Goal: Task Accomplishment & Management: Use online tool/utility

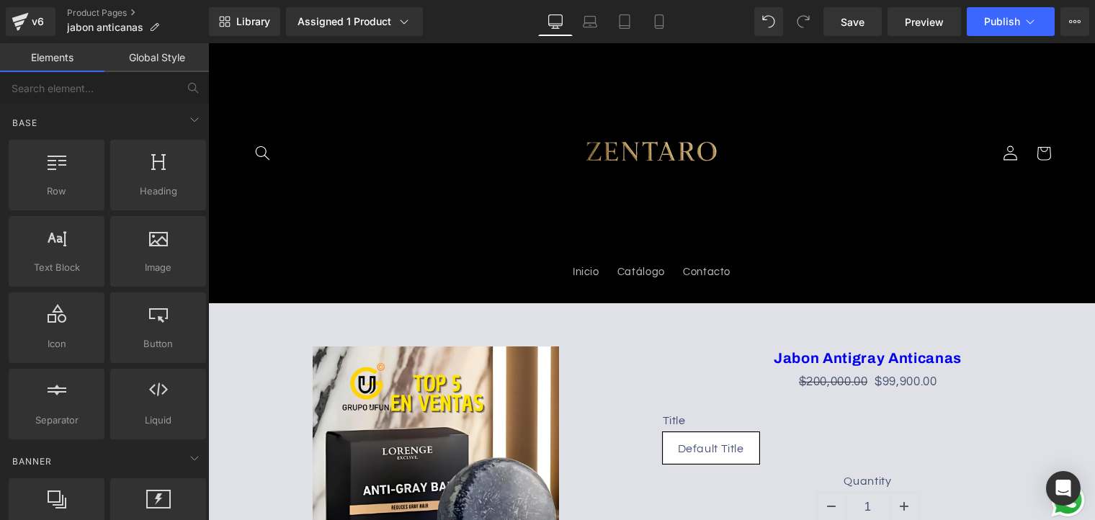
scroll to position [72, 0]
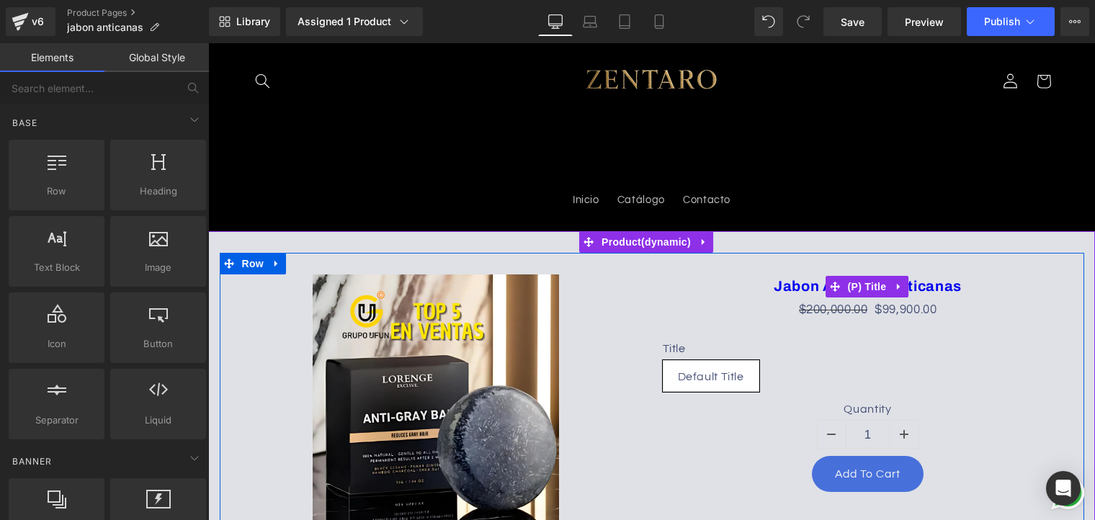
click at [703, 300] on div "$200,000.00 $99,900.00" at bounding box center [868, 311] width 411 height 22
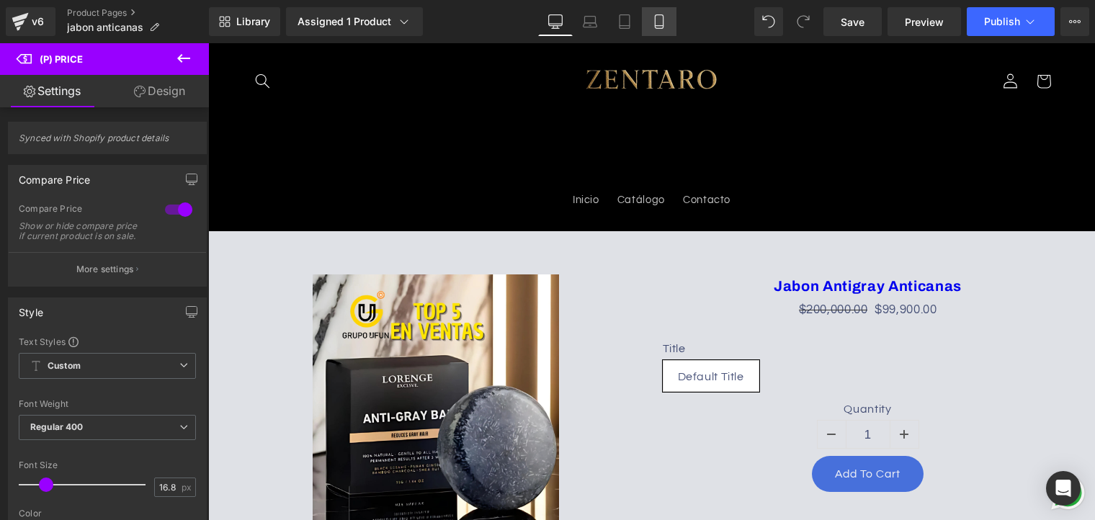
click at [663, 27] on icon at bounding box center [659, 22] width 8 height 14
type input "15.75"
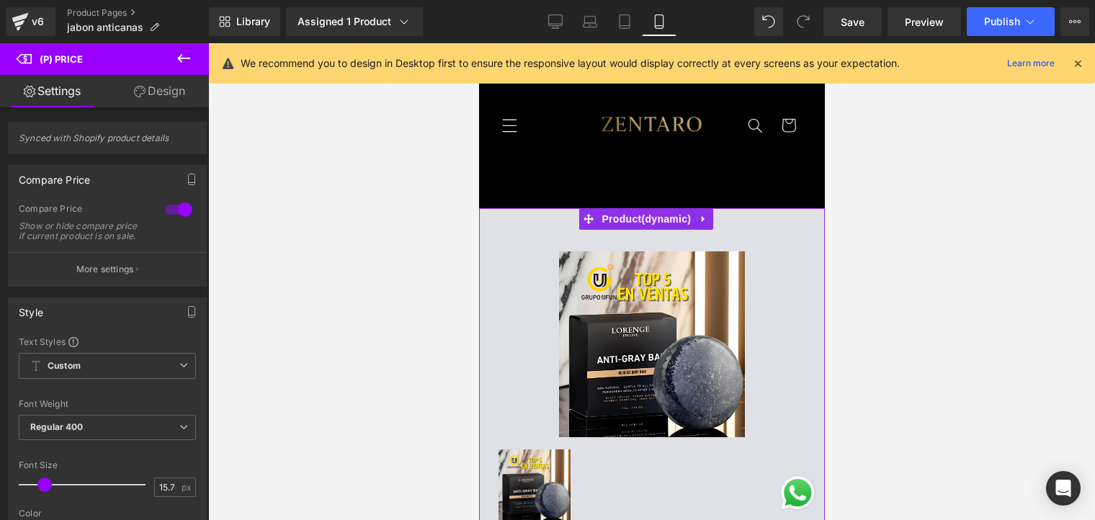
scroll to position [144, 0]
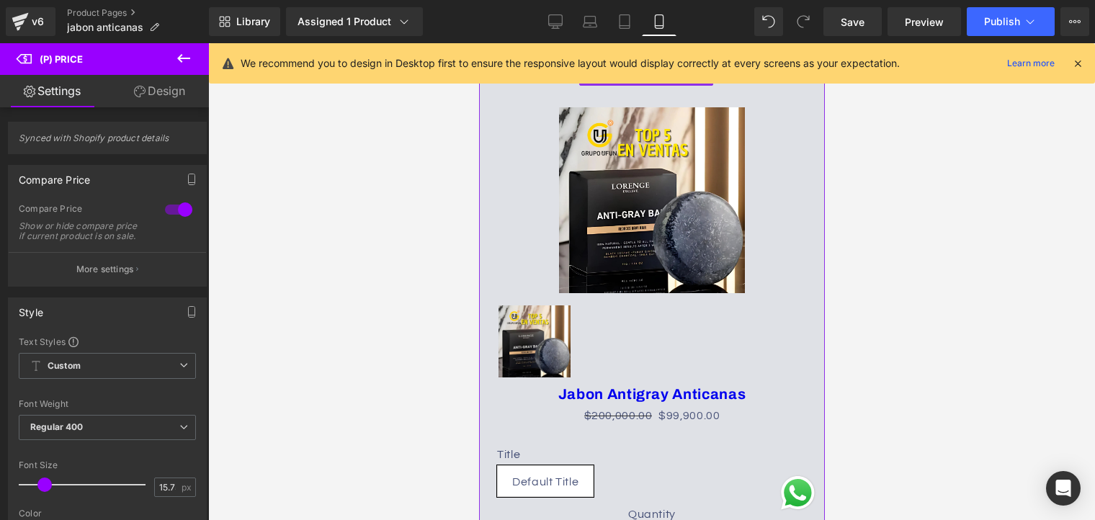
click at [688, 203] on img at bounding box center [652, 200] width 186 height 186
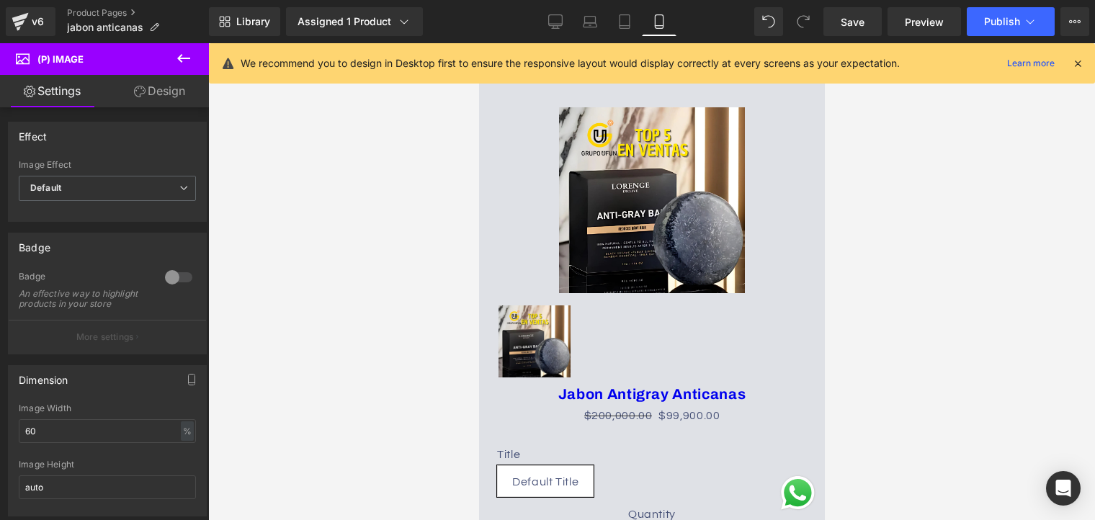
click at [1079, 61] on icon at bounding box center [1078, 63] width 13 height 13
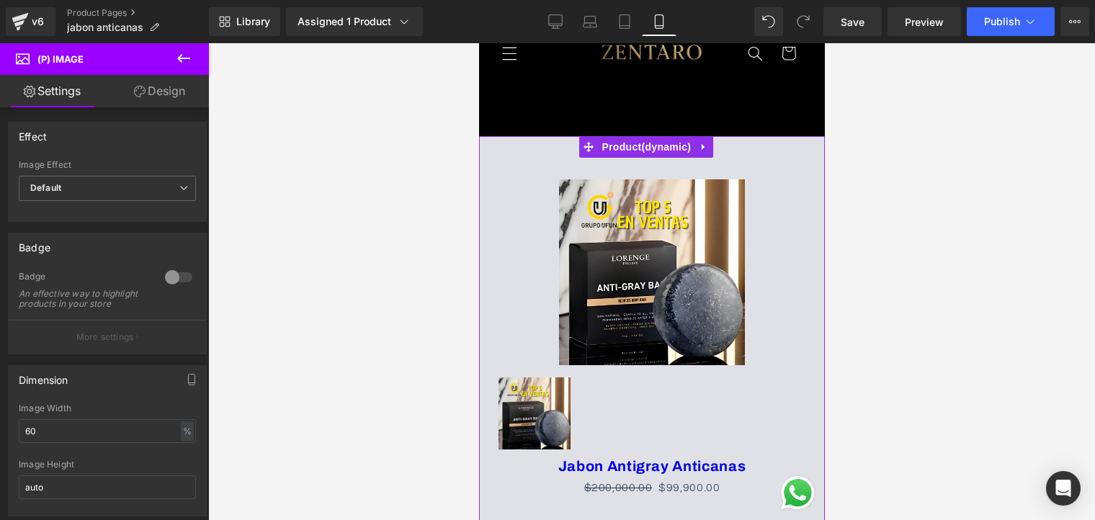
scroll to position [0, 0]
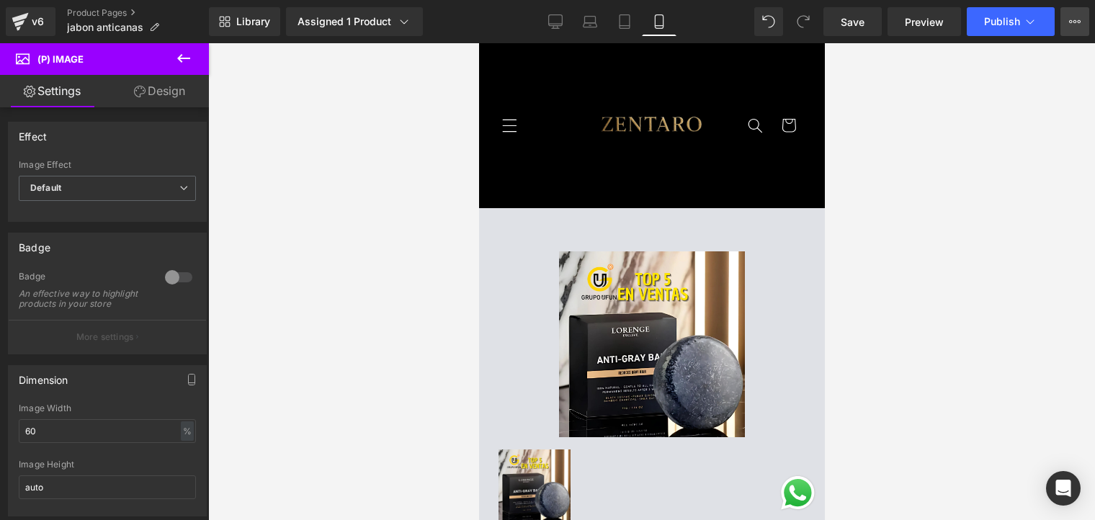
click at [1067, 25] on button "Upgrade Plan View Live Page View with current Template Save Template to Library…" at bounding box center [1075, 21] width 29 height 29
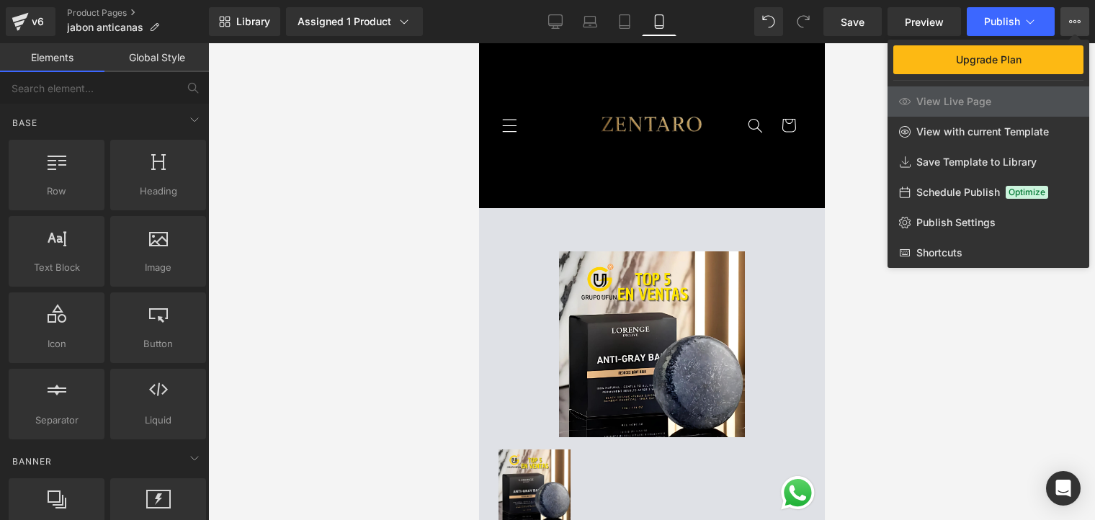
click at [418, 240] on div at bounding box center [651, 281] width 887 height 477
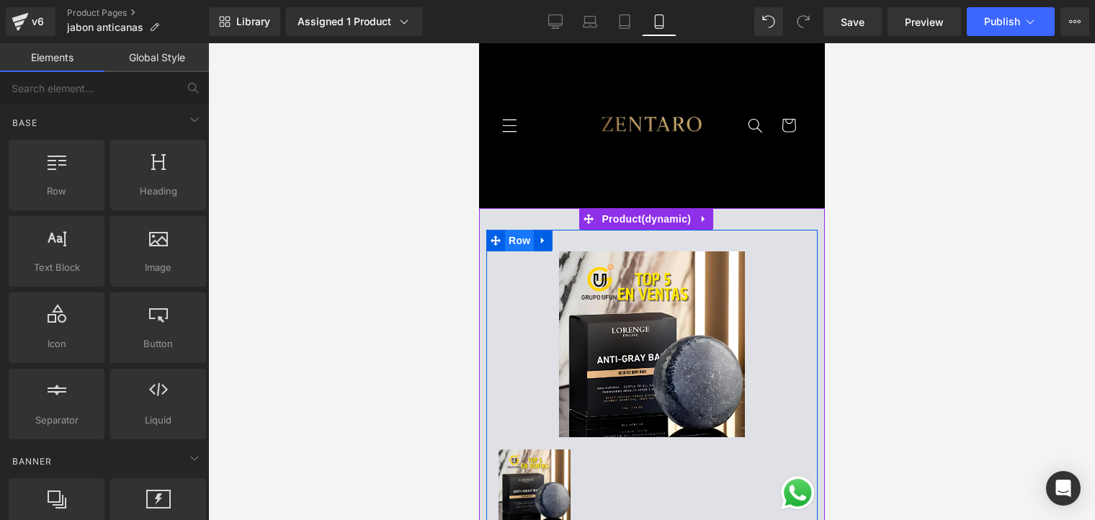
click at [514, 237] on span "Row" at bounding box center [518, 241] width 29 height 22
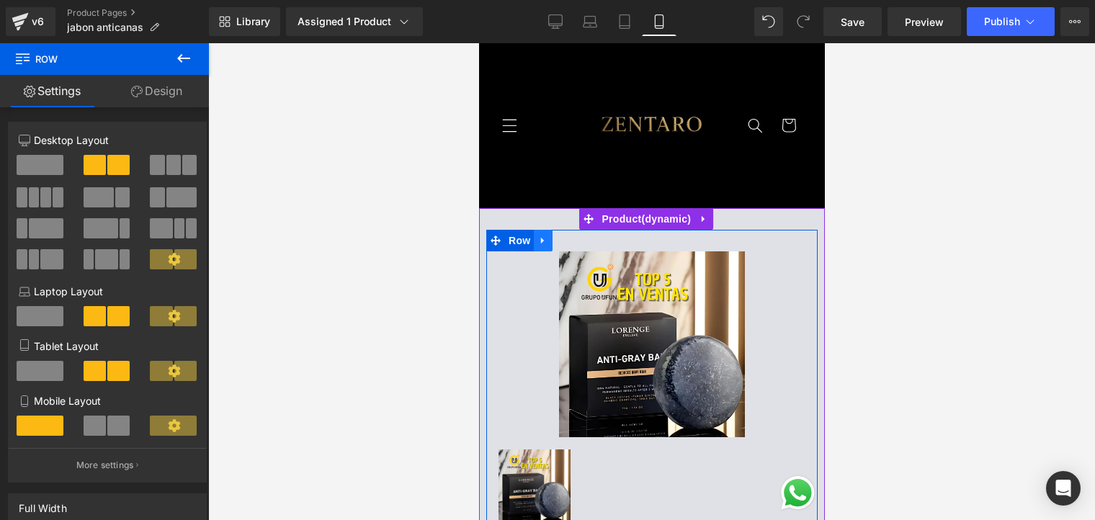
click at [548, 237] on link at bounding box center [542, 241] width 19 height 22
click at [575, 235] on icon at bounding box center [580, 240] width 10 height 11
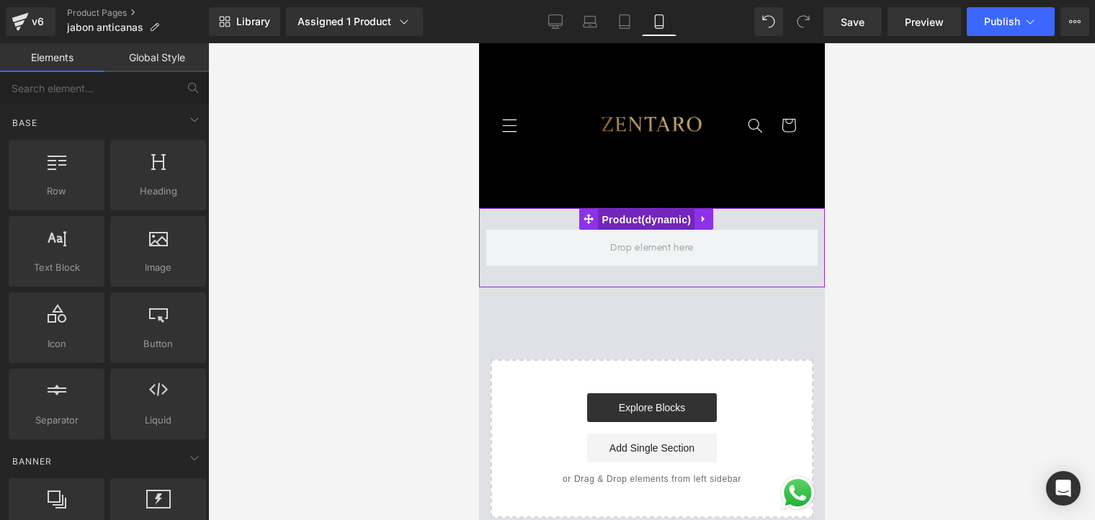
click at [667, 216] on span "Product" at bounding box center [645, 220] width 97 height 22
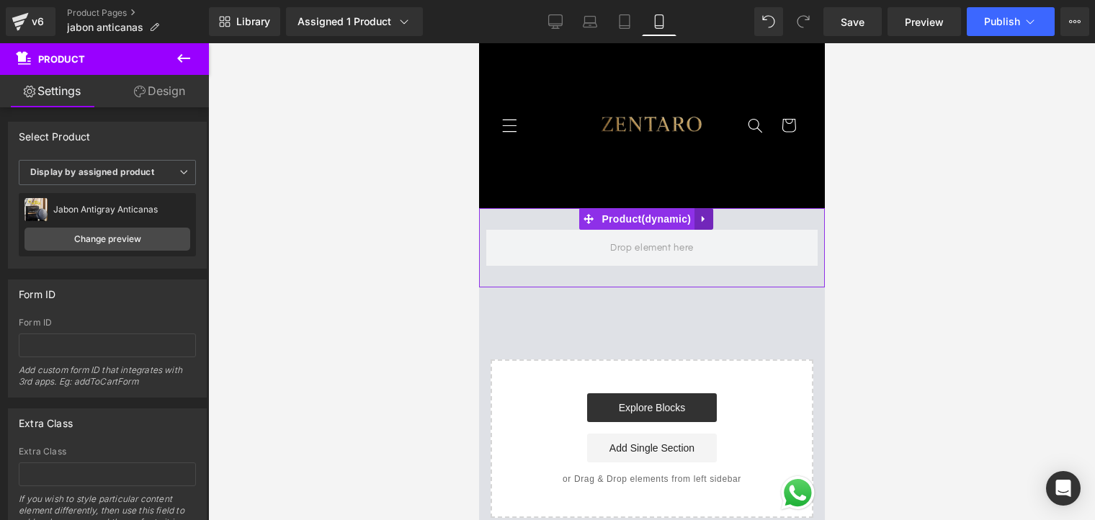
click at [707, 213] on icon at bounding box center [703, 218] width 10 height 11
click at [708, 214] on icon at bounding box center [713, 219] width 10 height 10
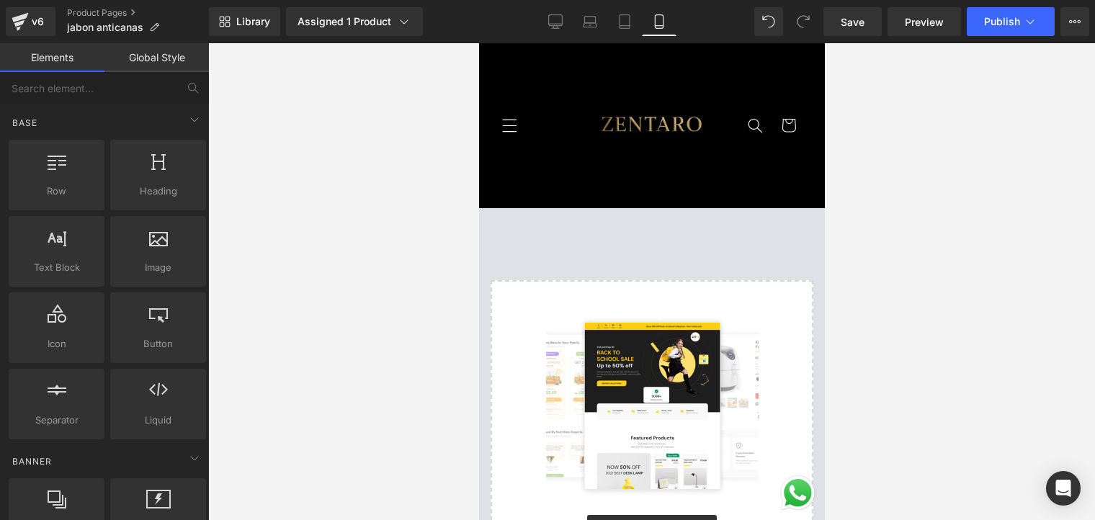
click at [173, 58] on link "Global Style" at bounding box center [156, 57] width 104 height 29
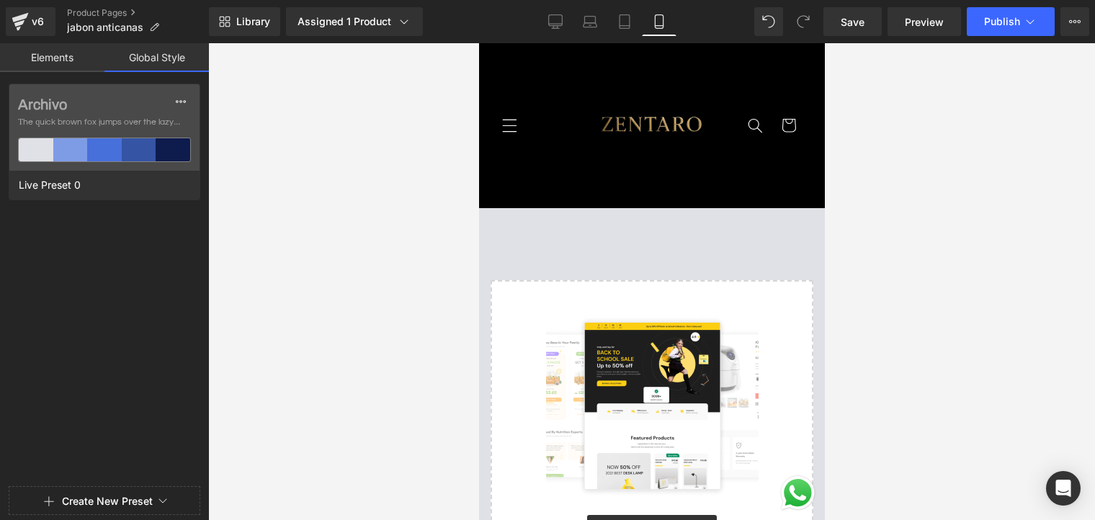
click at [68, 58] on link "Elements" at bounding box center [52, 57] width 104 height 29
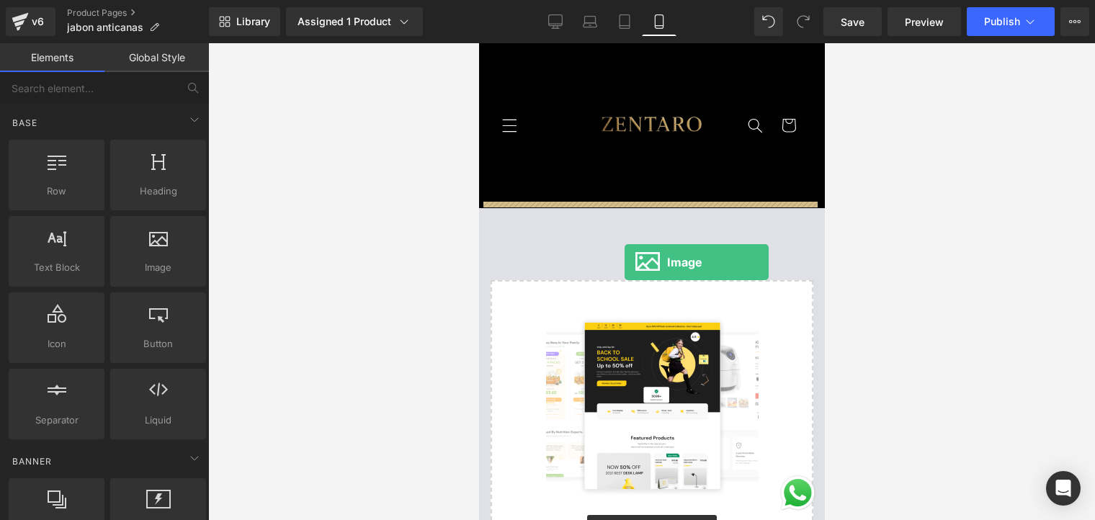
drag, startPoint x: 613, startPoint y: 297, endPoint x: 629, endPoint y: 254, distance: 45.4
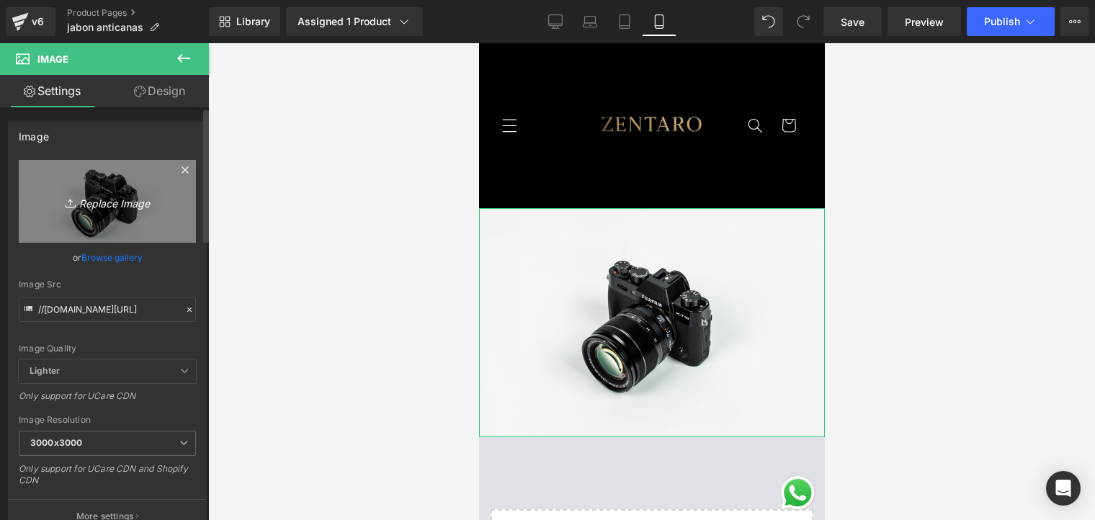
click at [112, 200] on icon "Replace Image" at bounding box center [107, 201] width 115 height 18
type input "C:\fakepath\ChatGPT Image 25 sept 2025, 06_06_22 p.m..png"
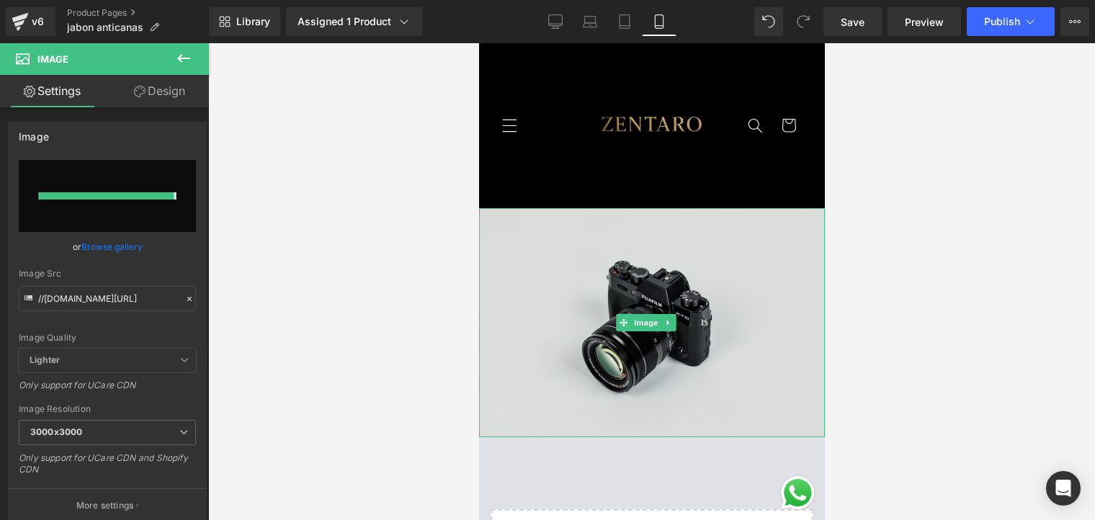
type input "[URL][DOMAIN_NAME][DATE]"
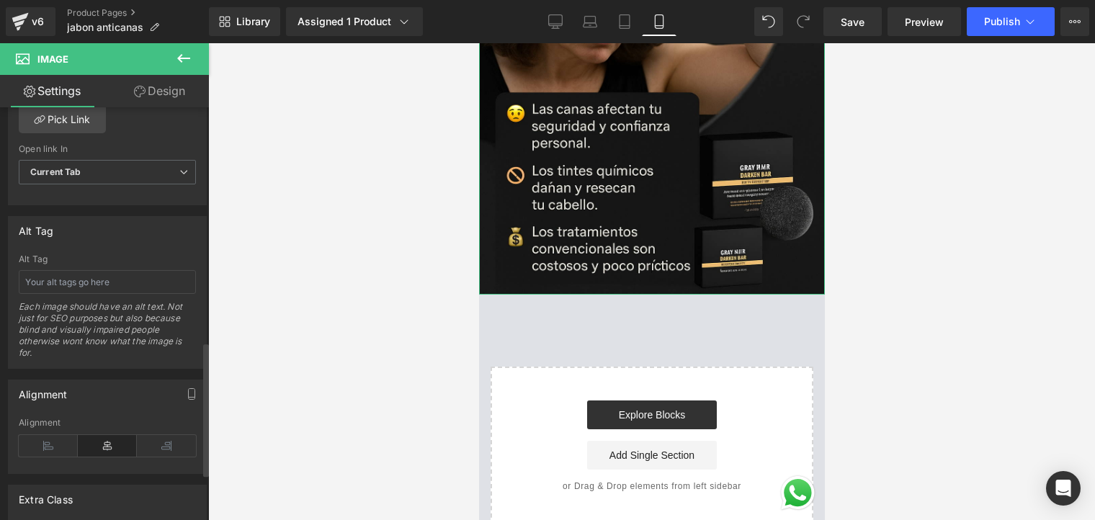
scroll to position [432, 0]
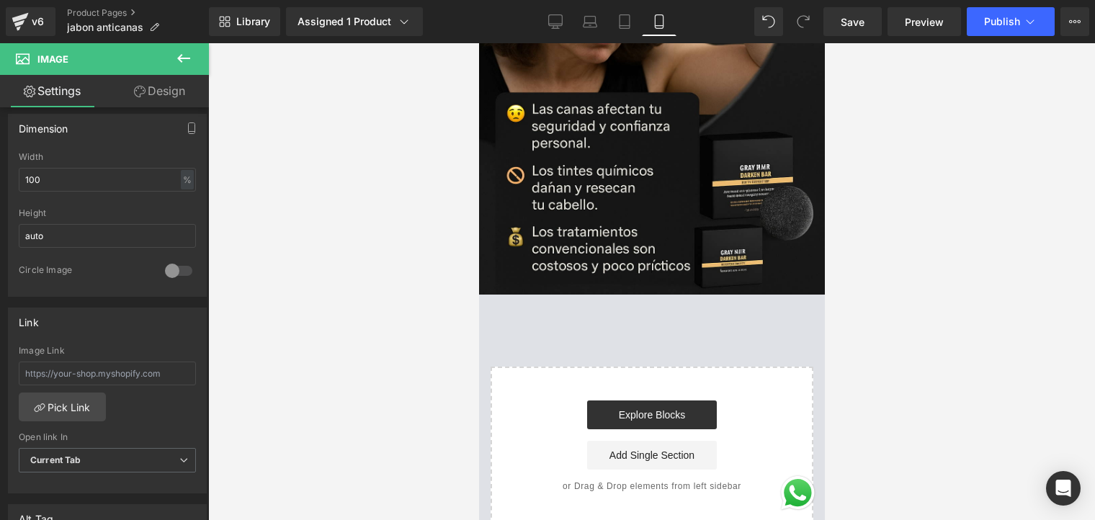
click at [175, 56] on icon at bounding box center [183, 58] width 17 height 17
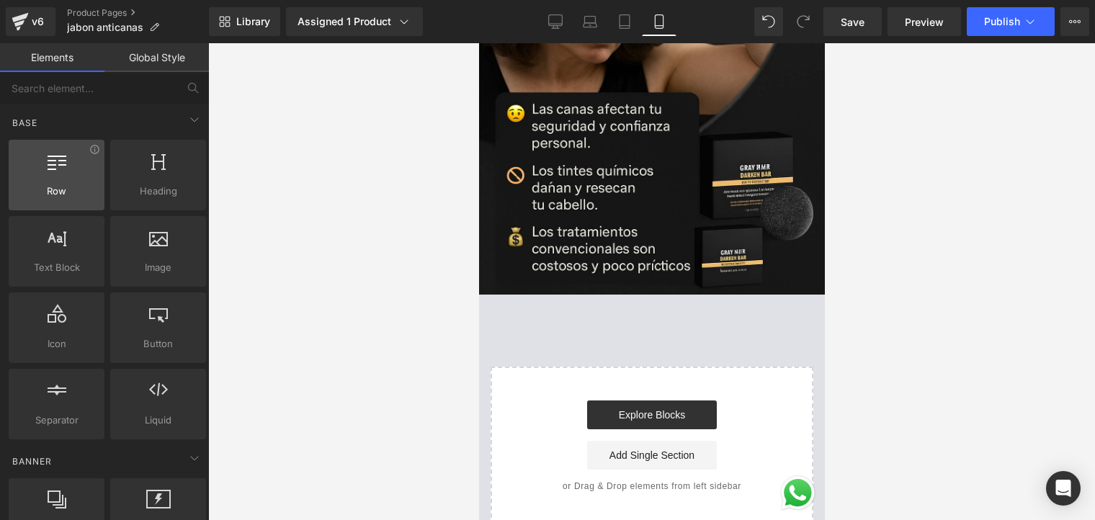
click at [84, 191] on span "Row" at bounding box center [56, 191] width 87 height 15
click at [60, 179] on div at bounding box center [56, 167] width 87 height 32
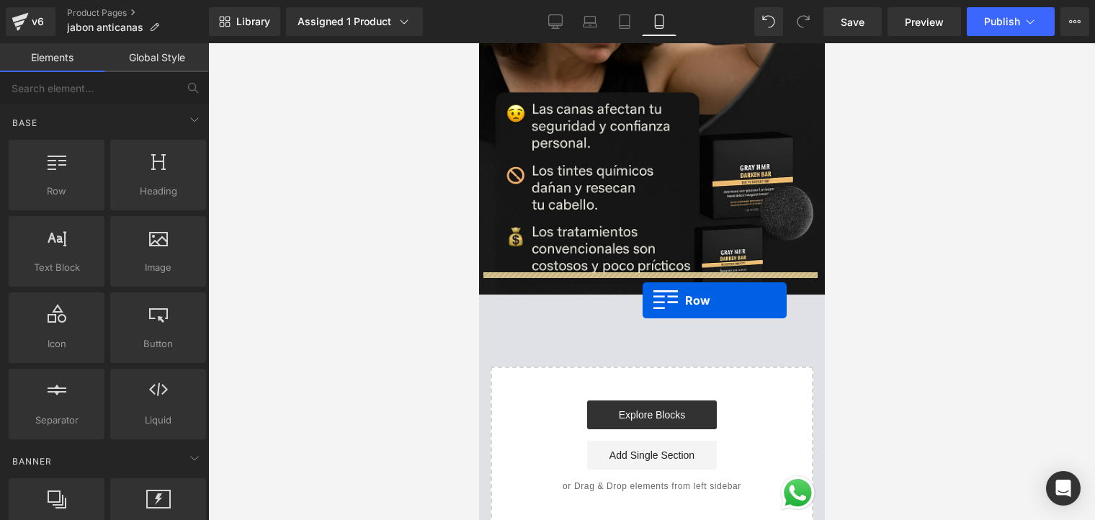
drag, startPoint x: 542, startPoint y: 218, endPoint x: 656, endPoint y: 315, distance: 149.3
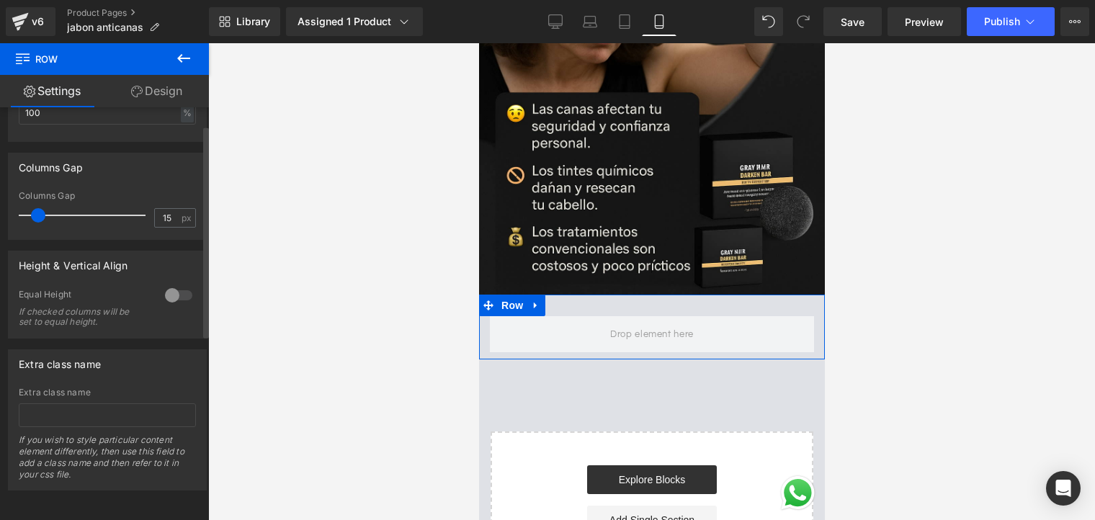
scroll to position [0, 0]
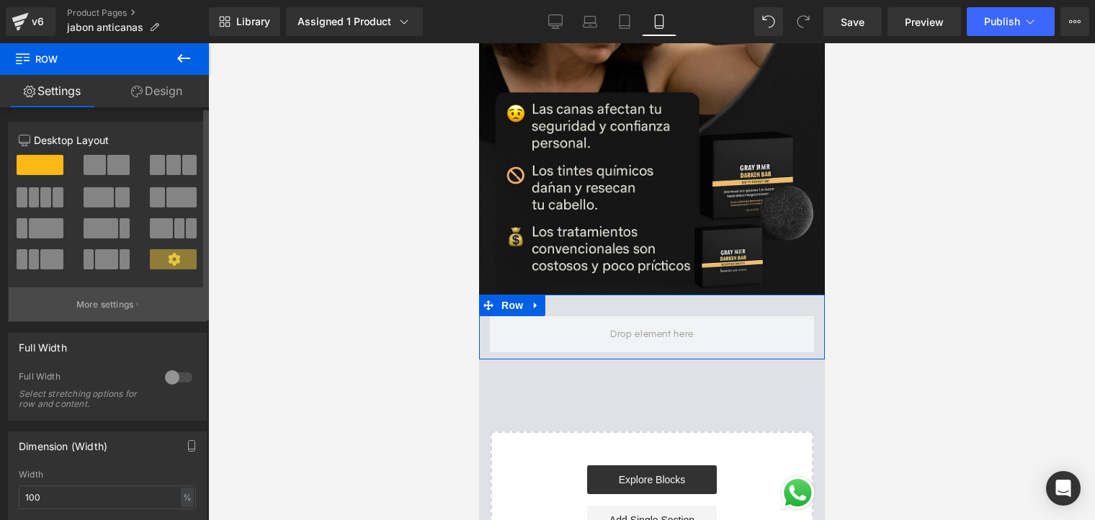
click at [120, 304] on p "More settings" at bounding box center [105, 304] width 58 height 13
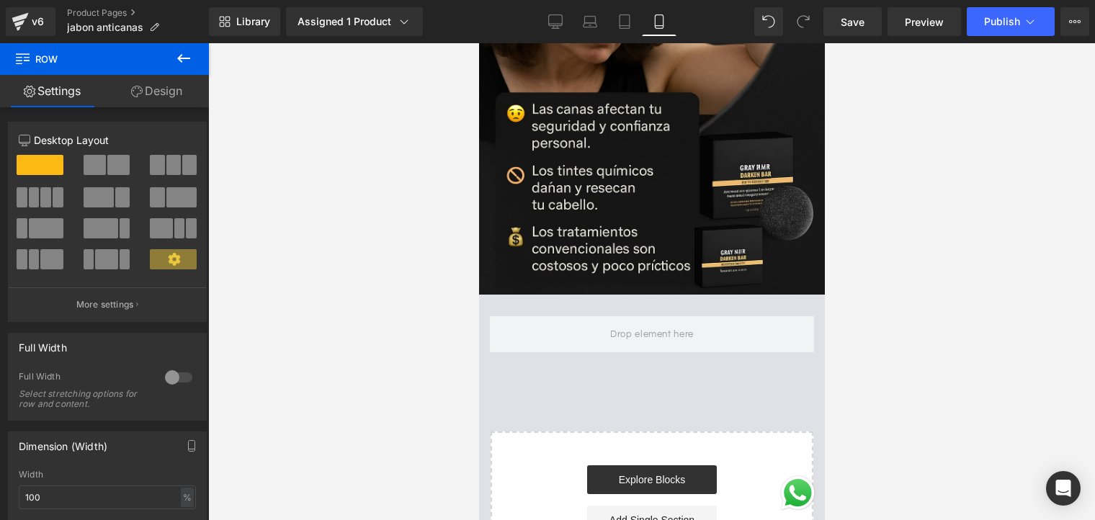
click at [520, 286] on body "Ir directamente al contenido Tu carrito esta vacío Seguir comprando ¿Tienes una…" at bounding box center [652, 222] width 346 height 1222
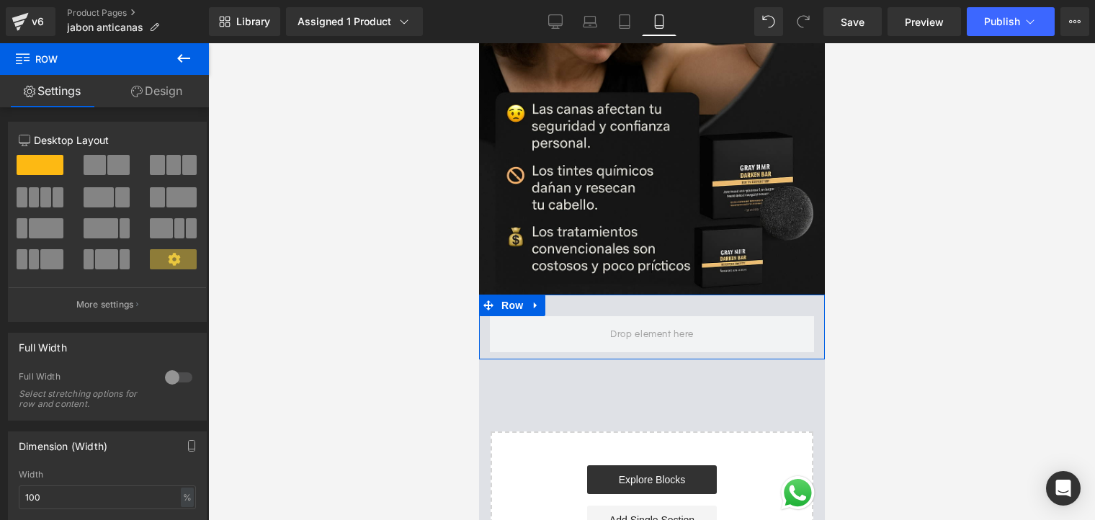
click at [531, 300] on icon at bounding box center [535, 305] width 10 height 11
click at [570, 301] on icon at bounding box center [573, 306] width 10 height 10
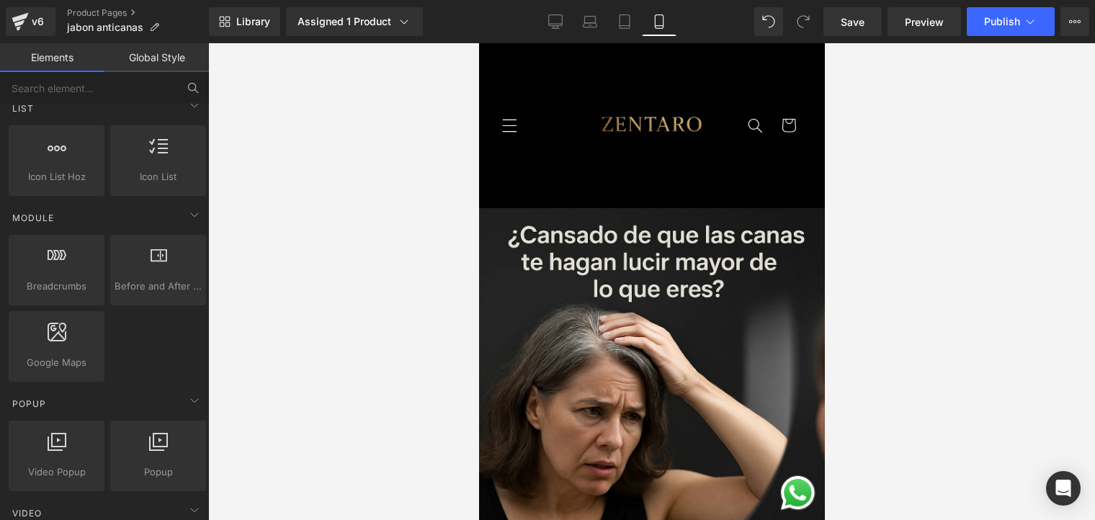
scroll to position [577, 0]
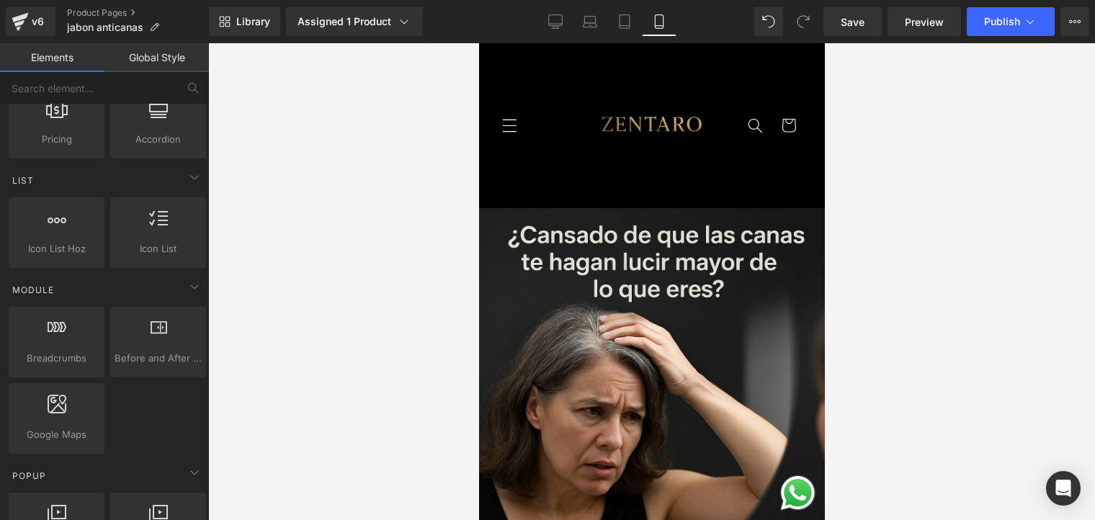
click at [68, 58] on link "Elements" at bounding box center [52, 57] width 104 height 29
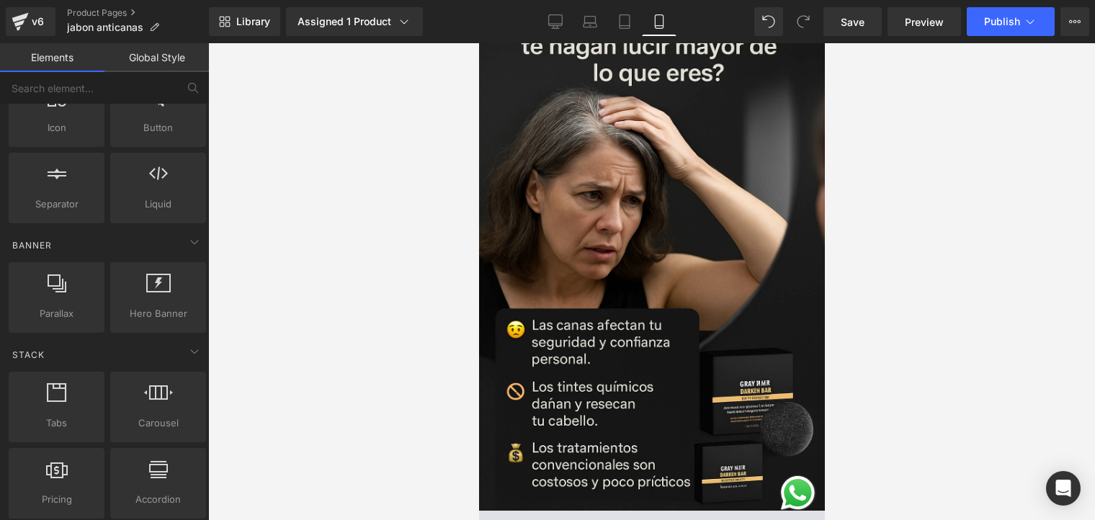
scroll to position [0, 0]
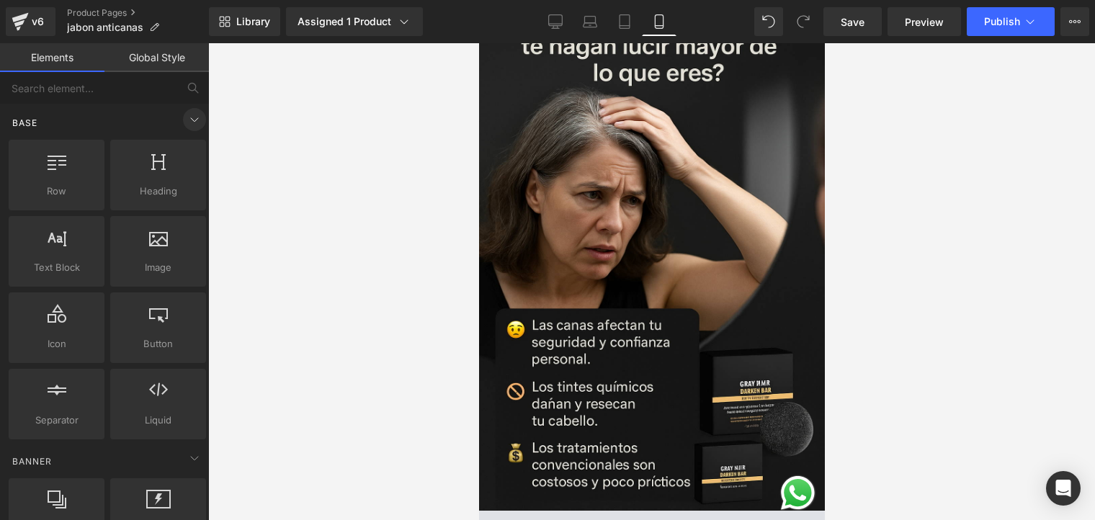
click at [187, 120] on icon at bounding box center [194, 119] width 17 height 17
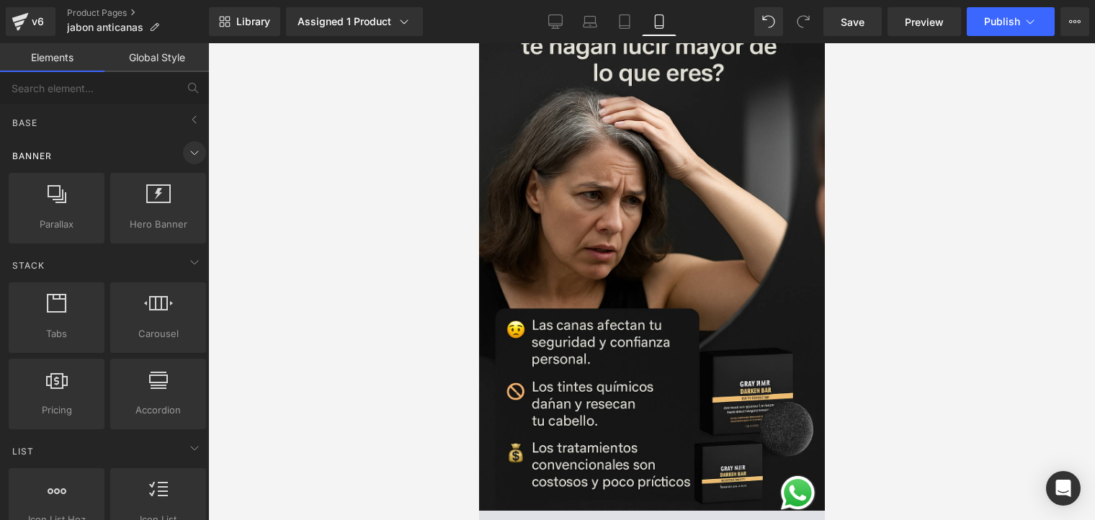
click at [186, 161] on icon at bounding box center [194, 152] width 17 height 17
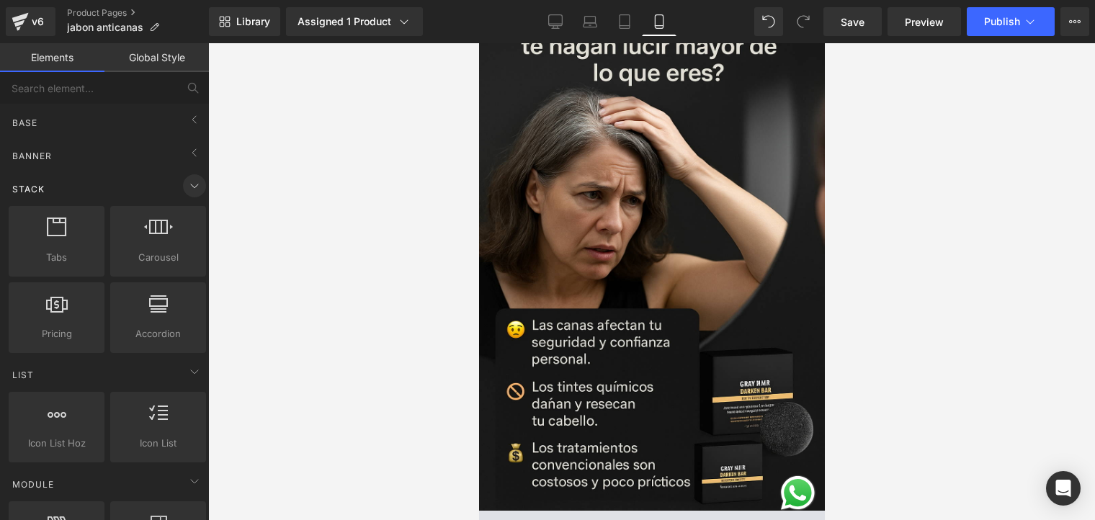
click at [187, 179] on icon at bounding box center [194, 185] width 17 height 17
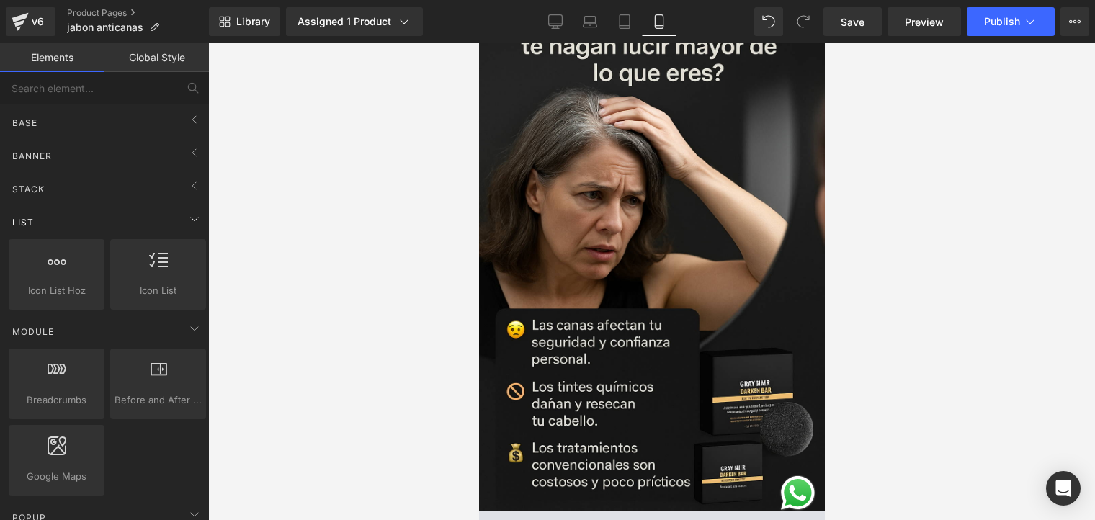
click at [193, 229] on div "List" at bounding box center [107, 222] width 203 height 29
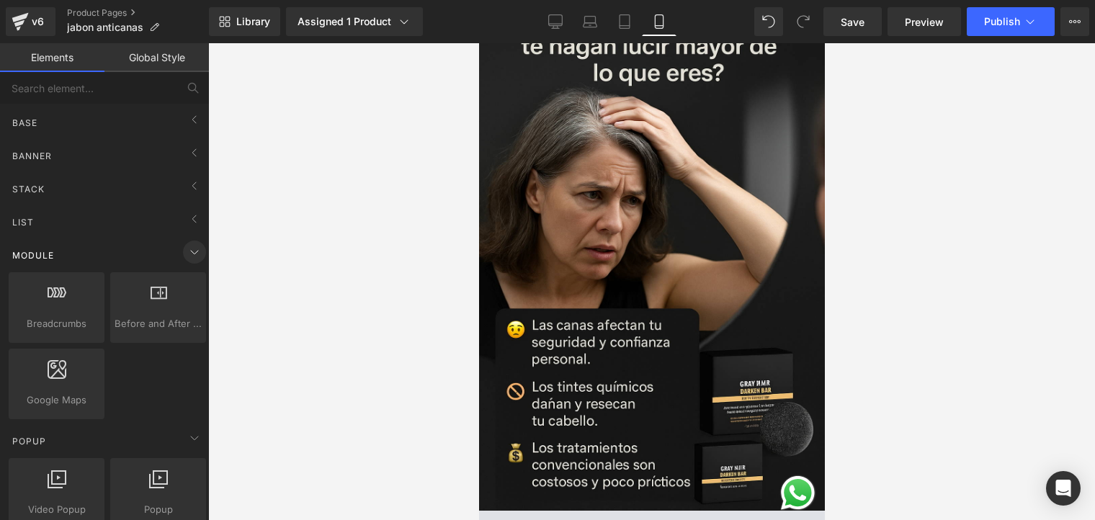
click at [191, 252] on icon at bounding box center [194, 253] width 7 height 4
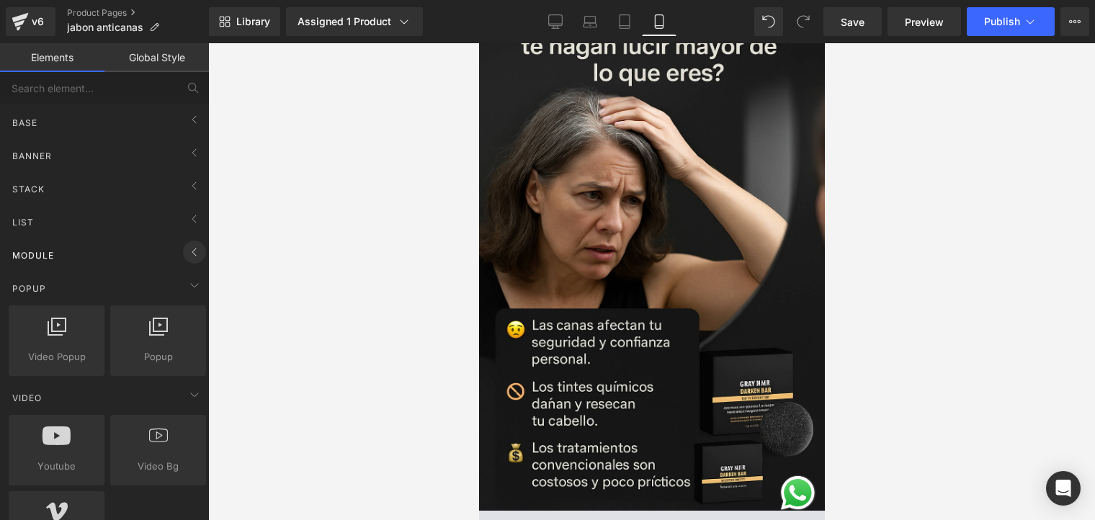
click at [193, 258] on icon at bounding box center [194, 252] width 17 height 17
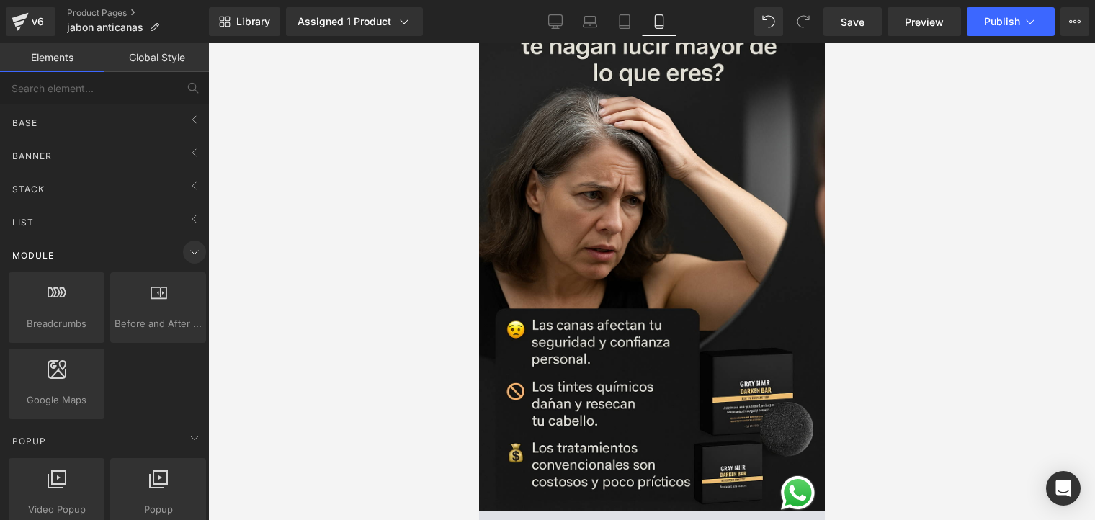
click at [193, 258] on icon at bounding box center [194, 252] width 17 height 17
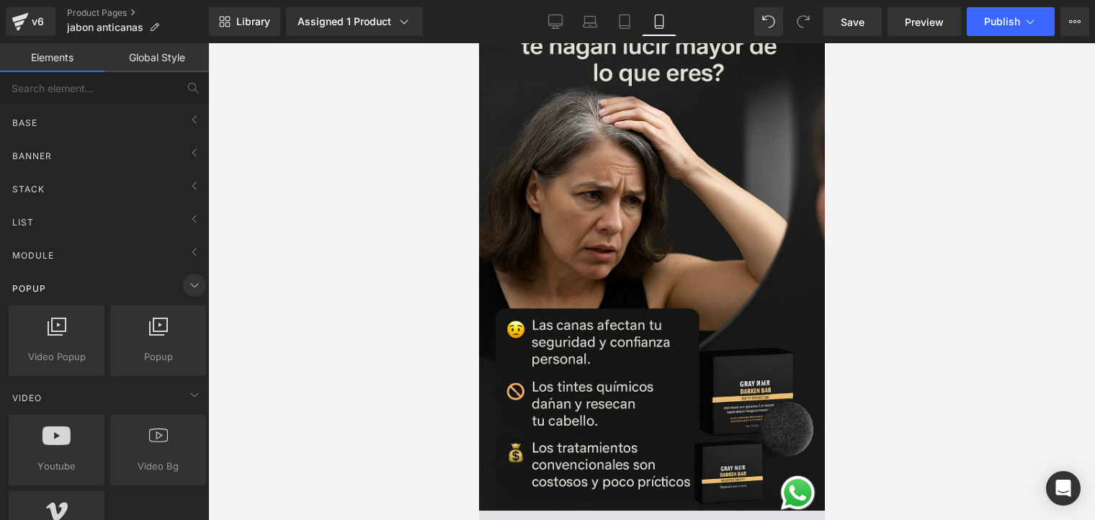
click at [187, 284] on icon at bounding box center [194, 285] width 17 height 17
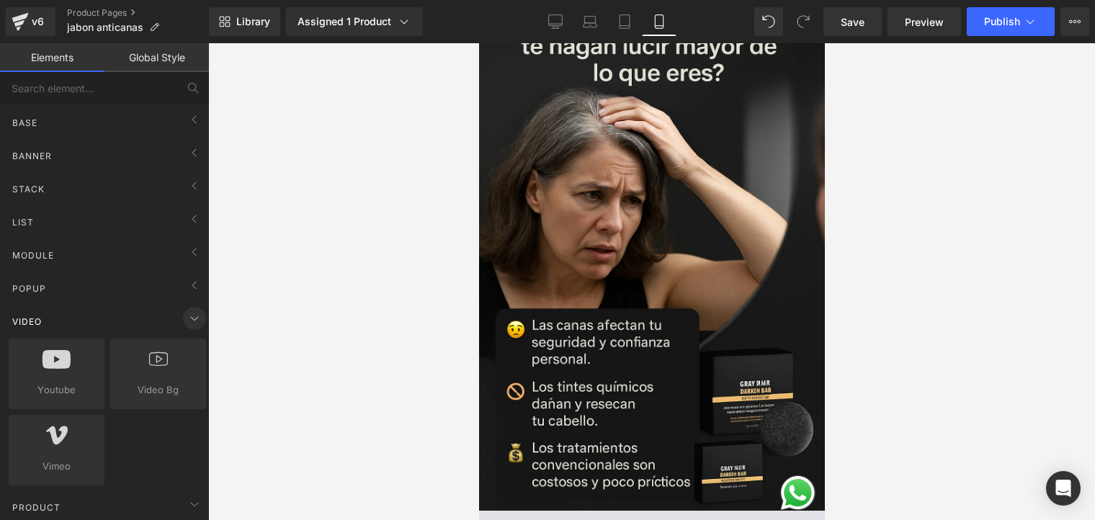
click at [188, 322] on icon at bounding box center [194, 318] width 17 height 17
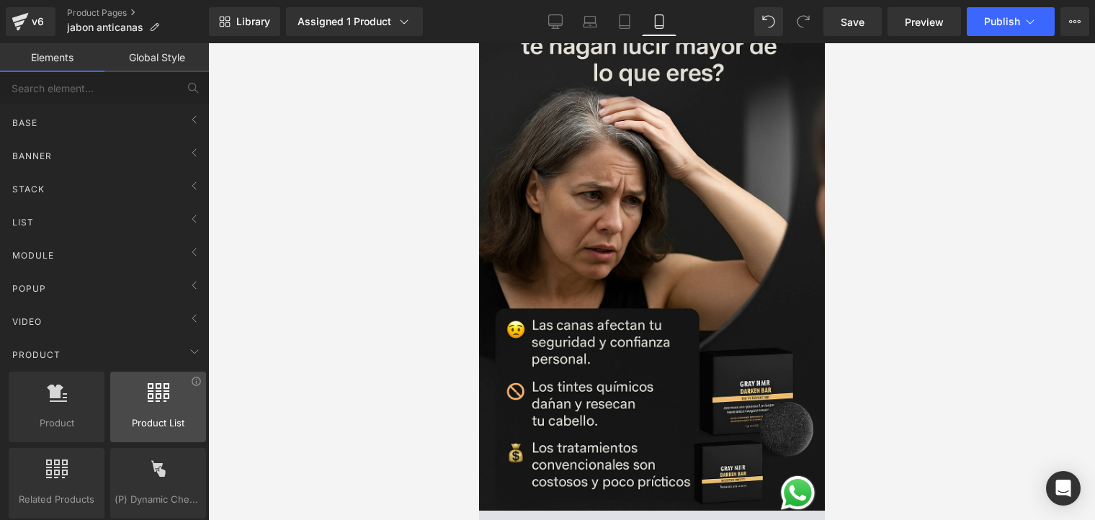
scroll to position [72, 0]
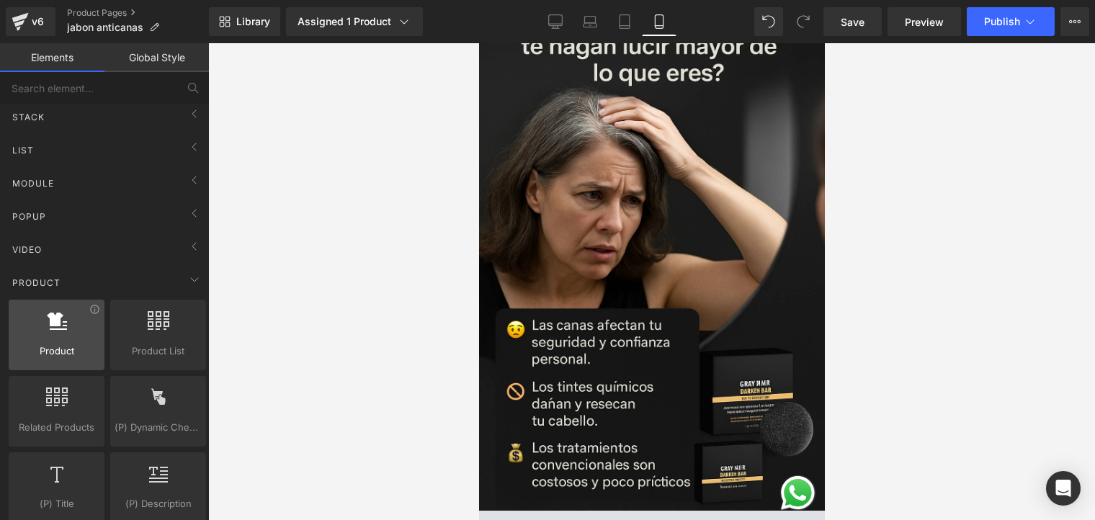
click at [86, 326] on div at bounding box center [56, 327] width 87 height 32
click at [68, 333] on div at bounding box center [56, 327] width 87 height 32
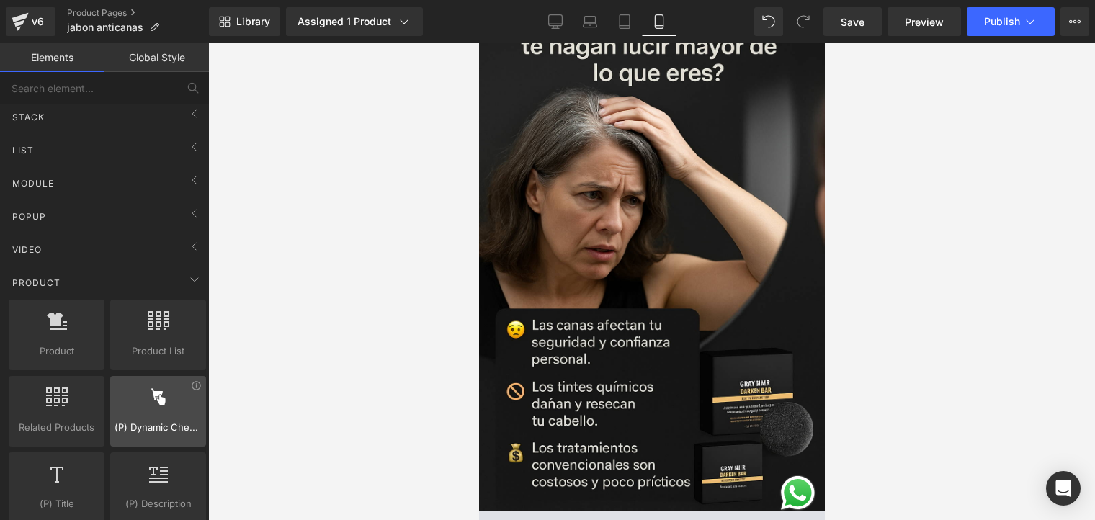
scroll to position [144, 0]
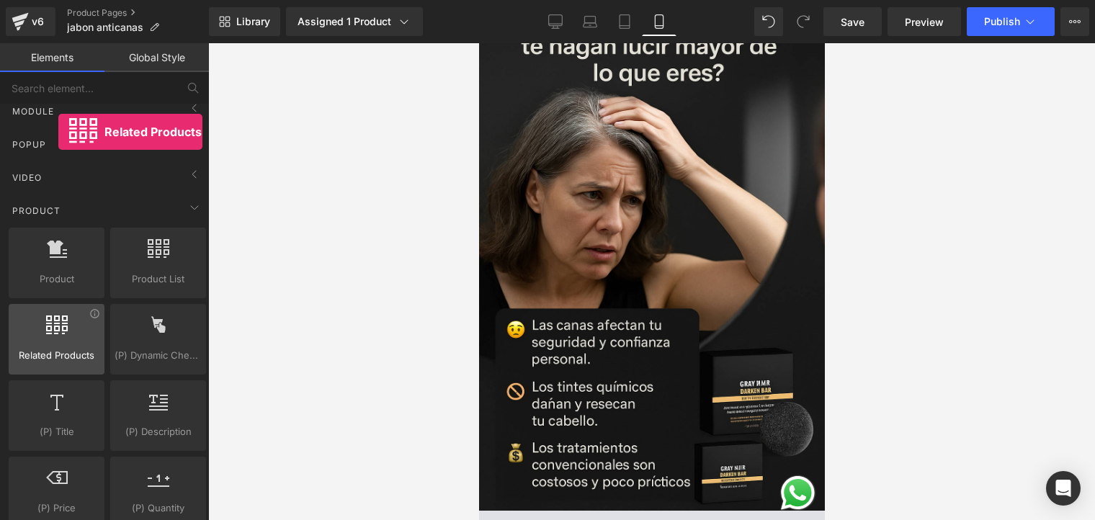
click at [58, 348] on span "Related Products" at bounding box center [56, 355] width 87 height 15
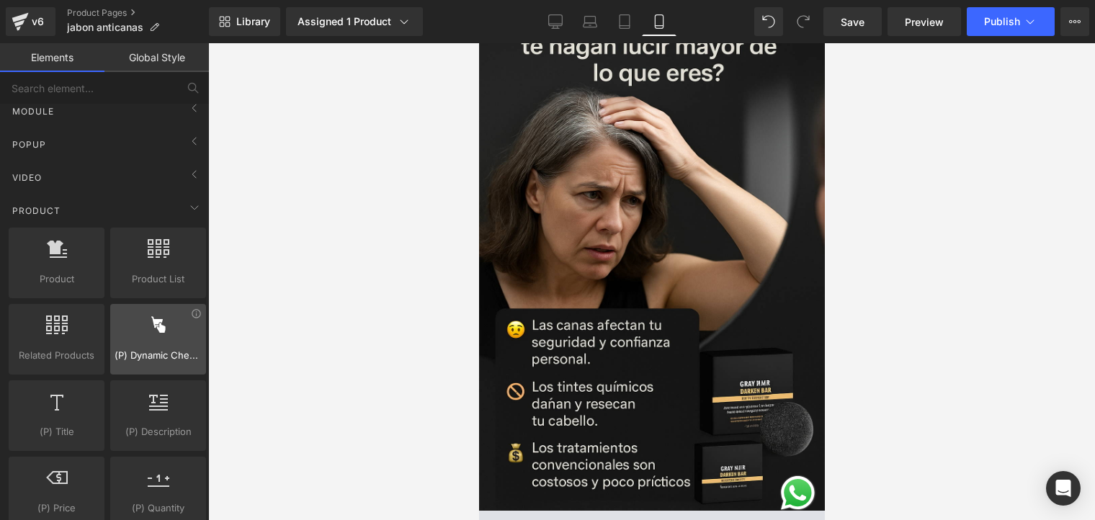
click at [146, 350] on span "(P) Dynamic Checkout Button" at bounding box center [158, 355] width 87 height 15
click at [192, 211] on icon at bounding box center [194, 207] width 17 height 17
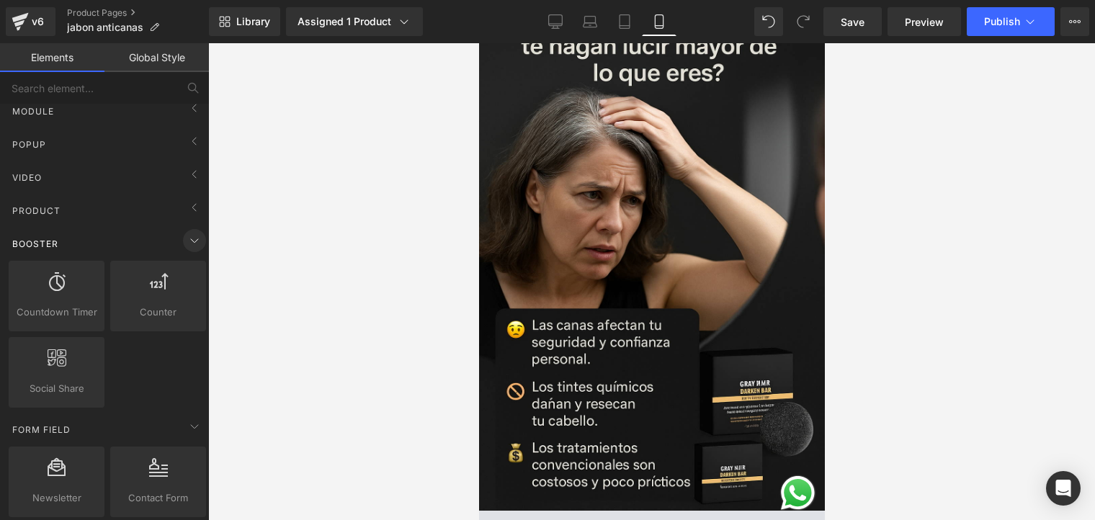
click at [191, 230] on span at bounding box center [194, 240] width 23 height 23
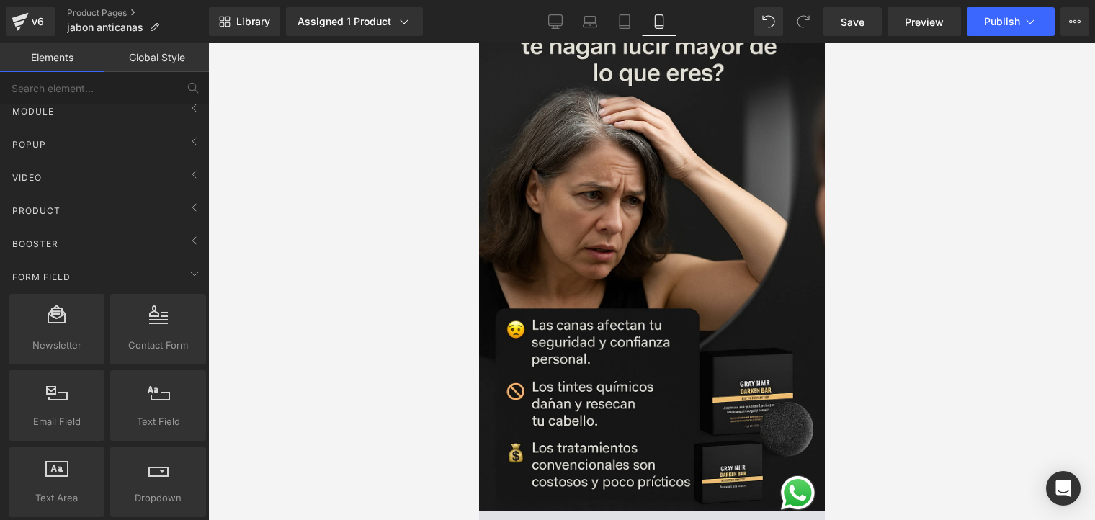
drag, startPoint x: 190, startPoint y: 252, endPoint x: 187, endPoint y: 268, distance: 16.8
click at [190, 253] on div "Booster" at bounding box center [107, 243] width 203 height 29
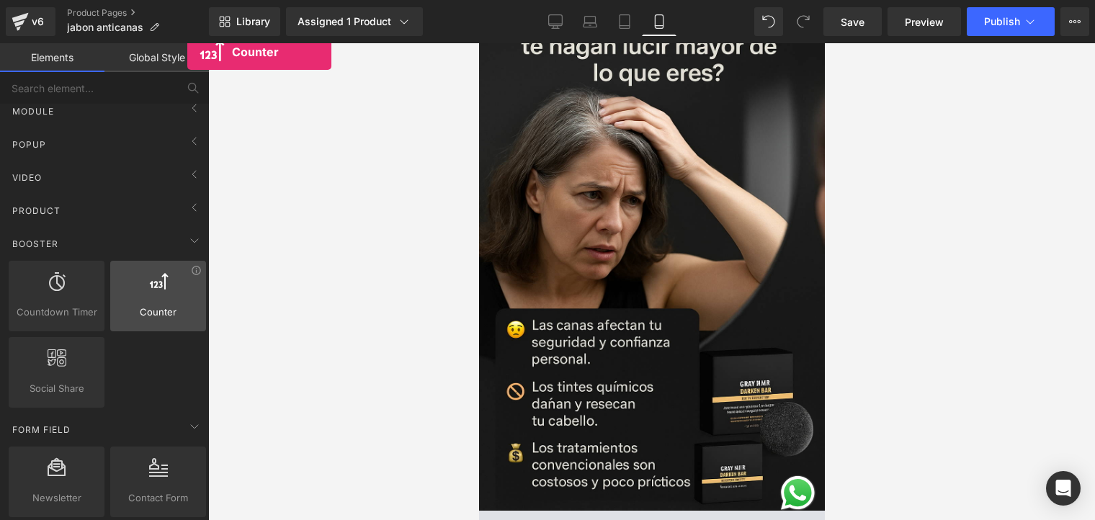
click at [187, 268] on div "Counter counters, ups, numbers, indexes" at bounding box center [158, 296] width 96 height 71
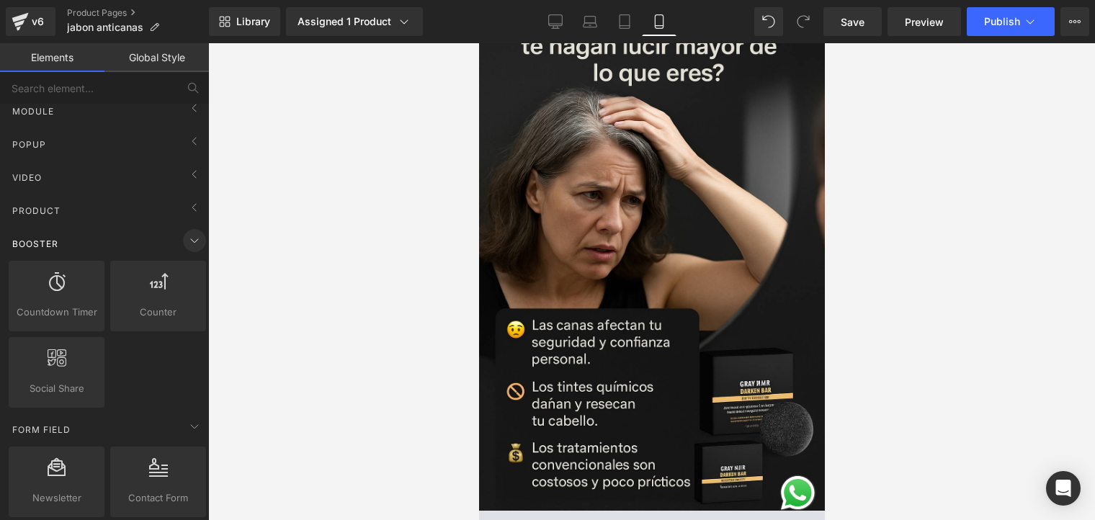
click at [187, 241] on icon at bounding box center [194, 240] width 17 height 17
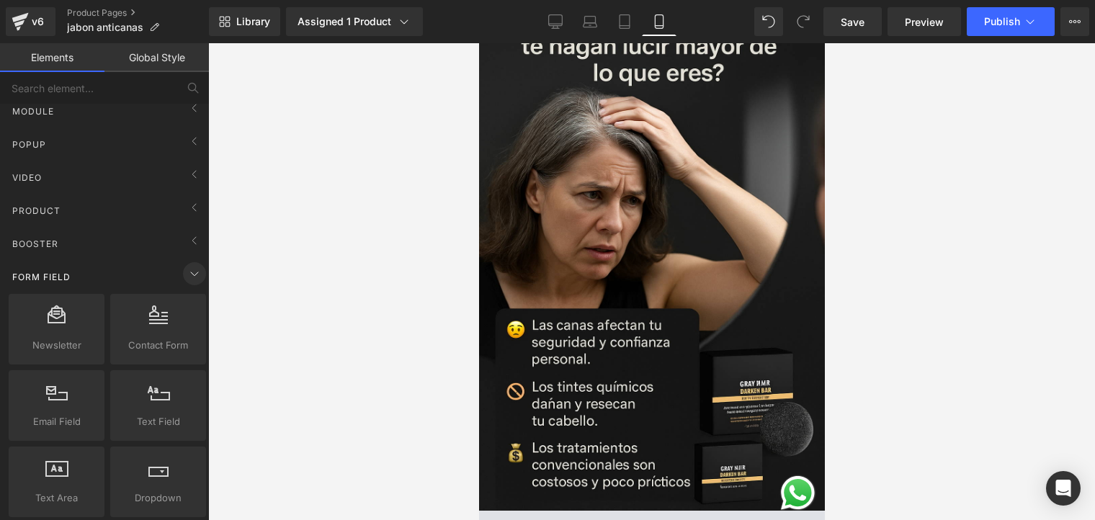
click at [187, 268] on icon at bounding box center [194, 273] width 17 height 17
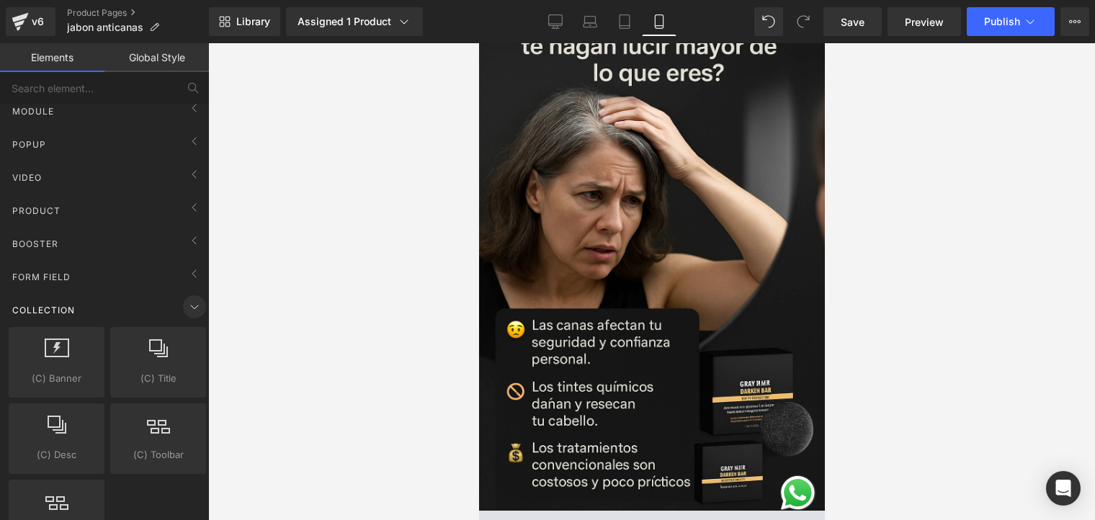
click at [187, 305] on icon at bounding box center [194, 306] width 17 height 17
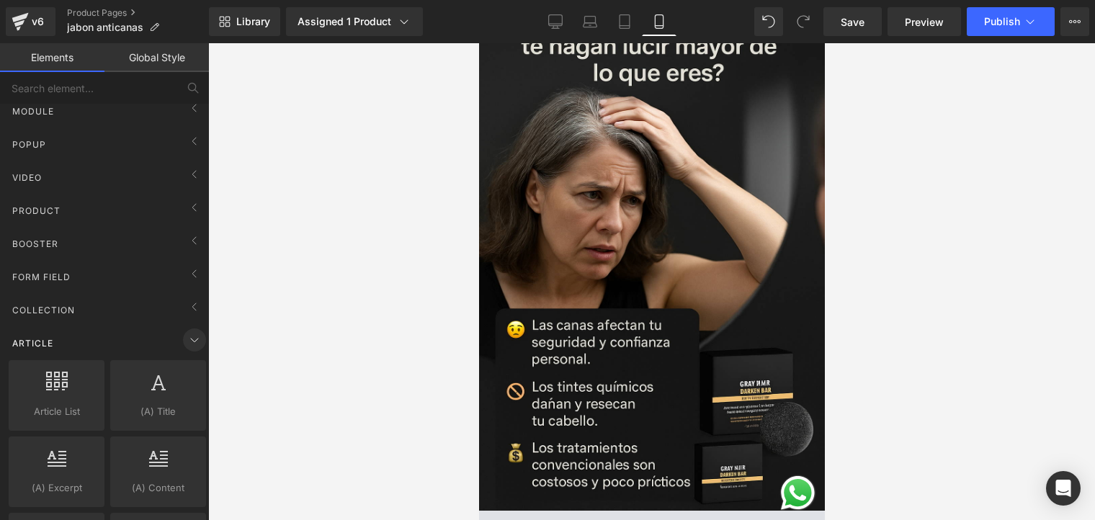
click at [187, 338] on icon at bounding box center [194, 339] width 17 height 17
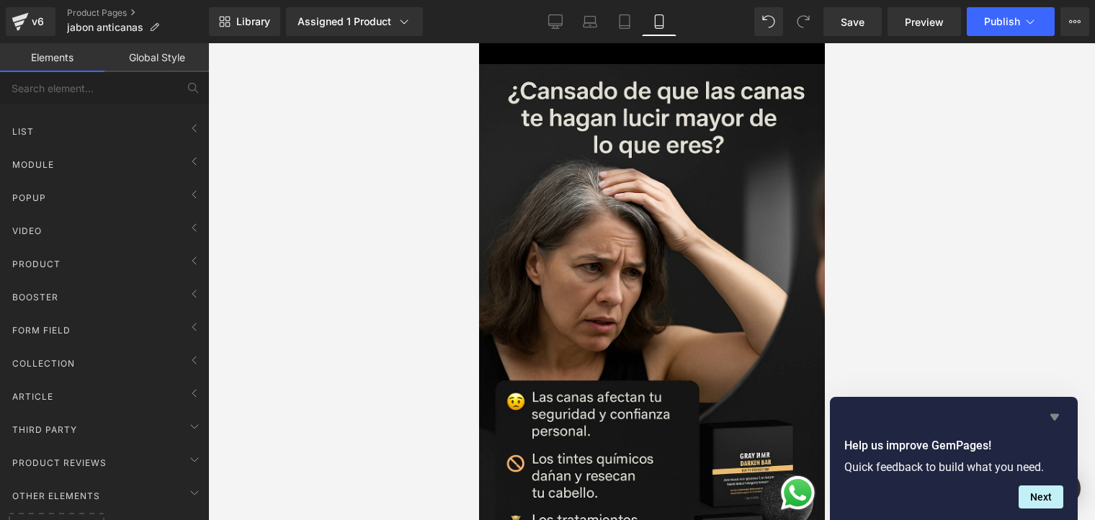
click at [1053, 413] on icon "Hide survey" at bounding box center [1054, 417] width 17 height 17
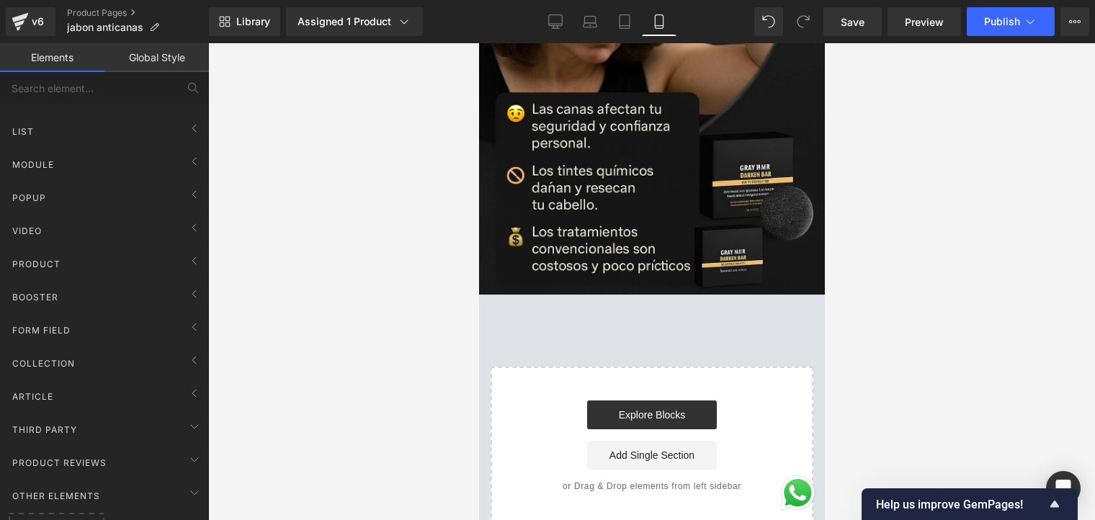
scroll to position [504, 0]
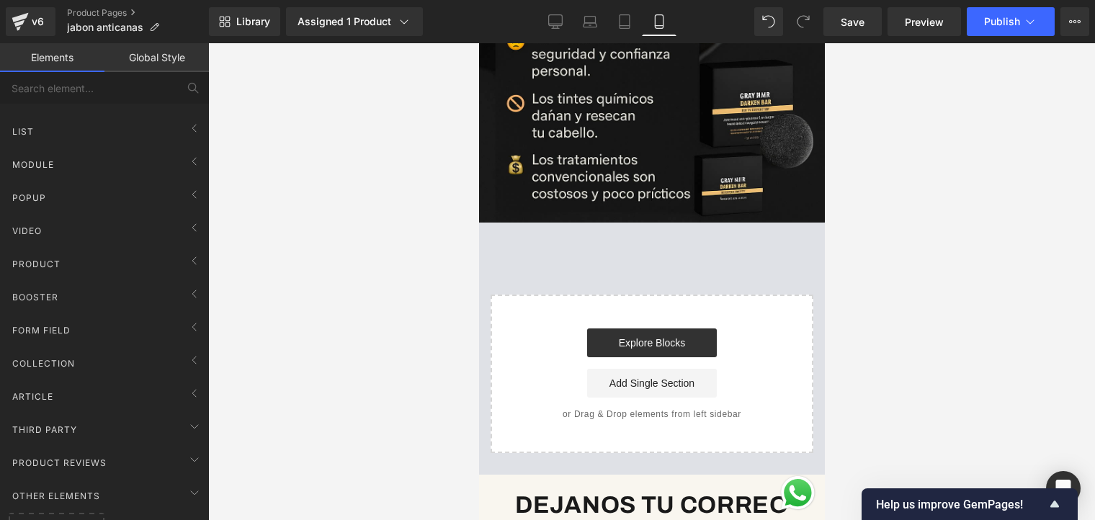
click at [687, 231] on div "Image Select your layout" at bounding box center [652, 78] width 346 height 749
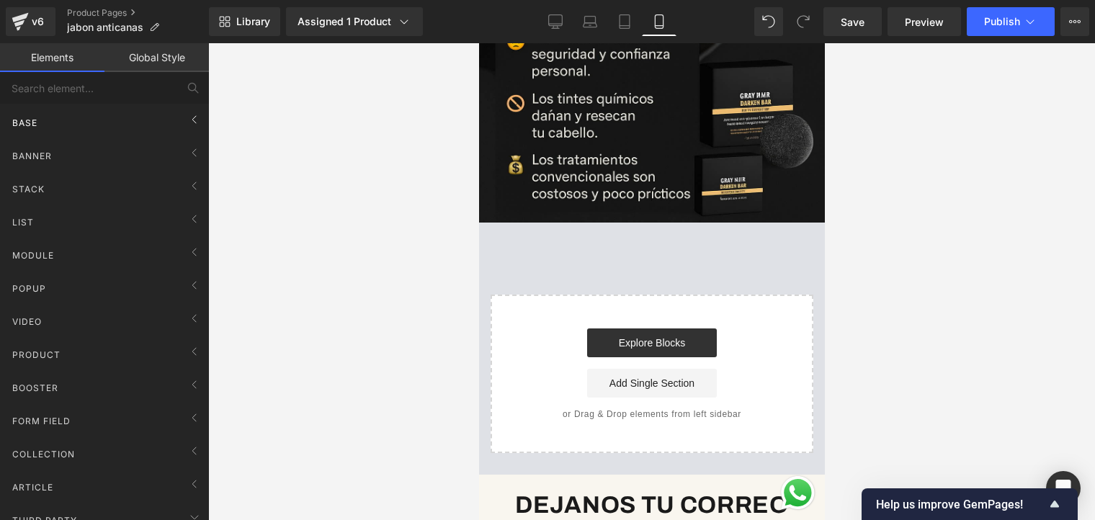
click at [125, 113] on div "Base" at bounding box center [107, 122] width 203 height 29
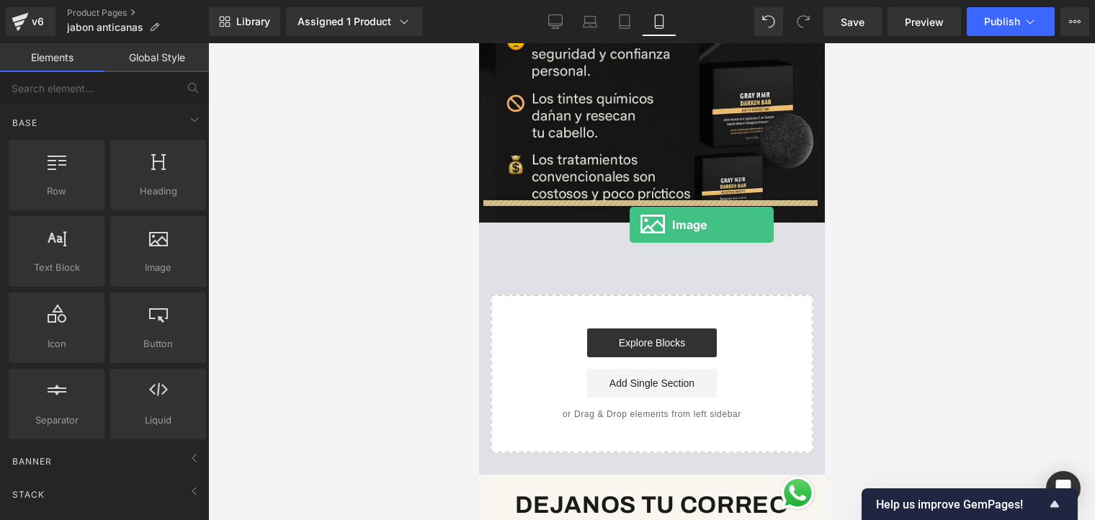
drag, startPoint x: 646, startPoint y: 285, endPoint x: 628, endPoint y: 224, distance: 63.4
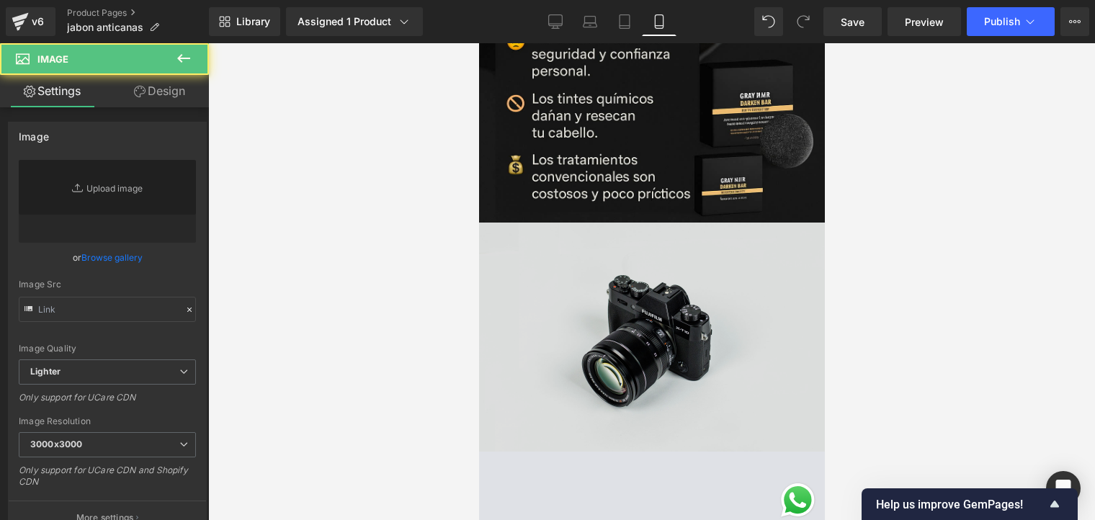
type input "//[DOMAIN_NAME][URL]"
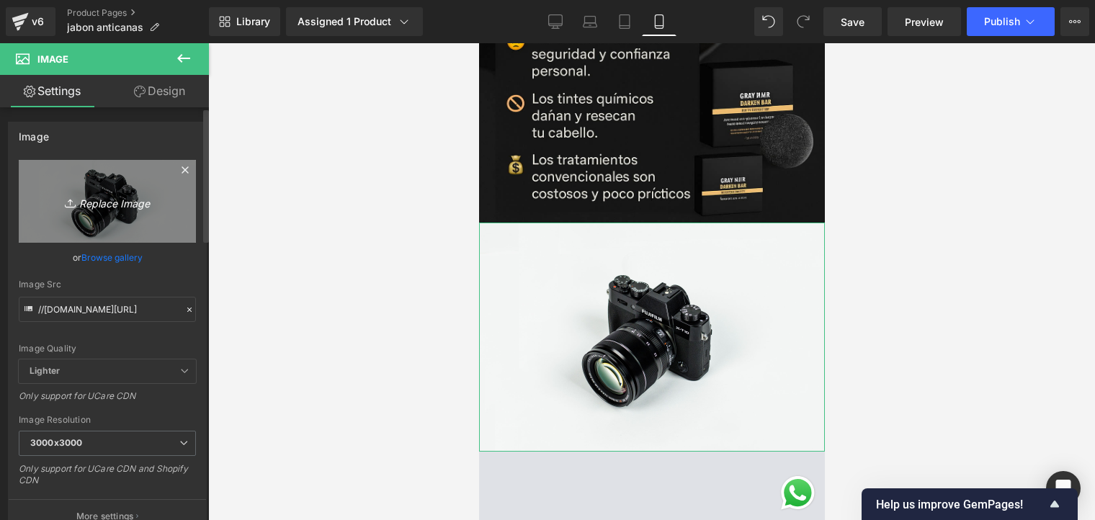
click at [96, 199] on icon "Replace Image" at bounding box center [107, 201] width 115 height 18
type input "C:\fakepath\ChatGPT Image 25 sept 2025, 06_06_26 p.m..png"
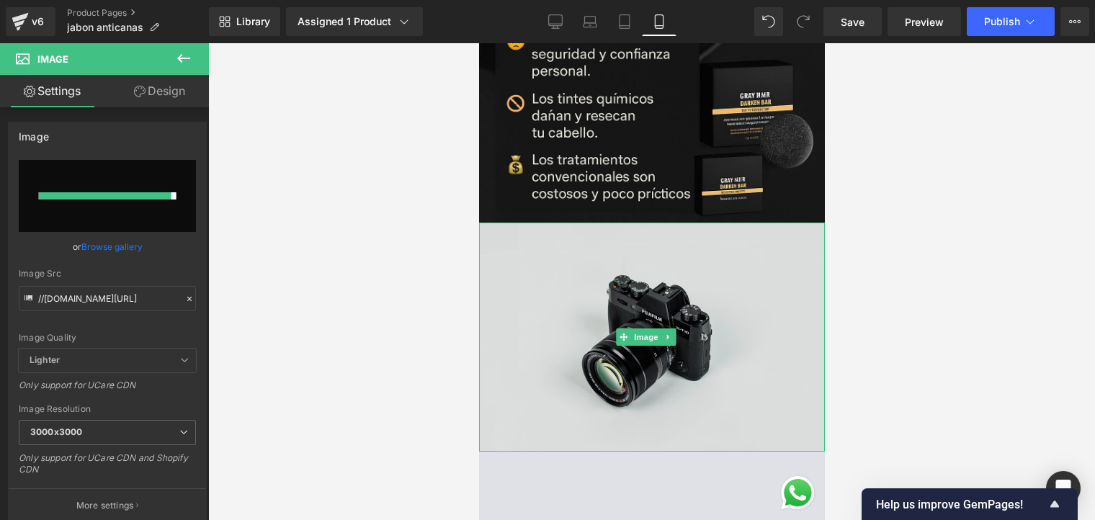
type input "[URL][DOMAIN_NAME][DATE]"
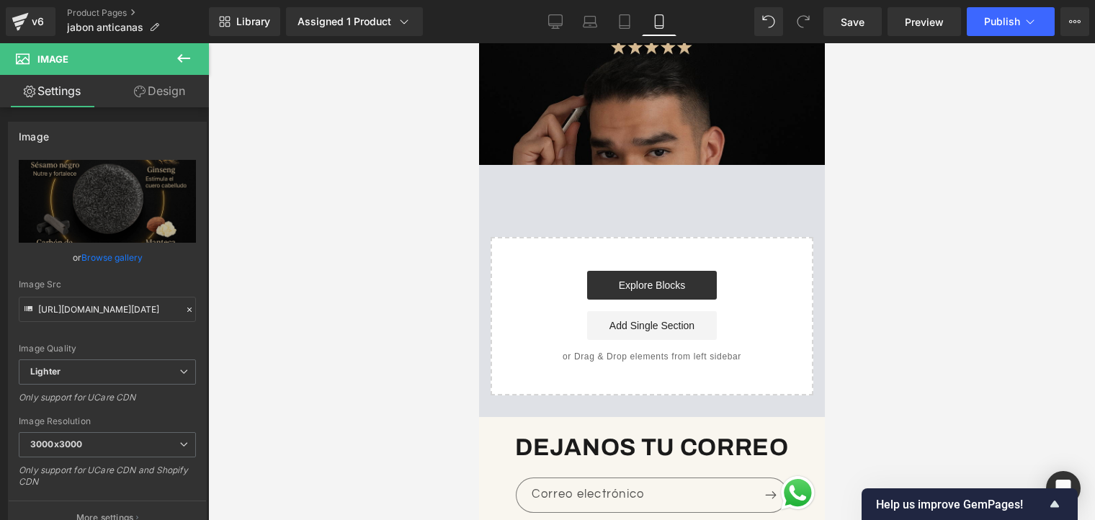
scroll to position [1009, 0]
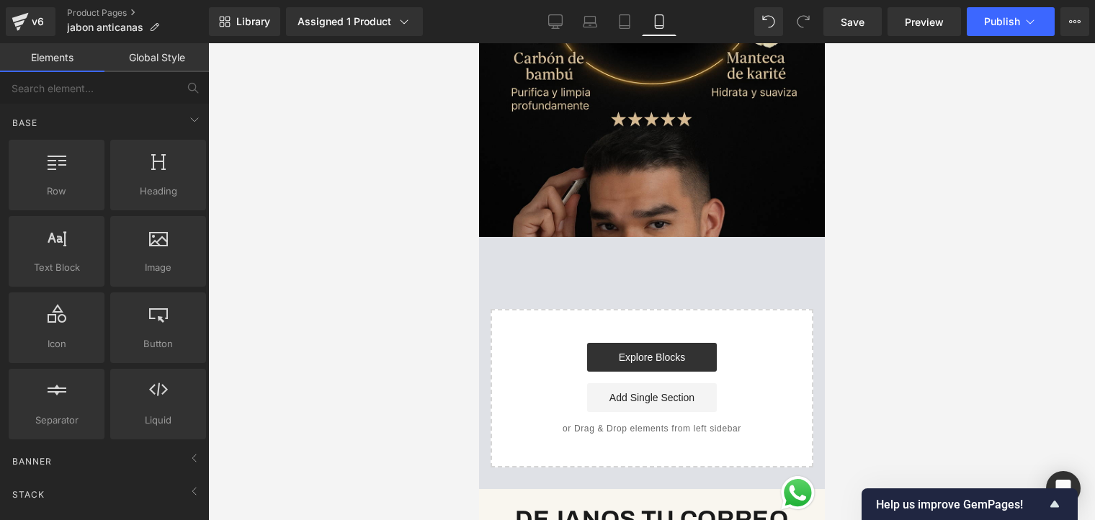
click at [133, 255] on div at bounding box center [158, 244] width 87 height 32
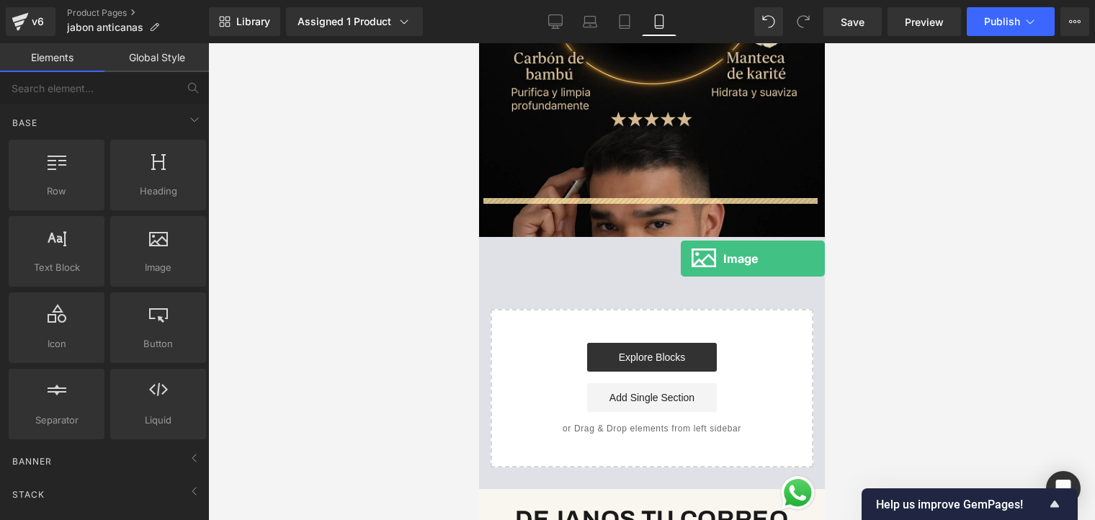
drag, startPoint x: 638, startPoint y: 295, endPoint x: 657, endPoint y: 241, distance: 57.0
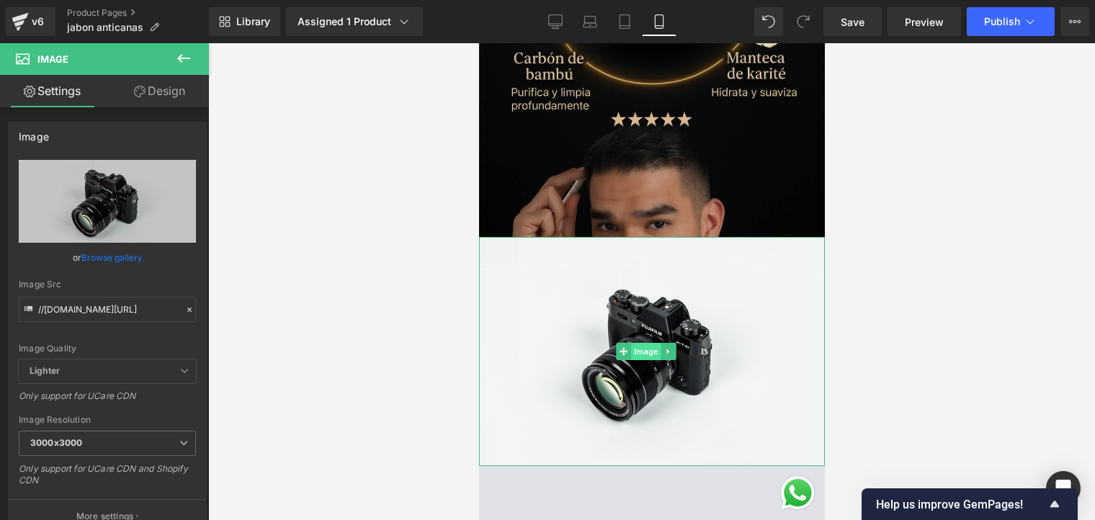
click at [634, 343] on span "Image" at bounding box center [646, 351] width 30 height 17
click at [65, 257] on div "or Browse gallery" at bounding box center [107, 257] width 177 height 15
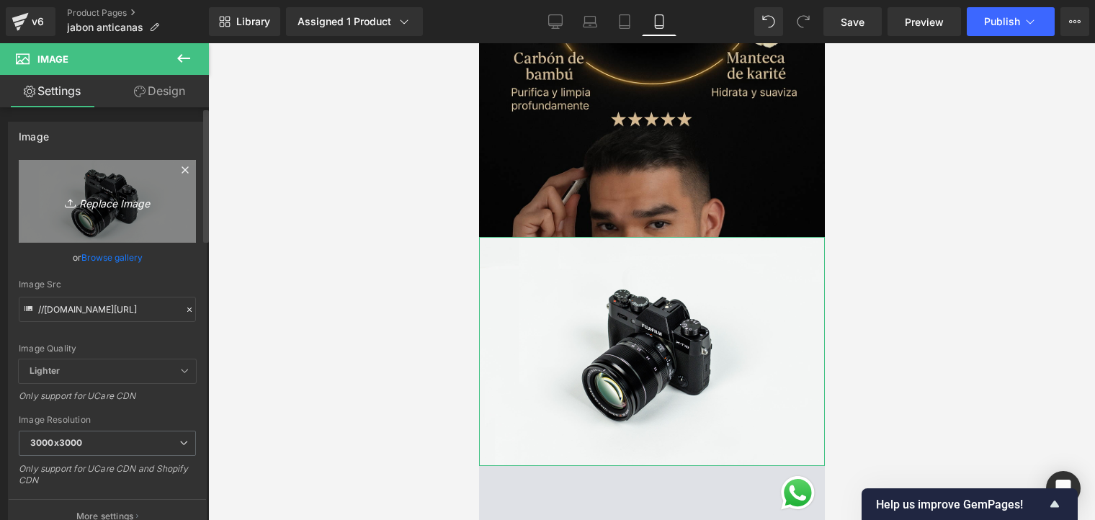
click at [101, 212] on link "Replace Image" at bounding box center [107, 201] width 177 height 83
type input "C:\fakepath\ChatGPT Image 25 sept 2025, 06_06_38 p.m..png"
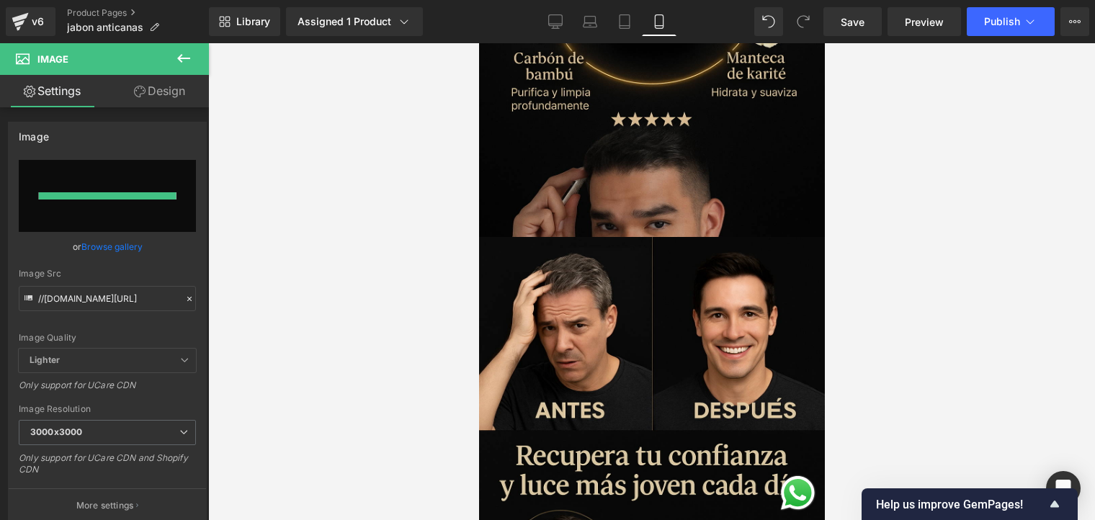
type input "https://ucarecdn.com/ce63a932-ffa0-4a31-94f8-211972c2a389/-/format/auto/-/previ…"
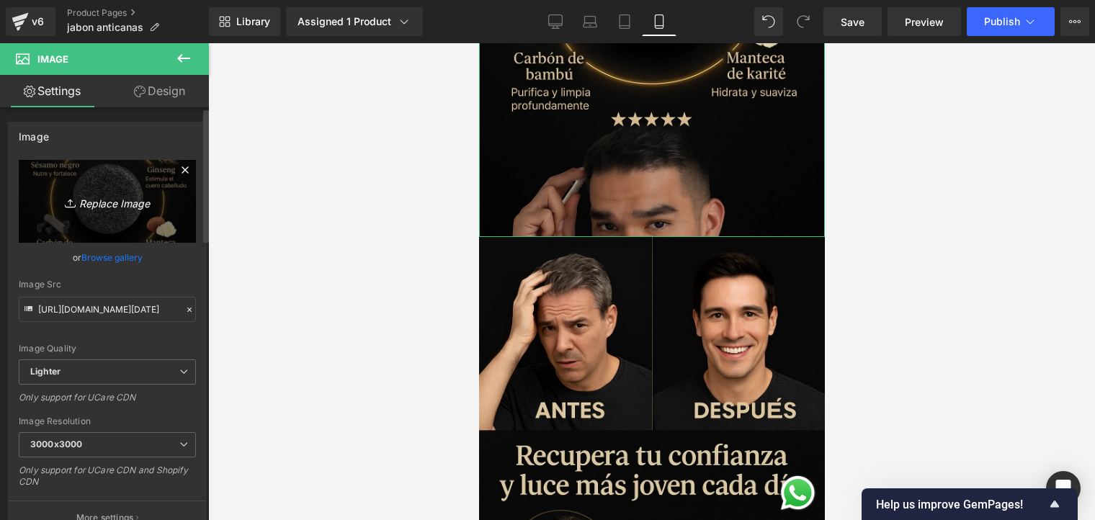
click at [127, 200] on icon "Replace Image" at bounding box center [107, 201] width 115 height 18
type input "C:\fakepath\ChatGPT Image 25 sept 2025, 06_06_38 p.m..png"
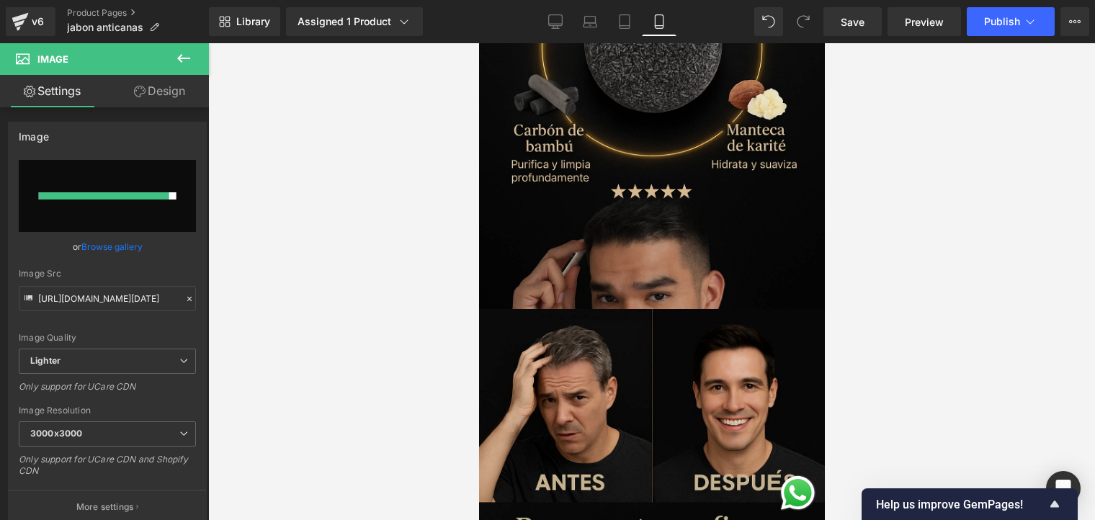
scroll to position [1081, 0]
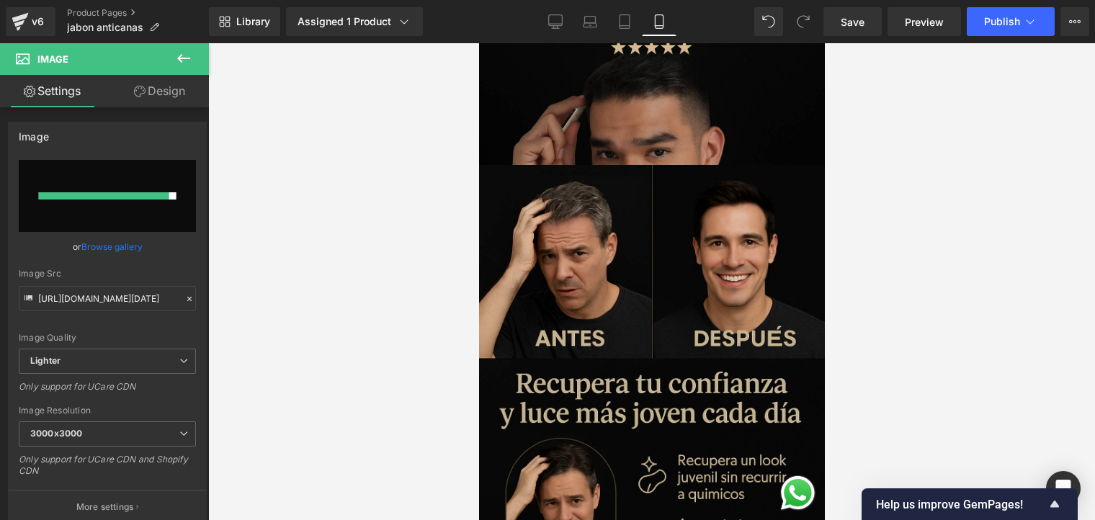
click at [702, 231] on img at bounding box center [652, 424] width 346 height 519
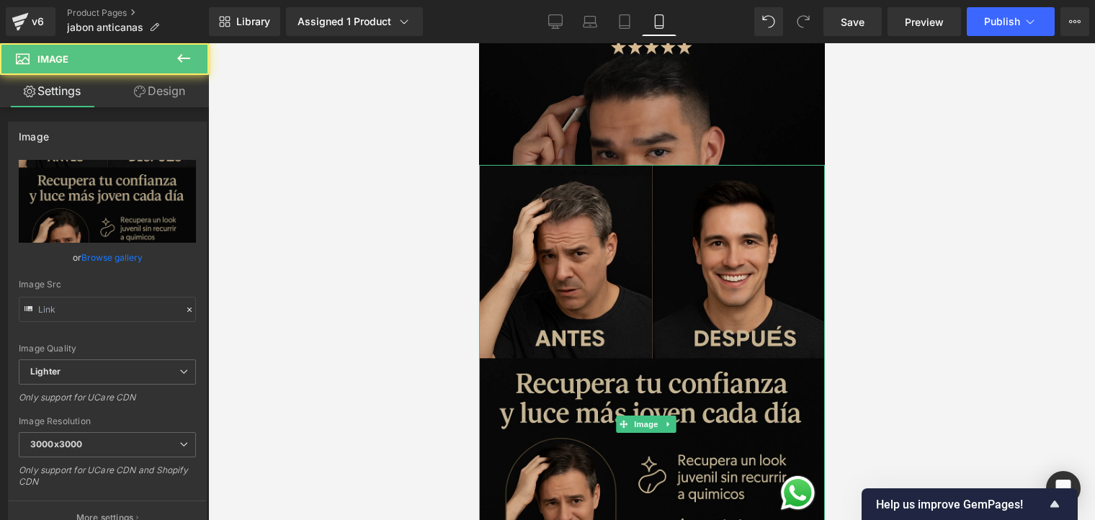
type input "https://ucarecdn.com/ce63a932-ffa0-4a31-94f8-211972c2a389/-/format/auto/-/previ…"
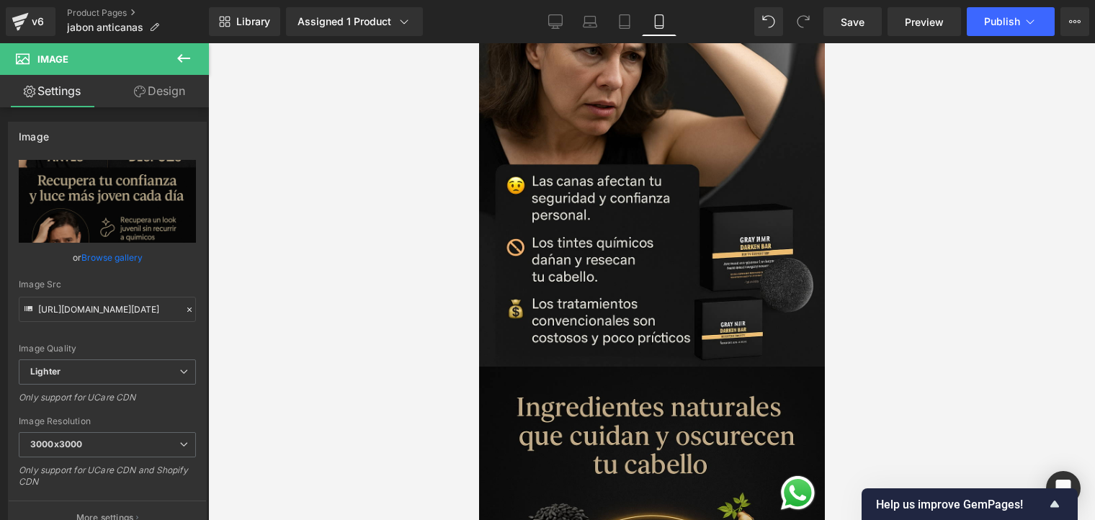
scroll to position [649, 0]
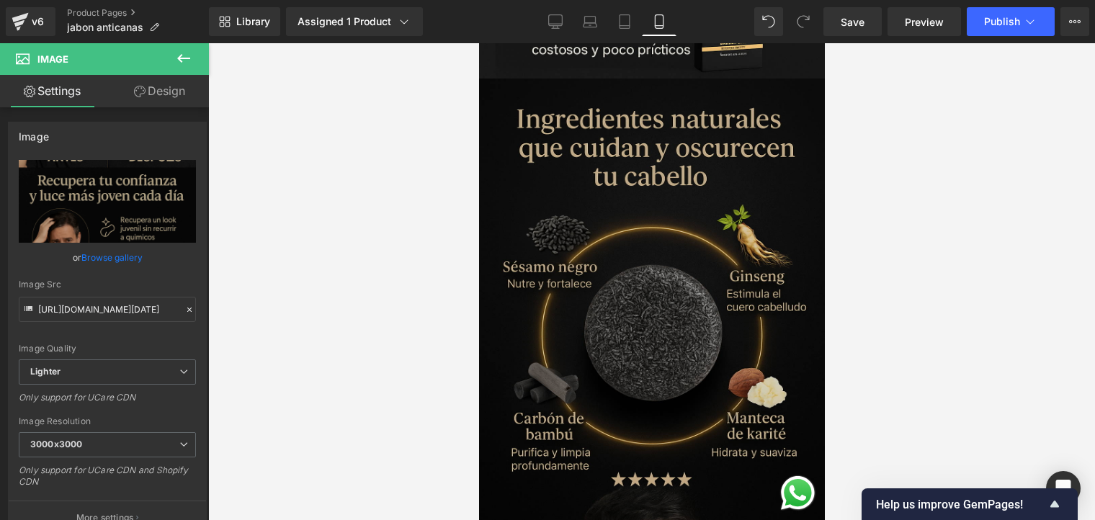
click at [646, 269] on img at bounding box center [652, 338] width 346 height 519
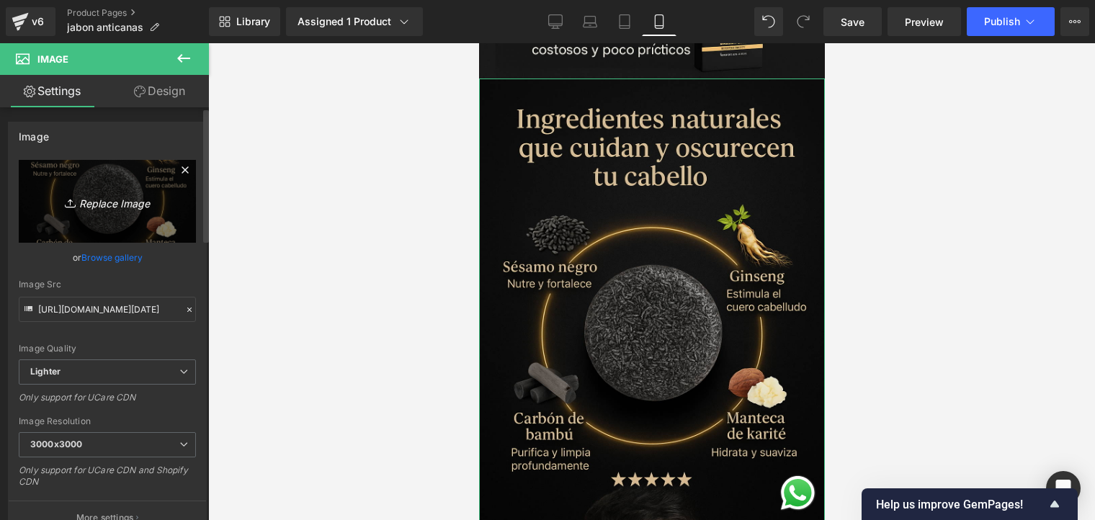
click at [123, 200] on icon "Replace Image" at bounding box center [107, 201] width 115 height 18
type input "C:\fakepath\ChatGPT Image [DATE], 06_06_19 p.m..png"
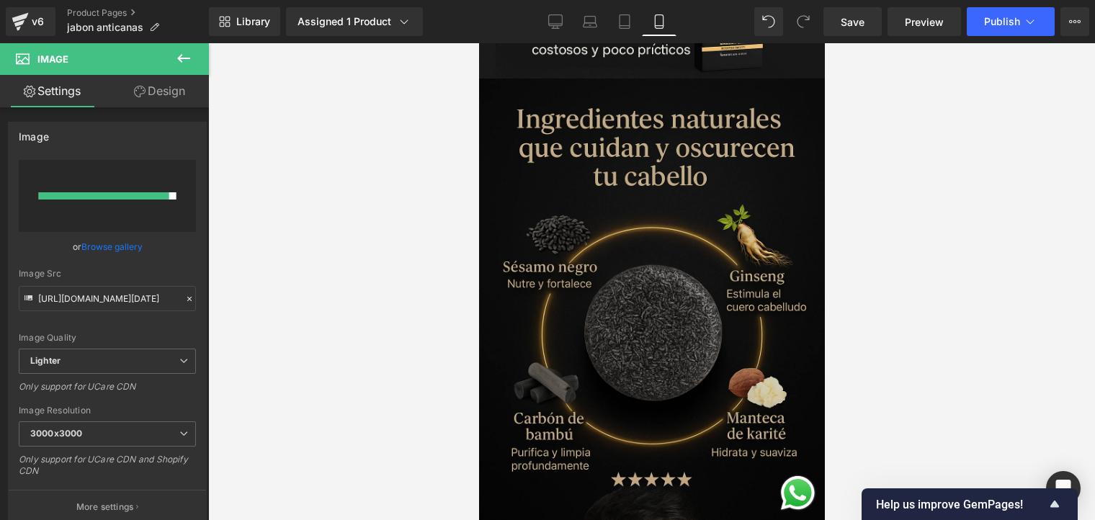
scroll to position [577, 0]
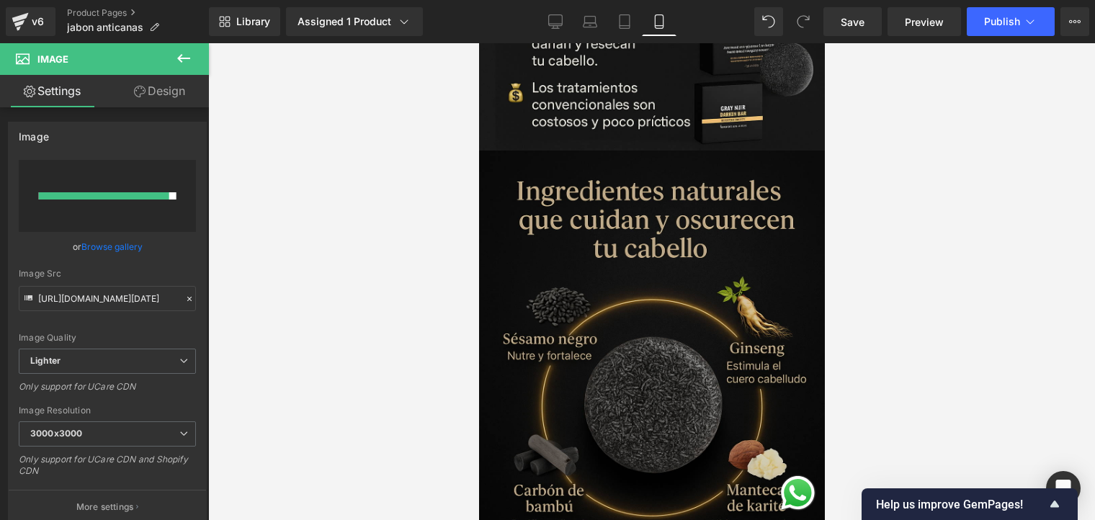
click at [676, 266] on img at bounding box center [652, 410] width 346 height 519
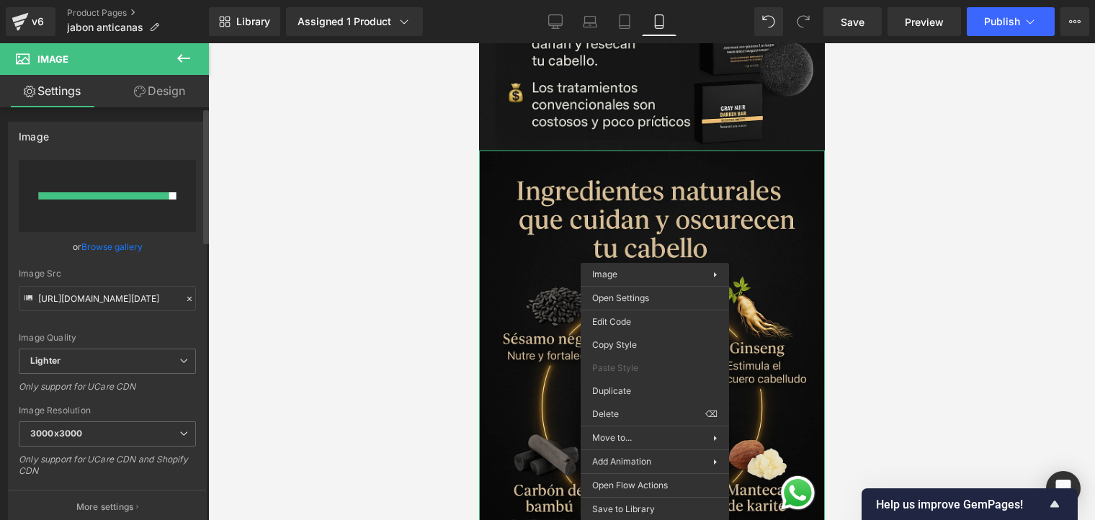
click at [124, 249] on link "Browse gallery" at bounding box center [111, 246] width 61 height 25
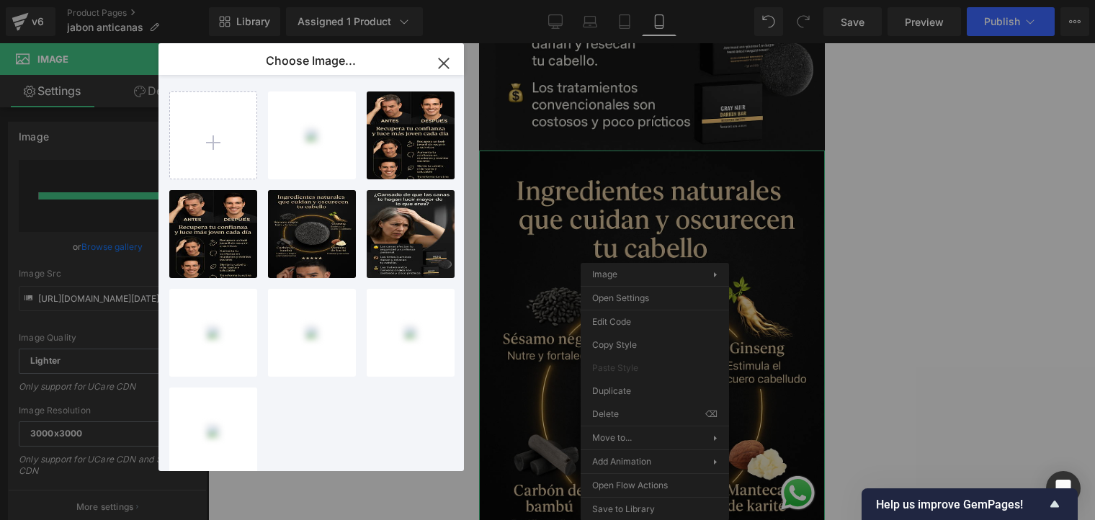
drag, startPoint x: 225, startPoint y: 231, endPoint x: 266, endPoint y: 231, distance: 41.1
click at [0, 0] on div "ChatGPT....png 2.19 MB" at bounding box center [0, 0] width 0 height 0
type input "https://ucarecdn.com/ce63a932-ffa0-4a31-94f8-211972c2a389/-/format/auto/-/previ…"
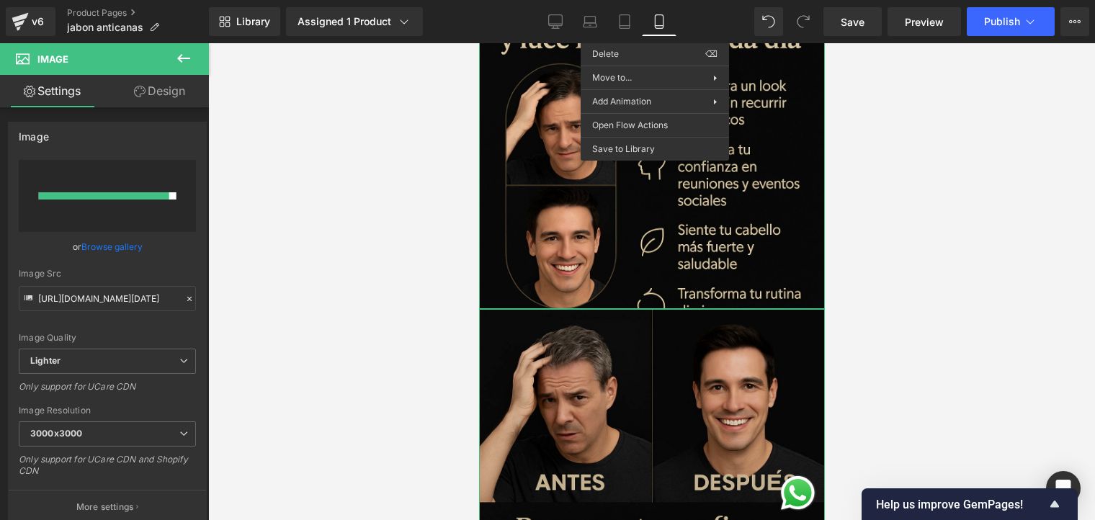
scroll to position [1081, 0]
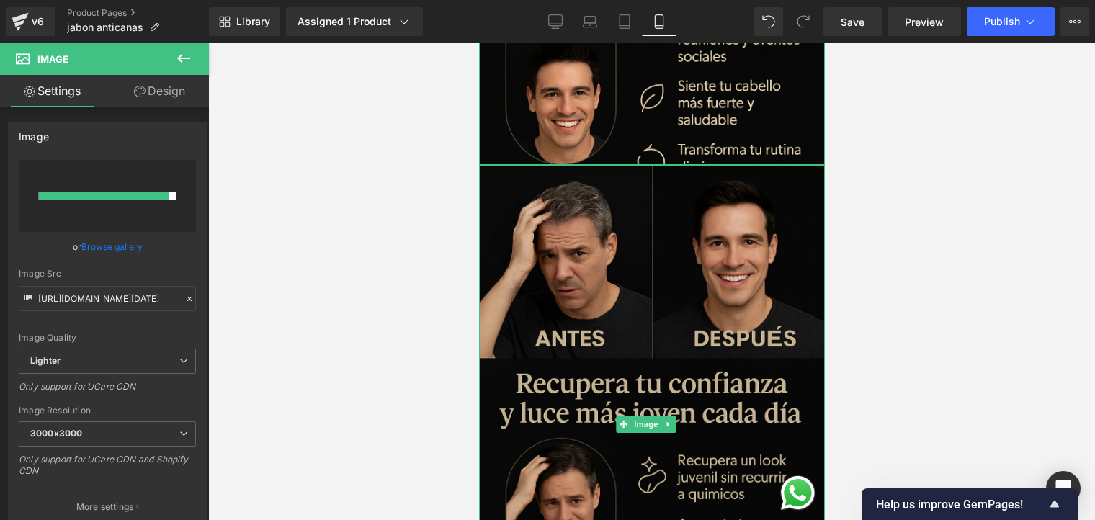
click at [684, 320] on img at bounding box center [652, 424] width 346 height 519
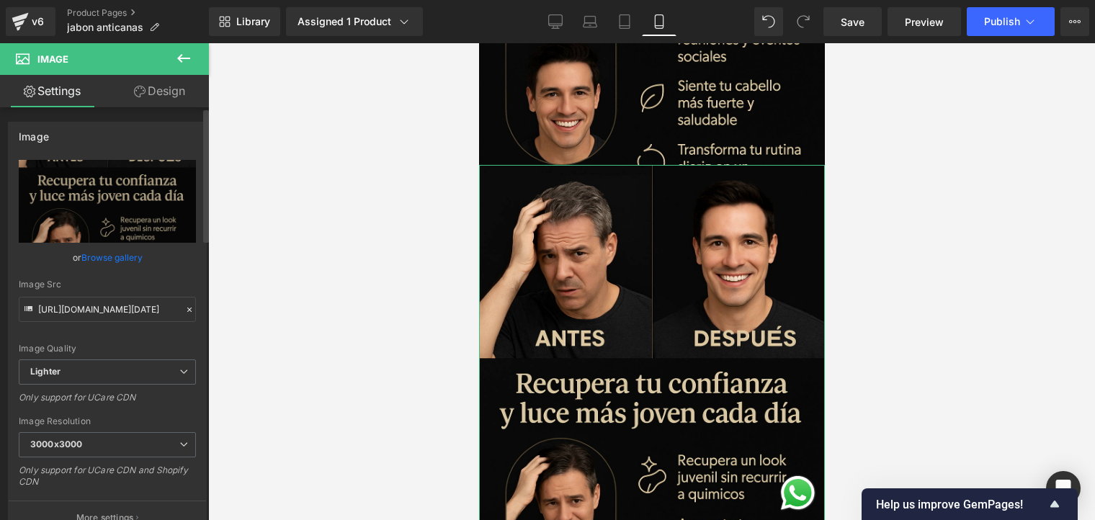
click at [115, 253] on link "Browse gallery" at bounding box center [111, 257] width 61 height 25
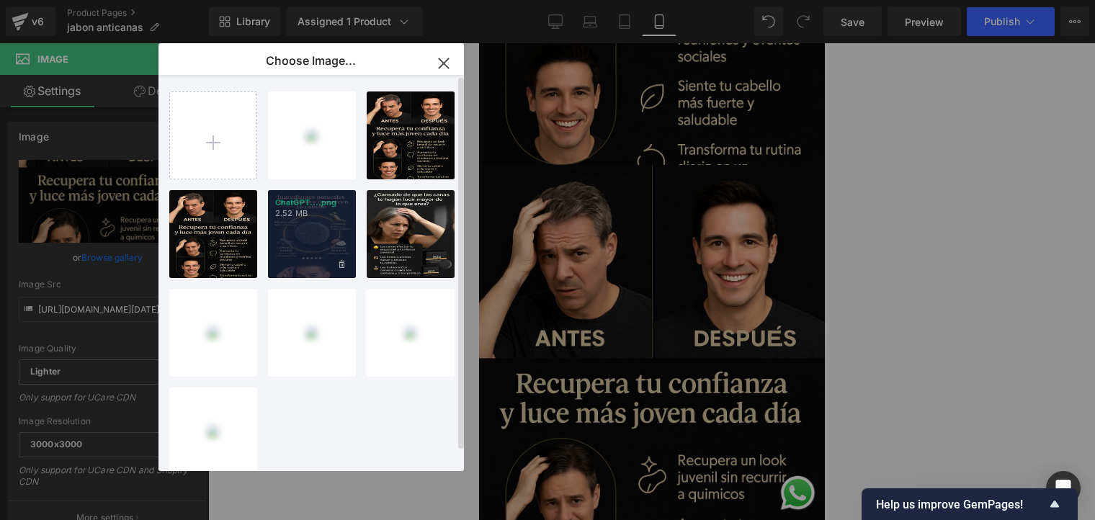
click at [322, 241] on div "ChatGPT....png 2.52 MB" at bounding box center [312, 234] width 88 height 88
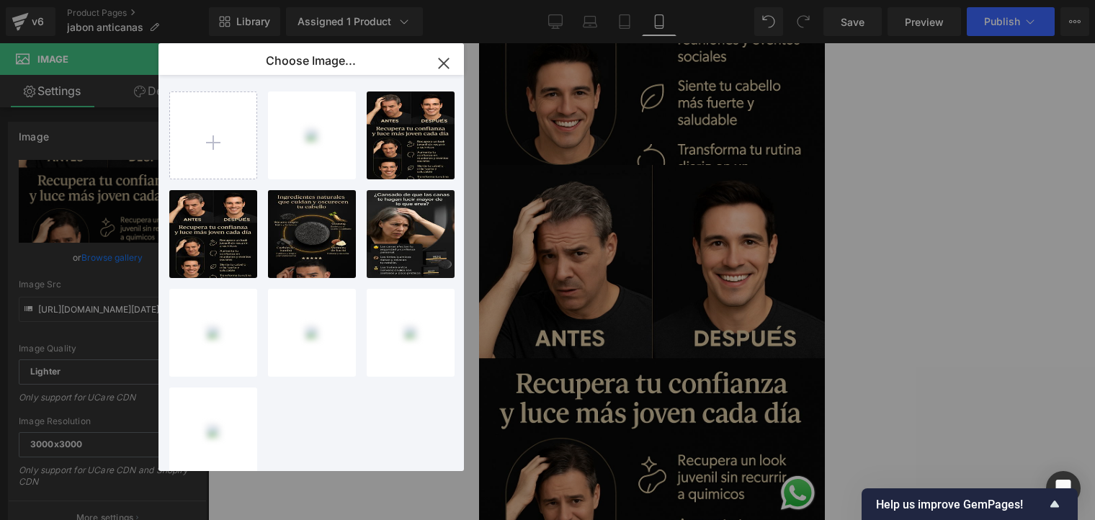
type input "[URL][DOMAIN_NAME][DATE]"
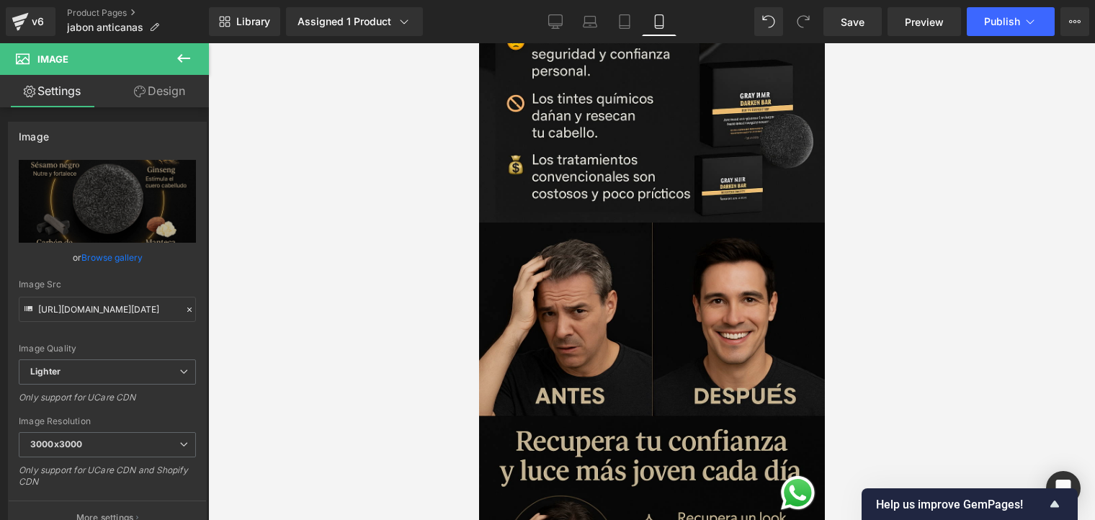
scroll to position [937, 0]
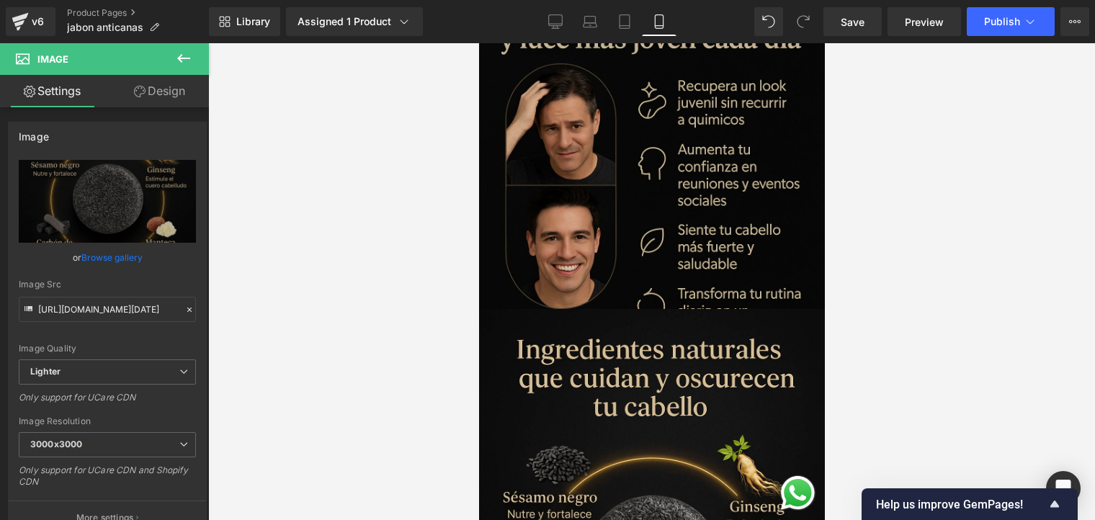
click at [677, 249] on img at bounding box center [652, 49] width 346 height 519
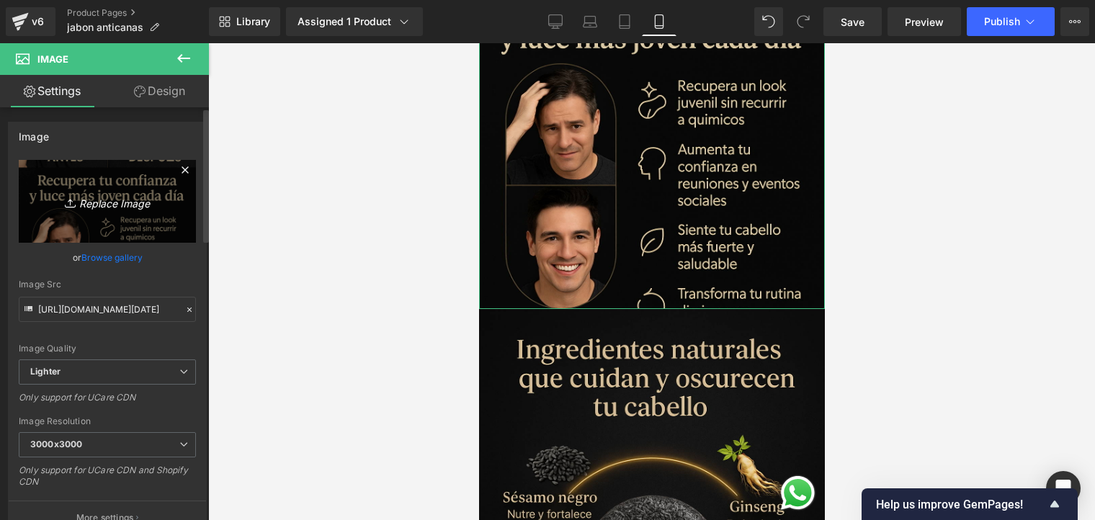
click at [104, 203] on icon "Replace Image" at bounding box center [107, 201] width 115 height 18
click at [138, 203] on icon "Replace Image" at bounding box center [107, 201] width 115 height 18
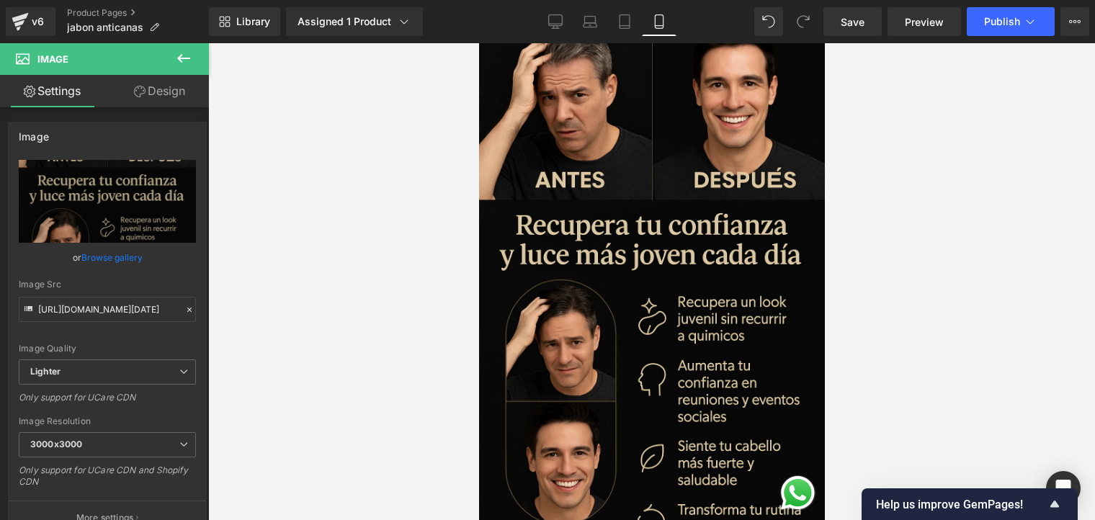
scroll to position [1009, 0]
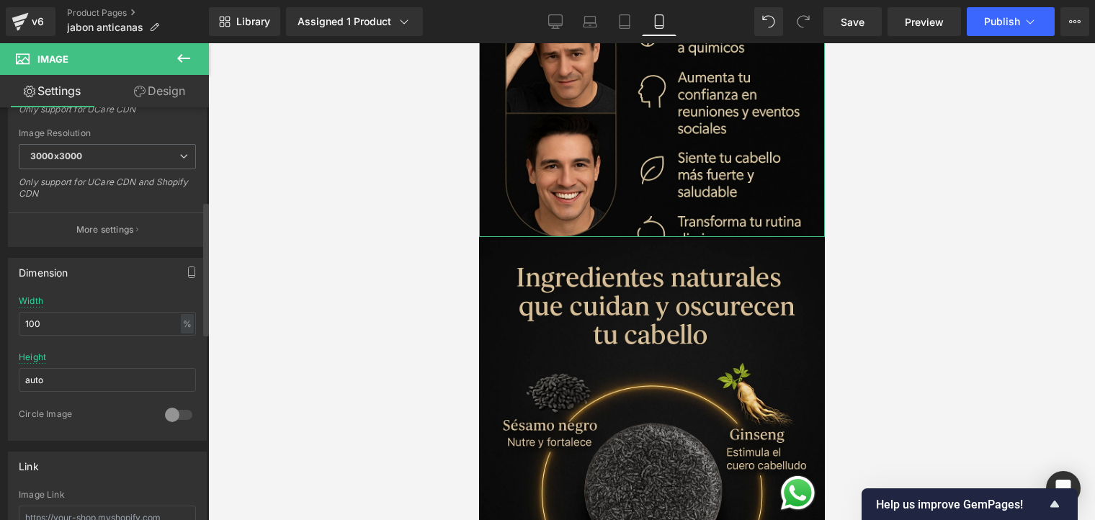
scroll to position [360, 0]
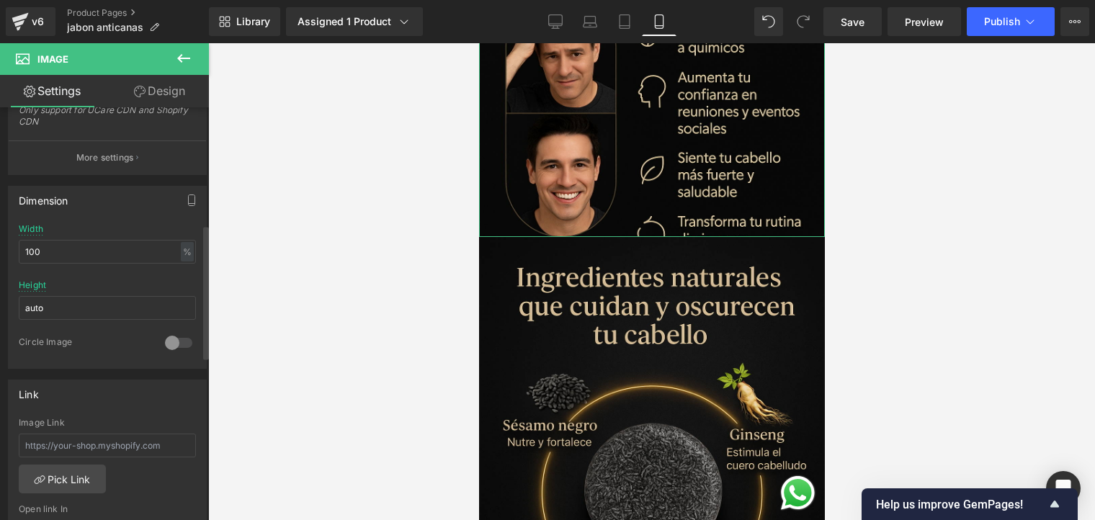
click at [164, 337] on div at bounding box center [178, 342] width 35 height 23
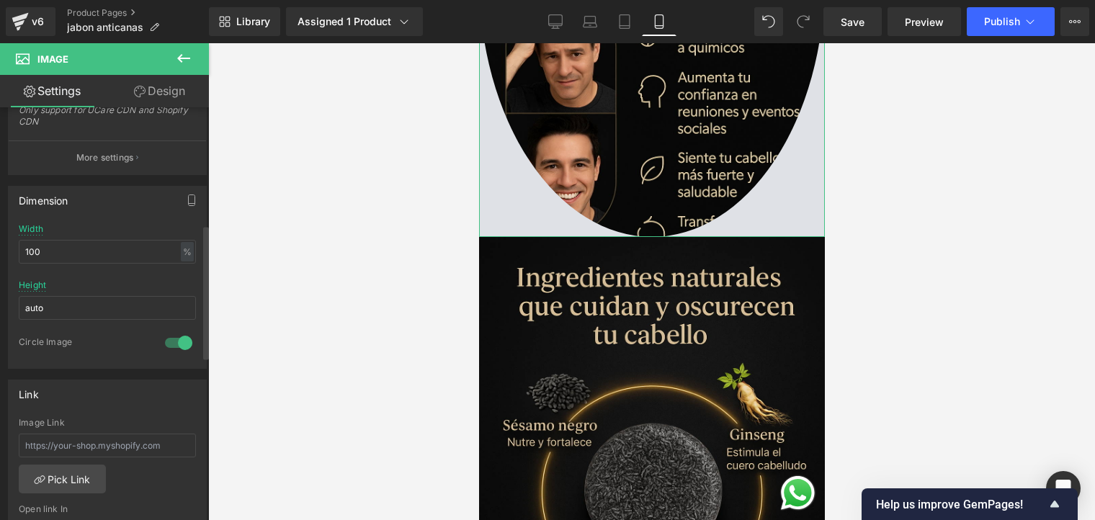
click at [164, 337] on div at bounding box center [178, 342] width 35 height 23
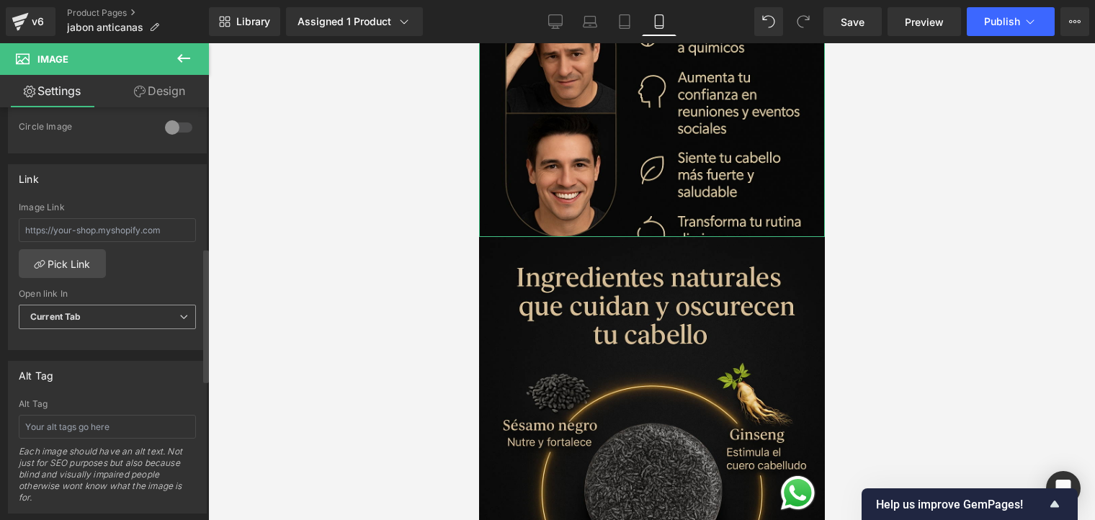
scroll to position [432, 0]
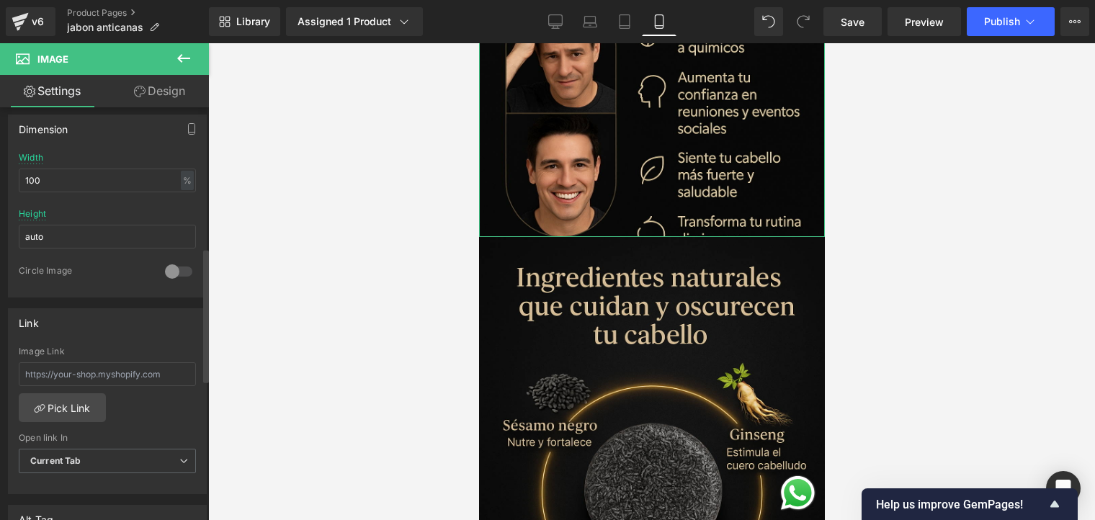
click at [172, 271] on div at bounding box center [178, 271] width 35 height 23
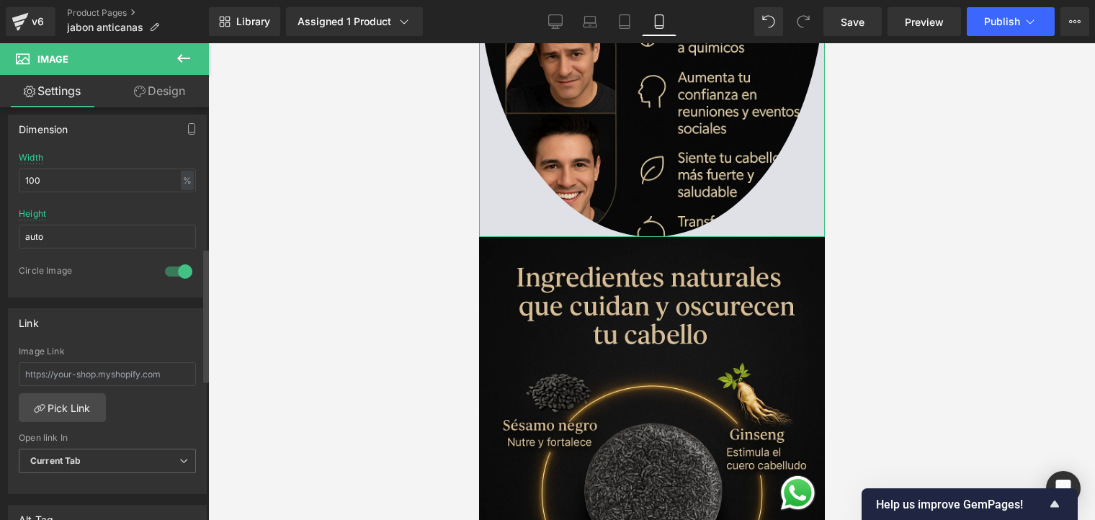
click at [172, 271] on div at bounding box center [178, 271] width 35 height 23
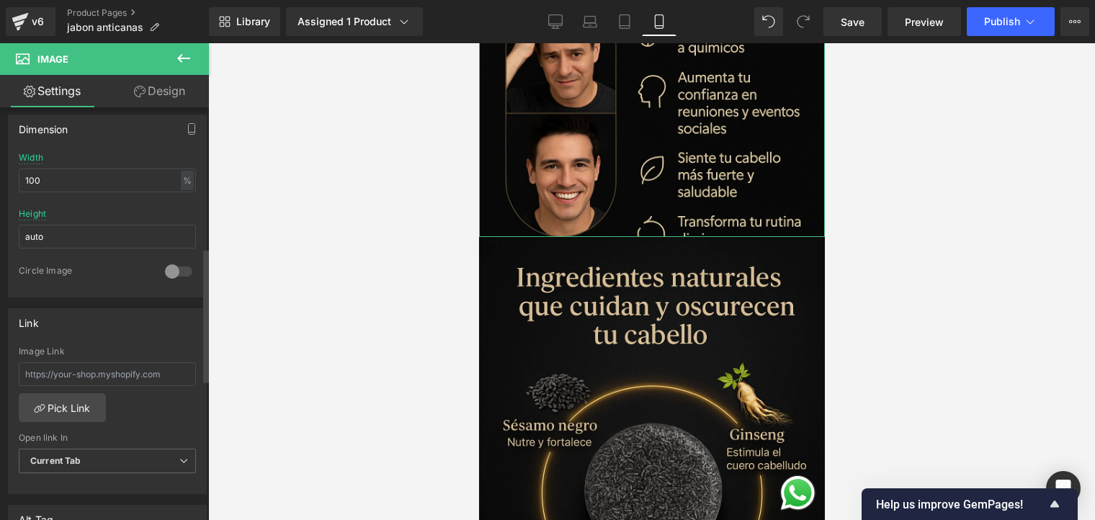
scroll to position [215, 0]
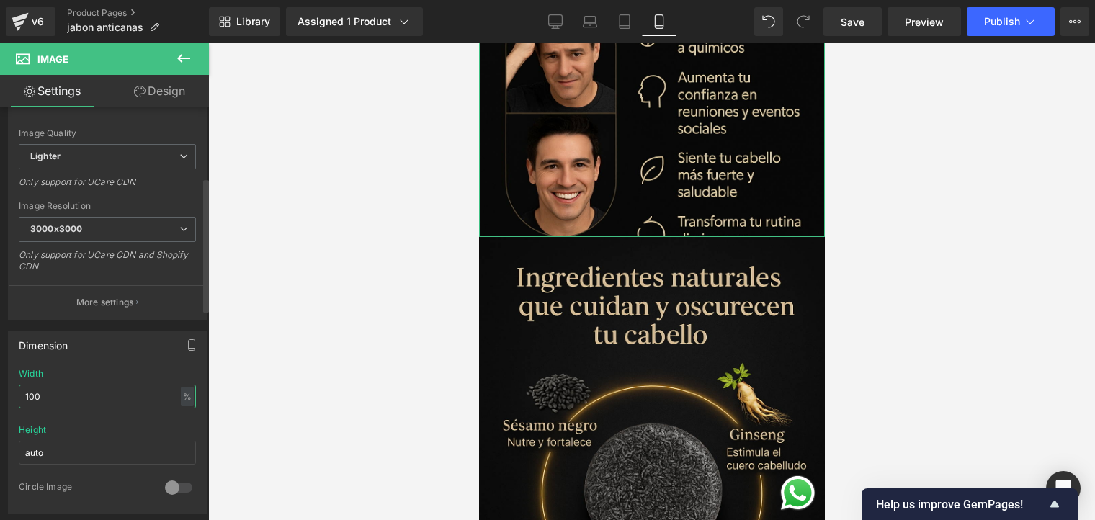
click at [115, 386] on input "100" at bounding box center [107, 397] width 177 height 24
type input "1"
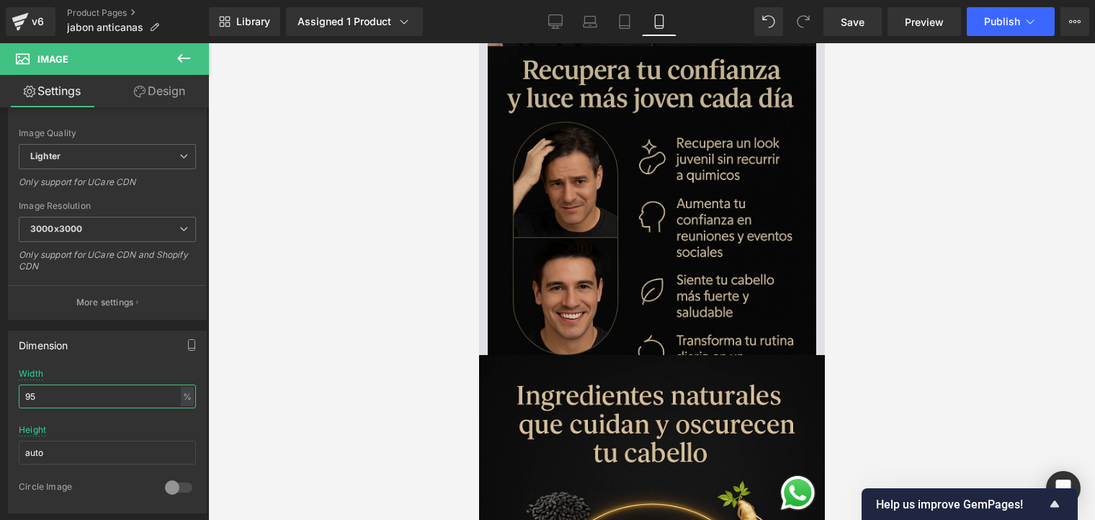
scroll to position [793, 0]
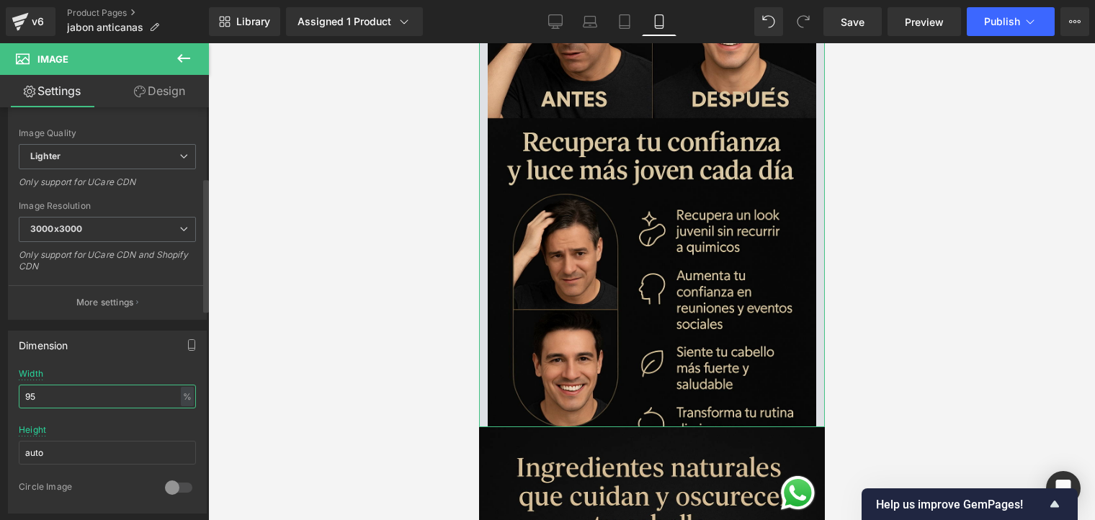
type input "9"
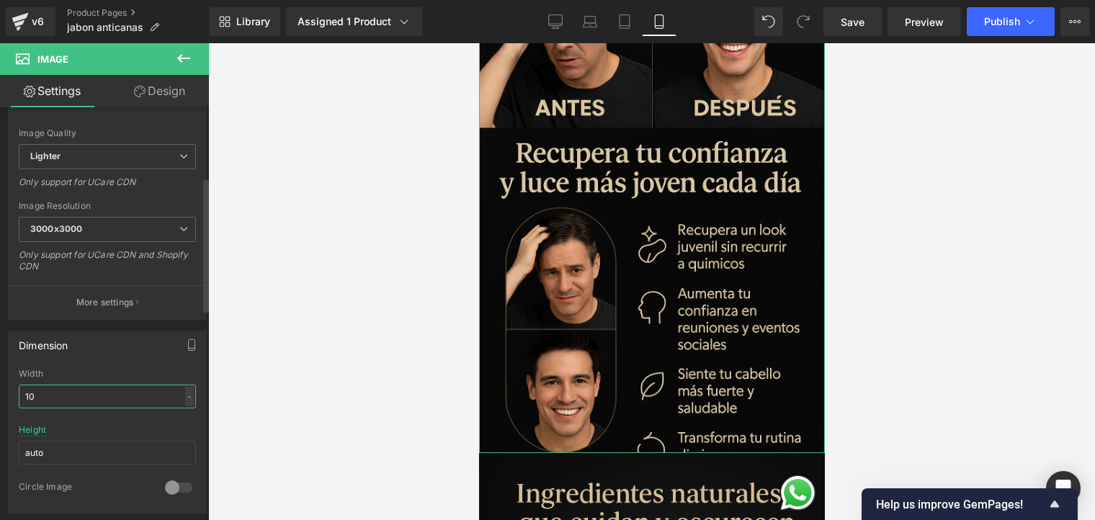
type input "100"
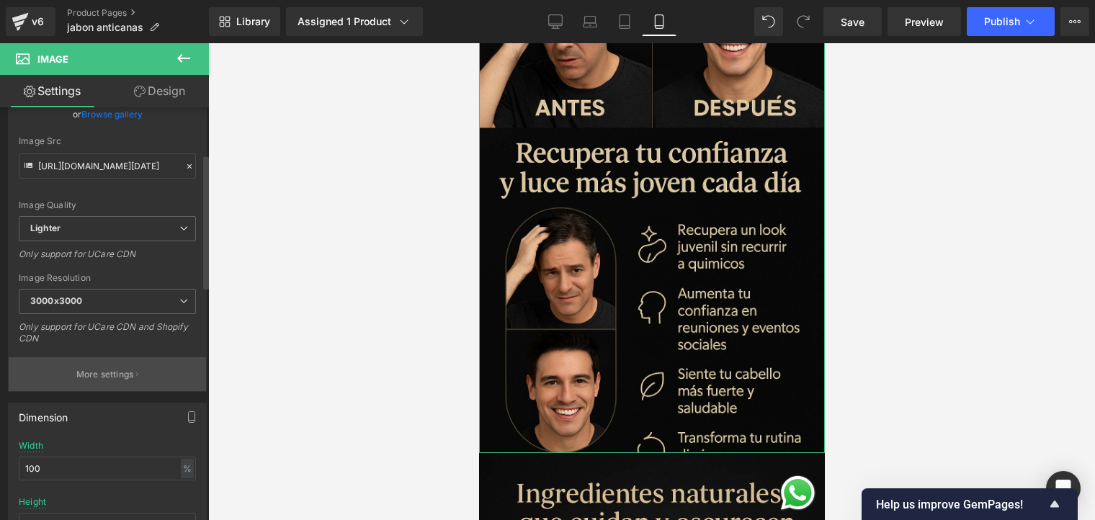
click at [145, 375] on button "More settings" at bounding box center [107, 374] width 197 height 34
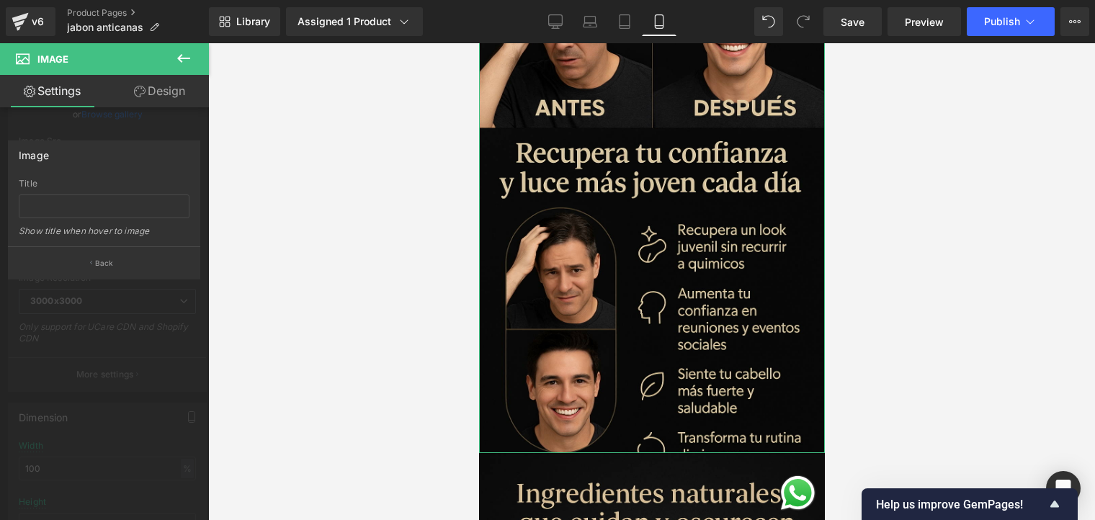
click at [146, 263] on button "Back" at bounding box center [104, 262] width 192 height 32
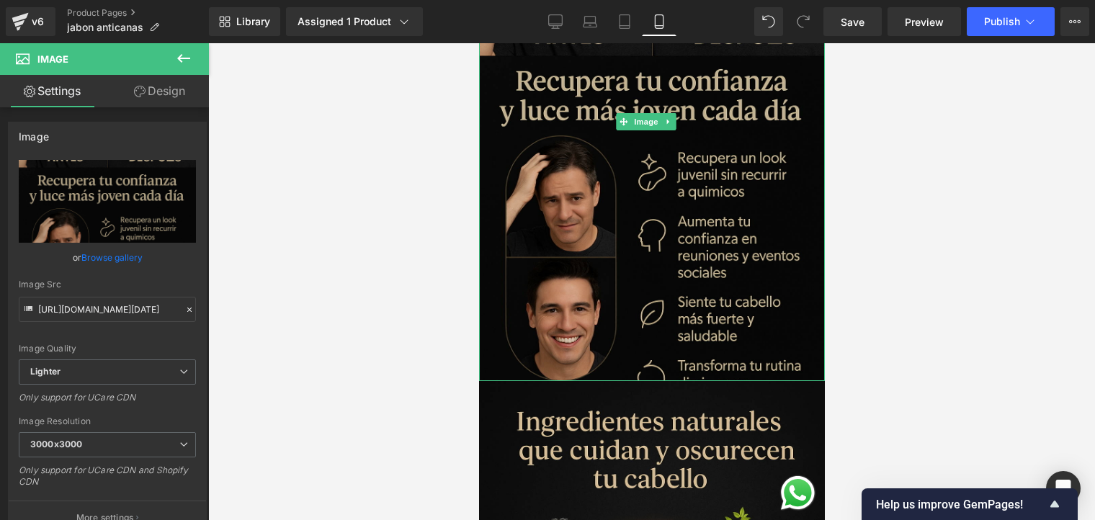
scroll to position [721, 0]
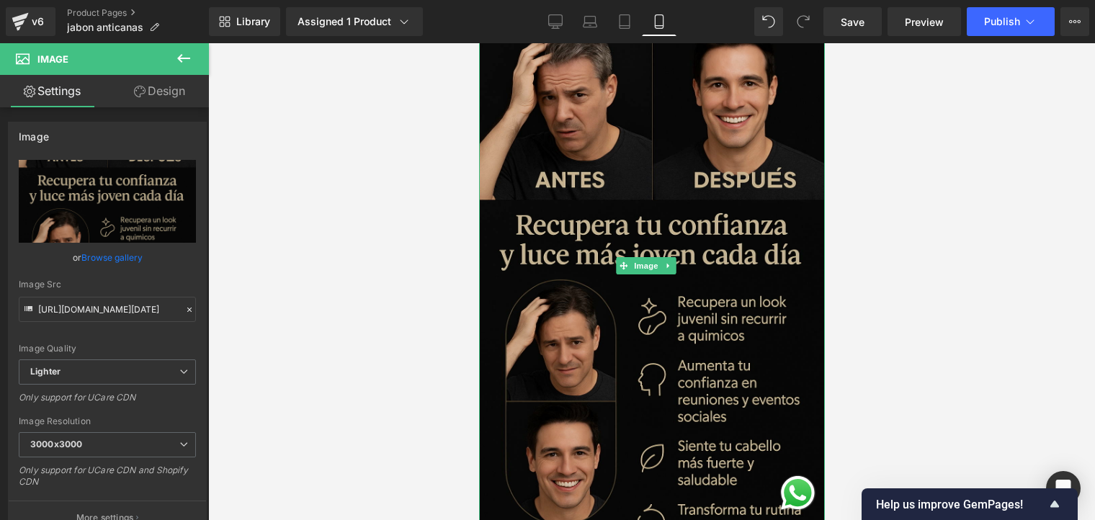
click at [713, 288] on img at bounding box center [652, 265] width 346 height 519
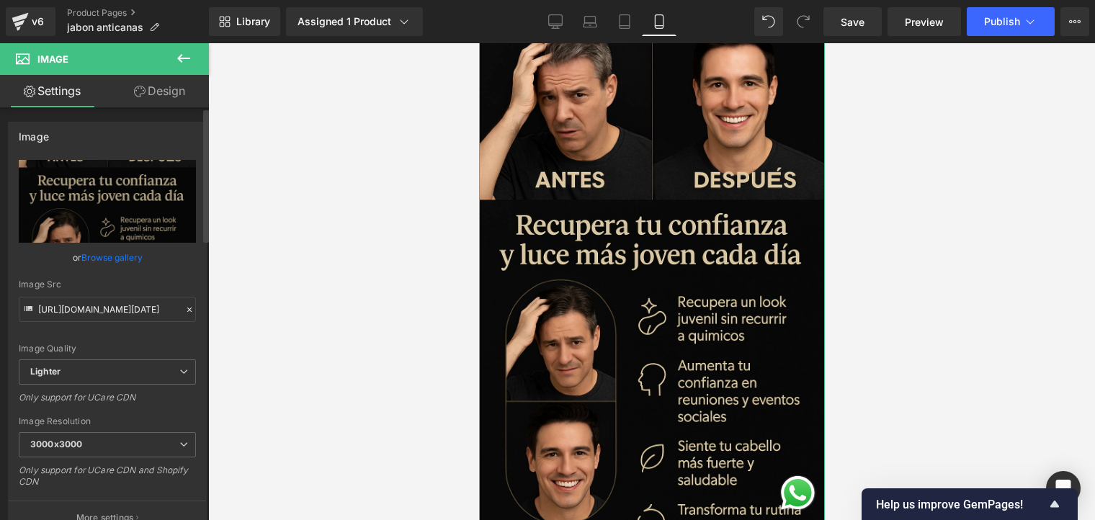
click at [118, 249] on link "Browse gallery" at bounding box center [111, 257] width 61 height 25
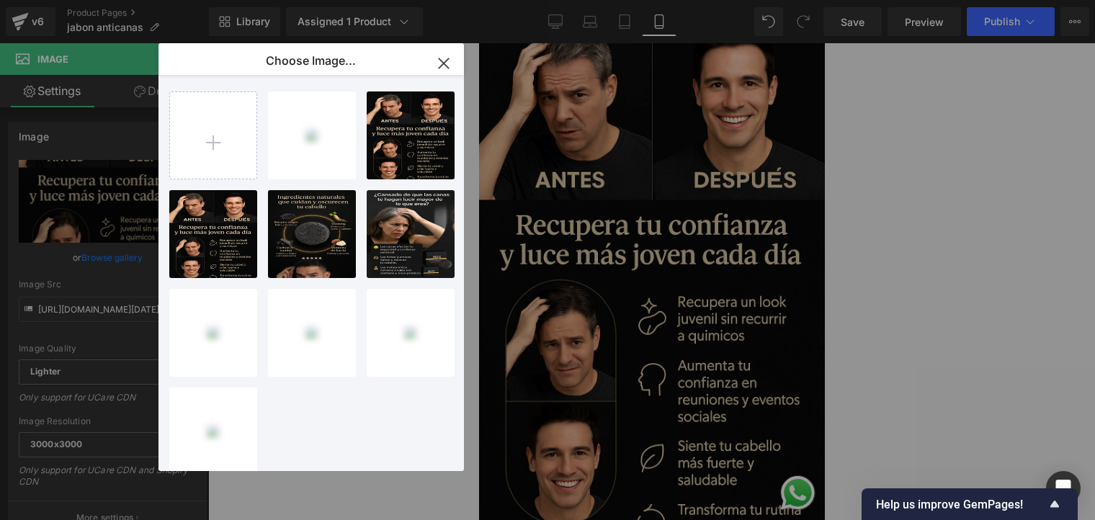
click at [432, 59] on icon "button" at bounding box center [443, 63] width 23 height 23
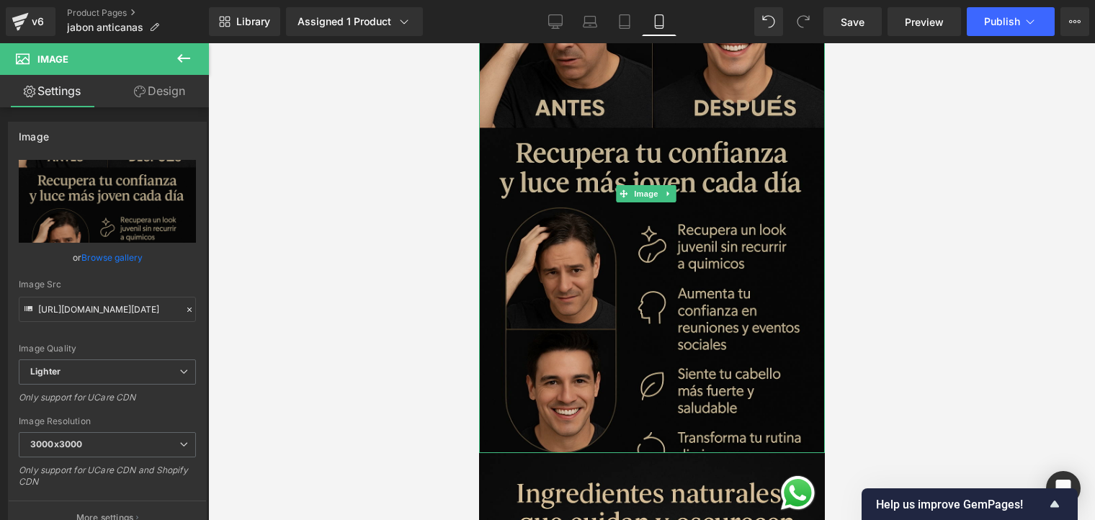
scroll to position [865, 0]
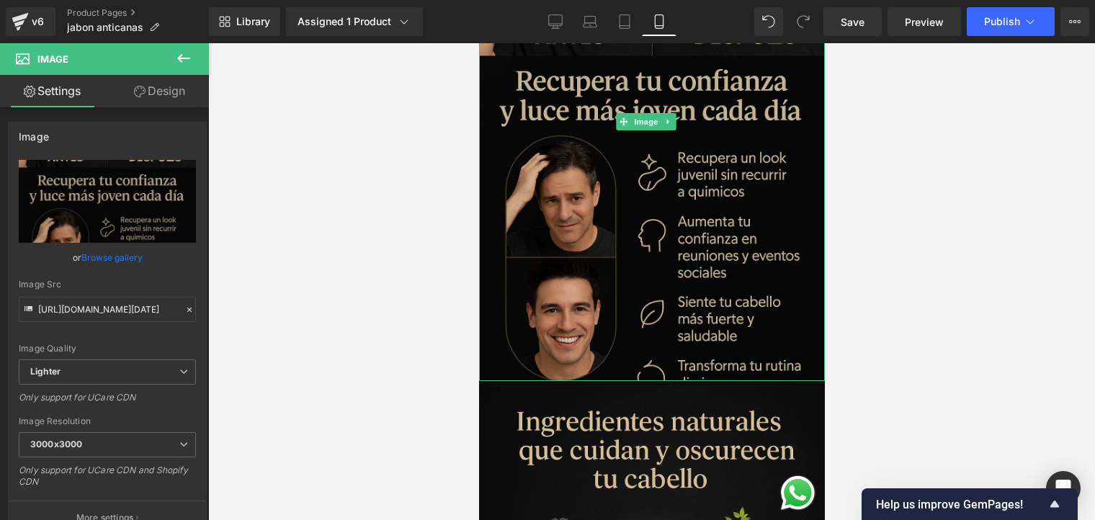
click at [707, 261] on img at bounding box center [652, 121] width 346 height 519
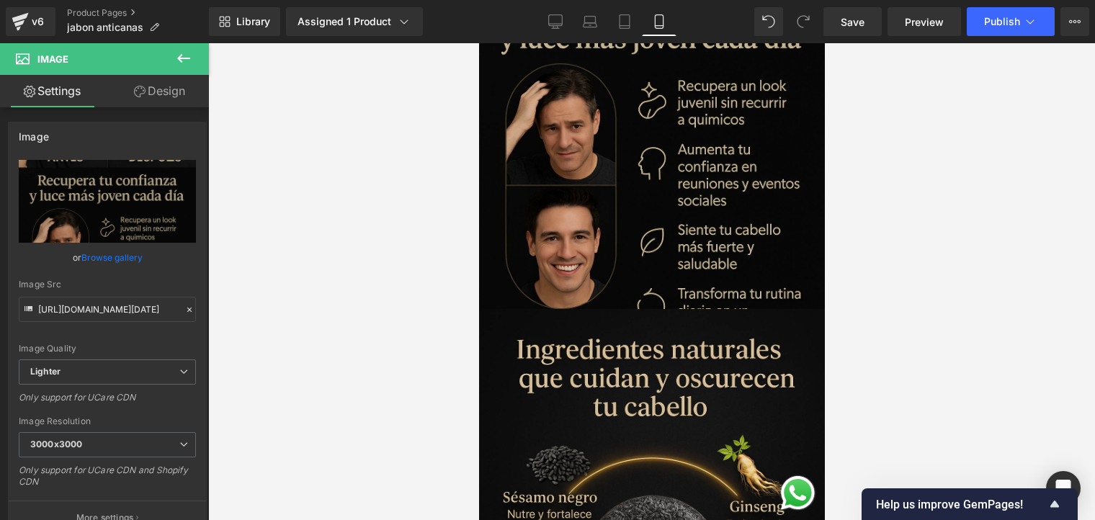
scroll to position [1009, 0]
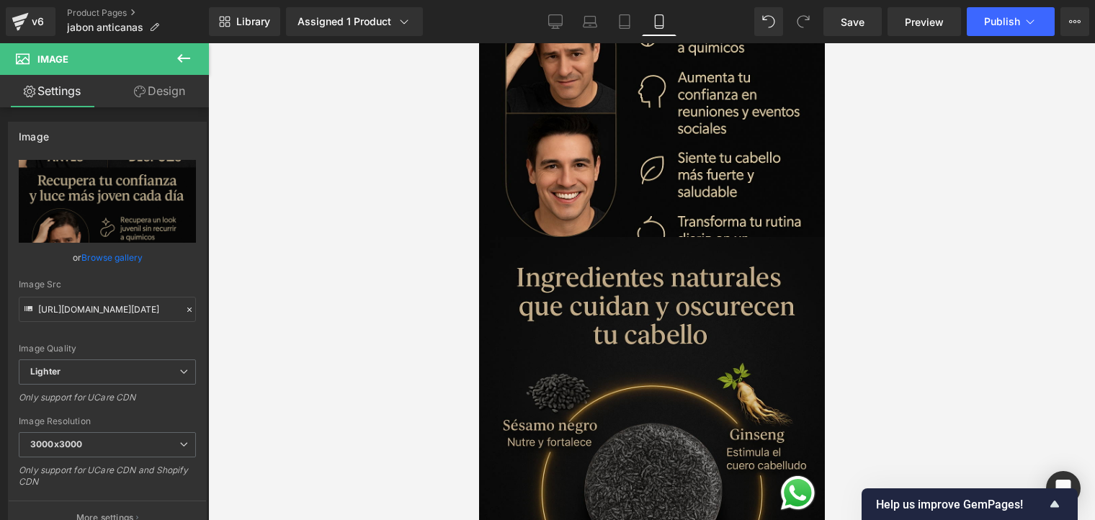
click at [702, 251] on img at bounding box center [652, 496] width 346 height 519
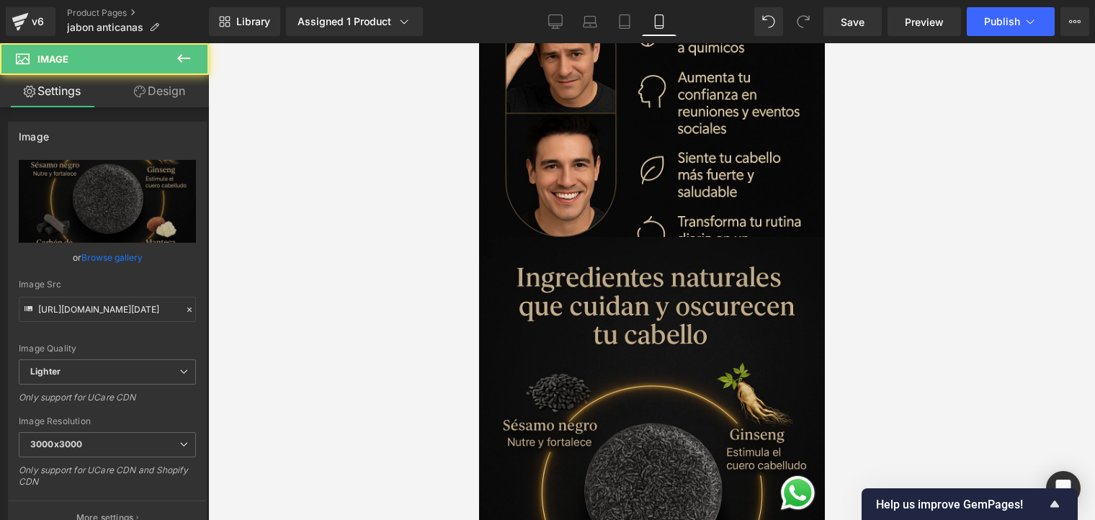
click at [584, 237] on img at bounding box center [652, 496] width 346 height 519
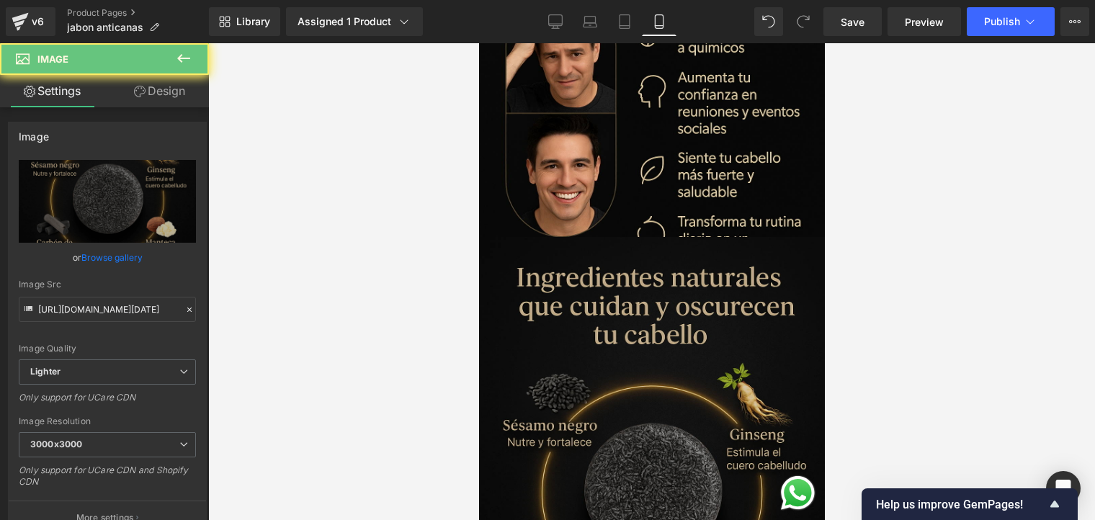
click at [584, 237] on img at bounding box center [652, 496] width 346 height 519
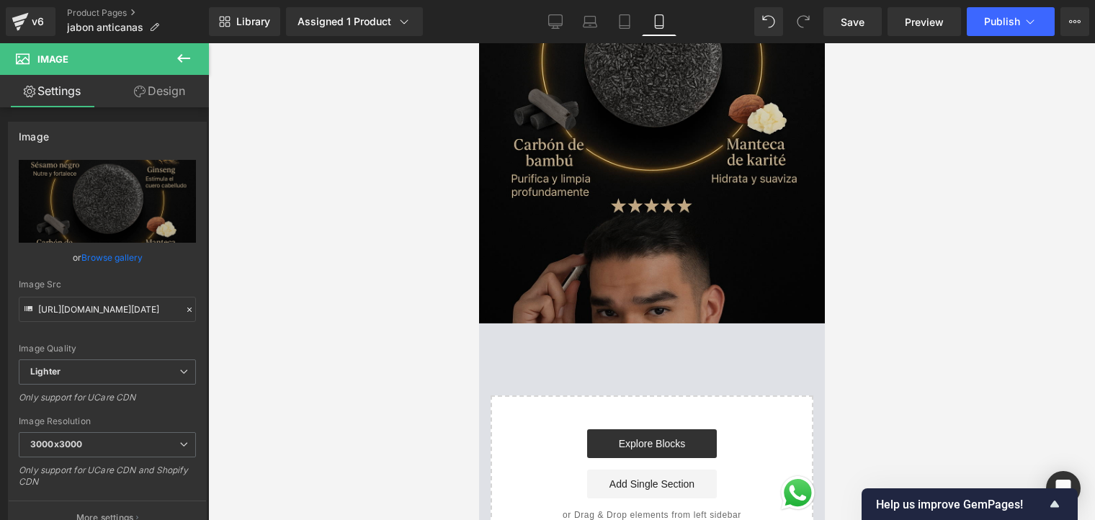
scroll to position [1225, 0]
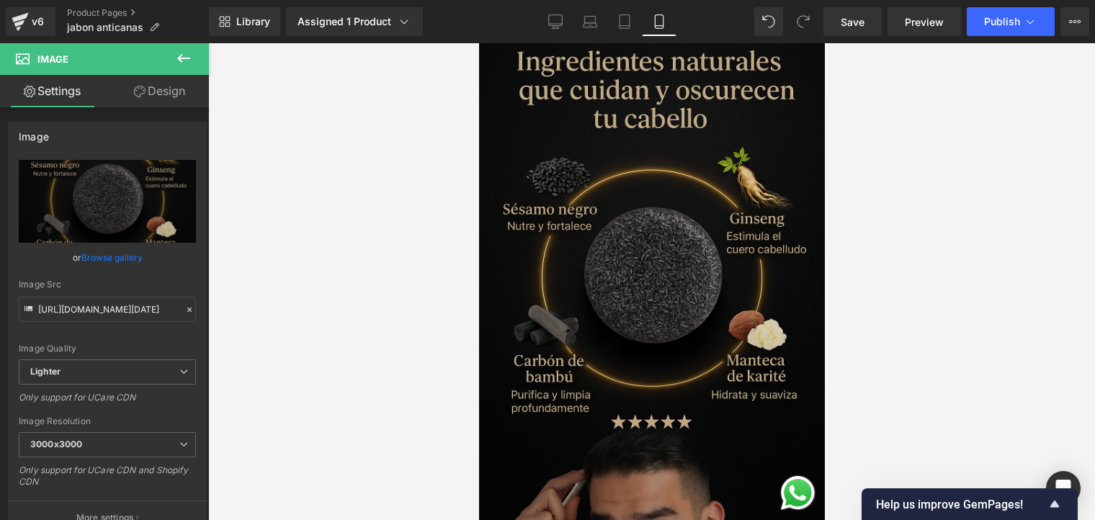
click at [665, 235] on div "Image" at bounding box center [652, 280] width 346 height 519
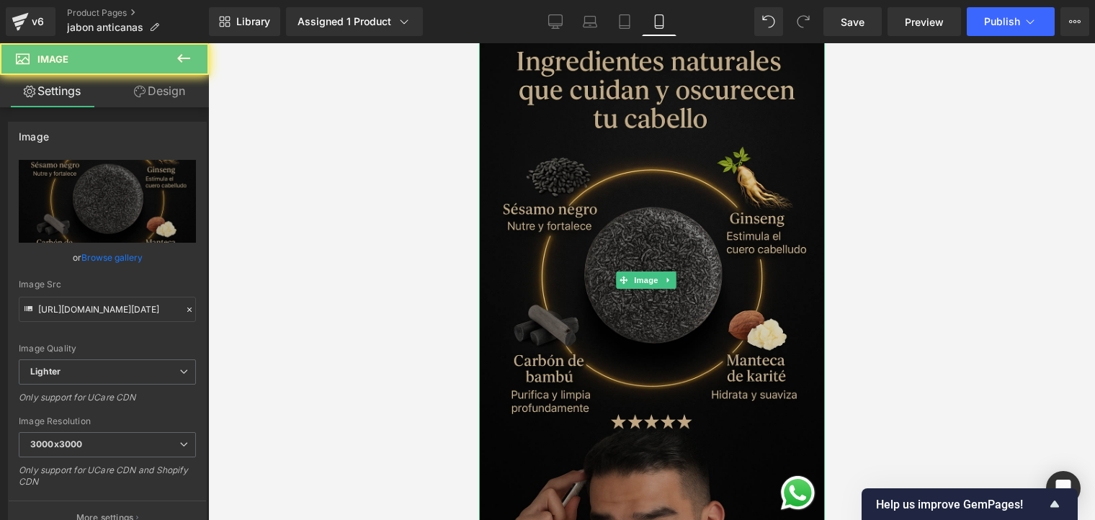
click at [669, 242] on img at bounding box center [652, 280] width 346 height 519
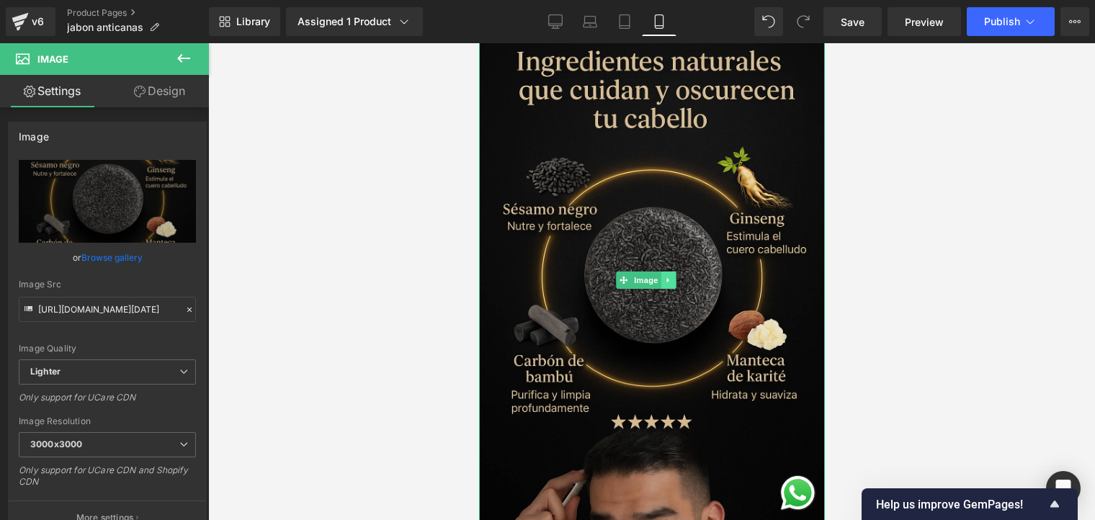
click at [672, 276] on icon at bounding box center [668, 280] width 8 height 9
click at [680, 272] on link at bounding box center [676, 280] width 15 height 17
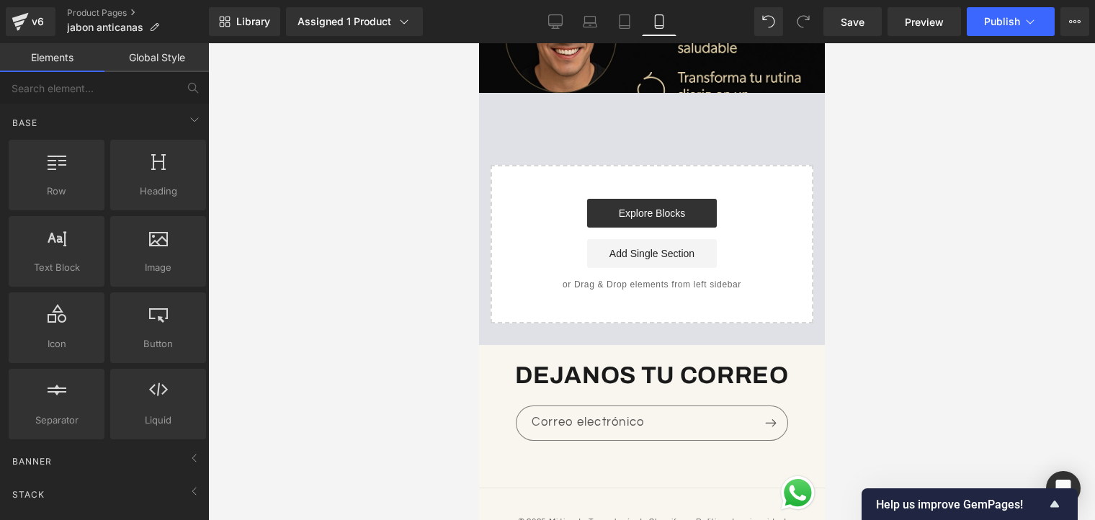
scroll to position [1009, 0]
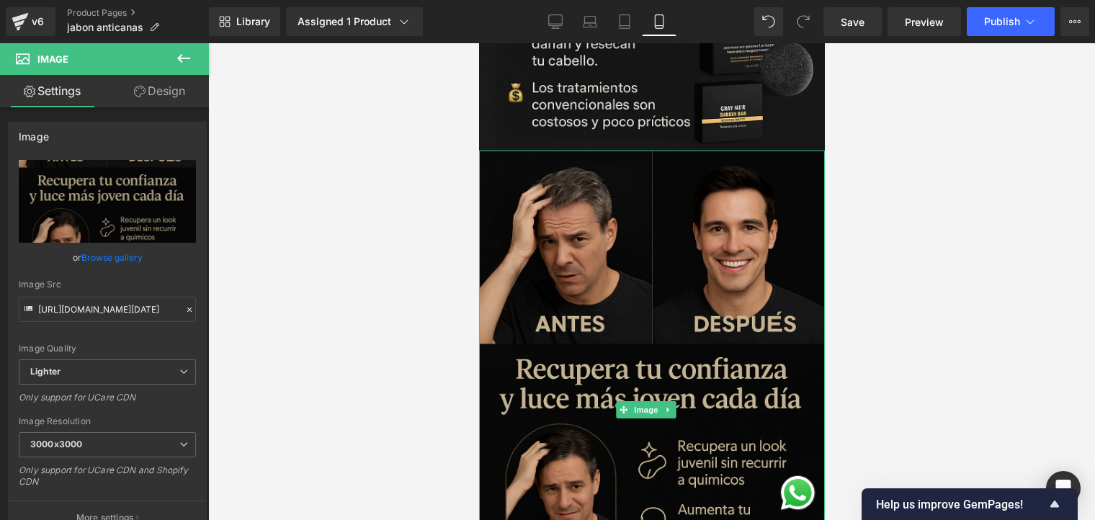
scroll to position [504, 0]
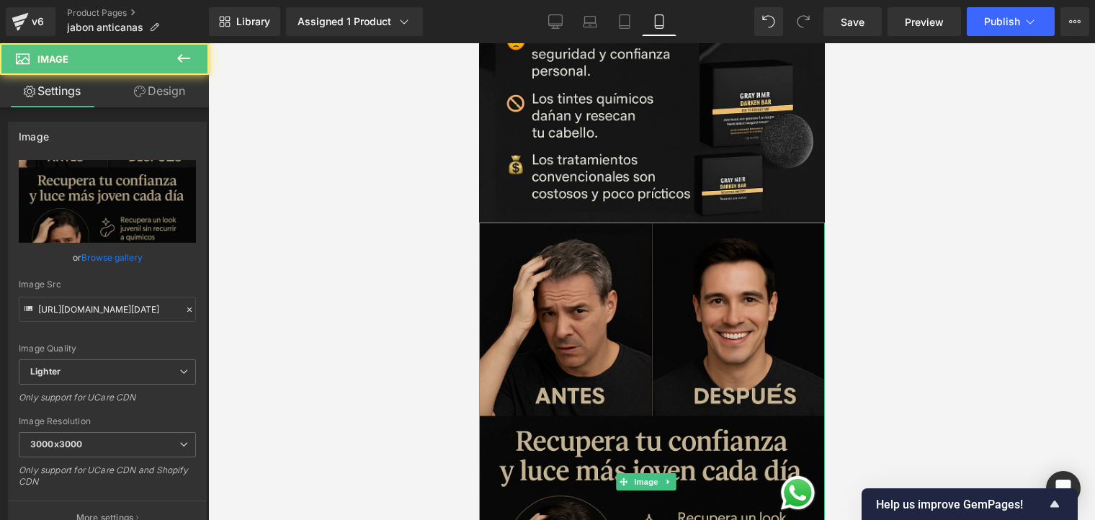
click at [690, 281] on img at bounding box center [652, 482] width 346 height 519
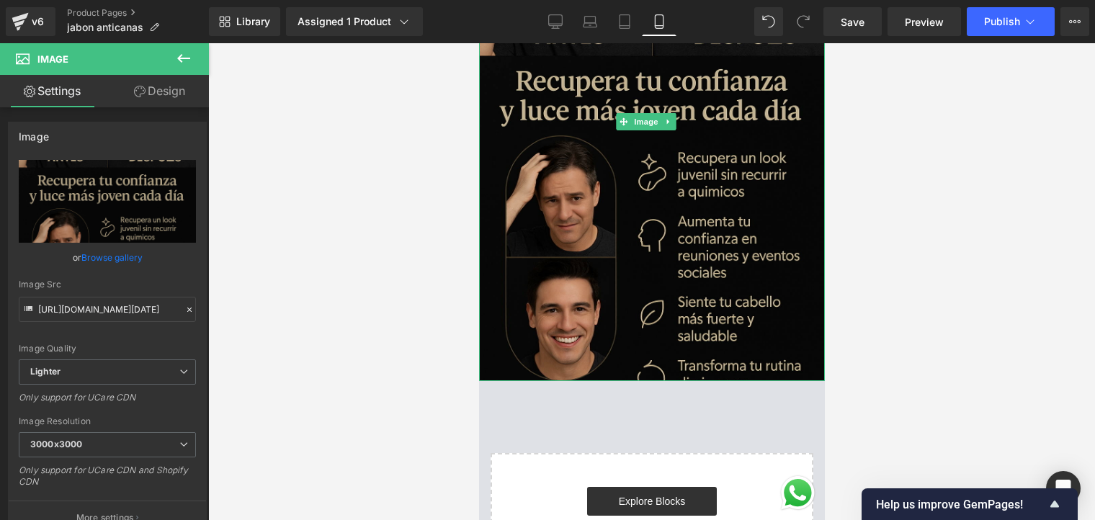
scroll to position [721, 0]
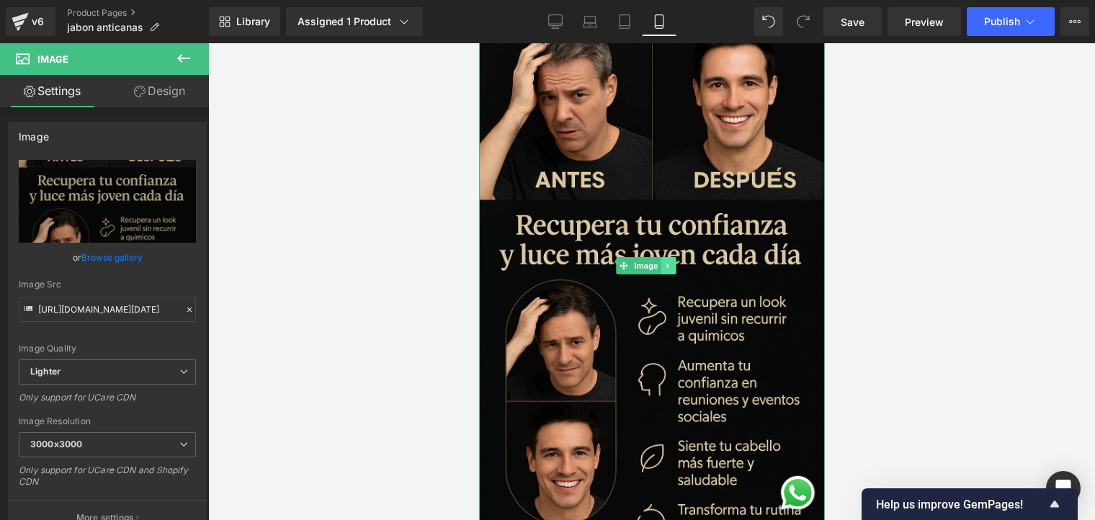
click at [661, 257] on link at bounding box center [668, 265] width 15 height 17
click at [680, 262] on icon at bounding box center [676, 266] width 8 height 8
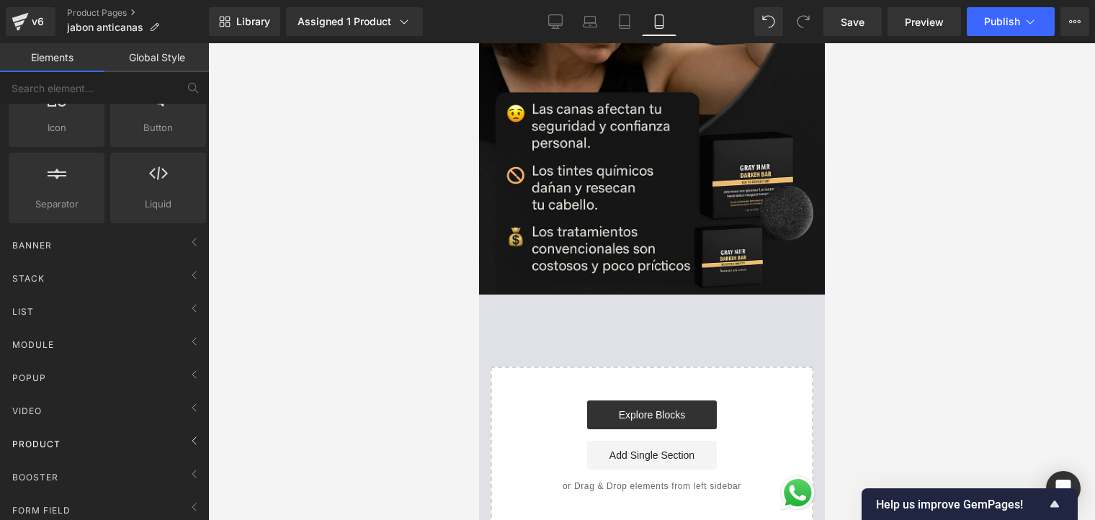
scroll to position [288, 0]
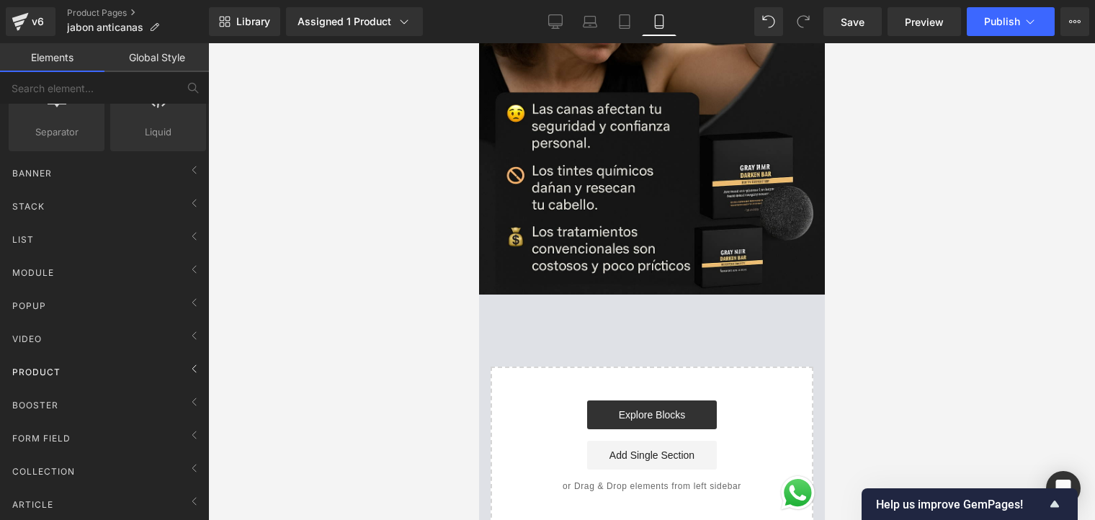
click at [90, 373] on div "Product" at bounding box center [107, 371] width 203 height 29
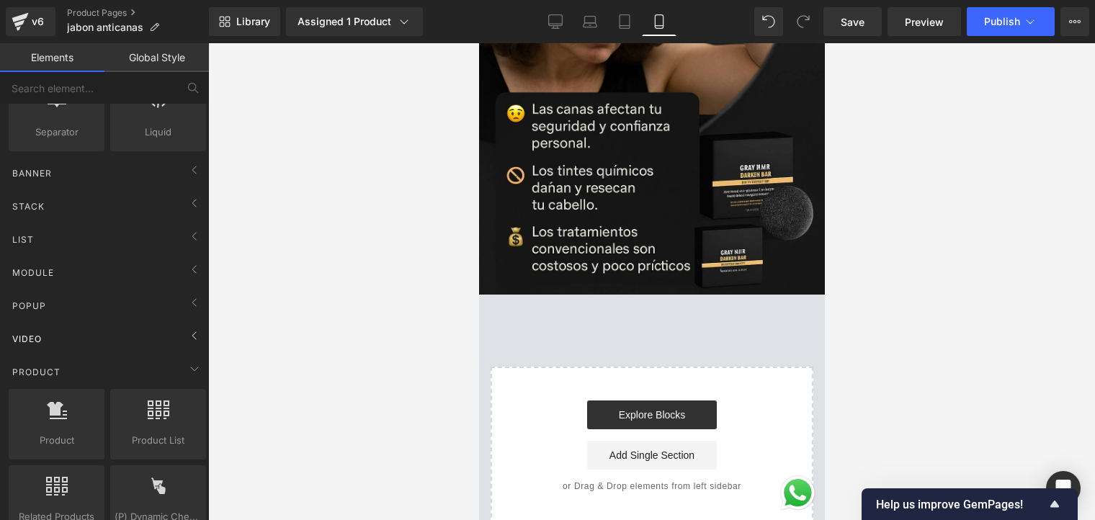
scroll to position [432, 0]
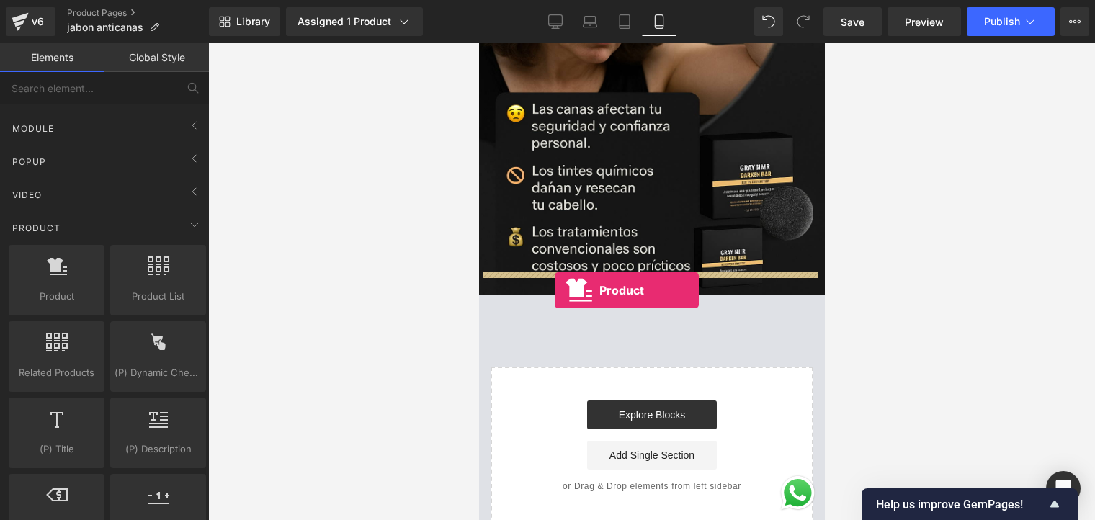
drag, startPoint x: 551, startPoint y: 332, endPoint x: 555, endPoint y: 290, distance: 42.0
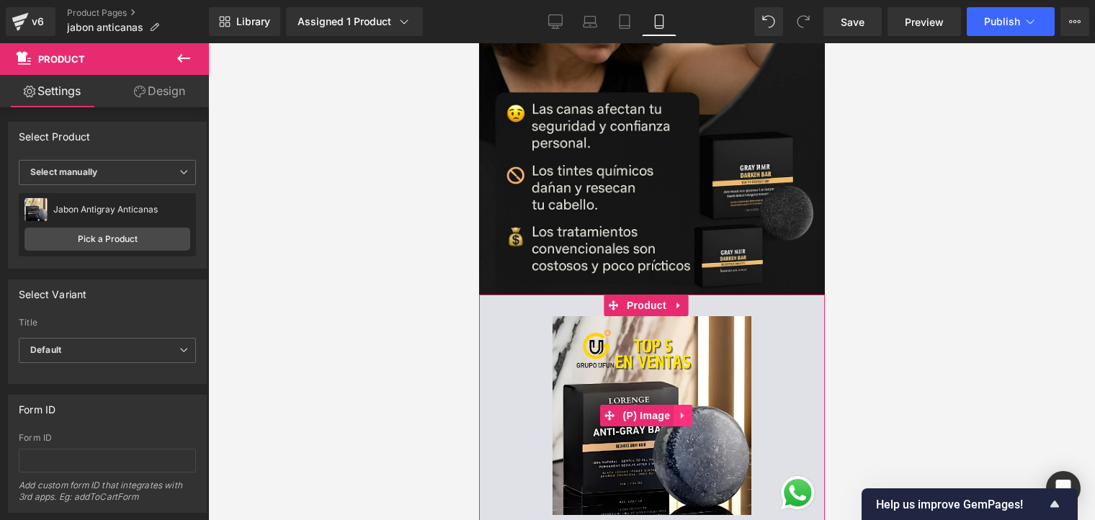
click at [682, 410] on icon at bounding box center [682, 415] width 10 height 11
click at [693, 411] on icon at bounding box center [692, 416] width 10 height 10
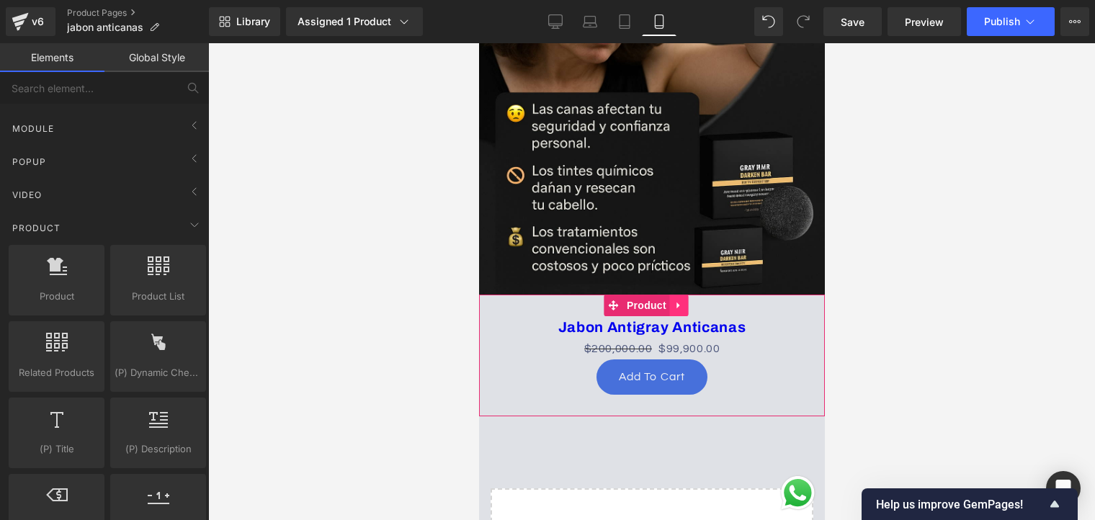
click at [672, 295] on link at bounding box center [678, 306] width 19 height 22
click at [690, 301] on icon at bounding box center [688, 306] width 10 height 10
click at [682, 300] on icon at bounding box center [679, 305] width 10 height 11
click at [690, 301] on icon at bounding box center [688, 306] width 10 height 10
click at [695, 375] on icon at bounding box center [695, 378] width 3 height 6
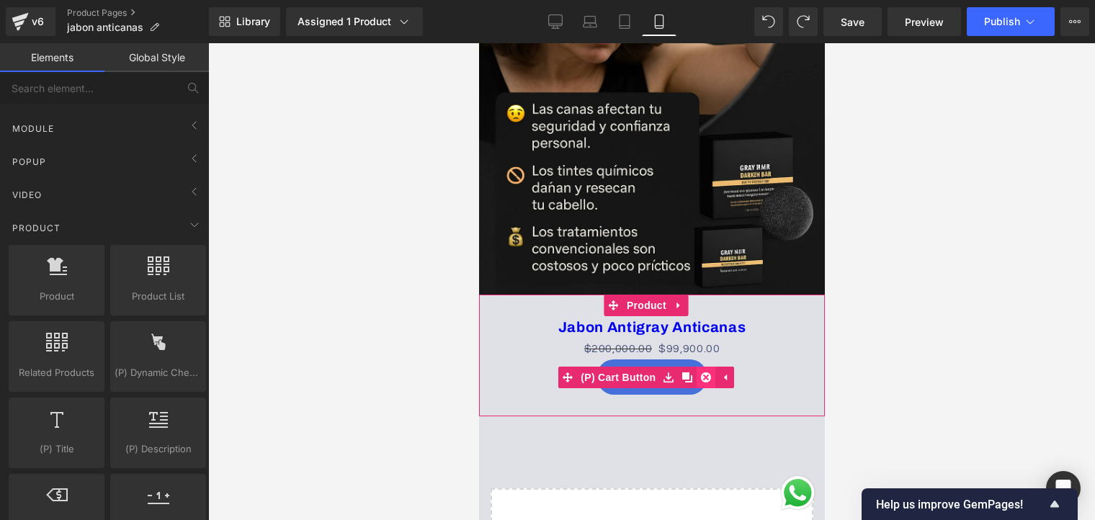
click at [704, 373] on icon at bounding box center [705, 378] width 10 height 10
click at [682, 300] on icon at bounding box center [679, 305] width 10 height 11
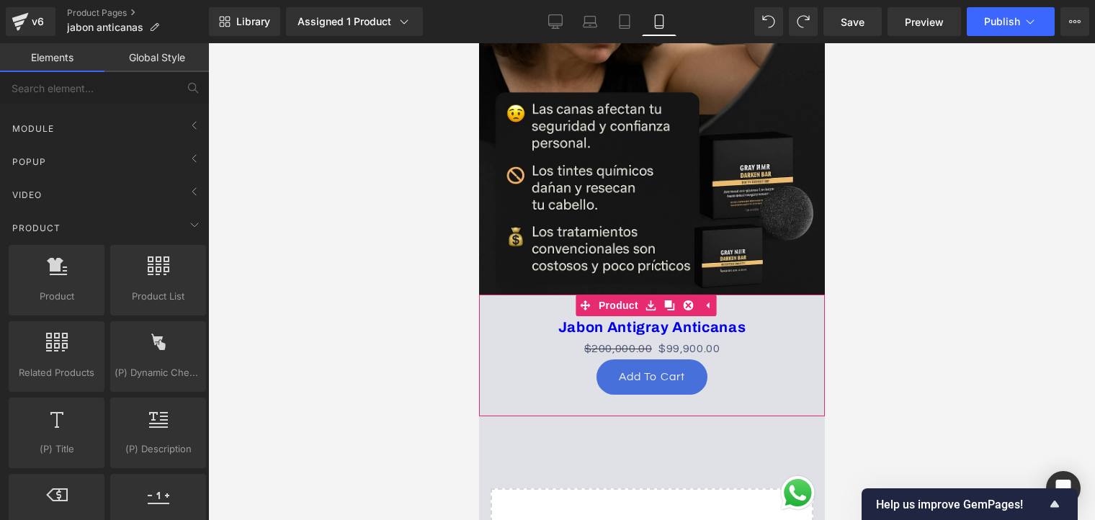
click at [708, 300] on icon at bounding box center [707, 305] width 10 height 11
click at [682, 300] on icon at bounding box center [679, 305] width 10 height 11
click at [688, 301] on icon at bounding box center [688, 306] width 10 height 10
click at [680, 295] on link at bounding box center [678, 306] width 19 height 22
click at [767, 316] on h3 "Jabon Antigray Anticanas" at bounding box center [651, 328] width 331 height 24
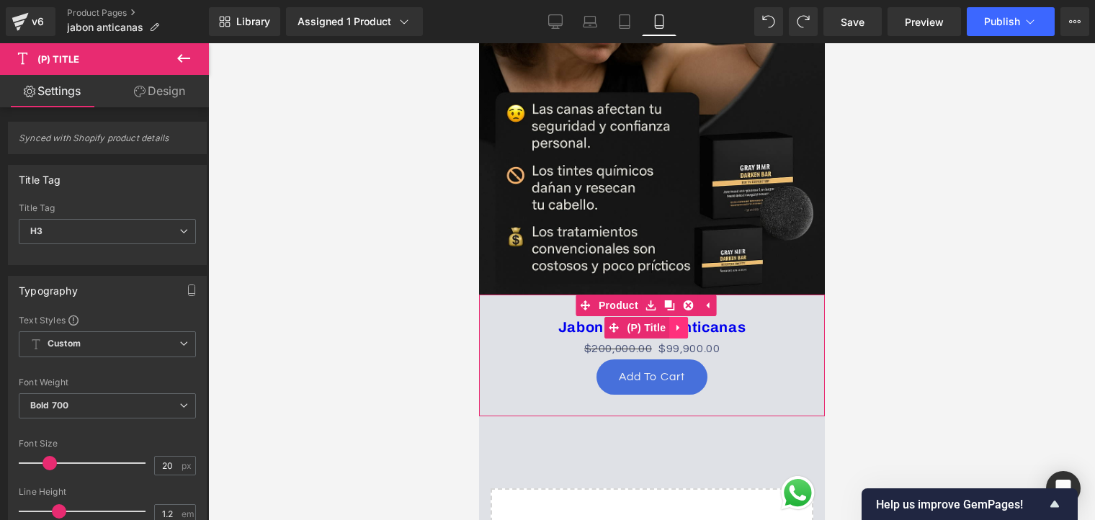
click at [682, 322] on icon at bounding box center [678, 327] width 10 height 11
click at [688, 323] on icon at bounding box center [687, 328] width 10 height 10
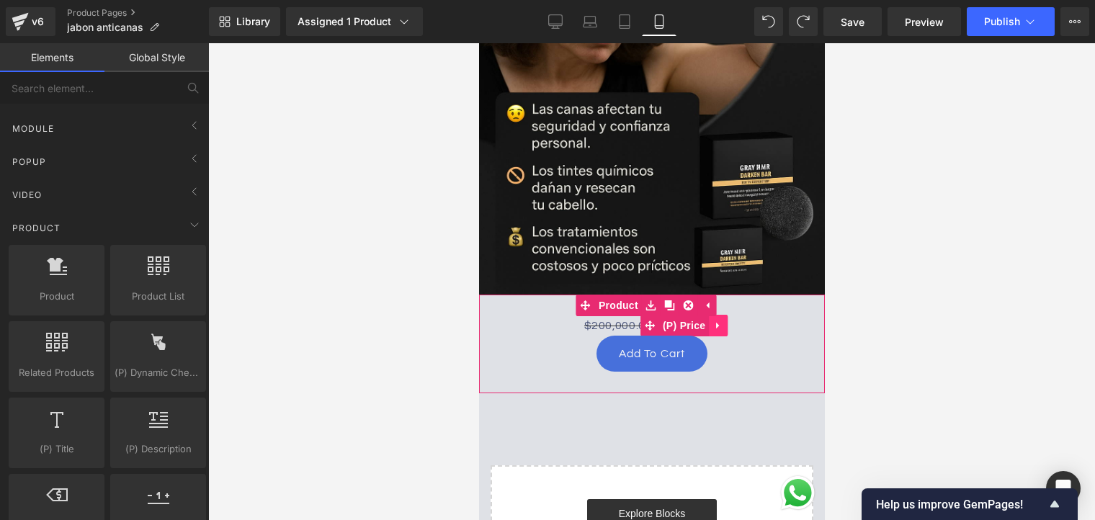
click at [713, 321] on icon at bounding box center [718, 326] width 10 height 11
click at [727, 321] on icon at bounding box center [727, 326] width 10 height 10
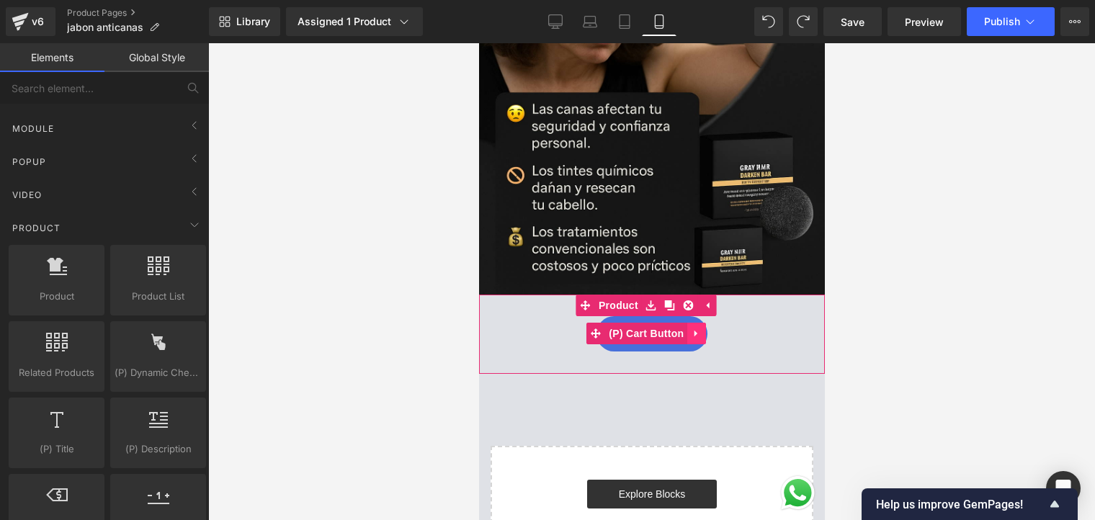
click at [695, 331] on icon at bounding box center [695, 334] width 3 height 6
click at [704, 329] on icon at bounding box center [705, 334] width 10 height 10
click at [587, 316] on span at bounding box center [651, 334] width 331 height 36
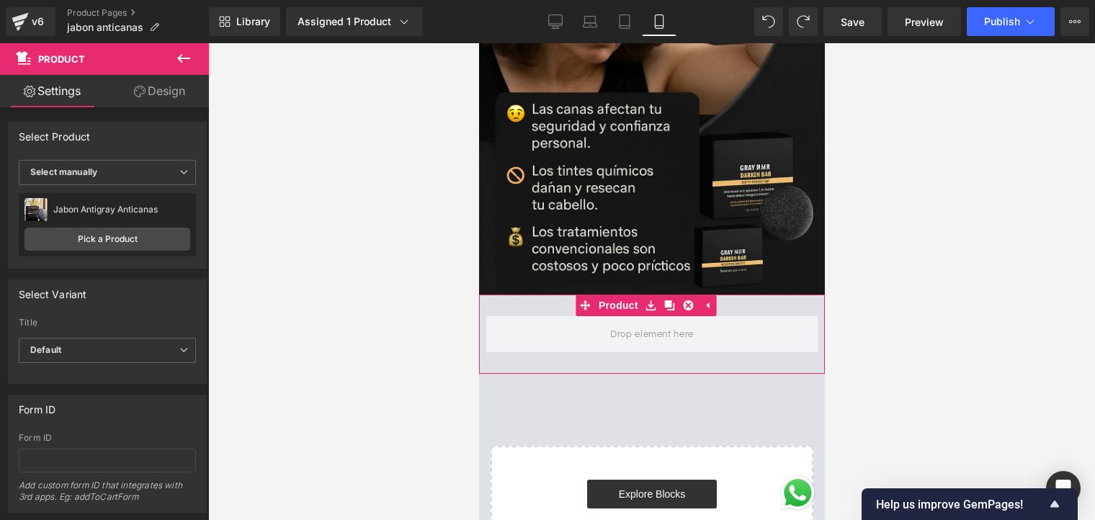
click at [522, 295] on div "Product" at bounding box center [652, 334] width 346 height 79
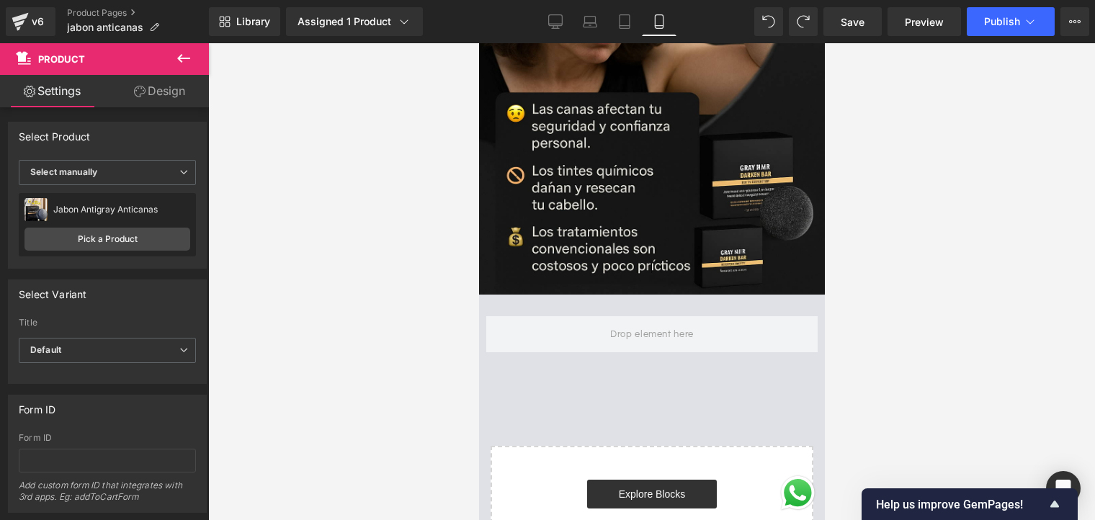
click at [175, 64] on icon at bounding box center [183, 58] width 17 height 17
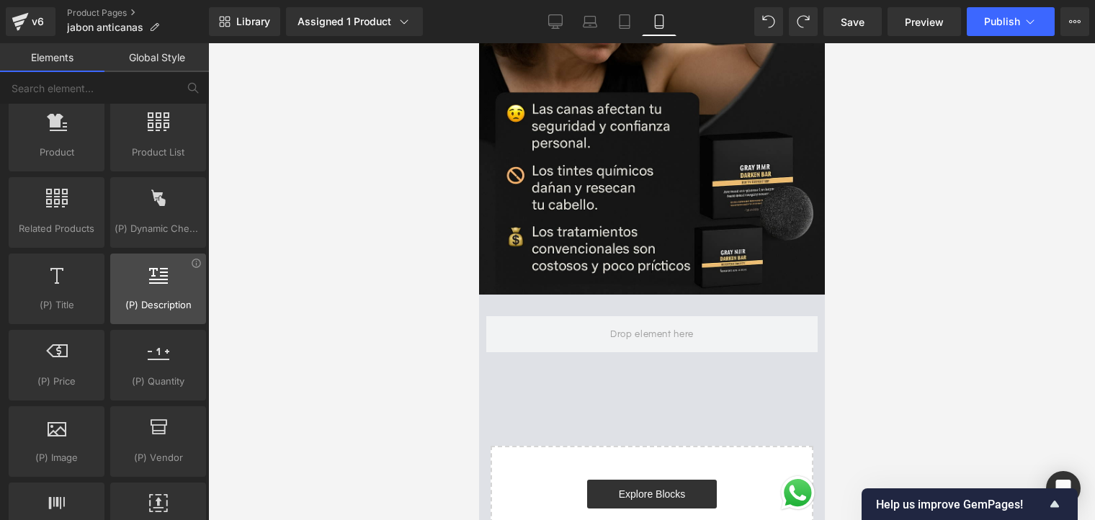
scroll to position [504, 0]
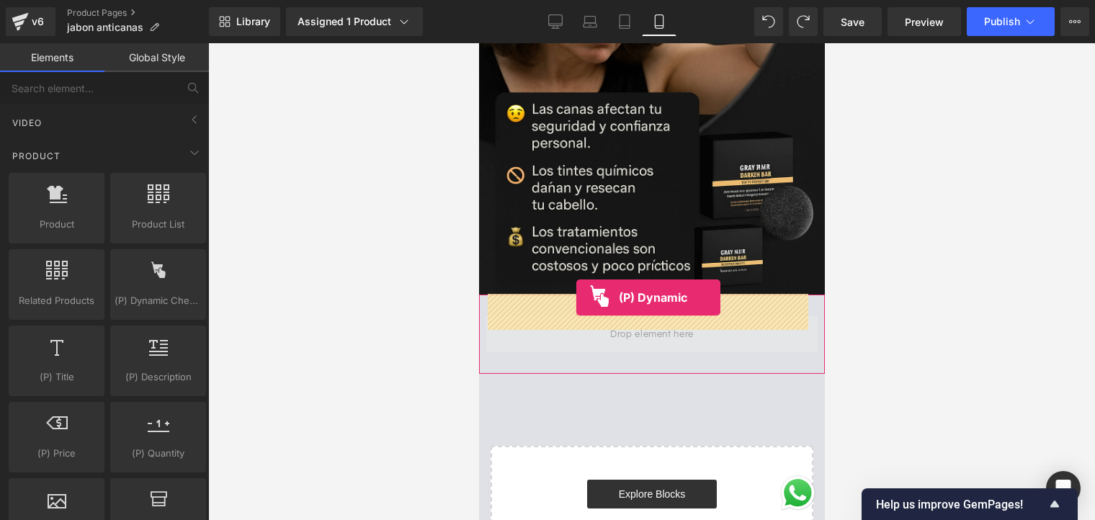
drag, startPoint x: 651, startPoint y: 323, endPoint x: 576, endPoint y: 298, distance: 79.8
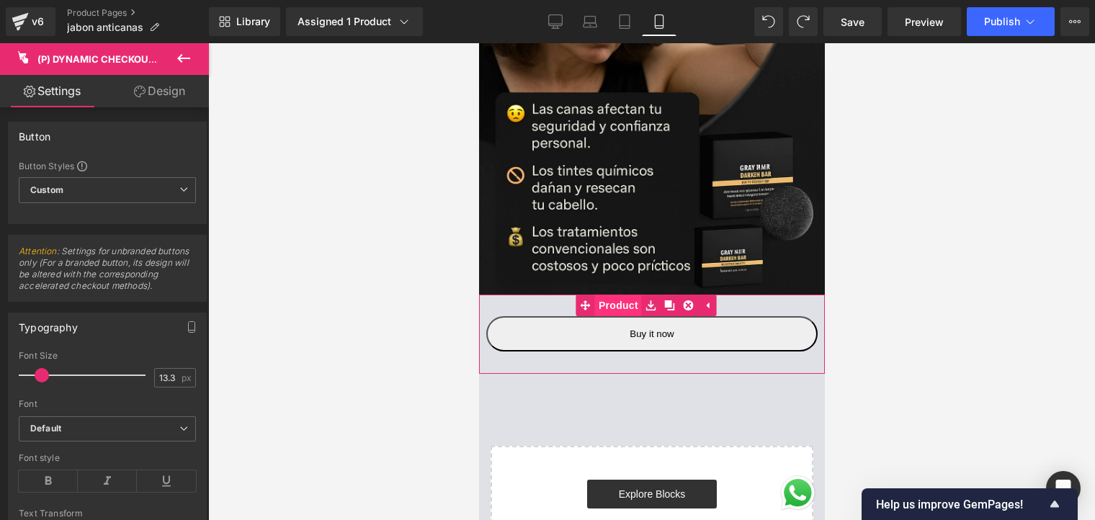
click at [622, 295] on span "Product" at bounding box center [618, 306] width 47 height 22
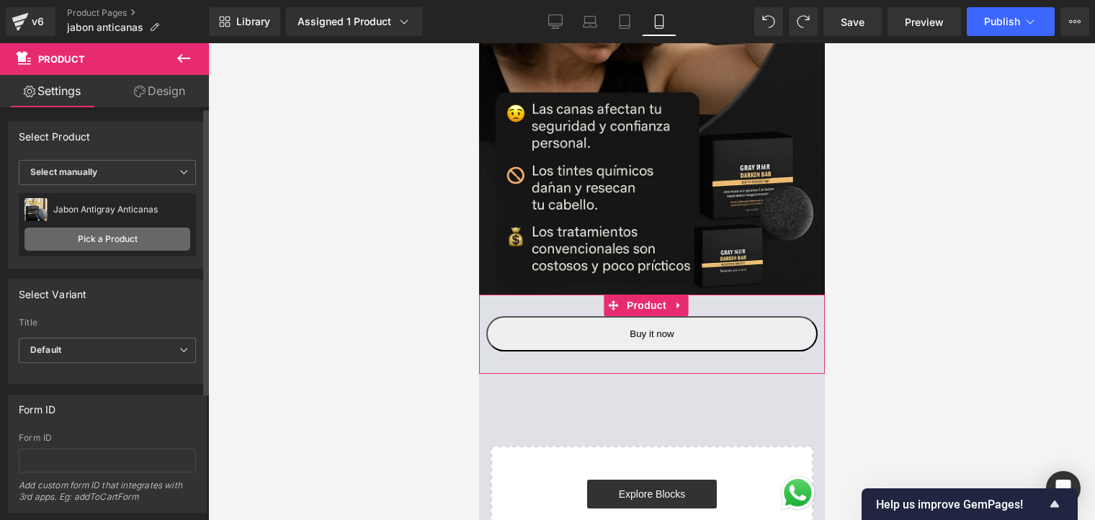
click at [115, 231] on link "Pick a Product" at bounding box center [108, 239] width 166 height 23
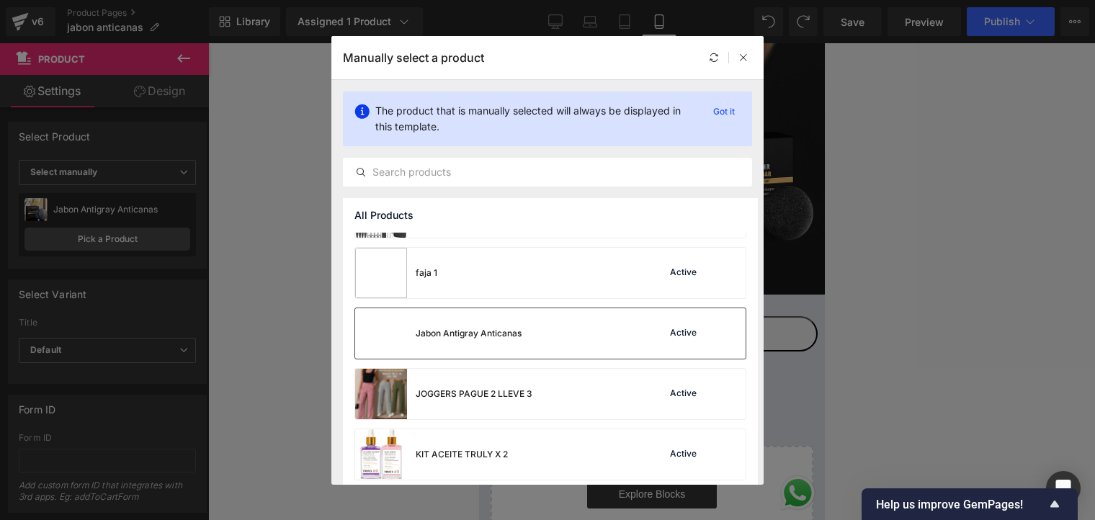
scroll to position [360, 0]
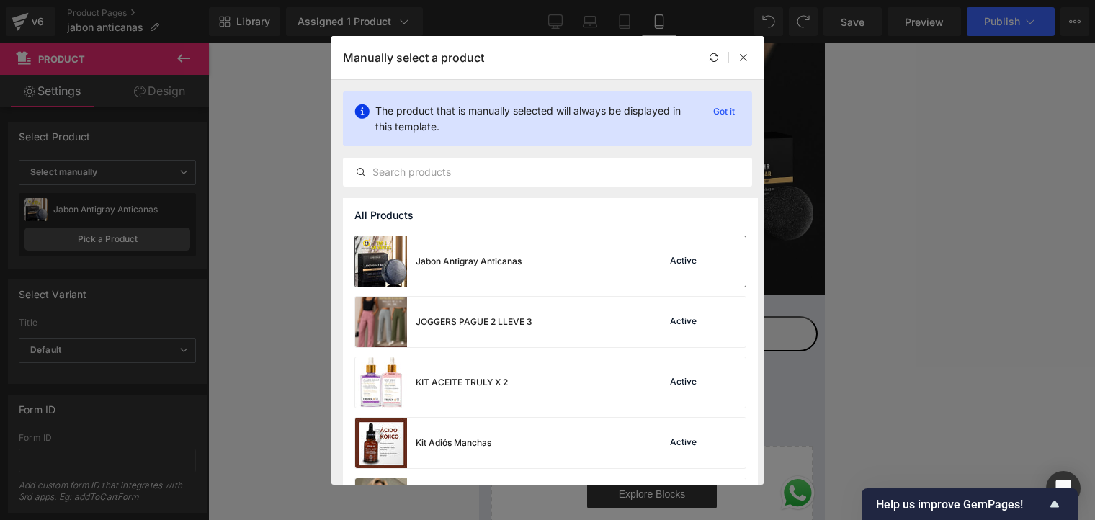
click at [532, 268] on div "Jabon Antigray Anticanas Active" at bounding box center [550, 261] width 391 height 50
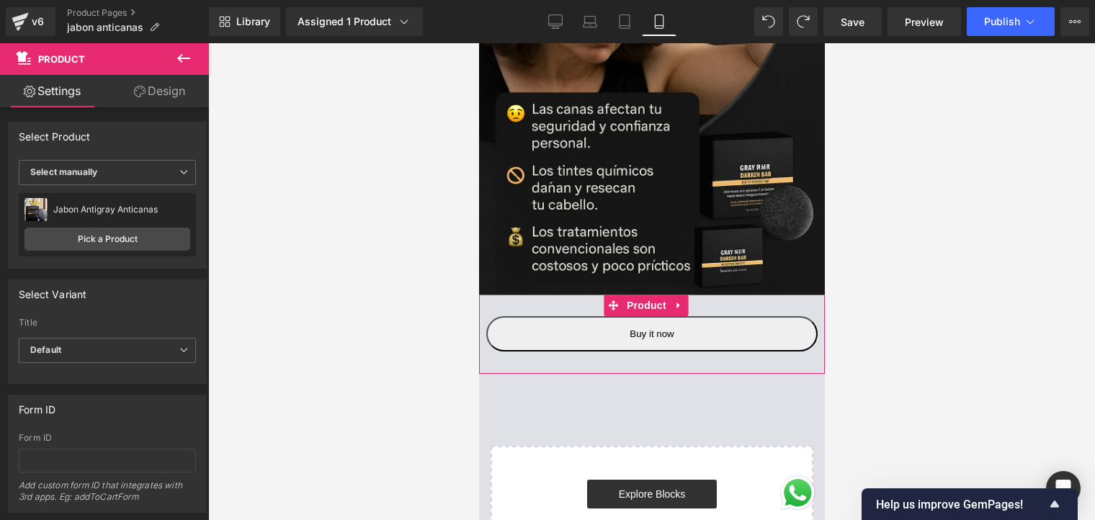
click at [497, 295] on div "Buy it now (P) Dynamic Checkout Button Product" at bounding box center [652, 334] width 346 height 79
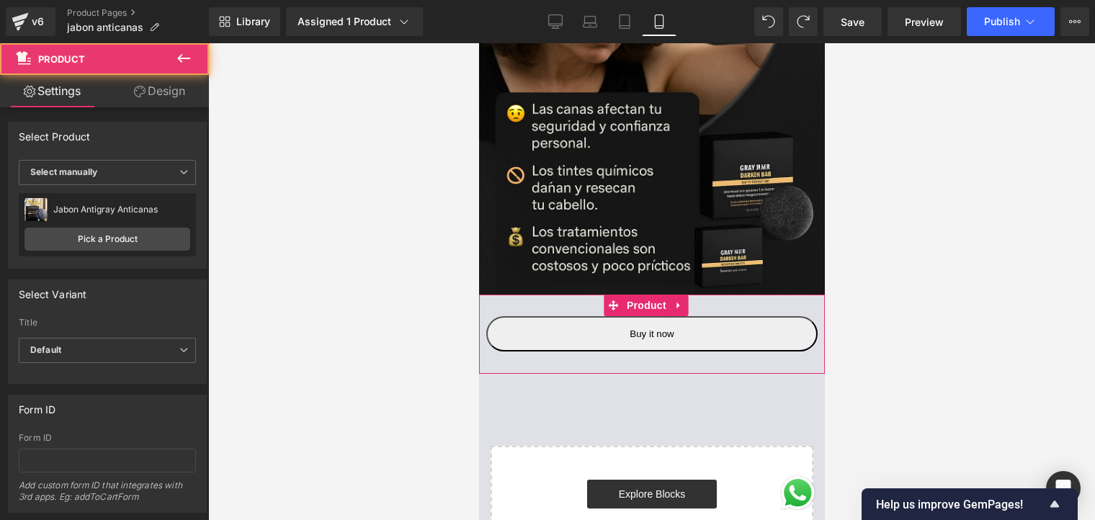
click at [497, 339] on div "Buy it now (P) Dynamic Checkout Button Product" at bounding box center [652, 334] width 346 height 79
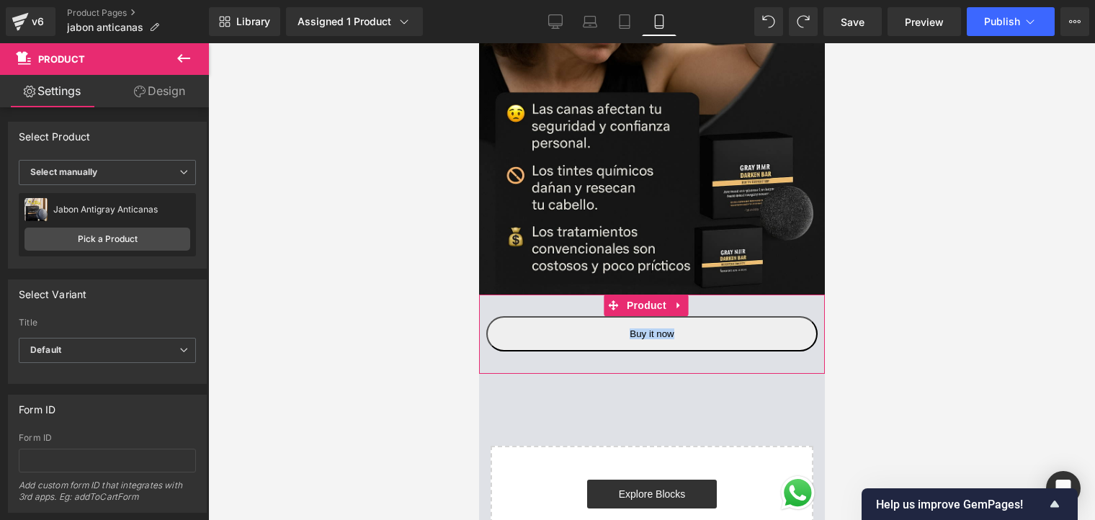
drag, startPoint x: 583, startPoint y: 338, endPoint x: 580, endPoint y: 279, distance: 59.2
click at [580, 295] on div "Buy it now (P) Dynamic Checkout Button Product" at bounding box center [652, 334] width 346 height 79
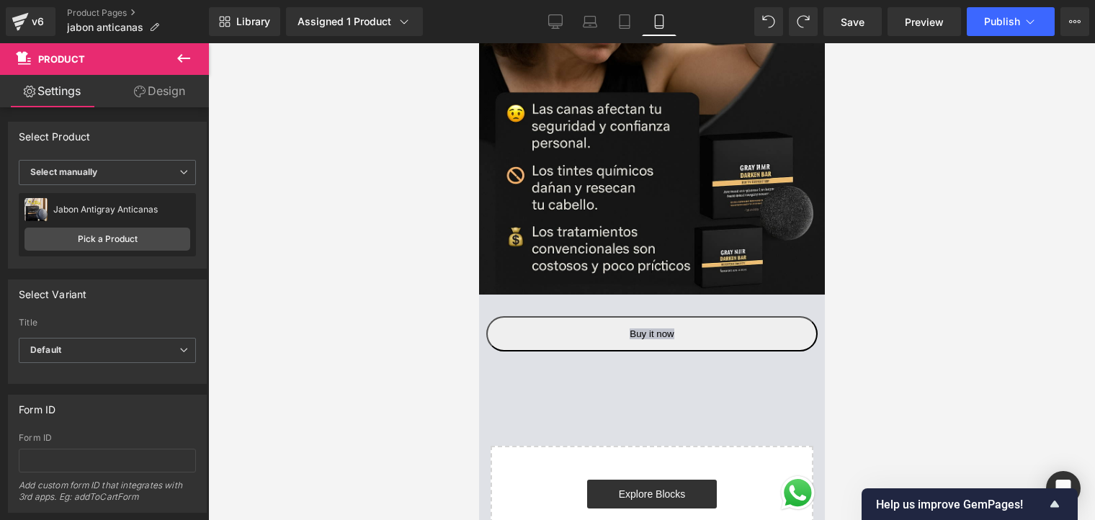
click at [974, 267] on div at bounding box center [651, 281] width 887 height 477
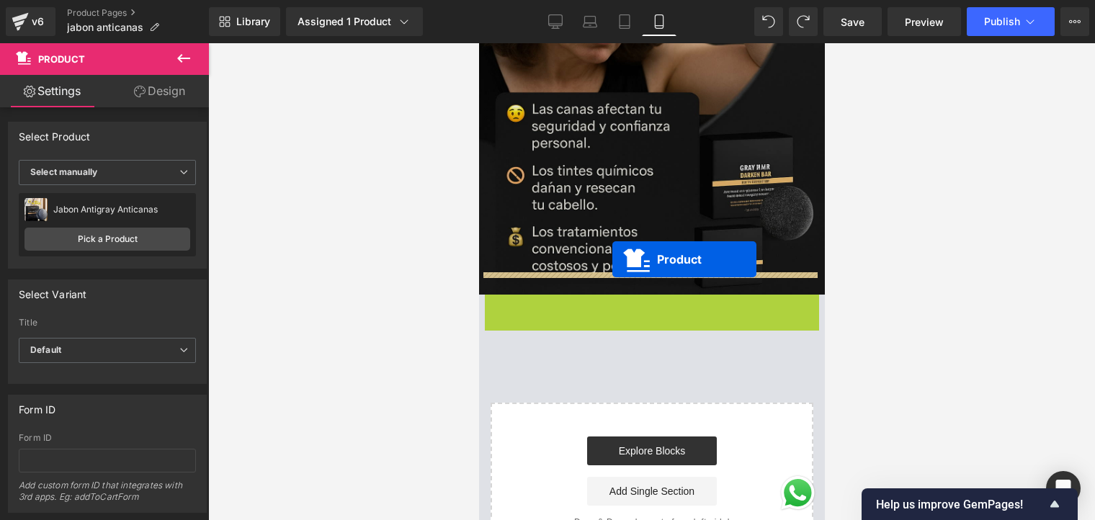
drag, startPoint x: 611, startPoint y: 280, endPoint x: 613, endPoint y: 264, distance: 15.2
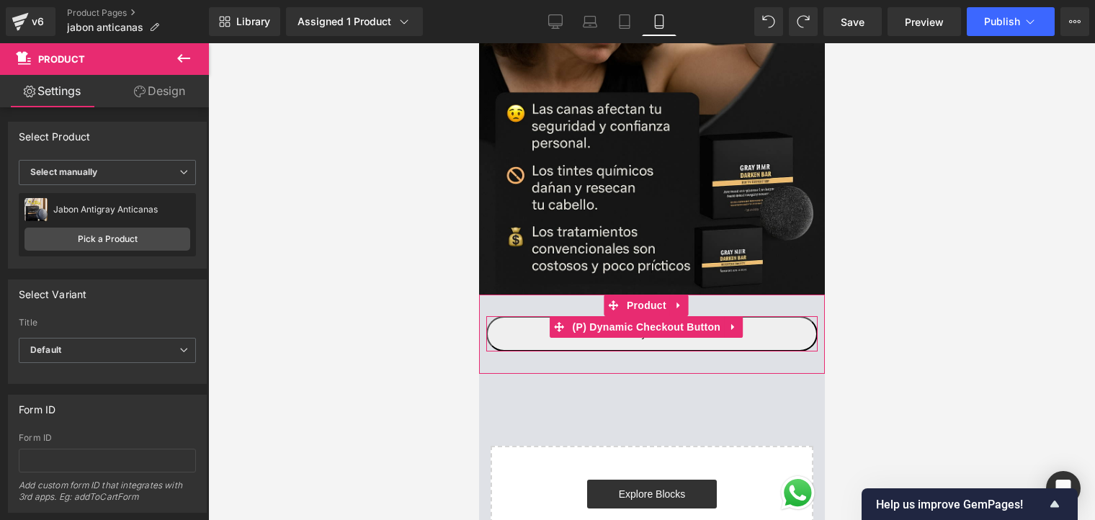
scroll to position [577, 0]
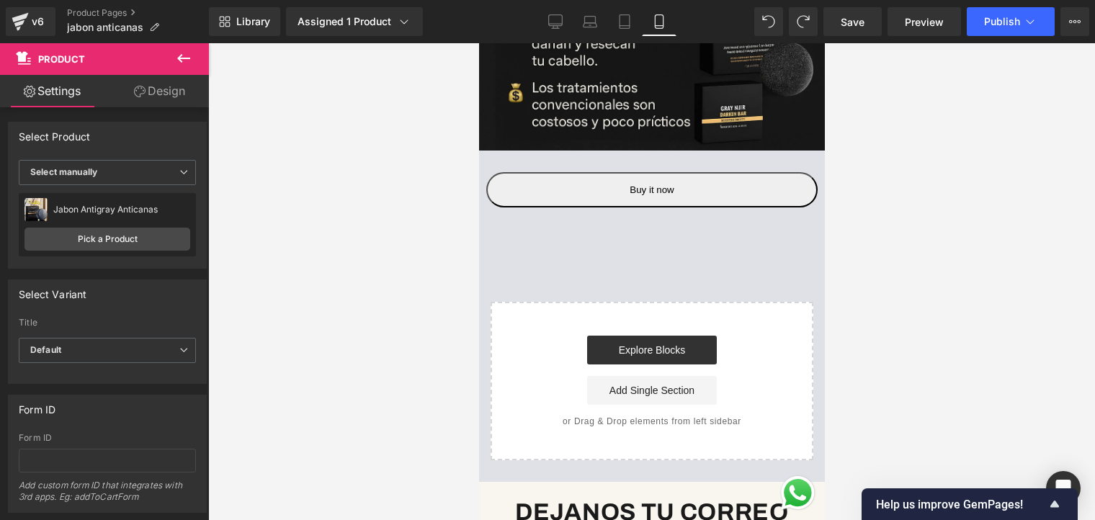
click at [182, 61] on icon at bounding box center [183, 58] width 17 height 17
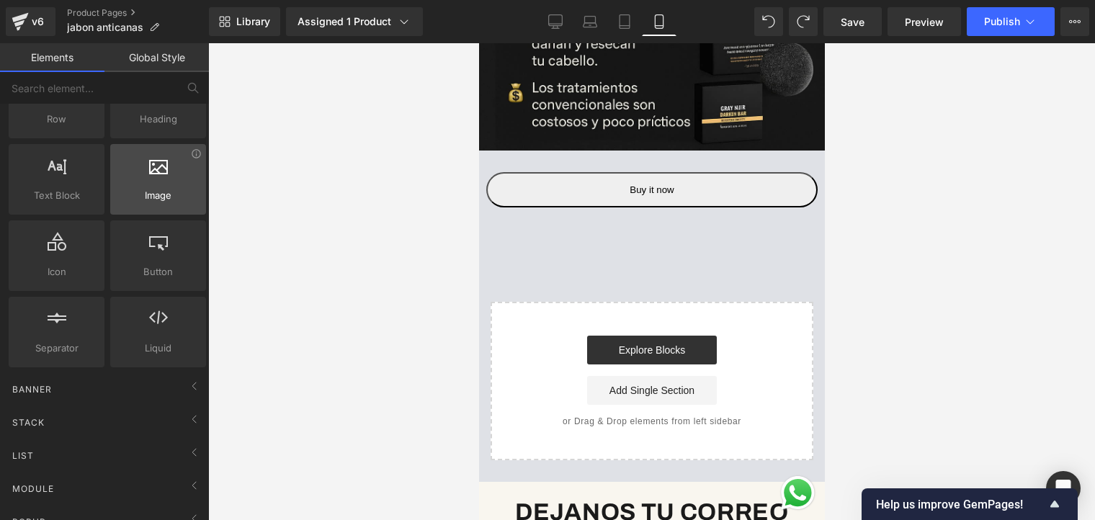
scroll to position [0, 0]
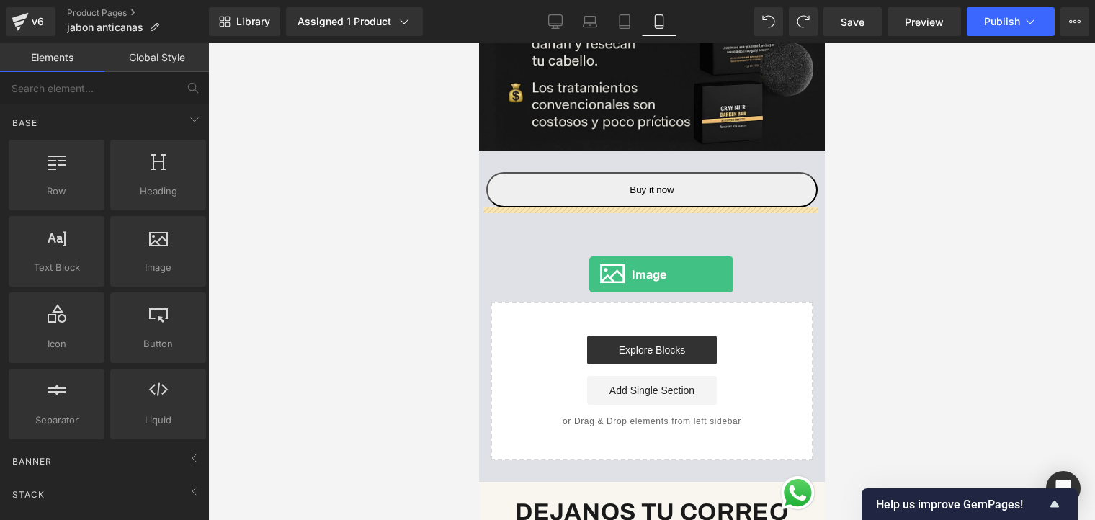
drag, startPoint x: 631, startPoint y: 298, endPoint x: 597, endPoint y: 259, distance: 52.1
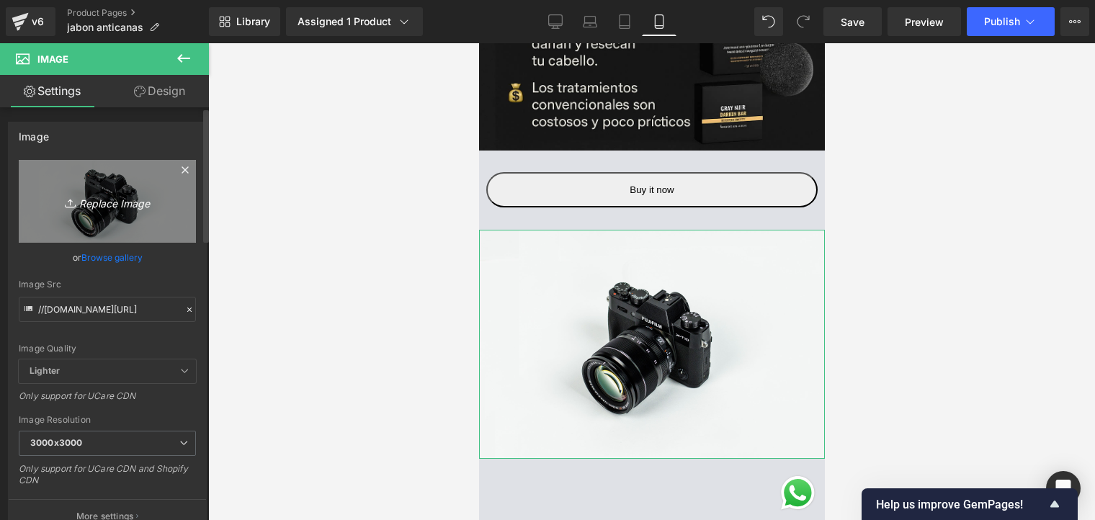
click at [112, 200] on icon "Replace Image" at bounding box center [107, 201] width 115 height 18
click at [98, 201] on icon "Replace Image" at bounding box center [107, 201] width 115 height 18
type input "C:\fakepath\ChatGPT Image 25 sept 2025, 06_06_26 p.m..png"
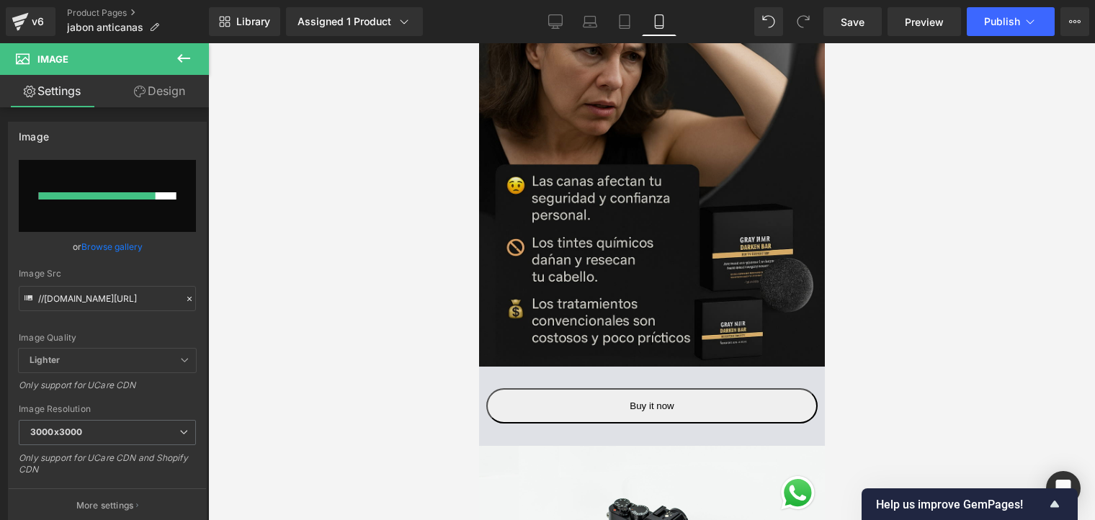
scroll to position [72, 0]
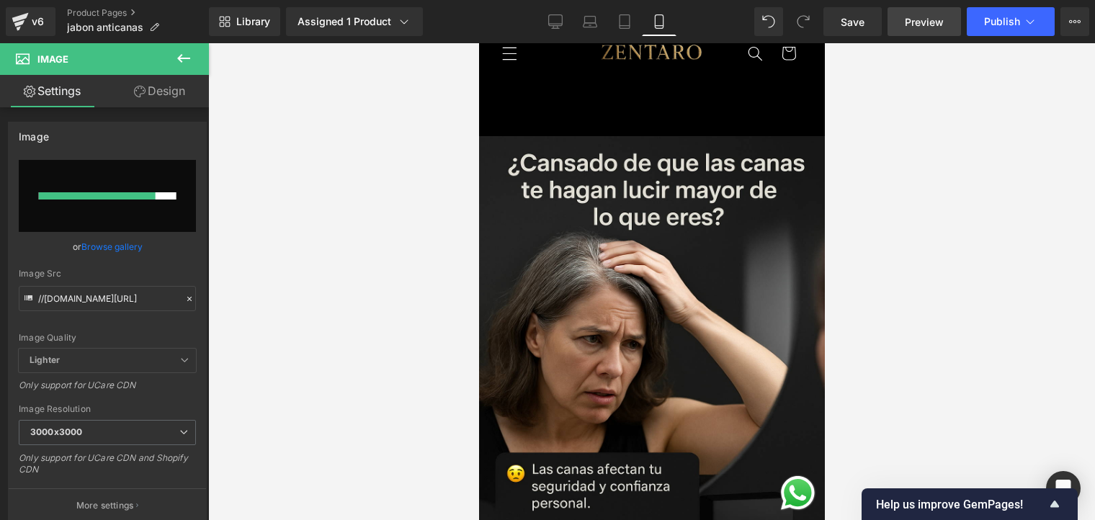
click at [925, 24] on span "Preview" at bounding box center [924, 21] width 39 height 15
click at [394, 24] on div "Assigned 1 Product" at bounding box center [355, 21] width 114 height 14
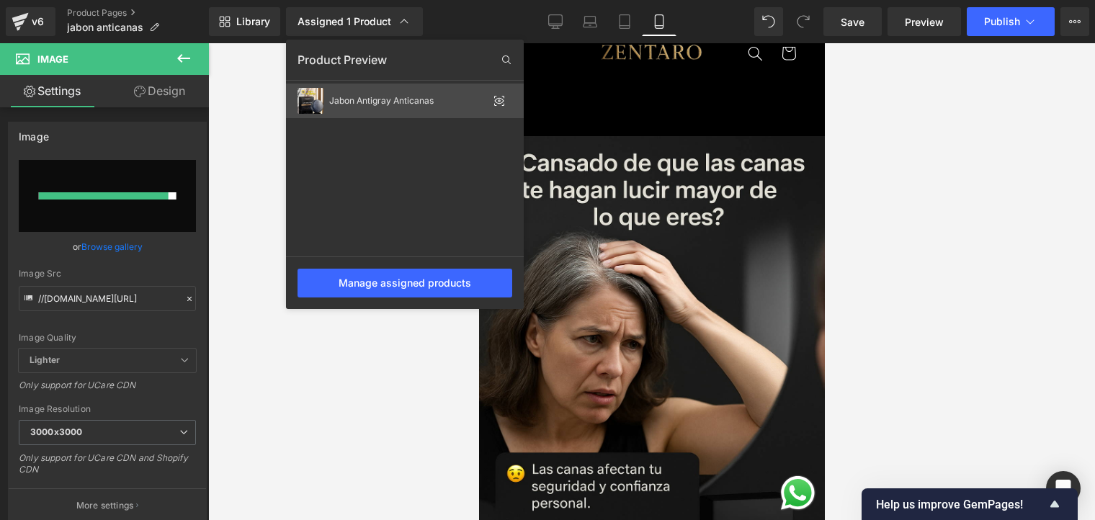
click at [418, 97] on div "Jabon Antigray Anticanas" at bounding box center [408, 101] width 159 height 10
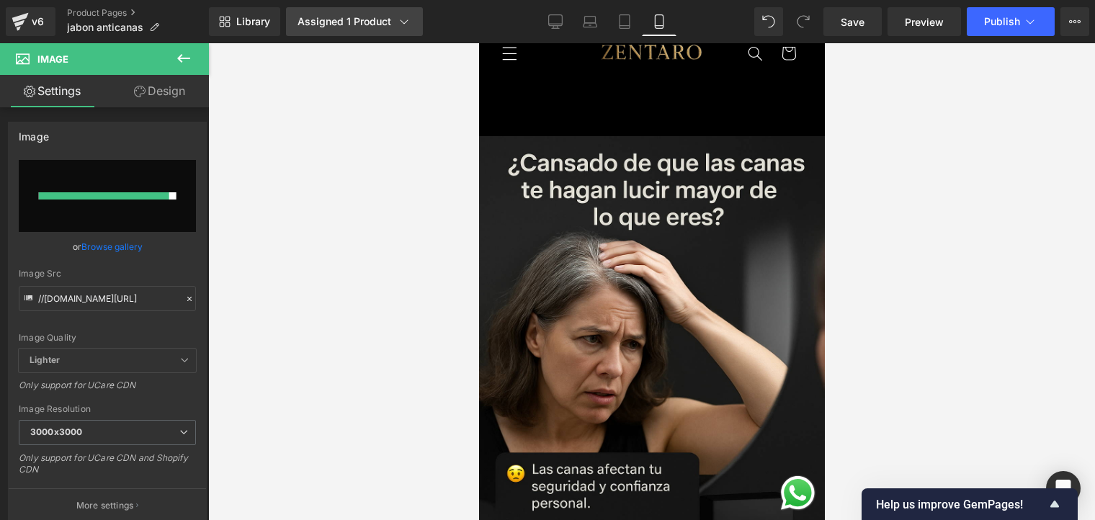
click at [398, 32] on link "Assigned 1 Product" at bounding box center [354, 21] width 137 height 29
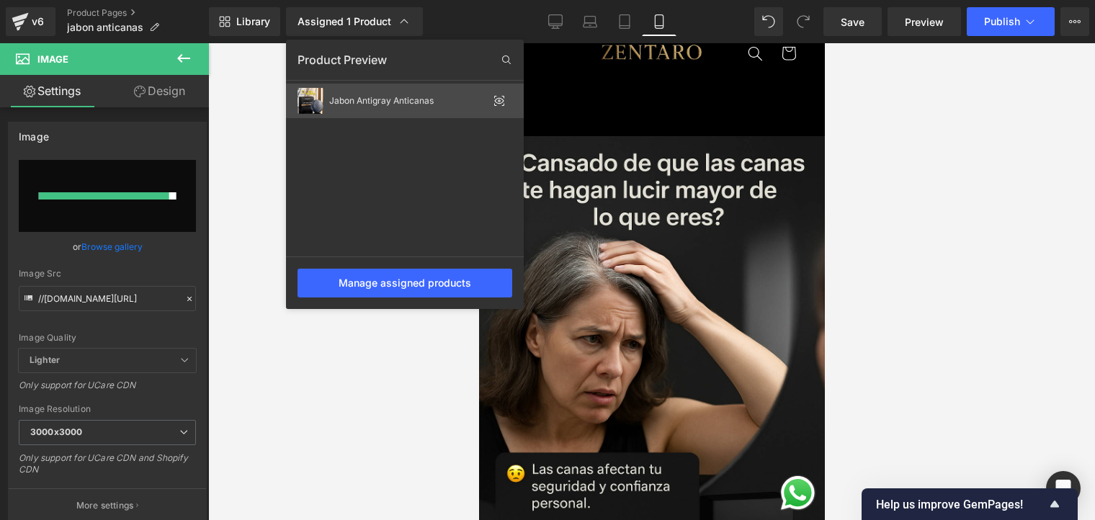
click at [501, 97] on icon at bounding box center [500, 101] width 12 height 12
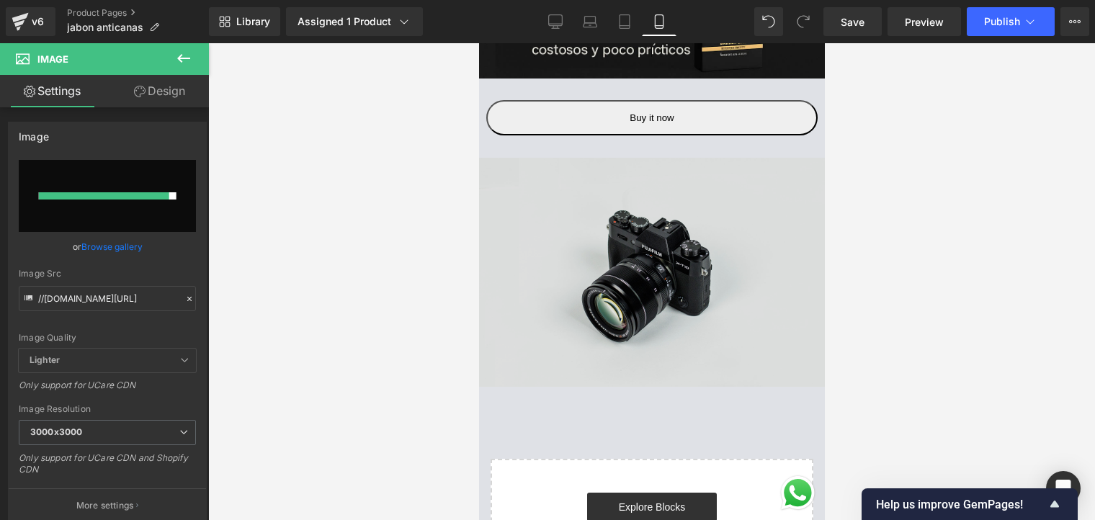
scroll to position [721, 0]
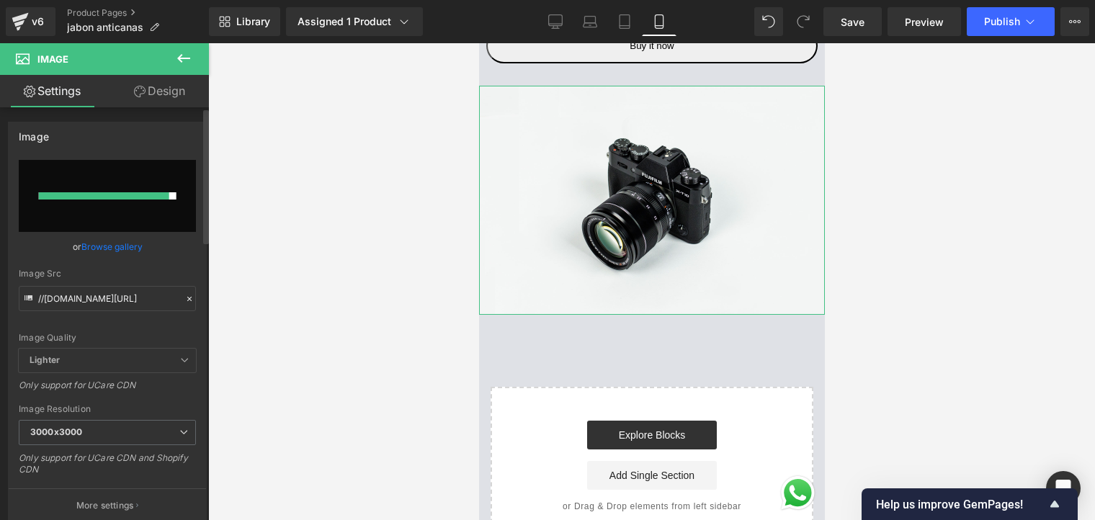
click at [153, 193] on div at bounding box center [104, 195] width 130 height 7
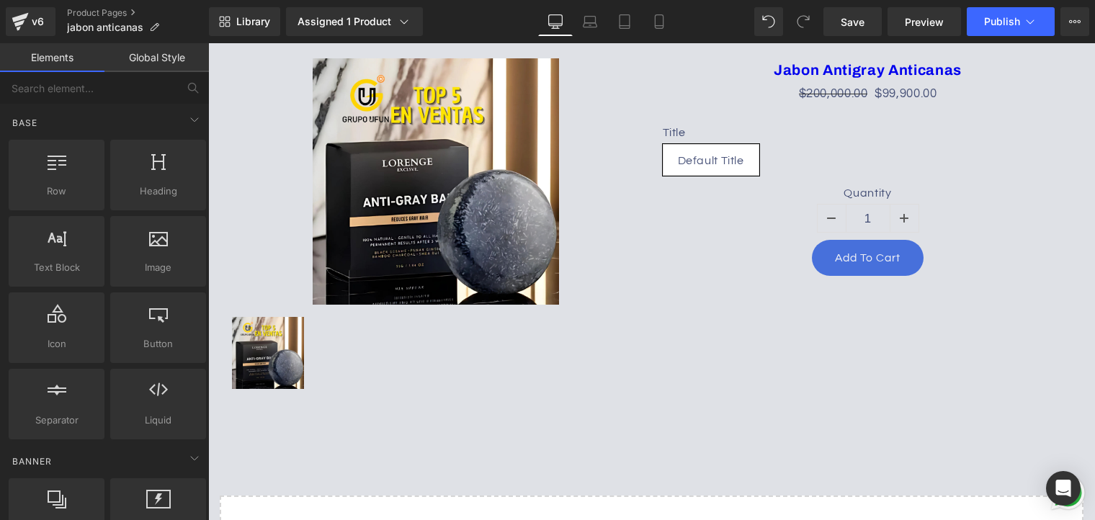
scroll to position [216, 0]
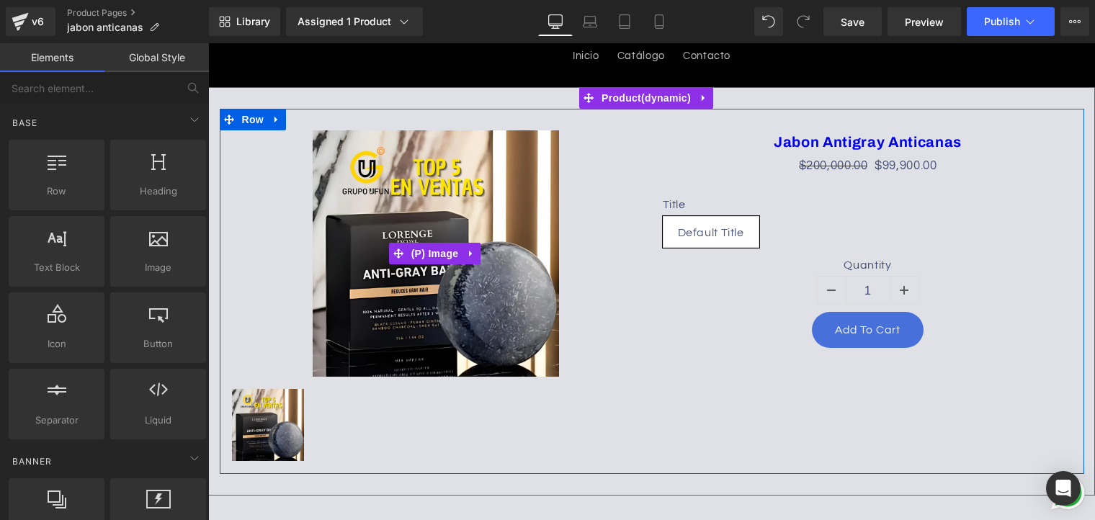
click at [547, 226] on img at bounding box center [436, 253] width 246 height 246
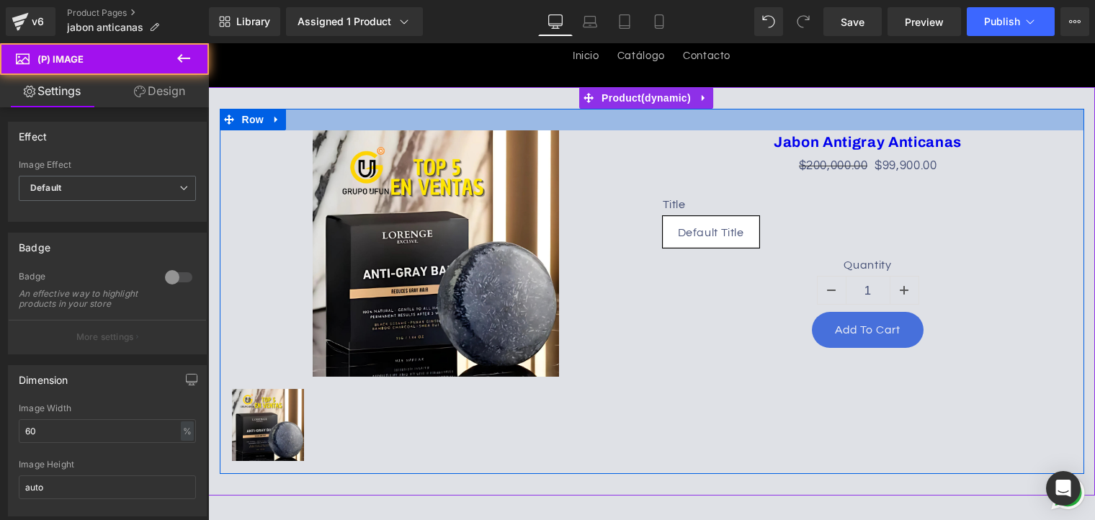
click at [706, 110] on div at bounding box center [652, 120] width 865 height 22
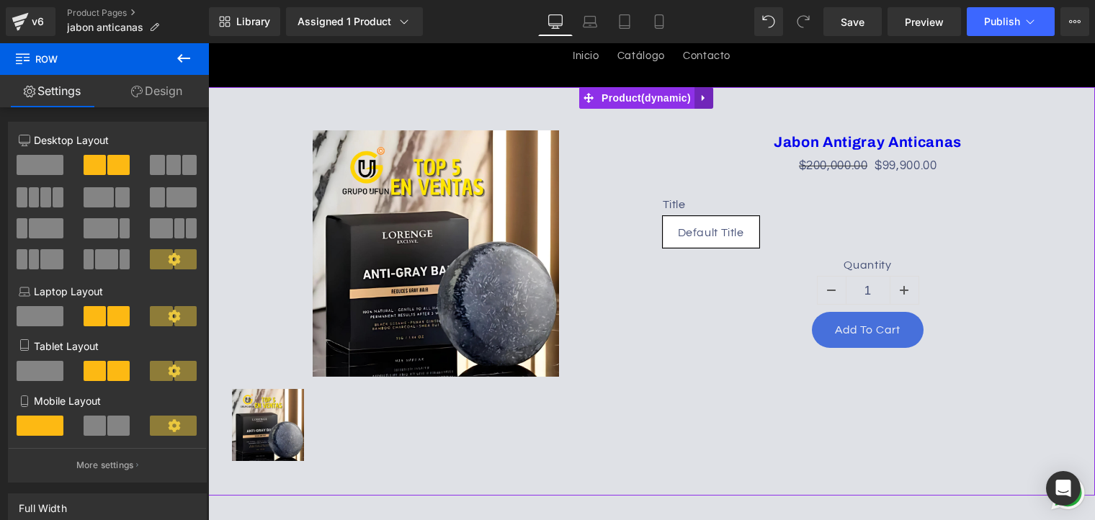
click at [704, 102] on icon at bounding box center [704, 97] width 10 height 11
click at [715, 98] on icon at bounding box center [713, 98] width 10 height 10
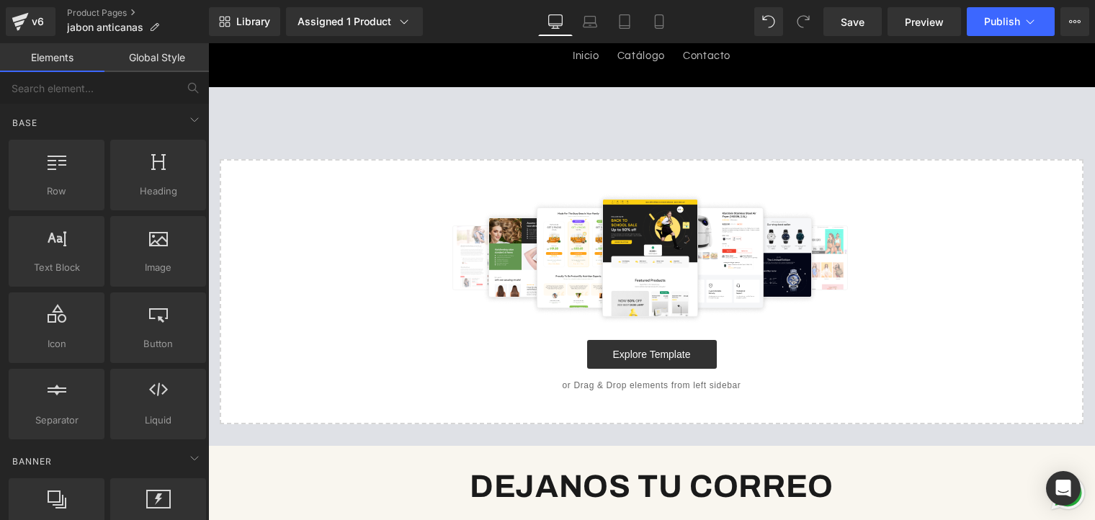
scroll to position [72, 0]
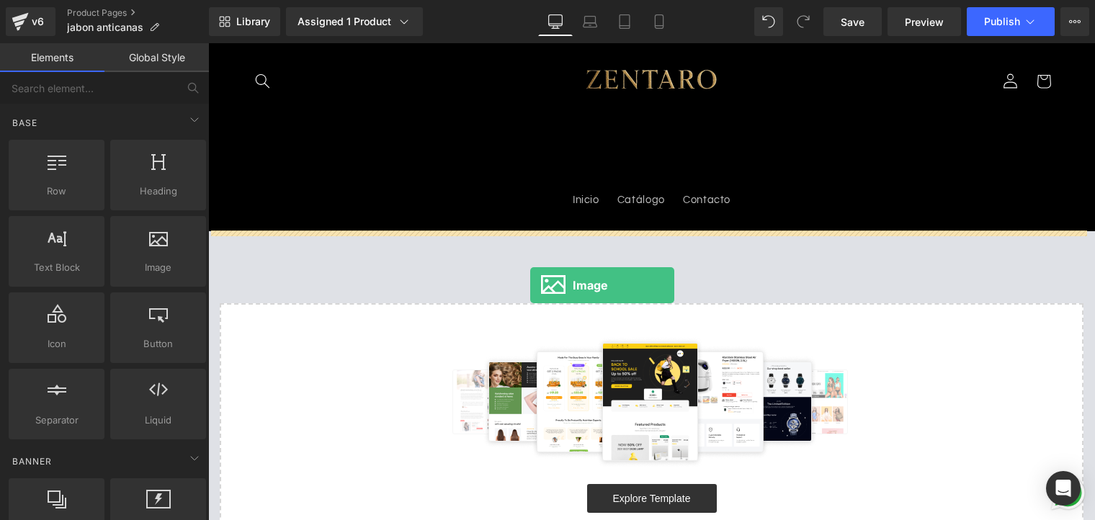
drag, startPoint x: 367, startPoint y: 295, endPoint x: 559, endPoint y: 286, distance: 191.9
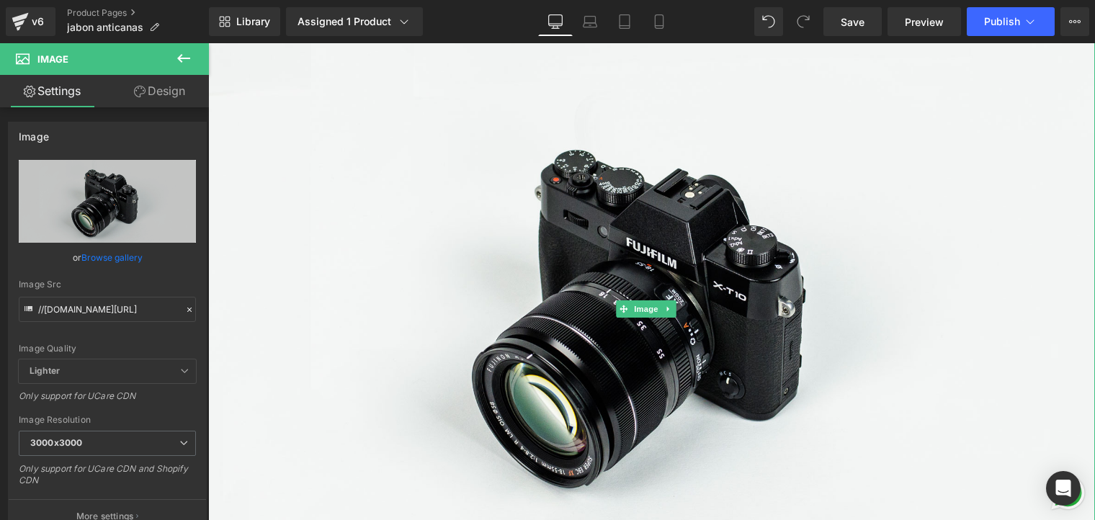
scroll to position [216, 0]
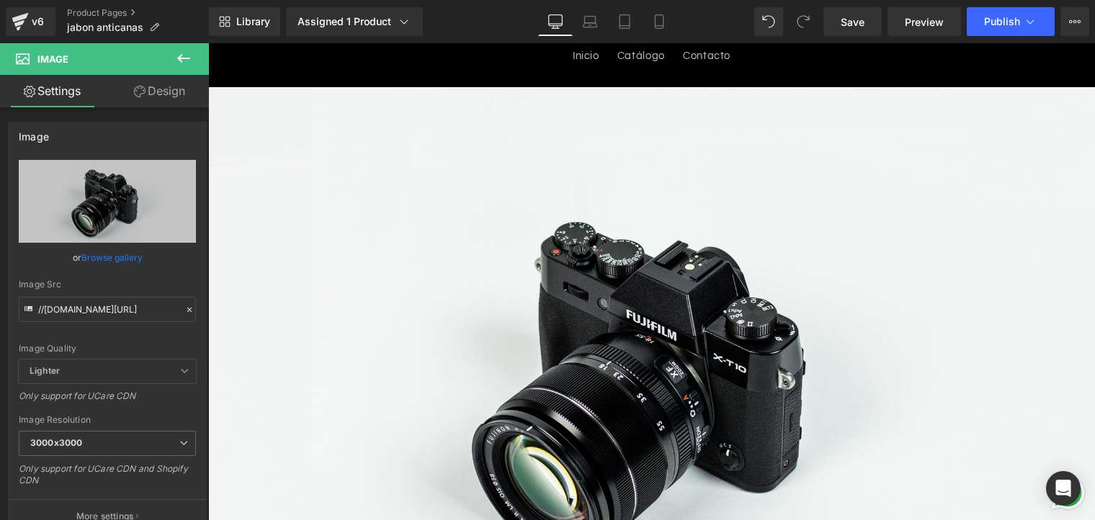
click at [659, 41] on div "Library Assigned 1 Product Product Preview Jabon Antigray Anticanas Manage assi…" at bounding box center [652, 21] width 886 height 43
click at [660, 26] on icon at bounding box center [659, 26] width 8 height 0
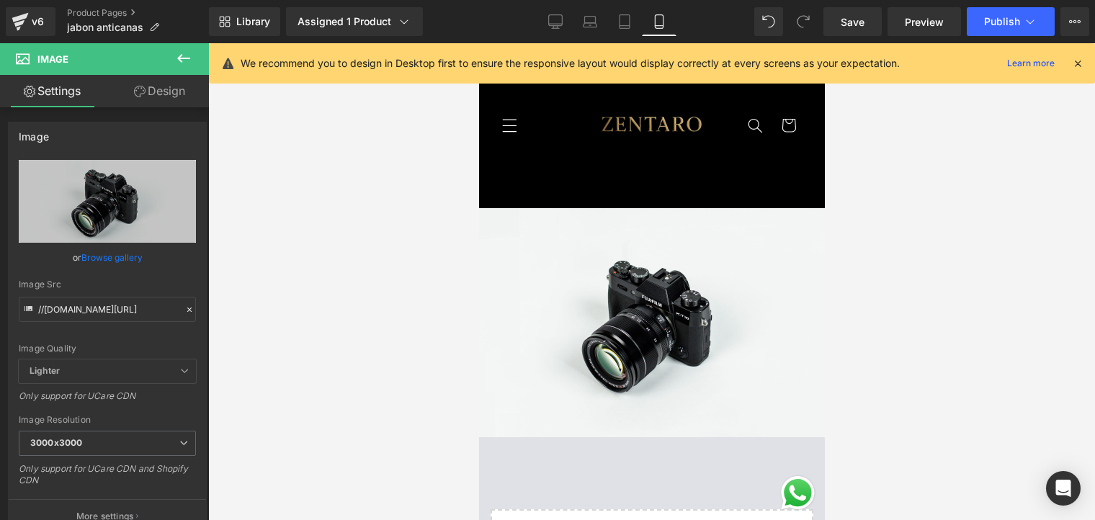
click at [1082, 66] on icon at bounding box center [1078, 63] width 13 height 13
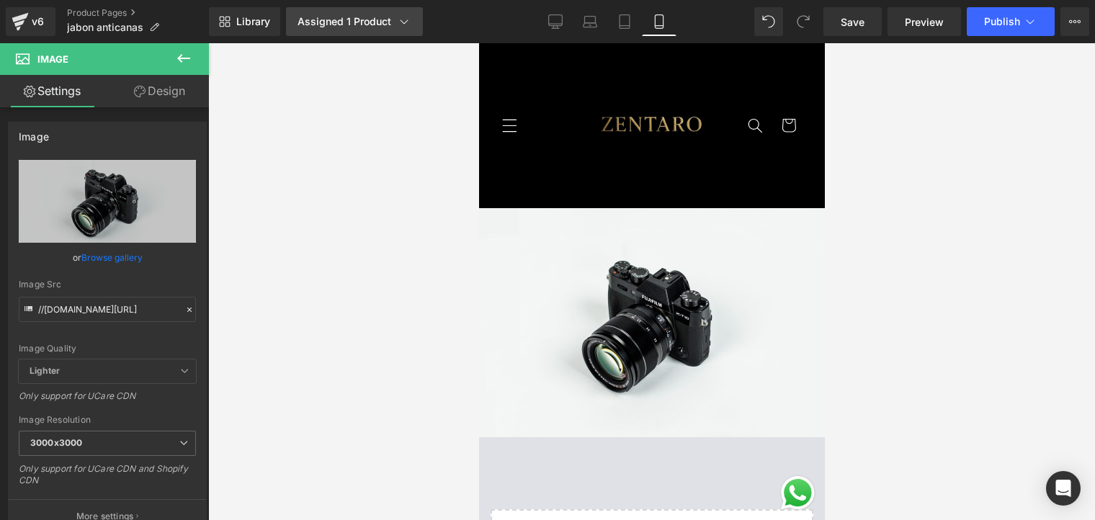
click at [334, 25] on div "Assigned 1 Product" at bounding box center [355, 21] width 114 height 14
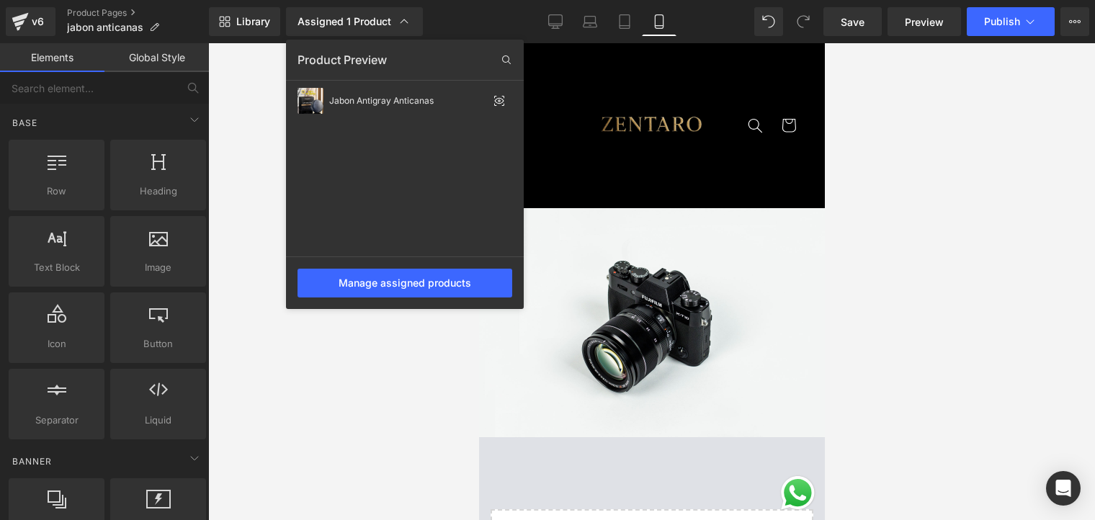
click at [422, 332] on div at bounding box center [651, 281] width 887 height 477
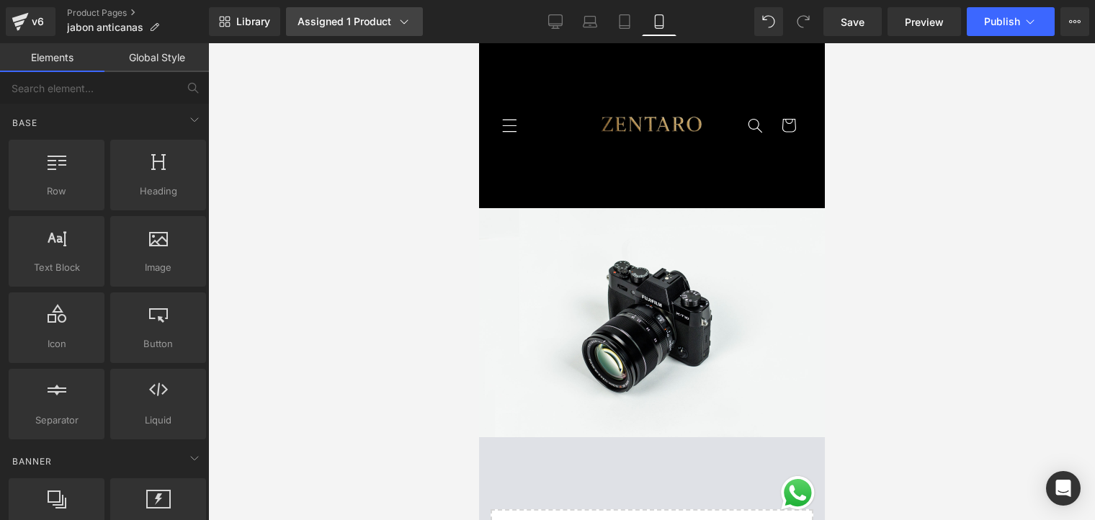
click at [411, 17] on link "Assigned 1 Product" at bounding box center [354, 21] width 137 height 29
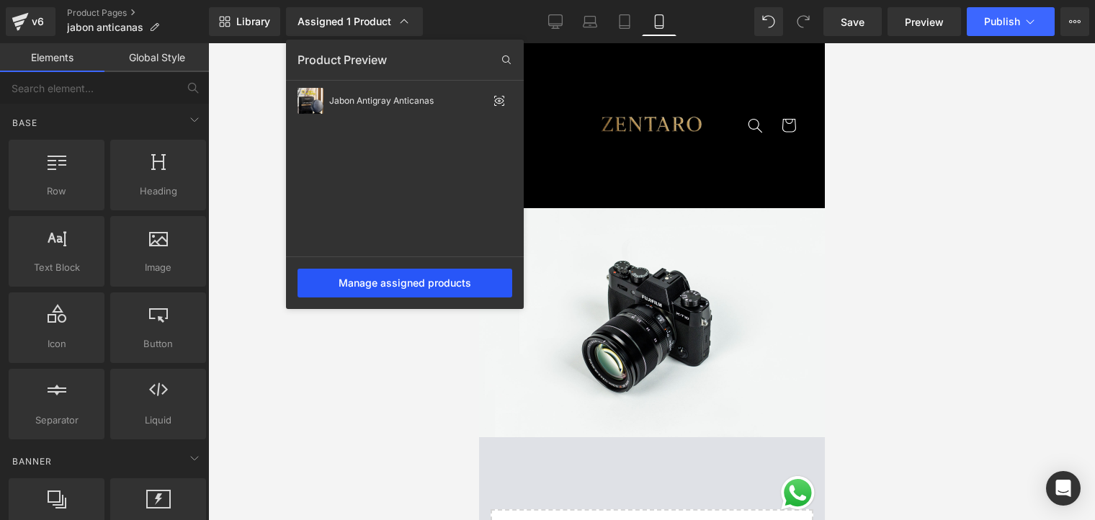
click at [414, 290] on div "Manage assigned products" at bounding box center [405, 283] width 215 height 29
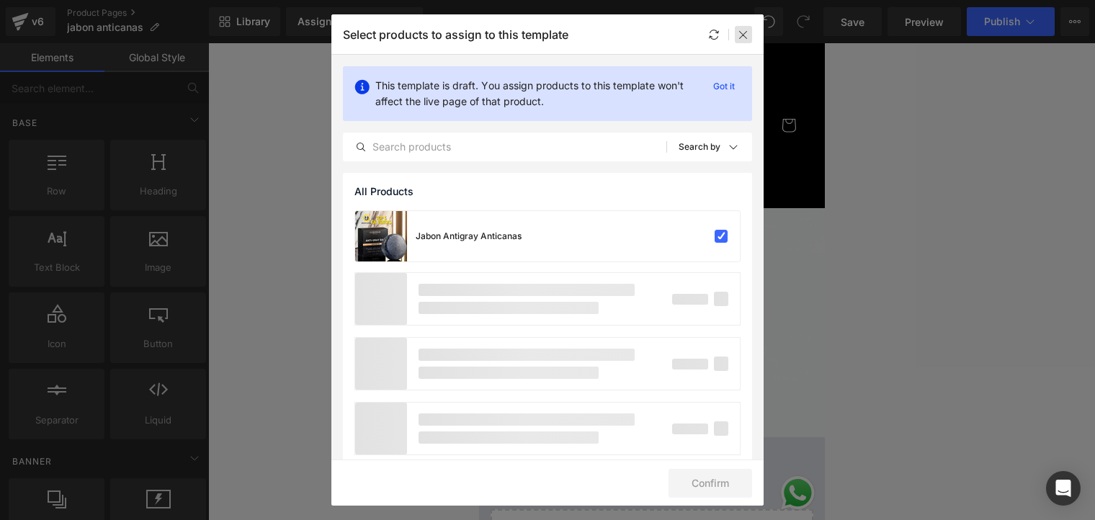
drag, startPoint x: 735, startPoint y: 38, endPoint x: 293, endPoint y: 31, distance: 441.8
click at [735, 38] on div at bounding box center [743, 34] width 17 height 17
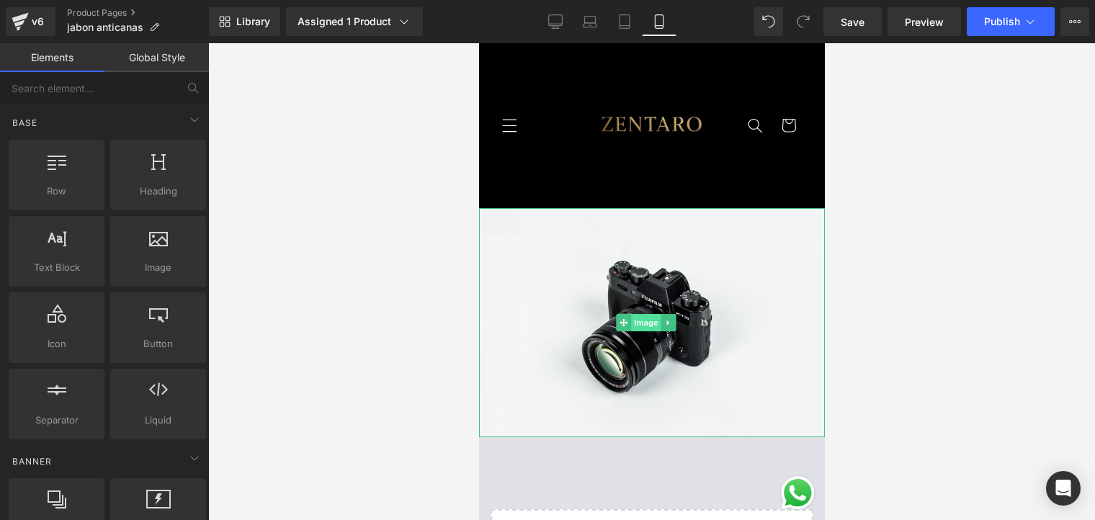
click at [633, 315] on span "Image" at bounding box center [646, 322] width 30 height 17
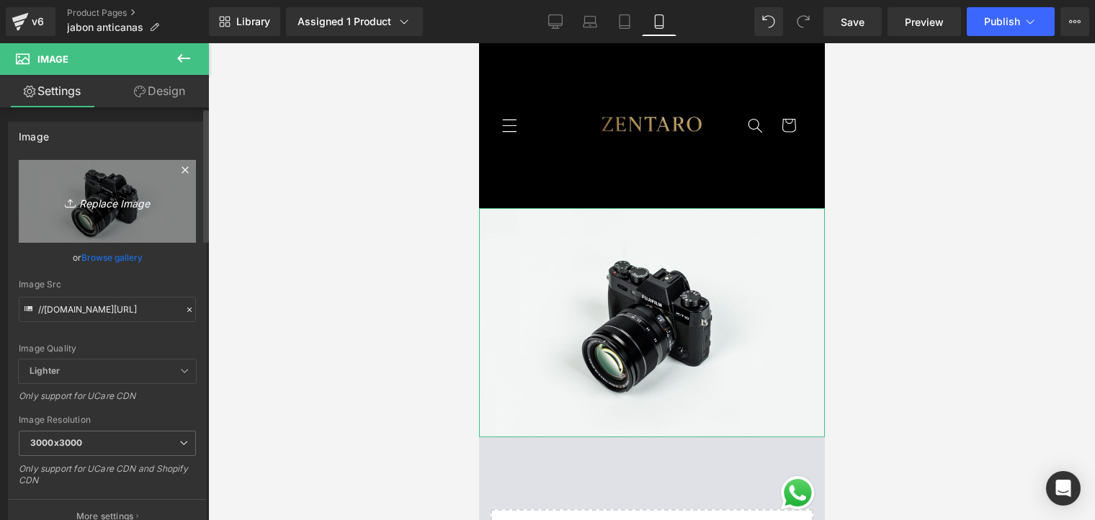
click at [103, 197] on icon "Replace Image" at bounding box center [107, 201] width 115 height 18
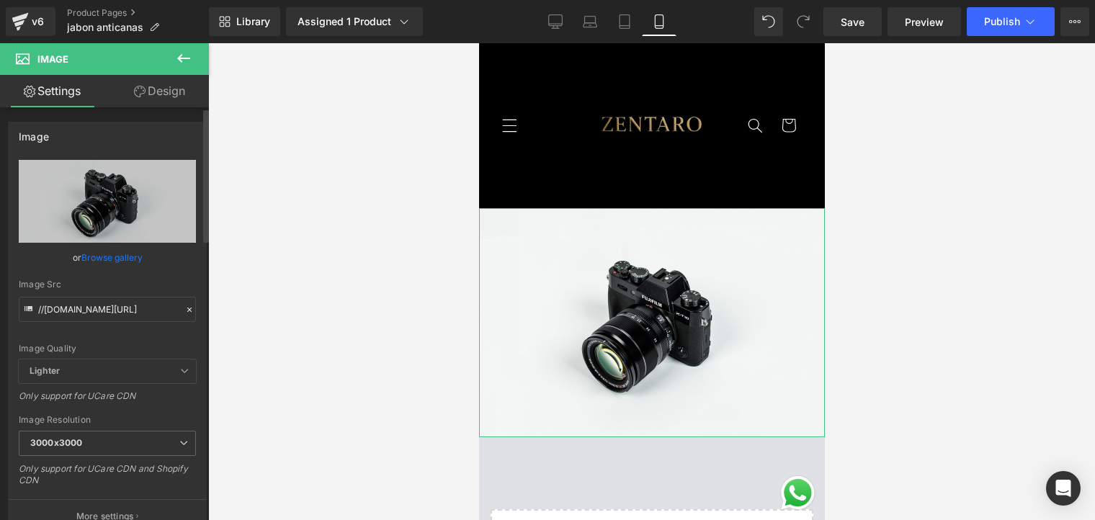
click at [111, 252] on link "Browse gallery" at bounding box center [111, 257] width 61 height 25
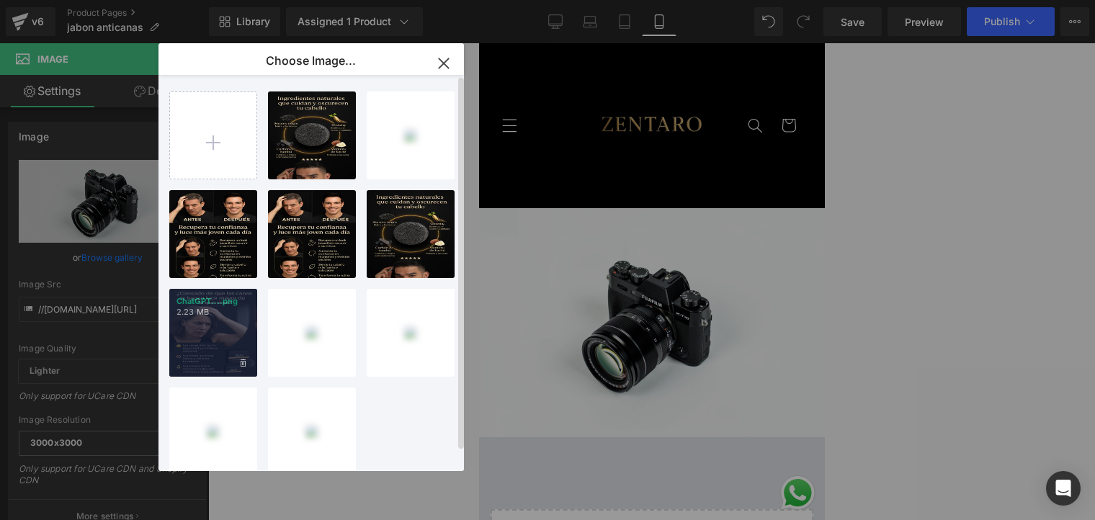
click at [219, 306] on p "ChatGPT....png" at bounding box center [214, 301] width 74 height 11
type input "[URL][DOMAIN_NAME][DATE]"
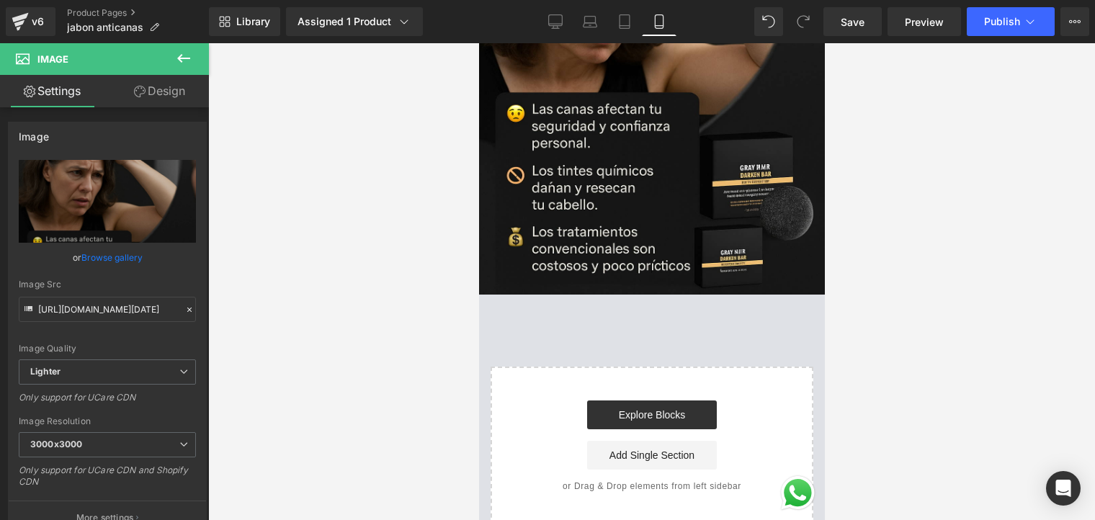
scroll to position [504, 0]
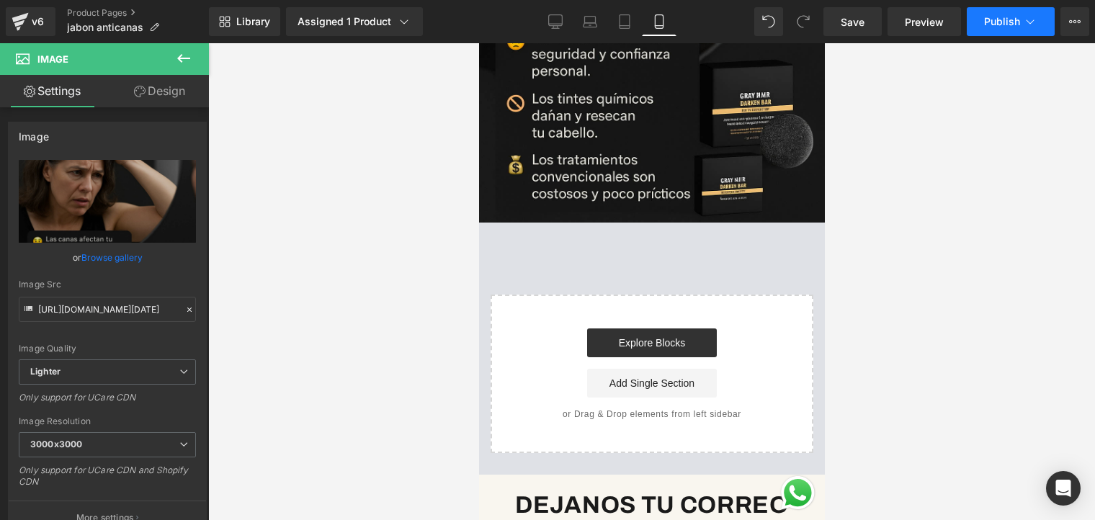
click at [1052, 19] on button "Publish" at bounding box center [1011, 21] width 88 height 29
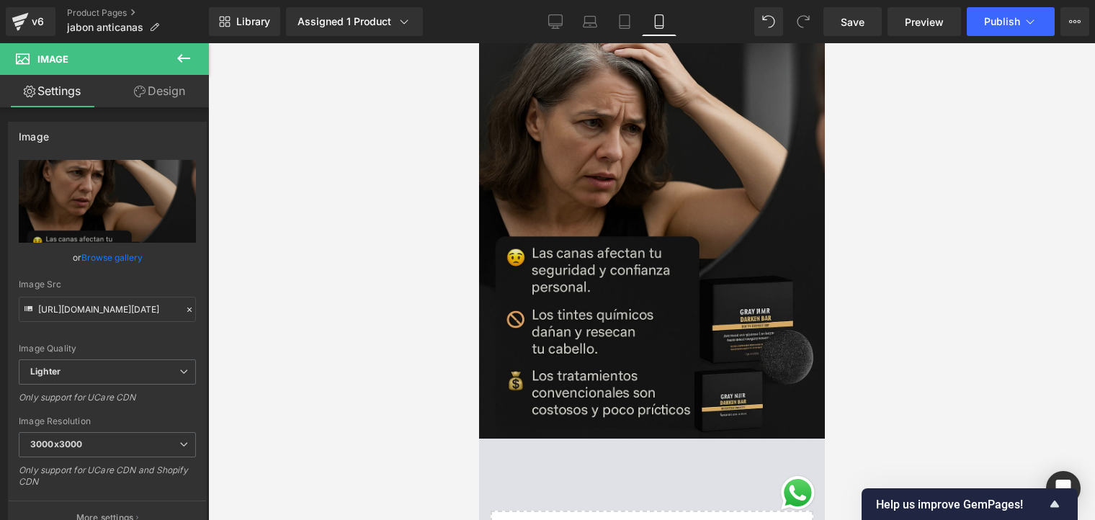
scroll to position [360, 0]
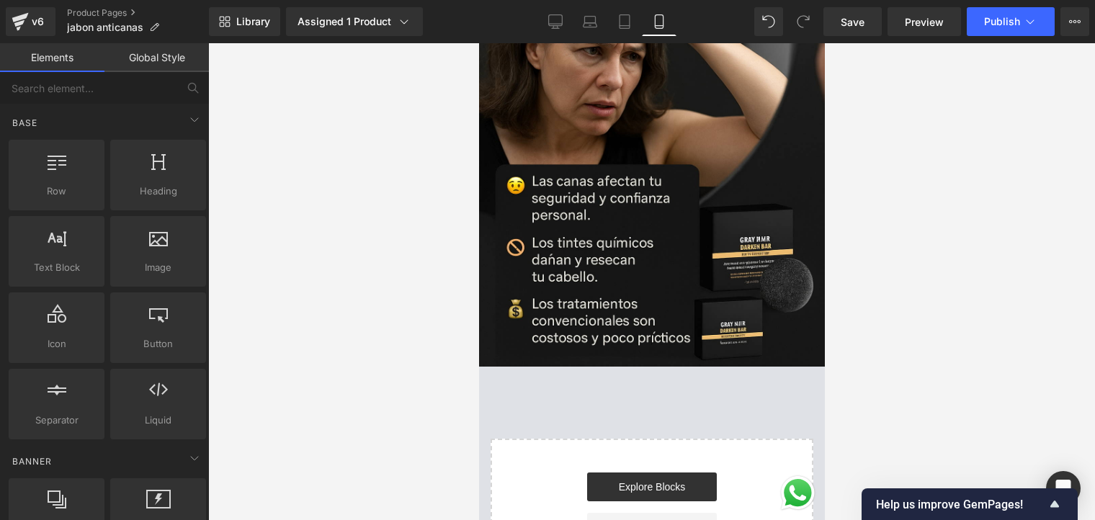
click at [610, 487] on div "Explore Blocks Add Single Section" at bounding box center [651, 507] width 277 height 69
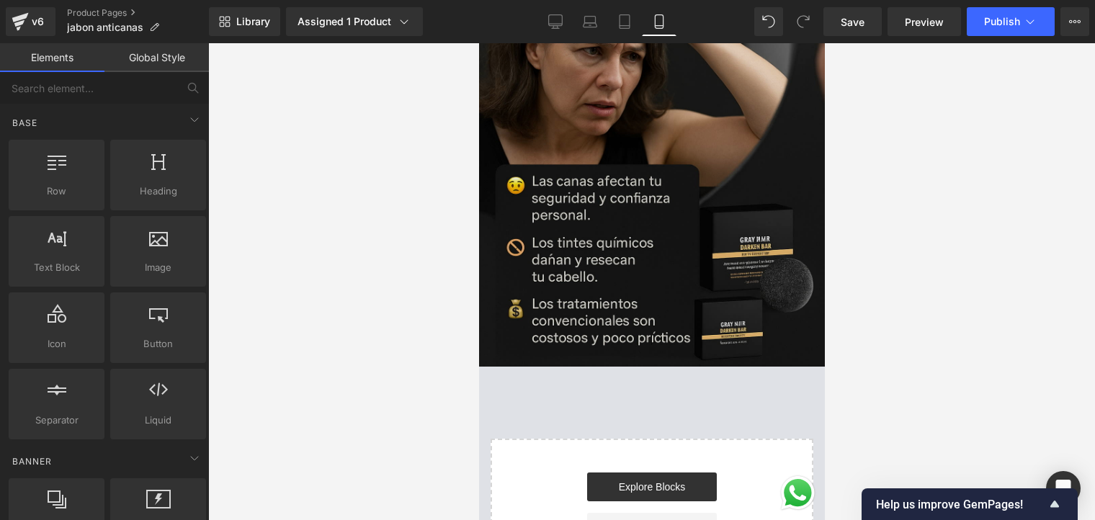
scroll to position [432, 0]
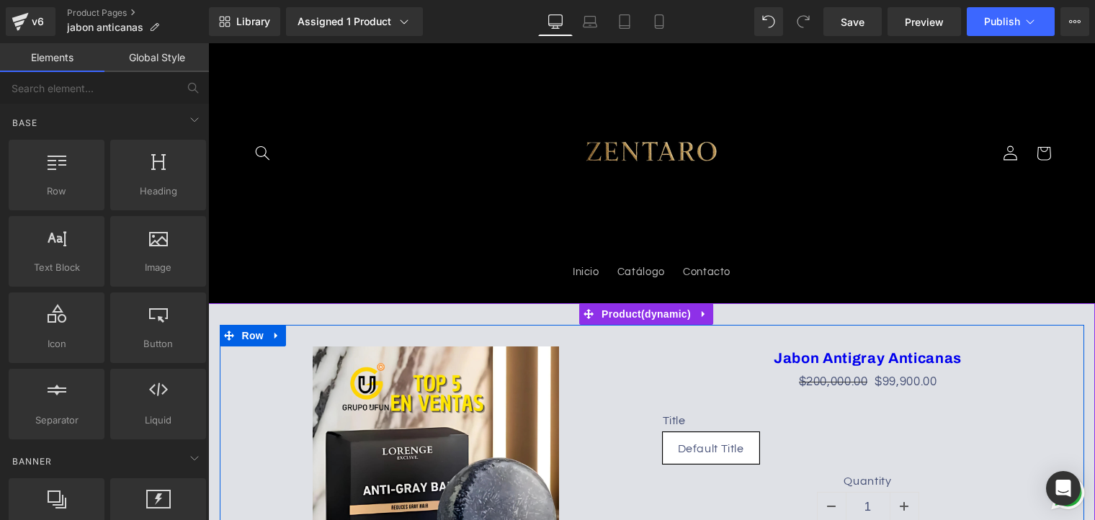
click at [635, 375] on div "Sale Off" at bounding box center [436, 470] width 411 height 246
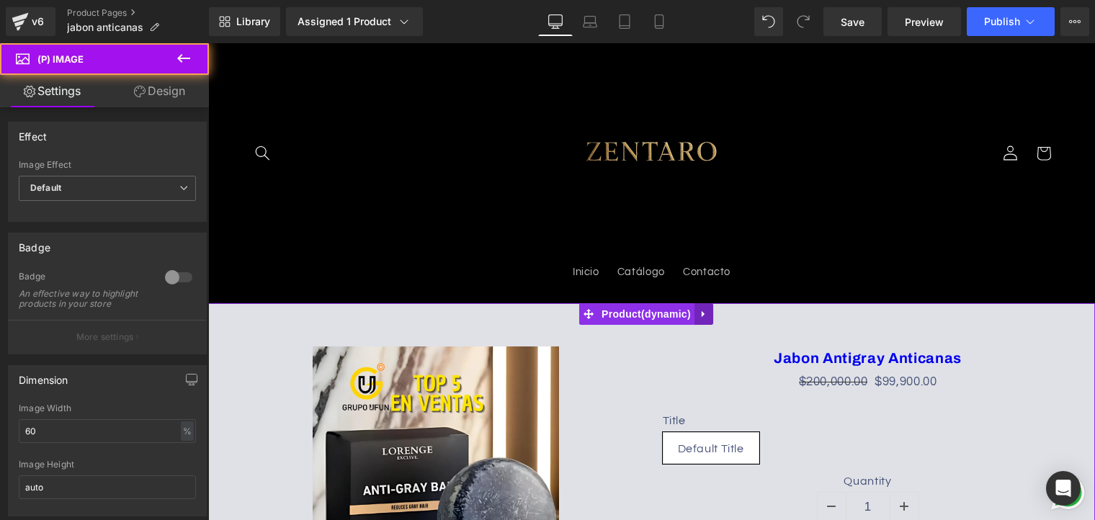
click at [704, 321] on link at bounding box center [704, 314] width 19 height 22
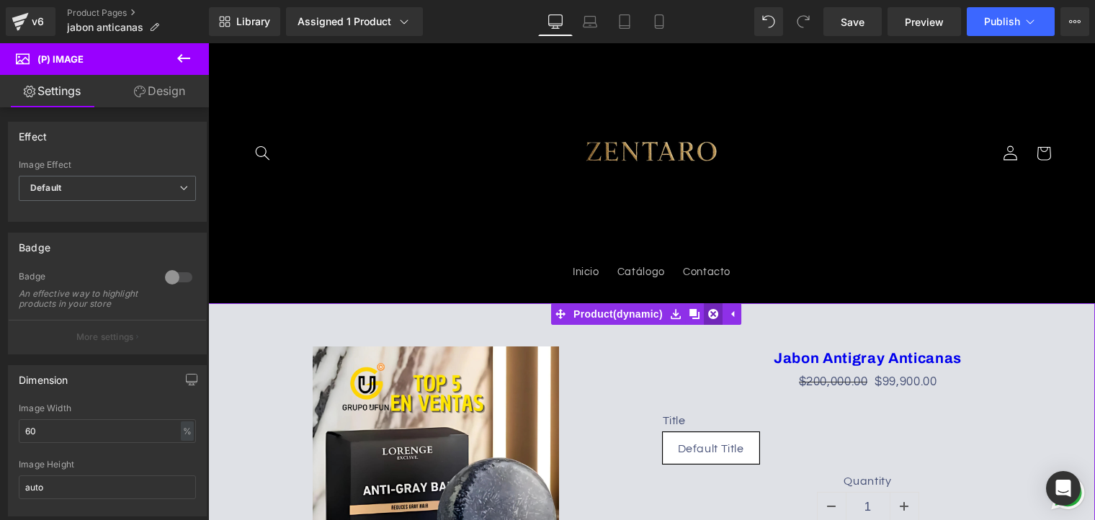
click at [712, 318] on icon at bounding box center [713, 314] width 10 height 10
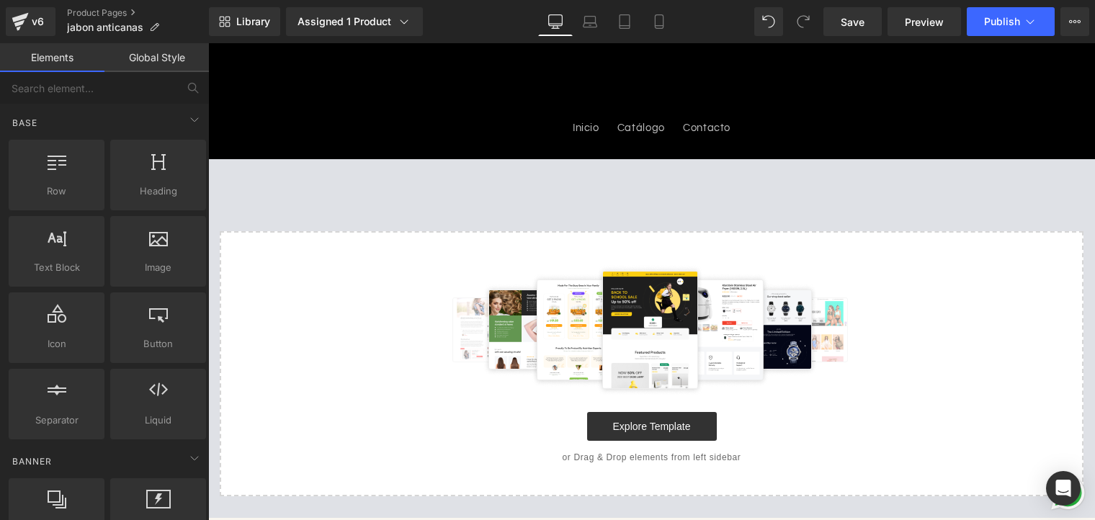
scroll to position [216, 0]
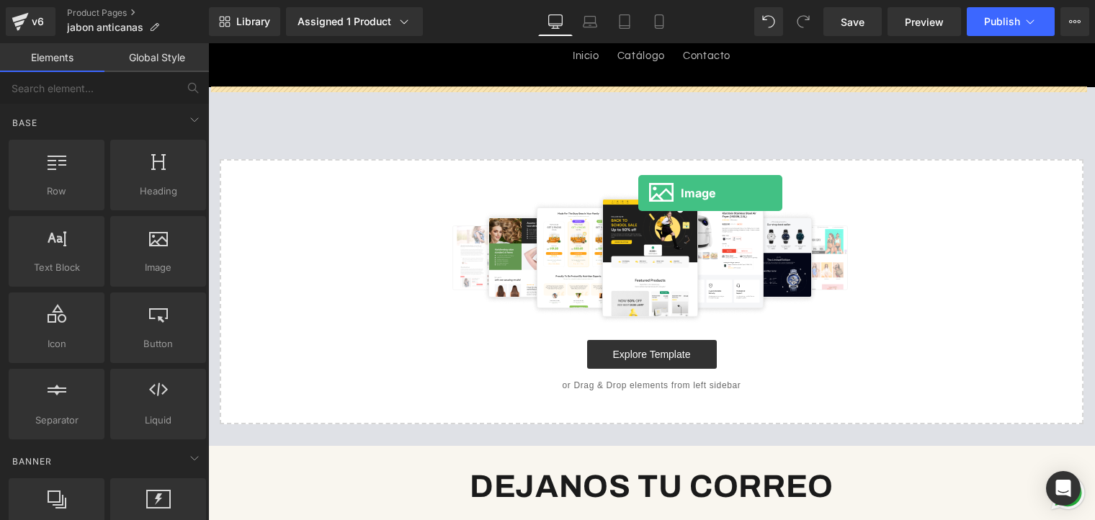
drag, startPoint x: 360, startPoint y: 301, endPoint x: 628, endPoint y: 171, distance: 298.5
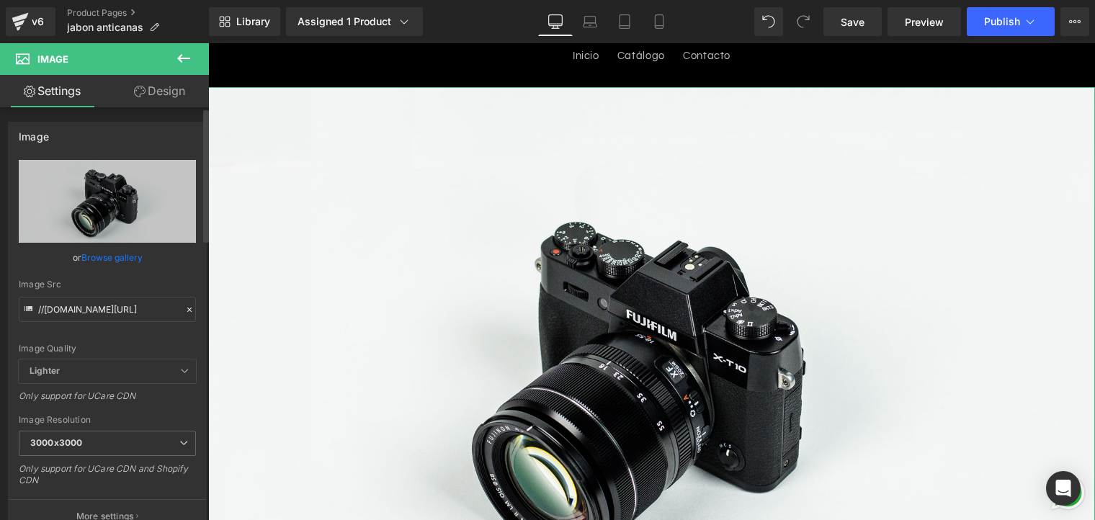
click at [110, 252] on link "Browse gallery" at bounding box center [111, 257] width 61 height 25
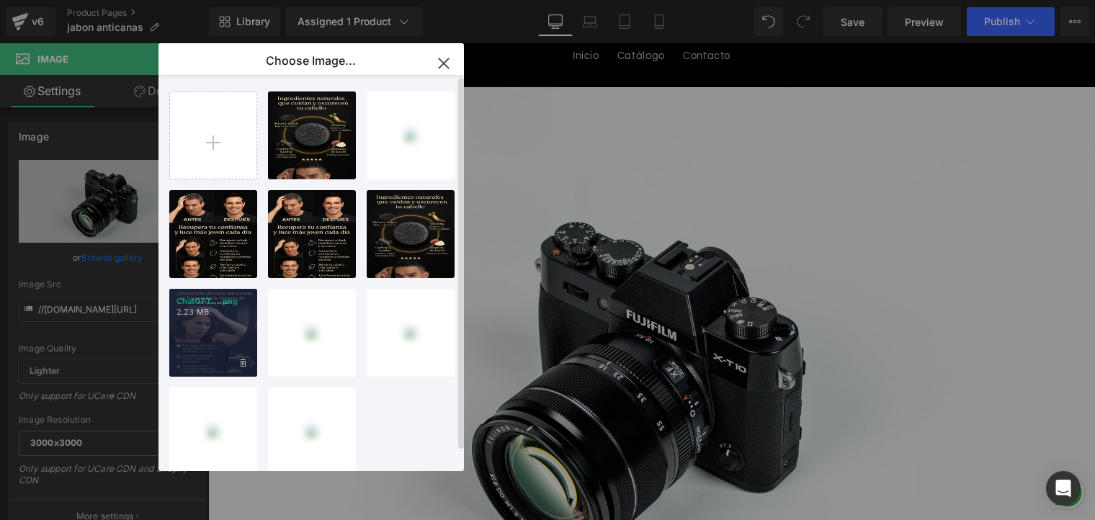
click at [230, 319] on div "ChatGPT....png 2.23 MB" at bounding box center [213, 333] width 88 height 88
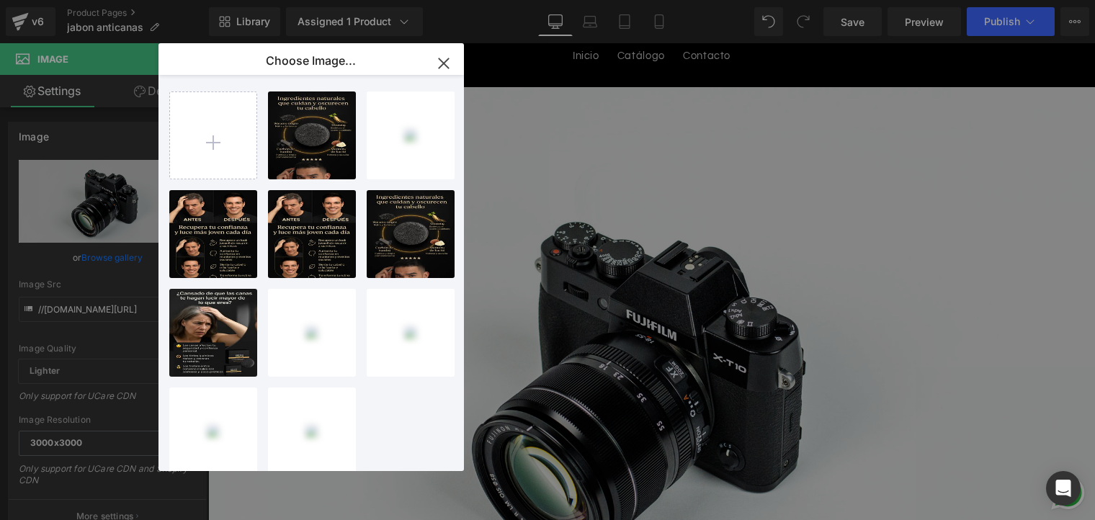
type input "[URL][DOMAIN_NAME][DATE]"
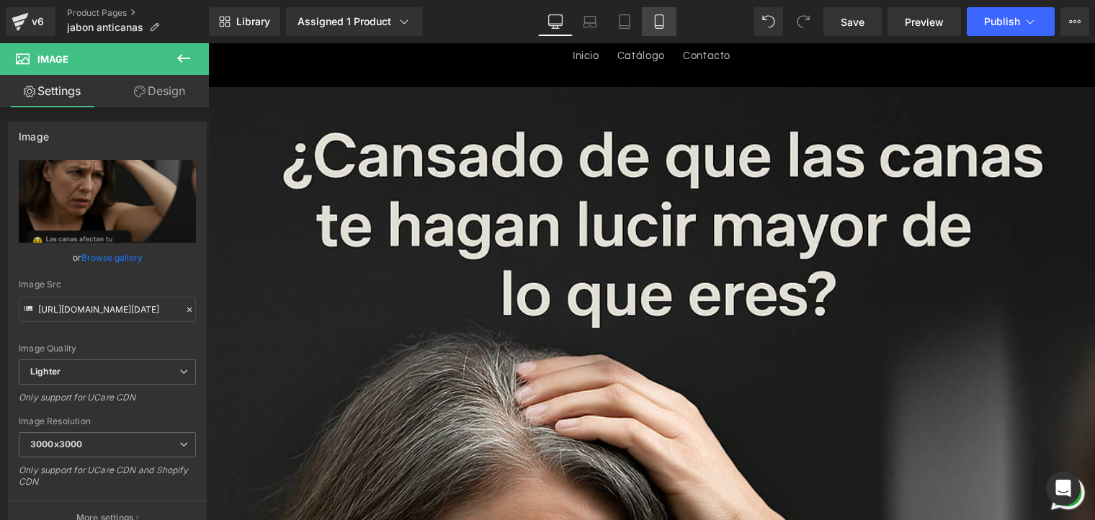
click at [649, 12] on link "Mobile" at bounding box center [659, 21] width 35 height 29
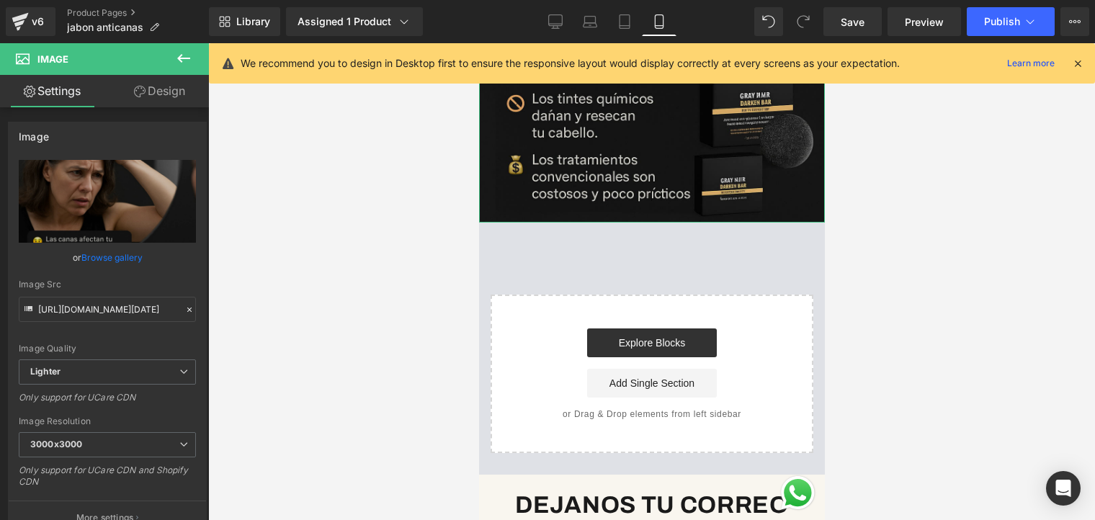
scroll to position [288, 0]
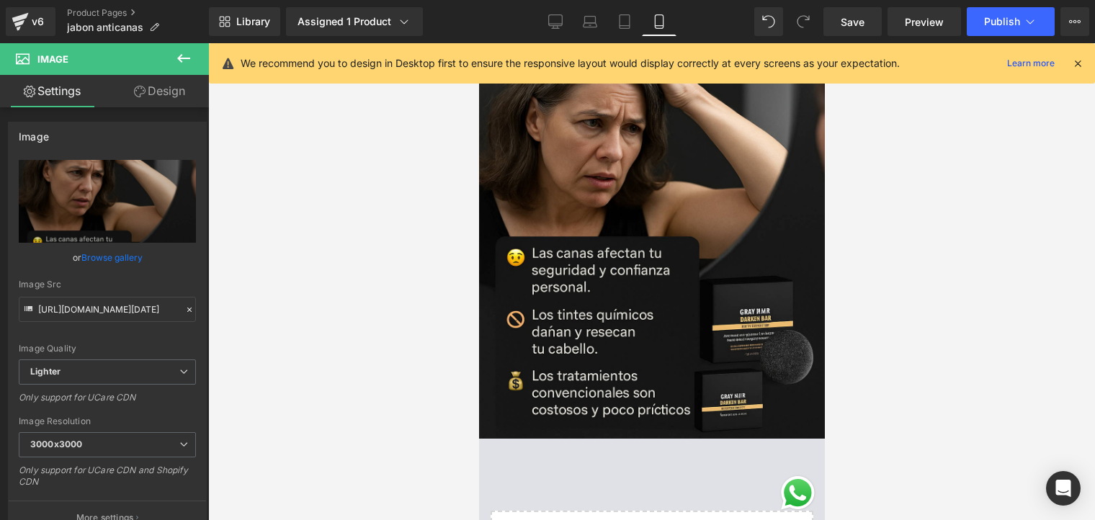
click at [1075, 64] on icon at bounding box center [1078, 63] width 13 height 13
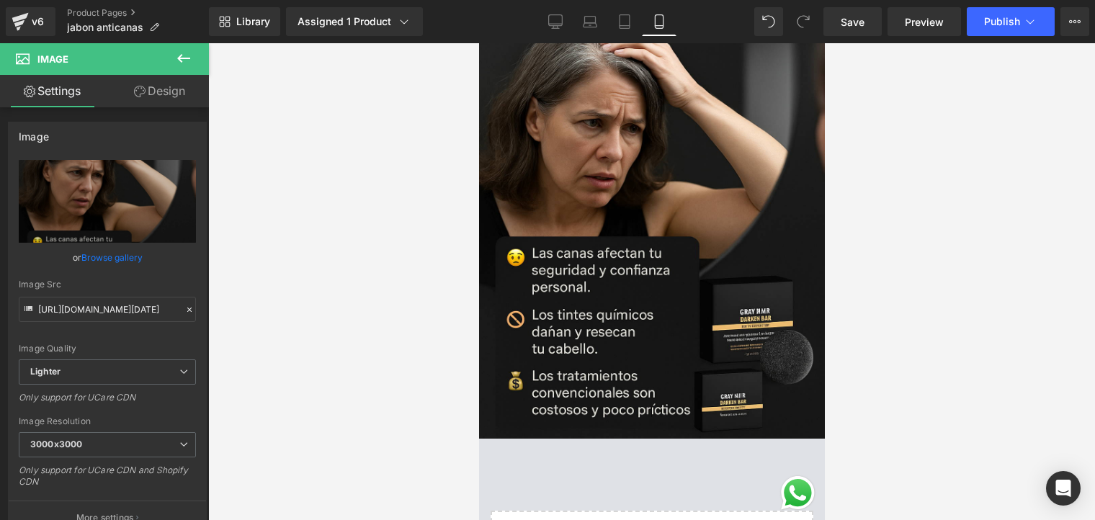
click at [179, 55] on icon at bounding box center [183, 58] width 17 height 17
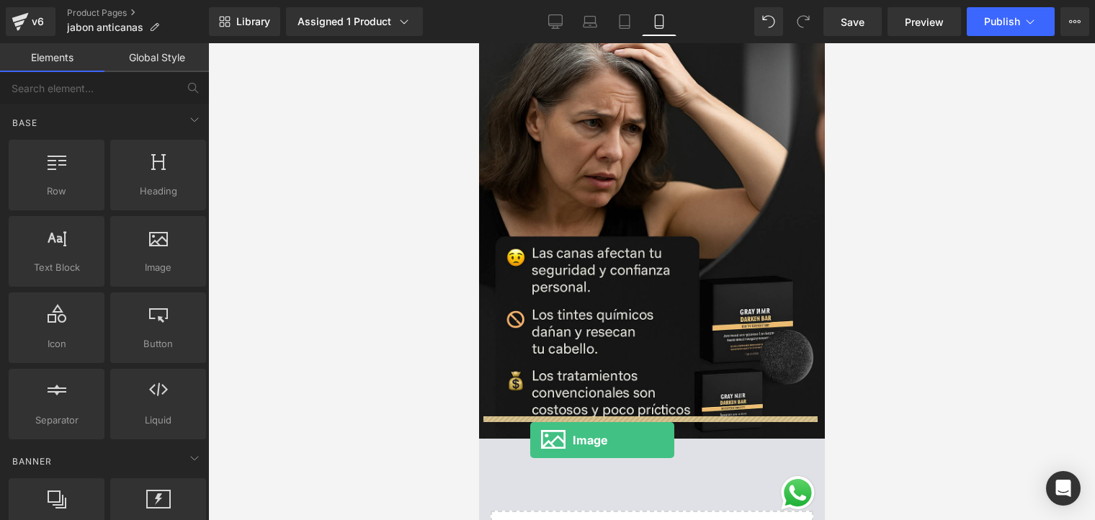
drag, startPoint x: 669, startPoint y: 303, endPoint x: 530, endPoint y: 440, distance: 195.7
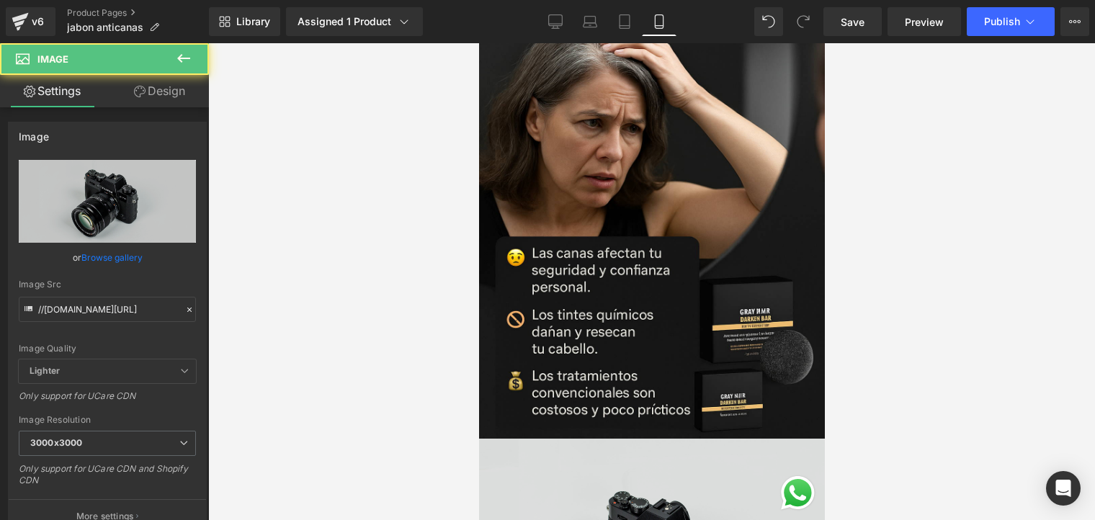
scroll to position [432, 0]
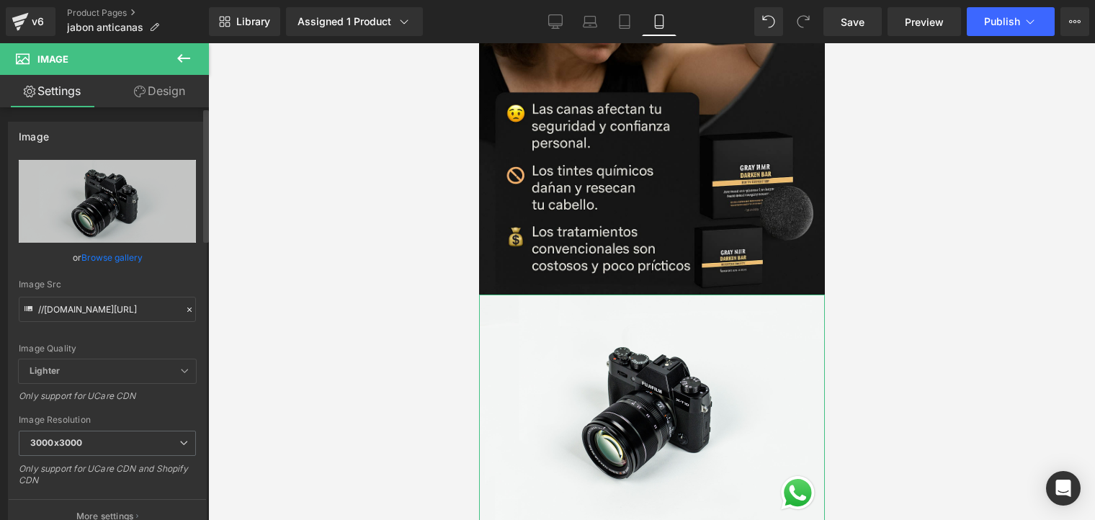
click at [116, 257] on link "Browse gallery" at bounding box center [111, 257] width 61 height 25
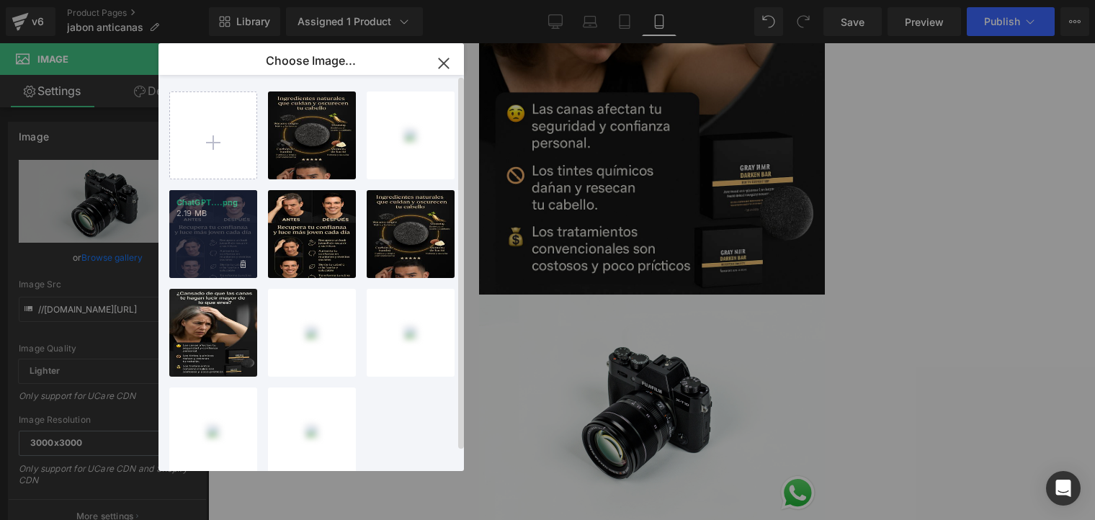
click at [223, 229] on div "ChatGPT....png 2.19 MB" at bounding box center [213, 234] width 88 height 88
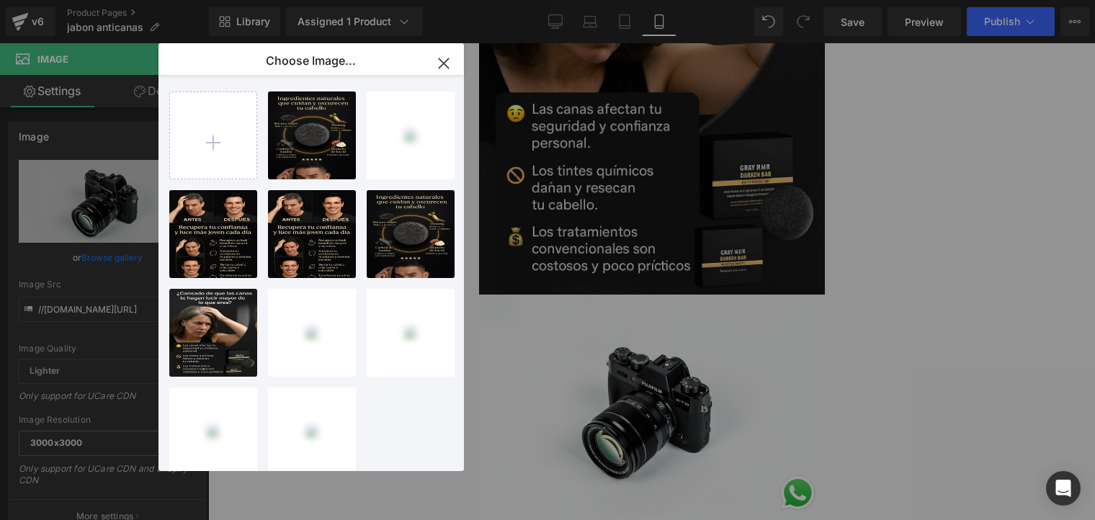
type input "[URL][DOMAIN_NAME][DATE]"
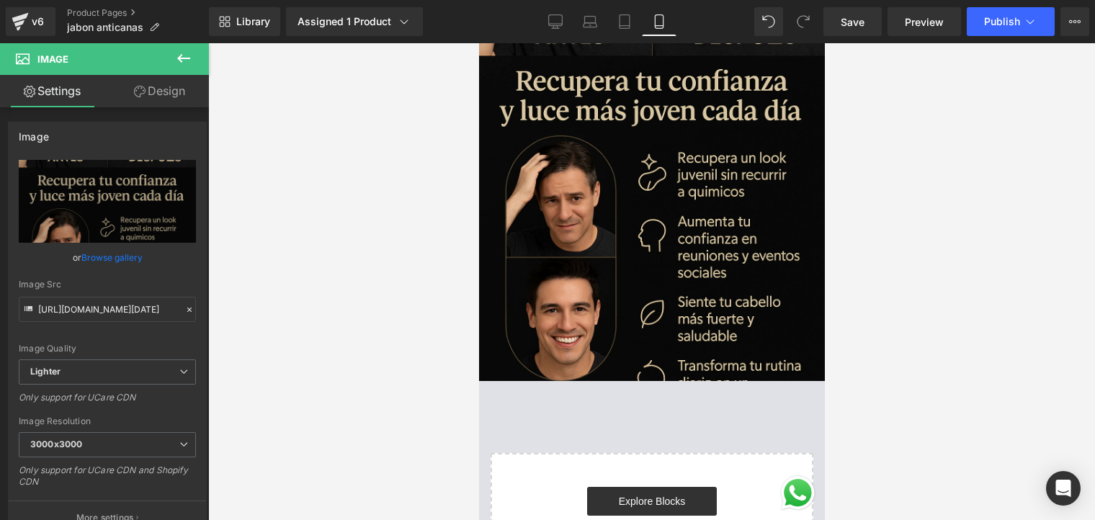
scroll to position [937, 0]
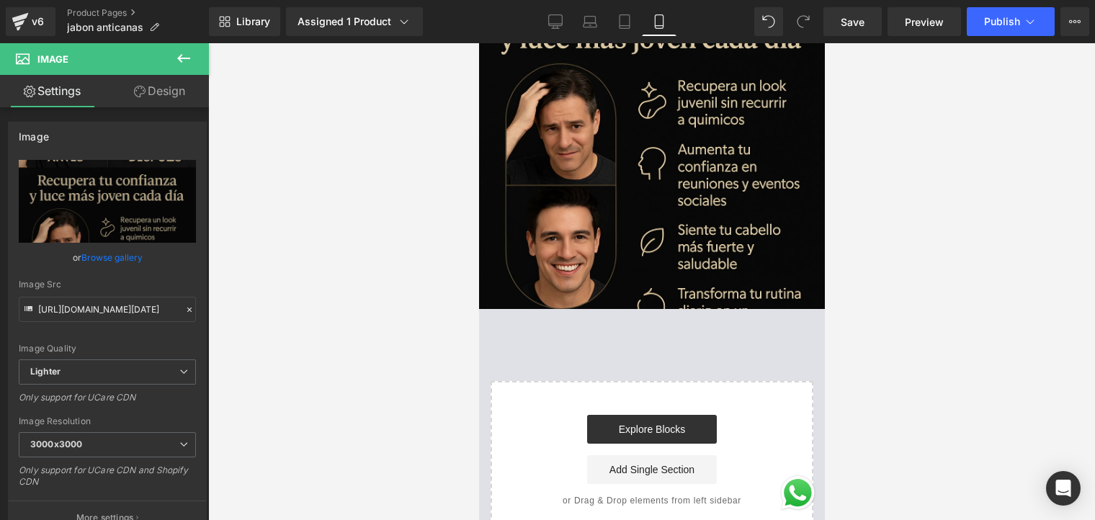
click at [177, 62] on icon at bounding box center [183, 58] width 17 height 17
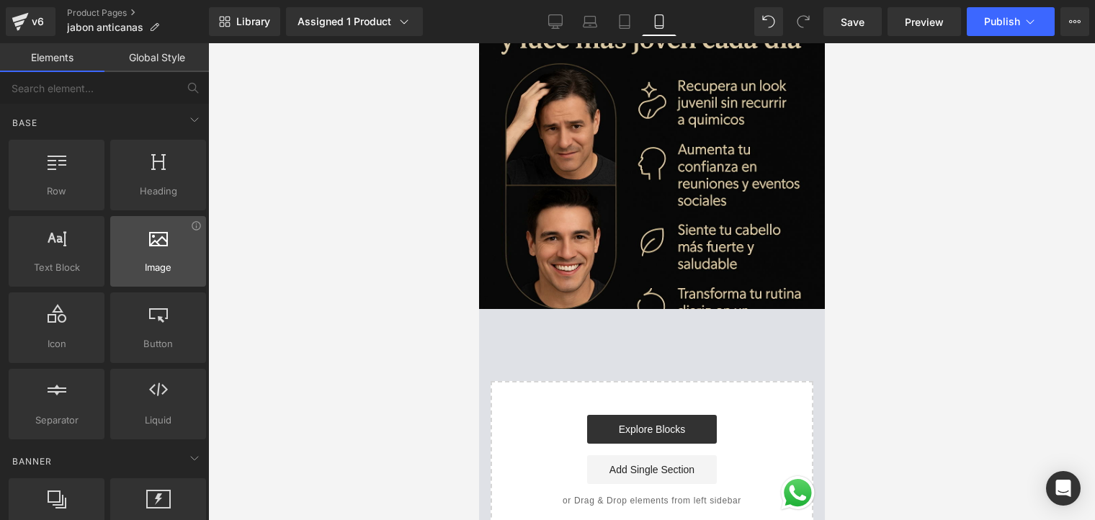
click at [153, 257] on div at bounding box center [158, 244] width 87 height 32
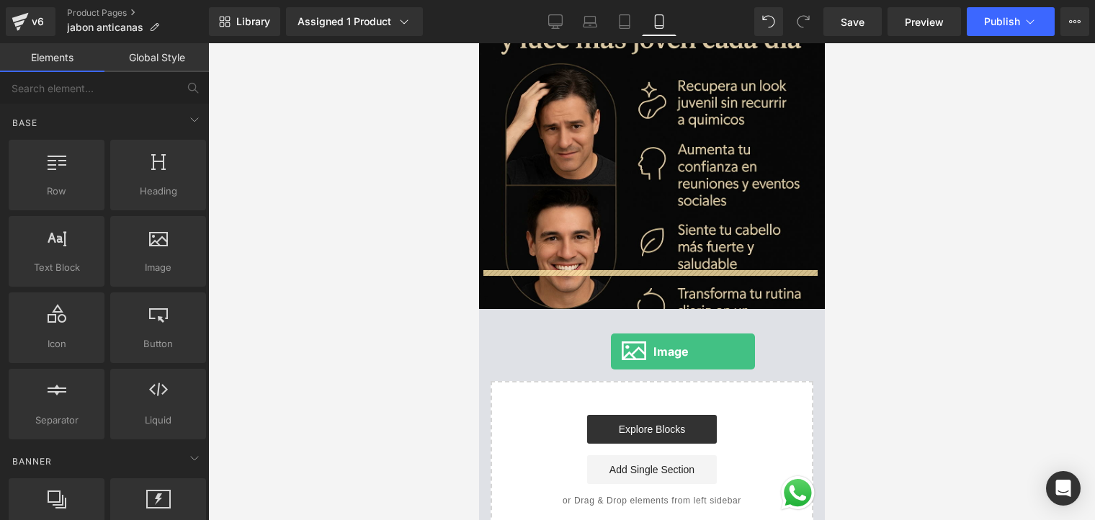
drag, startPoint x: 631, startPoint y: 301, endPoint x: 620, endPoint y: 343, distance: 43.9
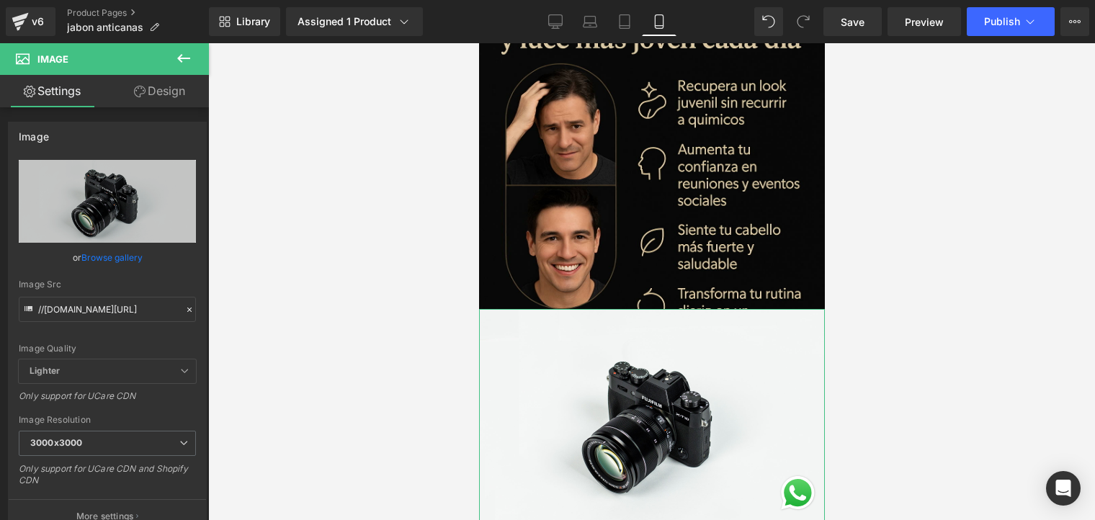
drag, startPoint x: 130, startPoint y: 249, endPoint x: 124, endPoint y: 257, distance: 10.8
click at [130, 251] on link "Browse gallery" at bounding box center [111, 257] width 61 height 25
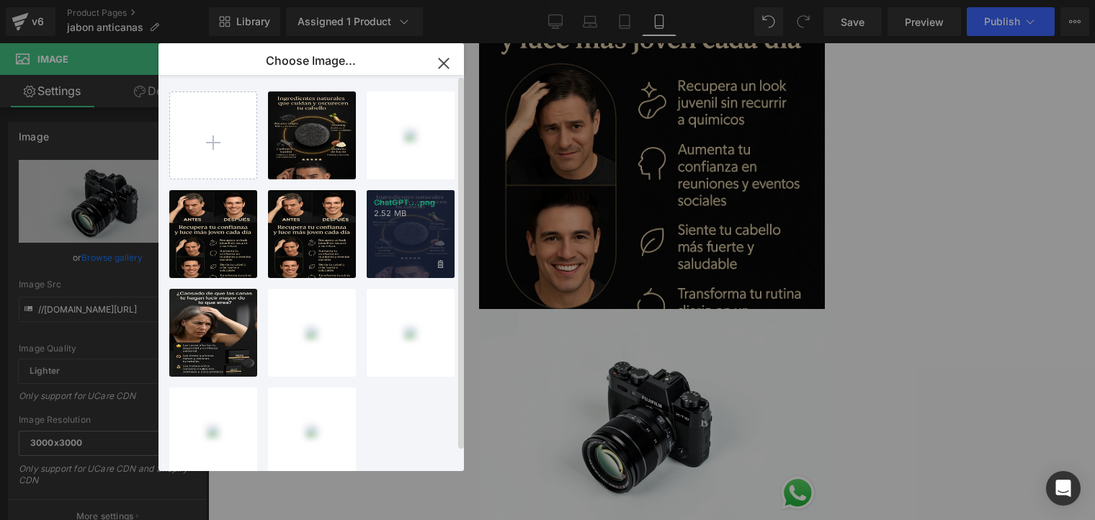
click at [399, 262] on div "ChatGPT....png 2.52 MB" at bounding box center [411, 234] width 88 height 88
type input "[URL][DOMAIN_NAME][DATE]"
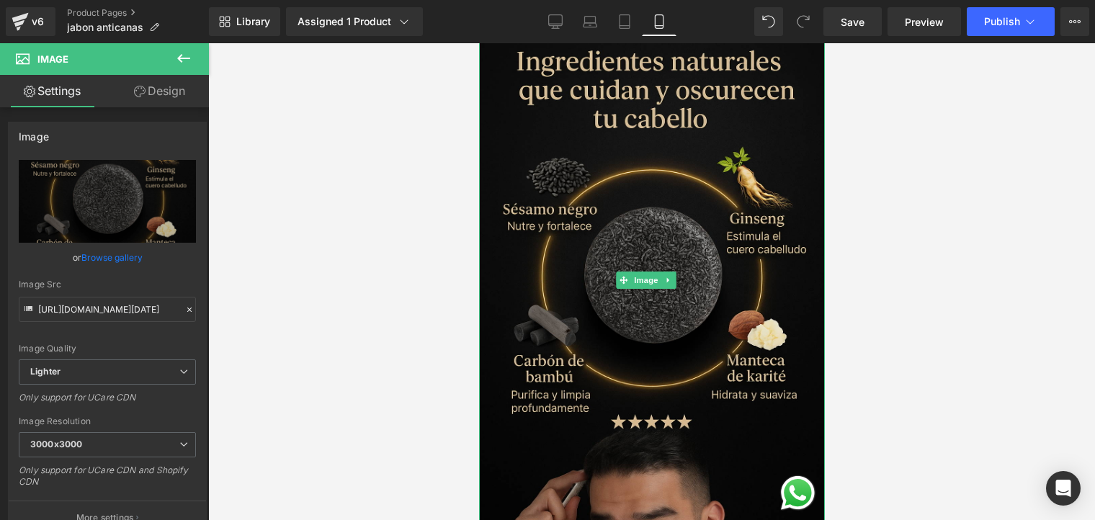
scroll to position [1513, 0]
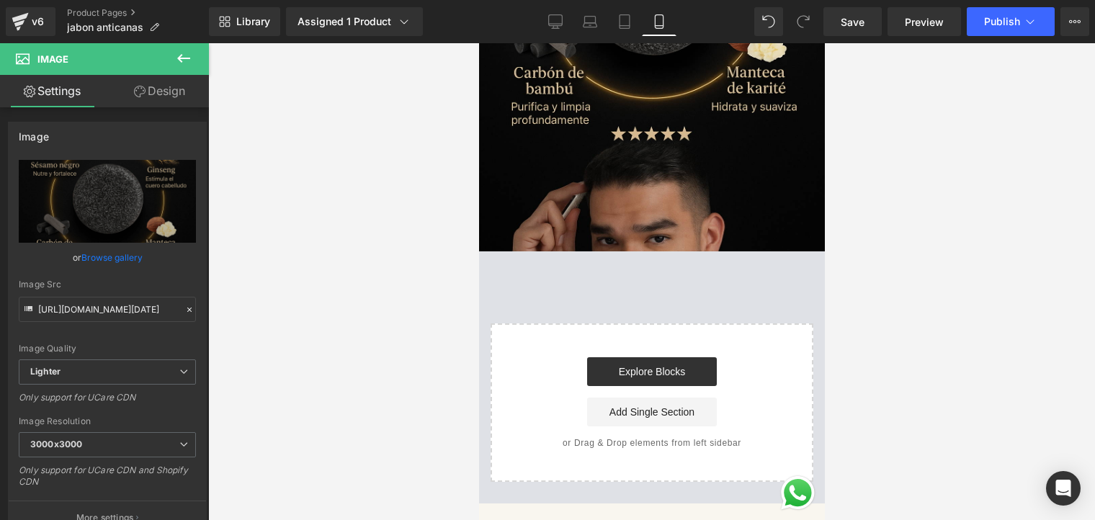
click at [175, 62] on icon at bounding box center [183, 58] width 17 height 17
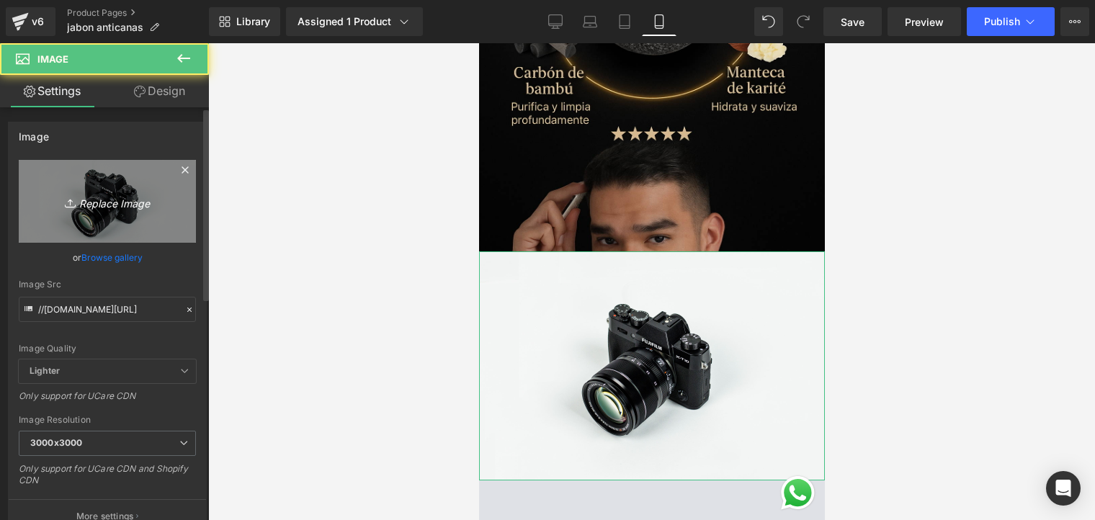
click at [95, 200] on icon "Replace Image" at bounding box center [107, 201] width 115 height 18
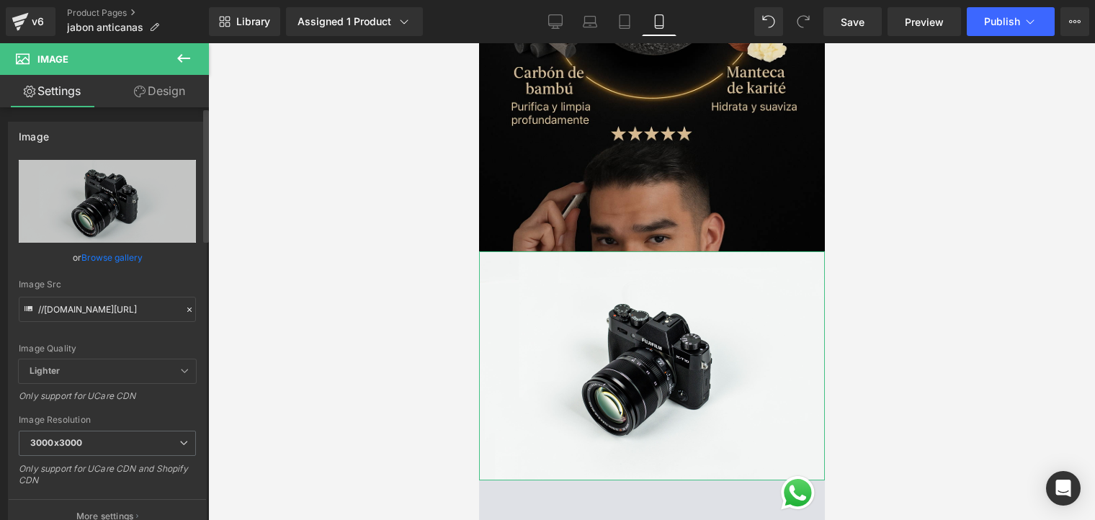
click at [127, 252] on link "Browse gallery" at bounding box center [111, 257] width 61 height 25
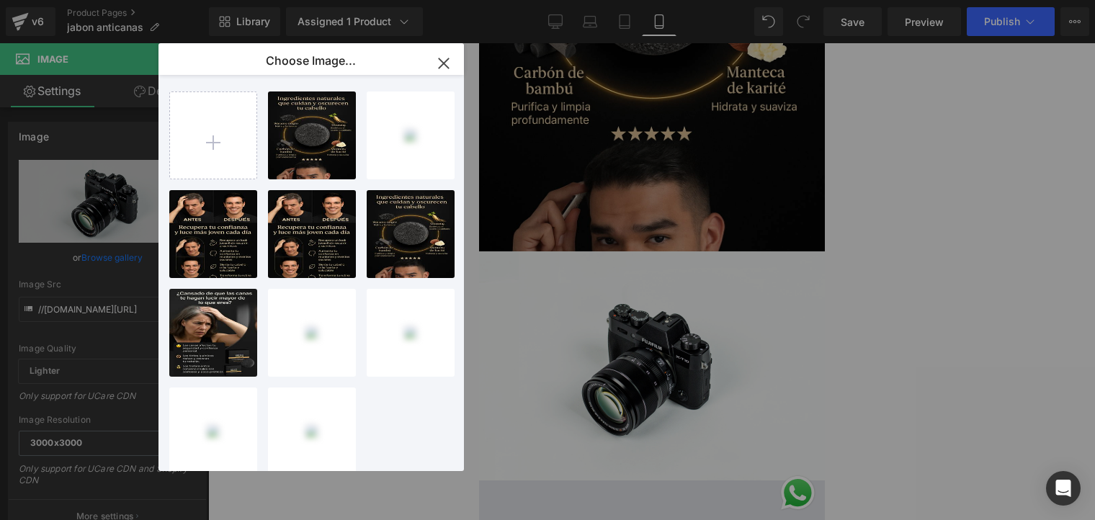
click at [442, 66] on icon "button" at bounding box center [443, 62] width 9 height 9
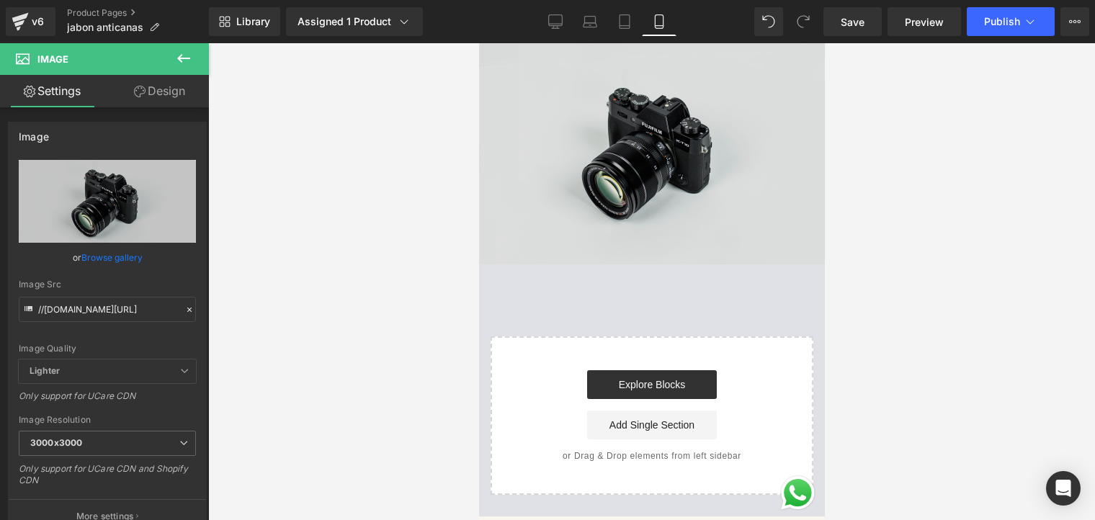
scroll to position [1657, 0]
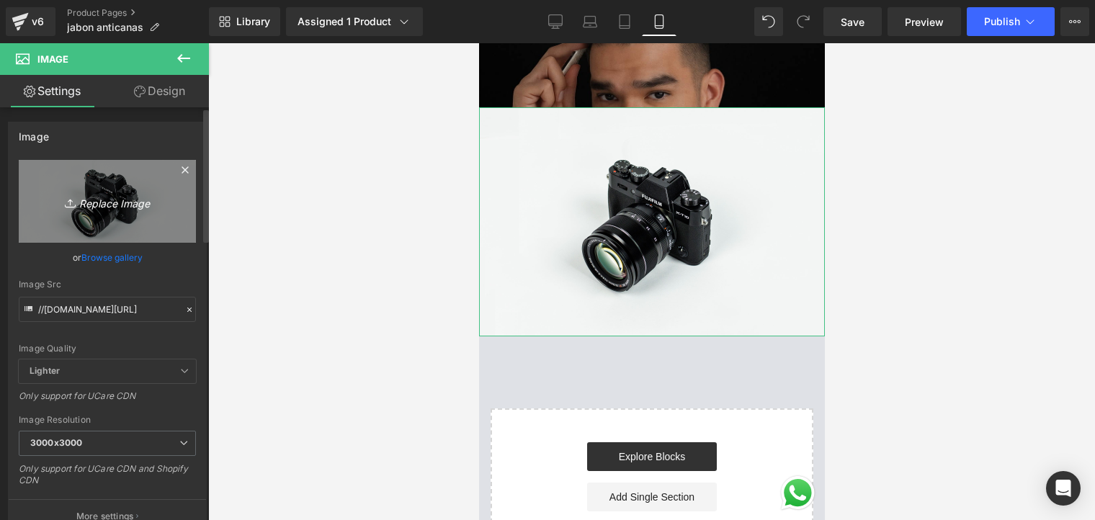
click at [112, 203] on icon "Replace Image" at bounding box center [107, 201] width 115 height 18
type input "C:\fakepath\ChatGPT Image [DATE], 06_06_32 p.m..png"
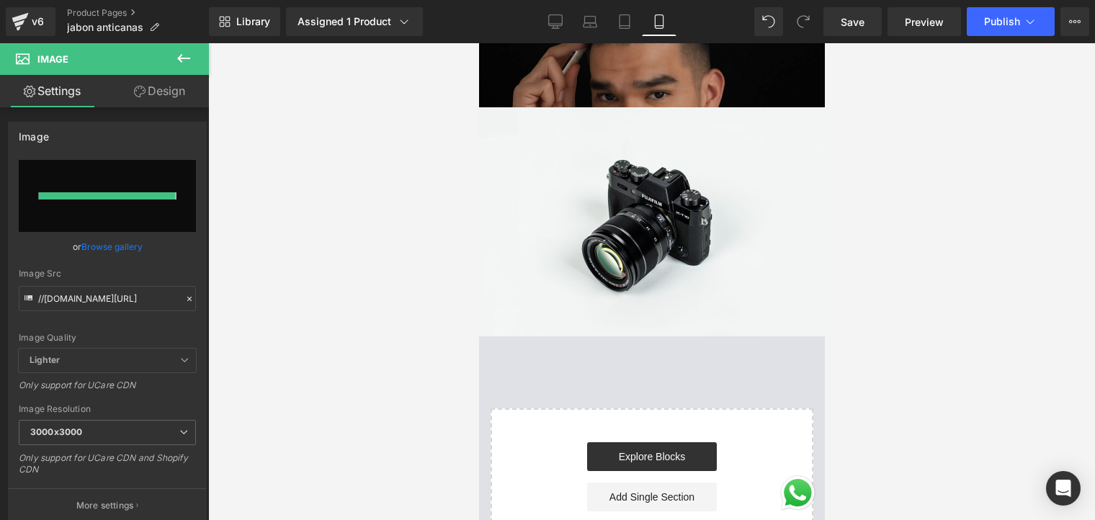
type input "[URL][DOMAIN_NAME][DATE]"
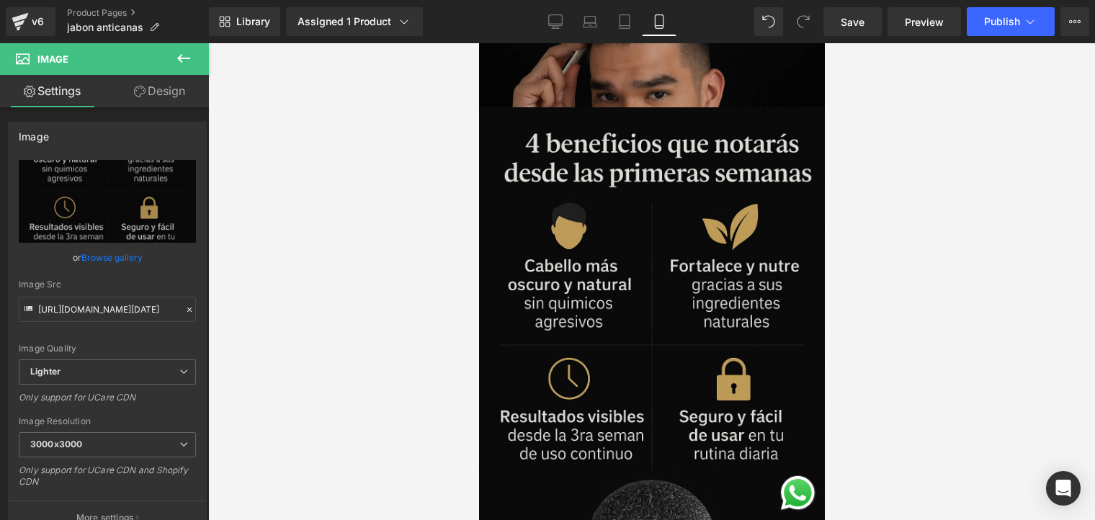
scroll to position [2018, 0]
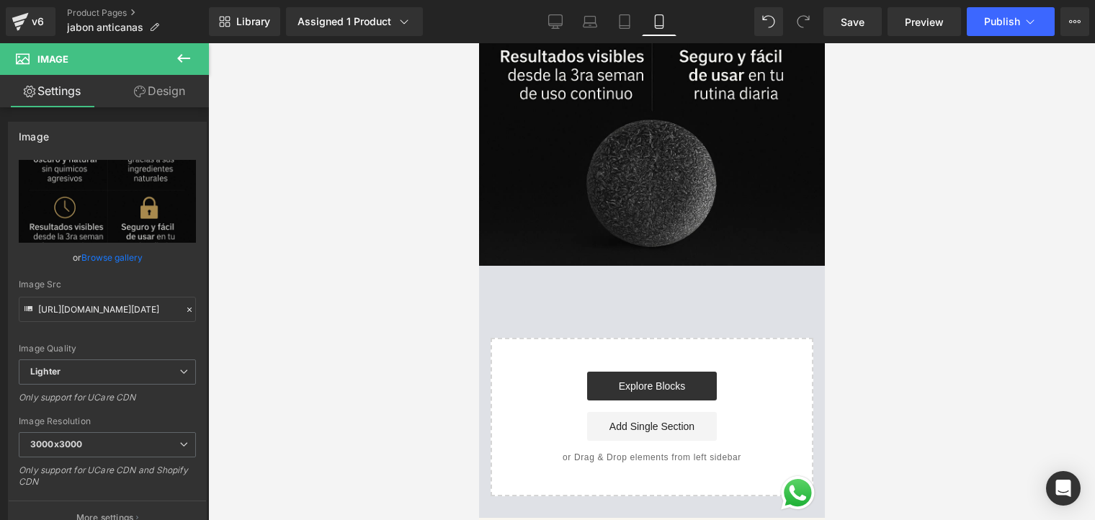
click at [179, 50] on icon at bounding box center [183, 58] width 17 height 17
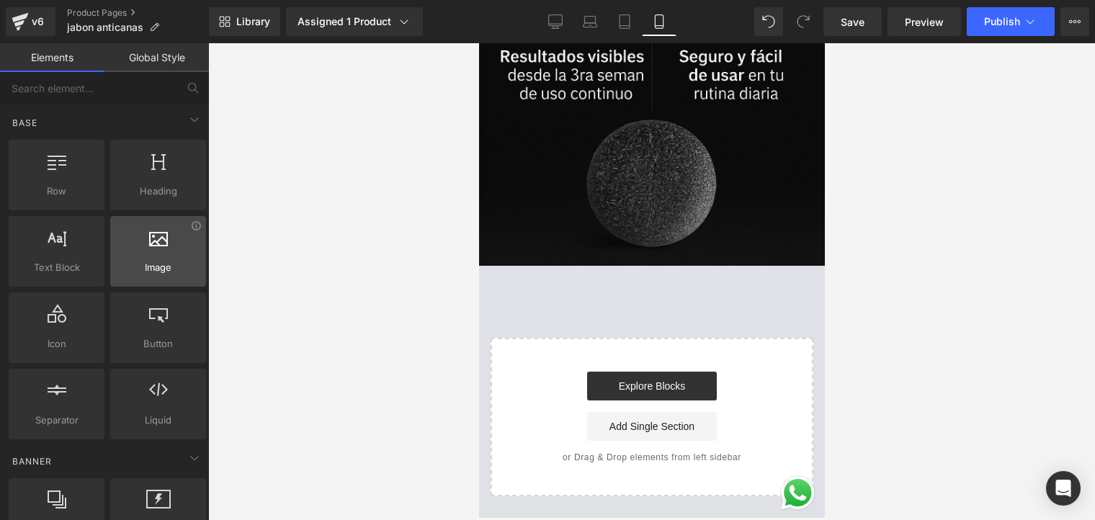
click at [159, 251] on div at bounding box center [158, 244] width 87 height 32
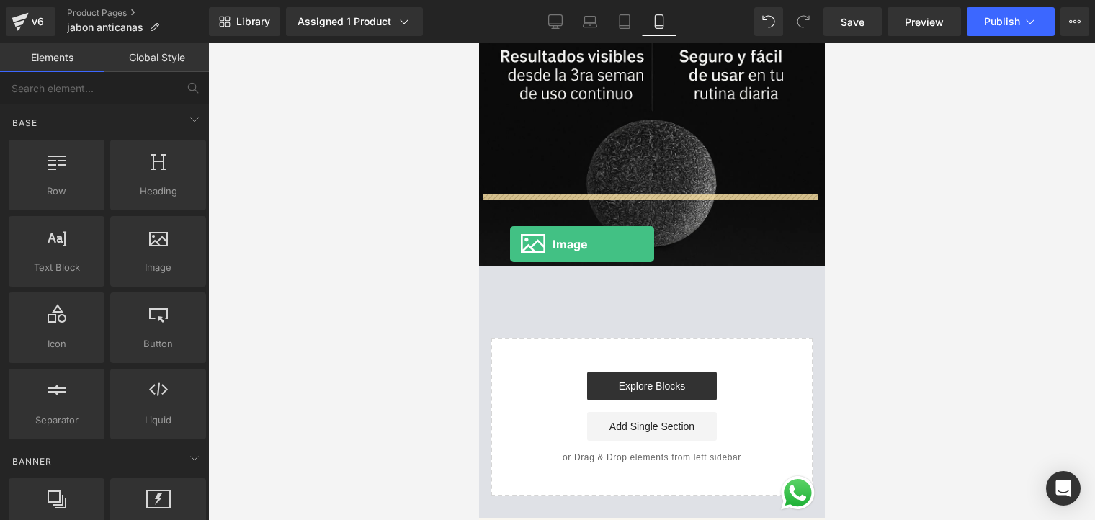
drag, startPoint x: 654, startPoint y: 292, endPoint x: 538, endPoint y: 235, distance: 128.6
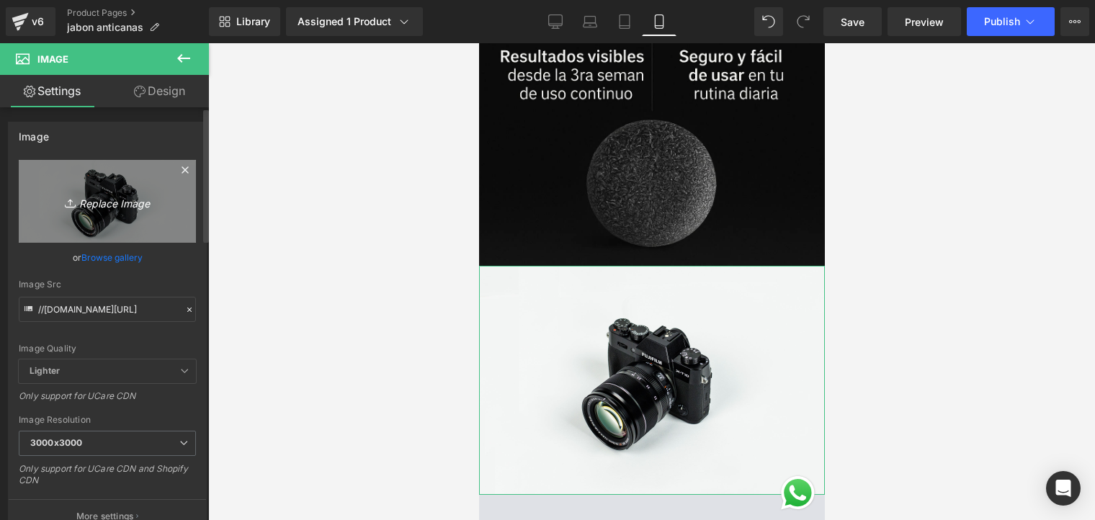
click at [105, 205] on icon "Replace Image" at bounding box center [107, 201] width 115 height 18
type input "C:\fakepath\ChatGPT Image [DATE], 06_06_19 p.m..png"
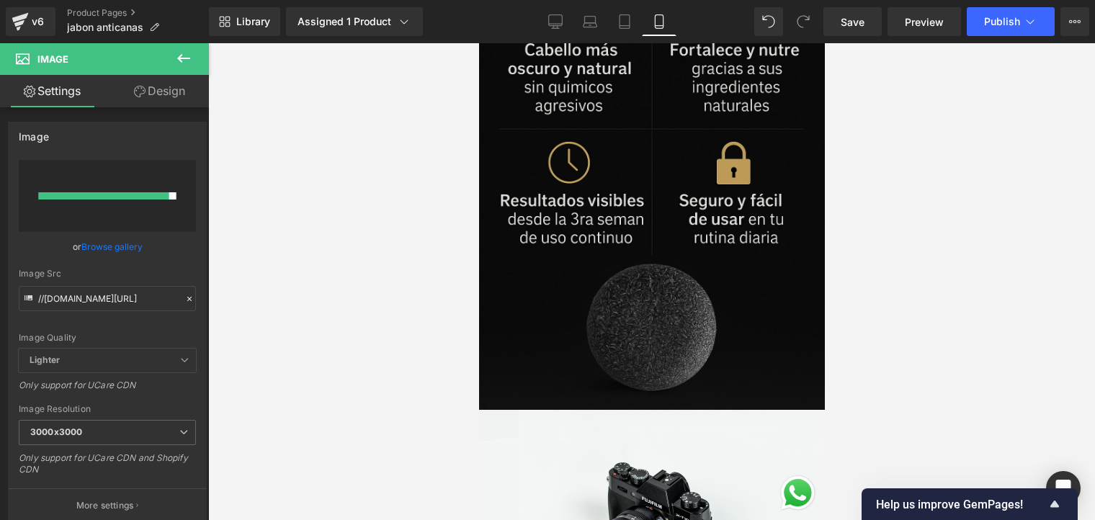
scroll to position [2090, 0]
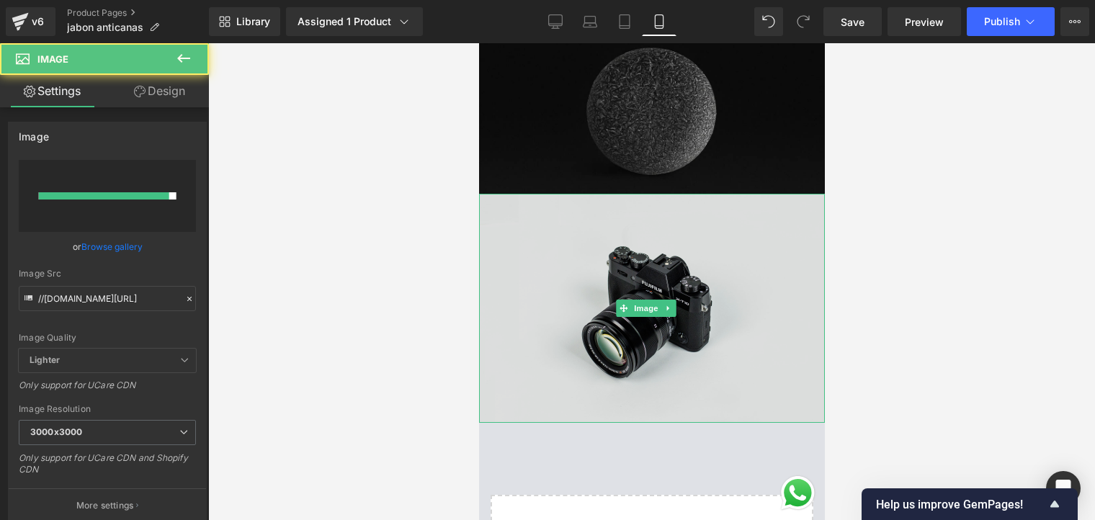
click at [554, 225] on img at bounding box center [652, 308] width 346 height 229
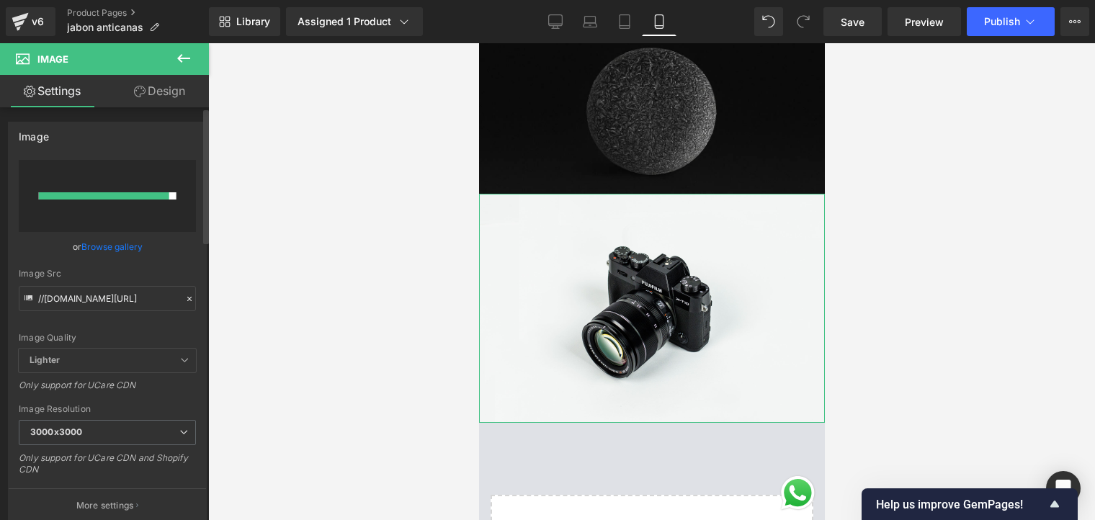
click at [97, 243] on link "Browse gallery" at bounding box center [111, 246] width 61 height 25
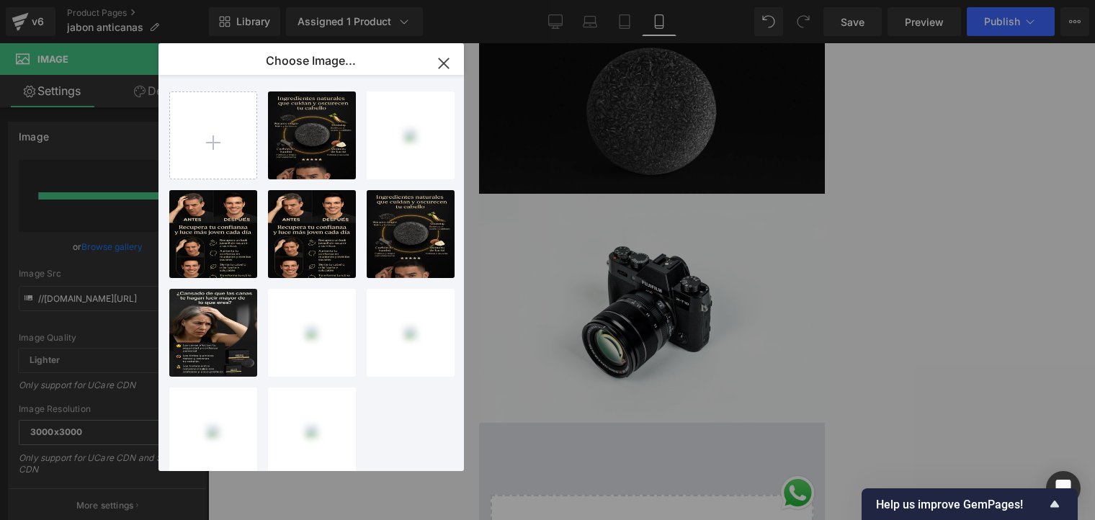
click at [451, 59] on icon "button" at bounding box center [443, 63] width 23 height 23
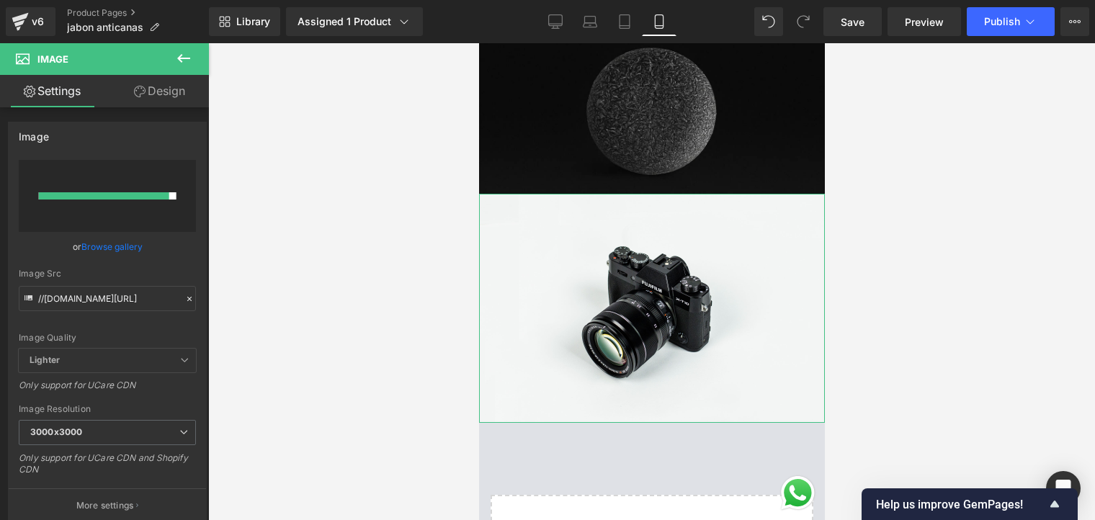
click at [128, 246] on link "Browse gallery" at bounding box center [111, 246] width 61 height 25
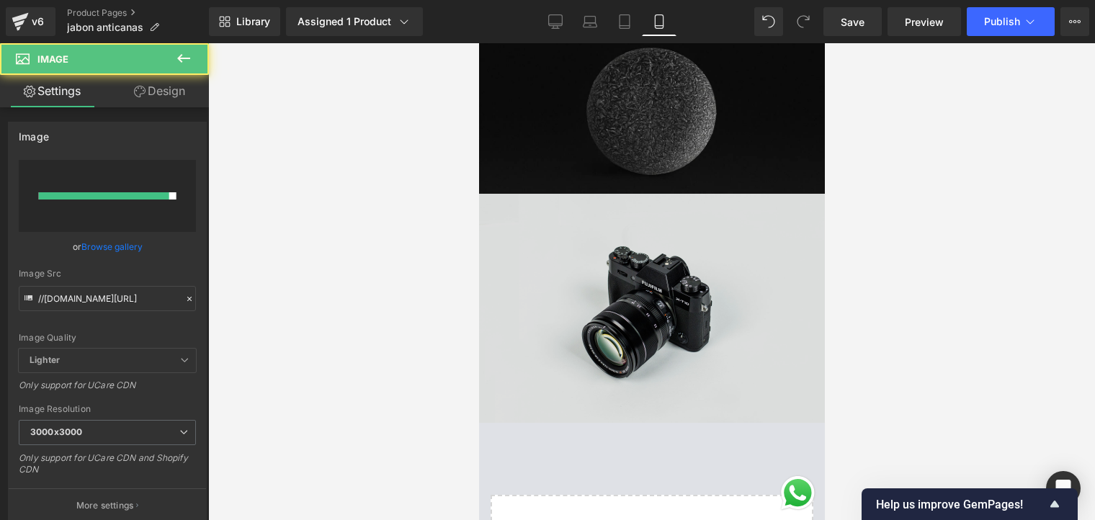
click at [530, 208] on img at bounding box center [652, 308] width 346 height 229
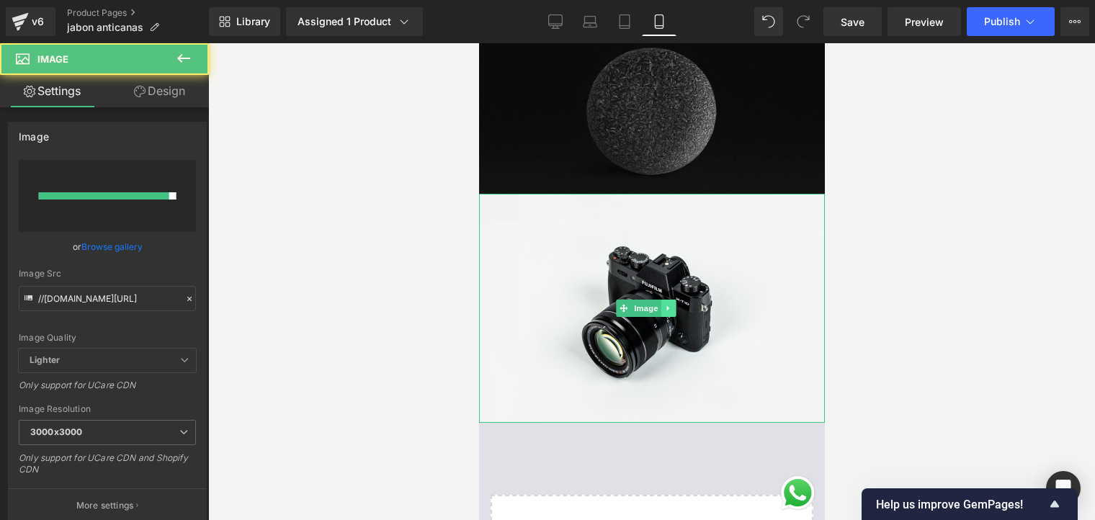
click at [666, 304] on icon at bounding box center [668, 308] width 8 height 9
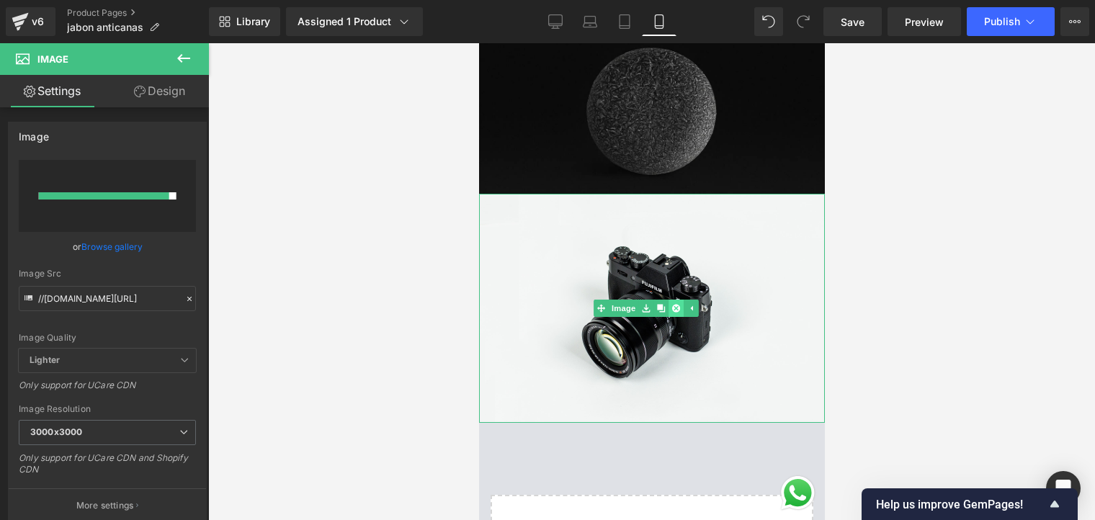
click at [678, 304] on icon at bounding box center [676, 308] width 8 height 8
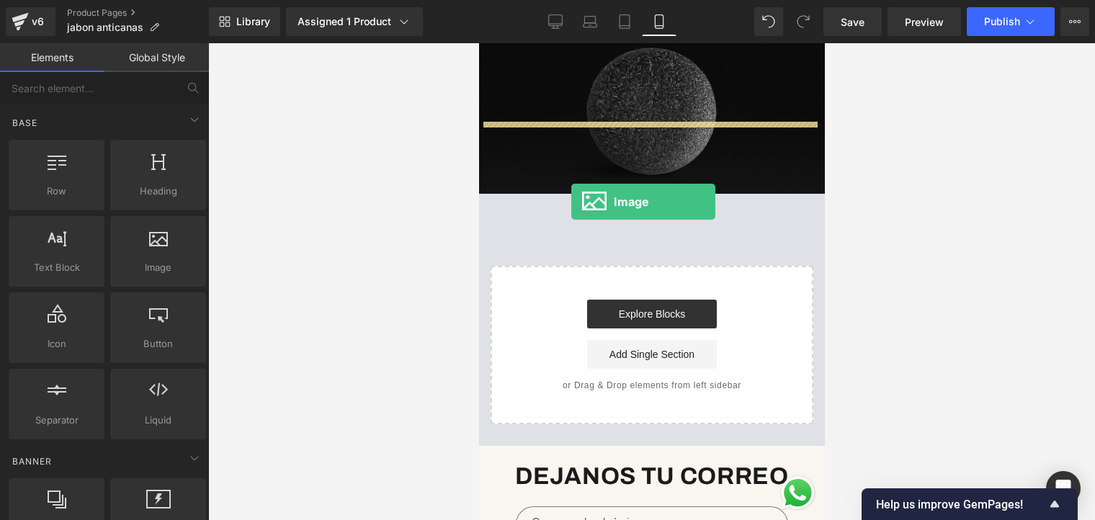
drag, startPoint x: 654, startPoint y: 304, endPoint x: 571, endPoint y: 191, distance: 140.2
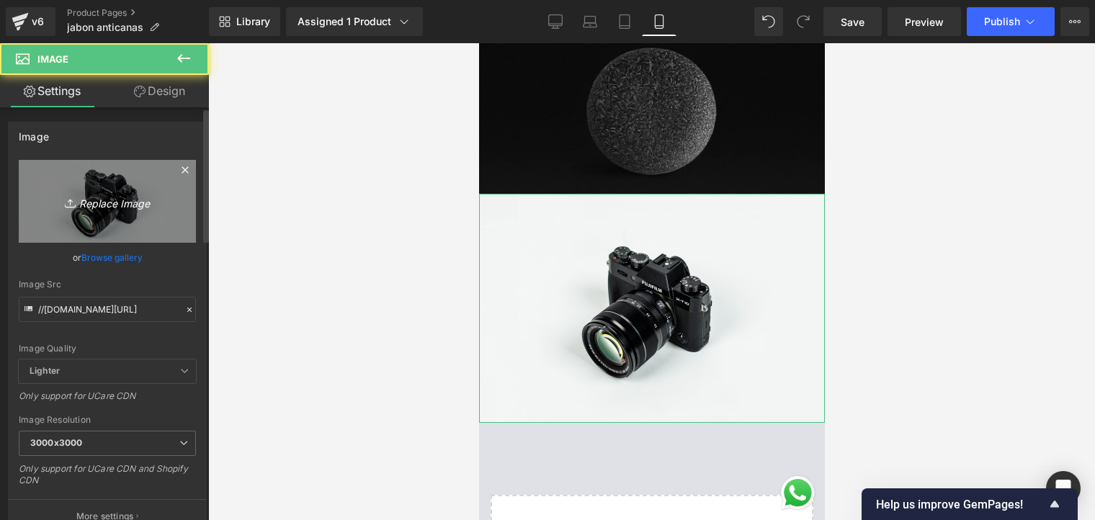
click at [92, 203] on icon "Replace Image" at bounding box center [107, 201] width 115 height 18
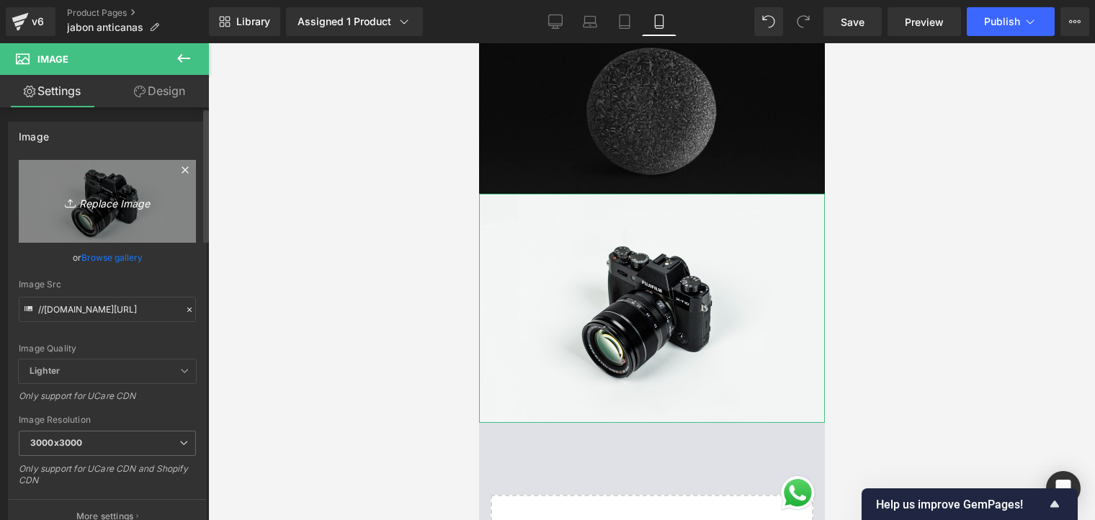
type input "C:\fakepath\ChatGPT Image [DATE], 04_03_21 p.m..png"
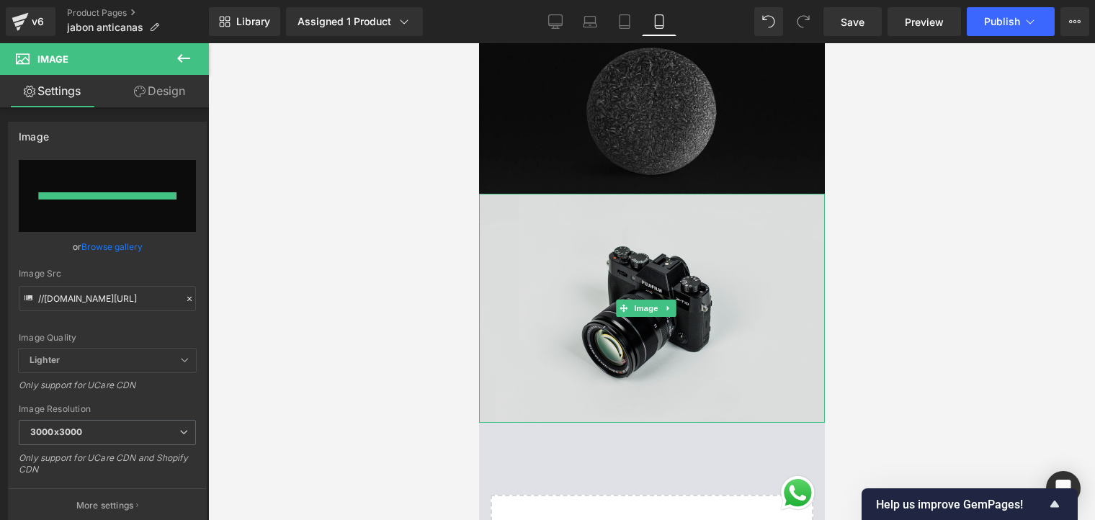
type input "[URL][DOMAIN_NAME][DATE]"
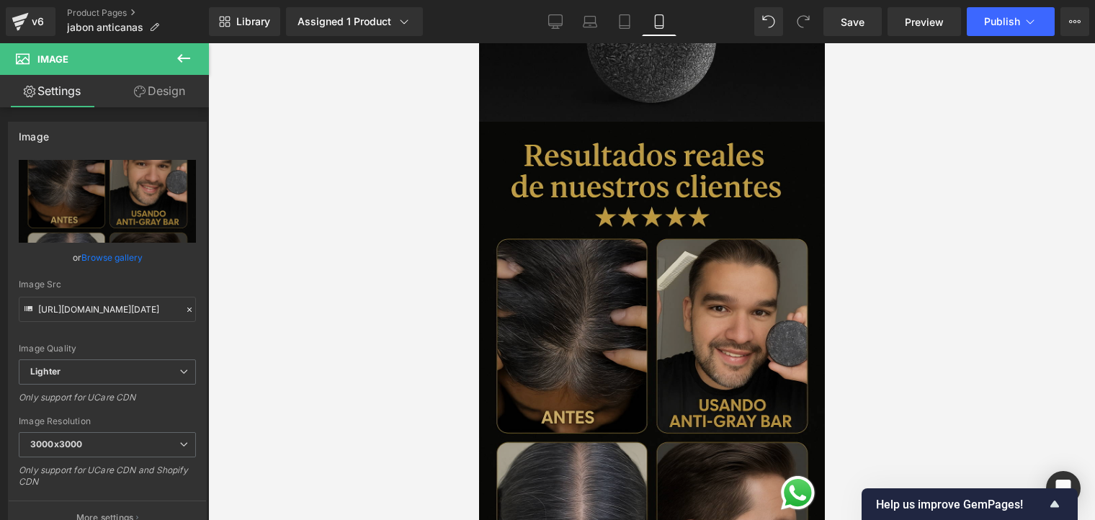
scroll to position [2450, 0]
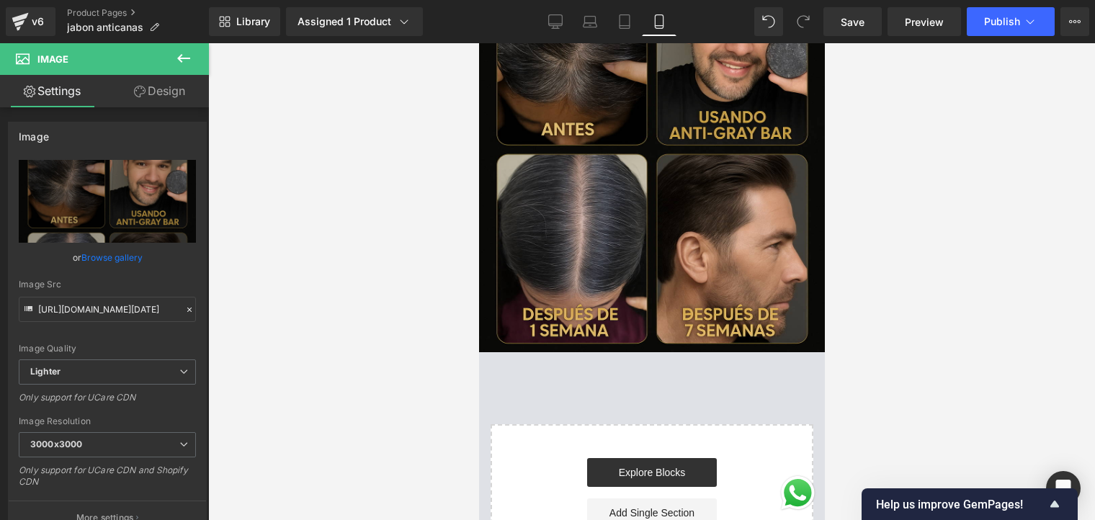
click at [179, 53] on icon at bounding box center [183, 58] width 17 height 17
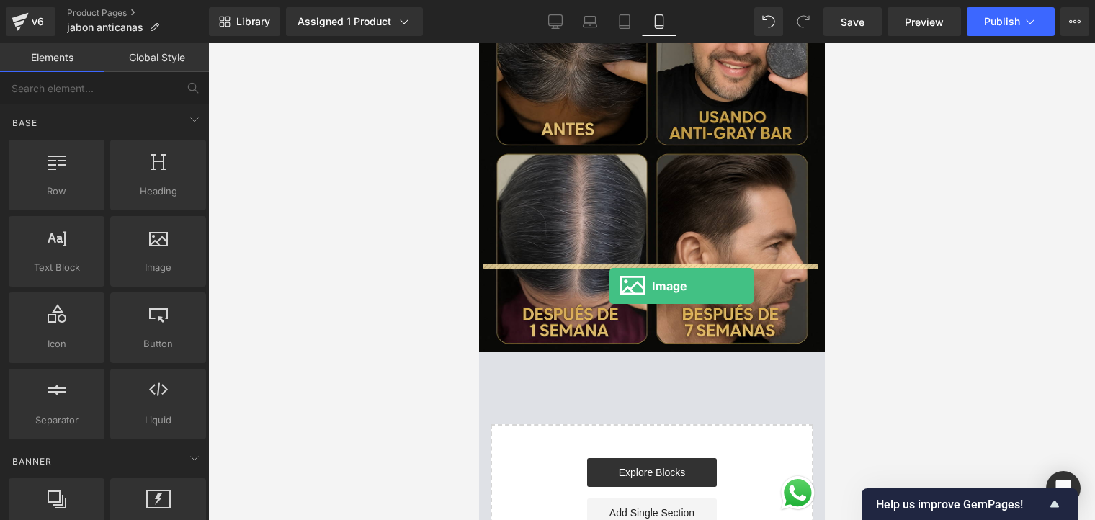
drag, startPoint x: 626, startPoint y: 289, endPoint x: 609, endPoint y: 289, distance: 17.3
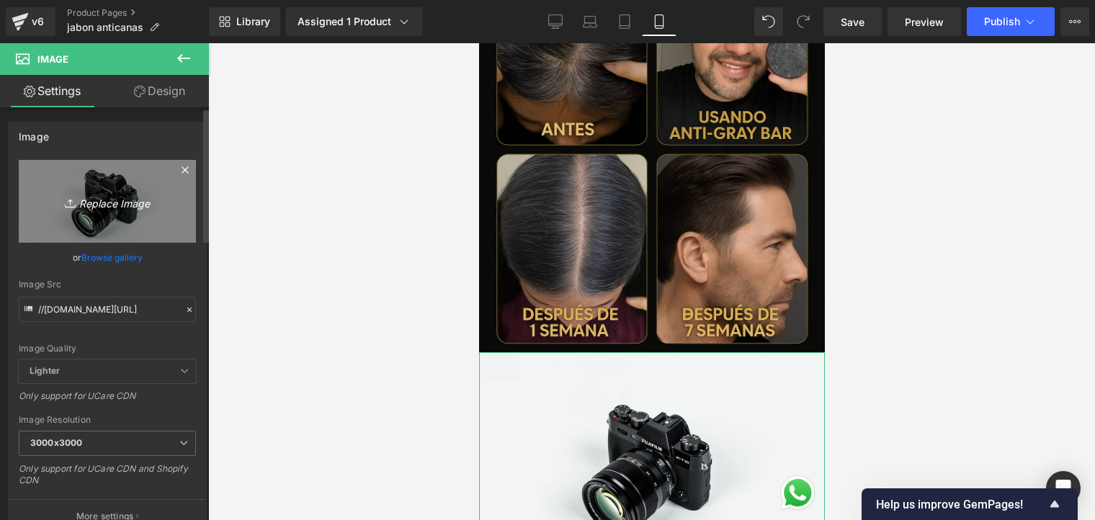
click at [132, 199] on icon "Replace Image" at bounding box center [107, 201] width 115 height 18
type input "C:\fakepath\ChatGPT Image [DATE], 04_03_30 p.m..png"
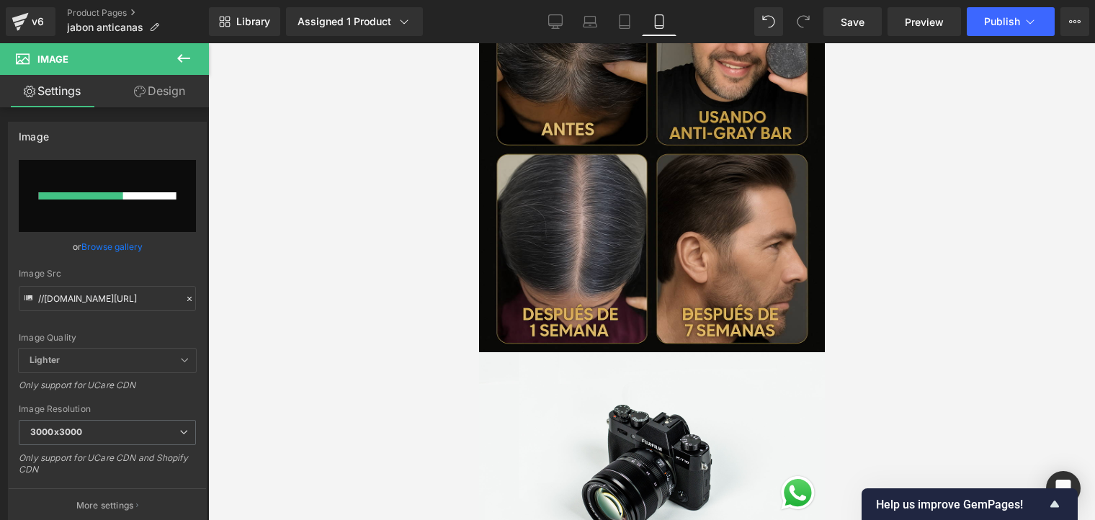
scroll to position [2738, 0]
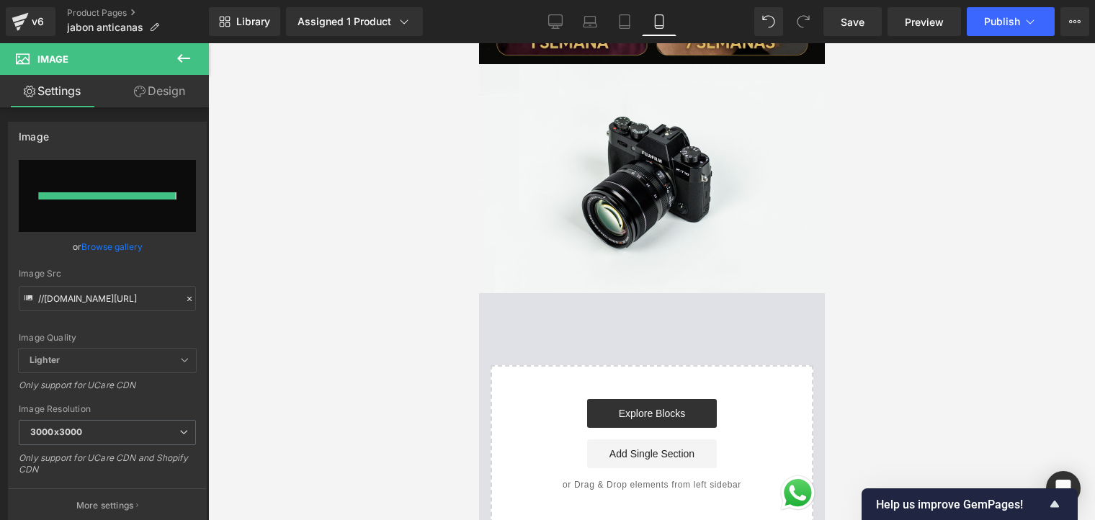
type input "[URL][DOMAIN_NAME][DATE]"
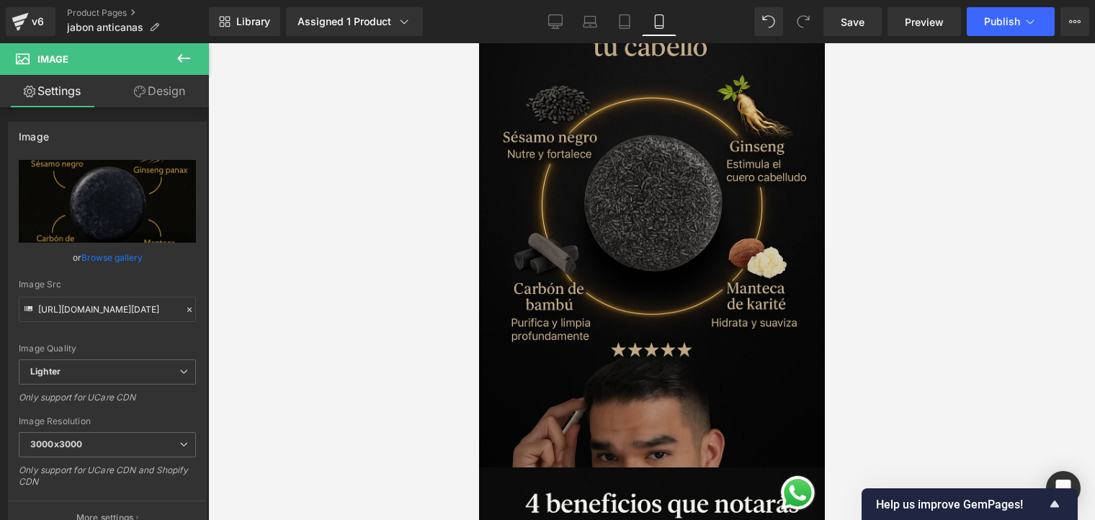
scroll to position [1081, 0]
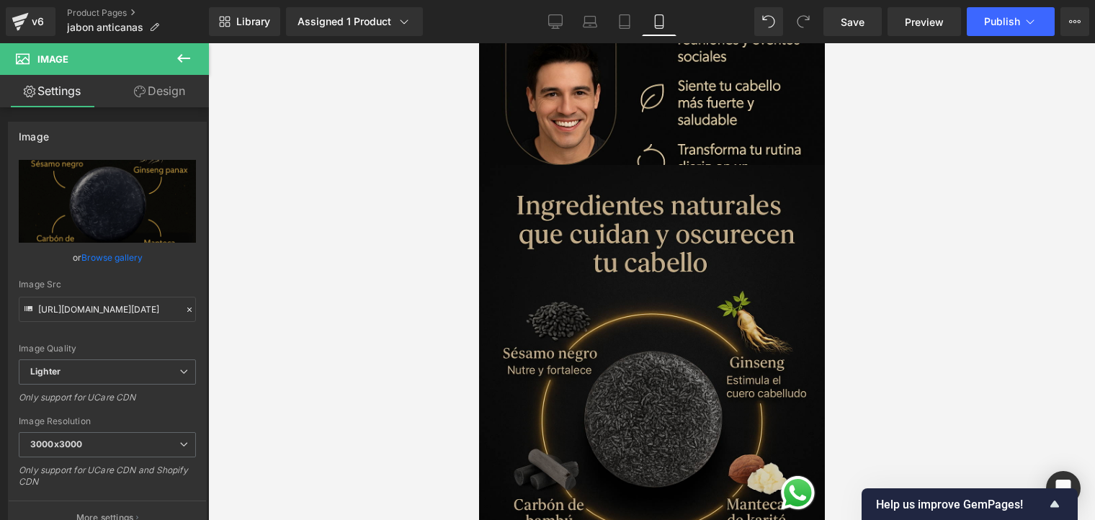
click at [721, 200] on img at bounding box center [652, 424] width 346 height 519
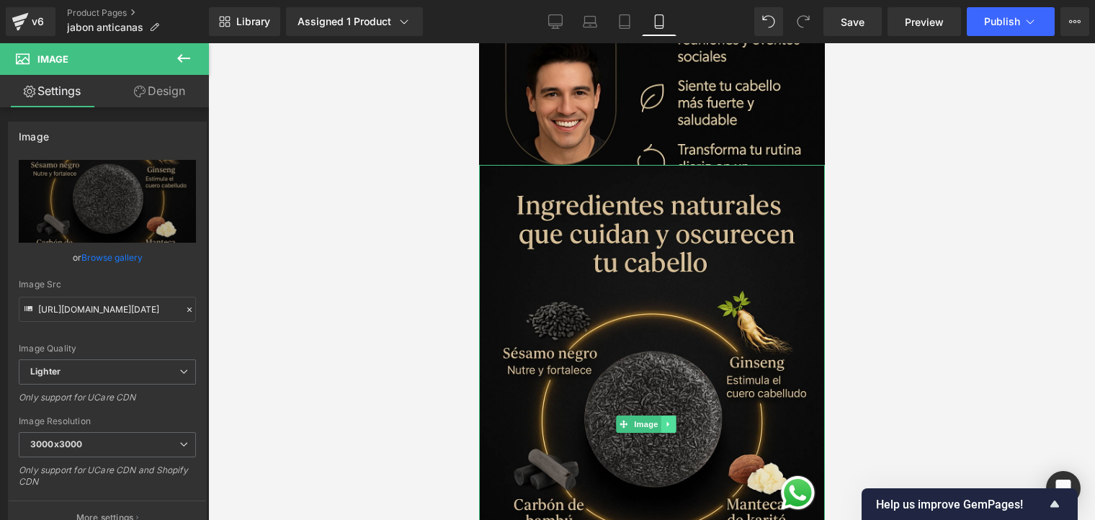
click at [669, 416] on link at bounding box center [668, 424] width 15 height 17
click at [677, 420] on icon at bounding box center [676, 424] width 8 height 8
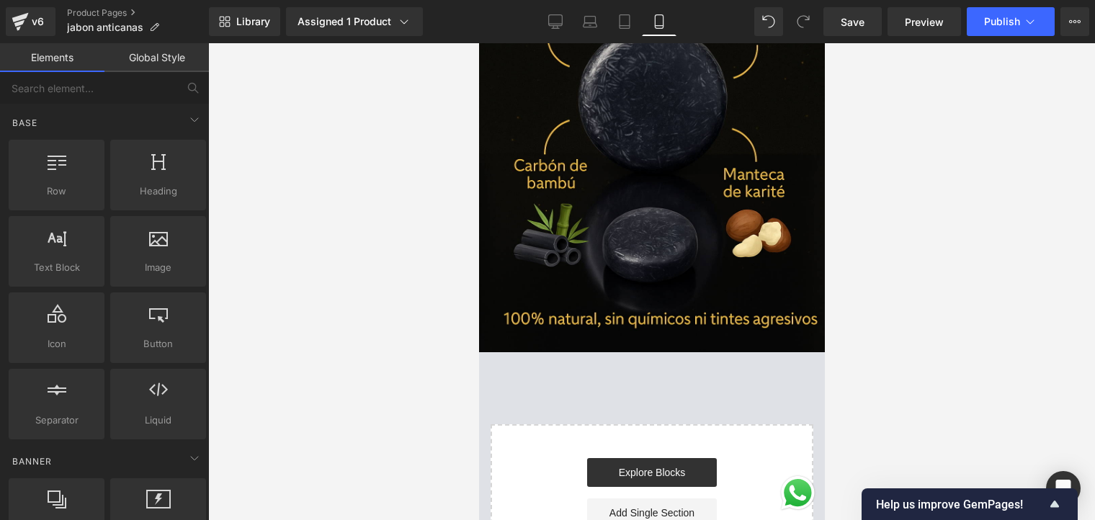
scroll to position [2522, 0]
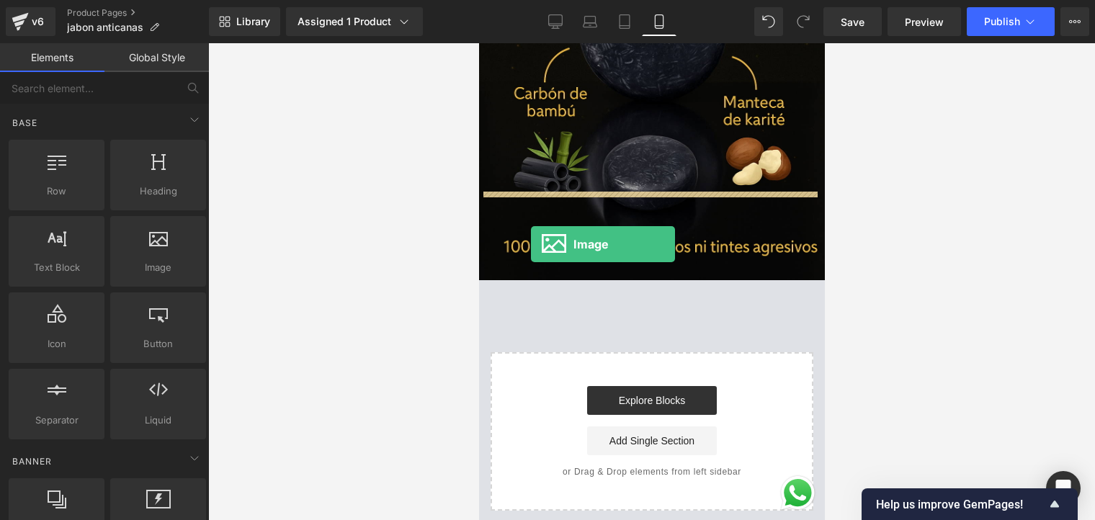
drag, startPoint x: 636, startPoint y: 297, endPoint x: 542, endPoint y: 239, distance: 110.6
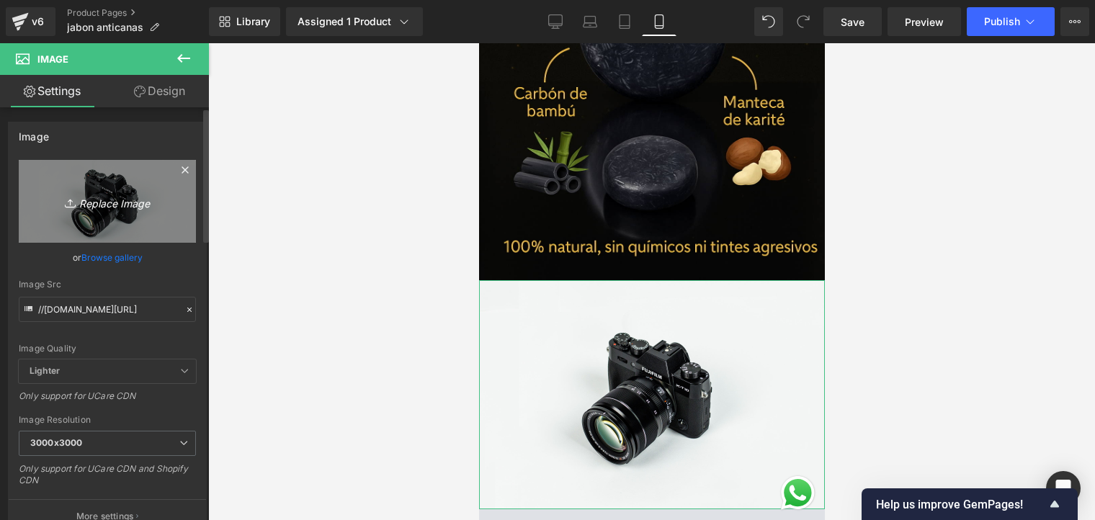
click at [118, 205] on icon "Replace Image" at bounding box center [107, 201] width 115 height 18
type input "C:\fakepath\ChatGPT Image [DATE], 04_03_30 p.m..png"
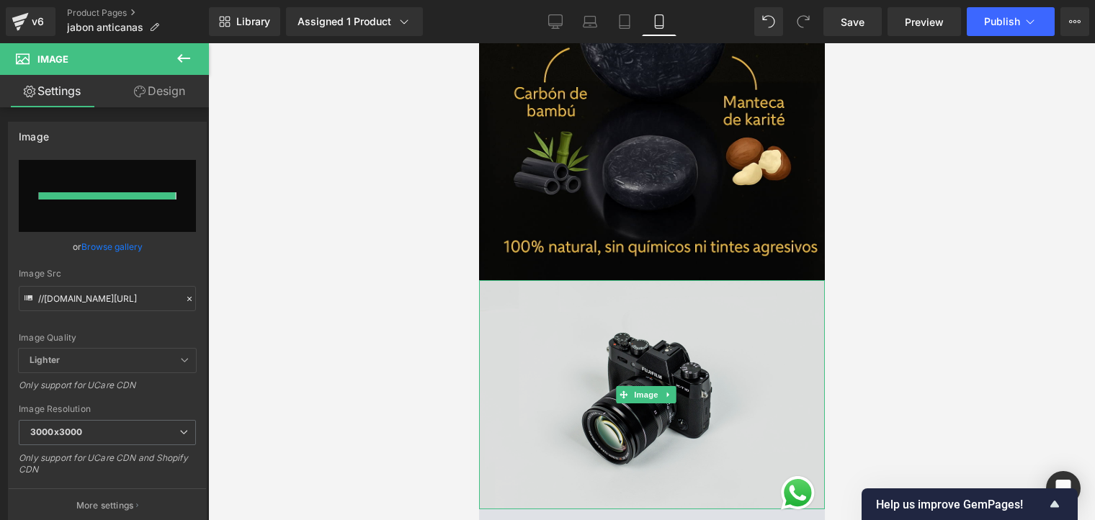
type input "[URL][DOMAIN_NAME][DATE]"
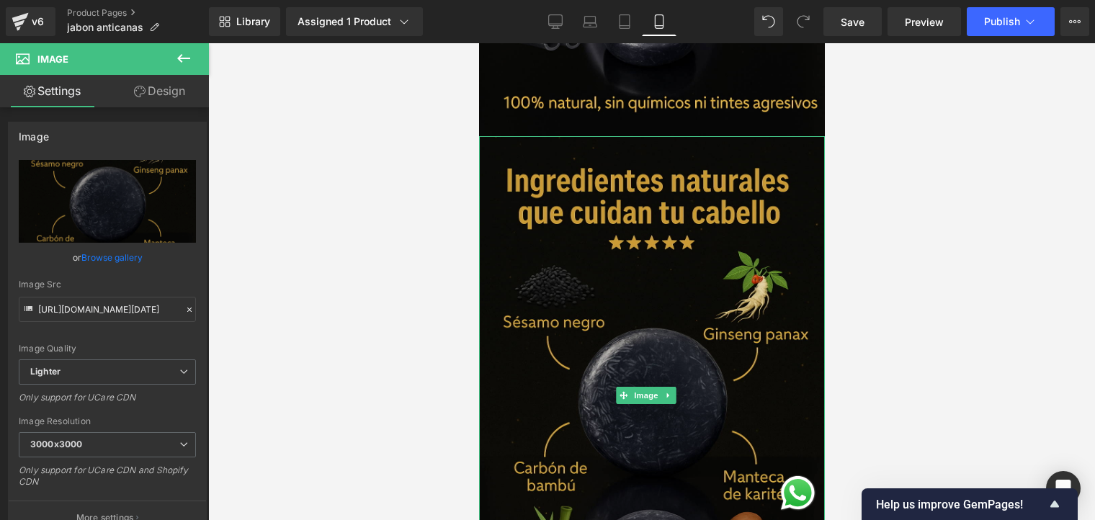
scroll to position [2738, 0]
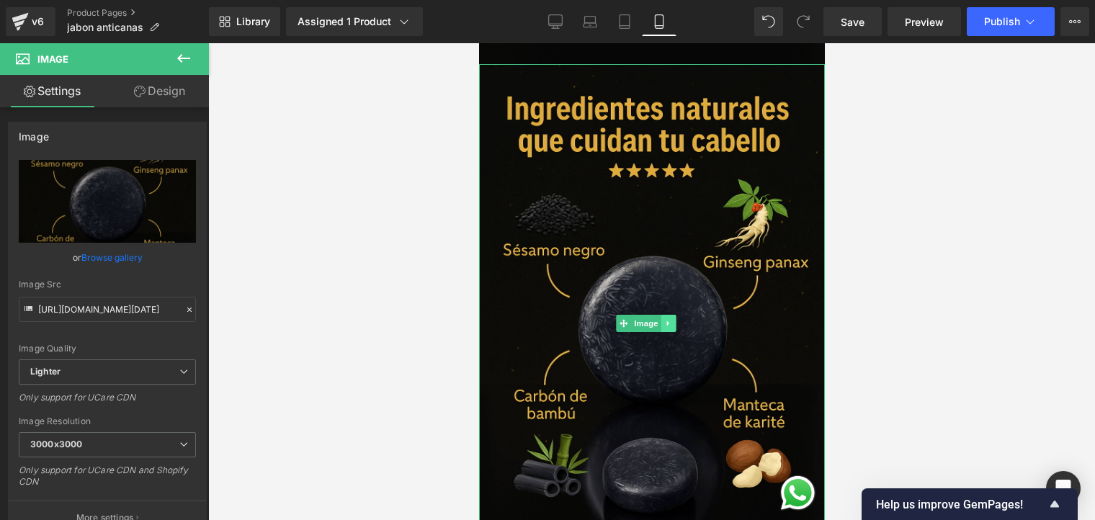
click at [673, 315] on link at bounding box center [668, 323] width 15 height 17
click at [676, 319] on icon at bounding box center [676, 323] width 8 height 8
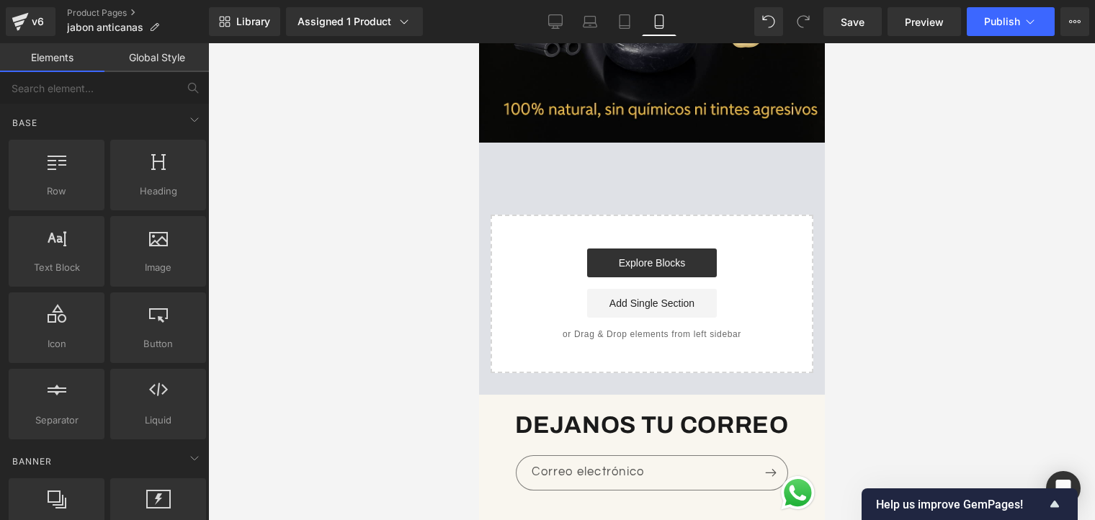
scroll to position [2444, 0]
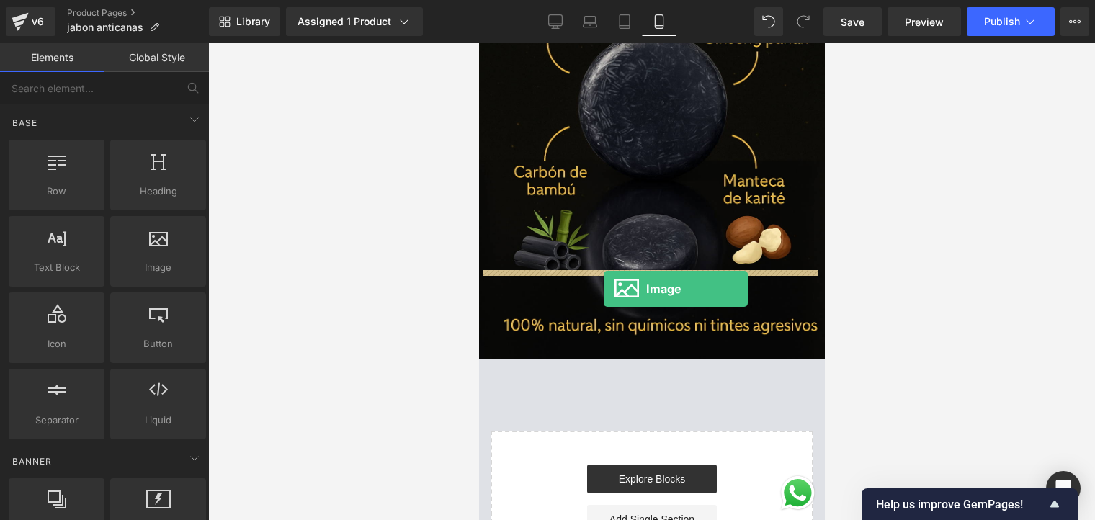
drag, startPoint x: 629, startPoint y: 294, endPoint x: 606, endPoint y: 295, distance: 23.1
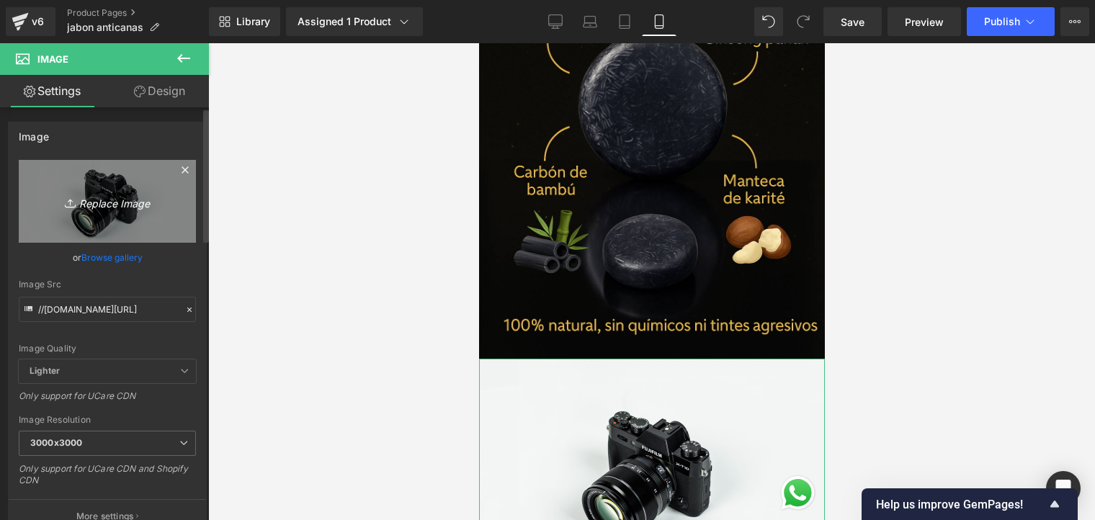
click at [110, 205] on icon "Replace Image" at bounding box center [107, 201] width 115 height 18
type input "C:\fakepath\ChatGPT Image [DATE], 04_03_36 p.m..png"
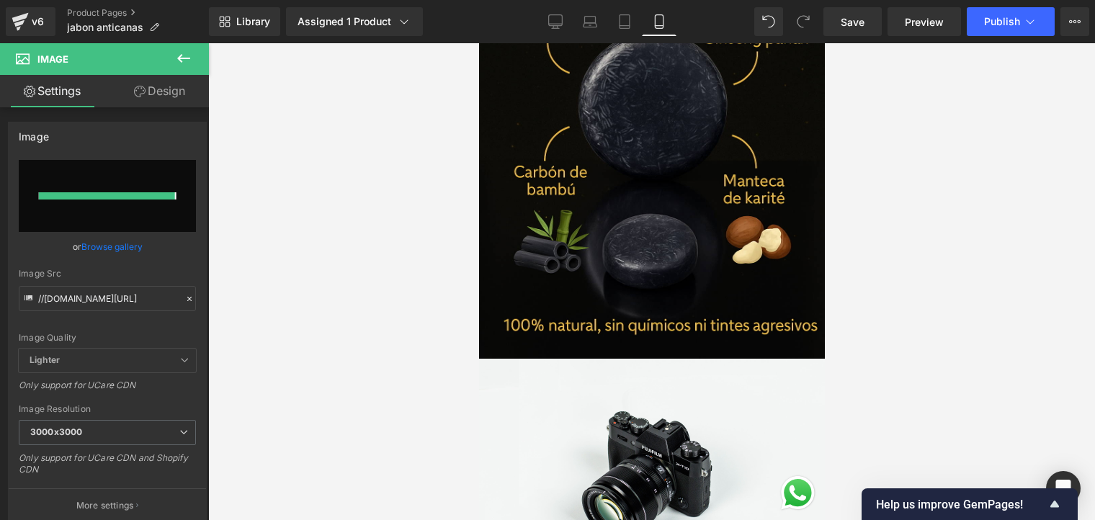
type input "[URL][DOMAIN_NAME][DATE]"
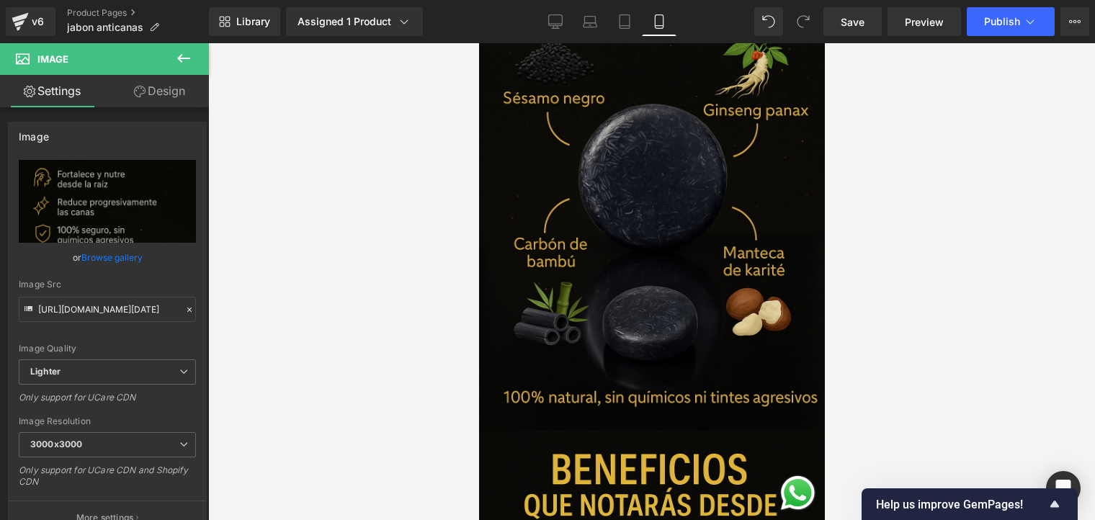
scroll to position [2516, 0]
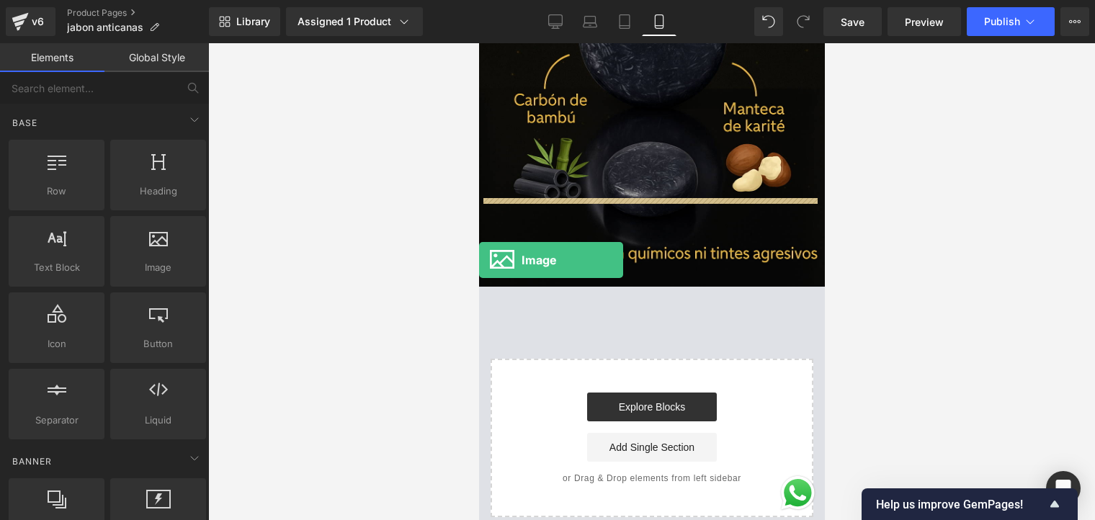
drag, startPoint x: 636, startPoint y: 306, endPoint x: 479, endPoint y: 260, distance: 163.7
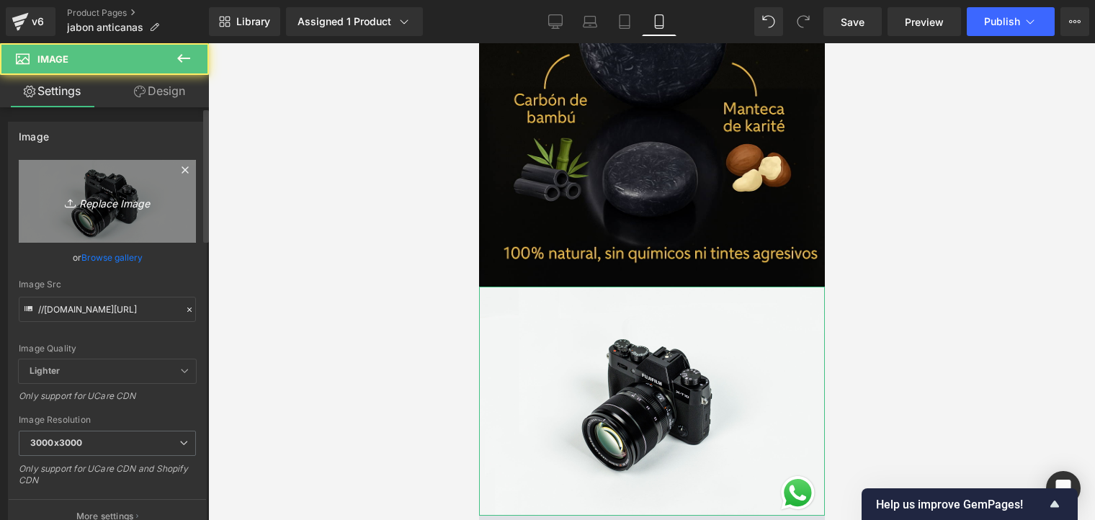
click at [79, 205] on icon "Replace Image" at bounding box center [107, 201] width 115 height 18
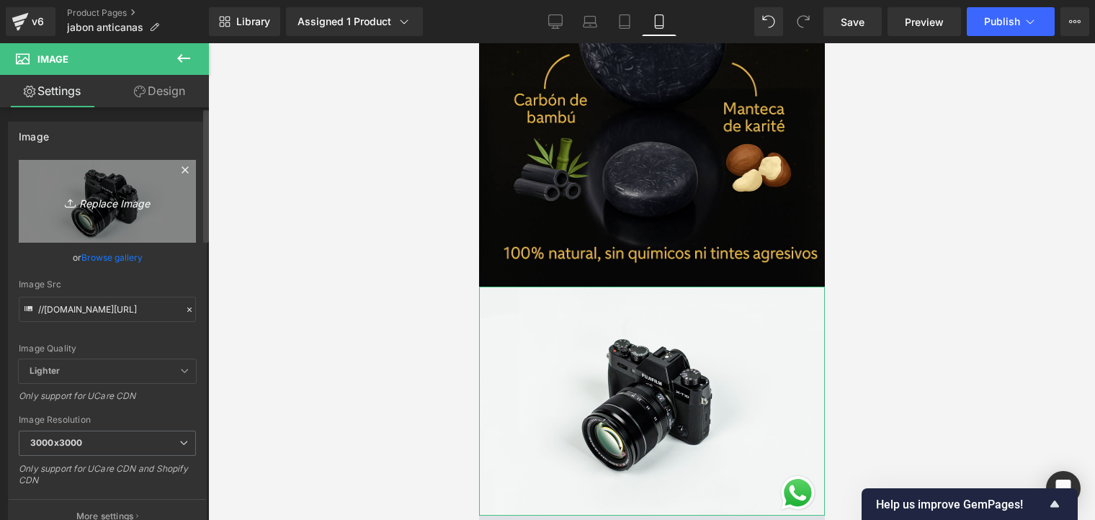
type input "C:\fakepath\ChatGPT Image [DATE], 04_15_43 p.m..png"
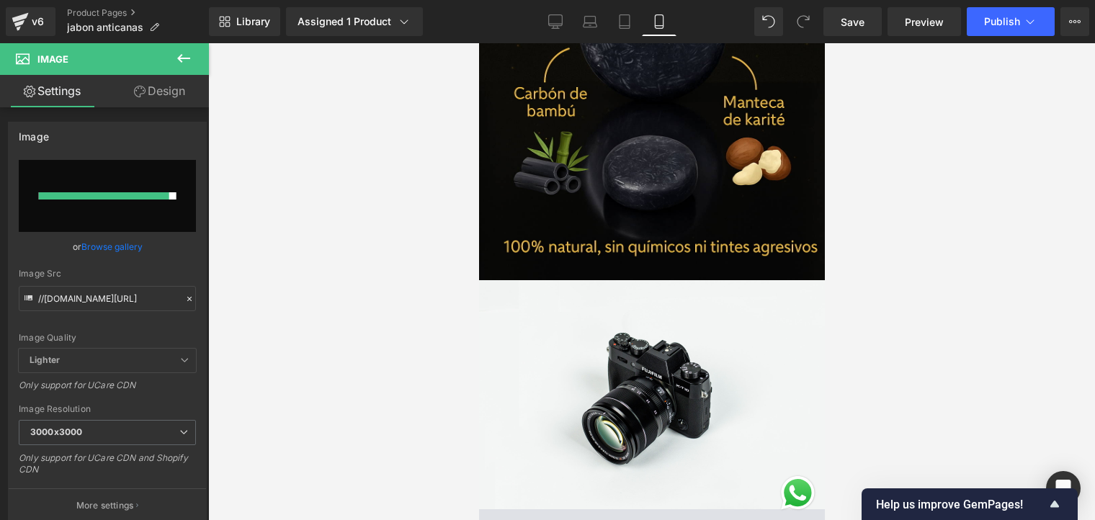
scroll to position [2450, 0]
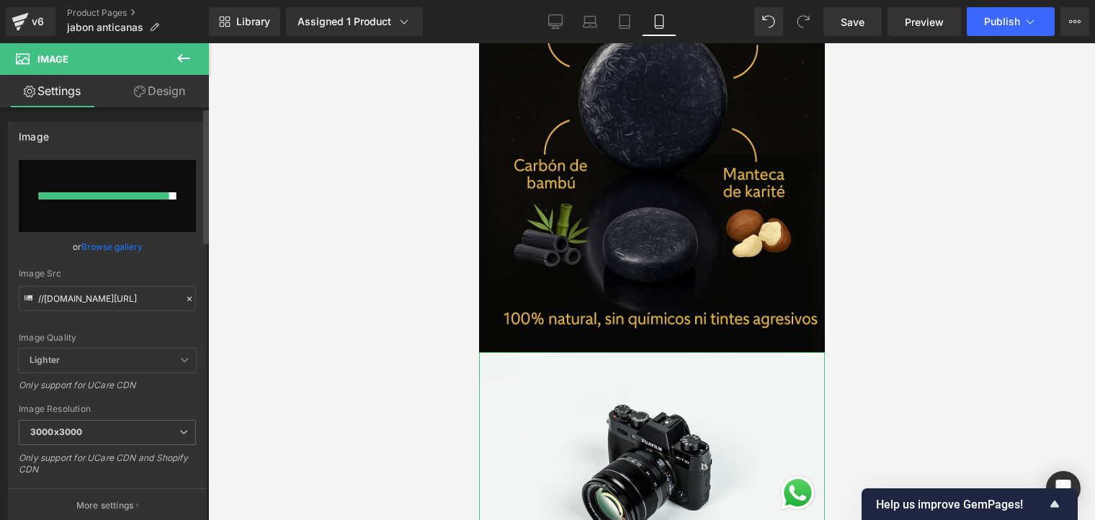
click at [152, 197] on div at bounding box center [104, 195] width 130 height 7
click at [114, 243] on link "Browse gallery" at bounding box center [111, 246] width 61 height 25
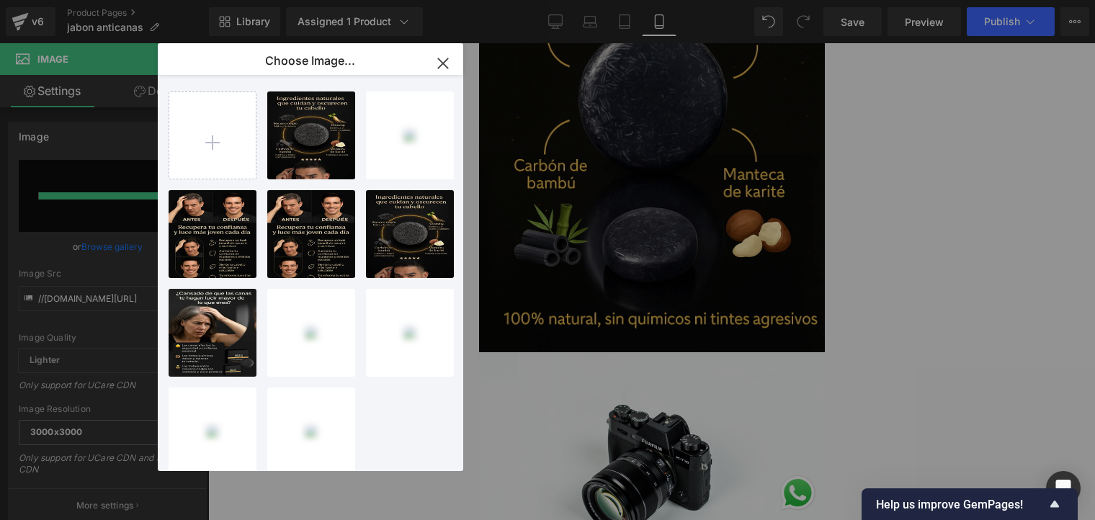
drag, startPoint x: 447, startPoint y: 61, endPoint x: 346, endPoint y: 92, distance: 105.3
click at [446, 61] on icon "button" at bounding box center [443, 63] width 23 height 23
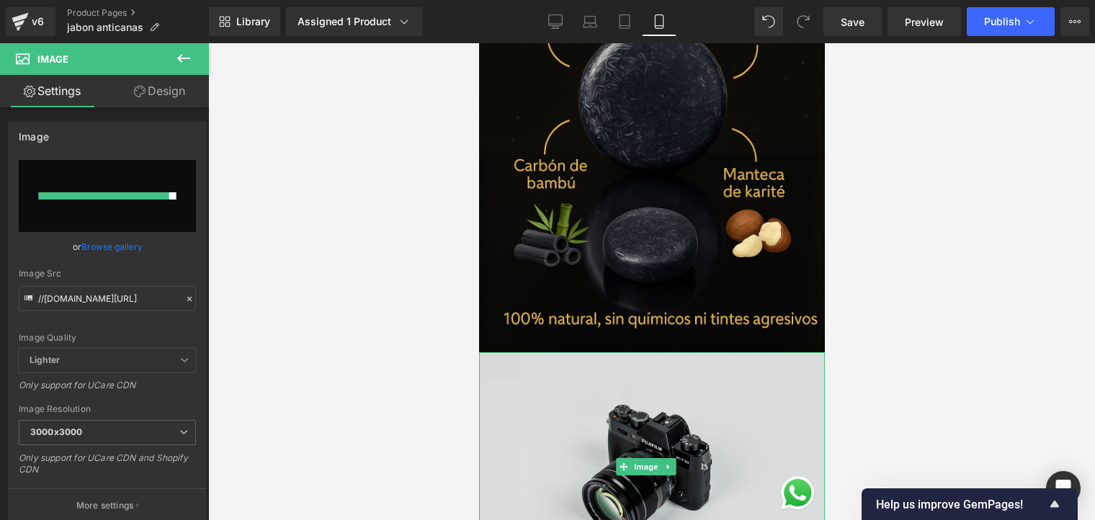
scroll to position [2594, 0]
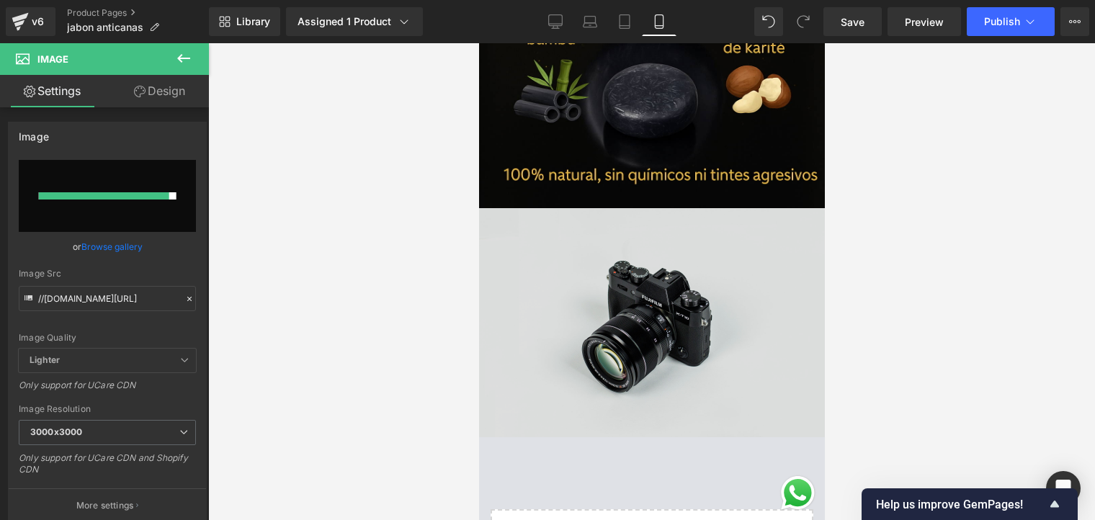
click at [635, 246] on img at bounding box center [652, 322] width 346 height 229
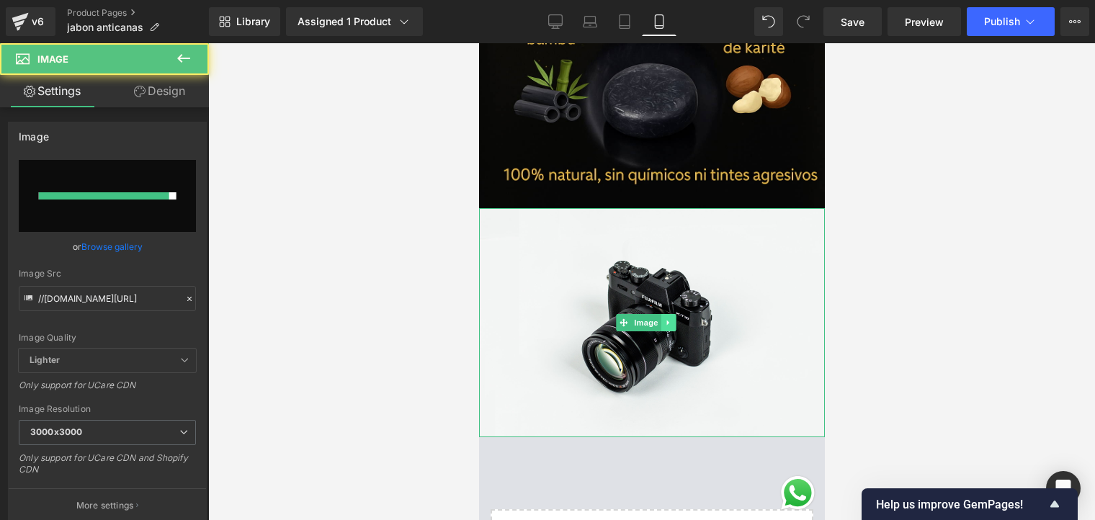
click at [665, 319] on icon at bounding box center [668, 323] width 8 height 9
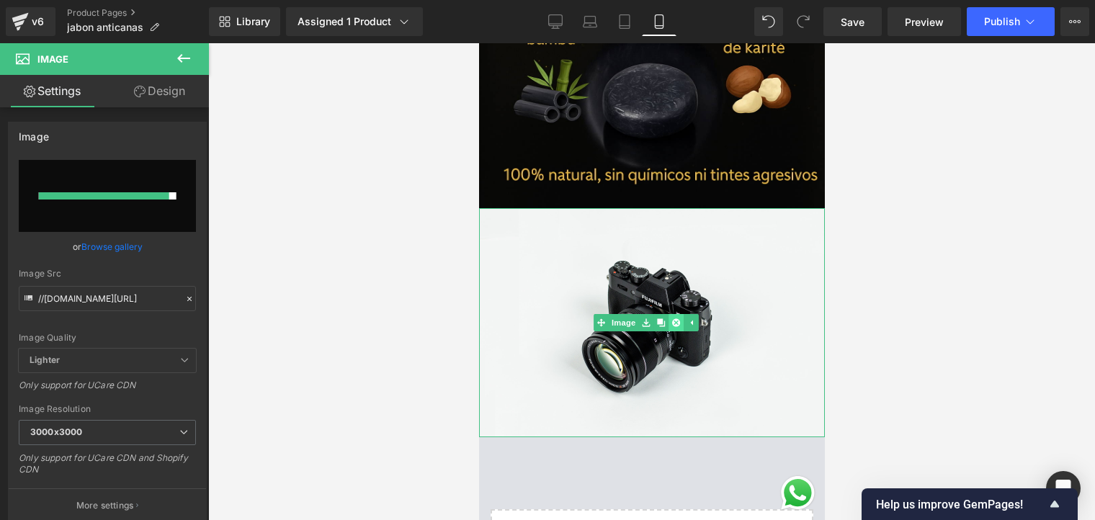
click at [678, 319] on icon at bounding box center [676, 323] width 8 height 9
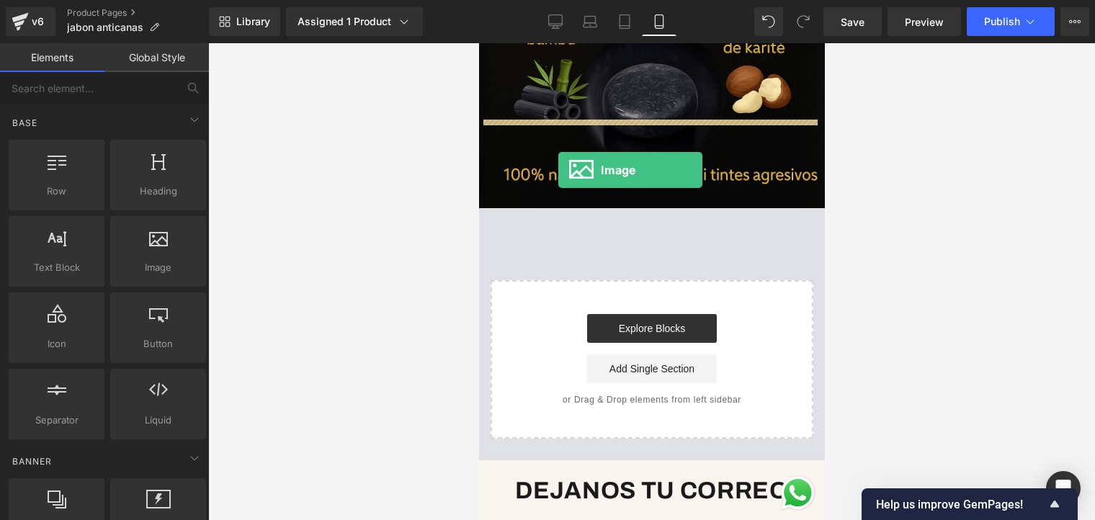
drag, startPoint x: 658, startPoint y: 276, endPoint x: 558, endPoint y: 170, distance: 145.8
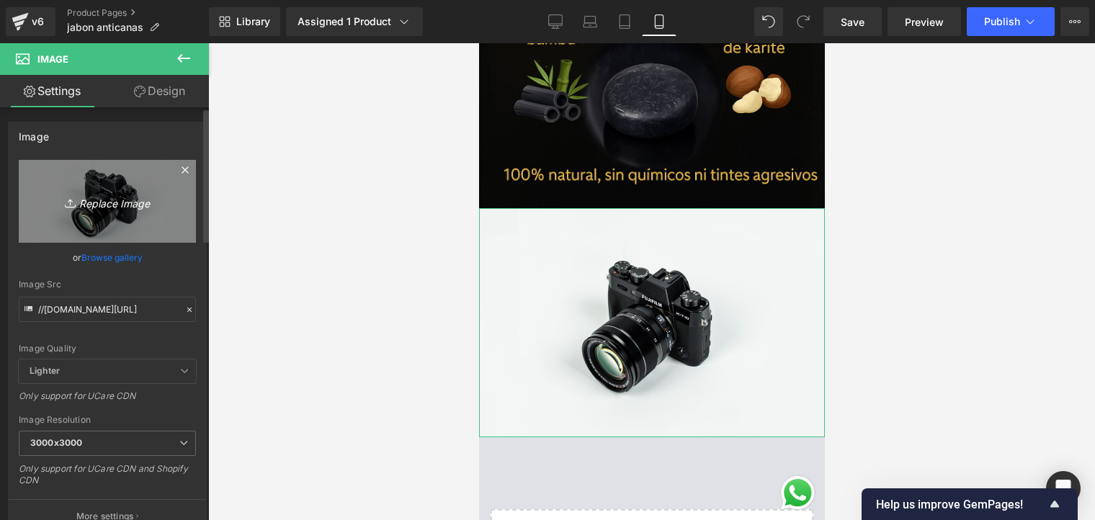
click at [124, 199] on icon "Replace Image" at bounding box center [107, 201] width 115 height 18
type input "C:\fakepath\ChatGPT Image [DATE], 04_05_53 p.m..png"
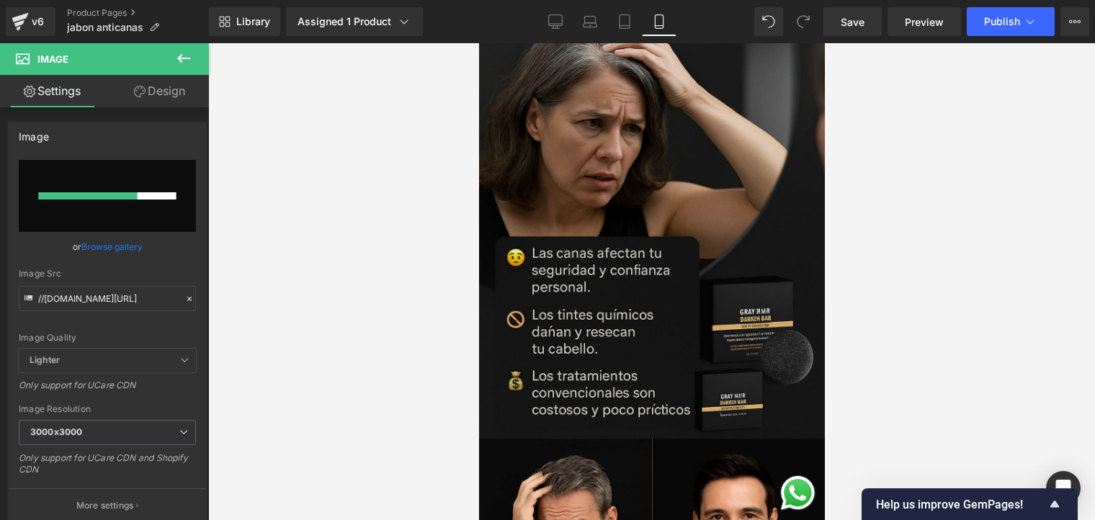
scroll to position [0, 0]
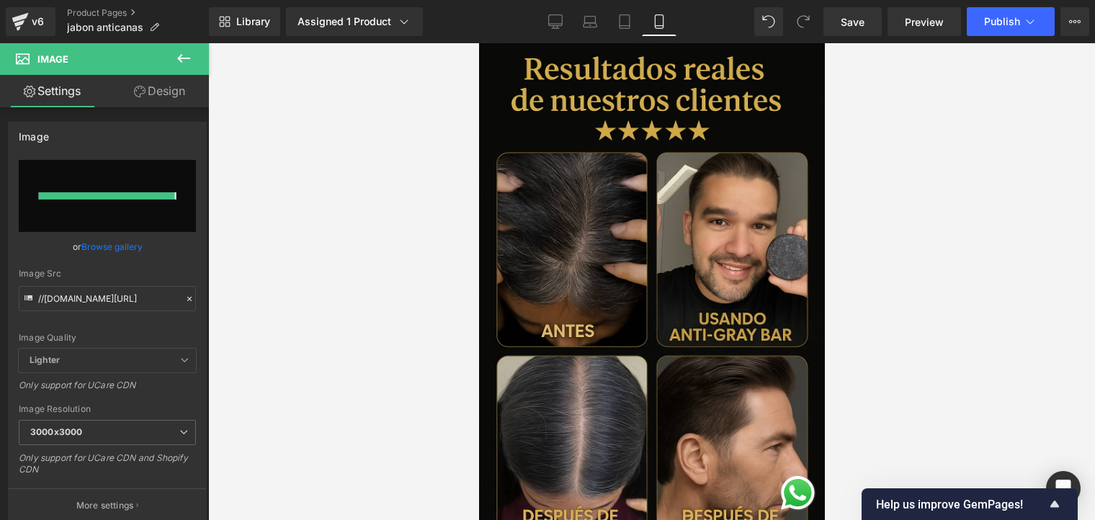
type input "[URL][DOMAIN_NAME][DATE]"
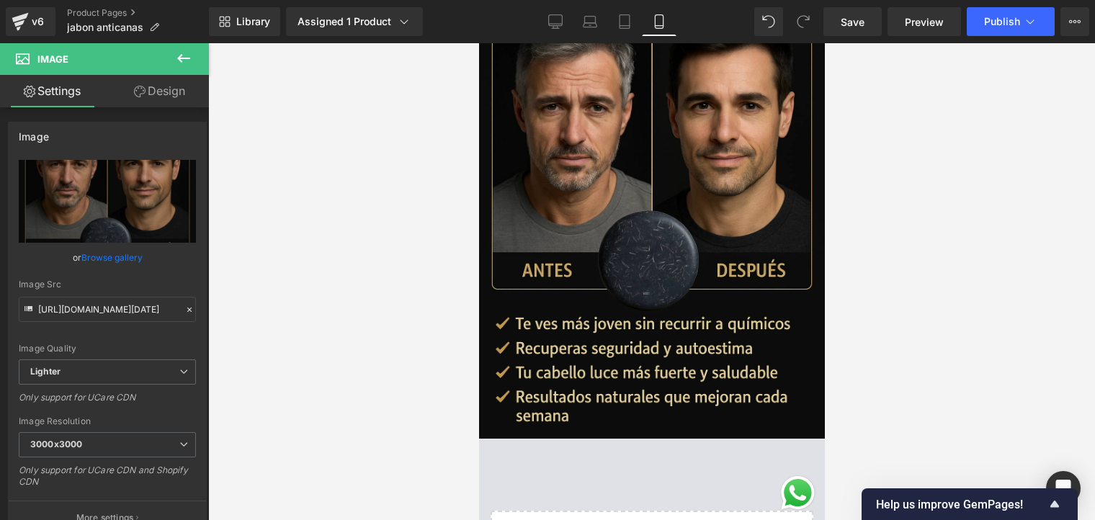
scroll to position [2955, 0]
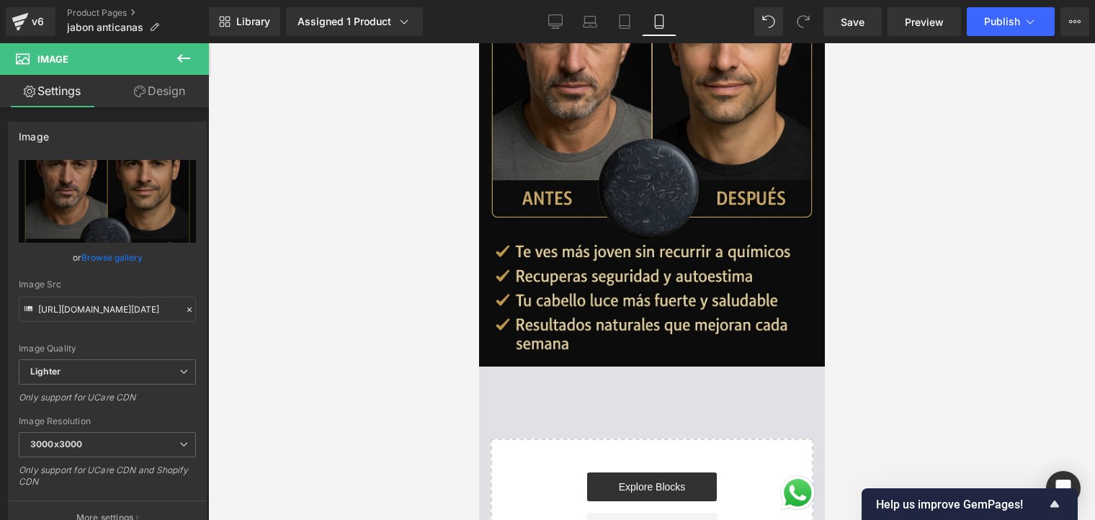
click at [189, 66] on icon at bounding box center [183, 58] width 17 height 17
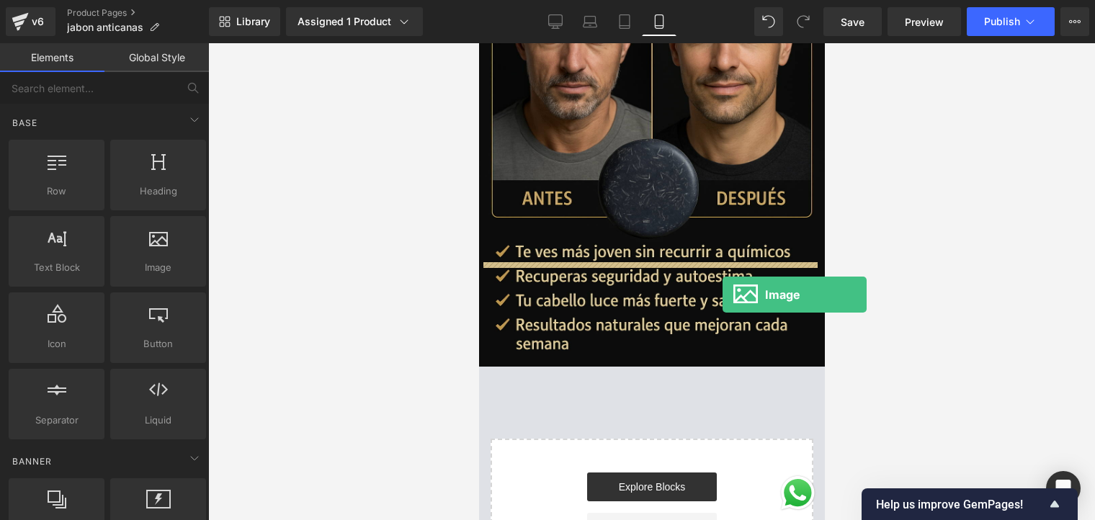
drag, startPoint x: 636, startPoint y: 285, endPoint x: 727, endPoint y: 296, distance: 92.2
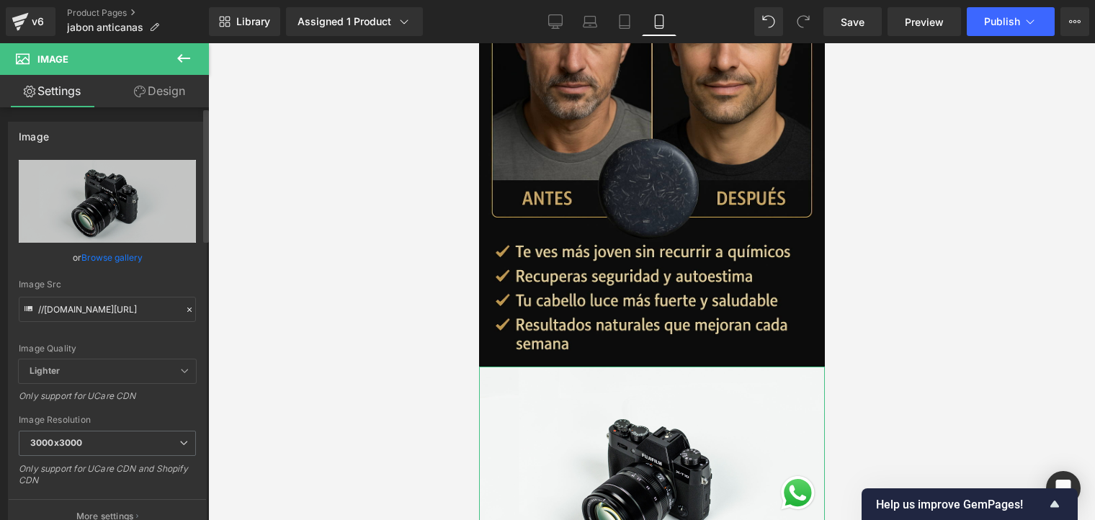
click at [110, 252] on link "Browse gallery" at bounding box center [111, 257] width 61 height 25
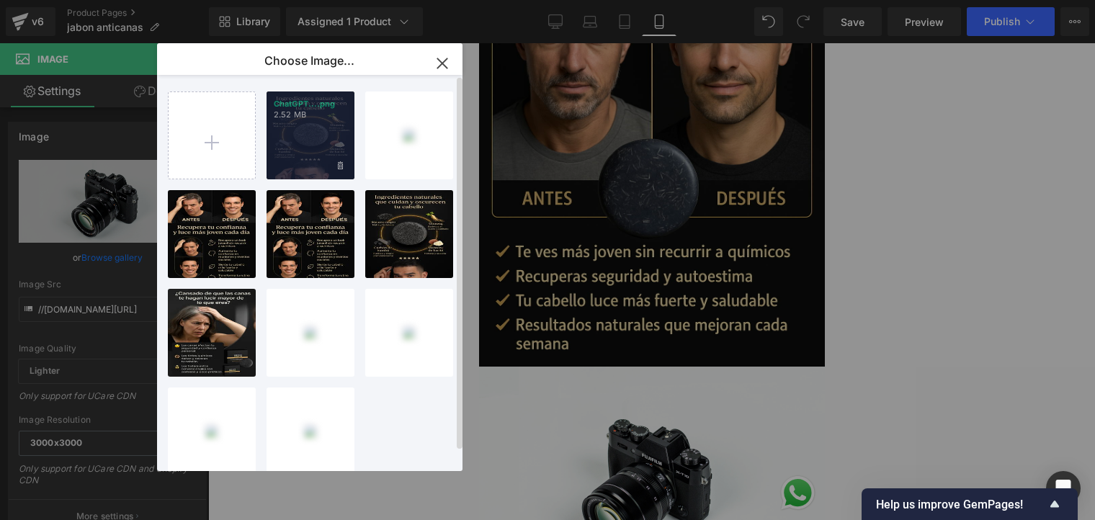
click at [299, 139] on div "ChatGPT....png 2.52 MB" at bounding box center [311, 136] width 88 height 88
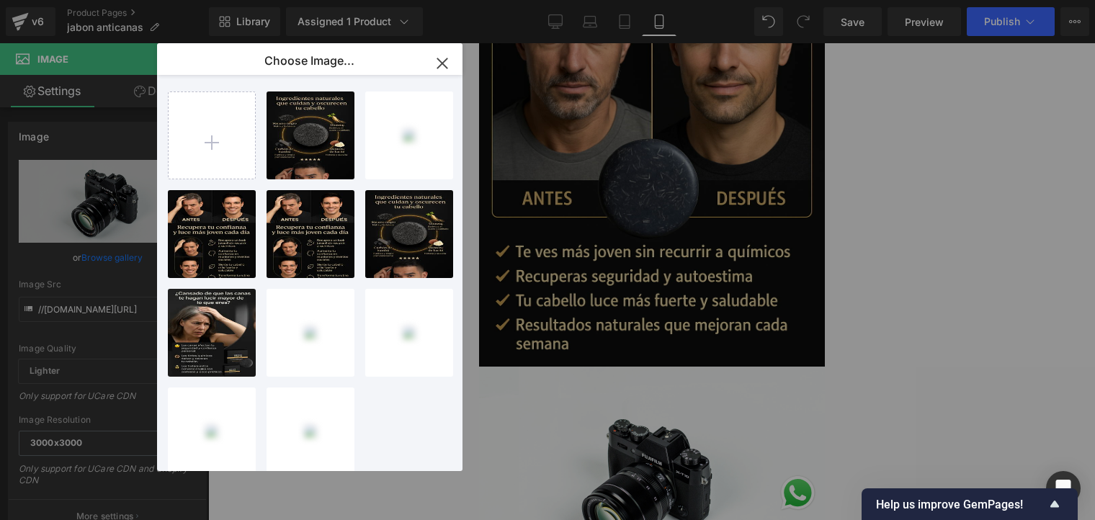
type input "[URL][DOMAIN_NAME][DATE]"
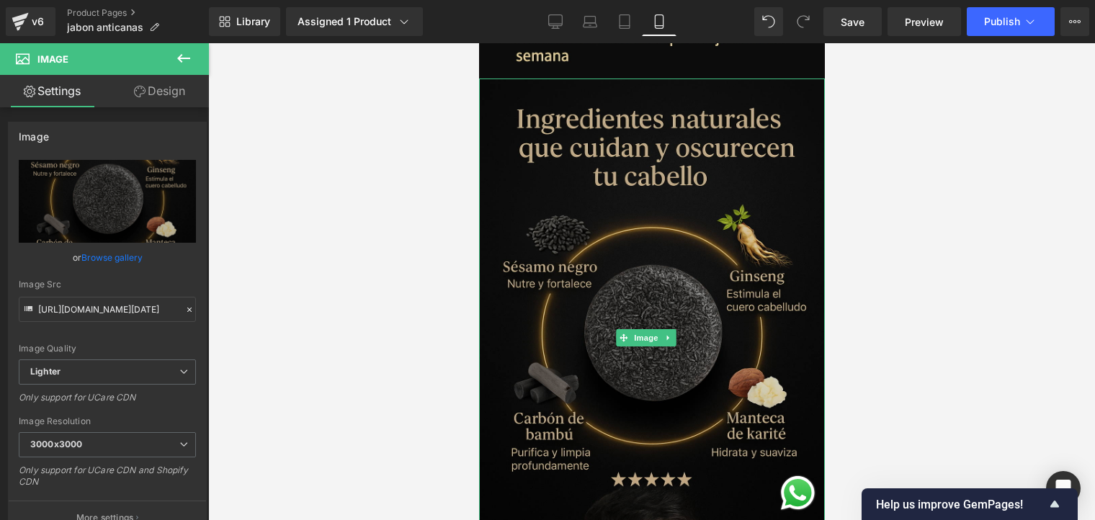
scroll to position [3099, 0]
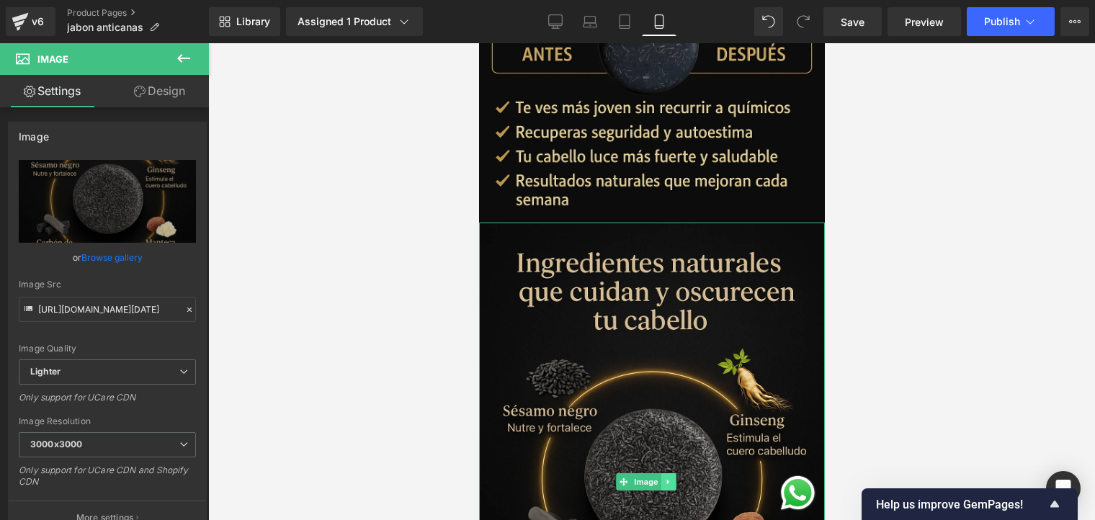
click at [673, 473] on link at bounding box center [668, 481] width 15 height 17
click at [682, 473] on link at bounding box center [676, 481] width 15 height 17
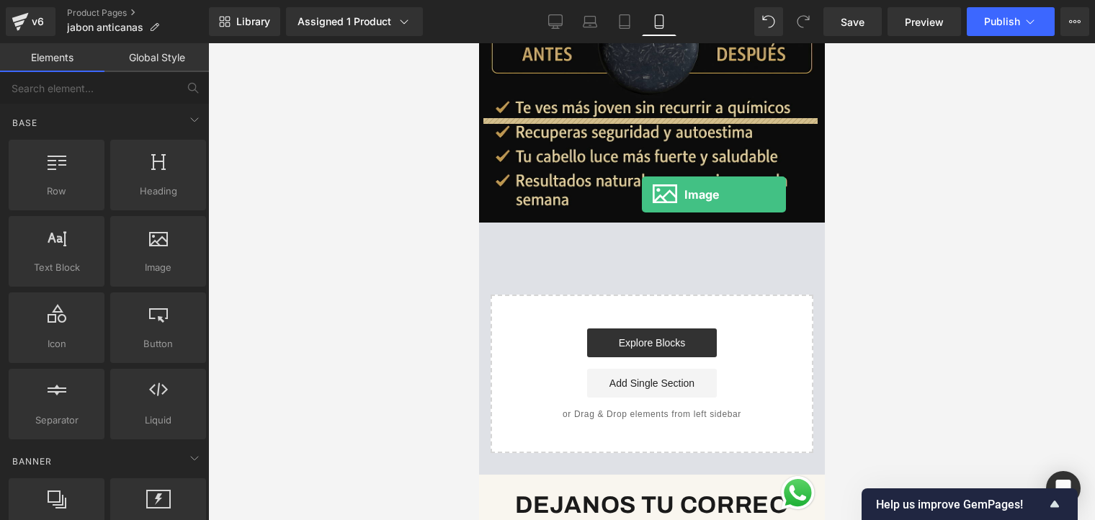
drag, startPoint x: 616, startPoint y: 295, endPoint x: 649, endPoint y: 185, distance: 115.1
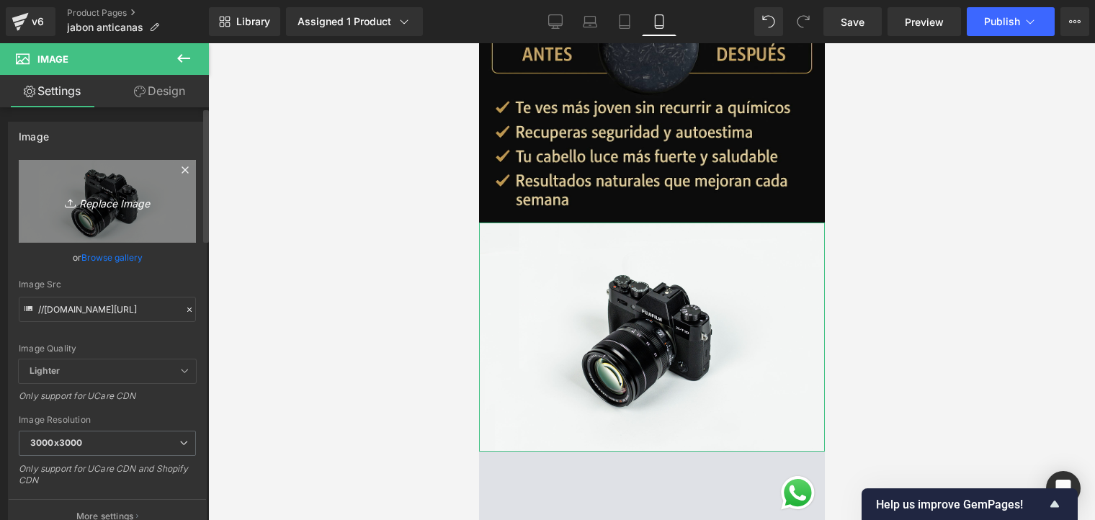
click at [128, 197] on icon "Replace Image" at bounding box center [107, 201] width 115 height 18
type input "C:\fakepath\ChatGPT Image [DATE], 04_03_36 p.m..png"
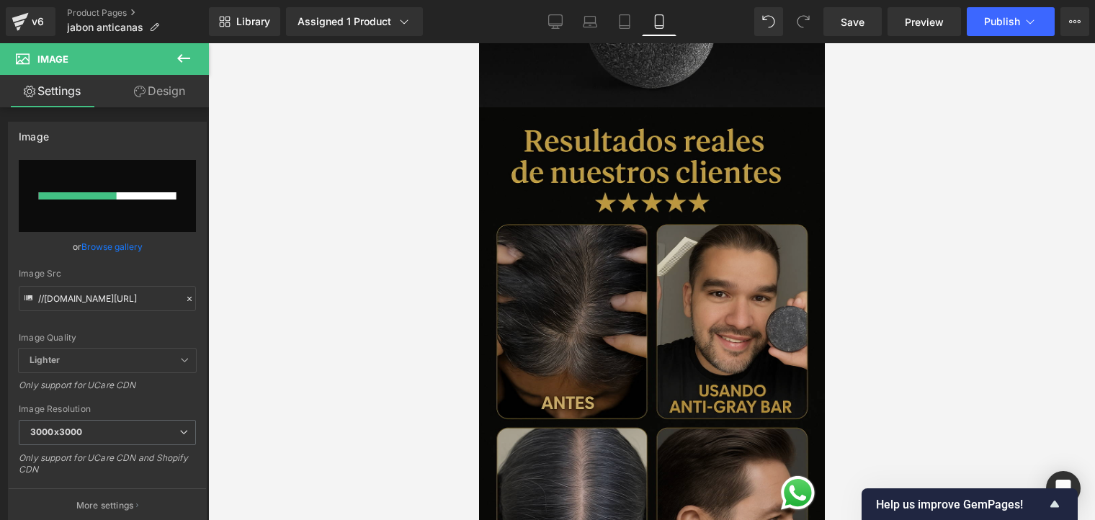
scroll to position [1297, 0]
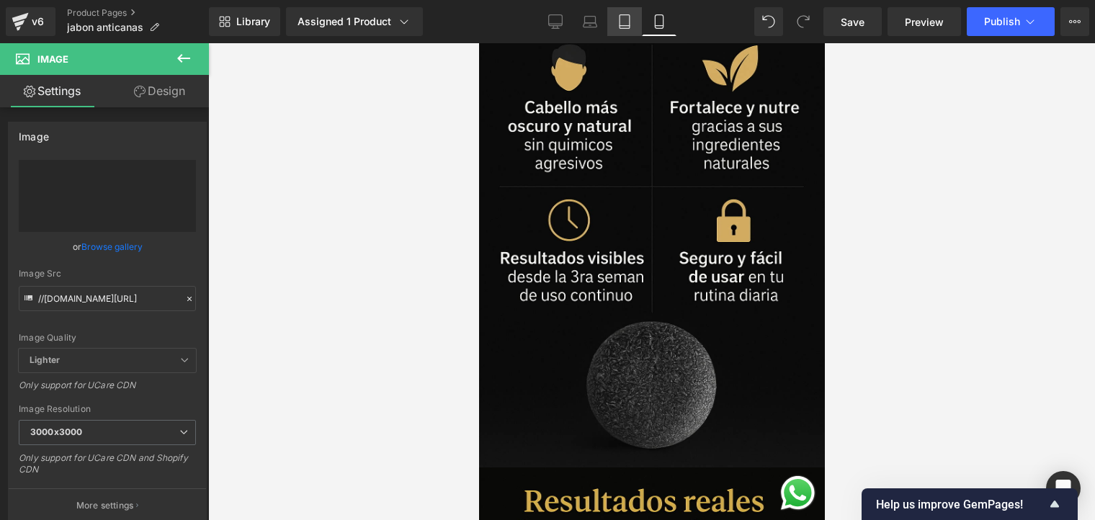
type input "[URL][DOMAIN_NAME][DATE]"
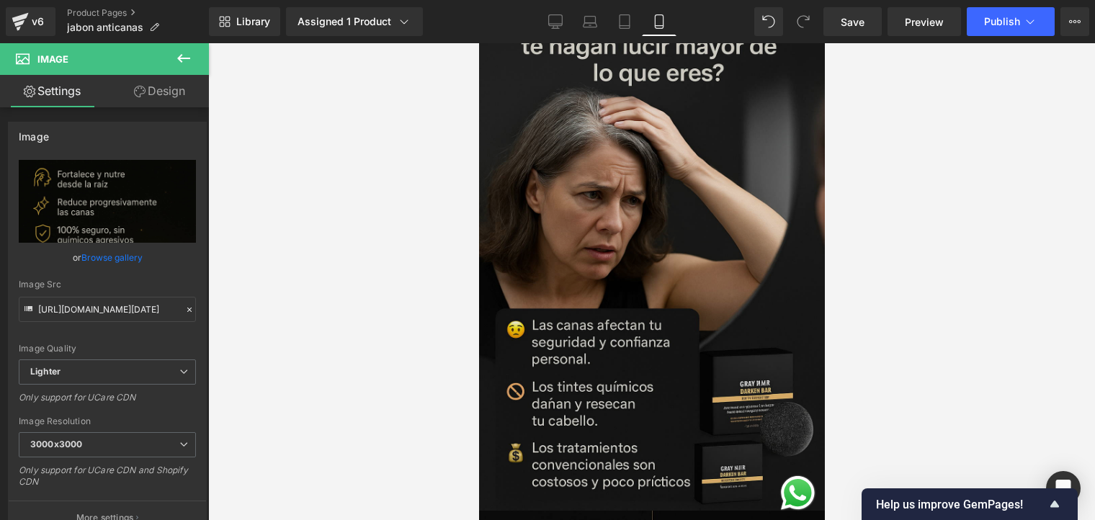
scroll to position [288, 0]
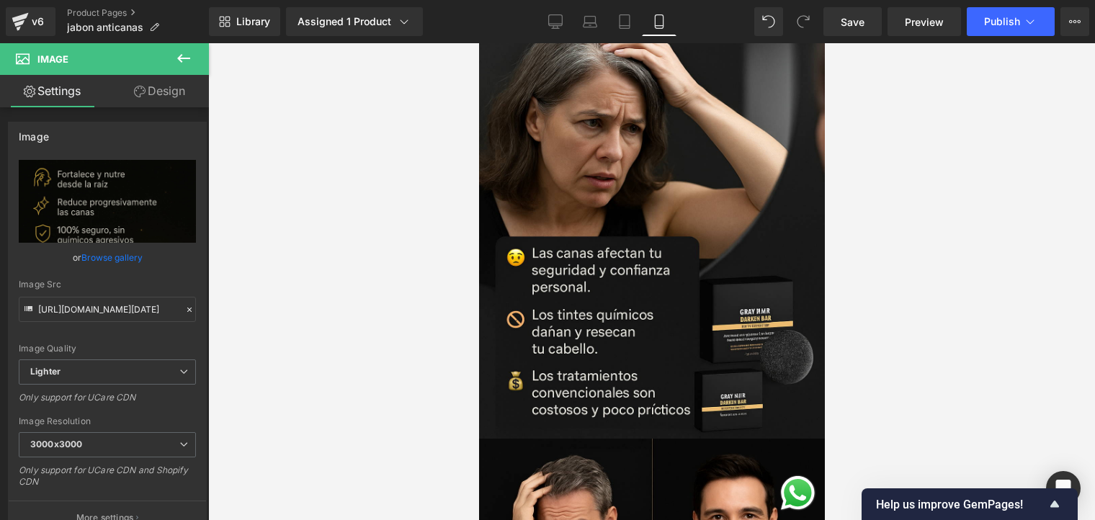
click at [199, 57] on button at bounding box center [184, 59] width 50 height 32
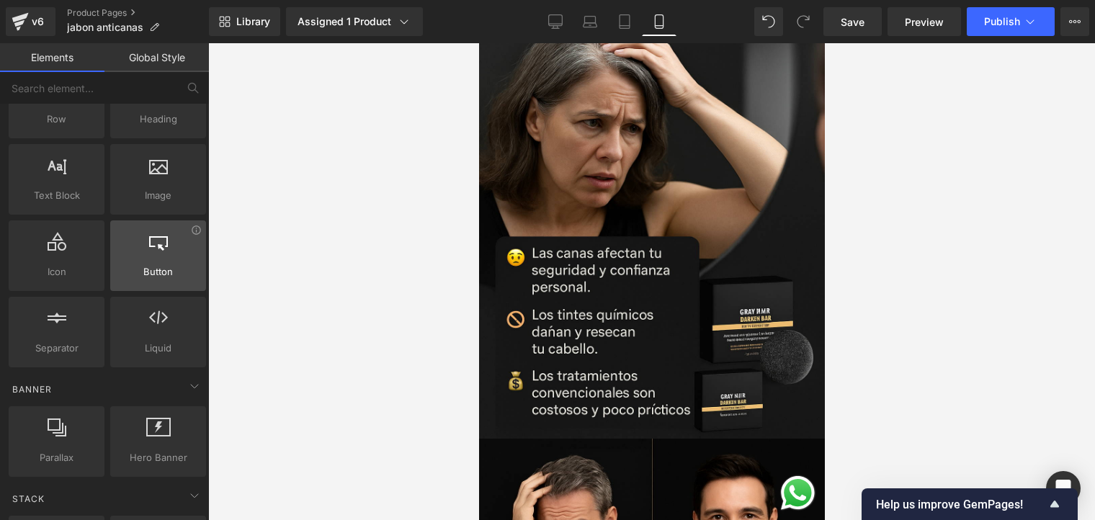
scroll to position [0, 0]
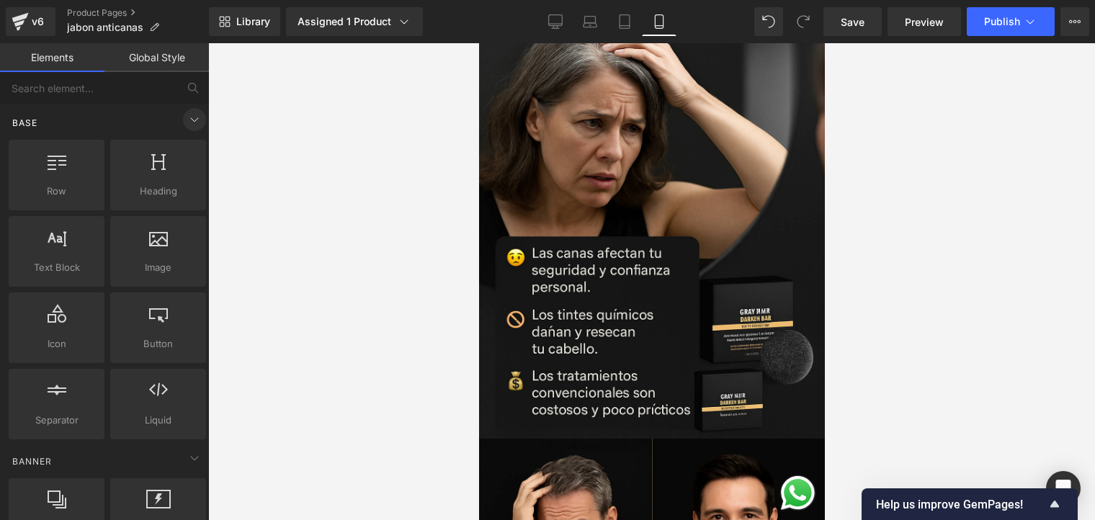
click at [192, 116] on icon at bounding box center [194, 119] width 17 height 17
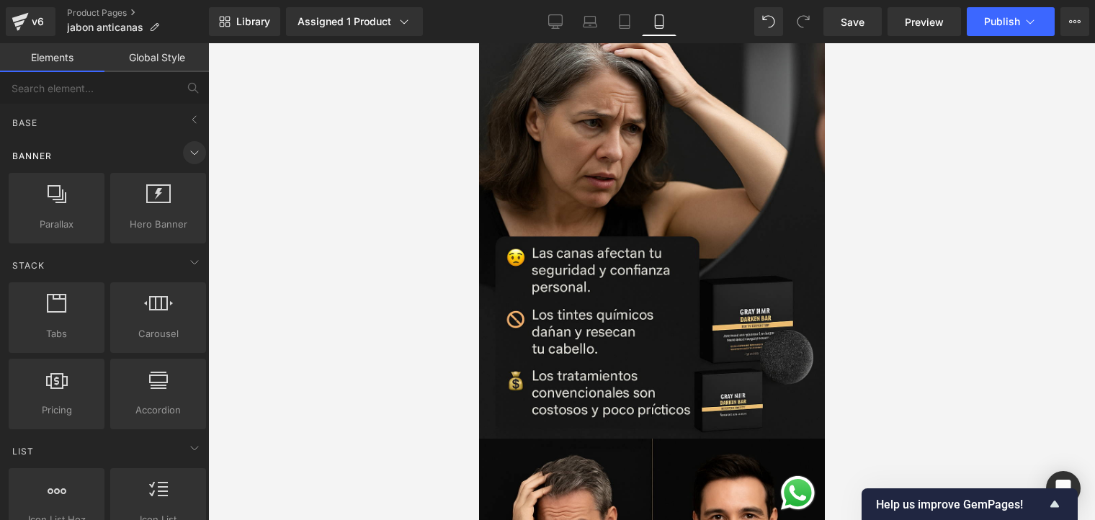
click at [190, 154] on icon at bounding box center [194, 152] width 17 height 17
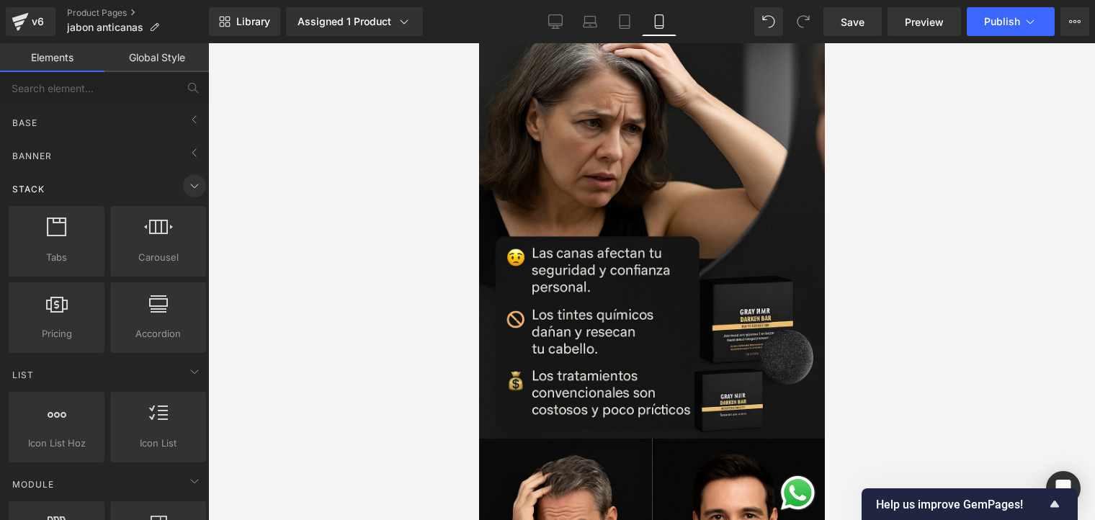
click at [187, 180] on icon at bounding box center [194, 185] width 17 height 17
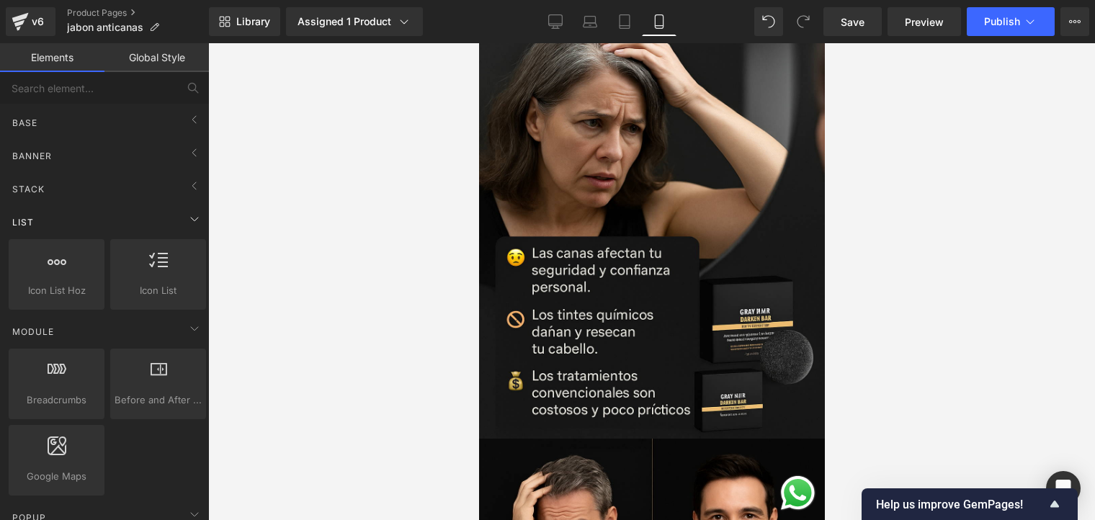
click at [182, 208] on div "List" at bounding box center [107, 222] width 203 height 29
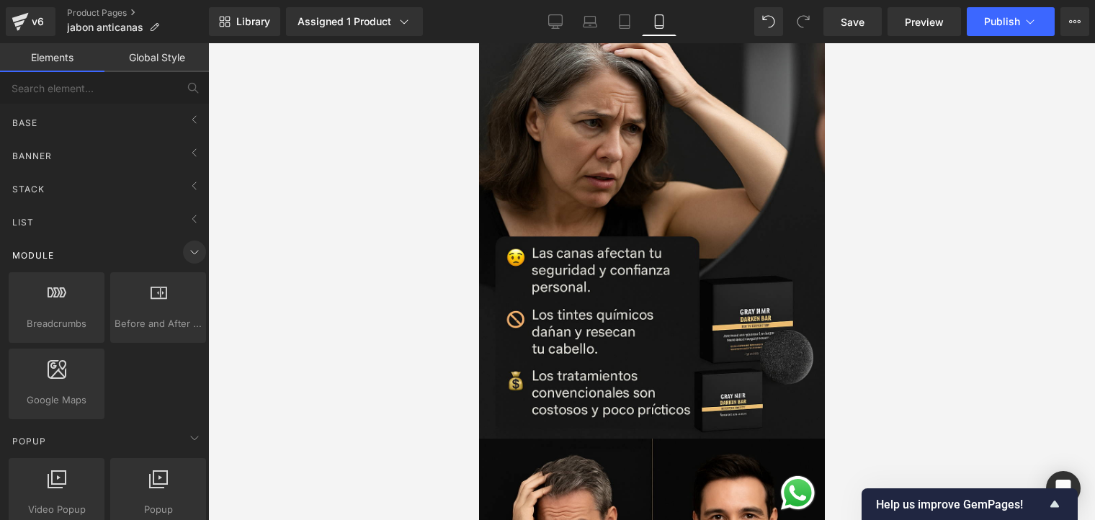
click at [187, 245] on icon at bounding box center [194, 252] width 17 height 17
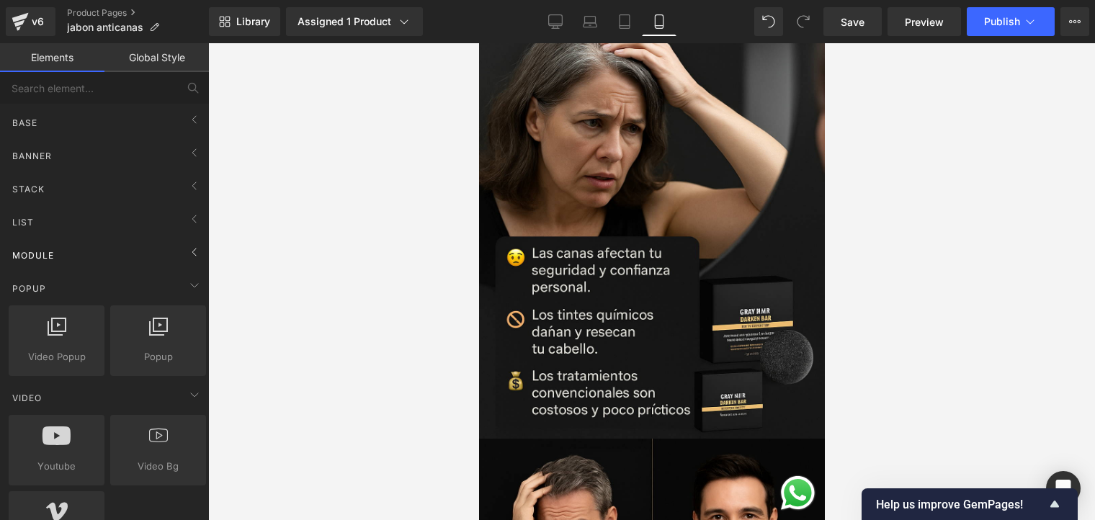
scroll to position [72, 0]
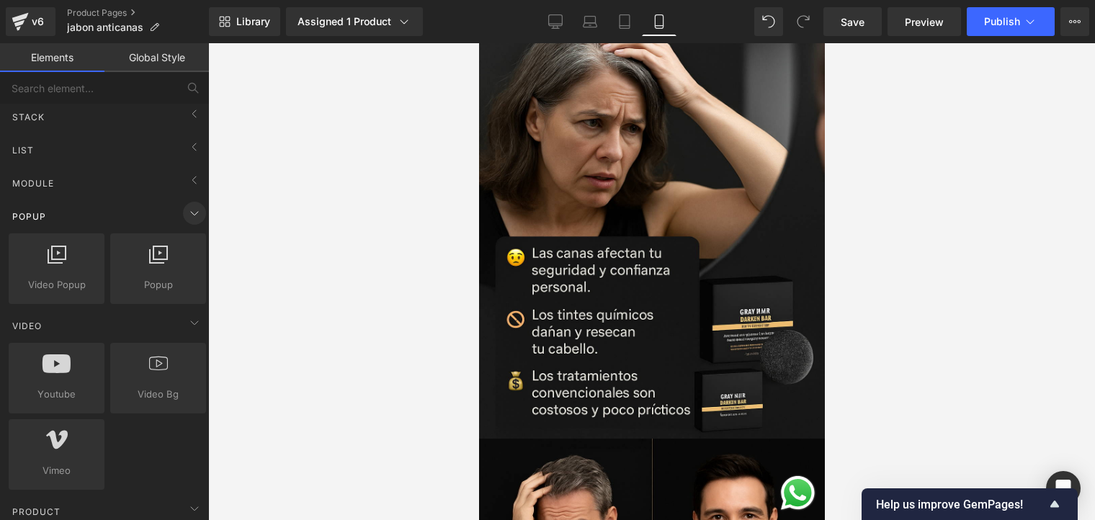
click at [186, 213] on icon at bounding box center [194, 213] width 17 height 17
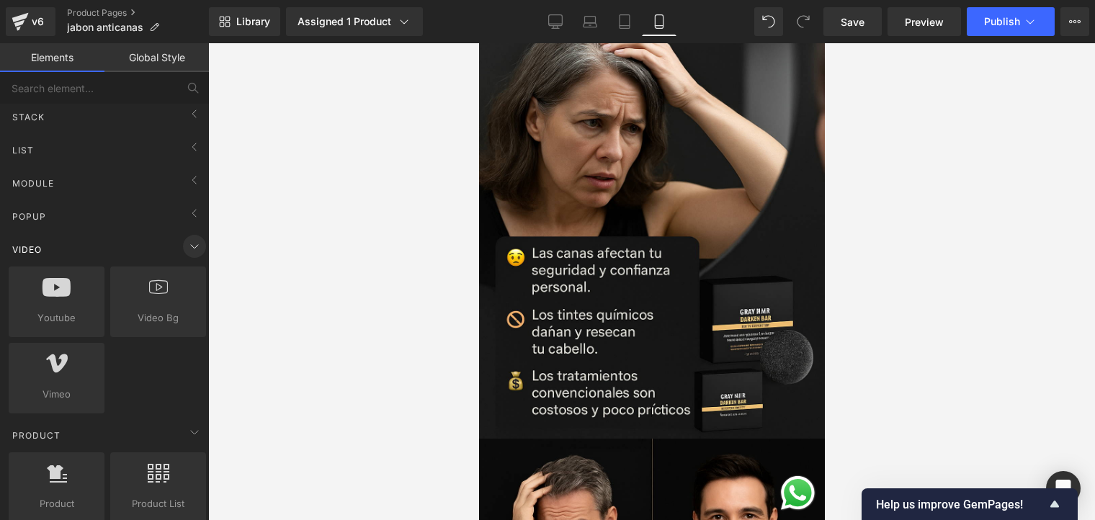
click at [191, 255] on span at bounding box center [194, 246] width 23 height 23
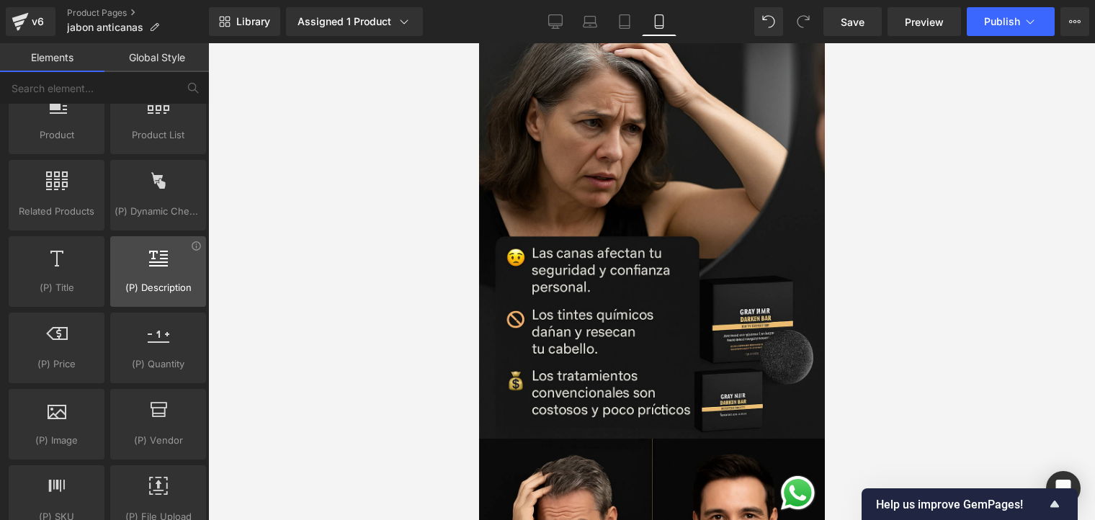
scroll to position [216, 0]
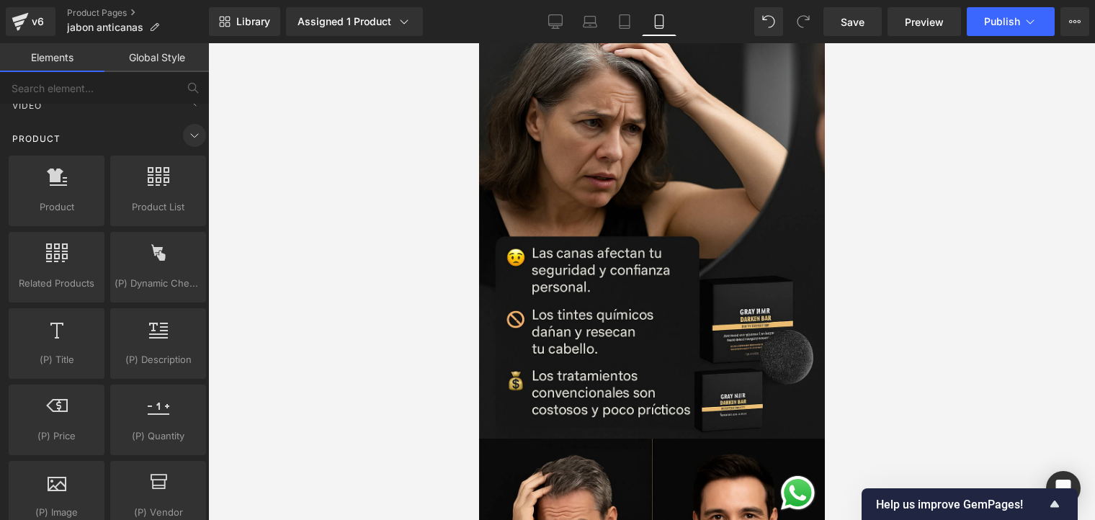
click at [186, 143] on span at bounding box center [194, 135] width 23 height 23
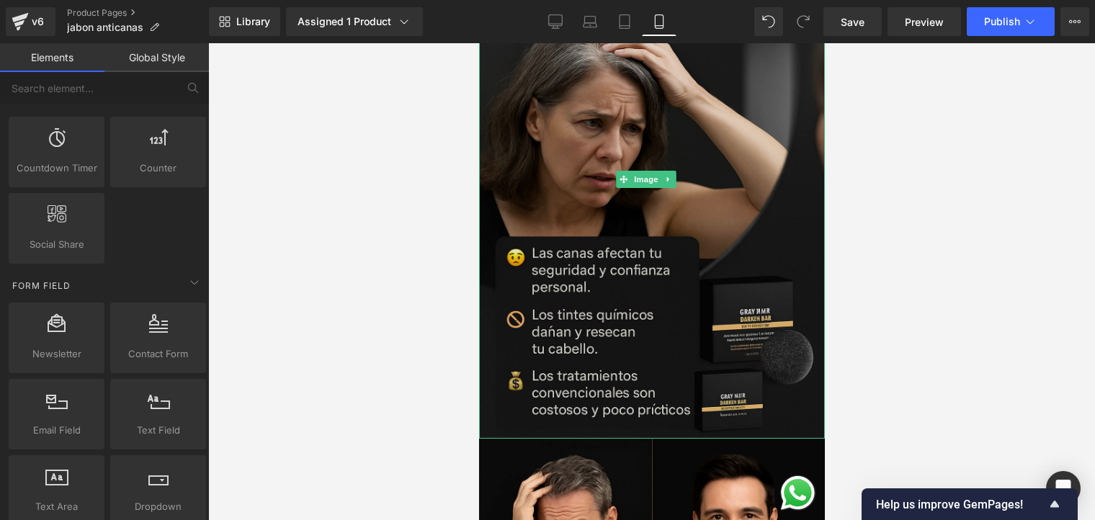
scroll to position [360, 0]
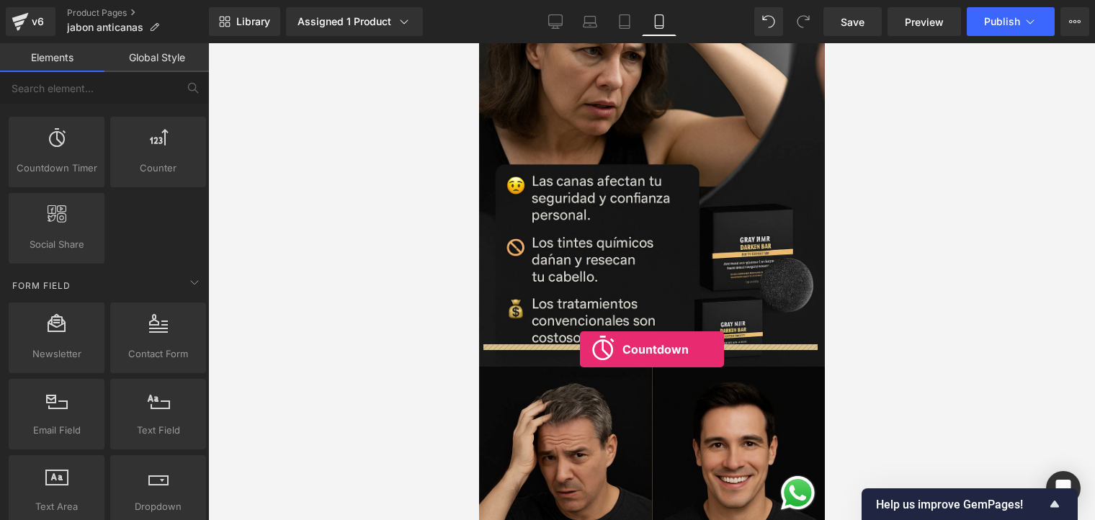
drag, startPoint x: 547, startPoint y: 182, endPoint x: 580, endPoint y: 350, distance: 171.2
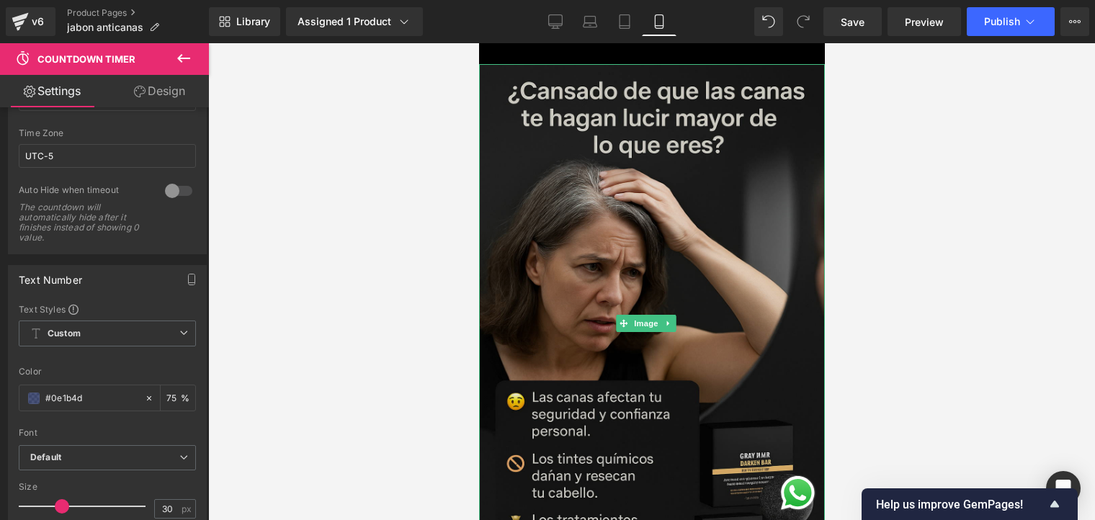
scroll to position [432, 0]
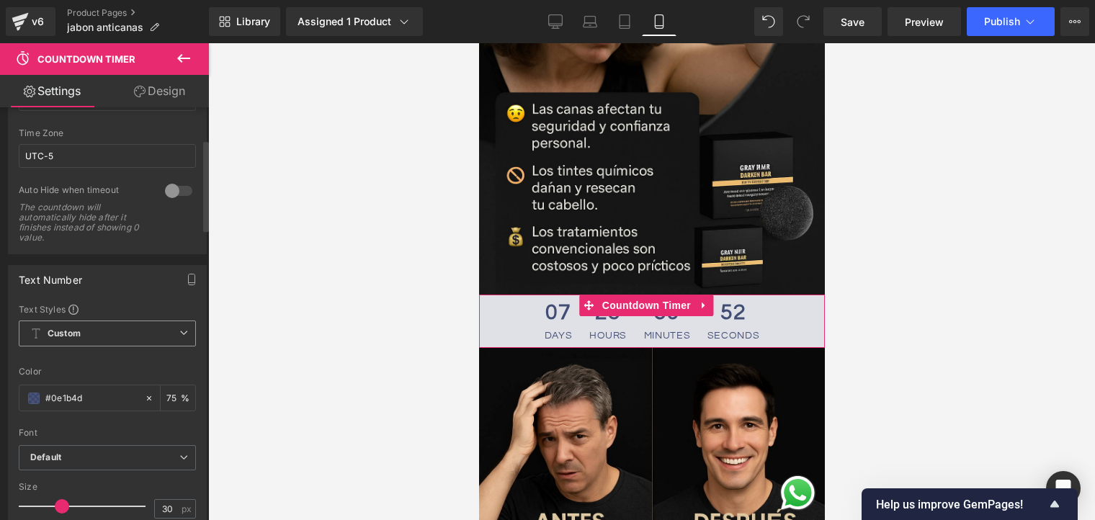
click at [152, 330] on span "Custom Setup Global Style" at bounding box center [107, 334] width 177 height 26
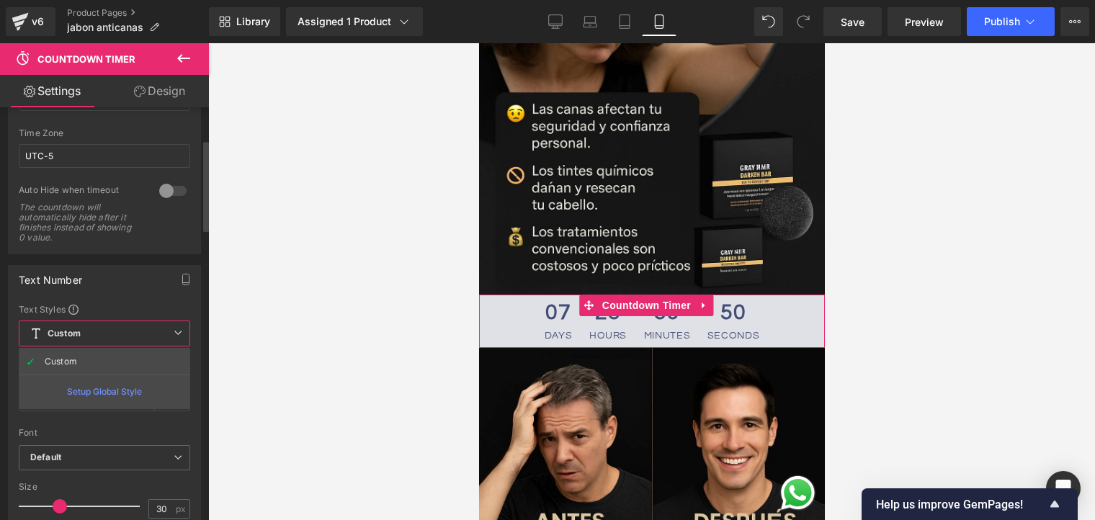
click at [136, 344] on span "Custom Setup Global Style" at bounding box center [105, 334] width 172 height 26
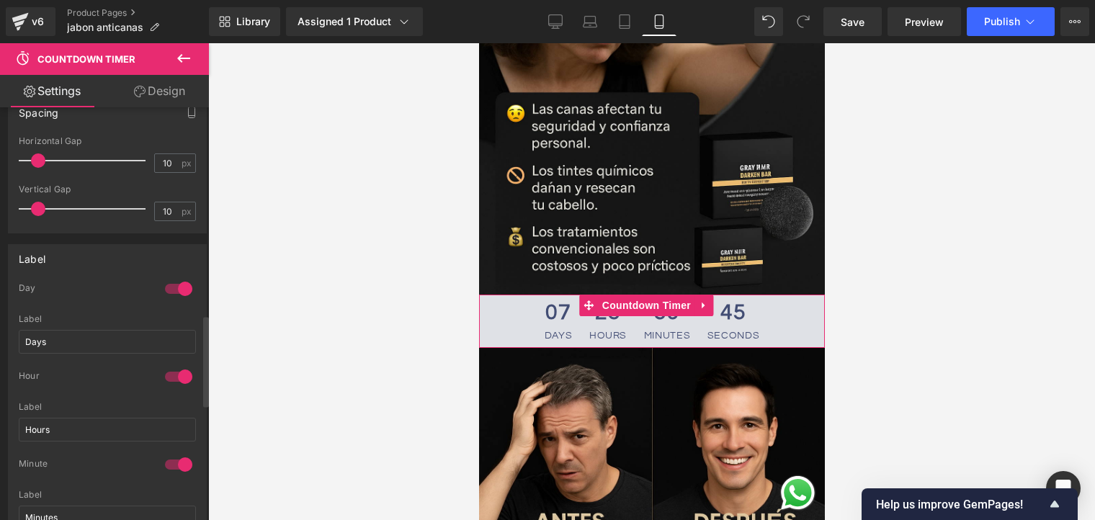
scroll to position [937, 0]
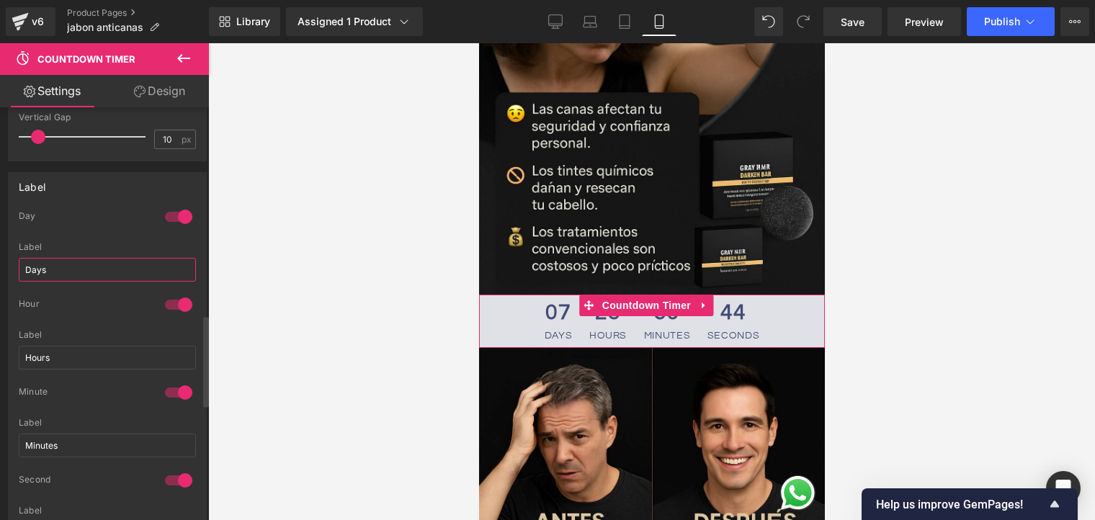
click at [42, 264] on input "Days" at bounding box center [107, 270] width 177 height 24
click at [50, 263] on input "Days" at bounding box center [107, 270] width 177 height 24
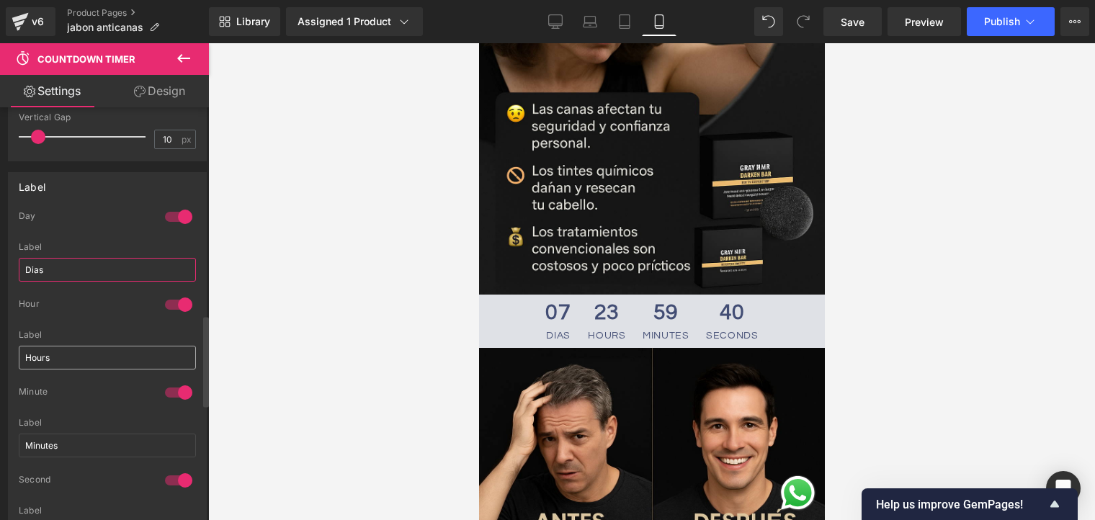
type input "Dias"
drag, startPoint x: 57, startPoint y: 343, endPoint x: 12, endPoint y: 348, distance: 45.7
click at [12, 348] on div "1 Day [PERSON_NAME] Label [PERSON_NAME] 1 Hour Hours Label Hours 1 Minute Minut…" at bounding box center [107, 401] width 197 height 383
type input "horas"
drag, startPoint x: 67, startPoint y: 442, endPoint x: 9, endPoint y: 448, distance: 58.7
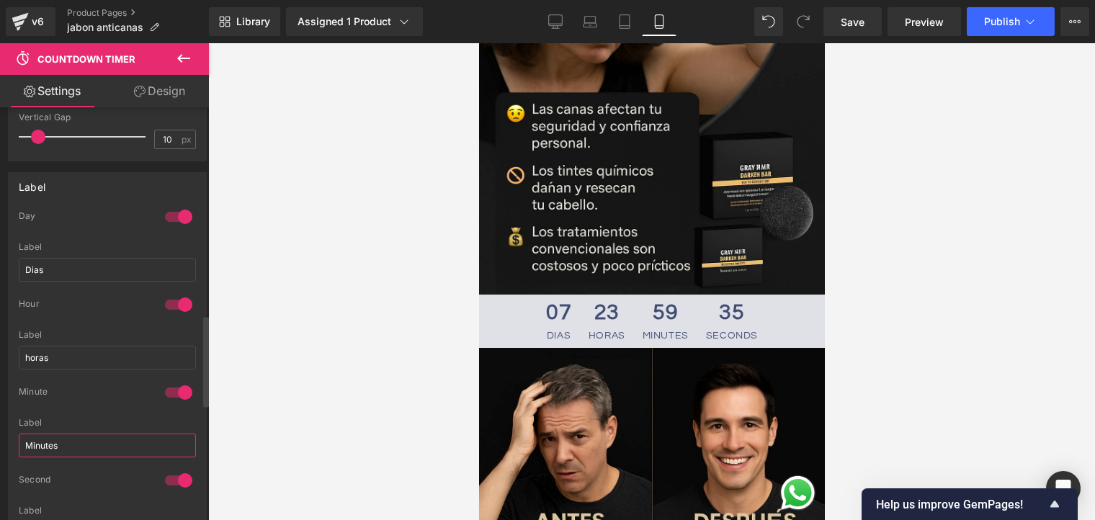
click at [9, 448] on div "1 Day [PERSON_NAME] Label [PERSON_NAME] 1 Hour horas Label horas 1 Minute Minut…" at bounding box center [107, 401] width 197 height 383
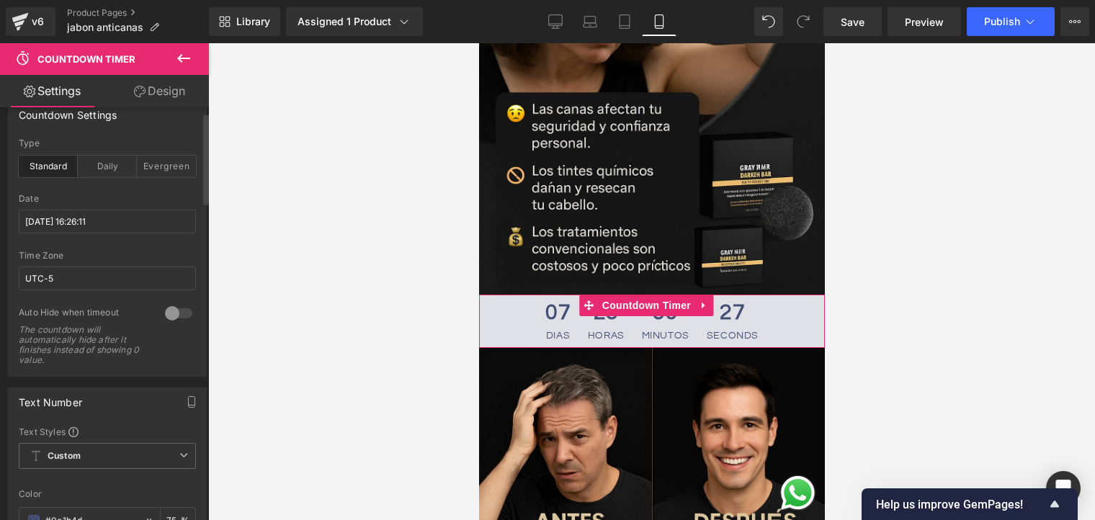
scroll to position [0, 0]
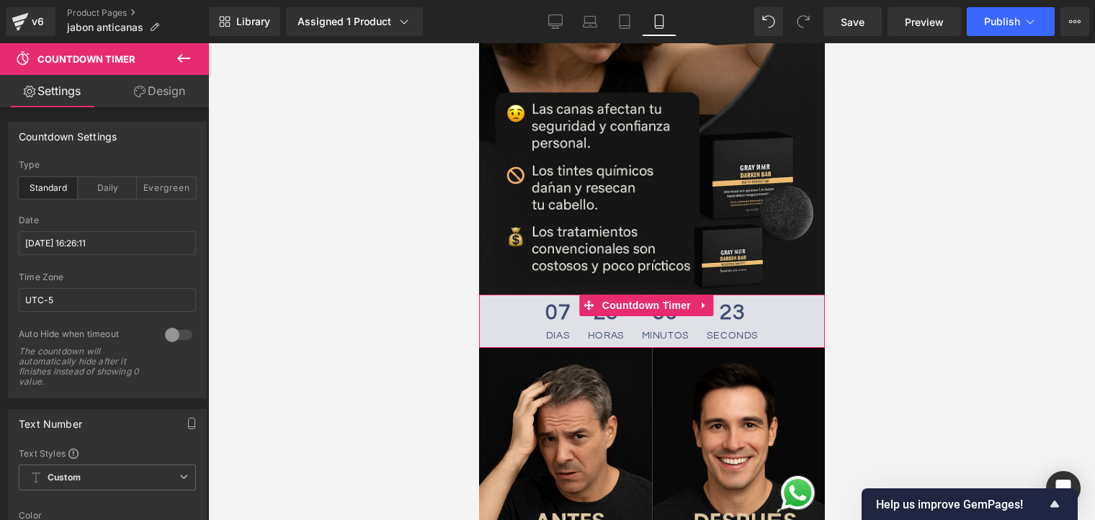
type input "minutos"
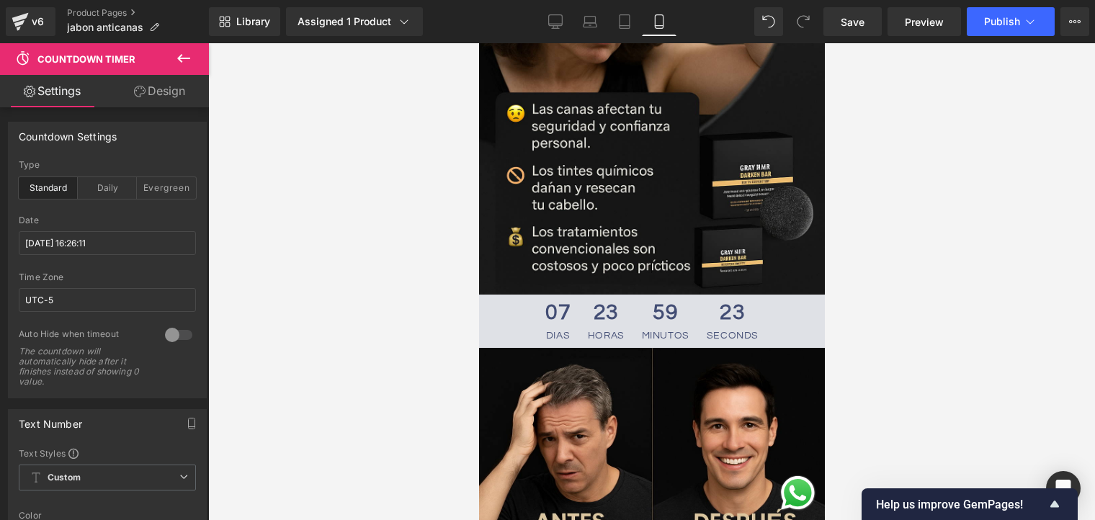
click at [155, 92] on link "Design" at bounding box center [159, 91] width 104 height 32
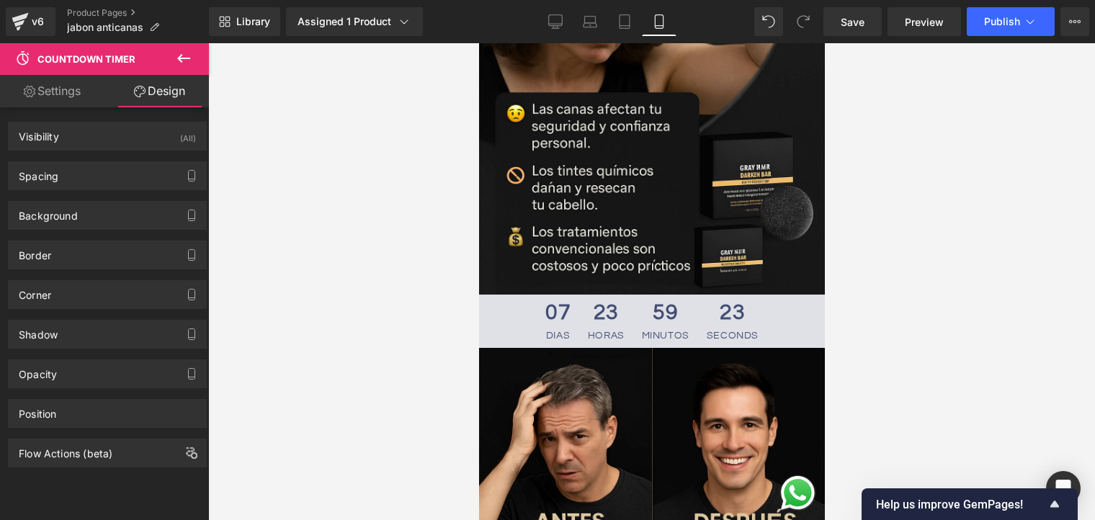
type input "transparent"
type input "0"
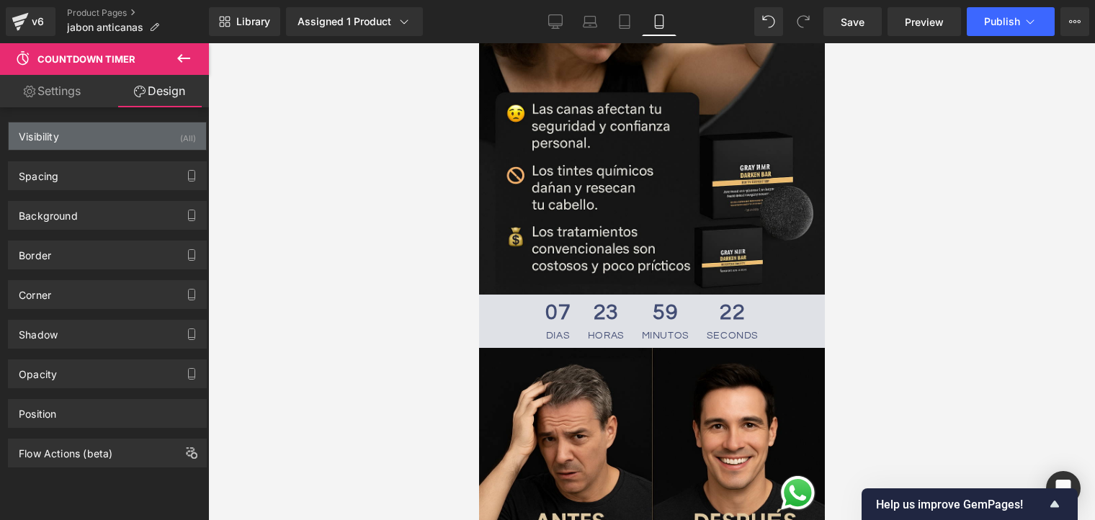
click at [112, 140] on div "Visibility (All)" at bounding box center [107, 136] width 197 height 27
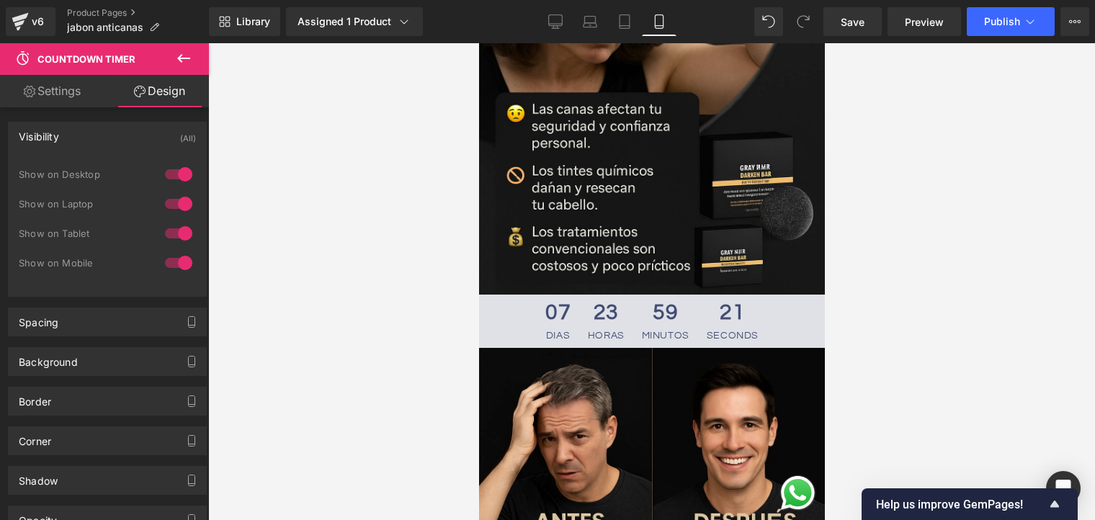
click at [112, 139] on div "Visibility (All)" at bounding box center [107, 136] width 197 height 27
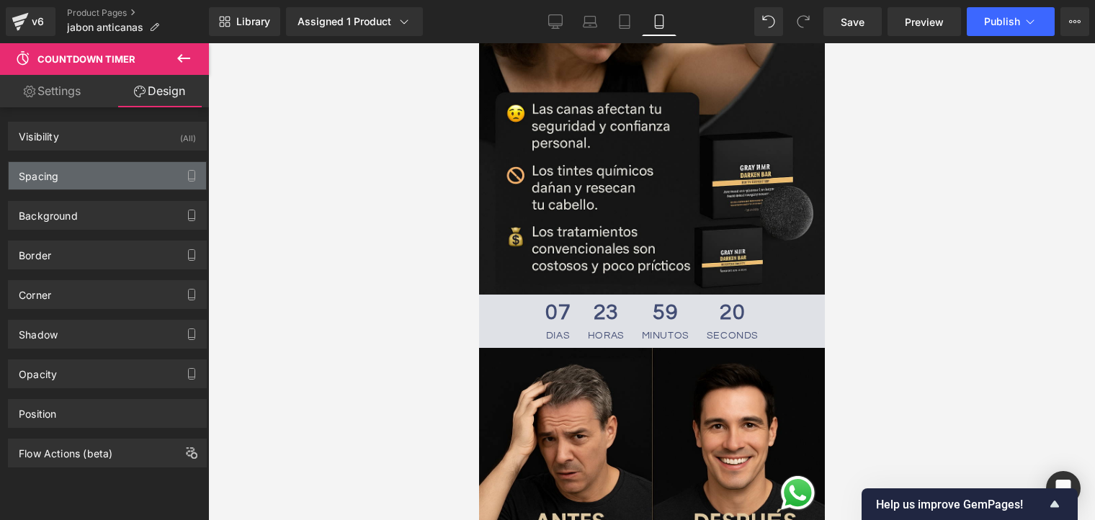
click at [102, 182] on div "Spacing" at bounding box center [107, 175] width 197 height 27
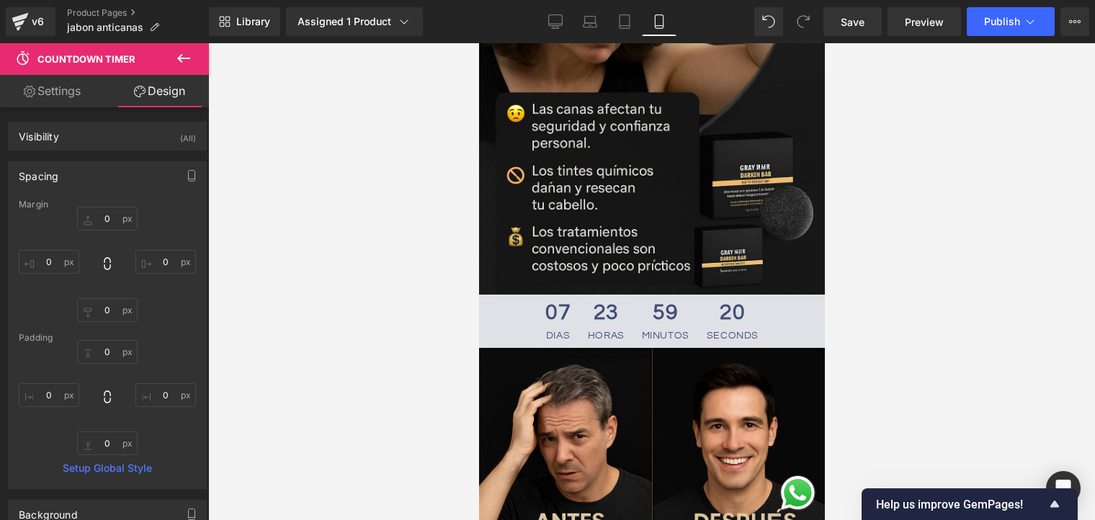
click at [102, 182] on div "Spacing" at bounding box center [107, 175] width 197 height 27
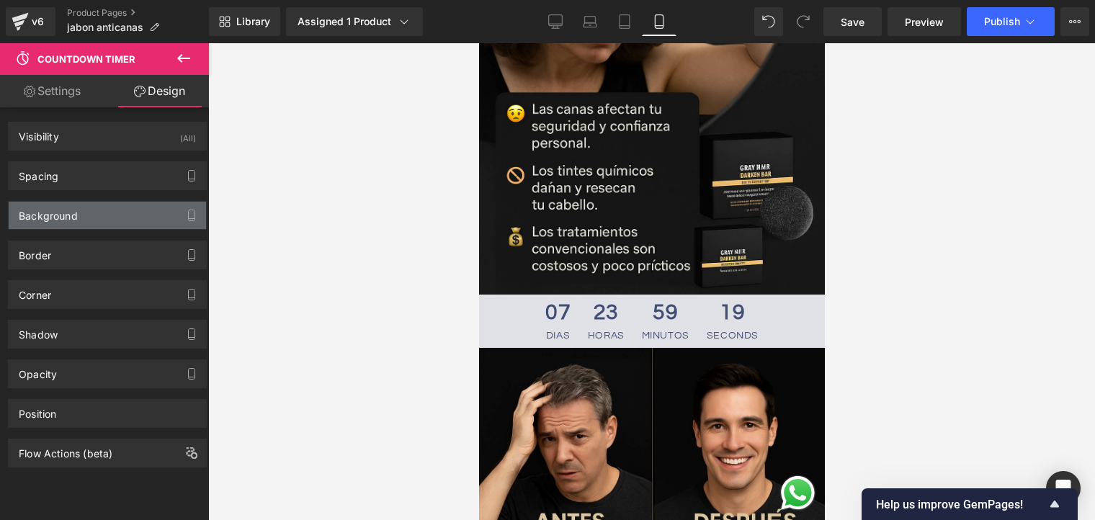
click at [96, 214] on div "Background" at bounding box center [107, 215] width 197 height 27
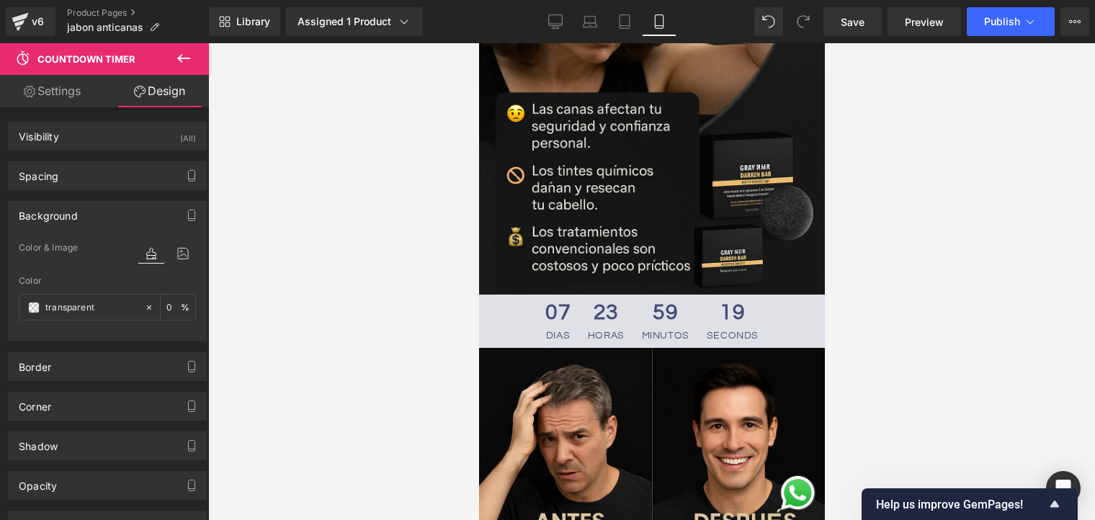
click at [97, 211] on div "Background" at bounding box center [107, 215] width 197 height 27
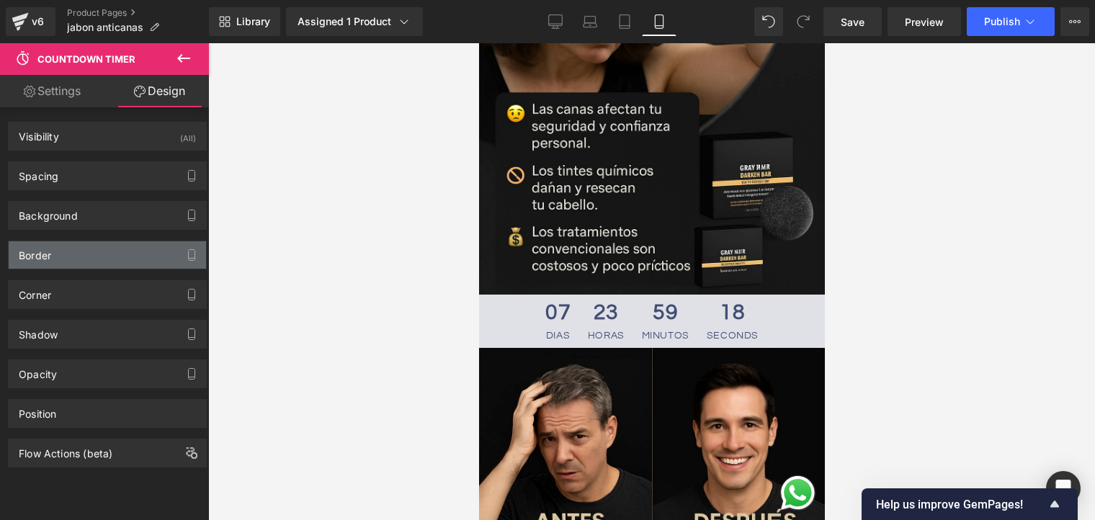
click at [100, 249] on div "Border" at bounding box center [107, 254] width 197 height 27
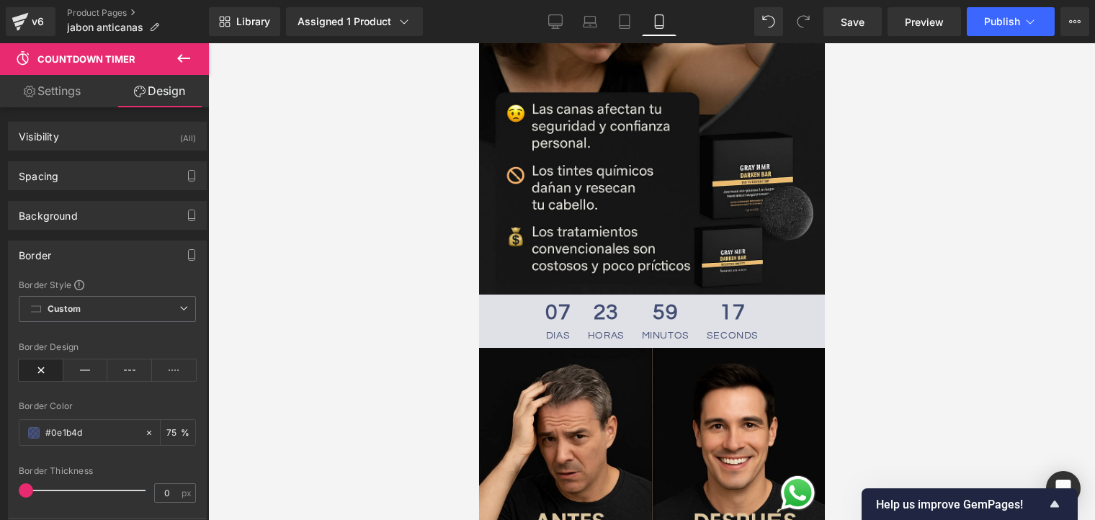
click at [99, 248] on div "Border" at bounding box center [107, 254] width 197 height 27
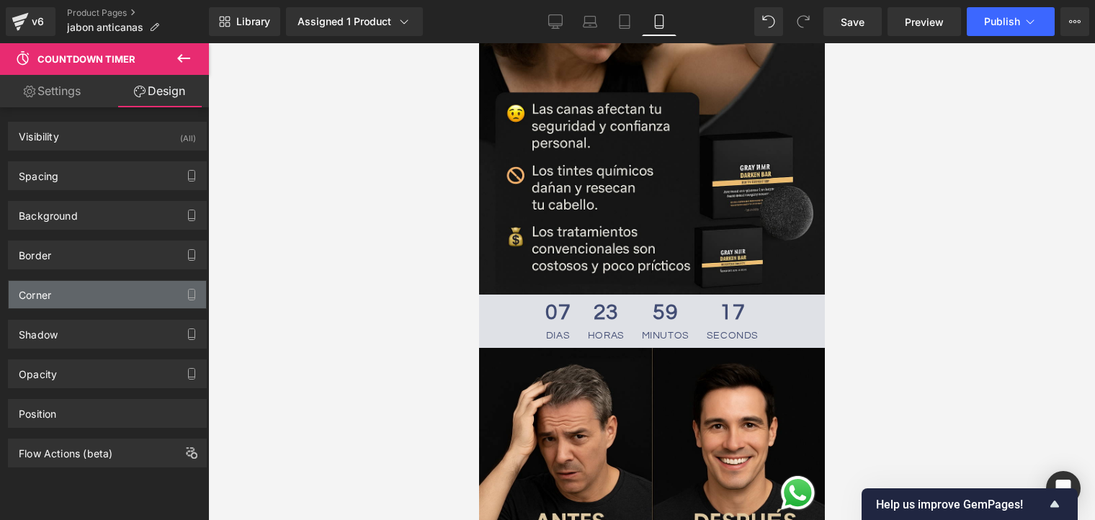
click at [99, 296] on div "Corner" at bounding box center [107, 294] width 197 height 27
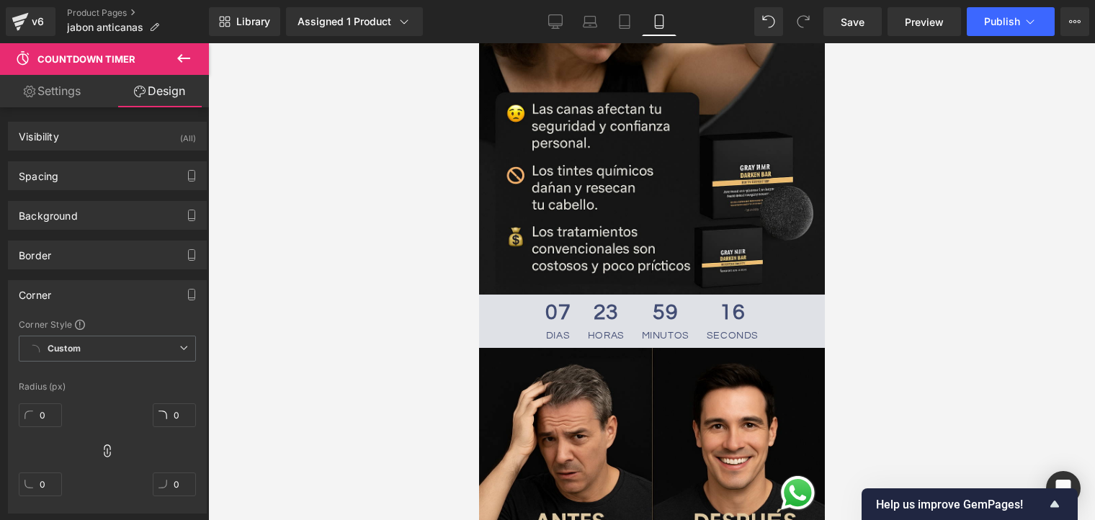
click at [99, 295] on div "Corner" at bounding box center [107, 294] width 197 height 27
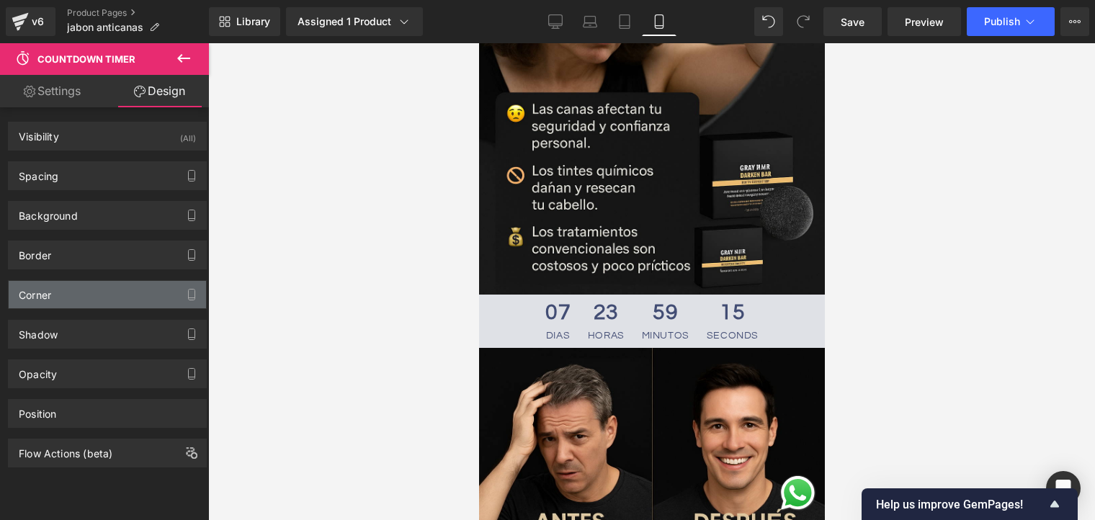
click at [90, 294] on div "Corner" at bounding box center [107, 294] width 197 height 27
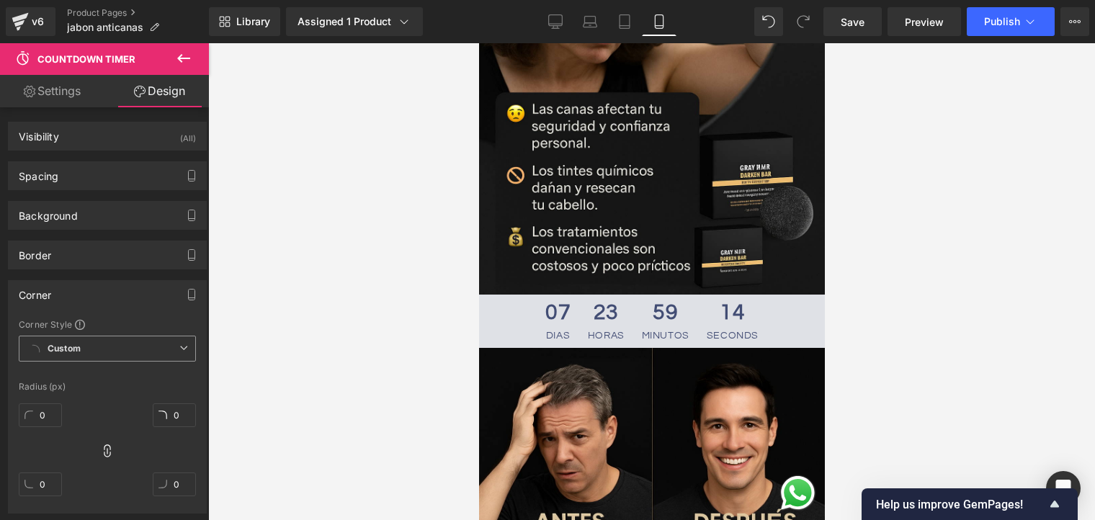
click at [41, 346] on span "Custom Setup Global Style" at bounding box center [107, 349] width 177 height 26
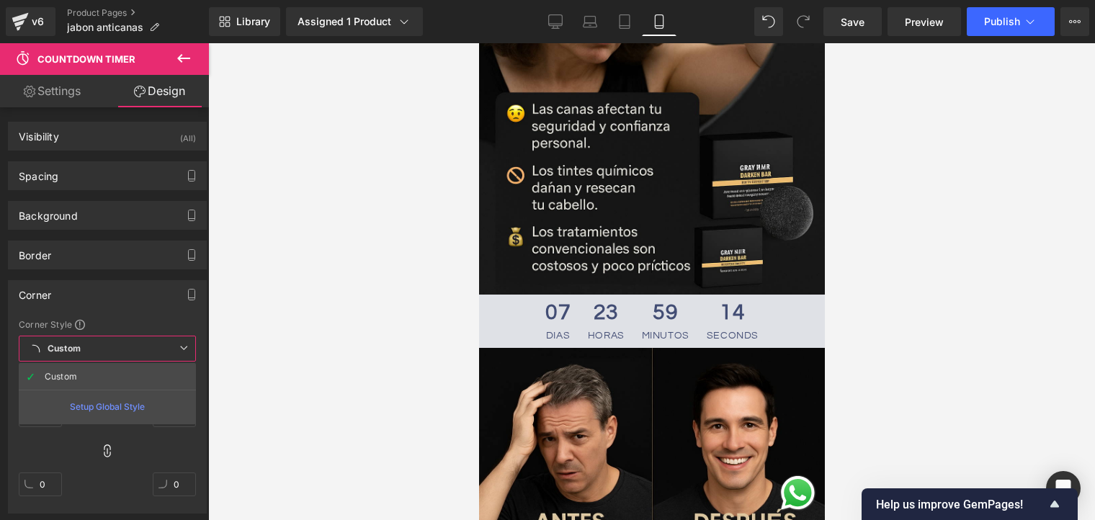
click at [76, 373] on li "Custom" at bounding box center [107, 377] width 177 height 26
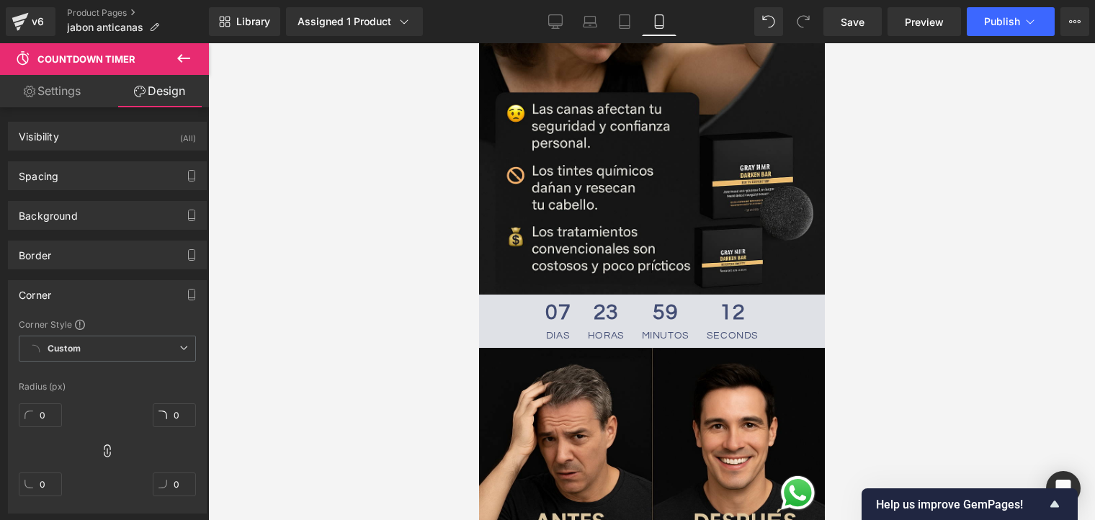
click at [97, 288] on div "Corner" at bounding box center [107, 294] width 197 height 27
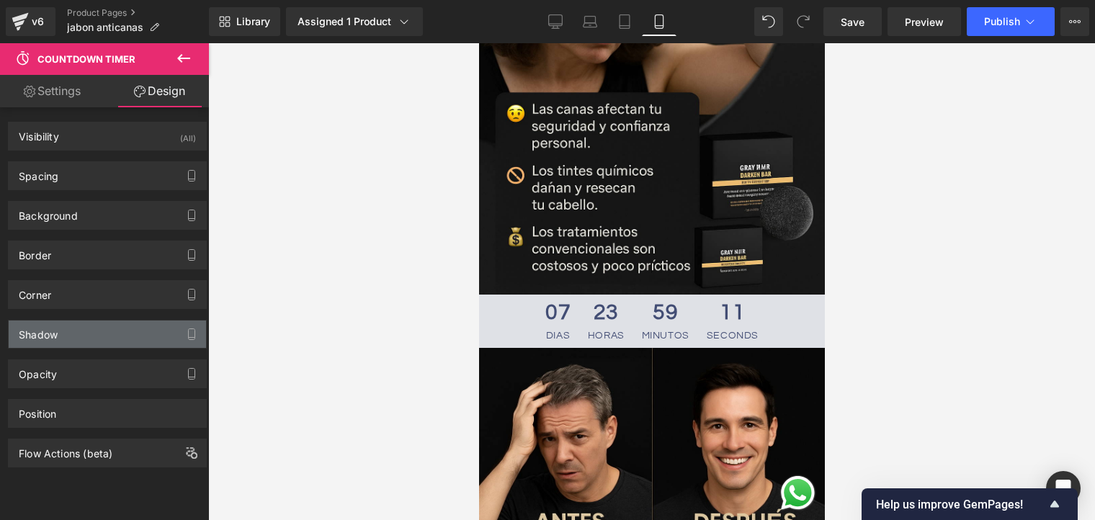
click at [100, 332] on div "Shadow" at bounding box center [107, 334] width 197 height 27
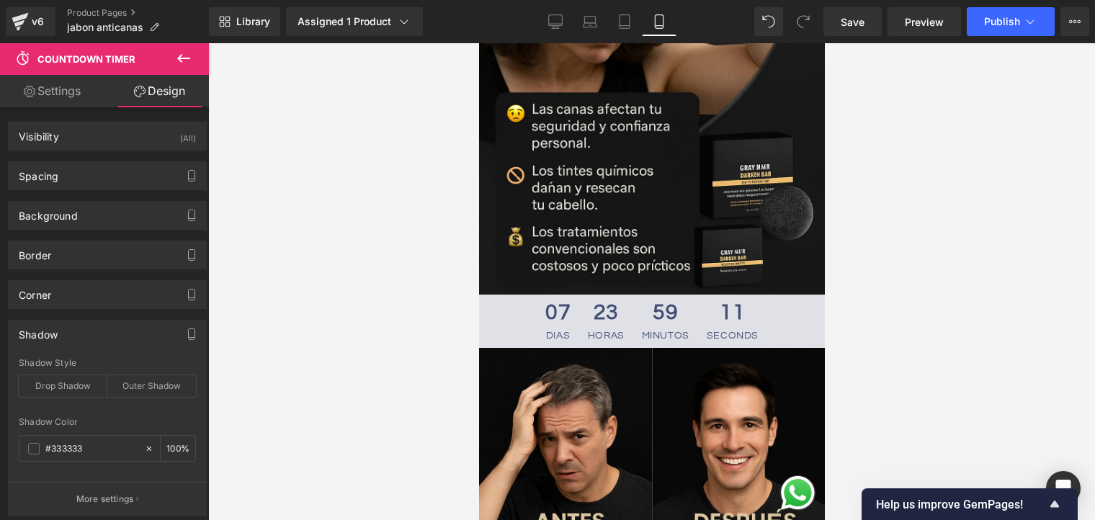
click at [100, 331] on div "Shadow" at bounding box center [107, 334] width 197 height 27
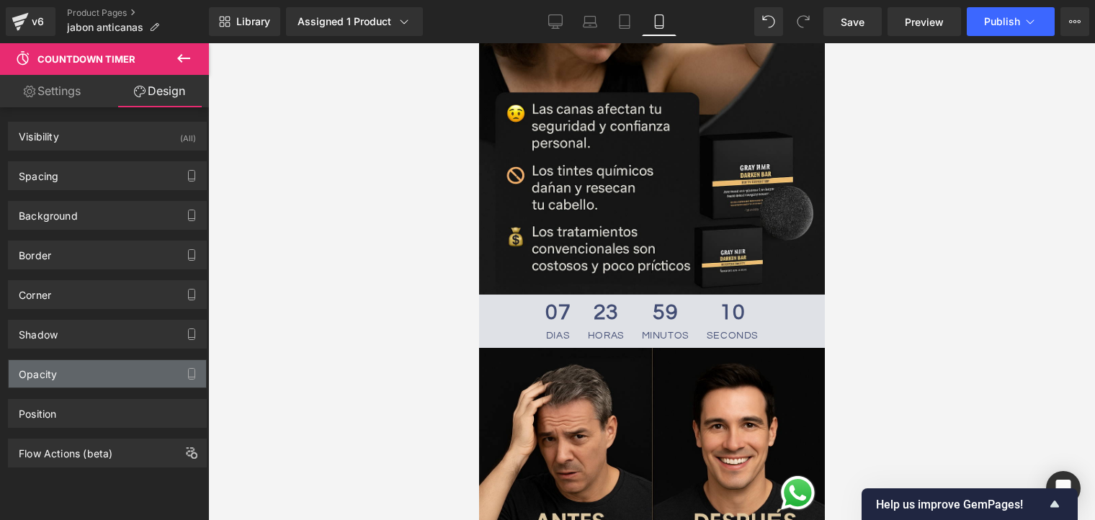
click at [56, 378] on div "Opacity" at bounding box center [107, 373] width 197 height 27
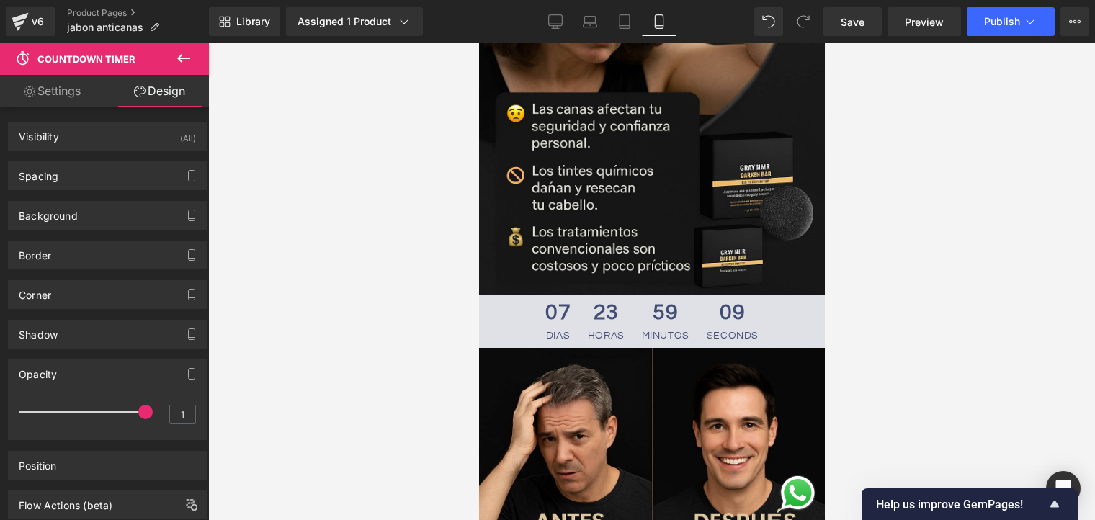
click at [74, 374] on div "Opacity" at bounding box center [107, 373] width 197 height 27
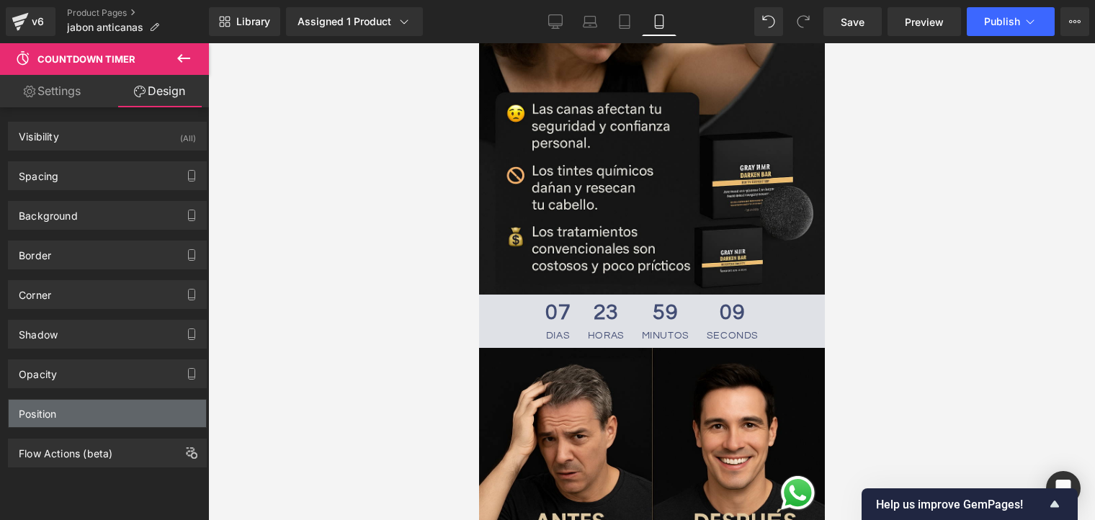
click at [72, 404] on div "Position" at bounding box center [107, 413] width 197 height 27
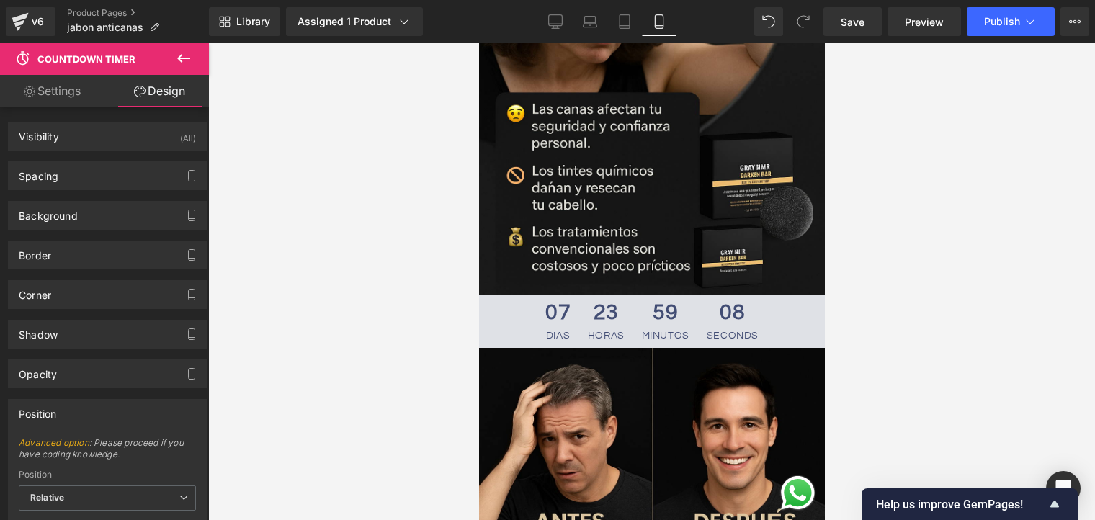
click at [77, 404] on div "Position" at bounding box center [107, 413] width 197 height 27
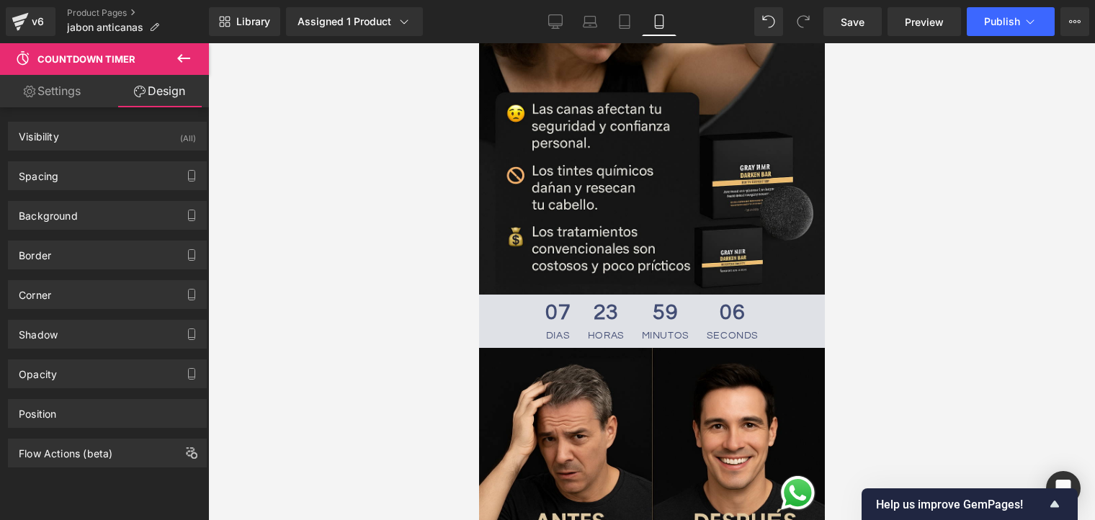
click at [195, 57] on button at bounding box center [184, 59] width 50 height 32
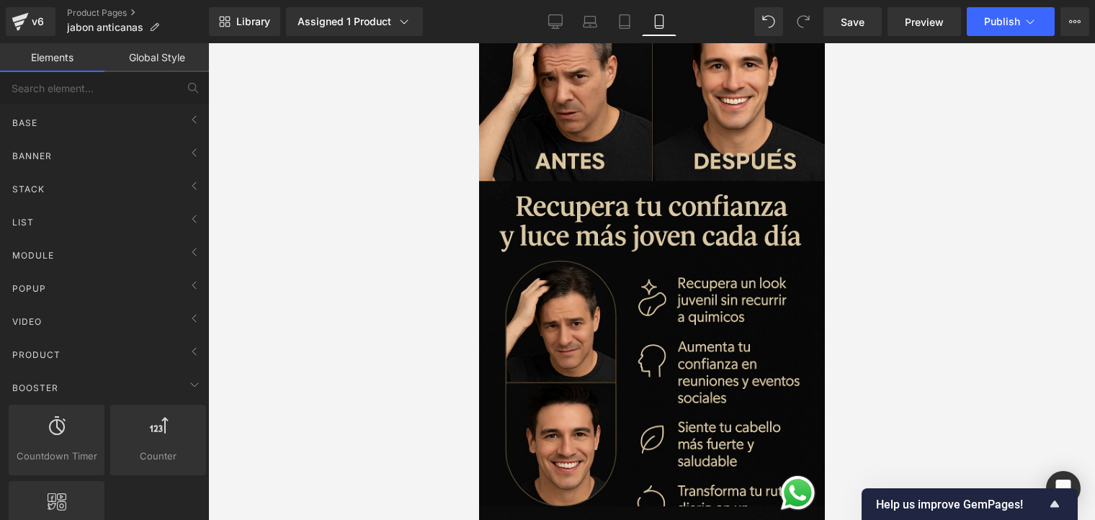
click at [152, 47] on link "Global Style" at bounding box center [156, 57] width 104 height 29
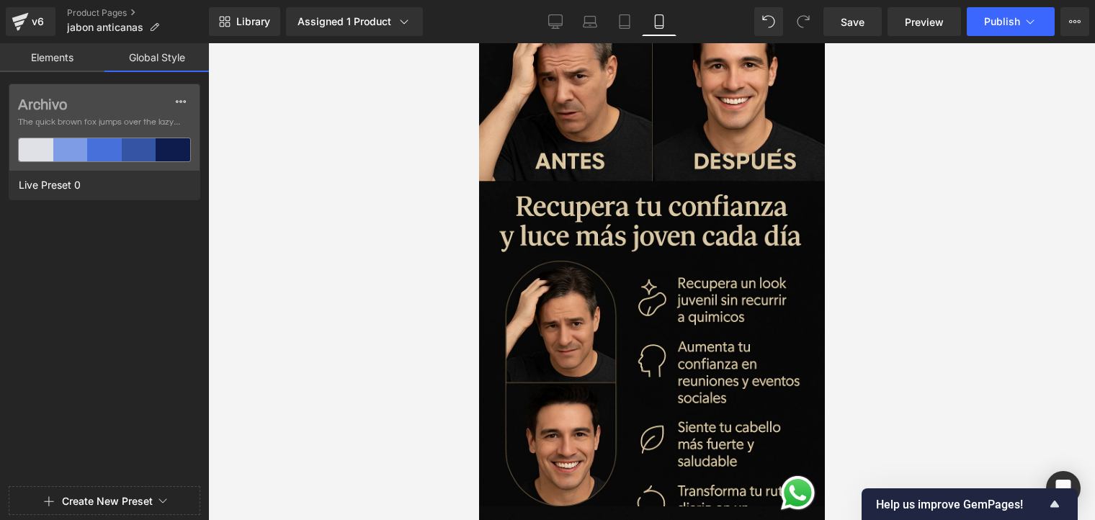
click at [58, 59] on link "Elements" at bounding box center [52, 57] width 104 height 29
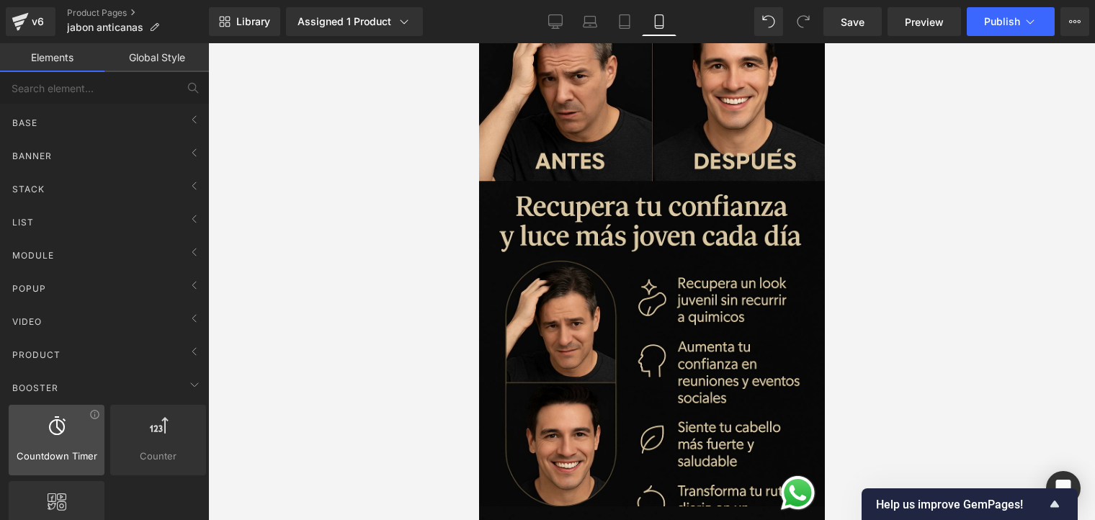
scroll to position [72, 0]
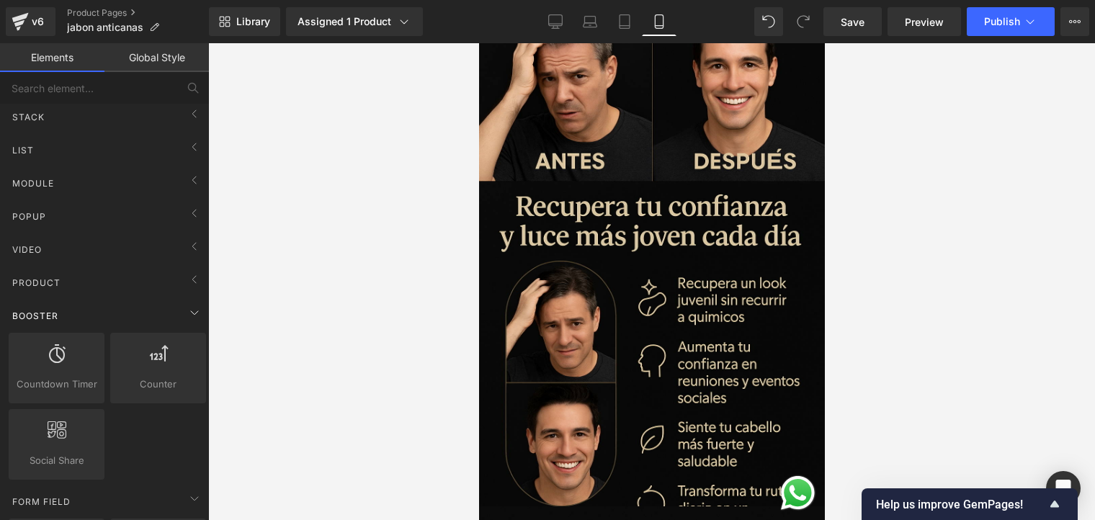
click at [143, 319] on div "Booster" at bounding box center [107, 315] width 203 height 29
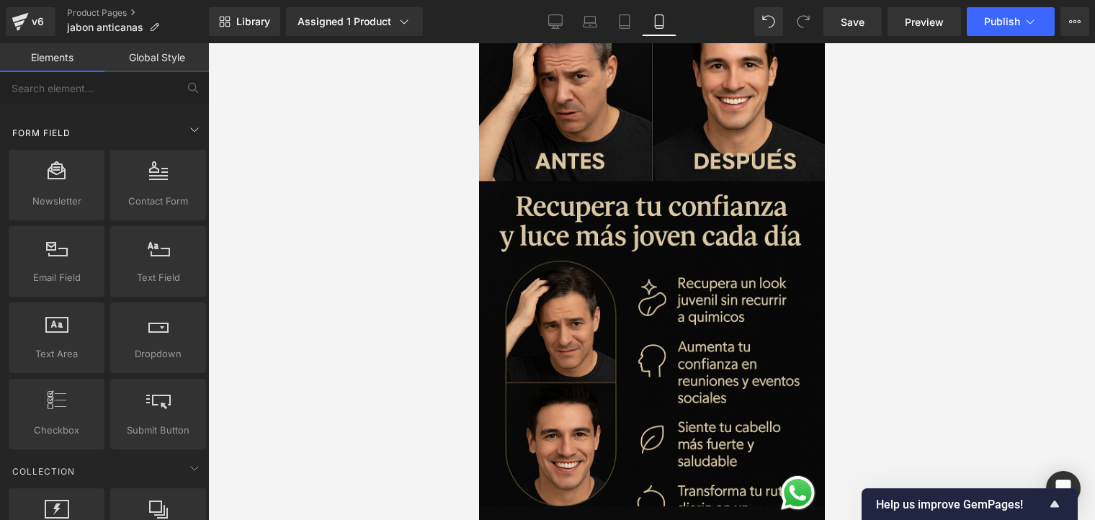
scroll to position [144, 0]
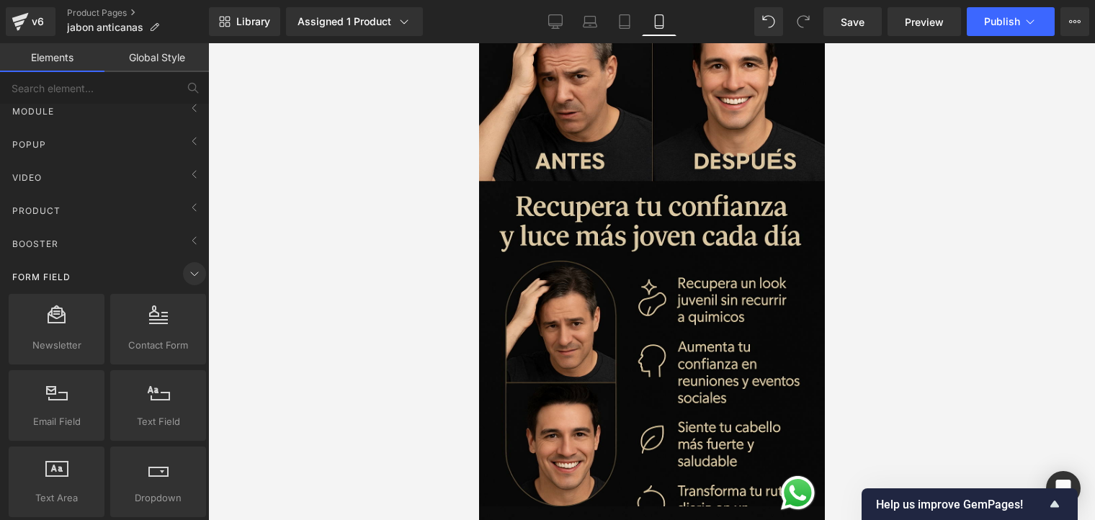
click at [186, 272] on icon at bounding box center [194, 273] width 17 height 17
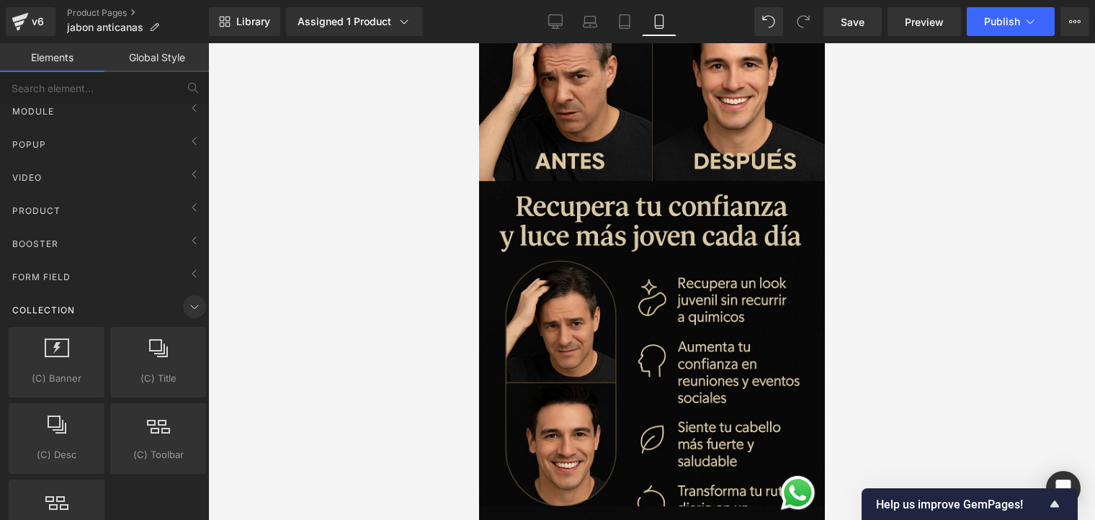
click at [190, 302] on icon at bounding box center [194, 306] width 17 height 17
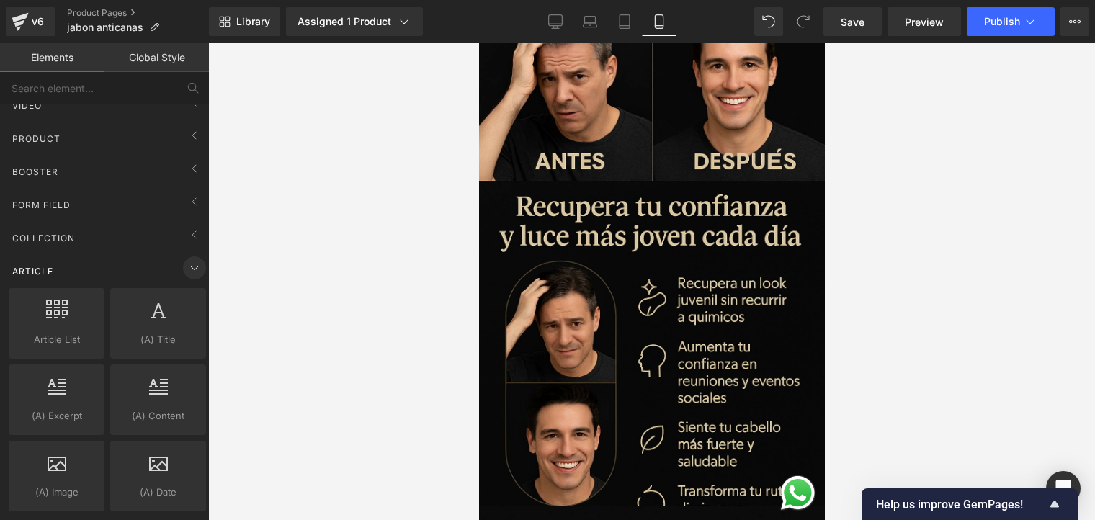
click at [187, 269] on icon at bounding box center [194, 267] width 17 height 17
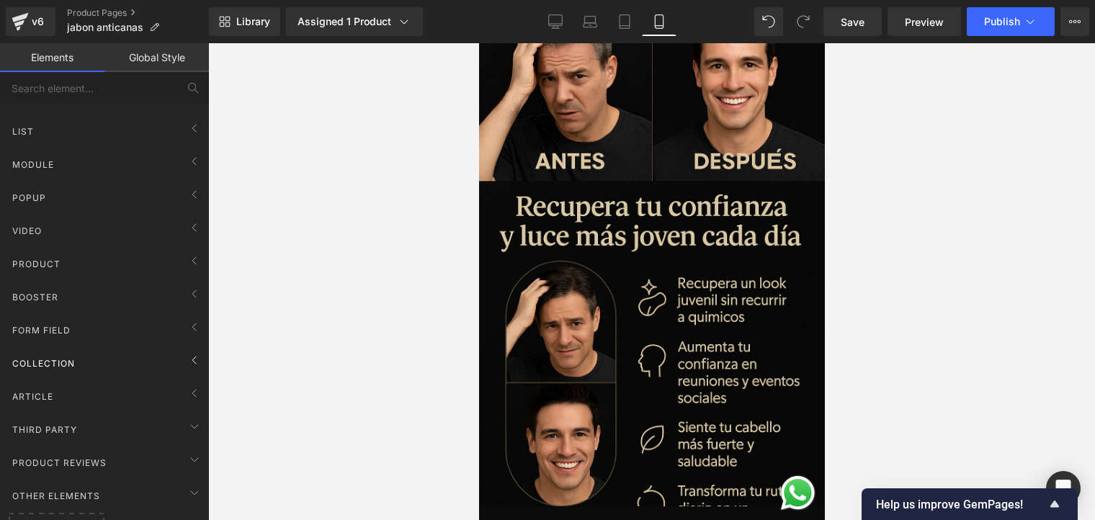
scroll to position [0, 0]
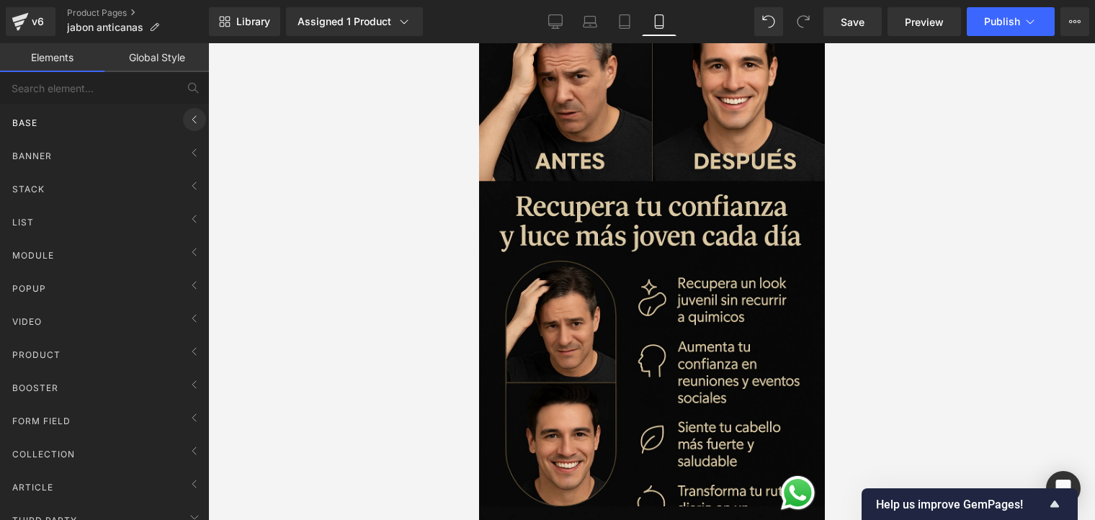
click at [183, 116] on span at bounding box center [194, 119] width 23 height 23
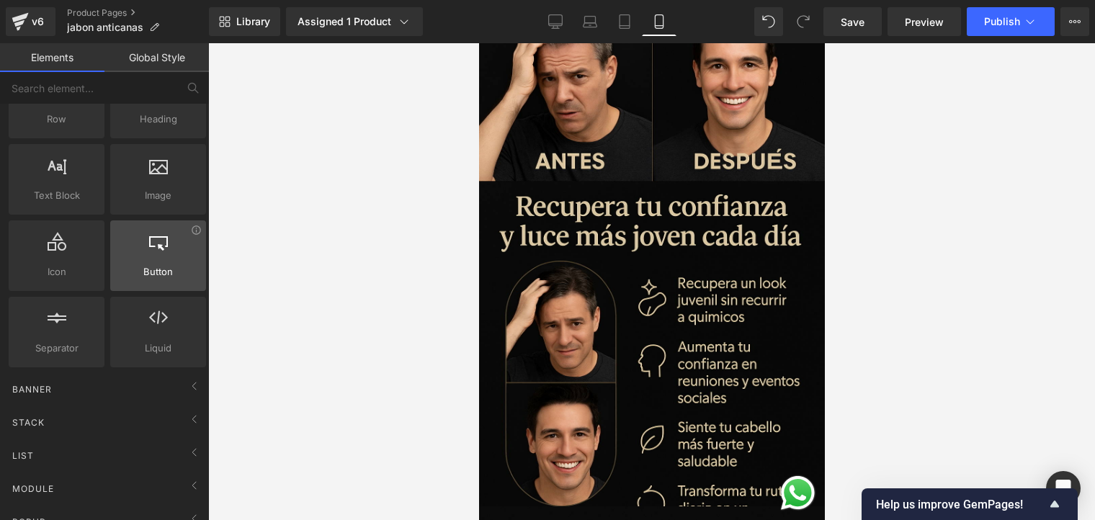
scroll to position [467, 0]
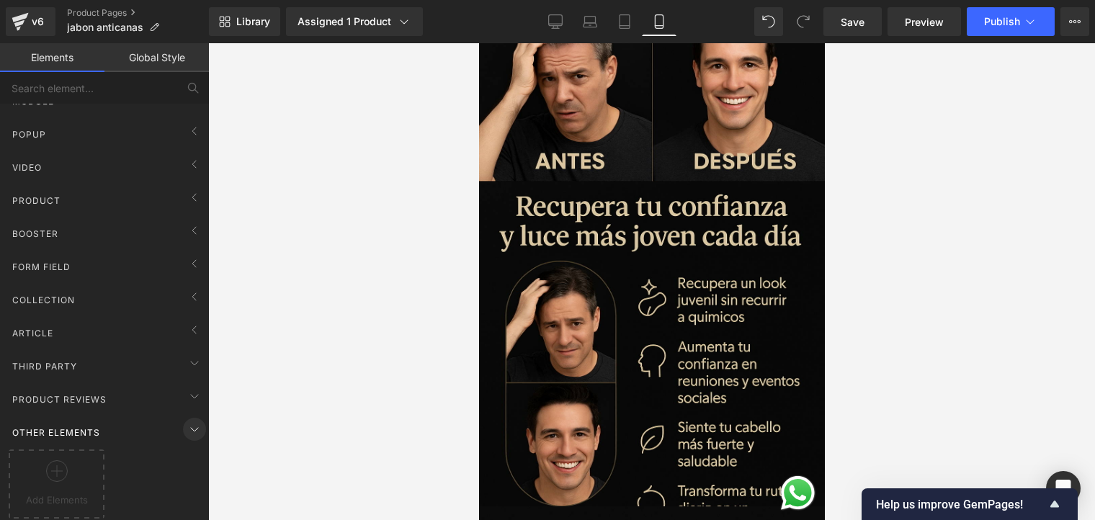
click at [187, 421] on icon at bounding box center [194, 429] width 17 height 17
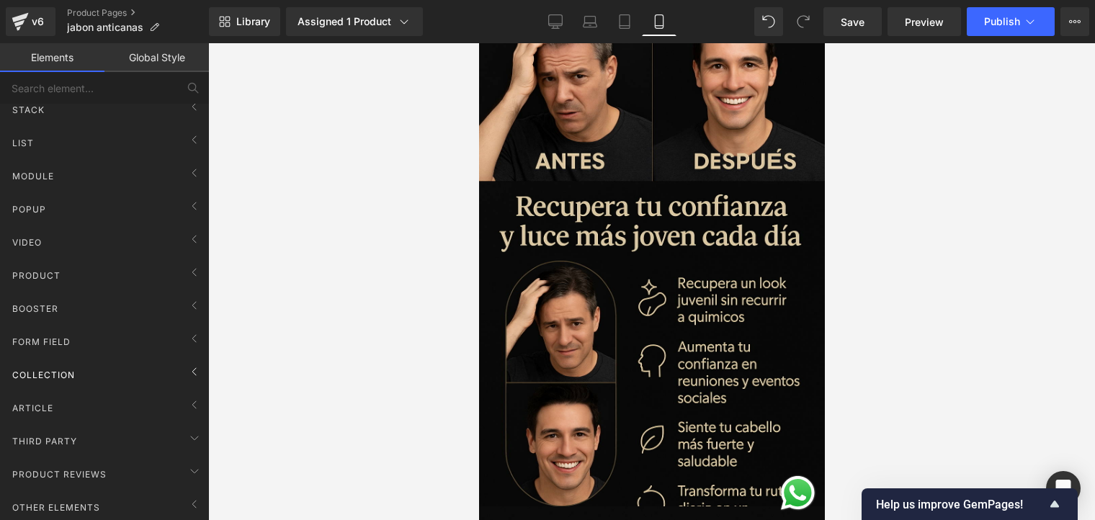
scroll to position [392, 0]
click at [187, 496] on icon at bounding box center [194, 504] width 17 height 17
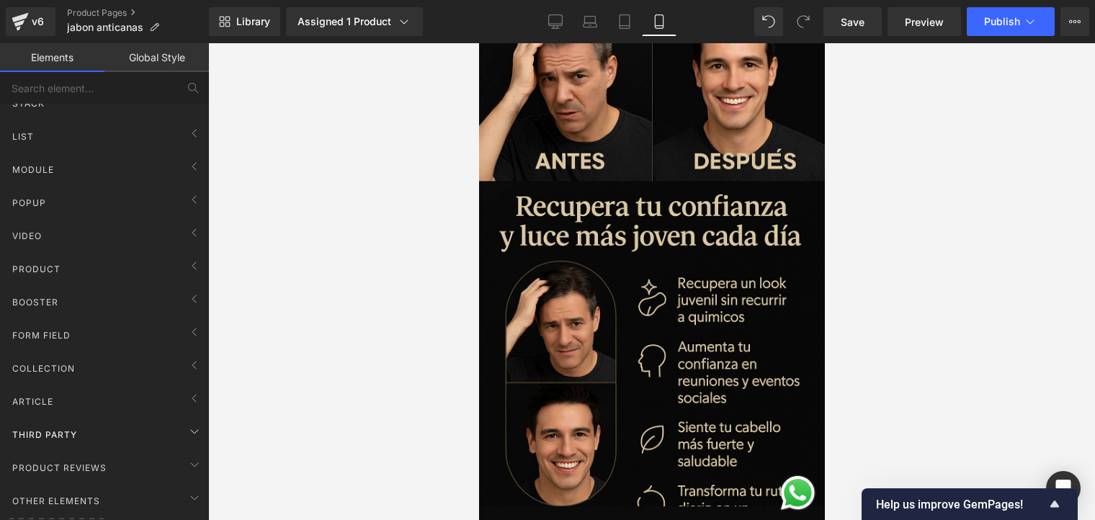
scroll to position [467, 0]
click at [162, 386] on div "Product Reviews" at bounding box center [107, 399] width 203 height 29
click at [186, 388] on icon at bounding box center [194, 396] width 17 height 17
click at [191, 395] on icon at bounding box center [194, 397] width 7 height 4
drag, startPoint x: 184, startPoint y: 384, endPoint x: 179, endPoint y: 373, distance: 11.9
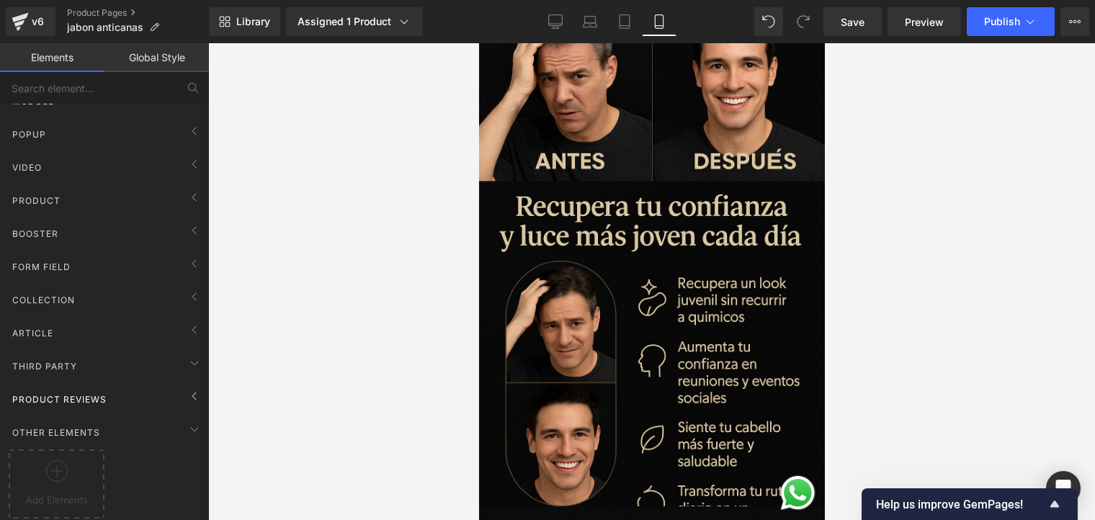
click at [186, 388] on icon at bounding box center [194, 396] width 17 height 17
click at [169, 355] on div "Third Party" at bounding box center [107, 366] width 203 height 29
click at [159, 330] on div "Article" at bounding box center [107, 333] width 203 height 29
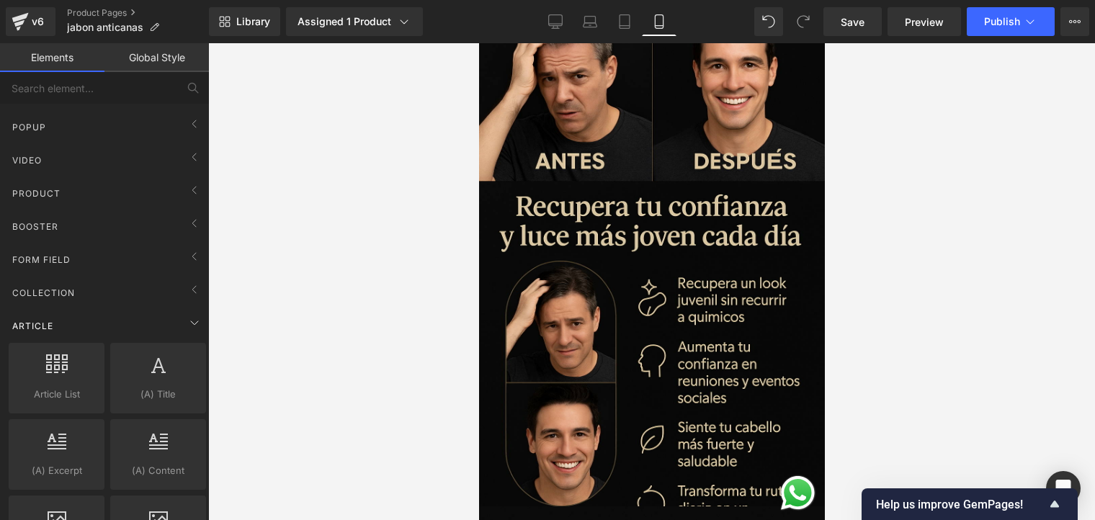
scroll to position [611, 0]
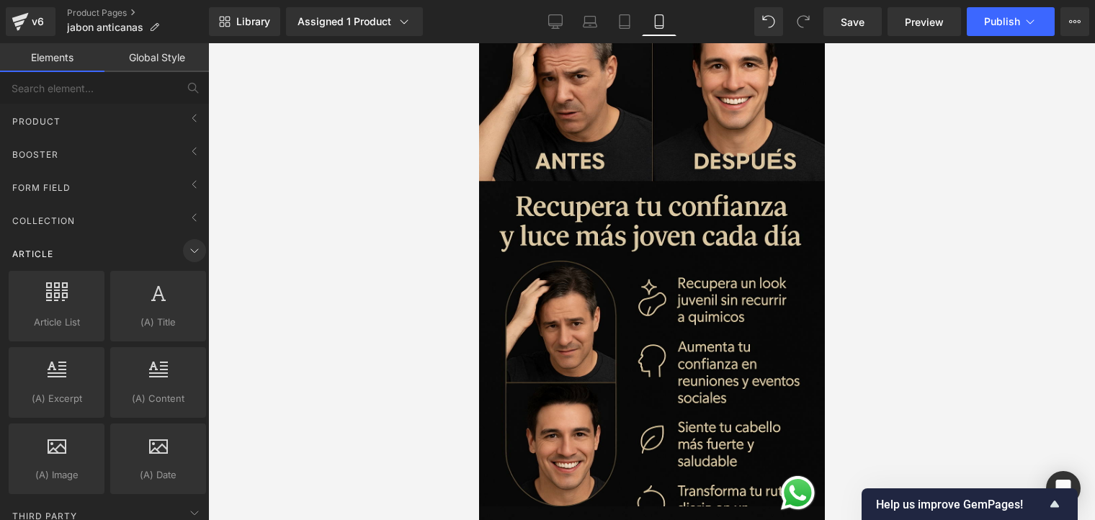
click at [192, 257] on span at bounding box center [194, 250] width 23 height 23
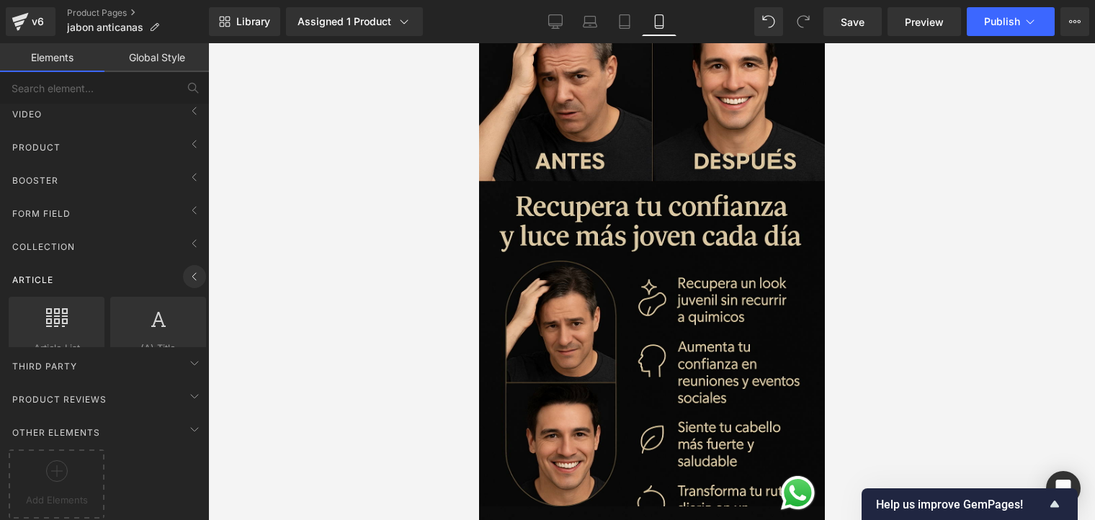
scroll to position [467, 0]
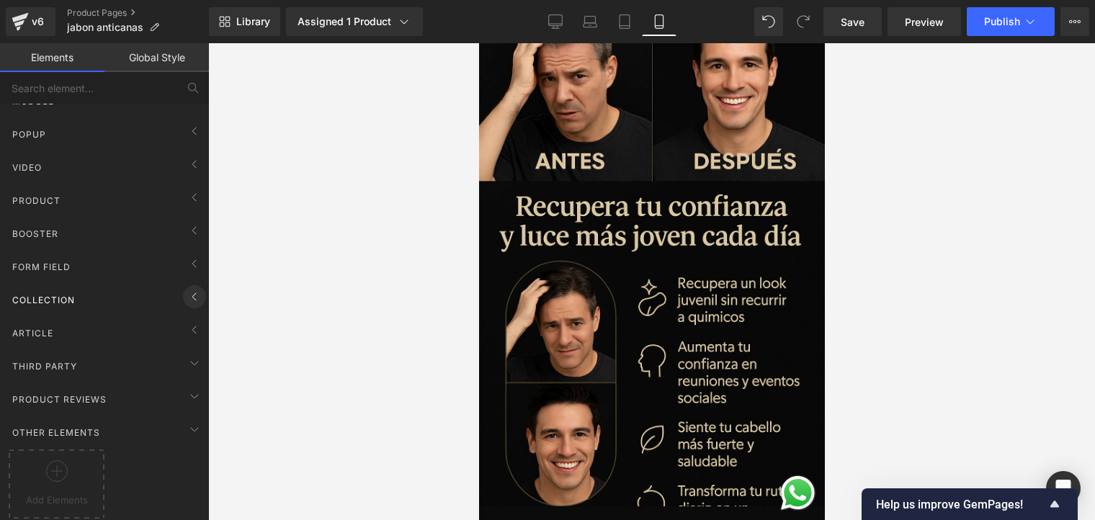
click at [186, 290] on icon at bounding box center [194, 296] width 17 height 17
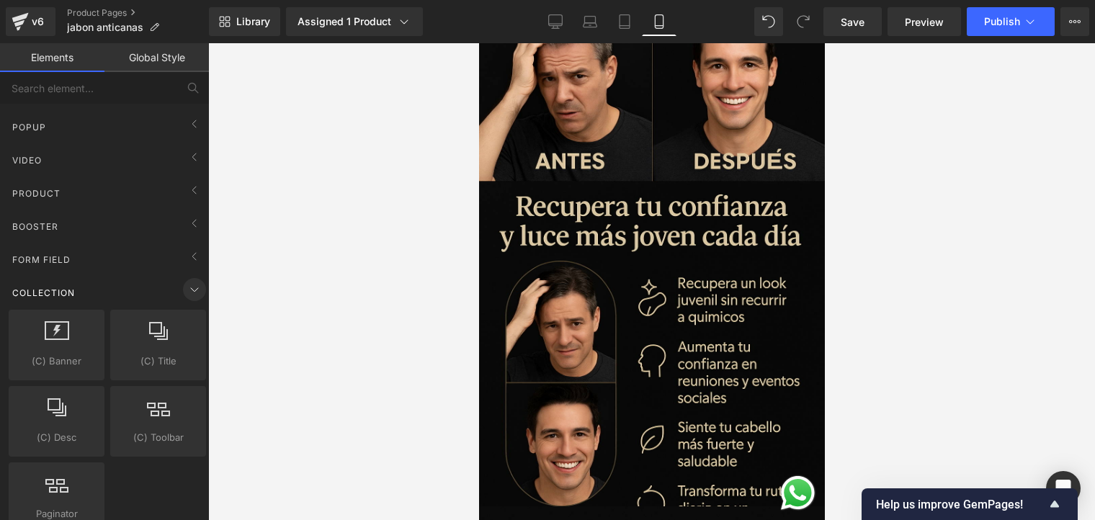
click at [193, 295] on span at bounding box center [194, 289] width 23 height 23
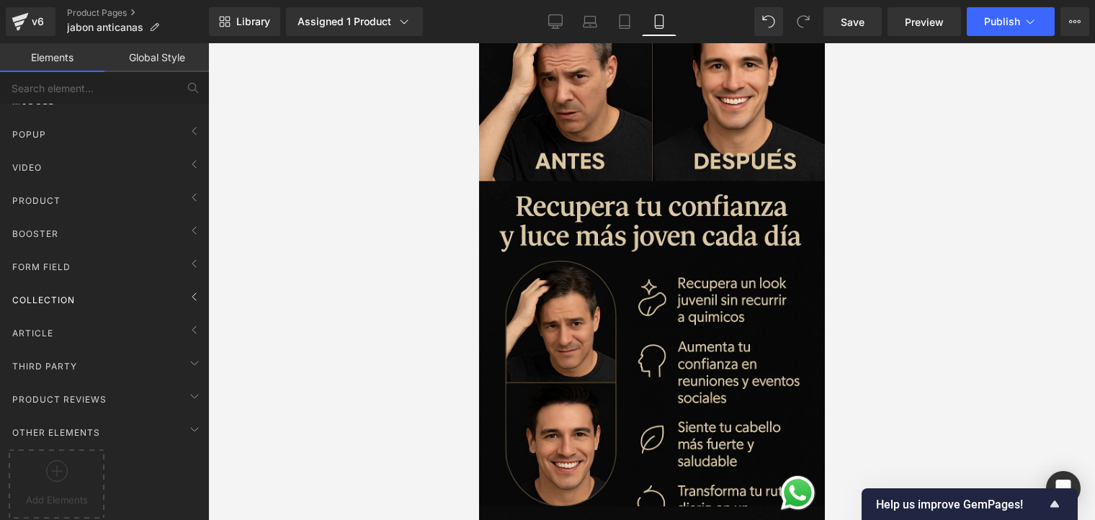
click at [176, 285] on div "Collection" at bounding box center [107, 299] width 203 height 29
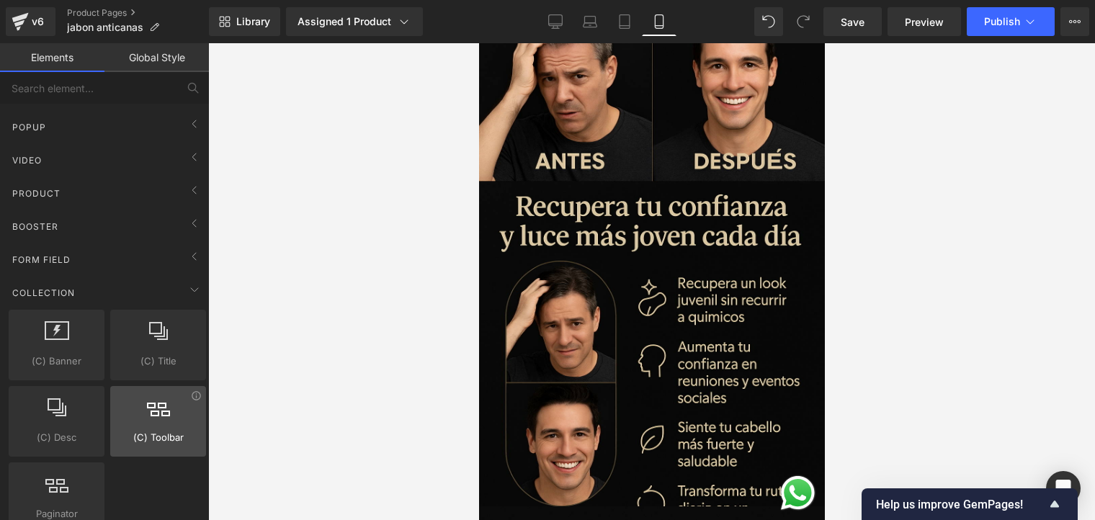
scroll to position [395, 0]
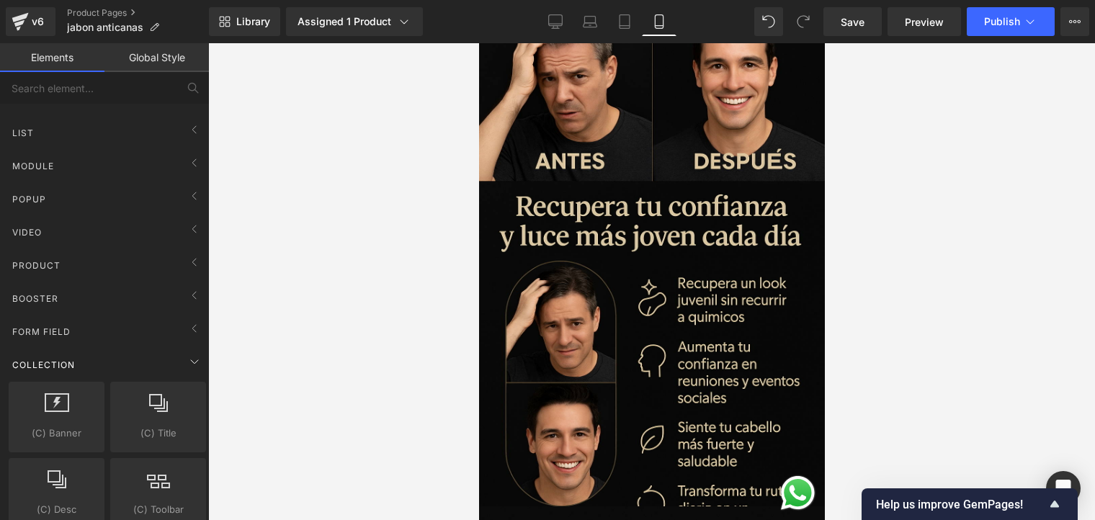
click at [184, 347] on div "Collection (C) Banner collections, banners, images, photos (C) Title collection…" at bounding box center [107, 477] width 203 height 262
click at [186, 354] on icon at bounding box center [194, 361] width 17 height 17
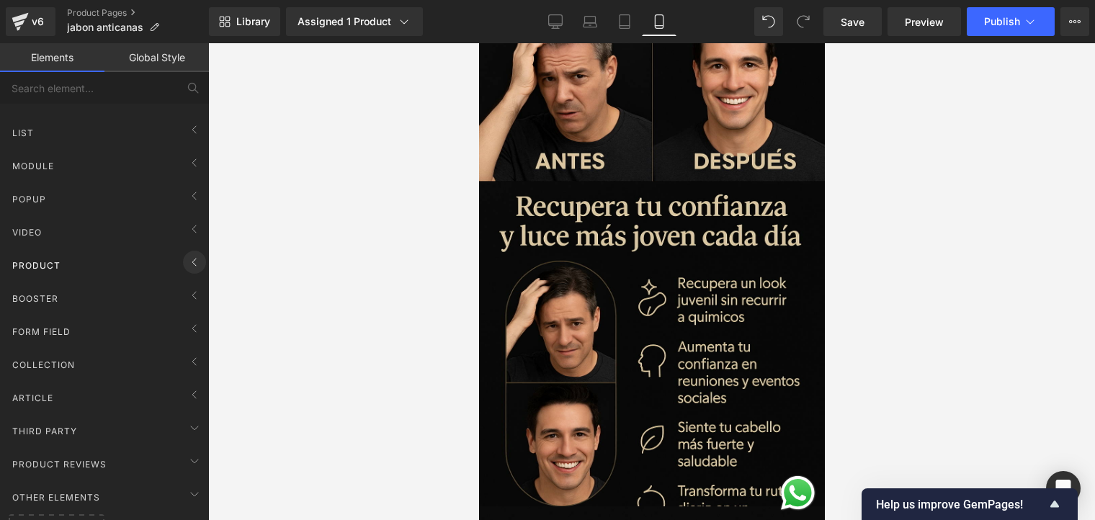
click at [190, 262] on icon at bounding box center [194, 262] width 17 height 17
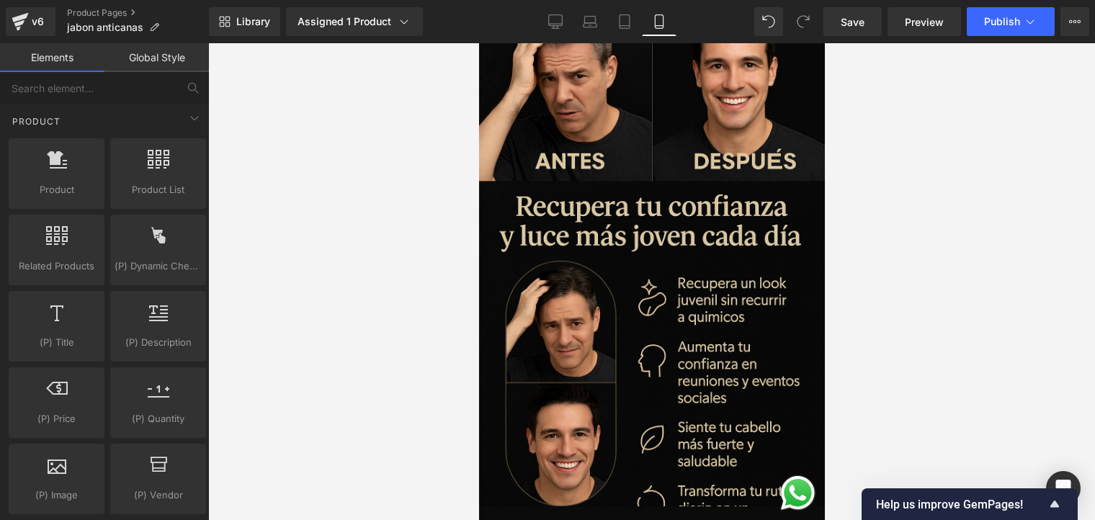
scroll to position [467, 0]
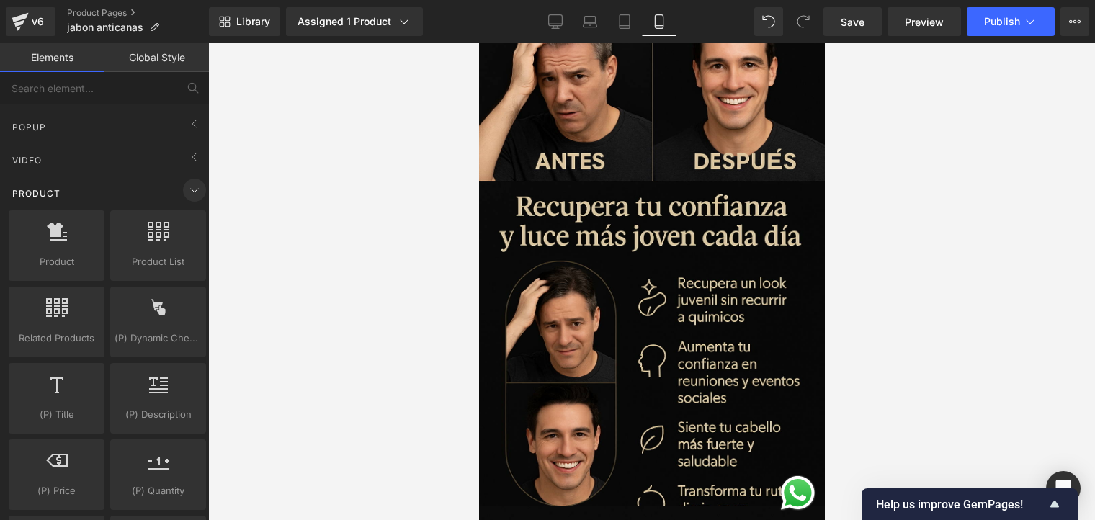
click at [191, 195] on icon at bounding box center [194, 190] width 17 height 17
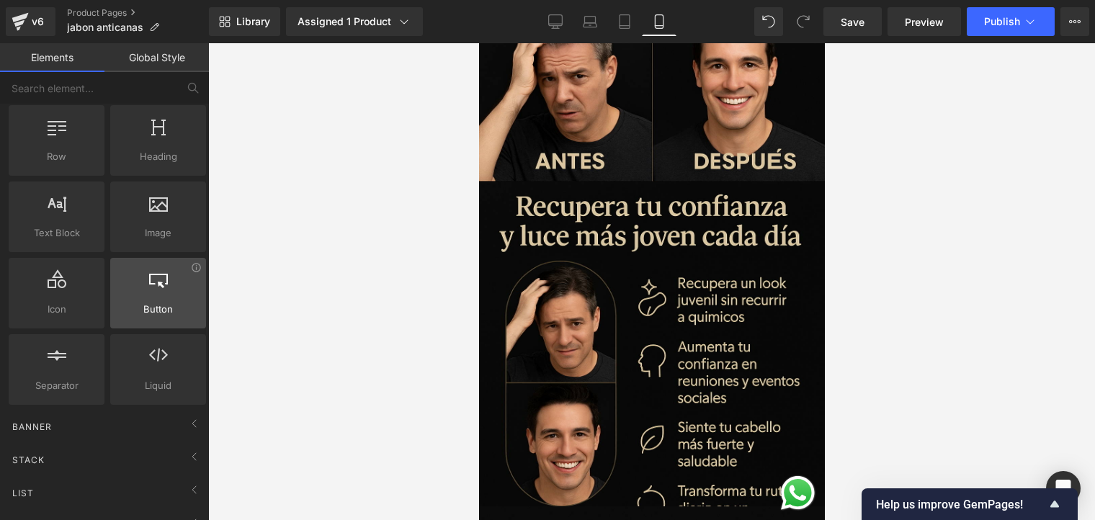
scroll to position [0, 0]
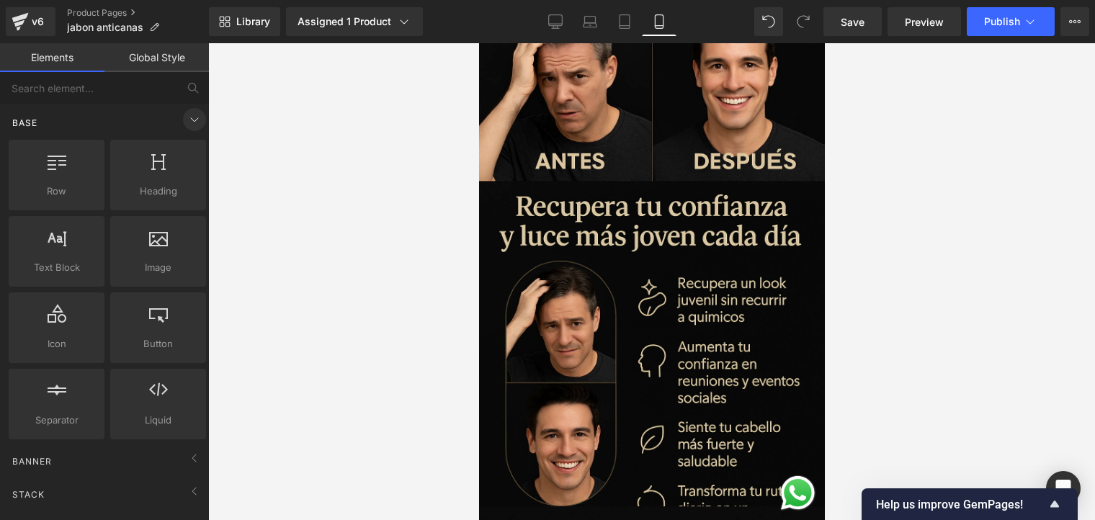
click at [190, 123] on icon at bounding box center [194, 119] width 17 height 17
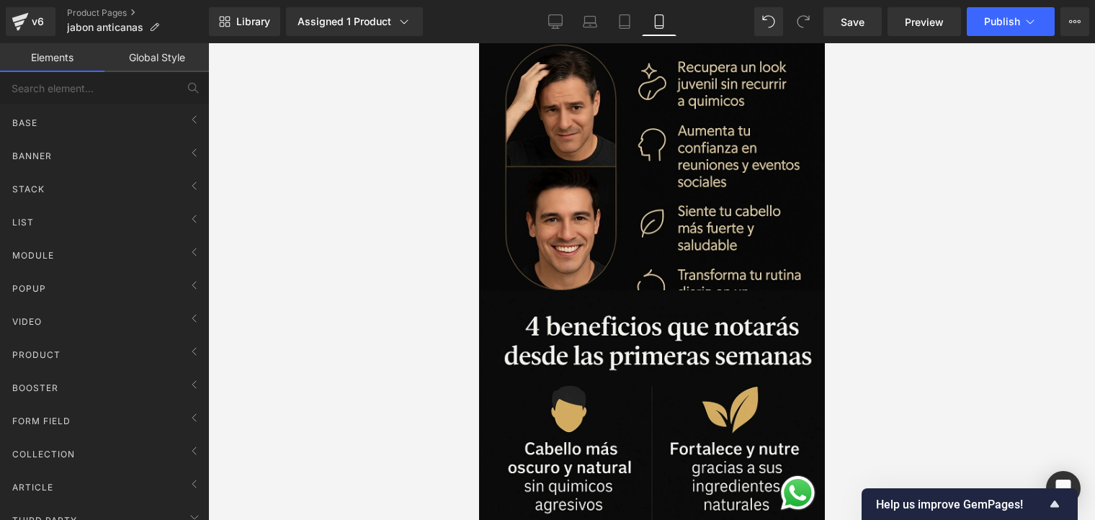
scroll to position [1225, 0]
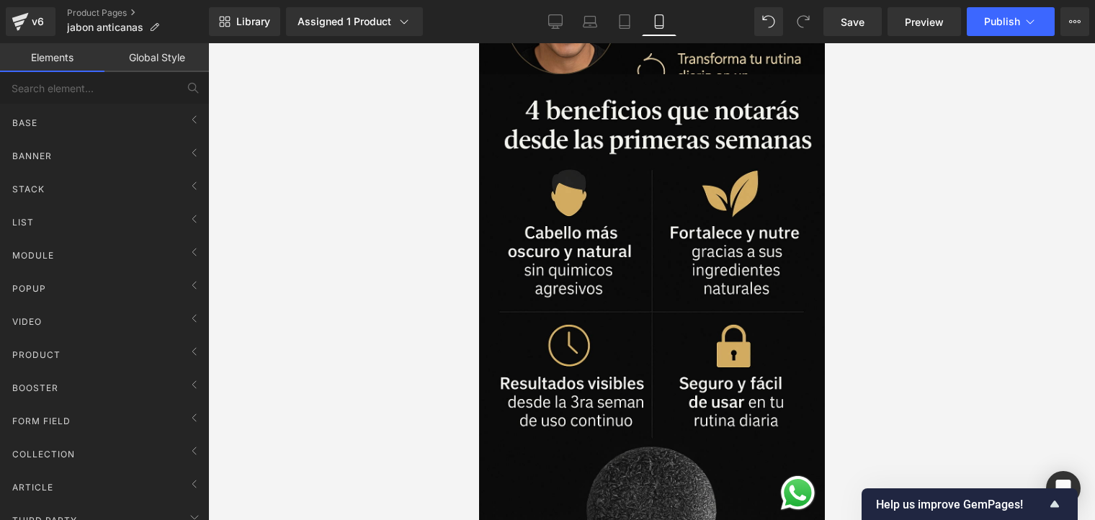
click at [172, 55] on link "Global Style" at bounding box center [156, 57] width 104 height 29
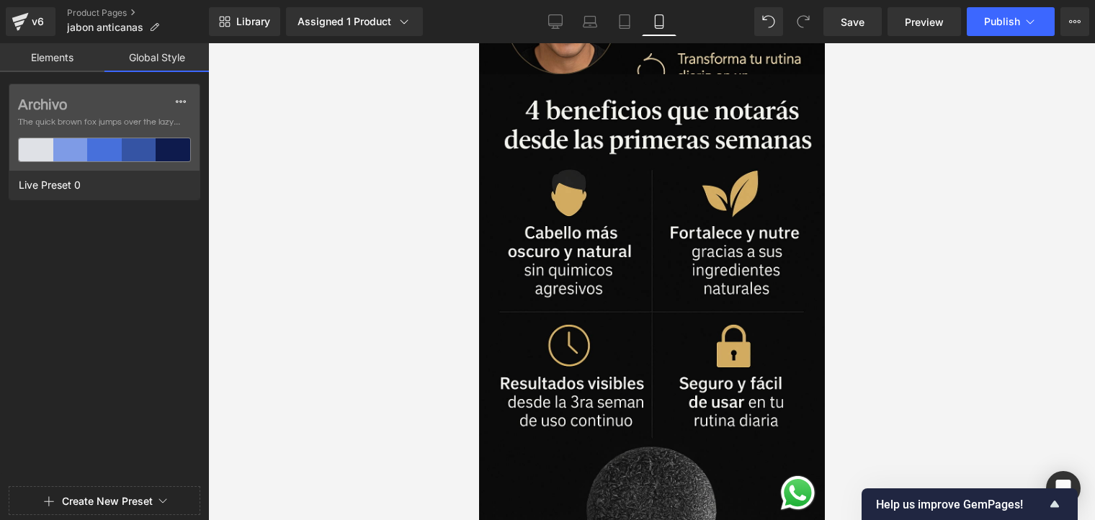
click at [71, 50] on link "Elements" at bounding box center [52, 57] width 104 height 29
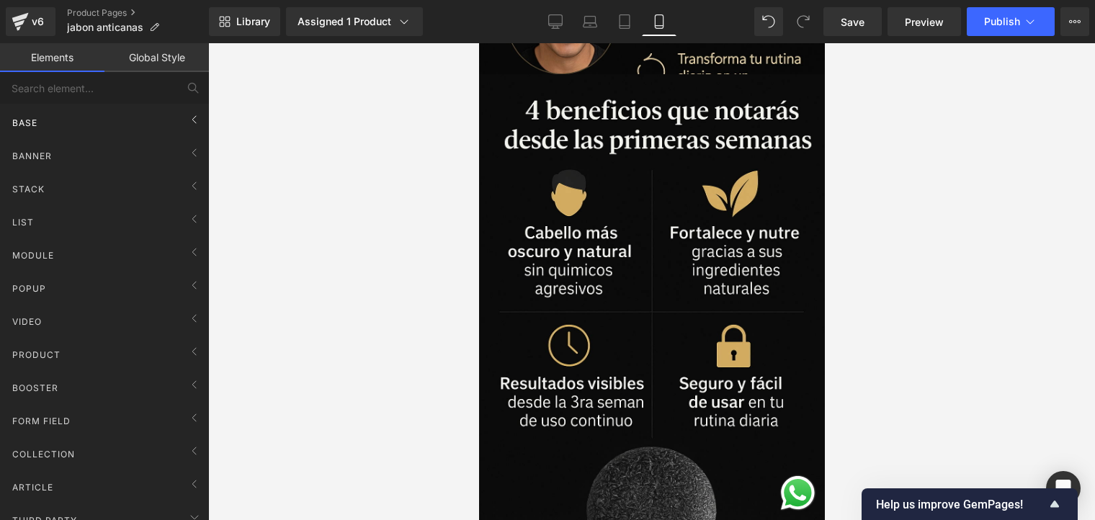
click at [133, 108] on div "Base" at bounding box center [107, 122] width 203 height 29
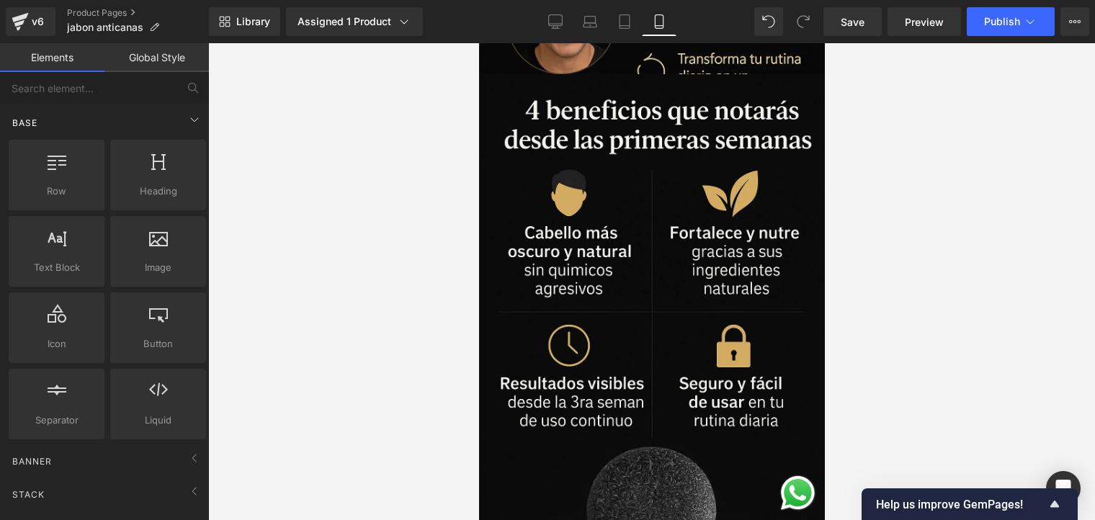
click at [133, 108] on div "Base" at bounding box center [107, 122] width 203 height 29
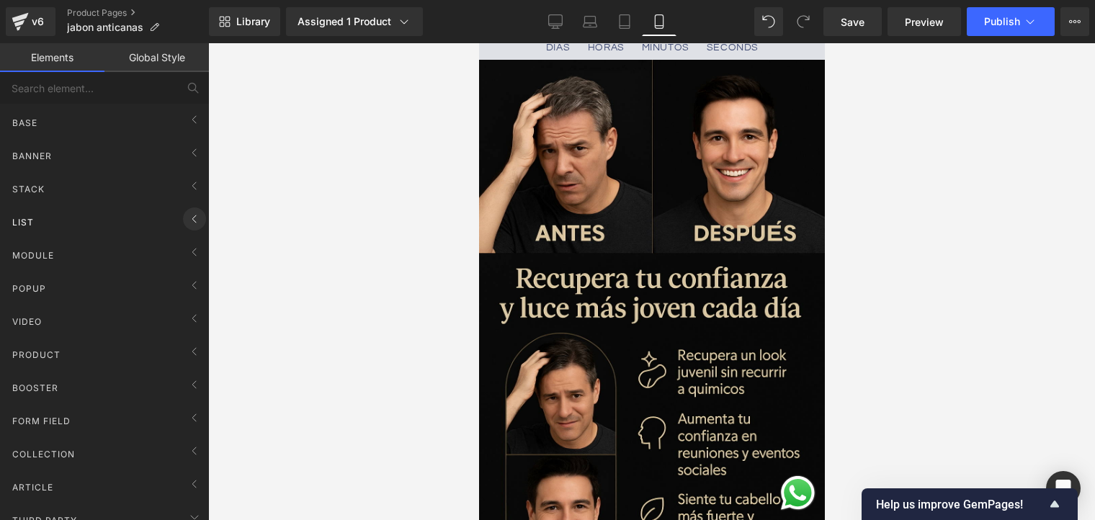
scroll to position [649, 0]
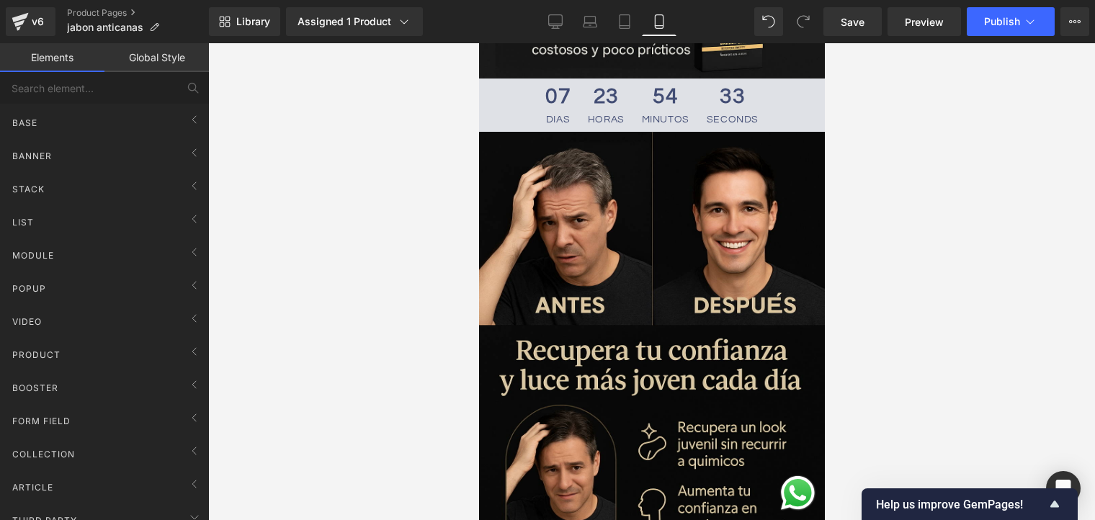
click at [148, 63] on link "Global Style" at bounding box center [156, 57] width 104 height 29
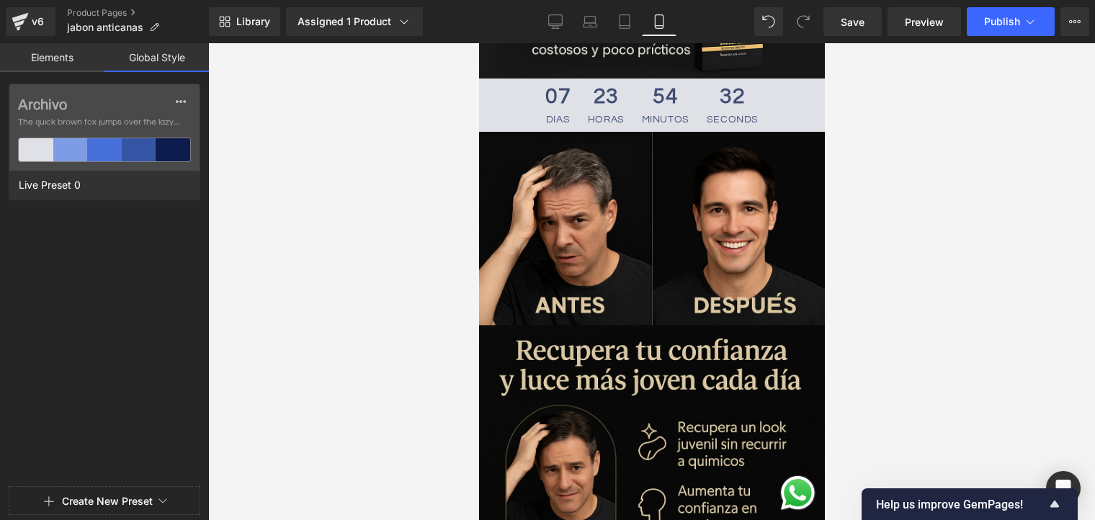
click at [56, 63] on link "Elements" at bounding box center [52, 57] width 104 height 29
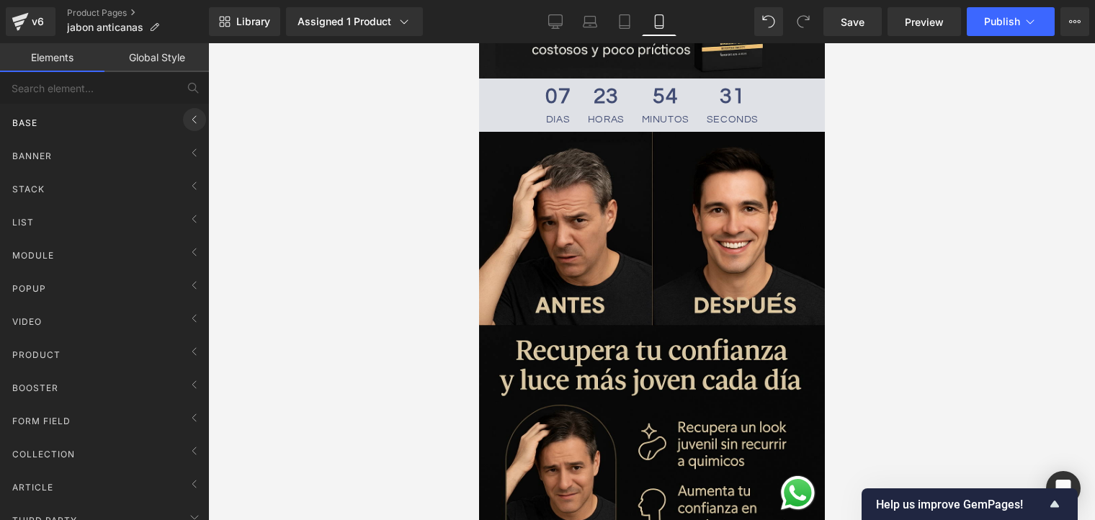
click at [199, 124] on span at bounding box center [194, 119] width 23 height 23
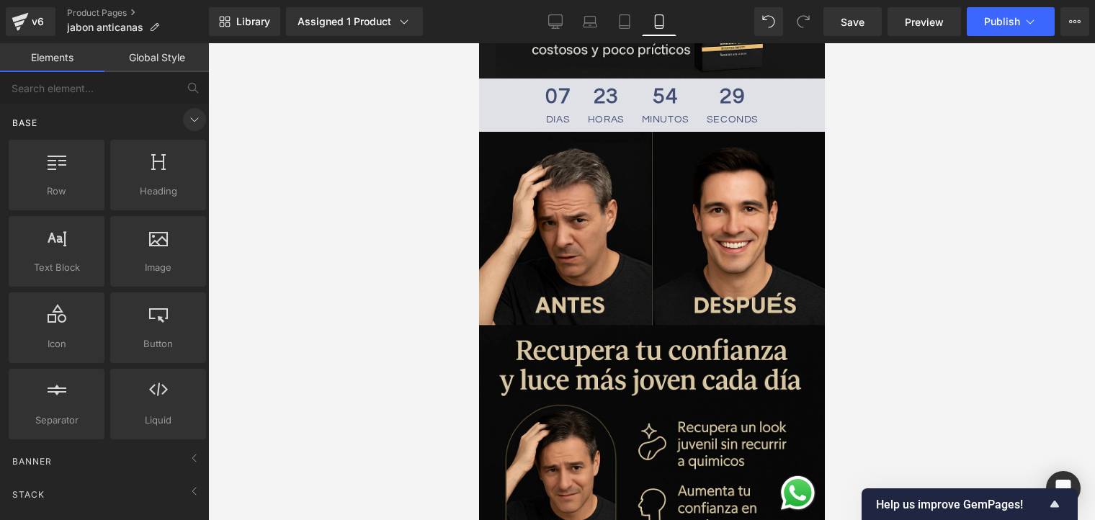
click at [198, 124] on span at bounding box center [194, 119] width 23 height 23
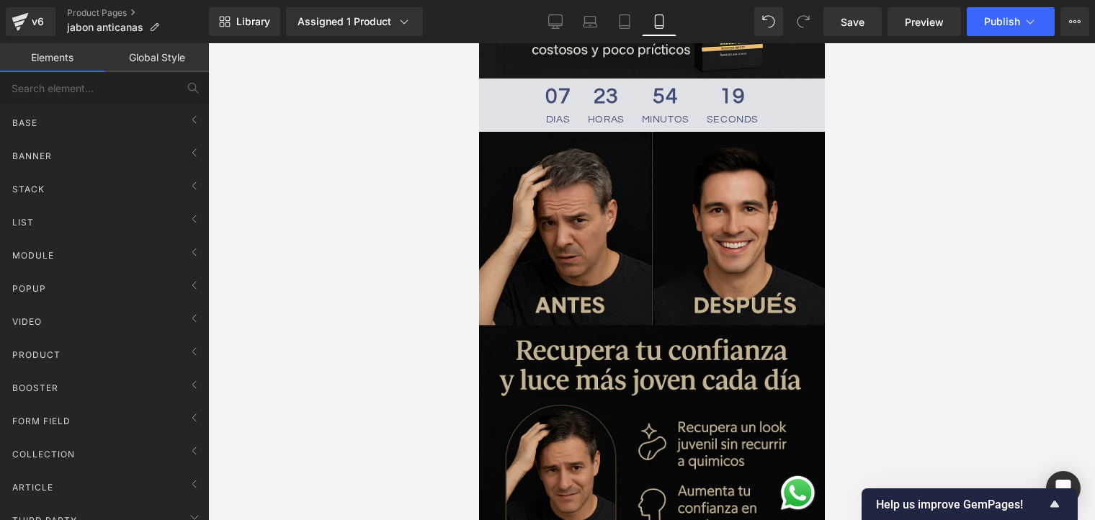
click at [601, 510] on img at bounding box center [652, 391] width 346 height 519
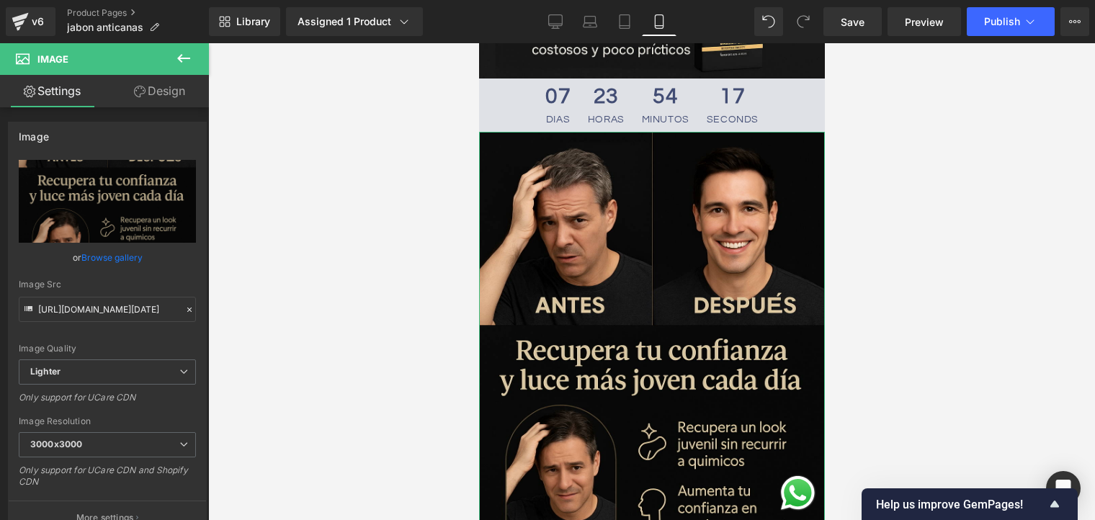
scroll to position [72, 0]
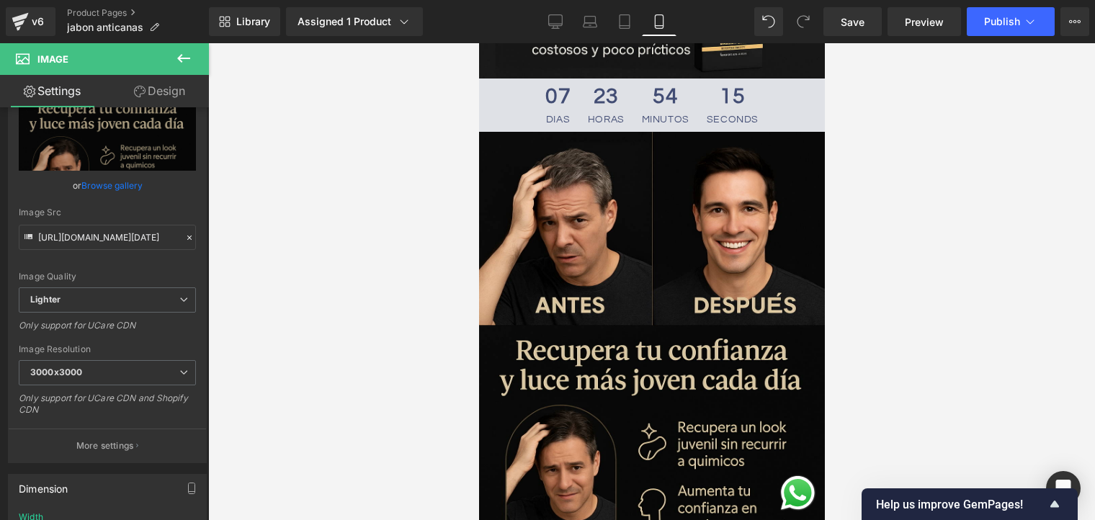
click at [182, 53] on icon at bounding box center [183, 58] width 17 height 17
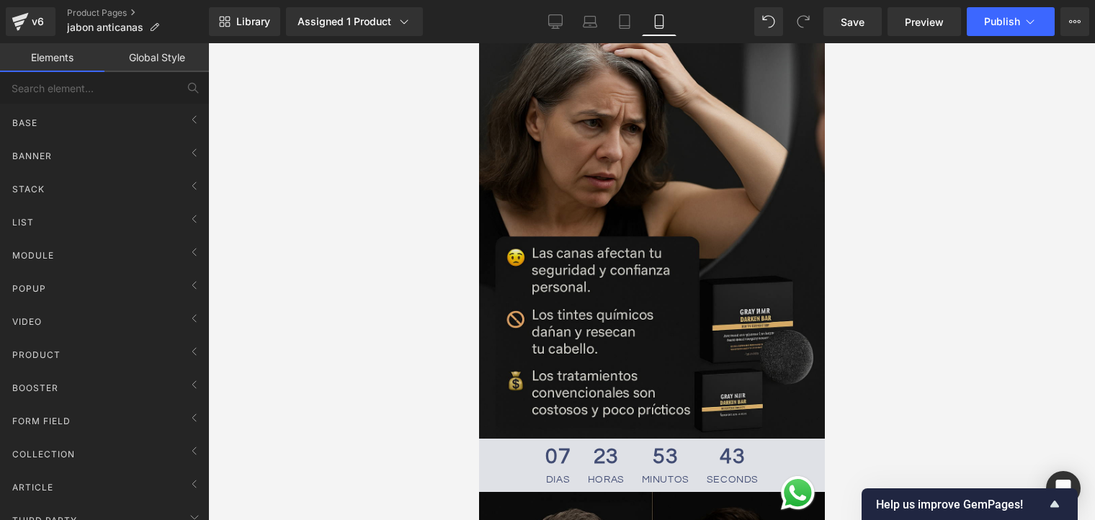
scroll to position [432, 0]
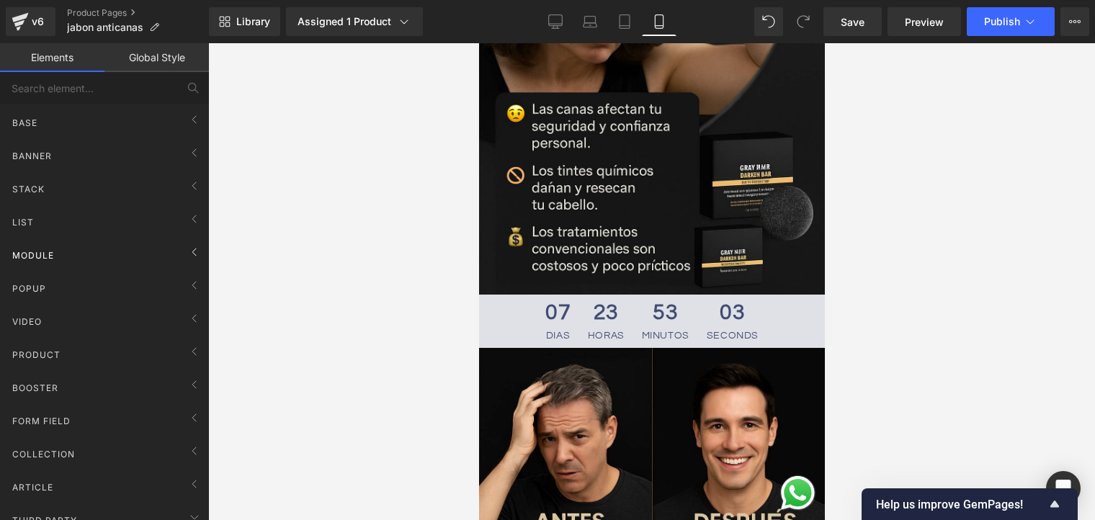
click at [121, 254] on div "Module" at bounding box center [107, 255] width 203 height 29
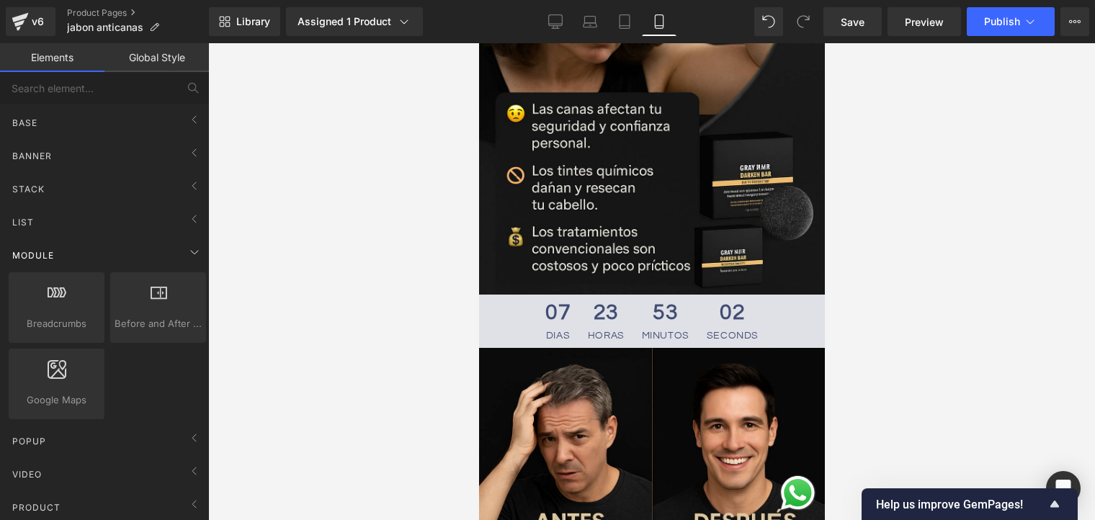
click at [121, 254] on div "Module" at bounding box center [107, 255] width 203 height 29
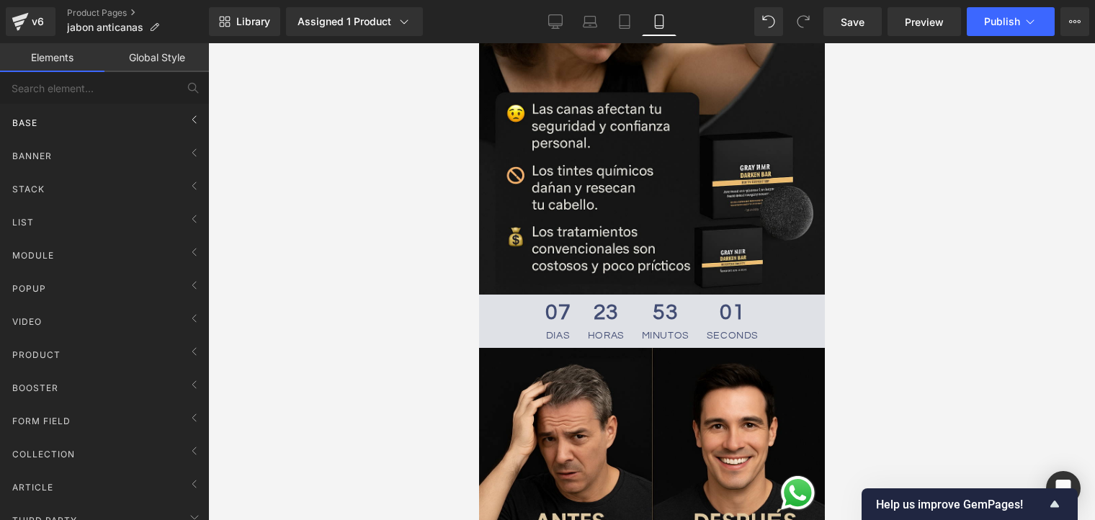
click at [149, 120] on div "Base" at bounding box center [107, 122] width 203 height 29
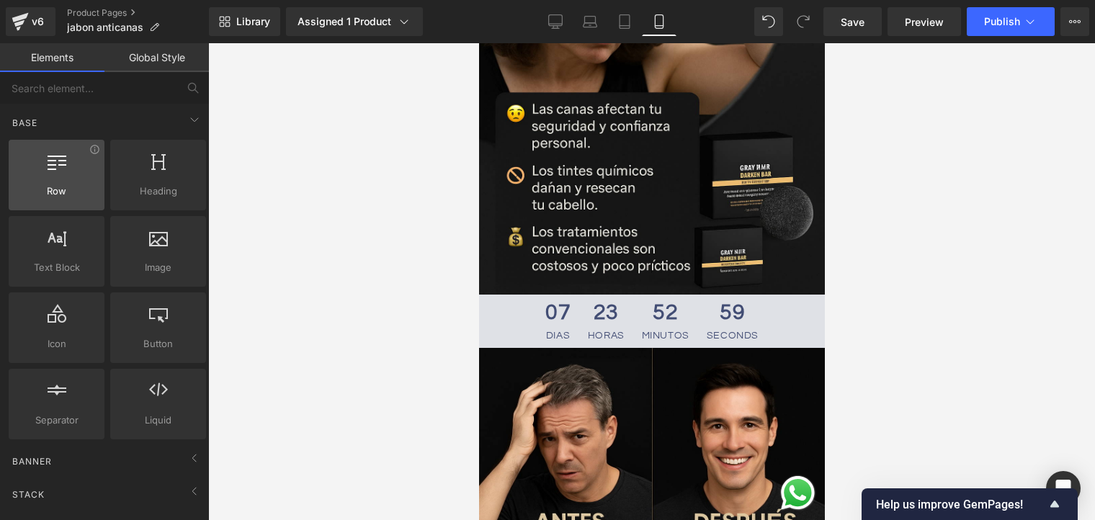
click at [84, 194] on span "Row" at bounding box center [56, 191] width 87 height 15
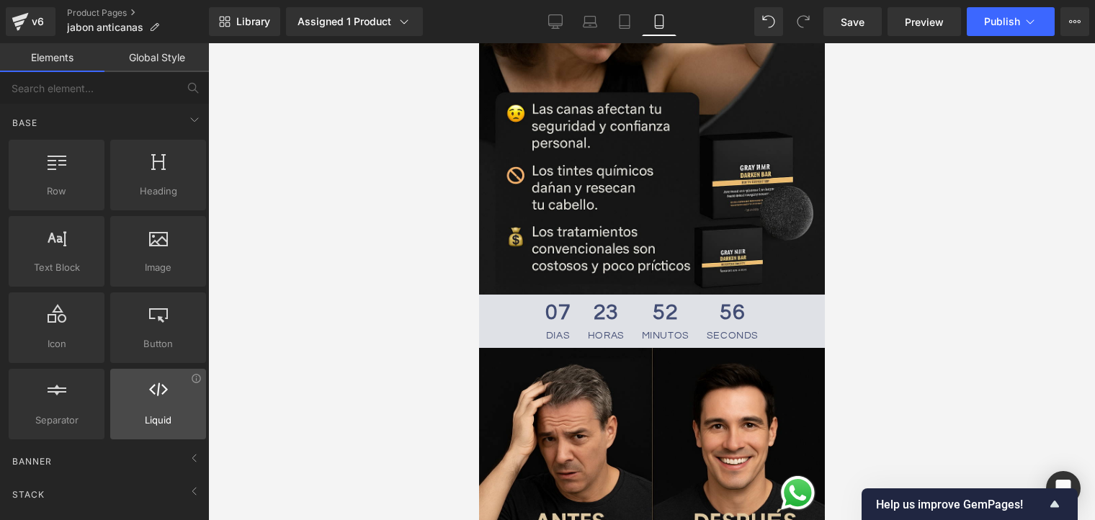
click at [164, 400] on div at bounding box center [158, 397] width 87 height 32
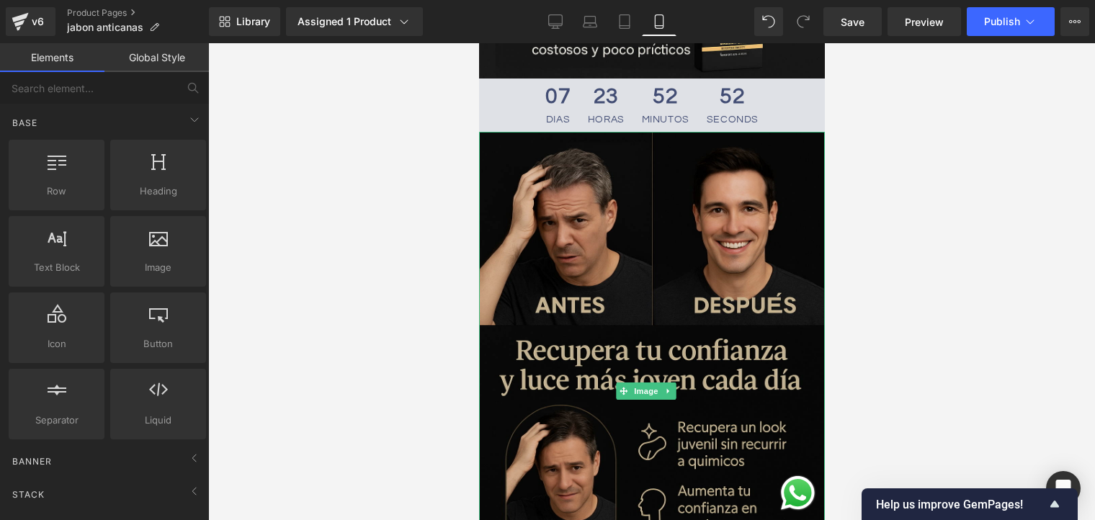
scroll to position [721, 0]
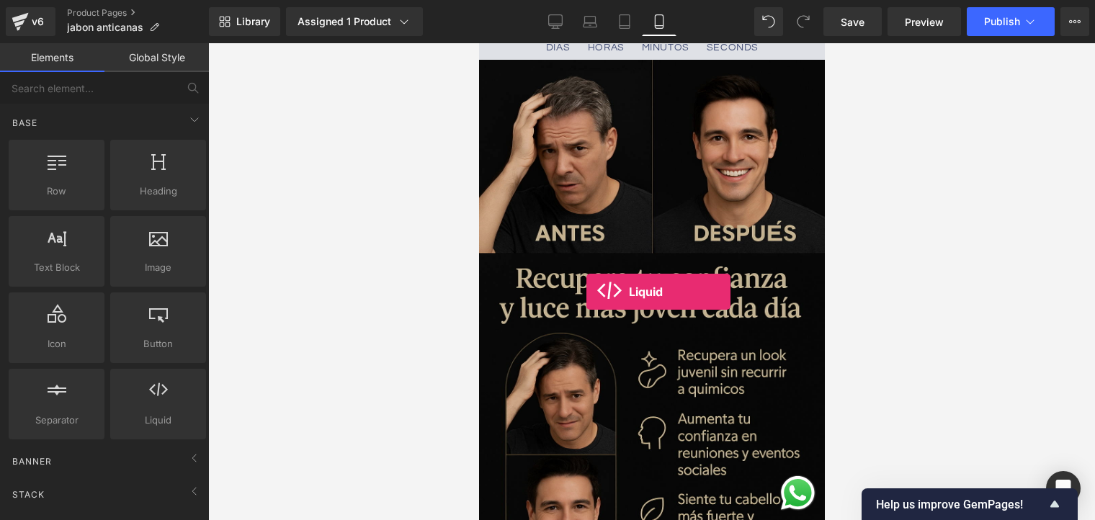
drag, startPoint x: 638, startPoint y: 443, endPoint x: 586, endPoint y: 292, distance: 160.2
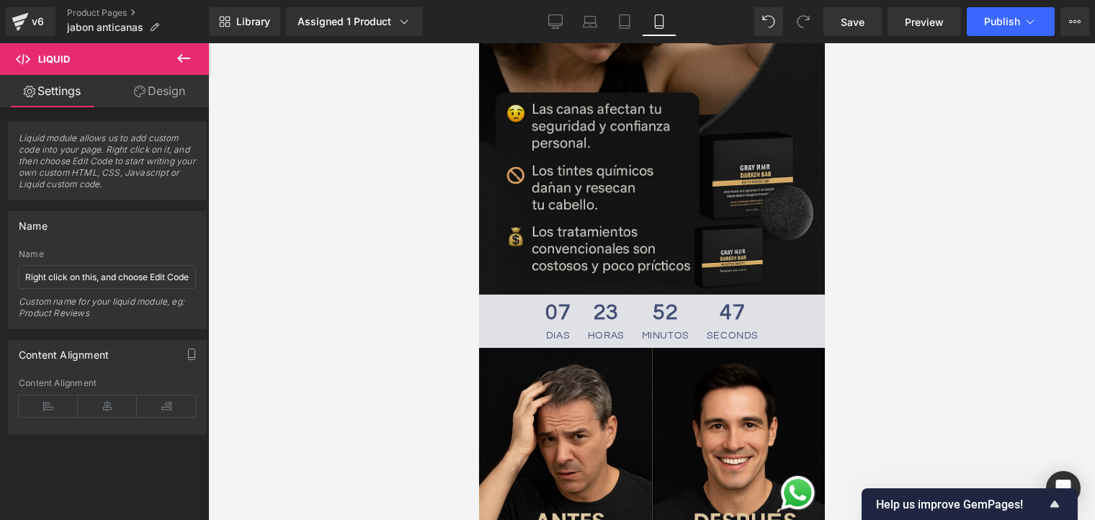
scroll to position [288, 0]
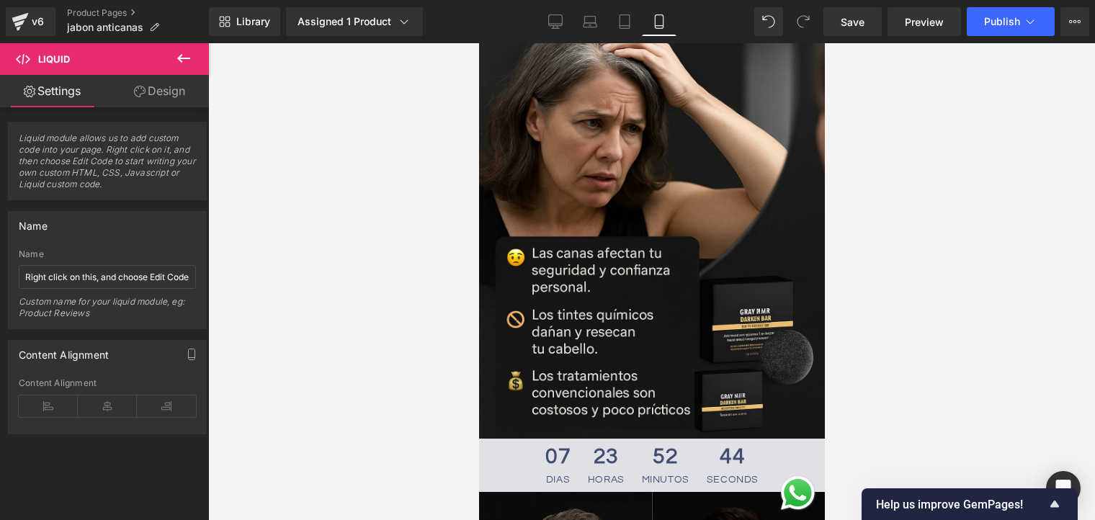
click at [190, 58] on icon at bounding box center [183, 58] width 17 height 17
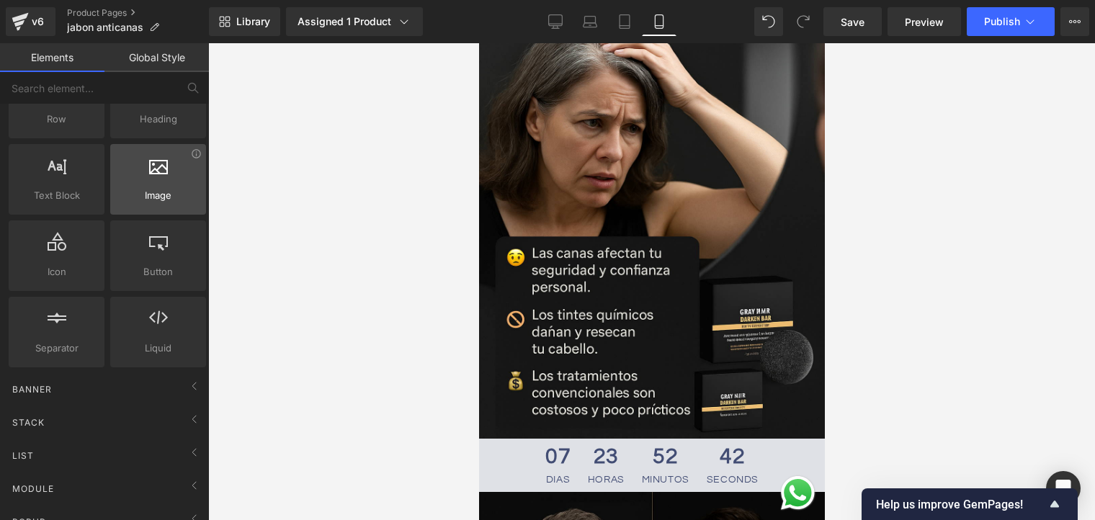
scroll to position [0, 0]
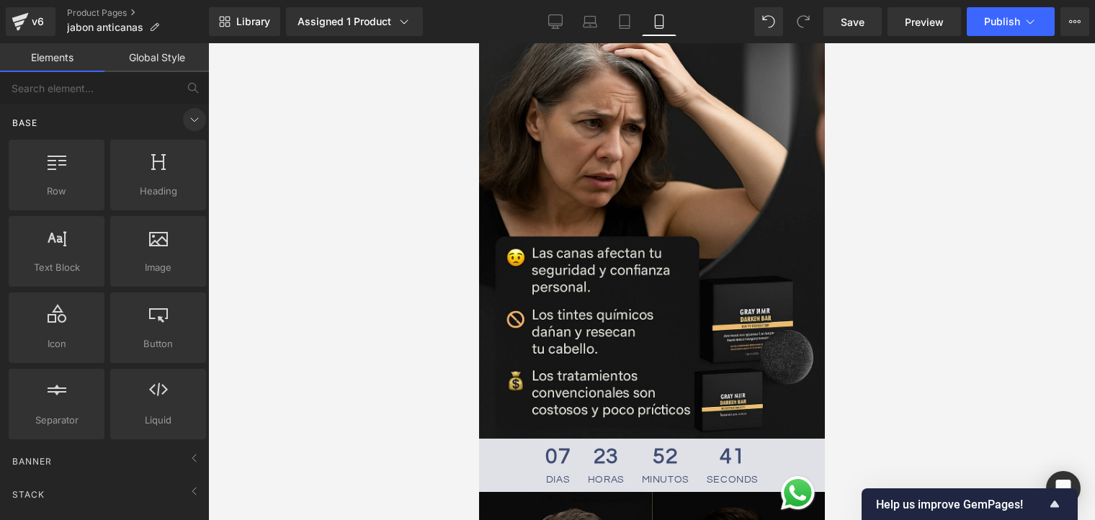
click at [190, 130] on span at bounding box center [194, 119] width 23 height 23
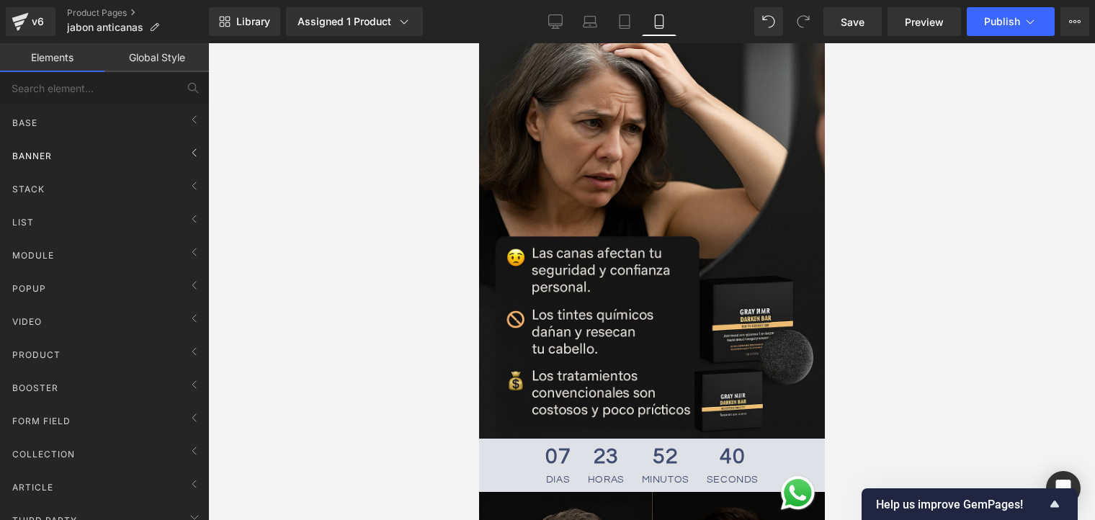
click at [157, 153] on div "Banner" at bounding box center [107, 155] width 203 height 29
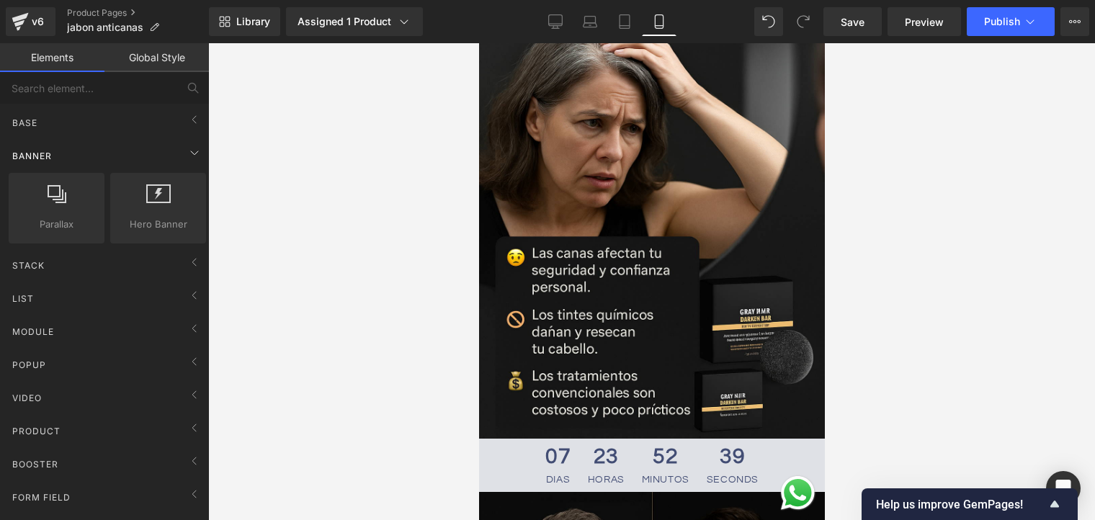
click at [158, 153] on div "Banner" at bounding box center [107, 155] width 203 height 29
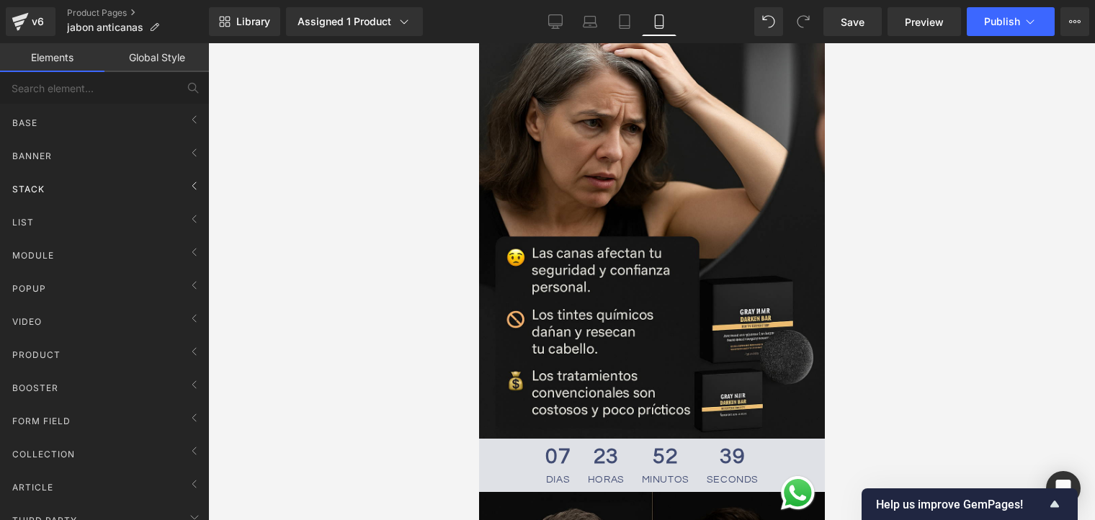
click at [167, 190] on div "Stack" at bounding box center [107, 188] width 203 height 29
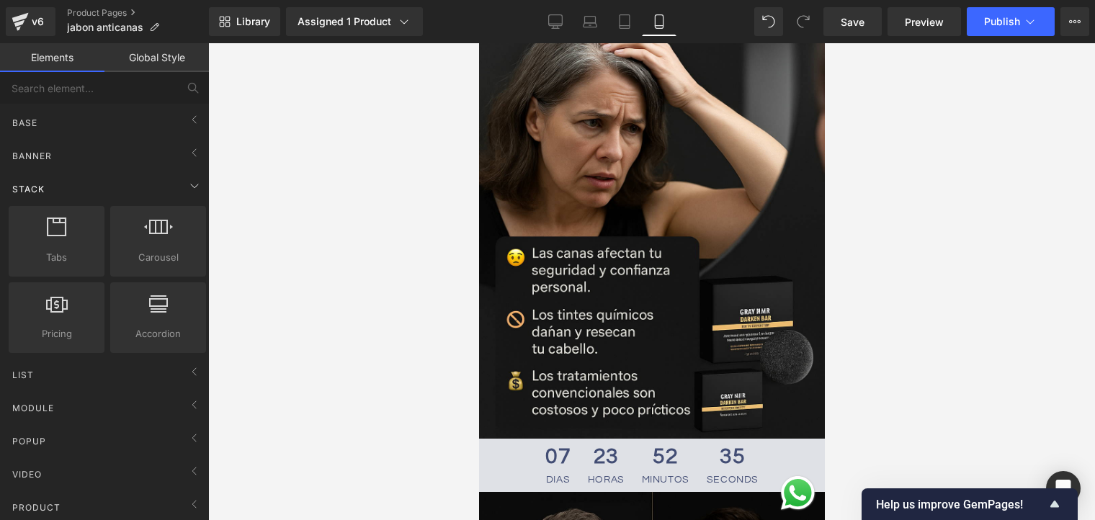
click at [167, 190] on div "Stack" at bounding box center [107, 188] width 203 height 29
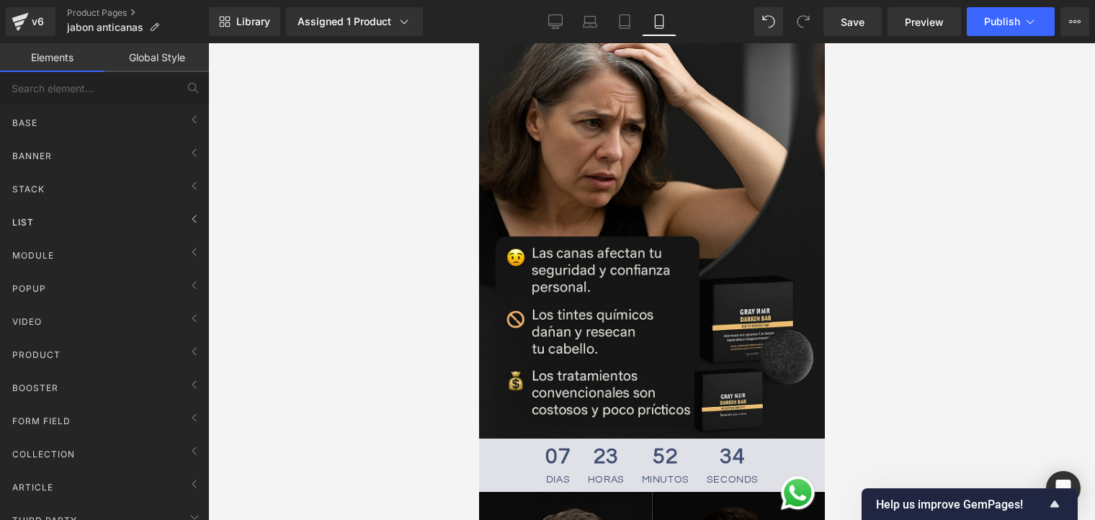
click at [174, 217] on div "List" at bounding box center [107, 222] width 203 height 29
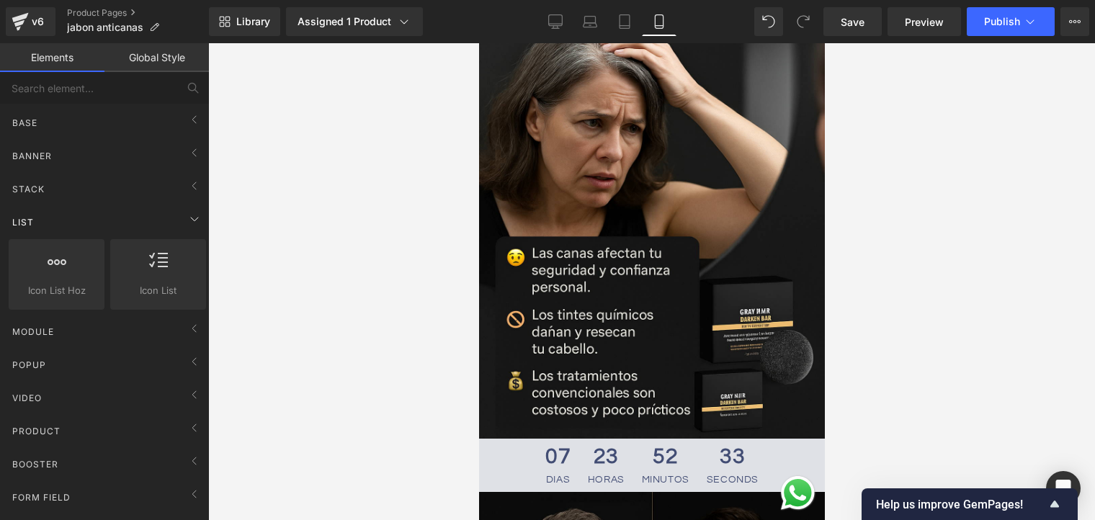
click at [174, 217] on div "List" at bounding box center [107, 222] width 203 height 29
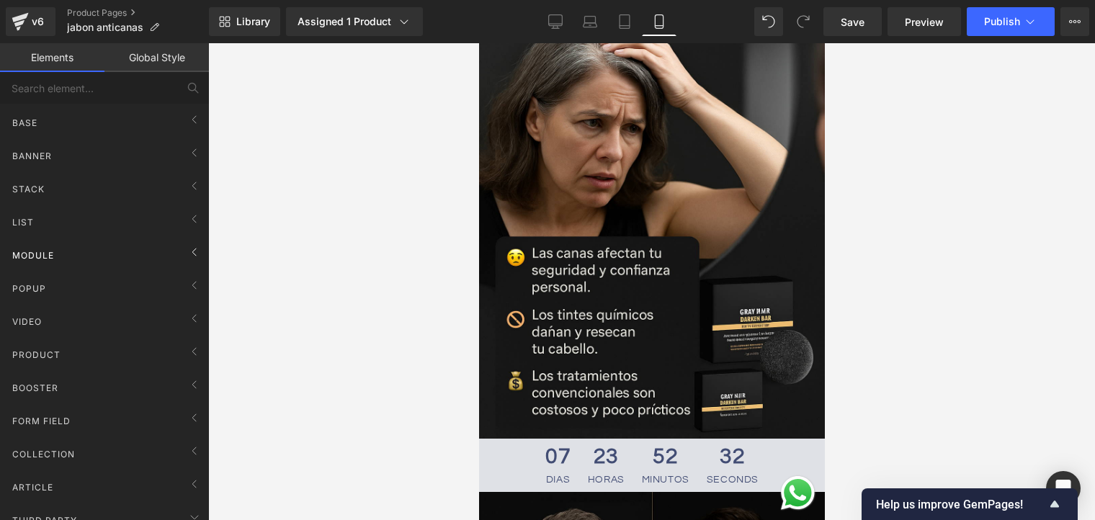
click at [133, 246] on div "Module" at bounding box center [107, 255] width 203 height 29
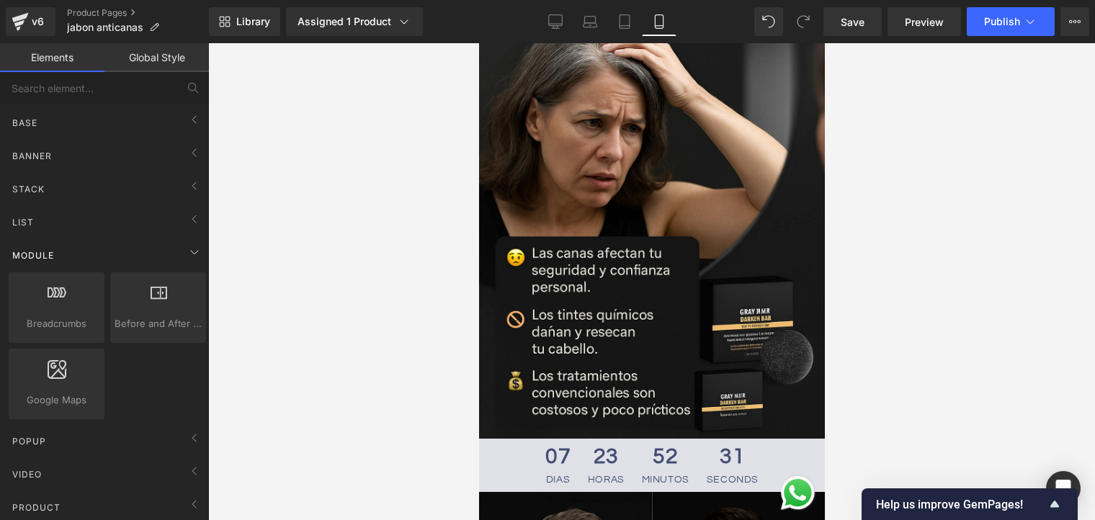
click at [133, 246] on div "Module" at bounding box center [107, 255] width 203 height 29
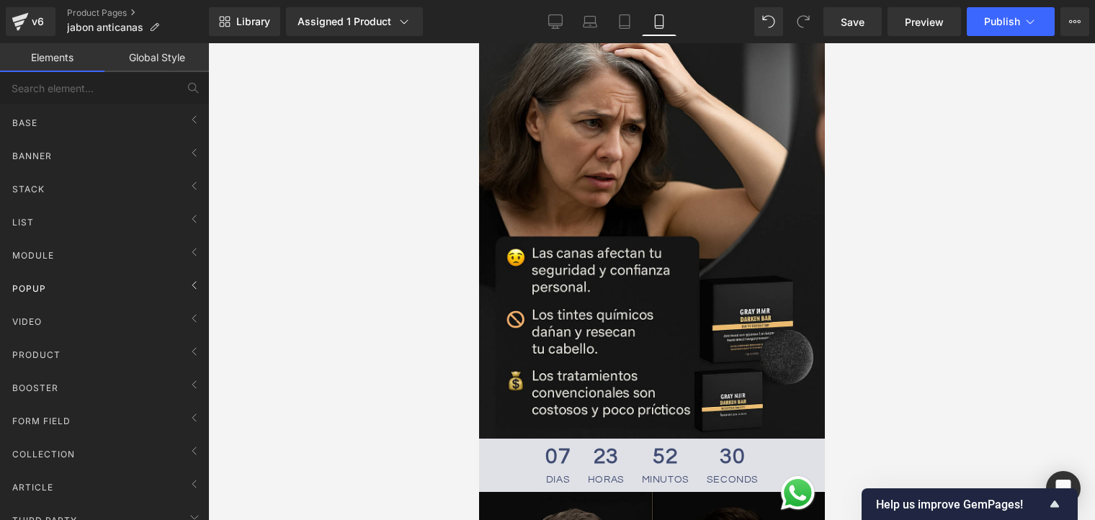
click at [147, 285] on div "Popup" at bounding box center [107, 288] width 203 height 29
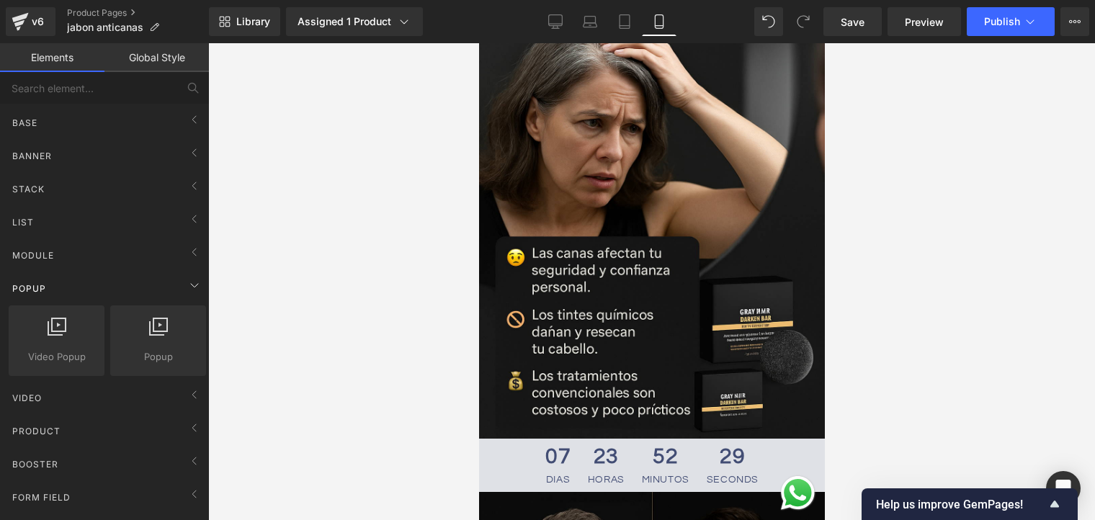
click at [147, 285] on div "Popup" at bounding box center [107, 288] width 203 height 29
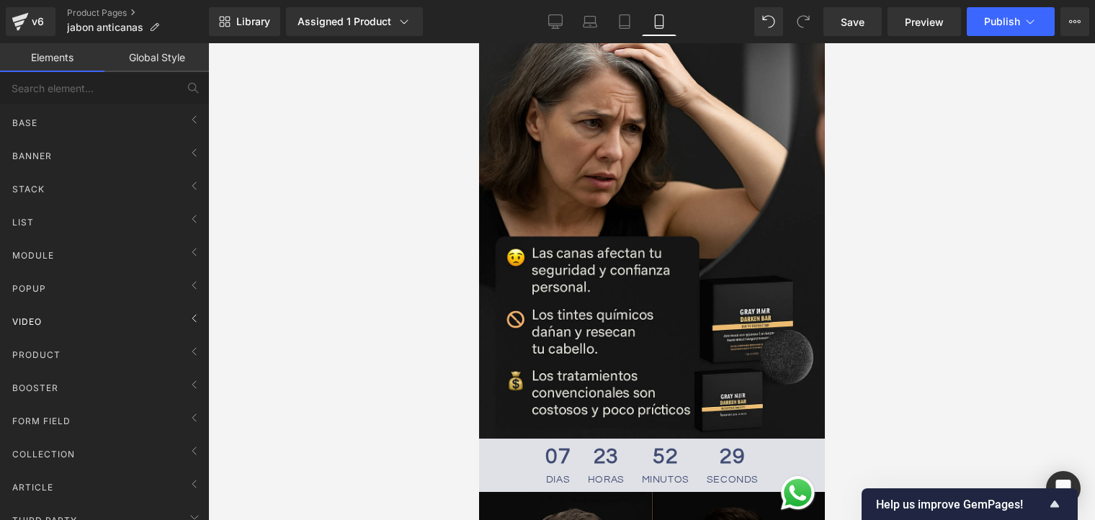
click at [146, 315] on div "Video" at bounding box center [107, 321] width 203 height 29
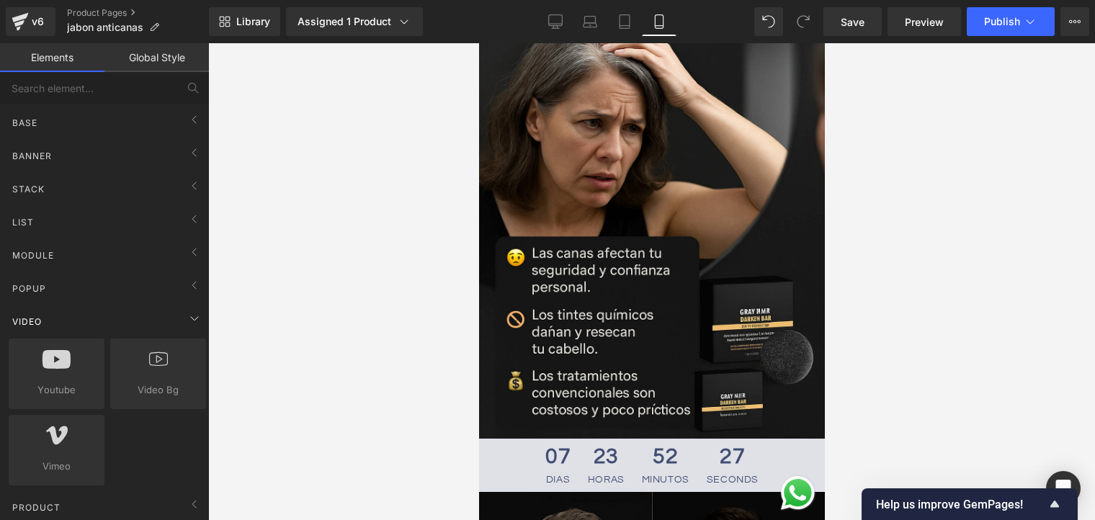
click at [144, 315] on div "Video" at bounding box center [107, 321] width 203 height 29
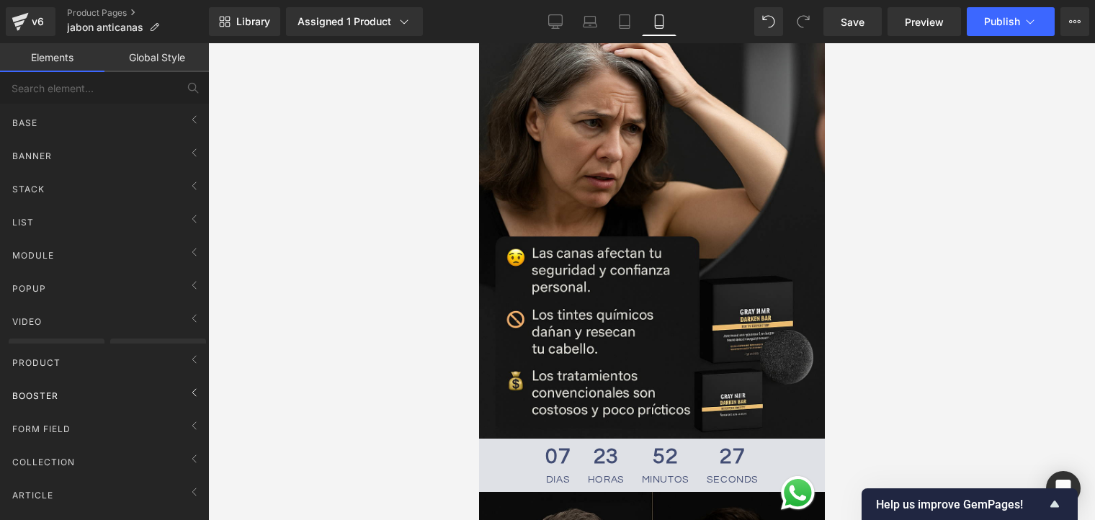
scroll to position [72, 0]
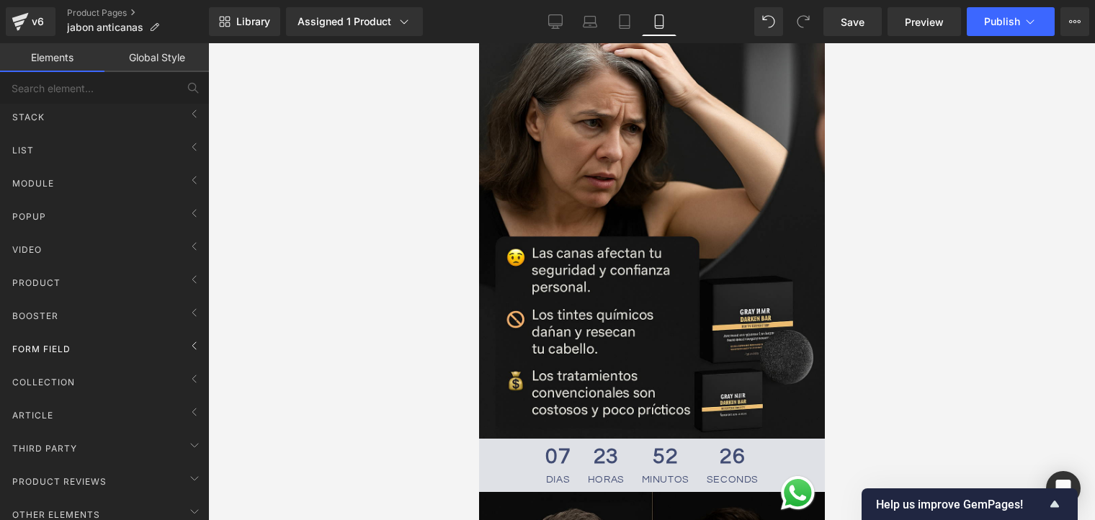
click at [115, 349] on div "Form Field" at bounding box center [107, 348] width 203 height 29
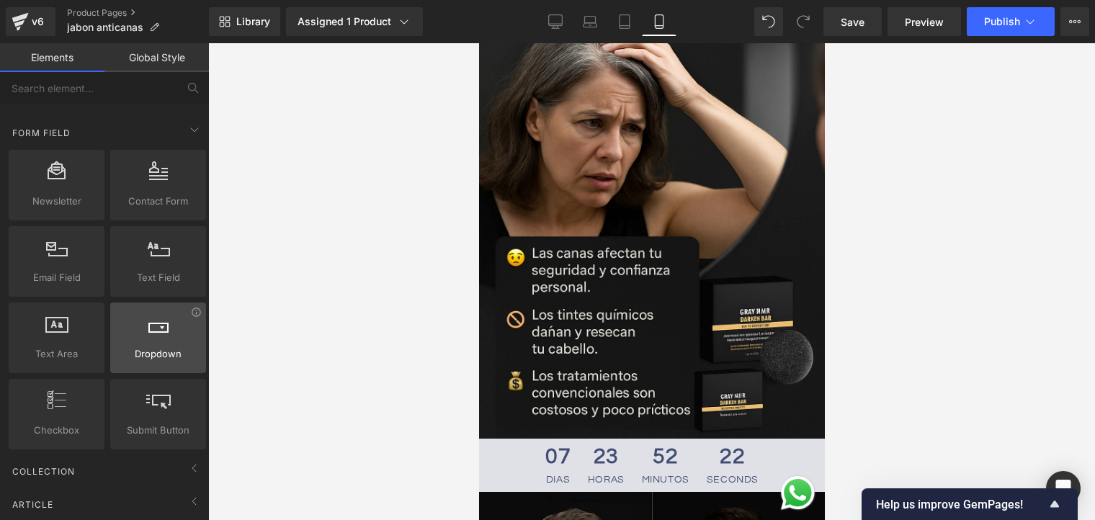
scroll to position [216, 0]
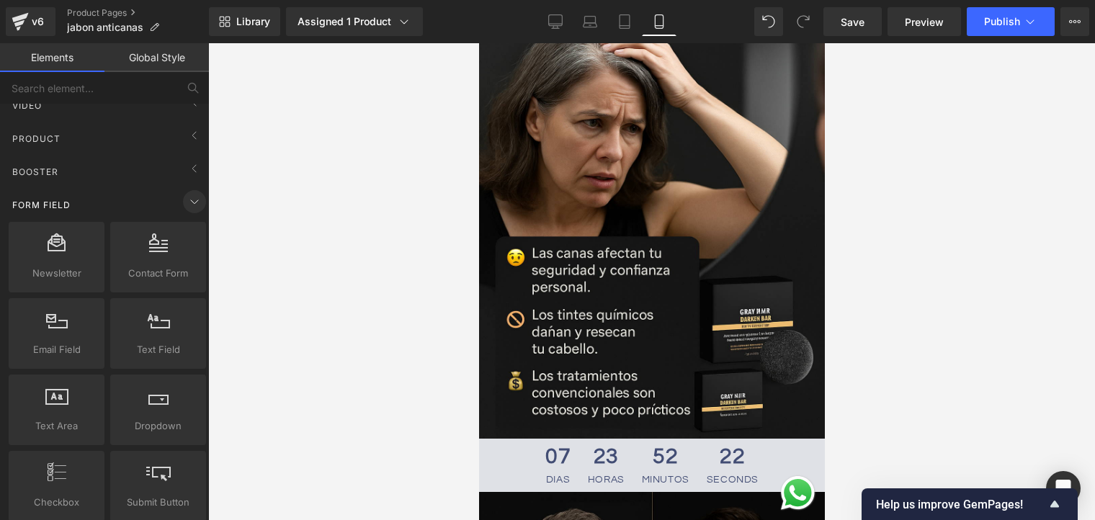
click at [183, 197] on span at bounding box center [194, 201] width 23 height 23
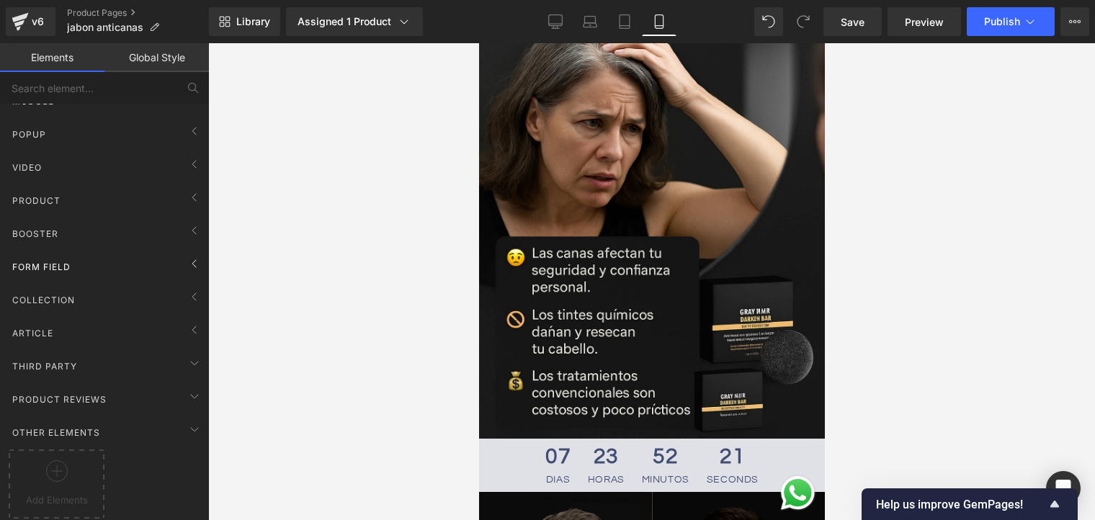
scroll to position [163, 0]
click at [126, 292] on div "Collection" at bounding box center [107, 299] width 203 height 29
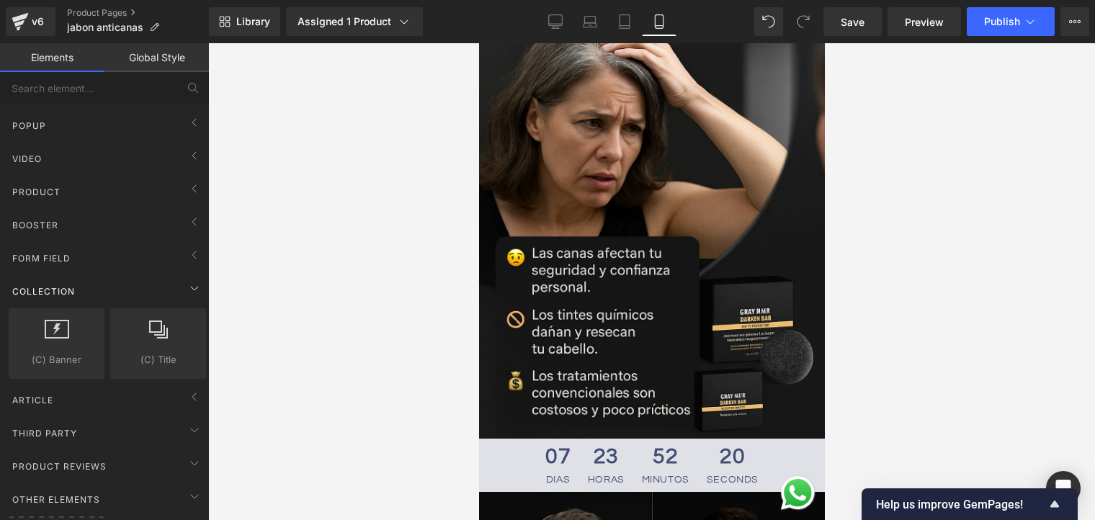
scroll to position [216, 0]
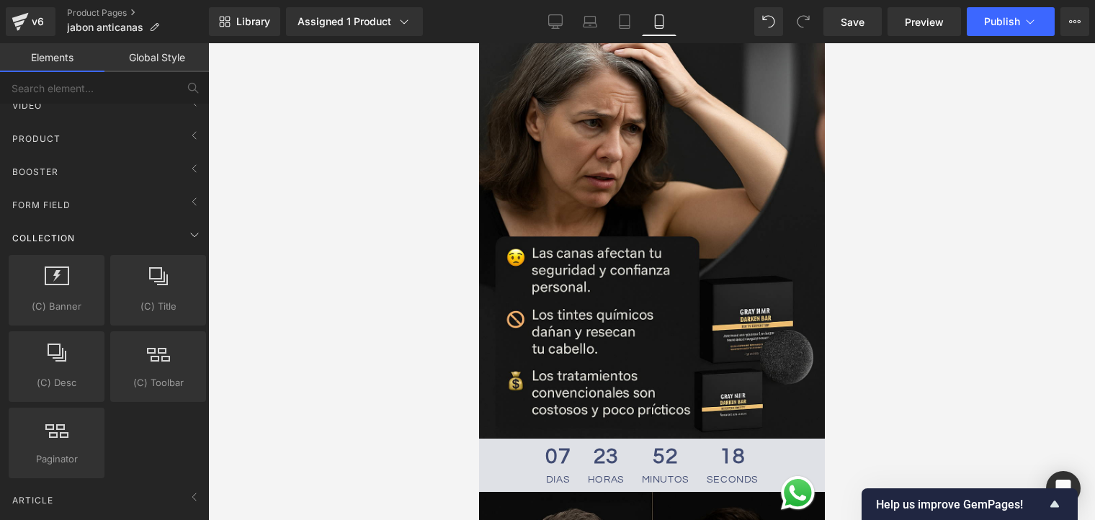
click at [176, 241] on div "Collection" at bounding box center [107, 237] width 203 height 29
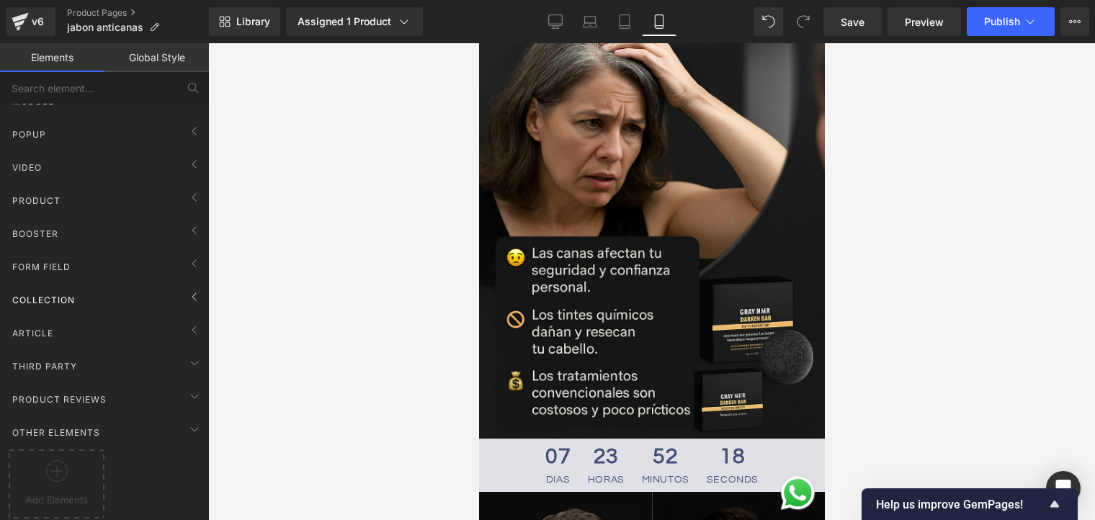
scroll to position [163, 0]
click at [120, 261] on div "Form Field" at bounding box center [107, 266] width 203 height 29
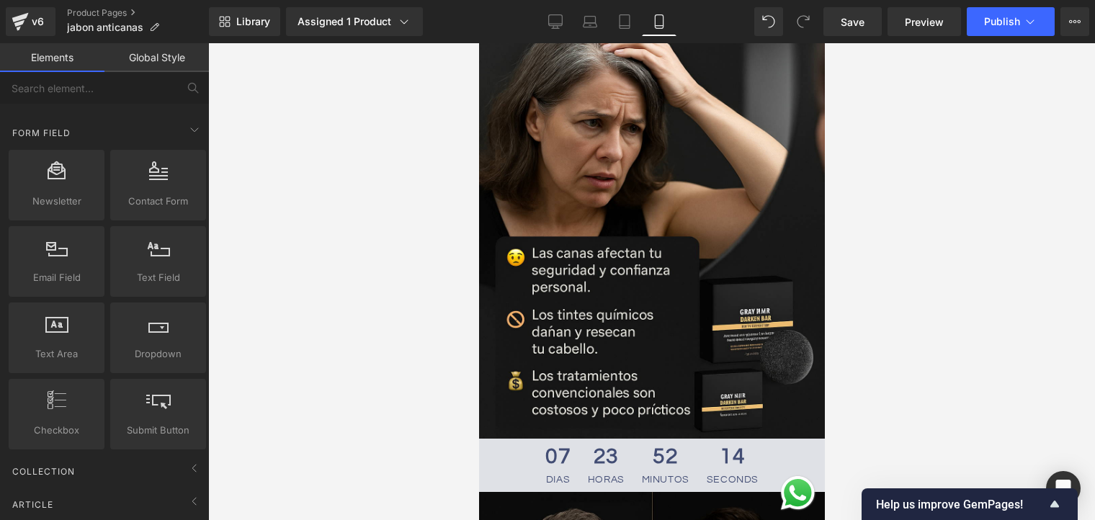
scroll to position [216, 0]
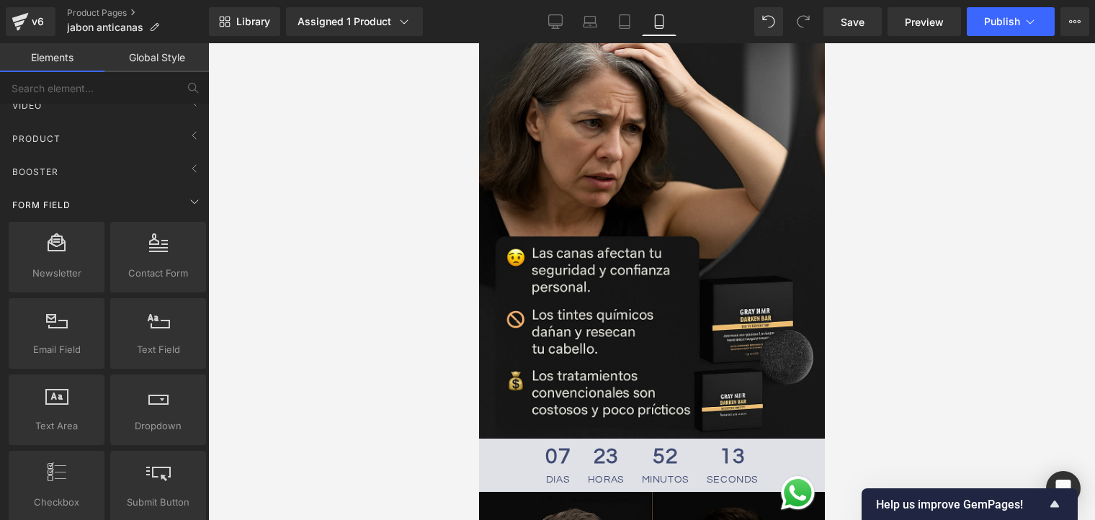
click at [167, 206] on div "Form Field" at bounding box center [107, 204] width 203 height 29
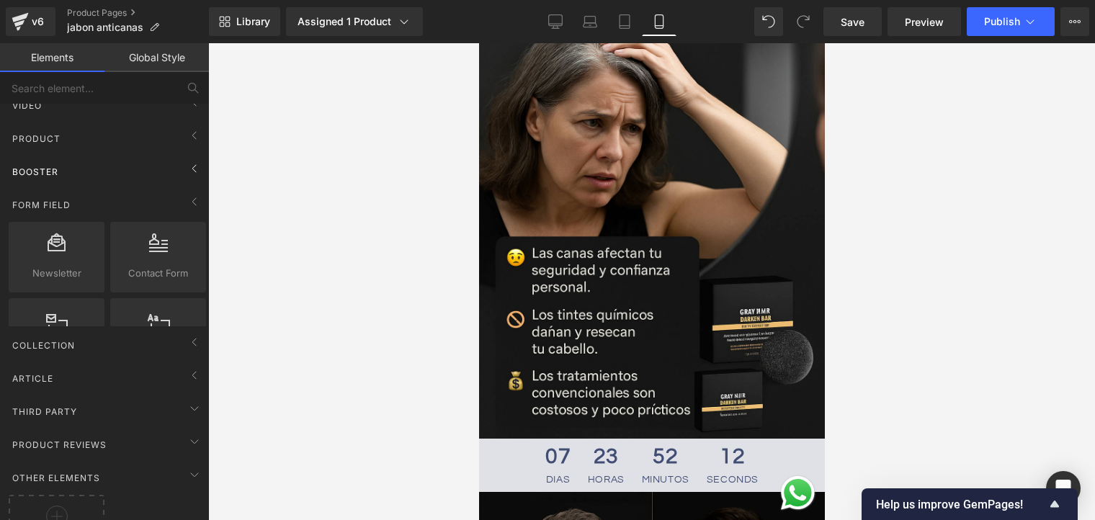
scroll to position [163, 0]
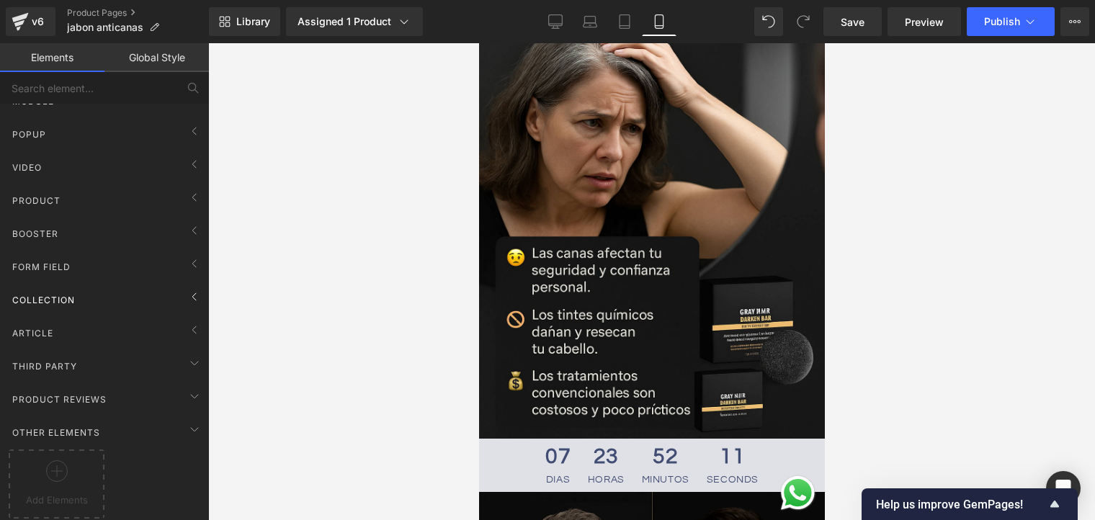
click at [109, 286] on div "Collection" at bounding box center [107, 299] width 203 height 29
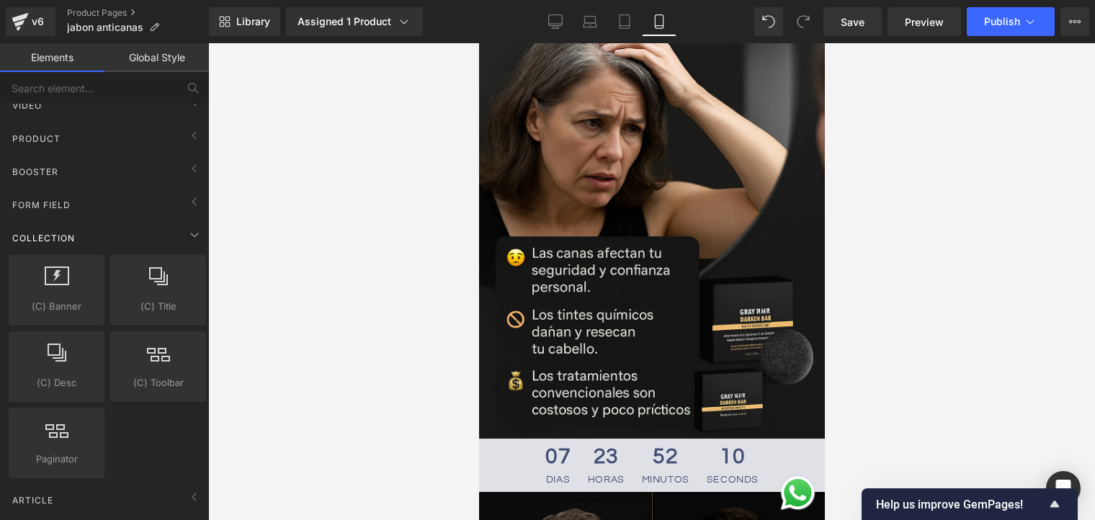
click at [89, 244] on div "Collection" at bounding box center [107, 237] width 203 height 29
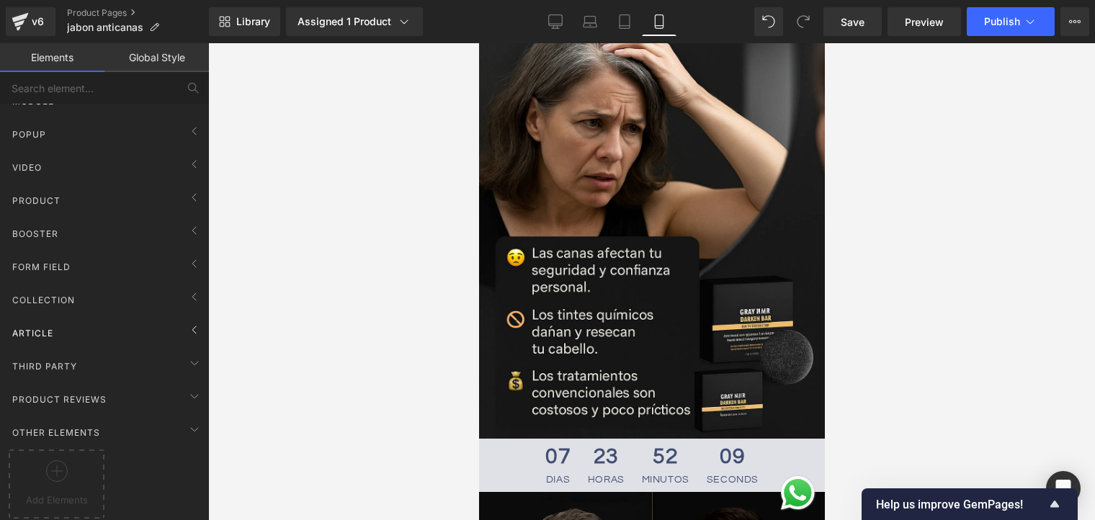
click at [76, 320] on div "Article" at bounding box center [107, 333] width 203 height 29
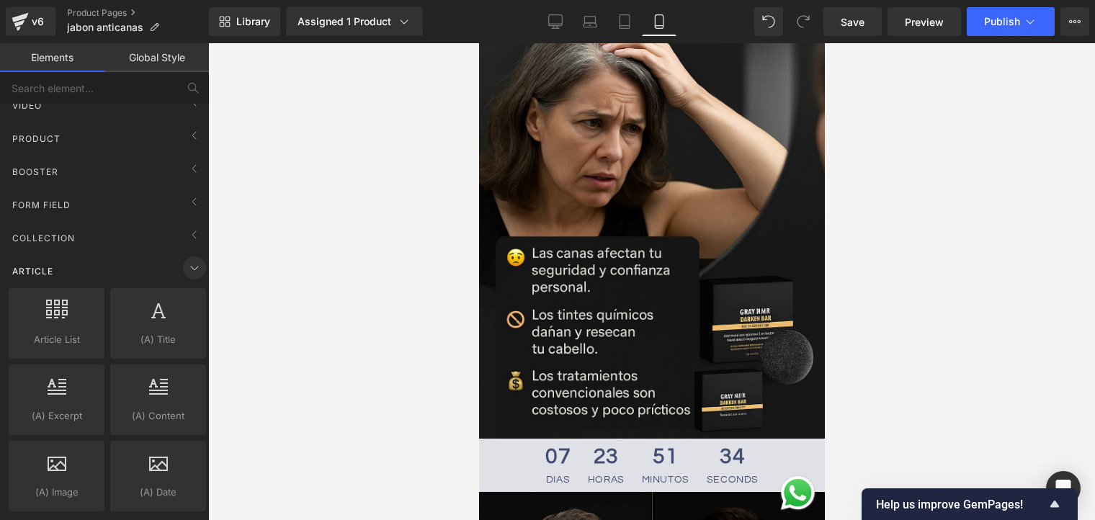
click at [183, 266] on span at bounding box center [194, 268] width 23 height 23
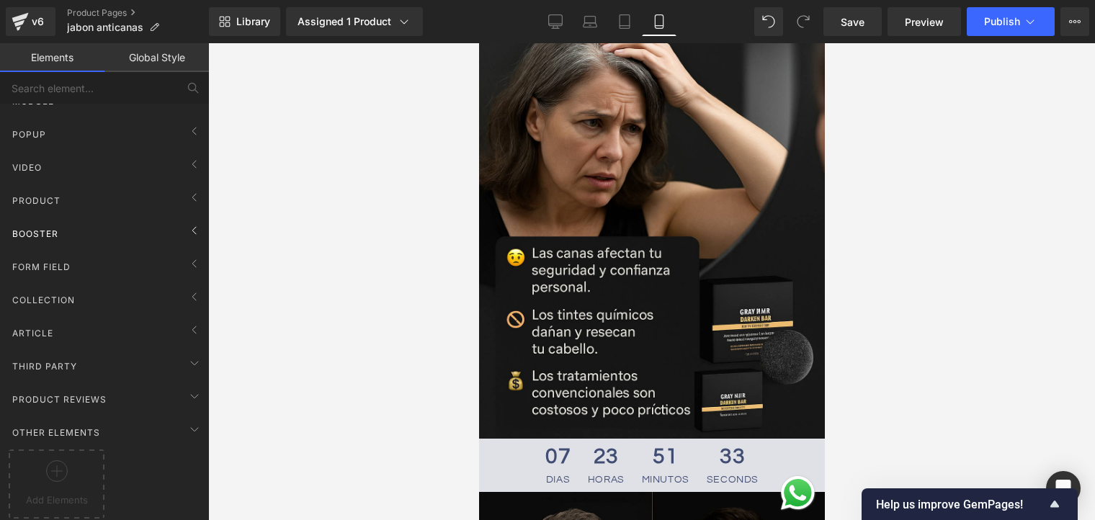
scroll to position [0, 0]
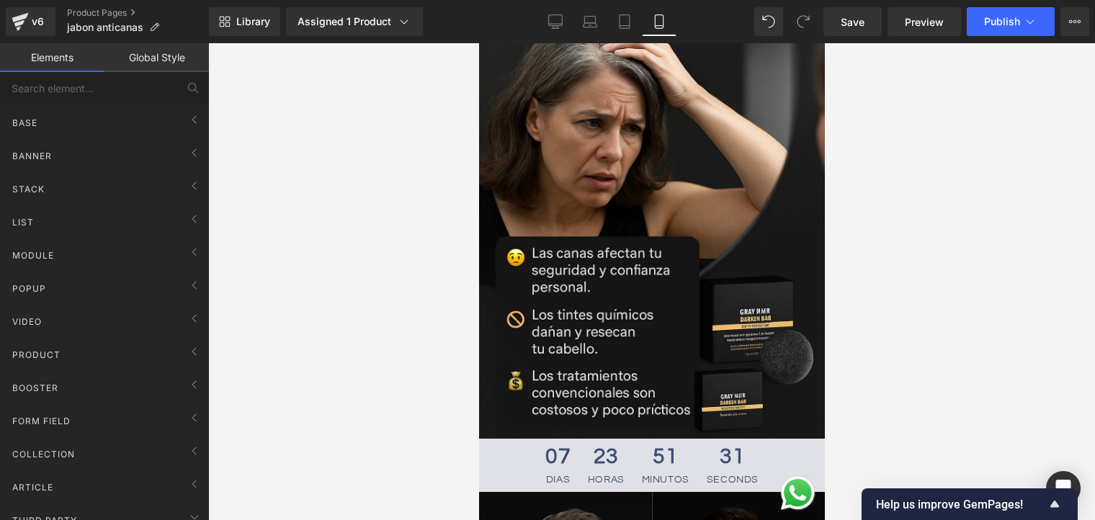
click at [92, 53] on link "Elements" at bounding box center [52, 57] width 104 height 29
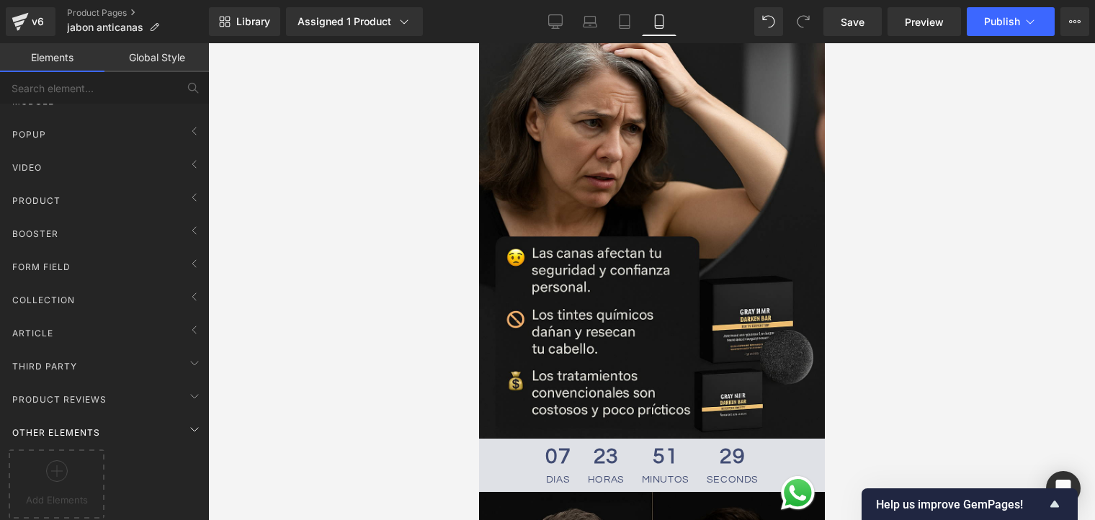
click at [98, 426] on span "Other Elements" at bounding box center [56, 433] width 91 height 14
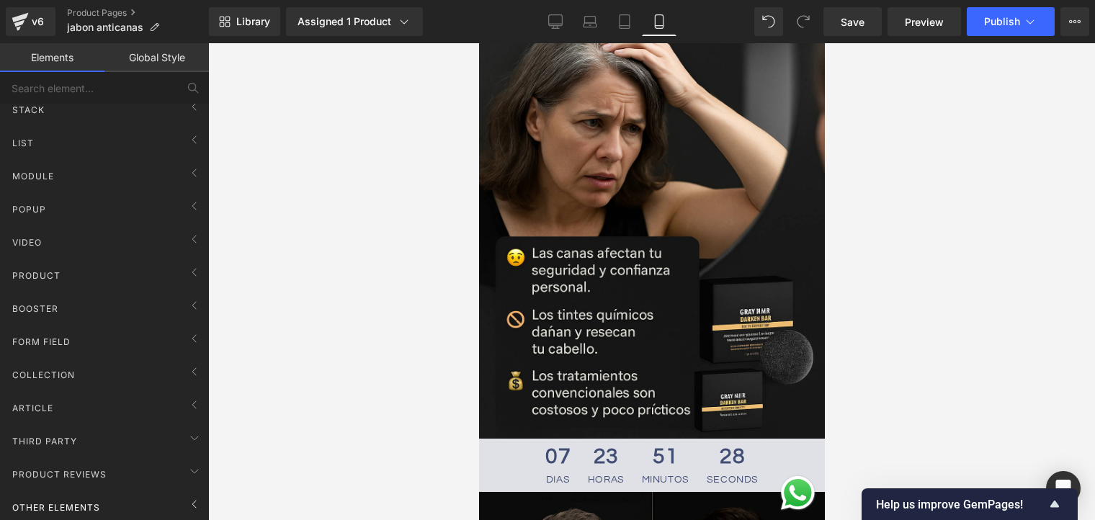
scroll to position [88, 0]
click at [98, 493] on div "Other Elements" at bounding box center [107, 507] width 203 height 29
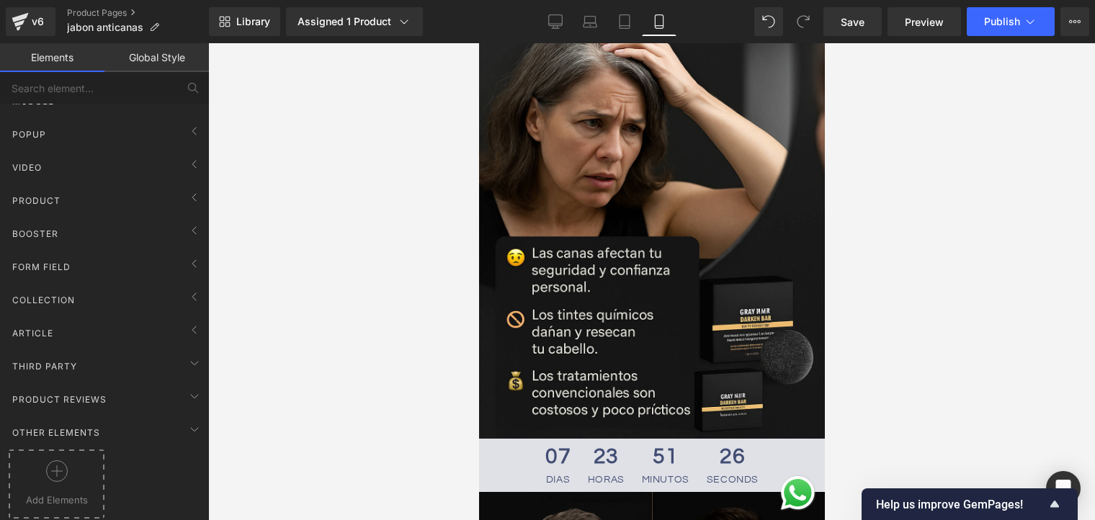
click at [75, 463] on div at bounding box center [56, 476] width 89 height 32
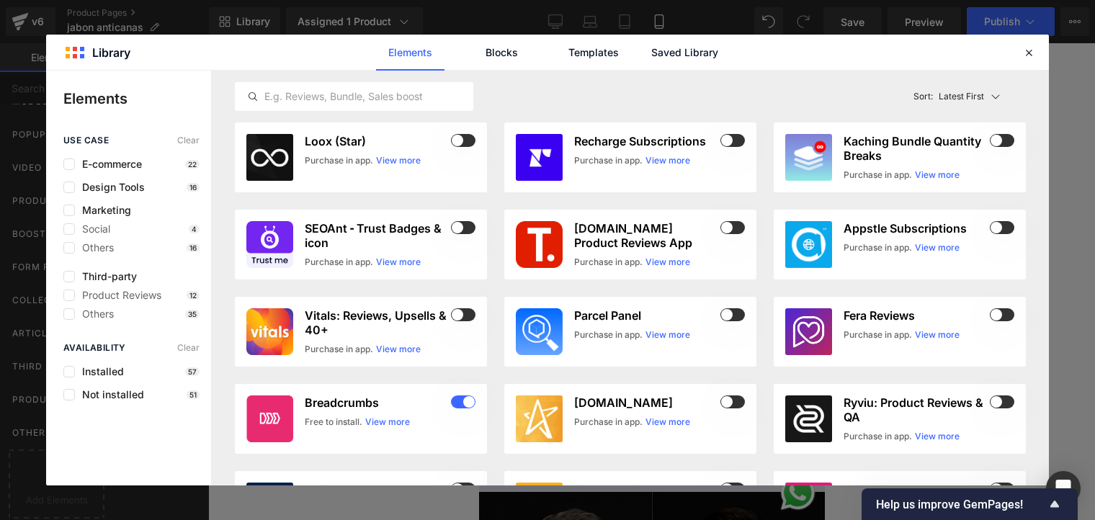
drag, startPoint x: 1033, startPoint y: 50, endPoint x: 885, endPoint y: 80, distance: 151.4
click at [1032, 51] on icon at bounding box center [1029, 52] width 13 height 13
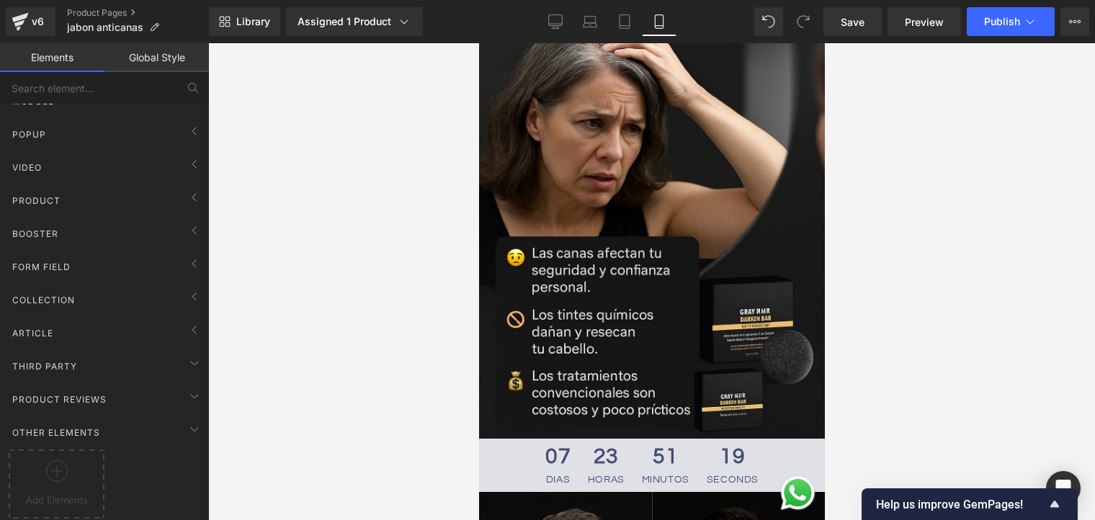
click at [186, 421] on icon at bounding box center [194, 429] width 17 height 17
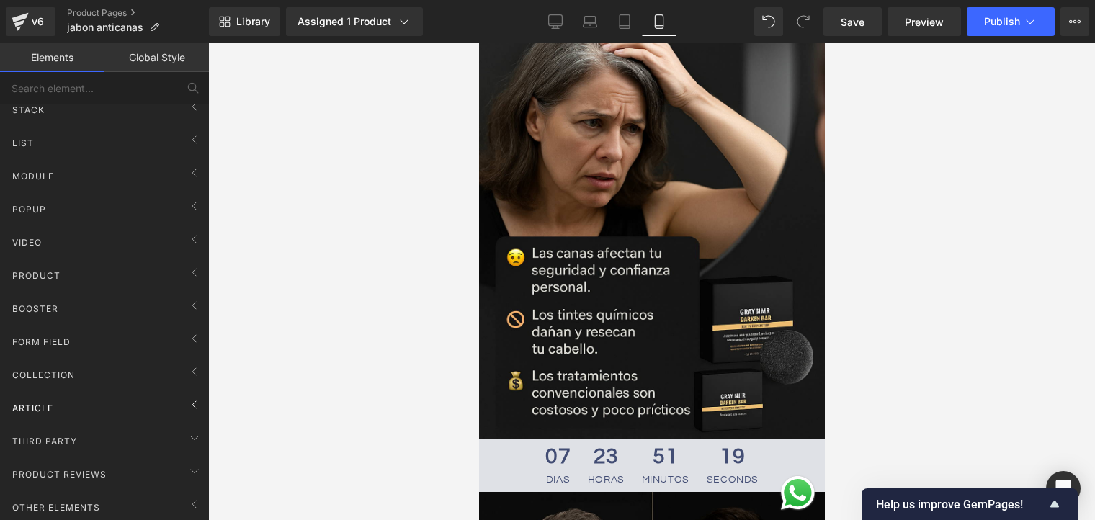
scroll to position [88, 0]
click at [183, 462] on span at bounding box center [194, 471] width 23 height 23
click at [186, 430] on icon at bounding box center [194, 438] width 17 height 17
click at [187, 397] on icon at bounding box center [194, 404] width 17 height 17
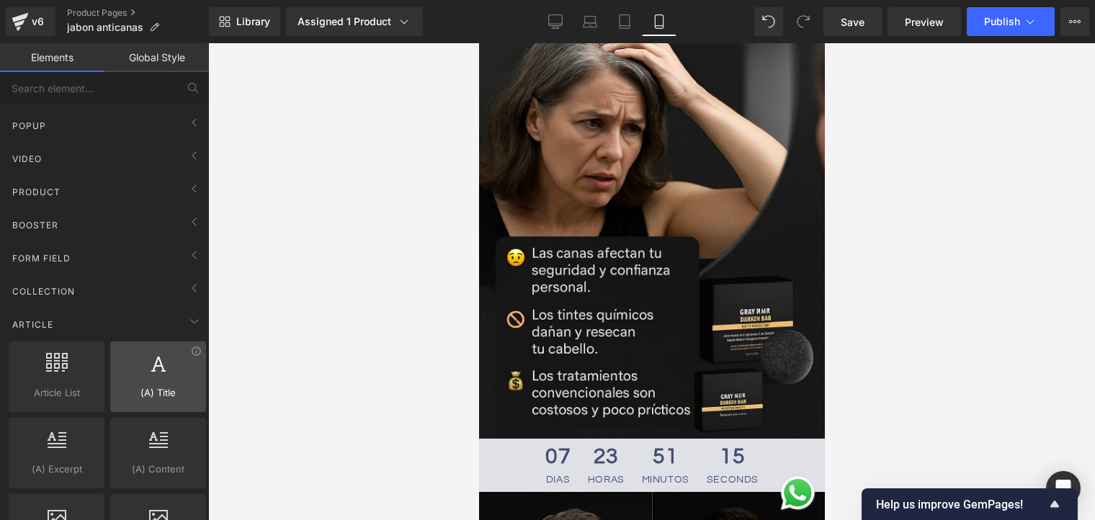
scroll to position [316, 0]
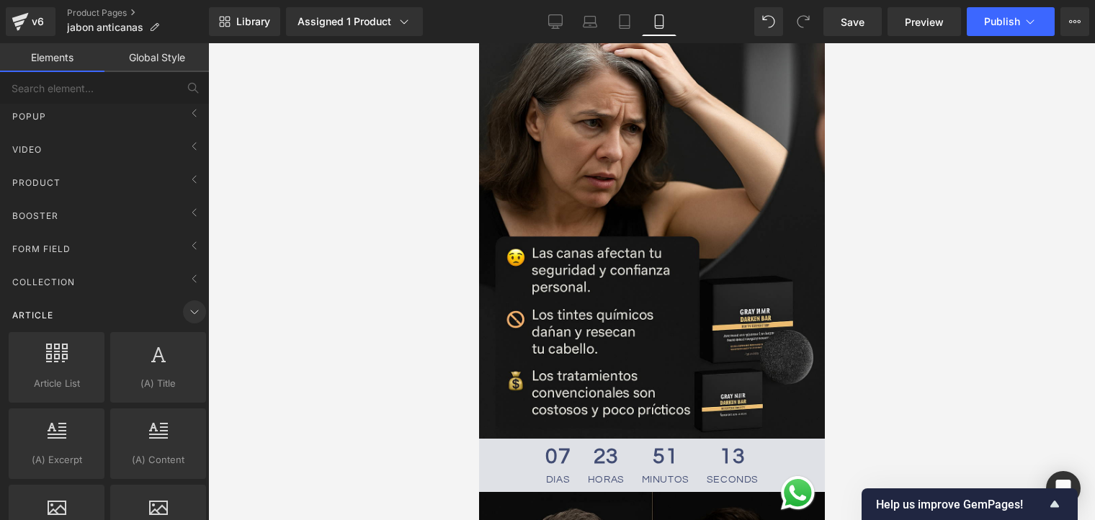
click at [195, 303] on icon at bounding box center [194, 311] width 17 height 17
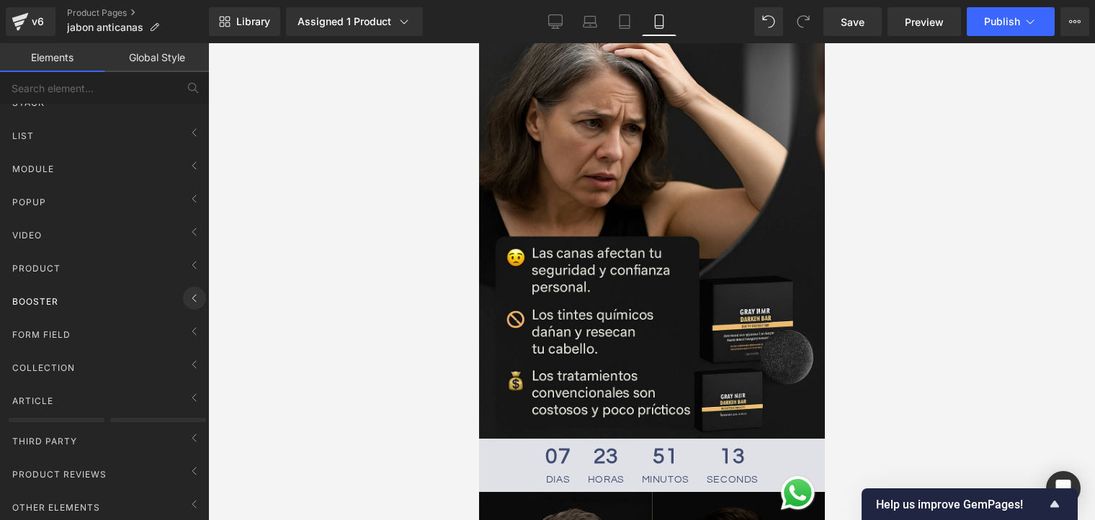
scroll to position [88, 0]
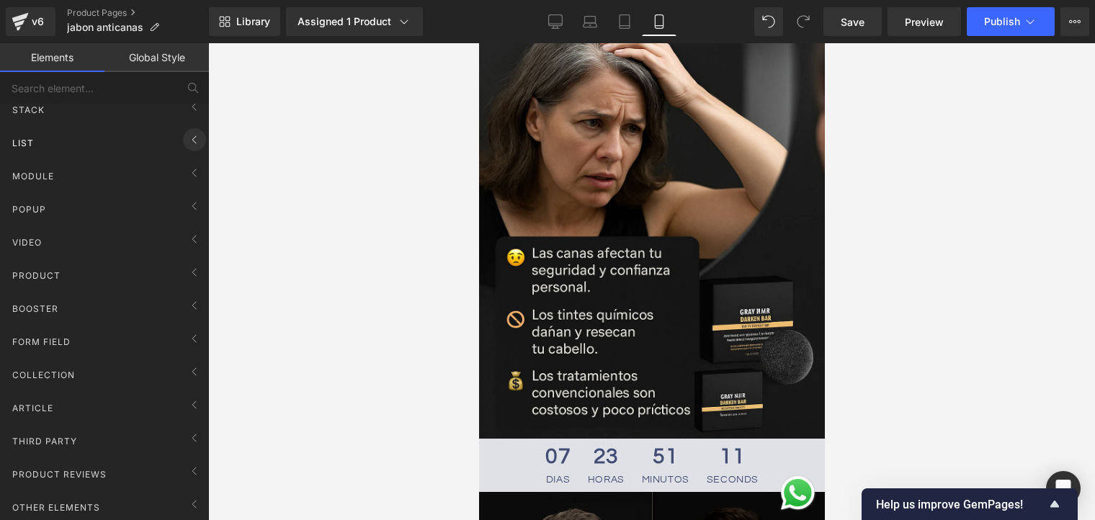
click at [187, 131] on icon at bounding box center [194, 139] width 17 height 17
click at [183, 166] on span at bounding box center [194, 172] width 23 height 23
click at [190, 197] on icon at bounding box center [194, 205] width 17 height 17
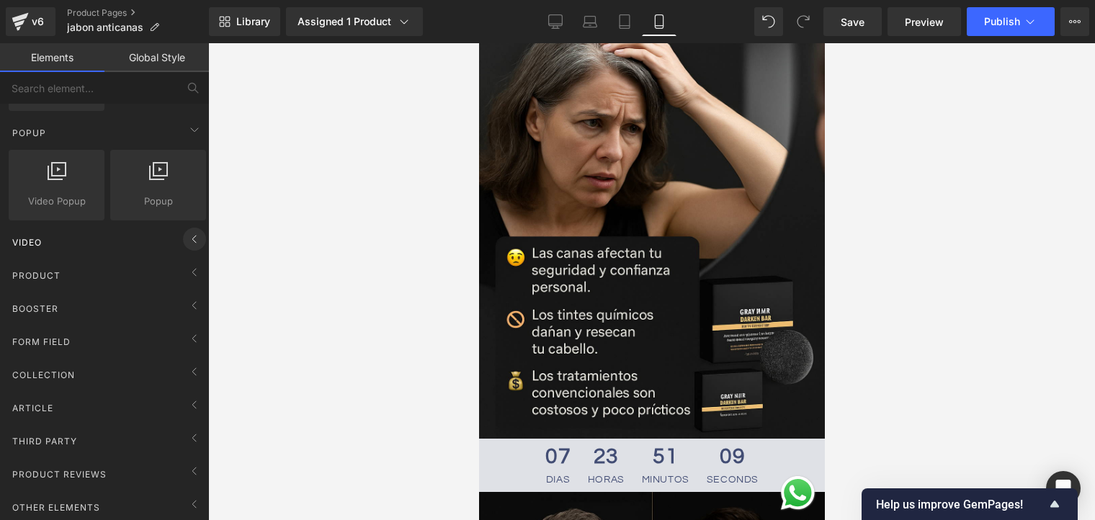
click at [192, 231] on icon at bounding box center [194, 239] width 17 height 17
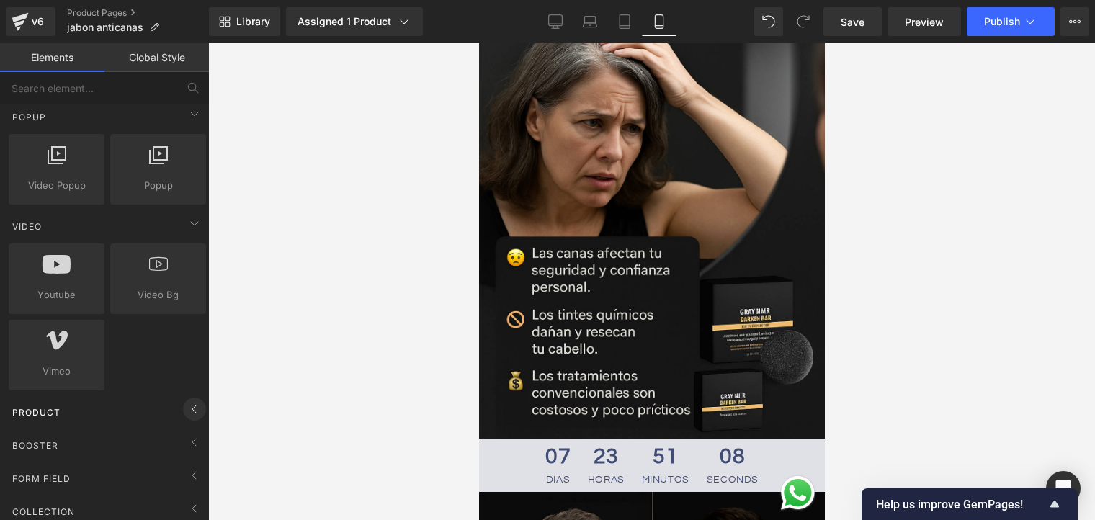
click at [186, 404] on icon at bounding box center [194, 409] width 17 height 17
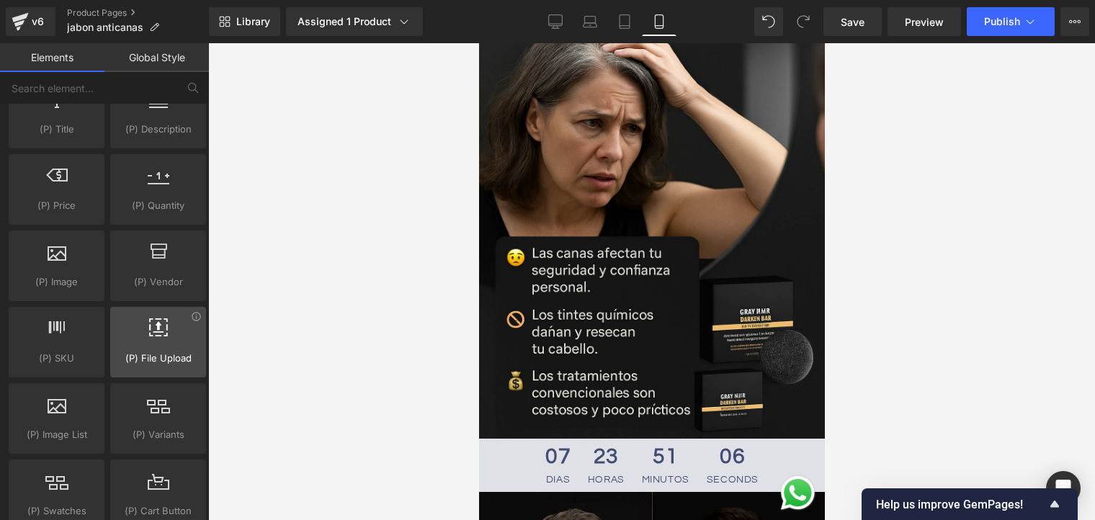
scroll to position [1121, 0]
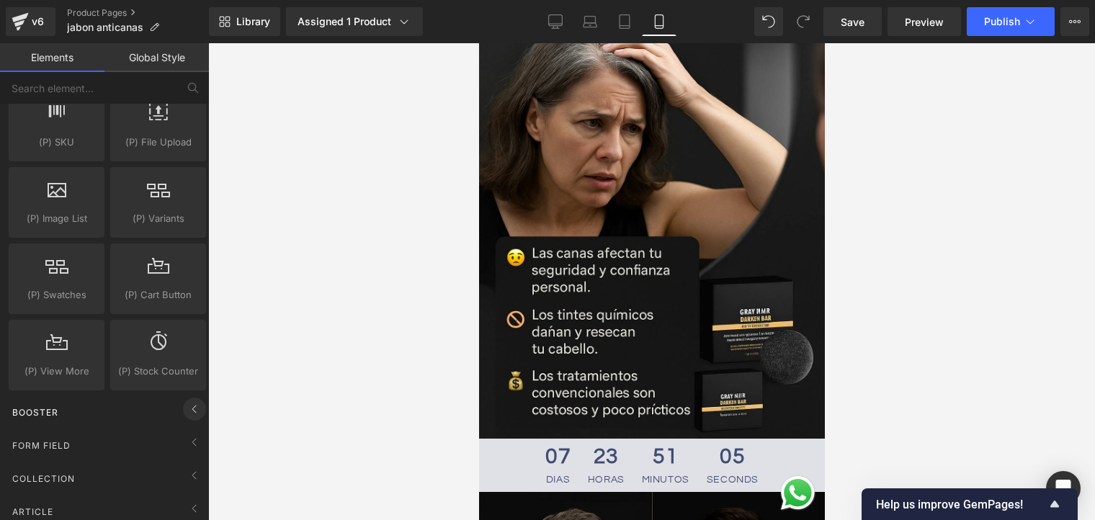
click at [187, 411] on icon at bounding box center [194, 409] width 17 height 17
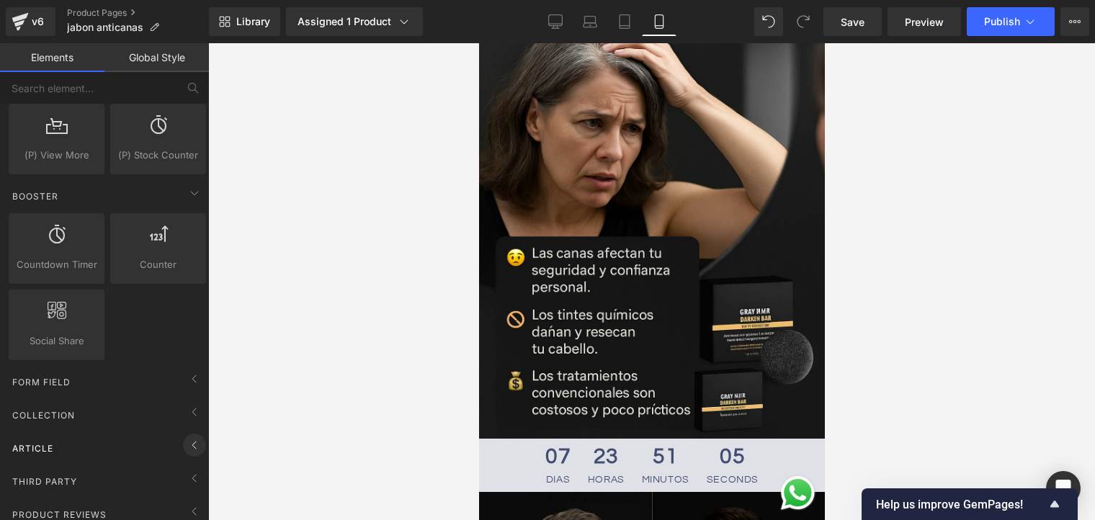
scroll to position [1381, 0]
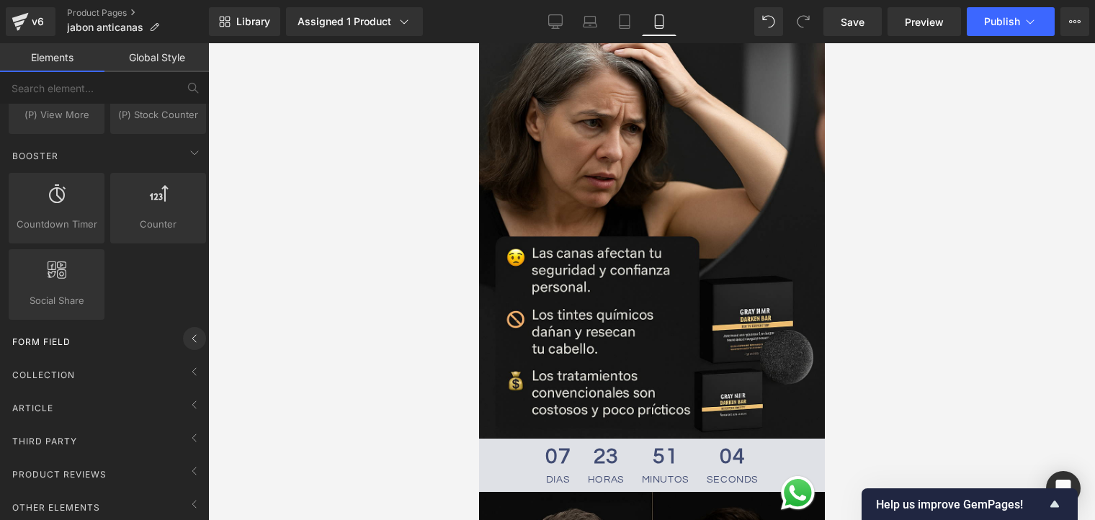
click at [190, 323] on div "Form Field Newsletter newsletter, contacts, forms, emails, customer form Contac…" at bounding box center [107, 339] width 203 height 33
click at [186, 330] on icon at bounding box center [194, 338] width 17 height 17
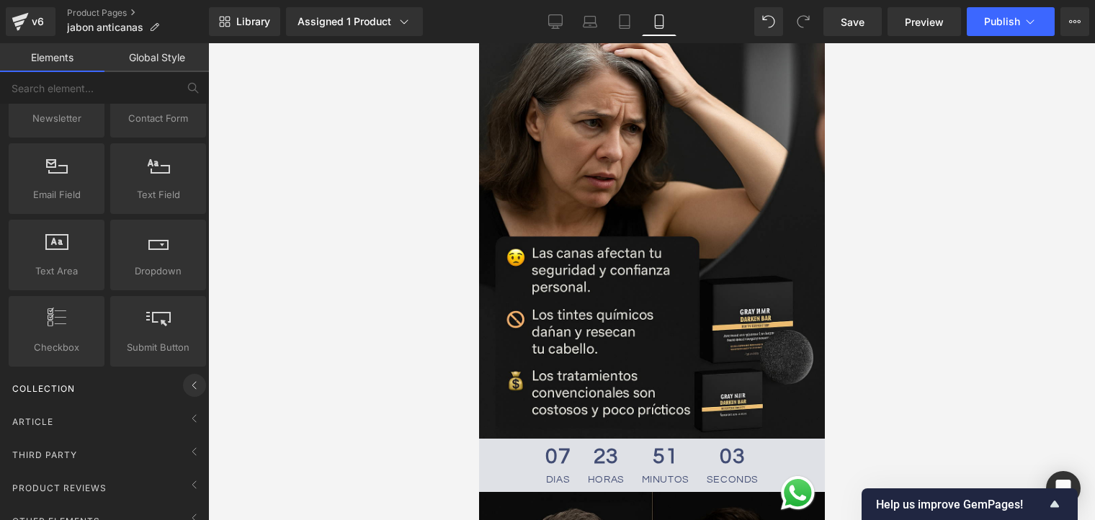
scroll to position [1686, 0]
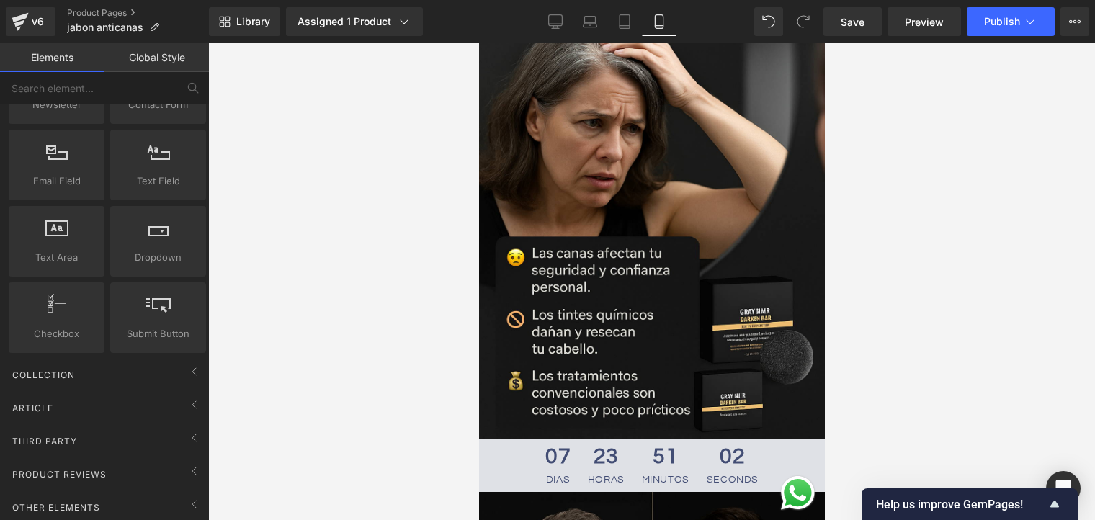
click at [189, 345] on div "Submit Button submits, buttons, forms, inputs" at bounding box center [158, 318] width 102 height 76
click at [188, 368] on icon at bounding box center [194, 371] width 17 height 17
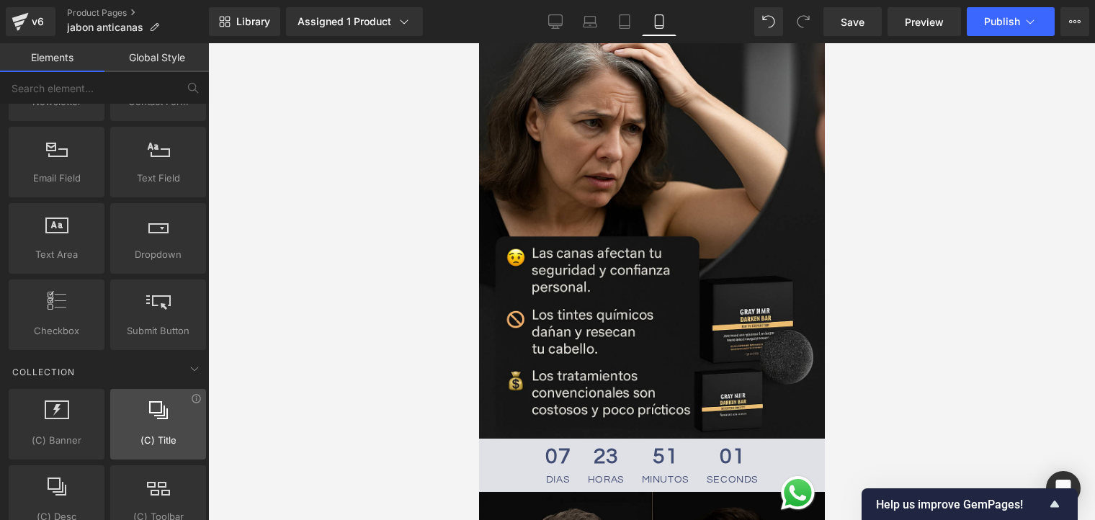
scroll to position [1914, 0]
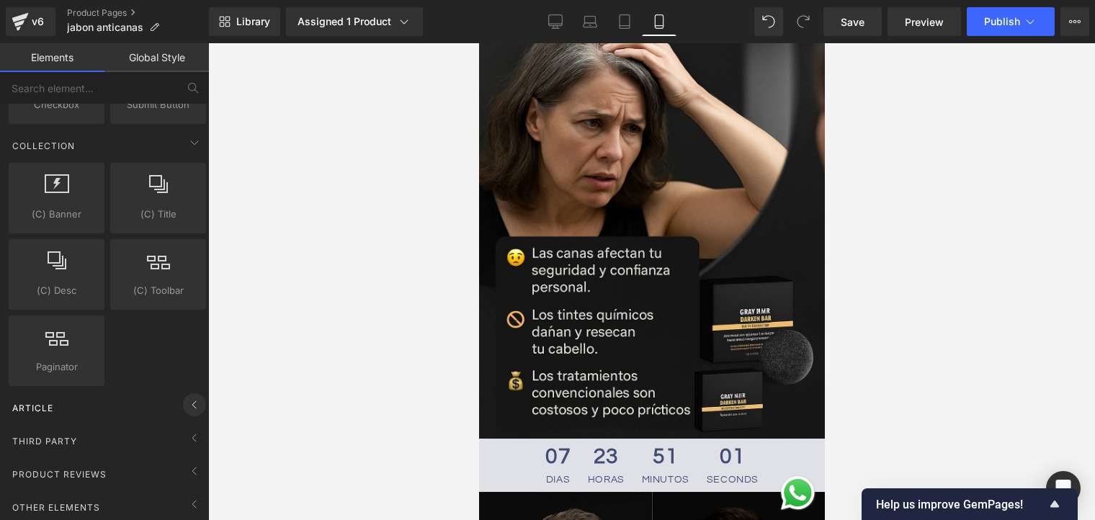
click at [186, 396] on icon at bounding box center [194, 404] width 17 height 17
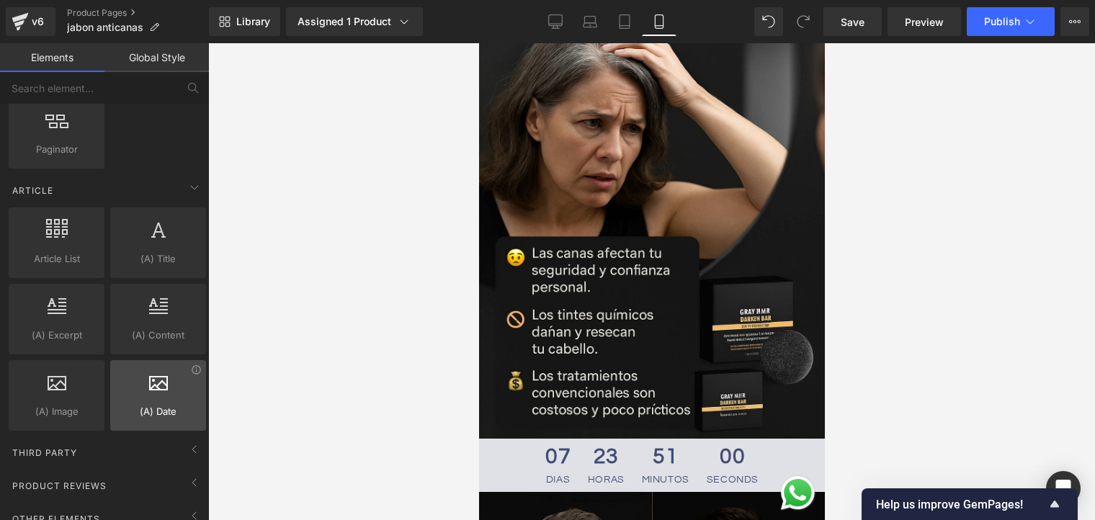
scroll to position [2142, 0]
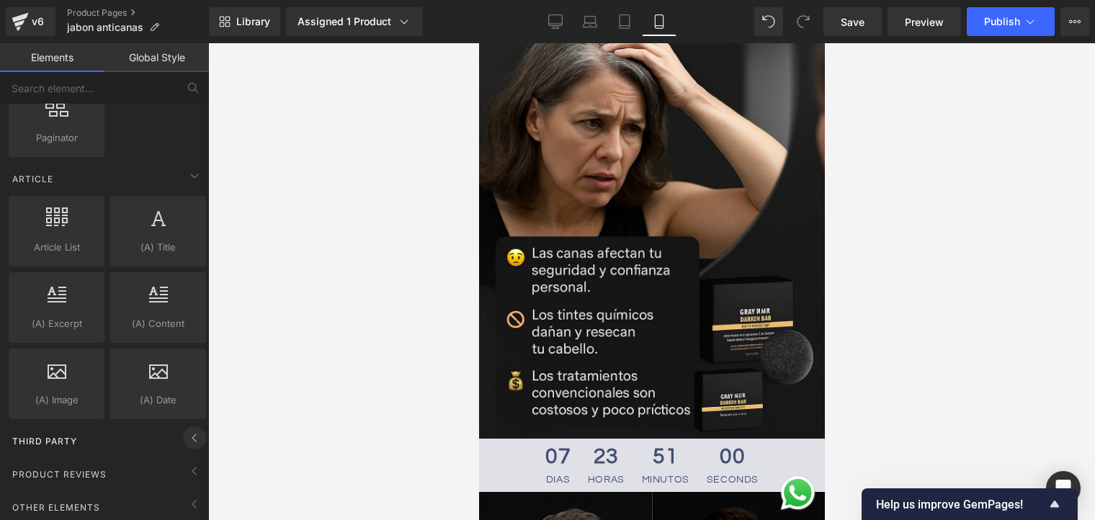
click at [192, 430] on icon at bounding box center [194, 438] width 17 height 17
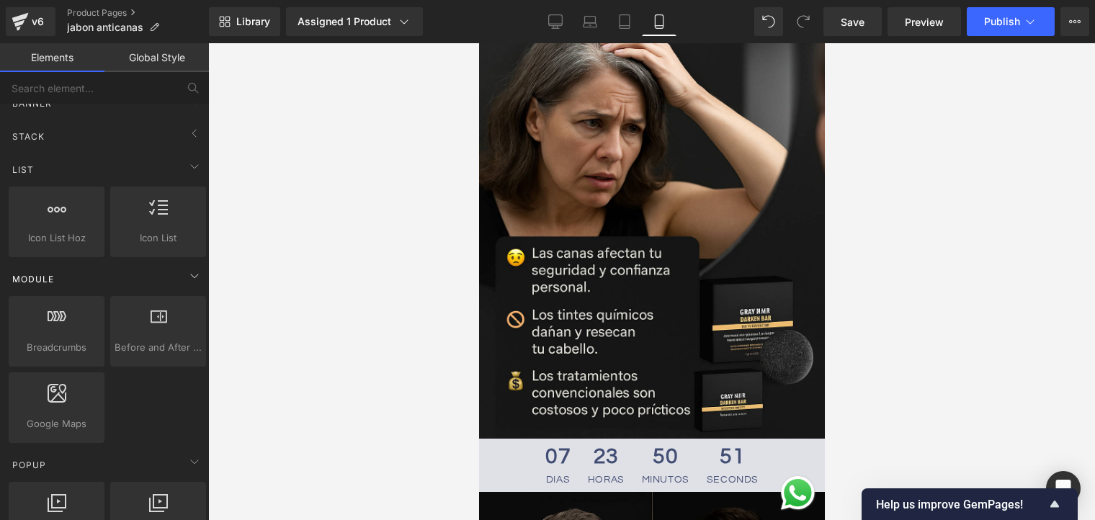
scroll to position [0, 0]
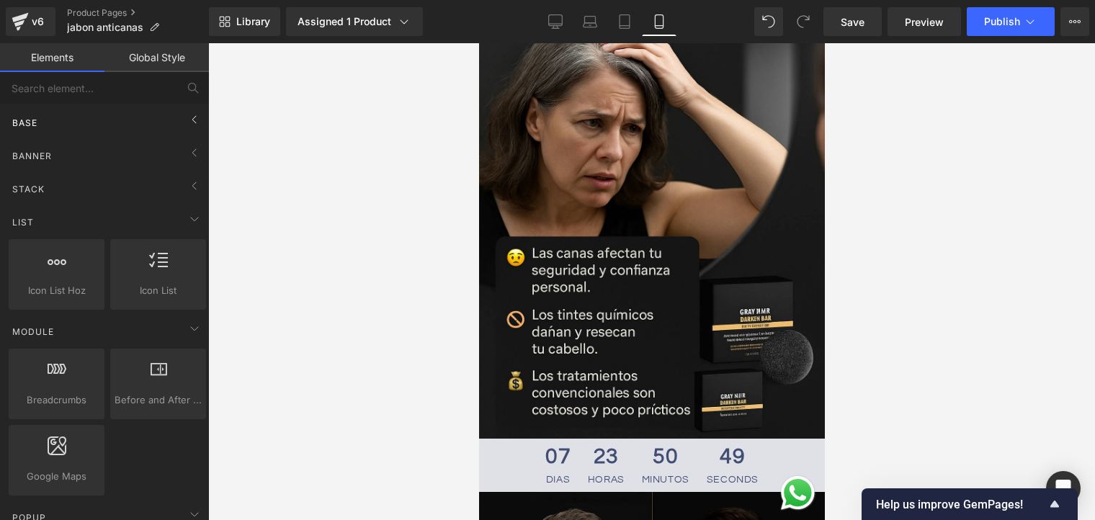
click at [172, 121] on div "Base" at bounding box center [107, 122] width 203 height 29
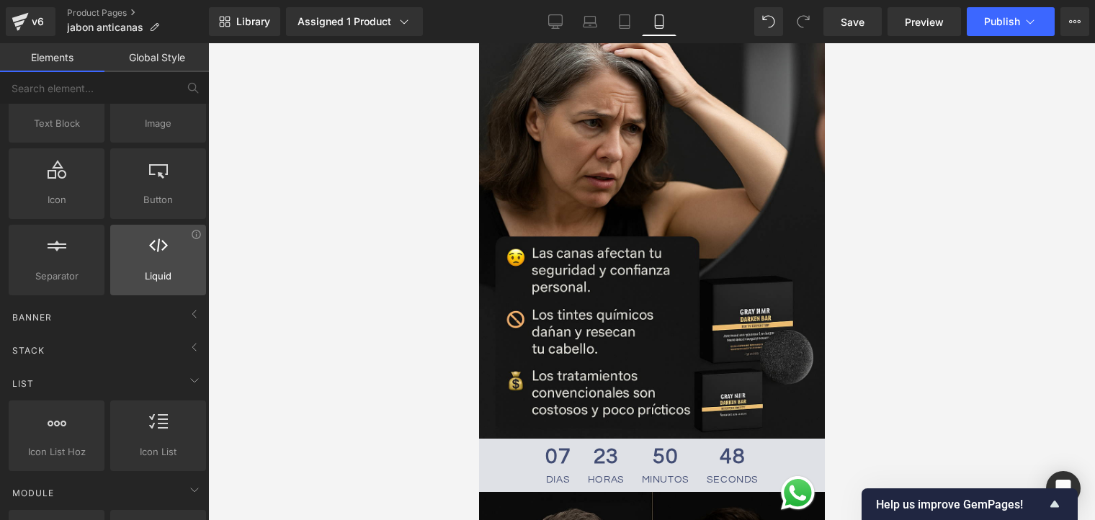
scroll to position [216, 0]
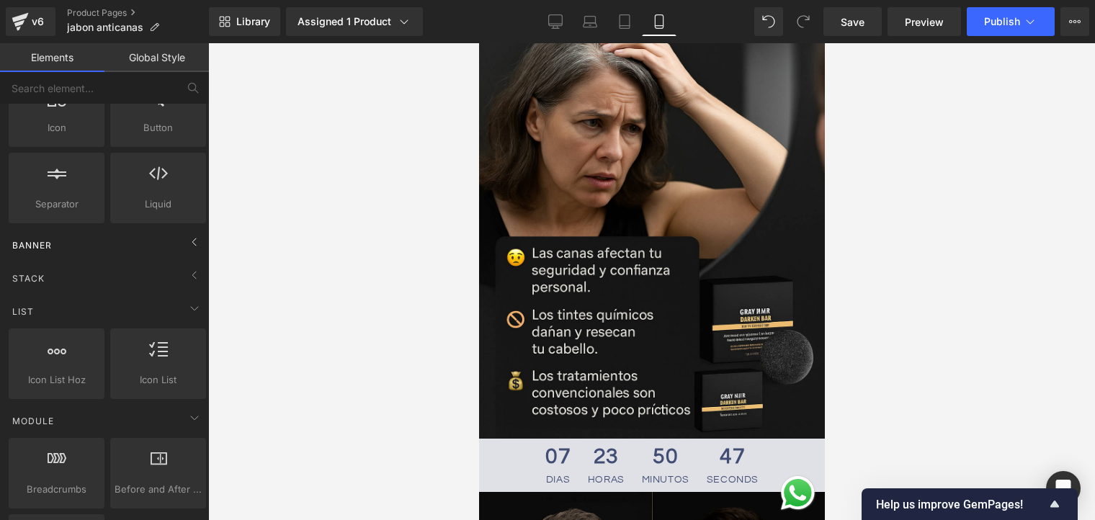
click at [153, 244] on div "Banner" at bounding box center [107, 245] width 203 height 29
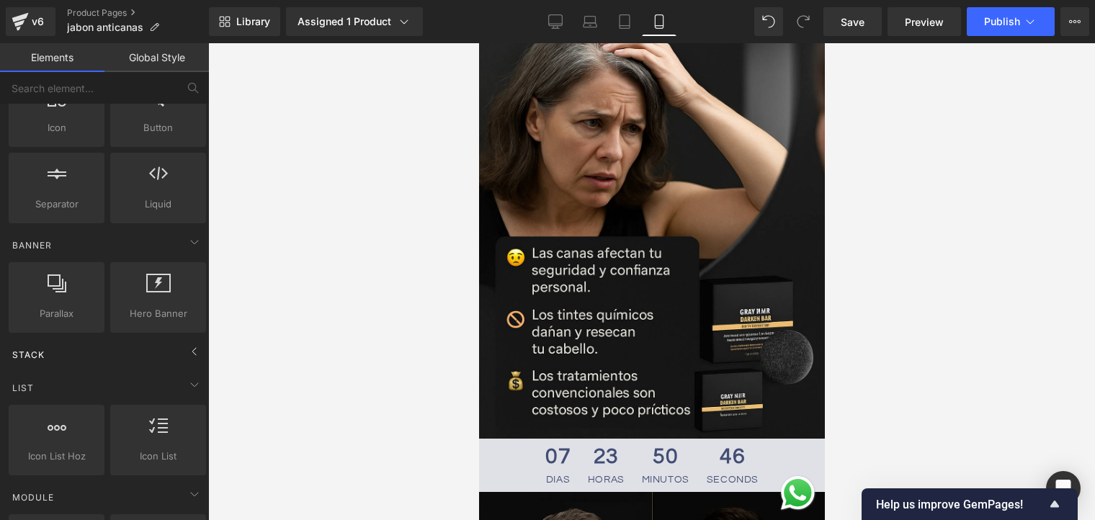
scroll to position [288, 0]
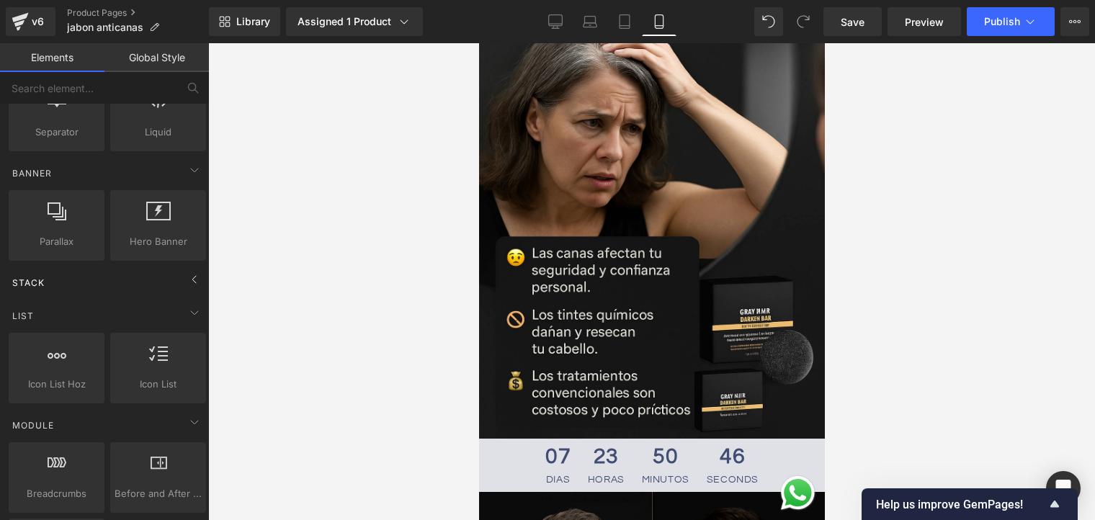
click at [173, 276] on div "Stack" at bounding box center [107, 282] width 203 height 29
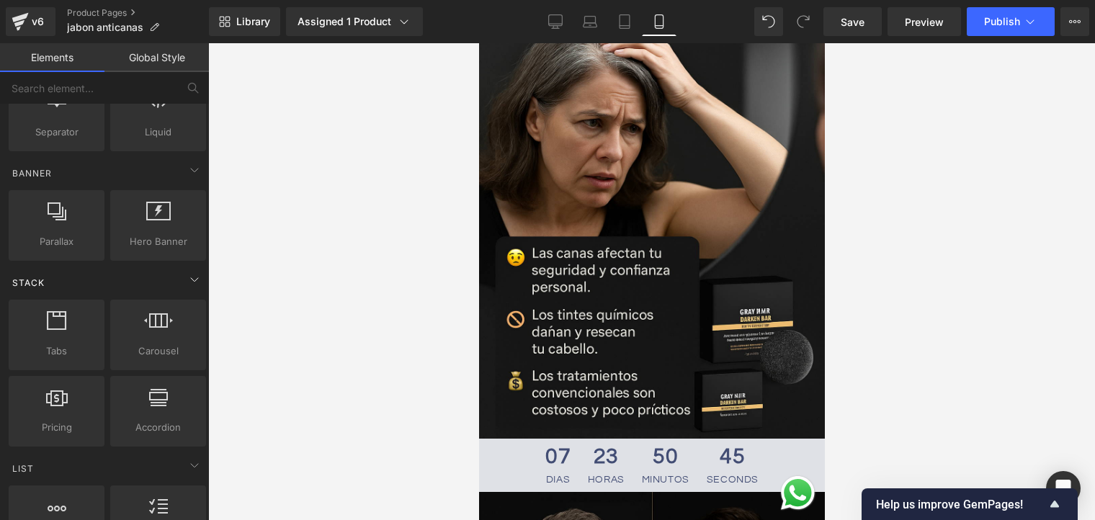
scroll to position [360, 0]
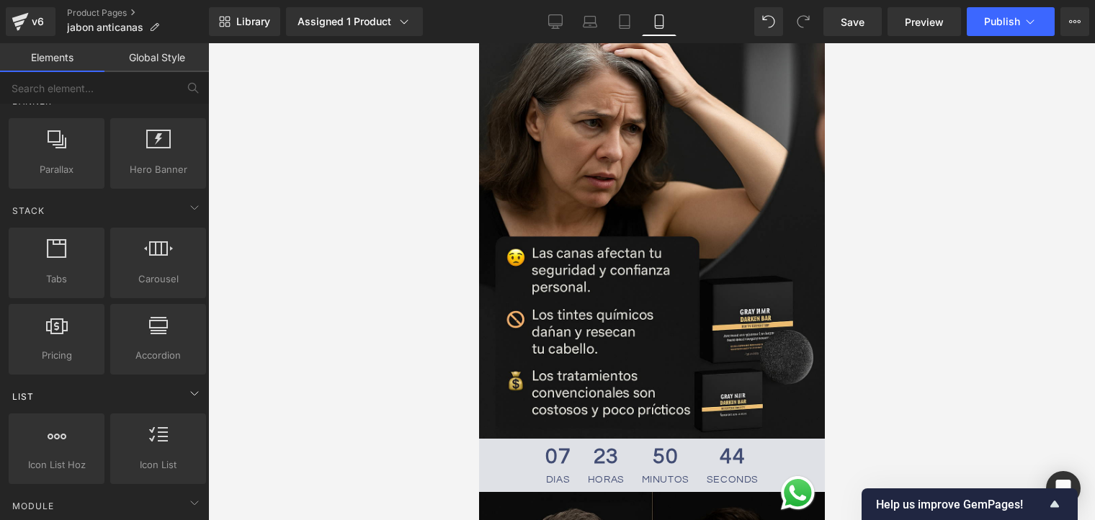
click at [162, 393] on div "List" at bounding box center [107, 396] width 203 height 29
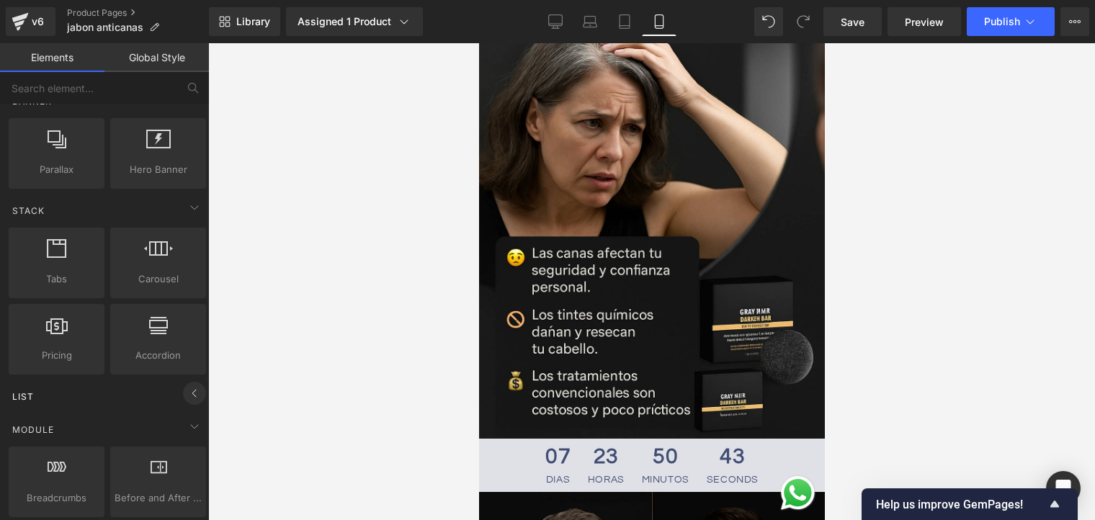
click at [183, 389] on span at bounding box center [194, 393] width 23 height 23
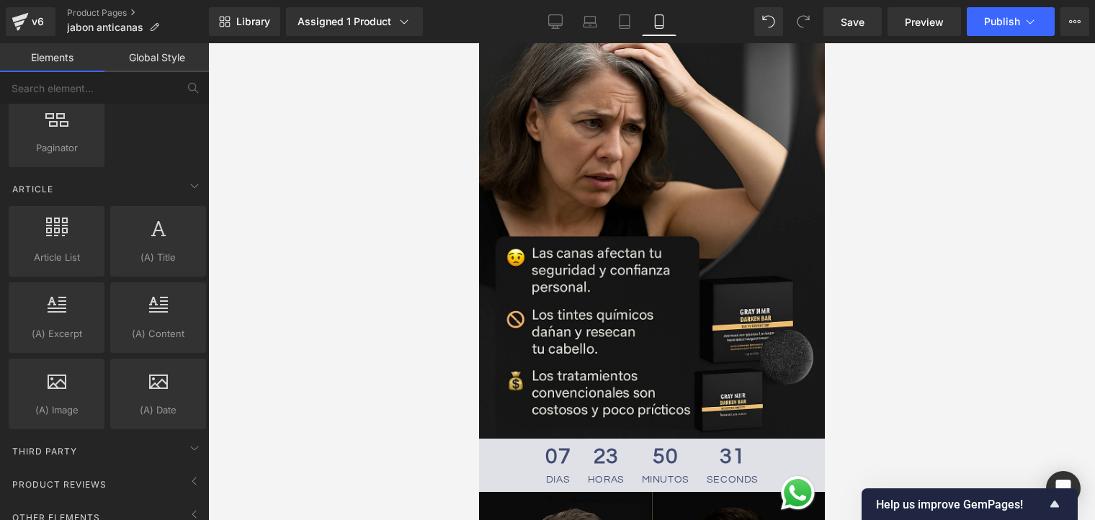
scroll to position [2675, 0]
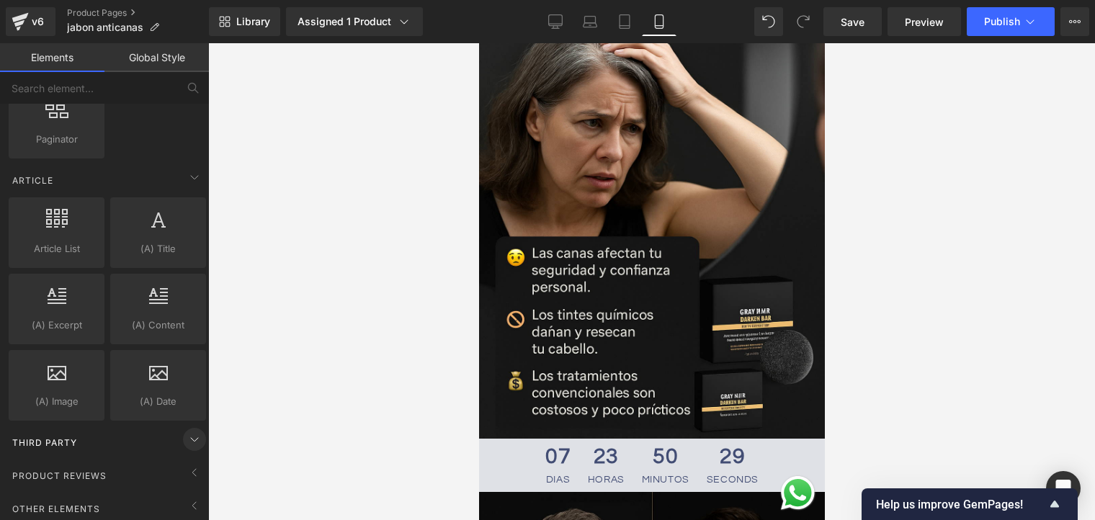
click at [192, 431] on icon at bounding box center [194, 439] width 17 height 17
click at [190, 431] on icon at bounding box center [194, 439] width 17 height 17
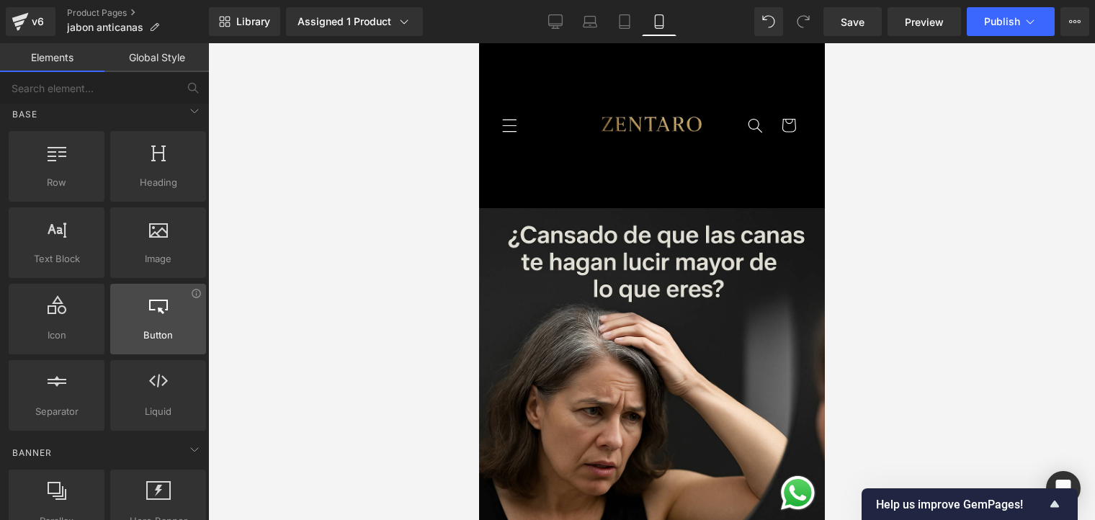
scroll to position [0, 0]
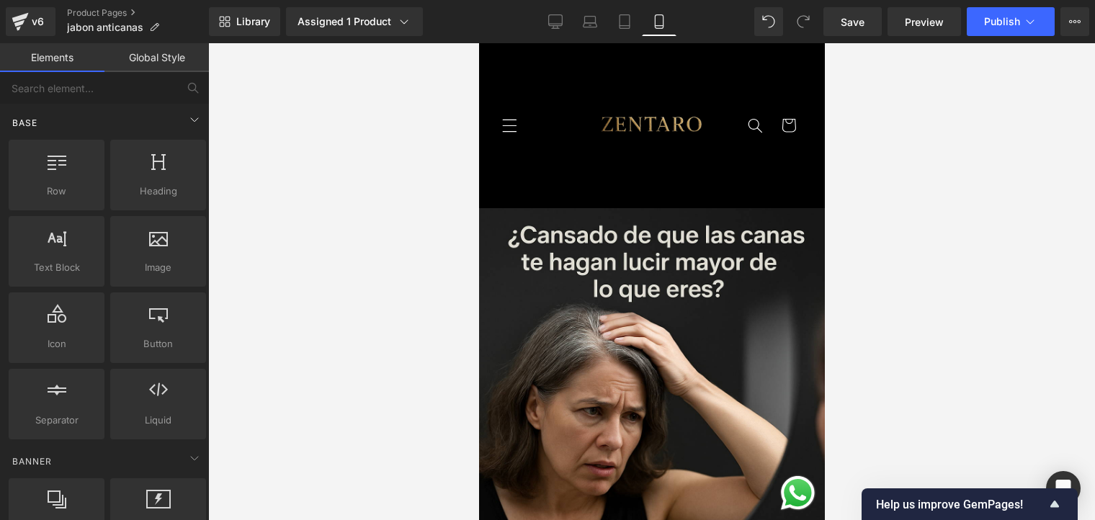
click at [178, 125] on div "Base" at bounding box center [107, 122] width 203 height 29
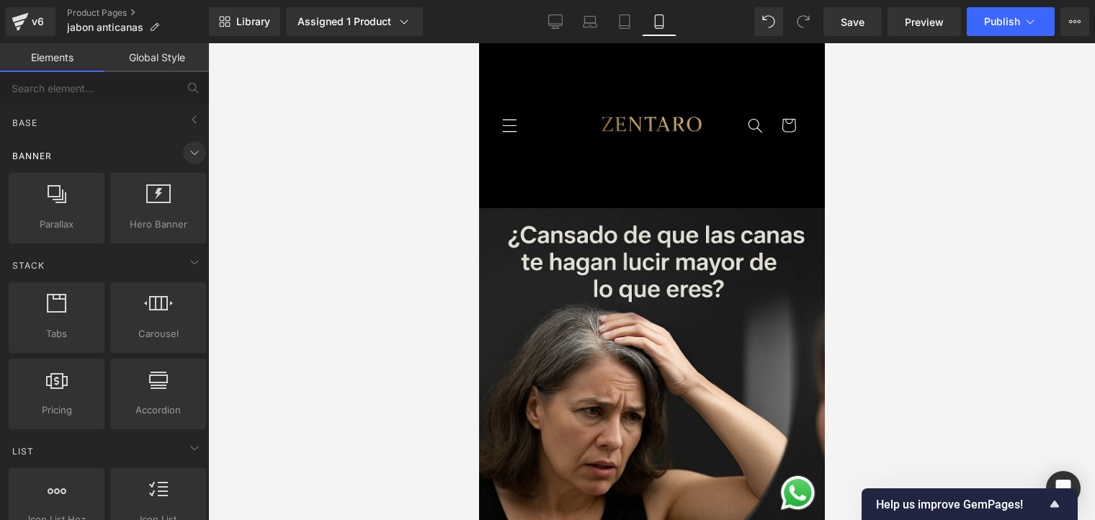
click at [186, 153] on icon at bounding box center [194, 152] width 17 height 17
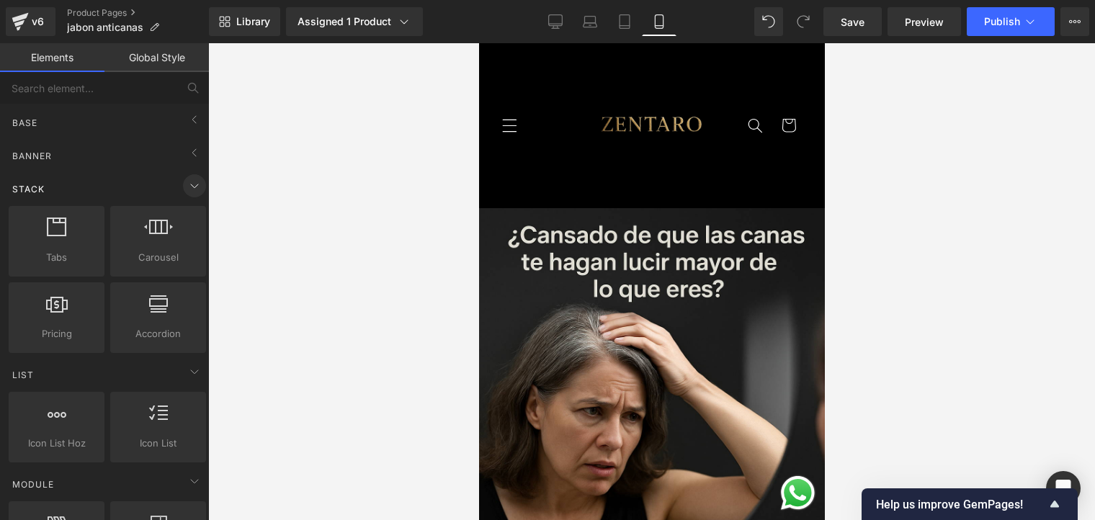
click at [186, 182] on icon at bounding box center [194, 185] width 17 height 17
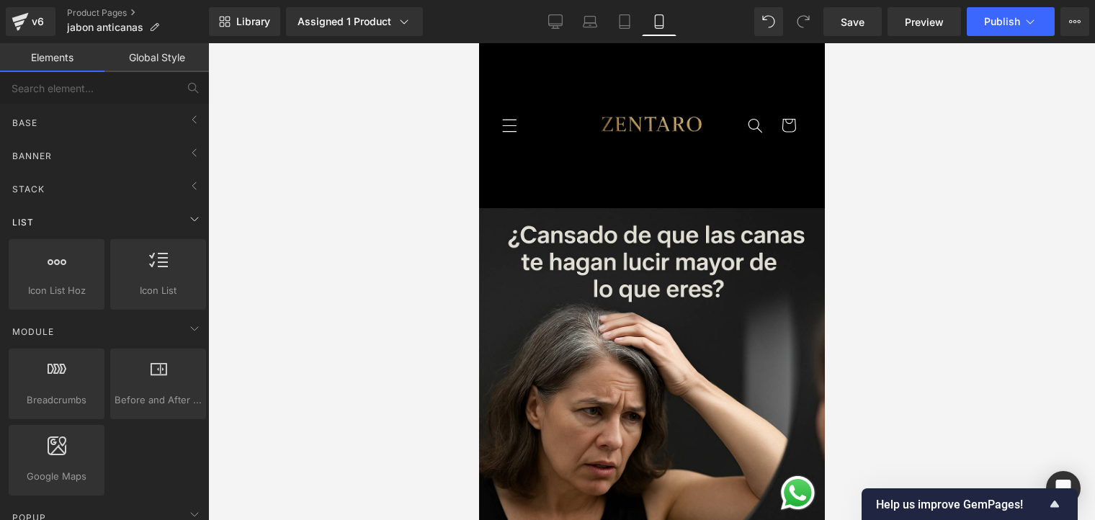
click at [174, 221] on div "List" at bounding box center [107, 222] width 203 height 29
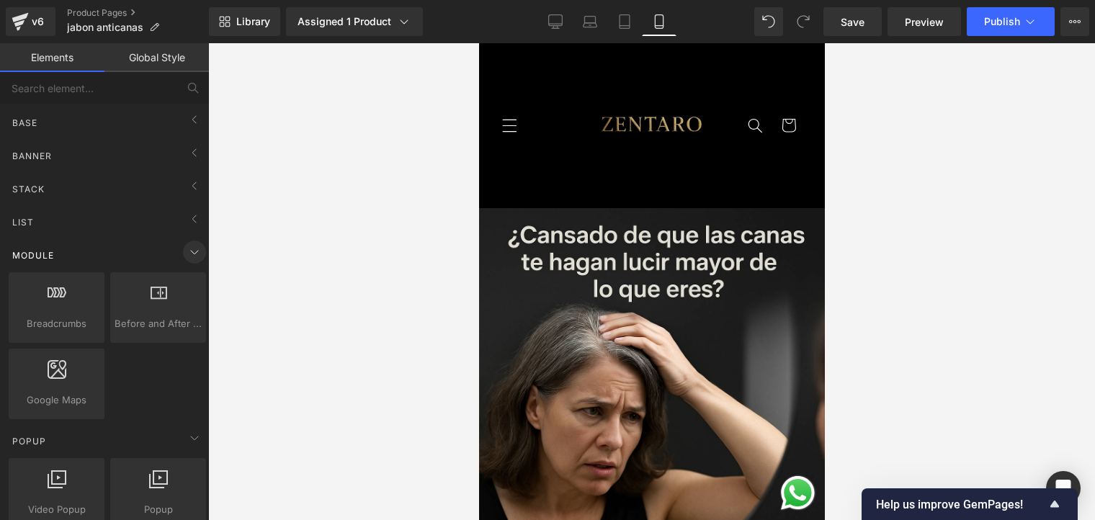
click at [183, 254] on span at bounding box center [194, 252] width 23 height 23
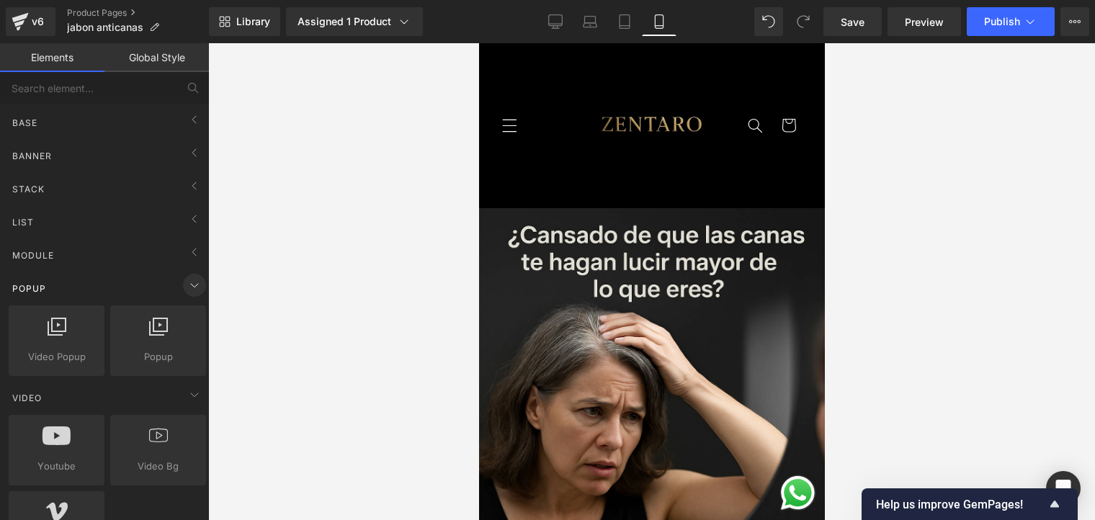
click at [186, 277] on icon at bounding box center [194, 285] width 17 height 17
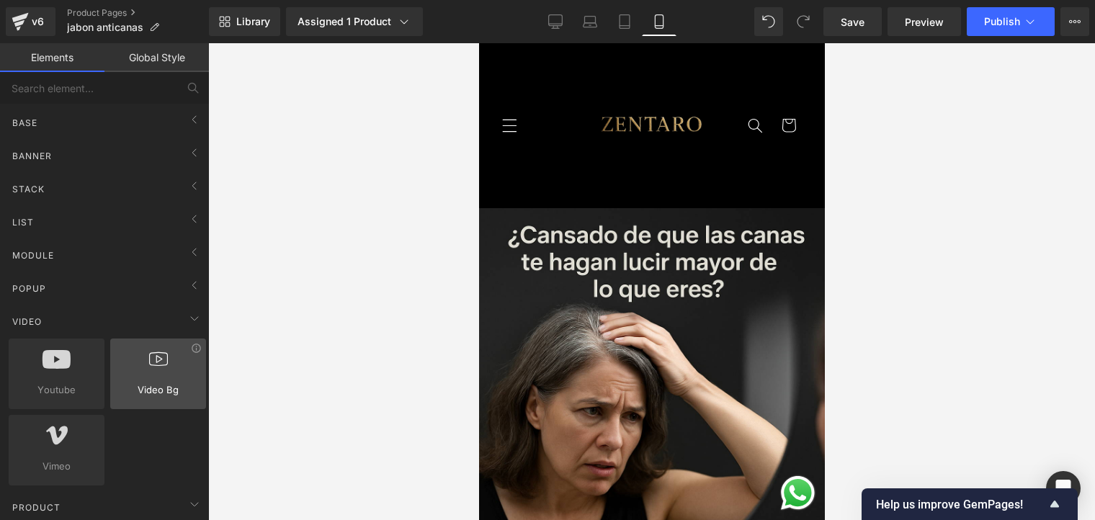
scroll to position [72, 0]
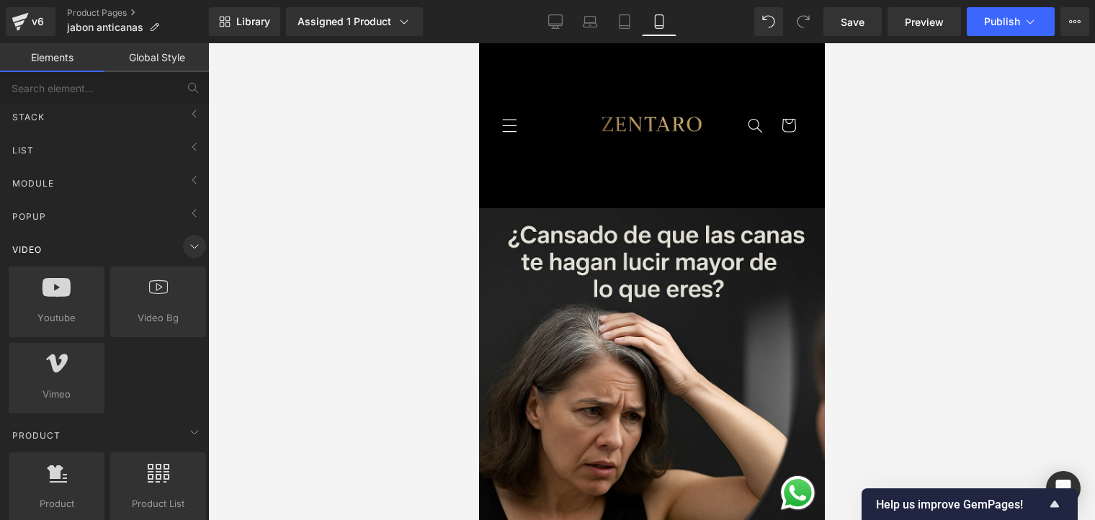
click at [188, 256] on span at bounding box center [194, 246] width 23 height 23
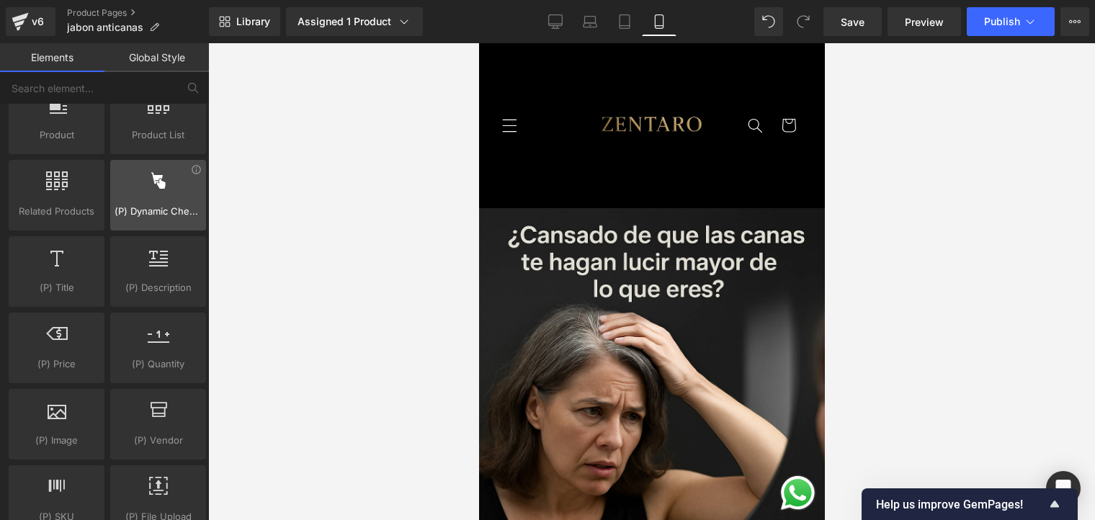
scroll to position [216, 0]
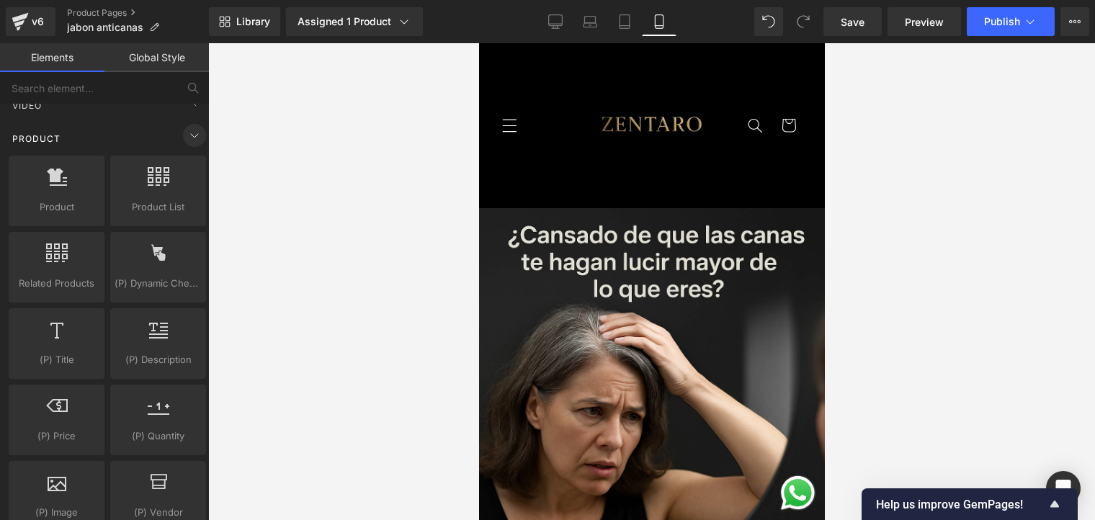
click at [190, 142] on icon at bounding box center [194, 135] width 17 height 17
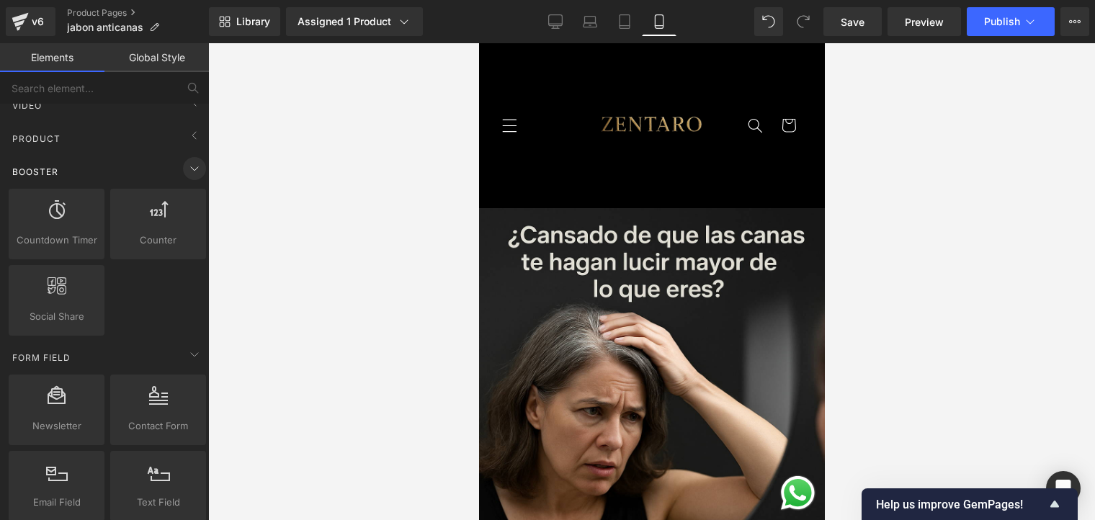
click at [191, 174] on icon at bounding box center [194, 168] width 17 height 17
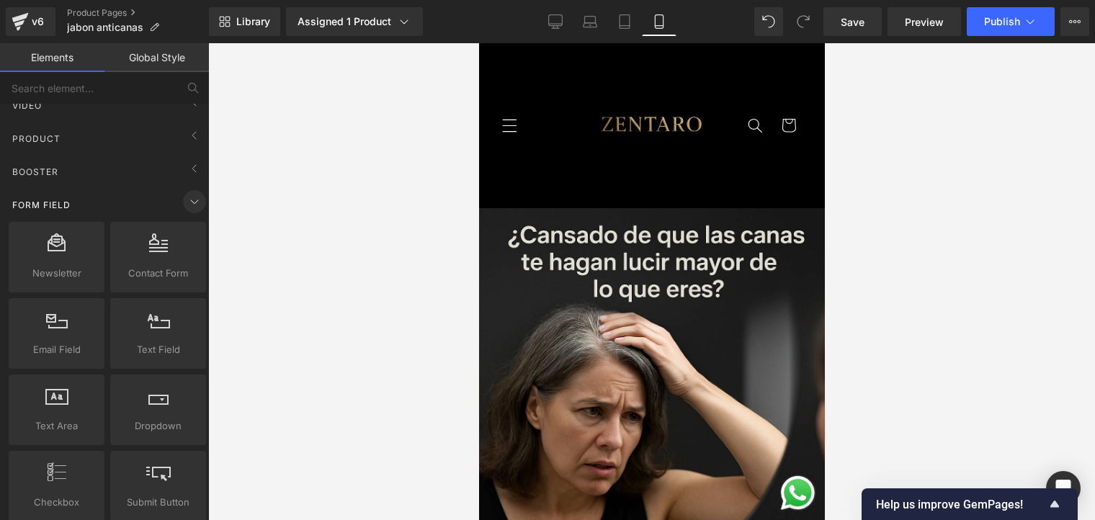
click at [186, 203] on icon at bounding box center [194, 201] width 17 height 17
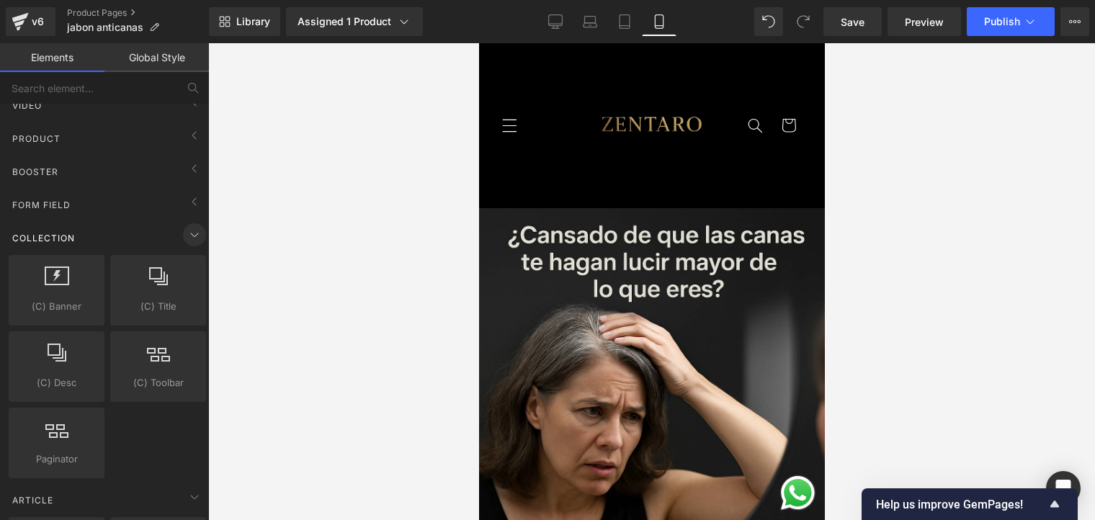
click at [189, 228] on icon at bounding box center [194, 234] width 17 height 17
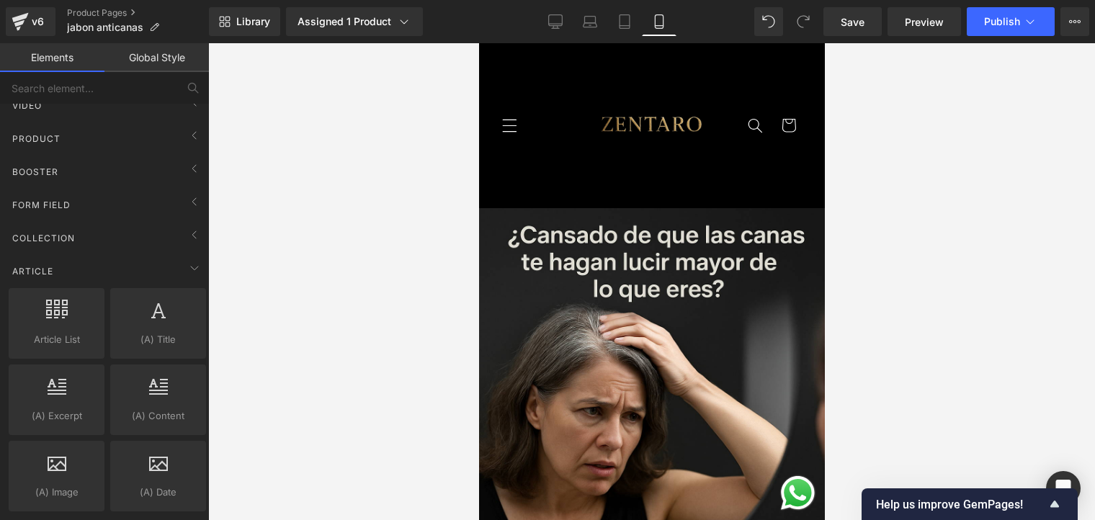
scroll to position [288, 0]
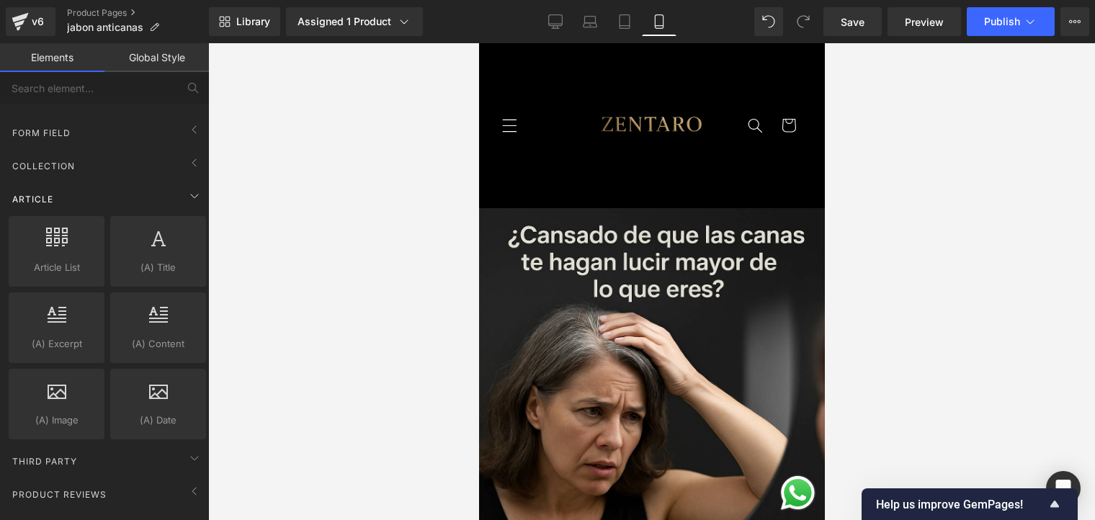
click at [190, 205] on span at bounding box center [194, 195] width 23 height 23
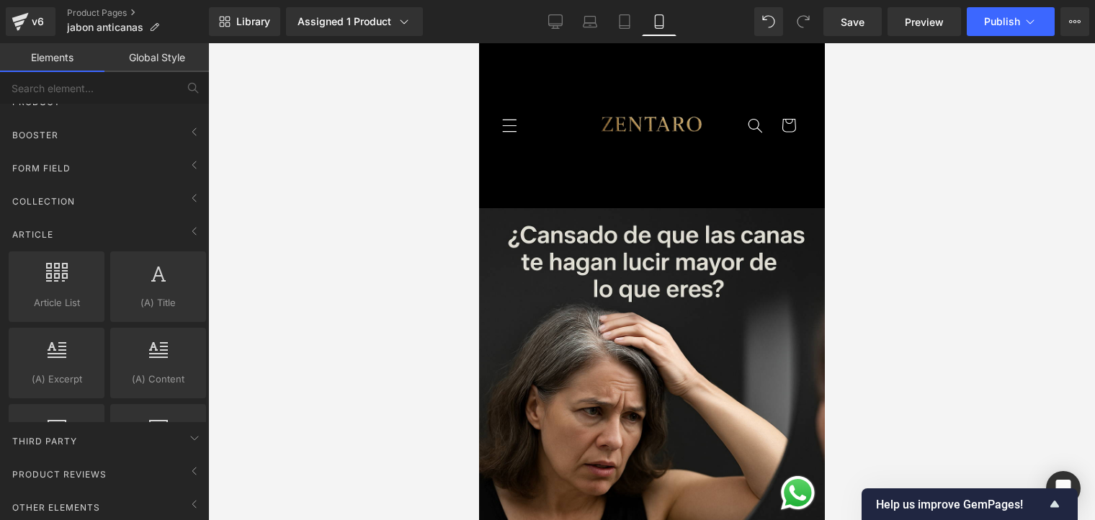
scroll to position [88, 0]
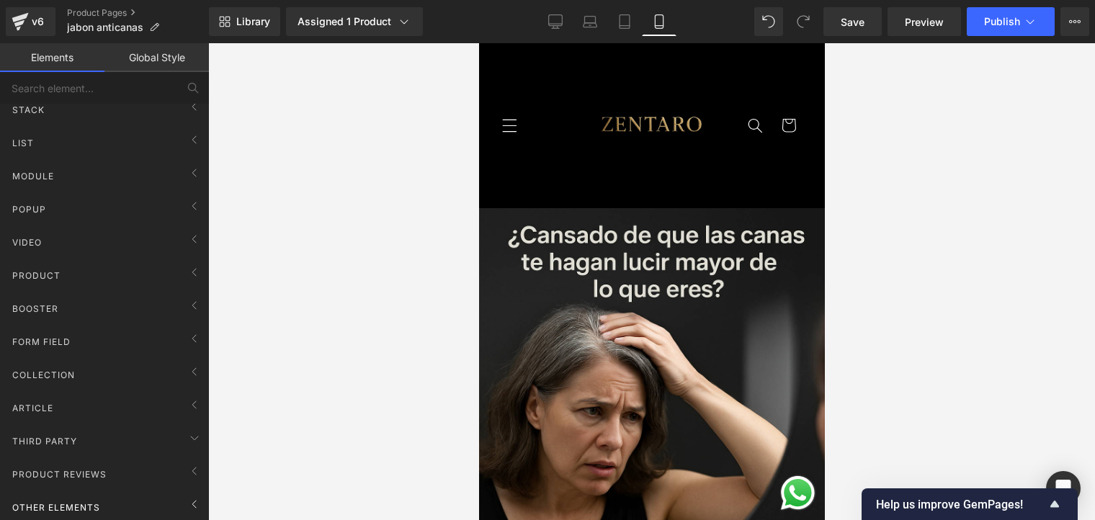
click at [155, 494] on div "Other Elements" at bounding box center [107, 507] width 203 height 29
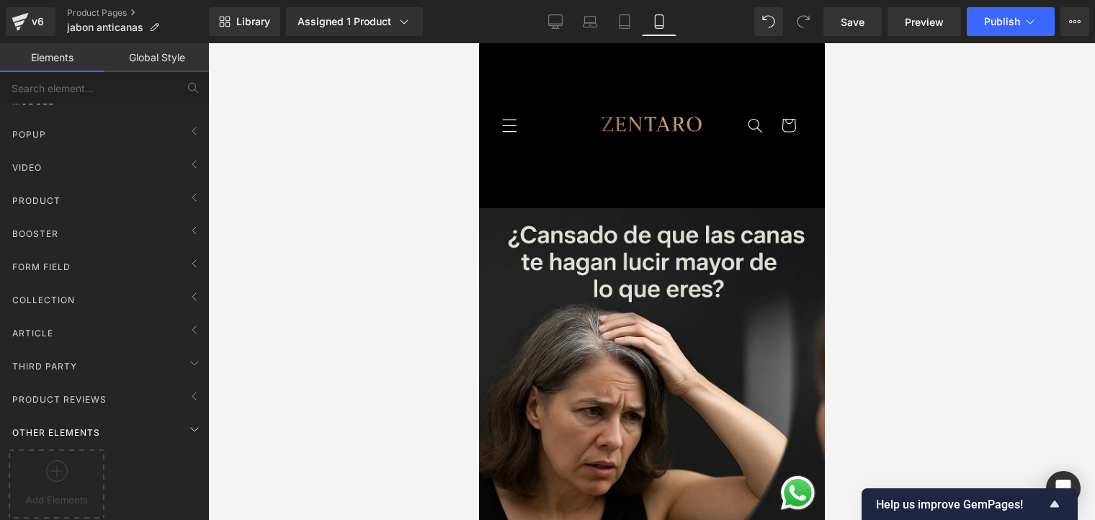
click at [174, 418] on div "Other Elements" at bounding box center [107, 432] width 203 height 29
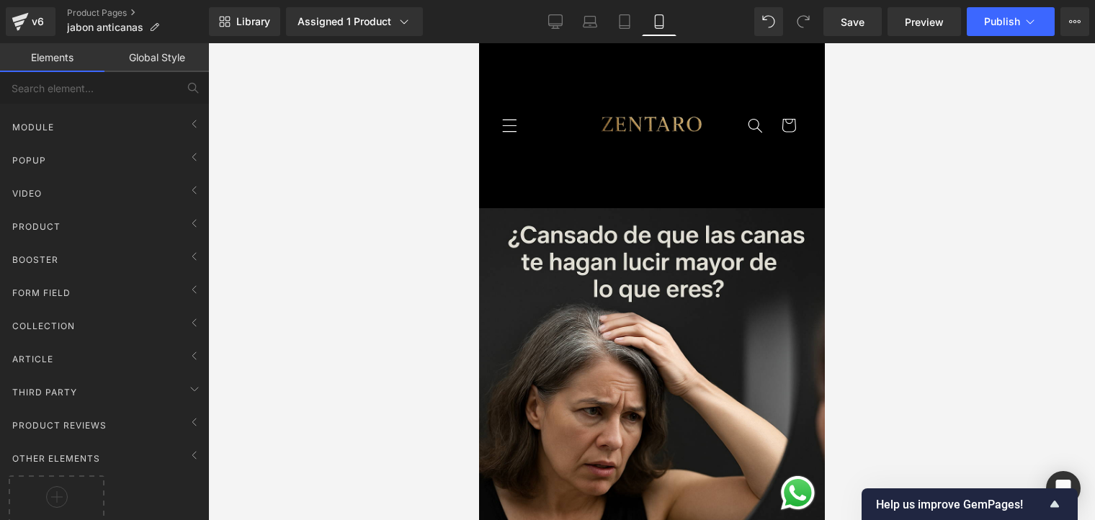
scroll to position [88, 0]
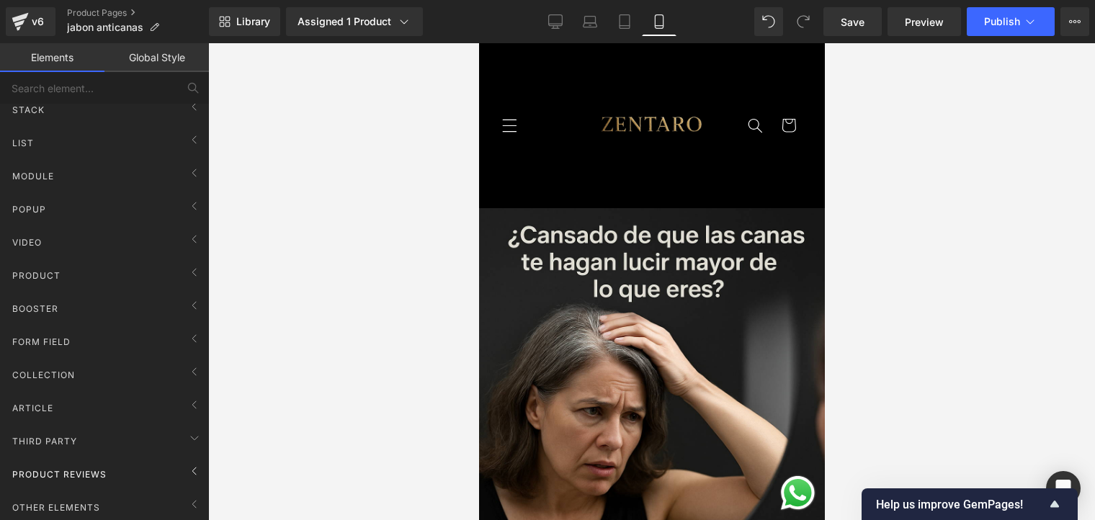
click at [133, 467] on div "Product Reviews" at bounding box center [107, 474] width 203 height 29
click at [108, 435] on div "Third Party" at bounding box center [107, 441] width 203 height 29
click at [104, 396] on div "Article" at bounding box center [107, 407] width 203 height 29
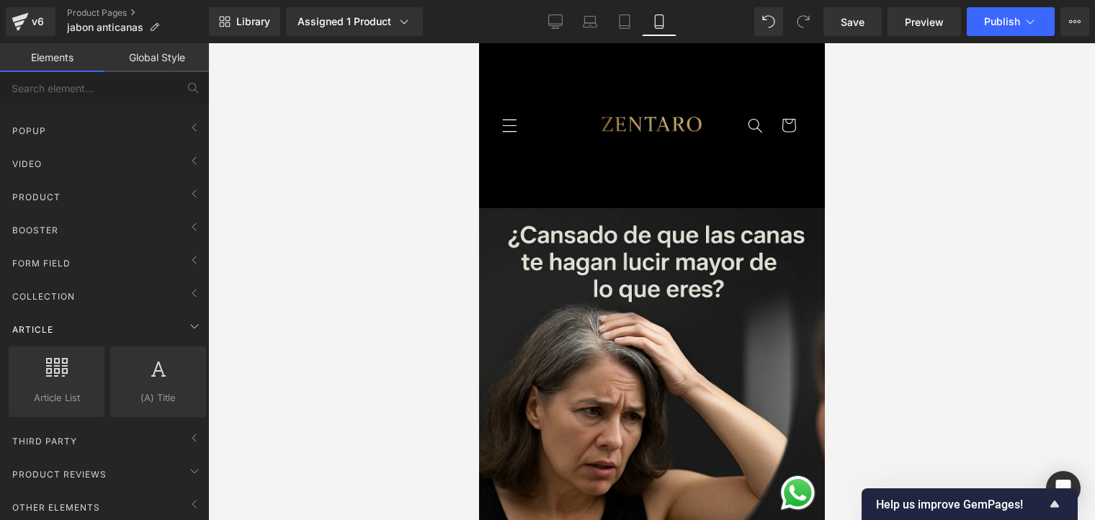
scroll to position [285, 0]
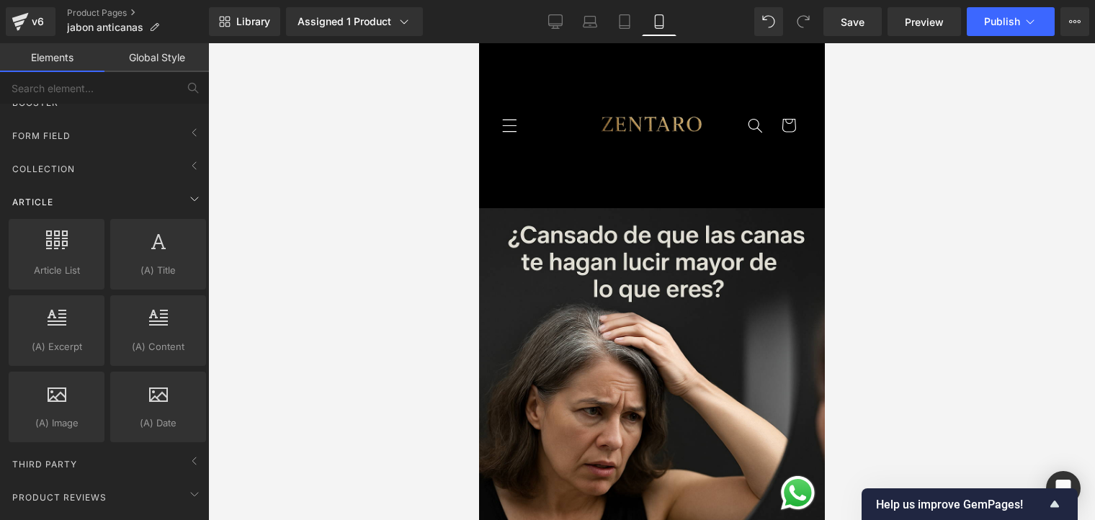
click at [166, 191] on div "Article" at bounding box center [107, 201] width 203 height 29
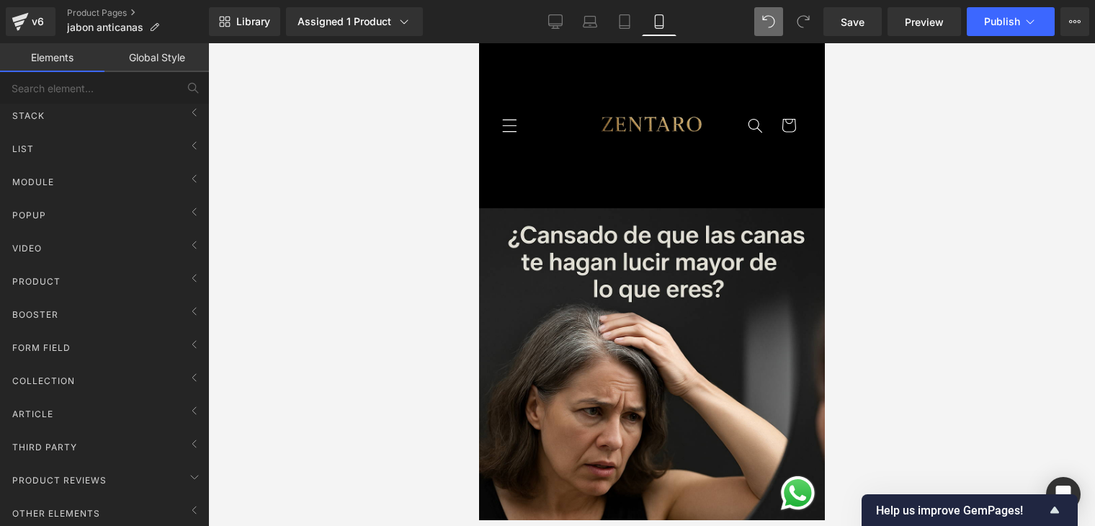
scroll to position [82, 0]
click at [69, 172] on div "Module" at bounding box center [107, 181] width 203 height 29
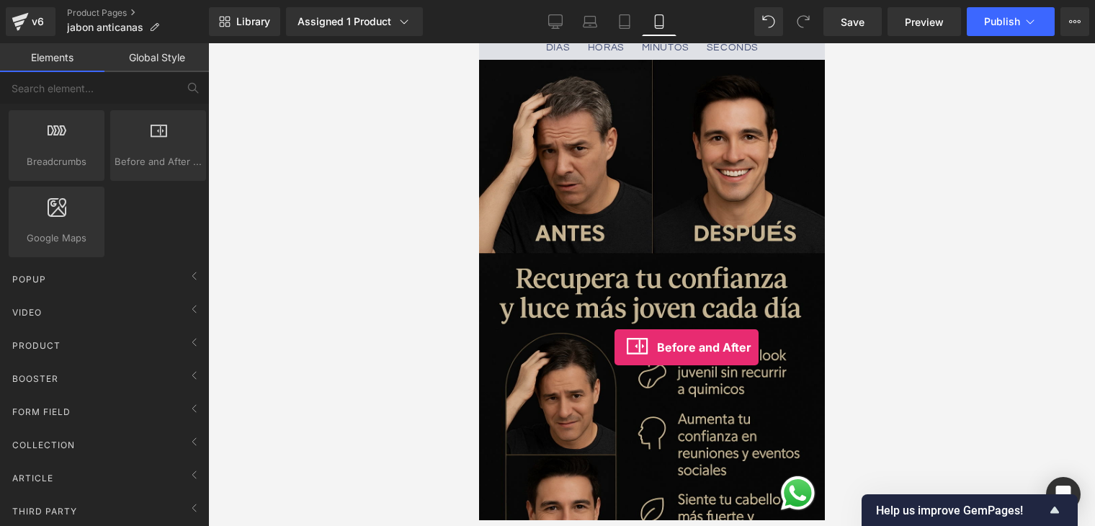
scroll to position [865, 0]
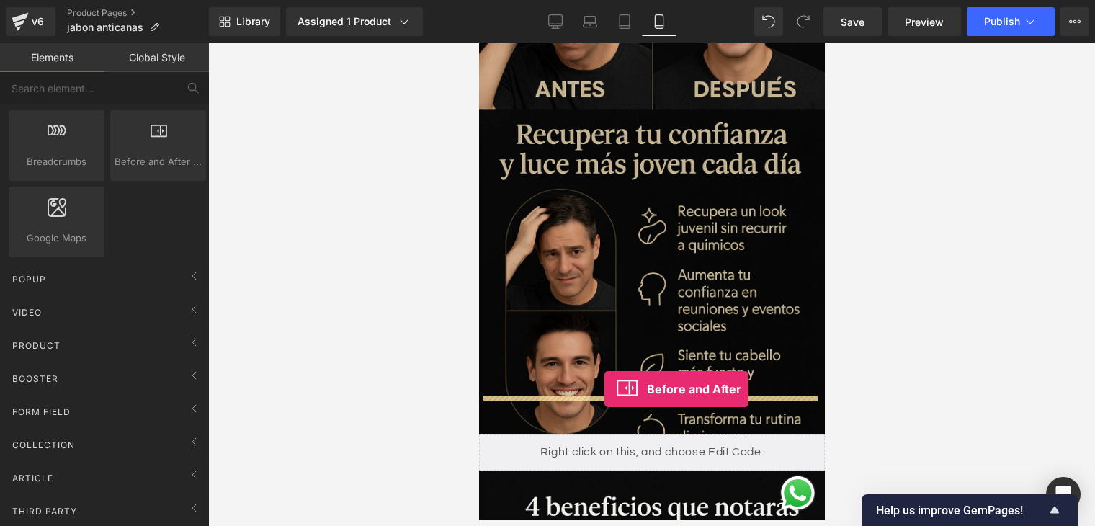
drag, startPoint x: 630, startPoint y: 197, endPoint x: 605, endPoint y: 388, distance: 193.3
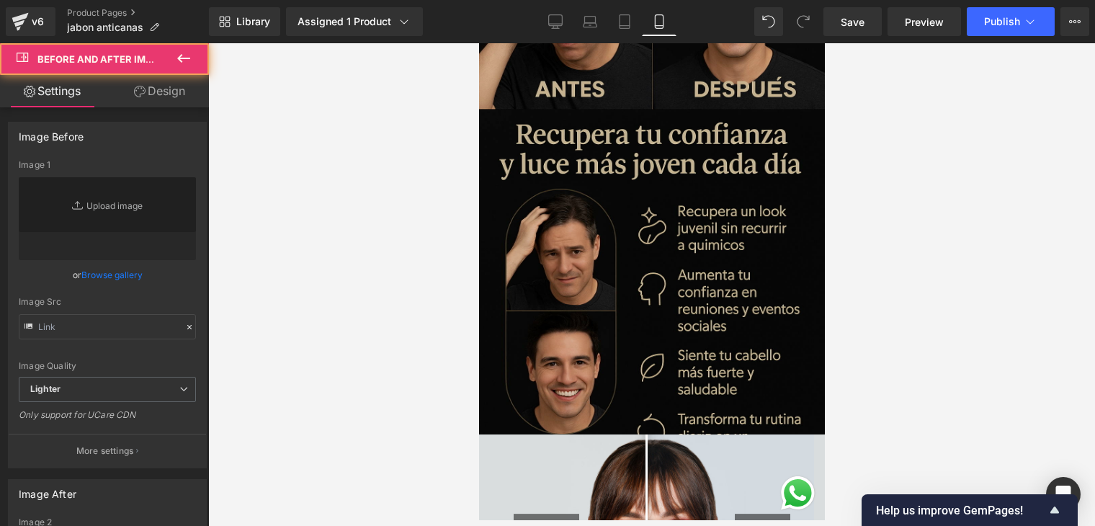
type input "[URL][DOMAIN_NAME]"
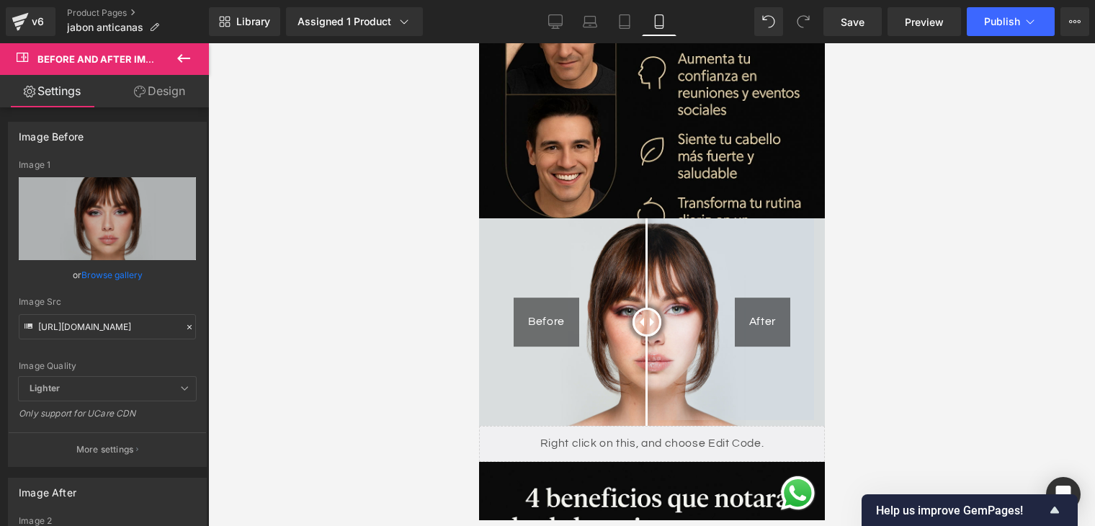
scroll to position [1009, 0]
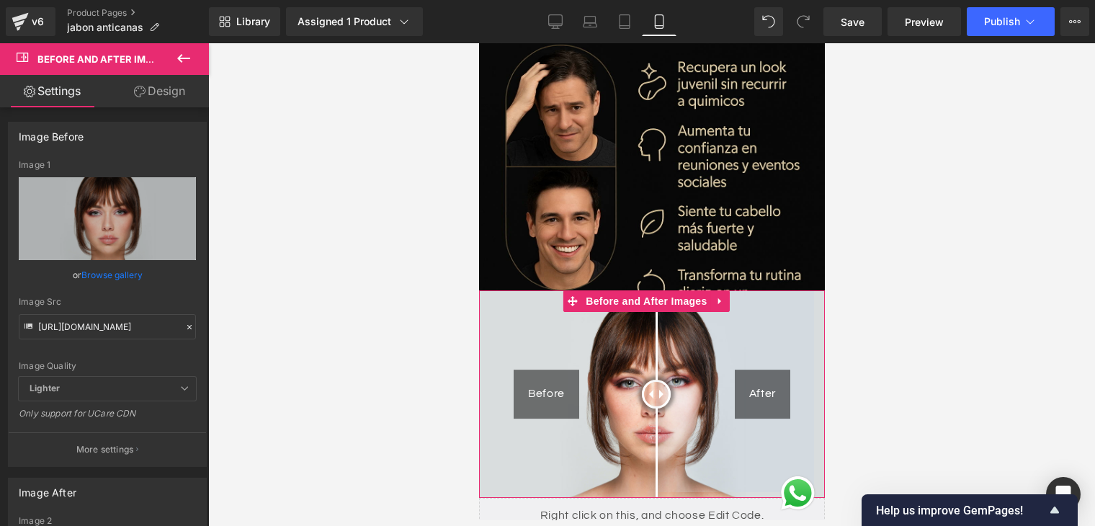
drag, startPoint x: 645, startPoint y: 353, endPoint x: 656, endPoint y: 366, distance: 16.9
click at [656, 380] on div at bounding box center [655, 394] width 29 height 29
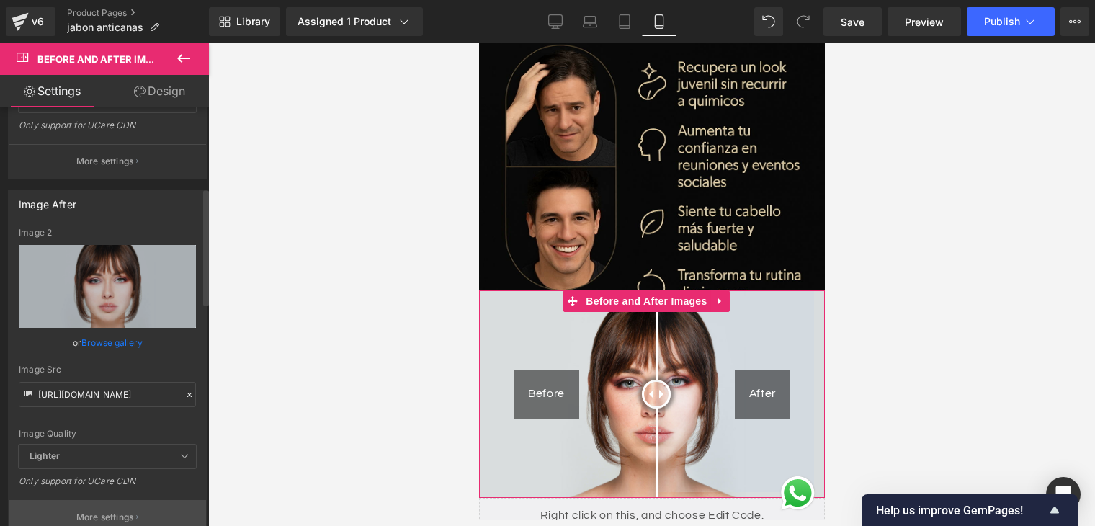
scroll to position [216, 0]
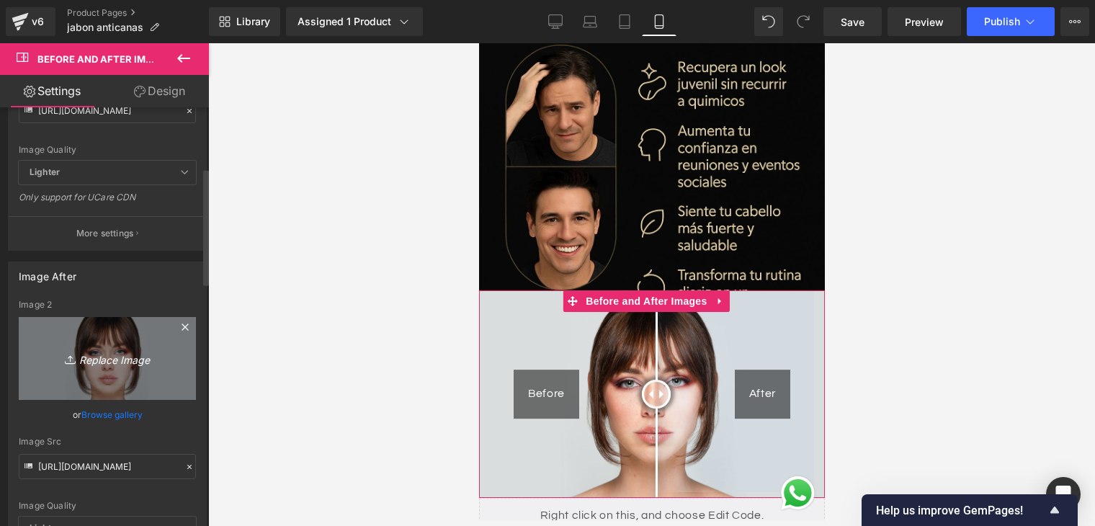
click at [123, 358] on icon "Replace Image" at bounding box center [107, 359] width 115 height 18
type input "C:\fakepath\D_NQ_NP_758543-MLU73005462106_112023-O.webp"
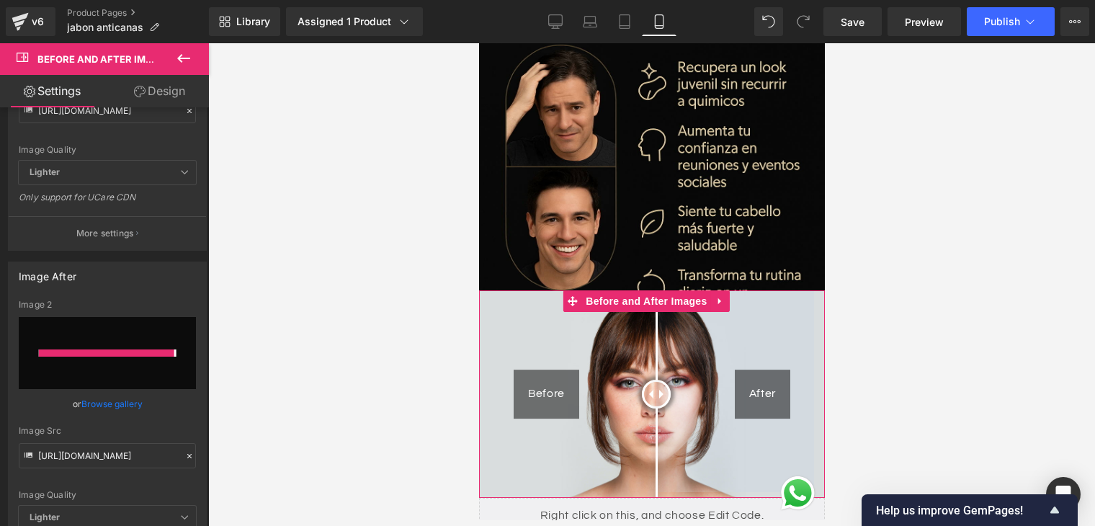
type input "[URL][DOMAIN_NAME]"
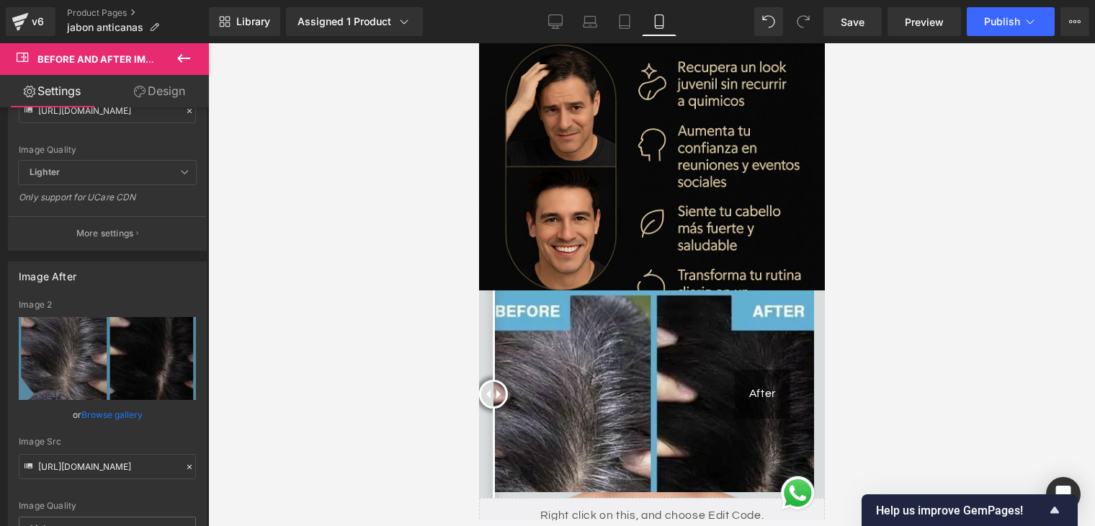
drag, startPoint x: 655, startPoint y: 342, endPoint x: 414, endPoint y: 392, distance: 246.6
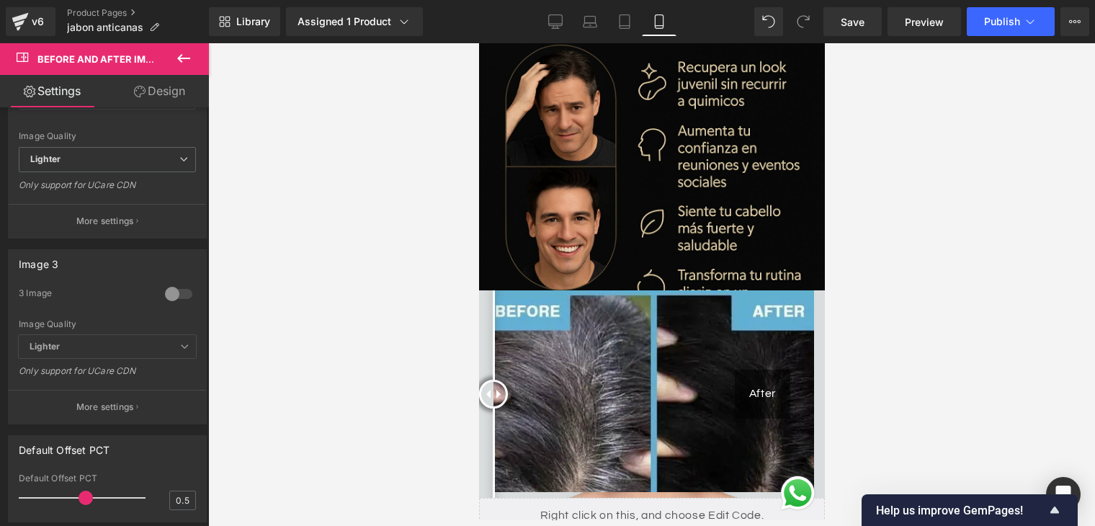
scroll to position [1081, 0]
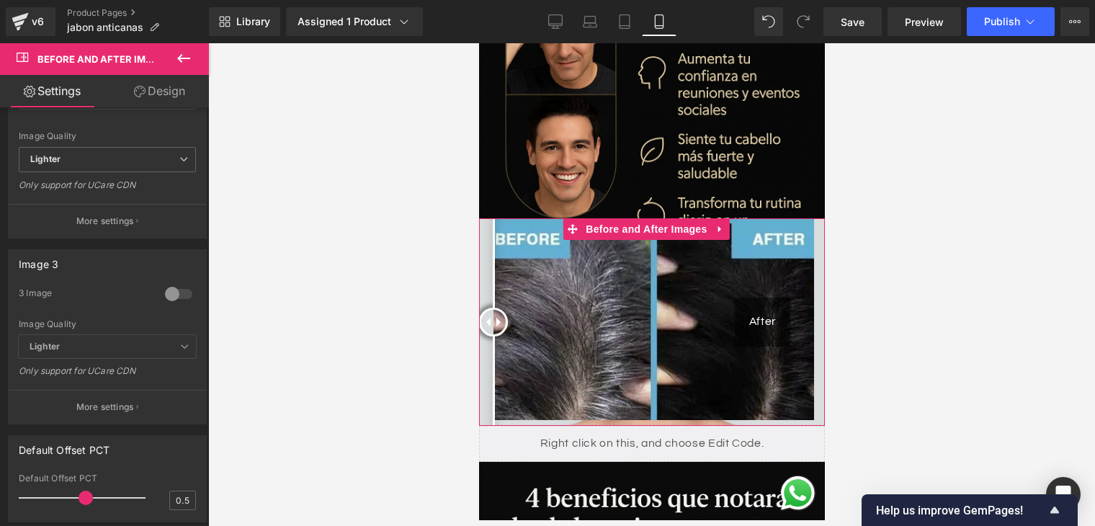
drag, startPoint x: 667, startPoint y: 205, endPoint x: 668, endPoint y: 212, distance: 7.3
click at [667, 218] on img at bounding box center [652, 391] width 346 height 346
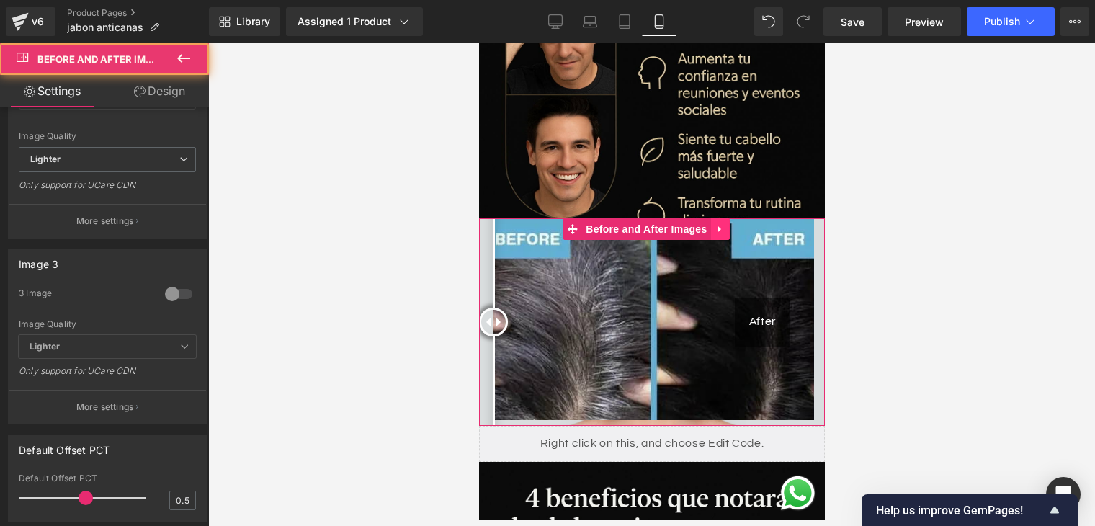
click at [714, 223] on icon at bounding box center [719, 228] width 10 height 11
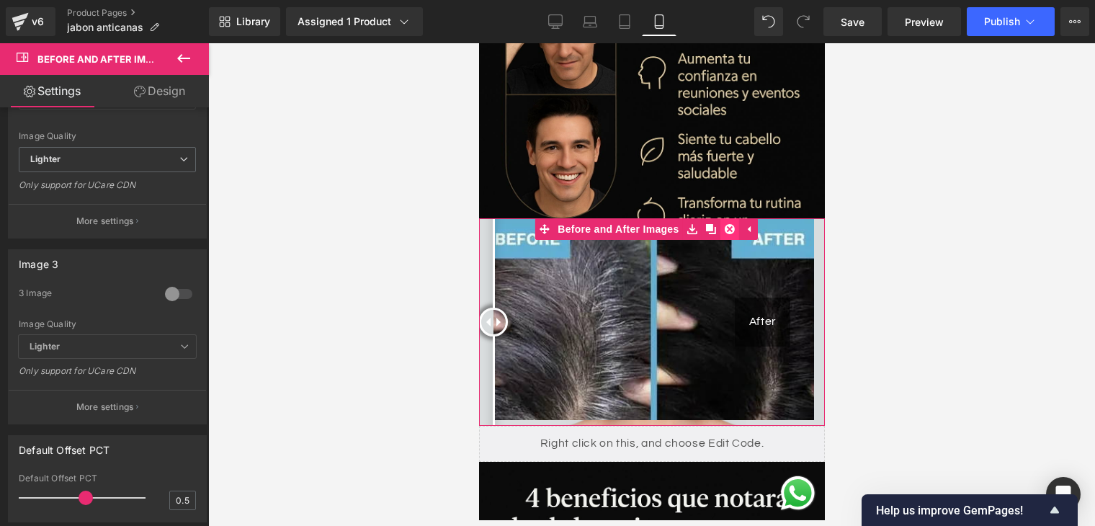
click at [729, 224] on icon at bounding box center [729, 229] width 10 height 10
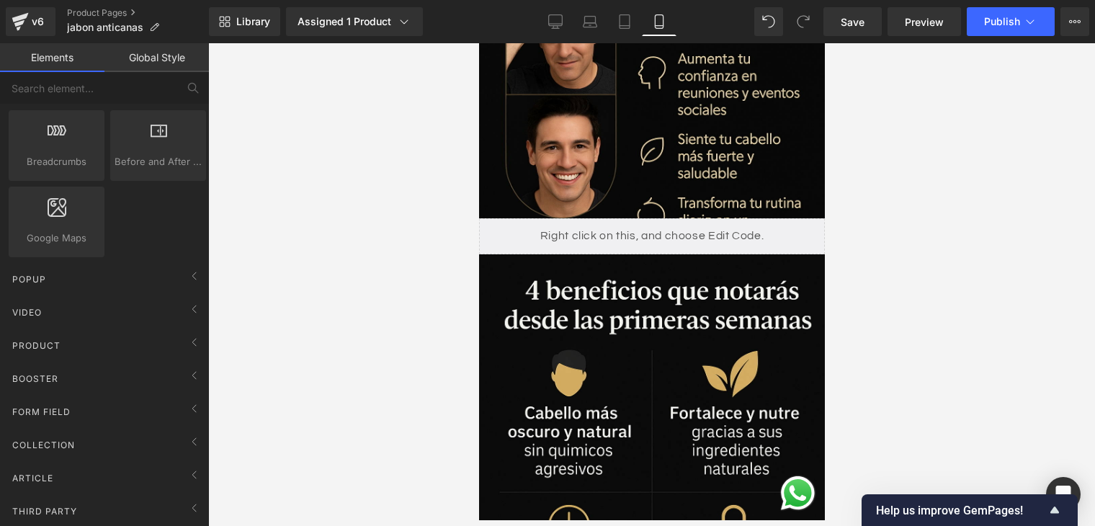
scroll to position [1009, 0]
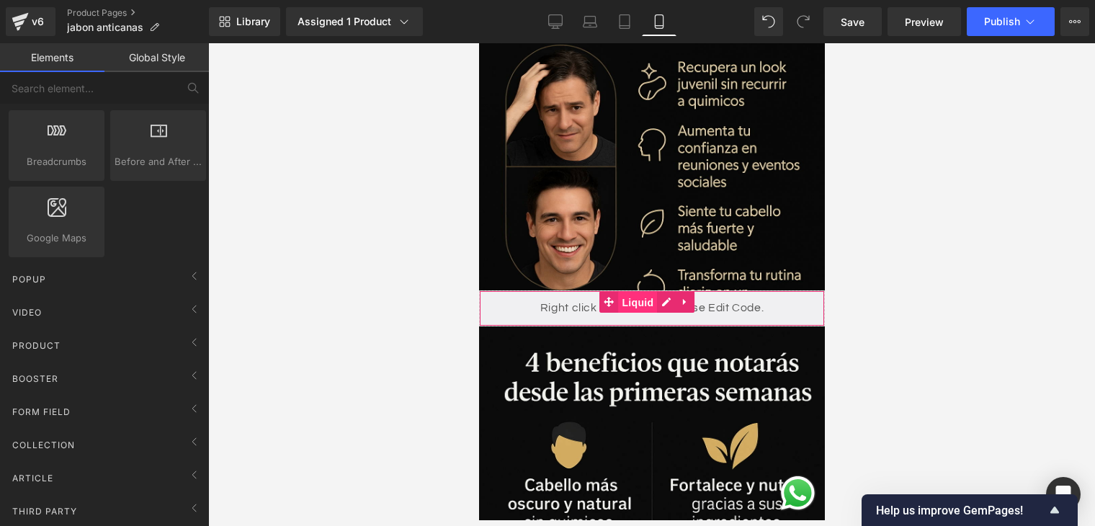
click at [636, 292] on span "Liquid" at bounding box center [637, 303] width 39 height 22
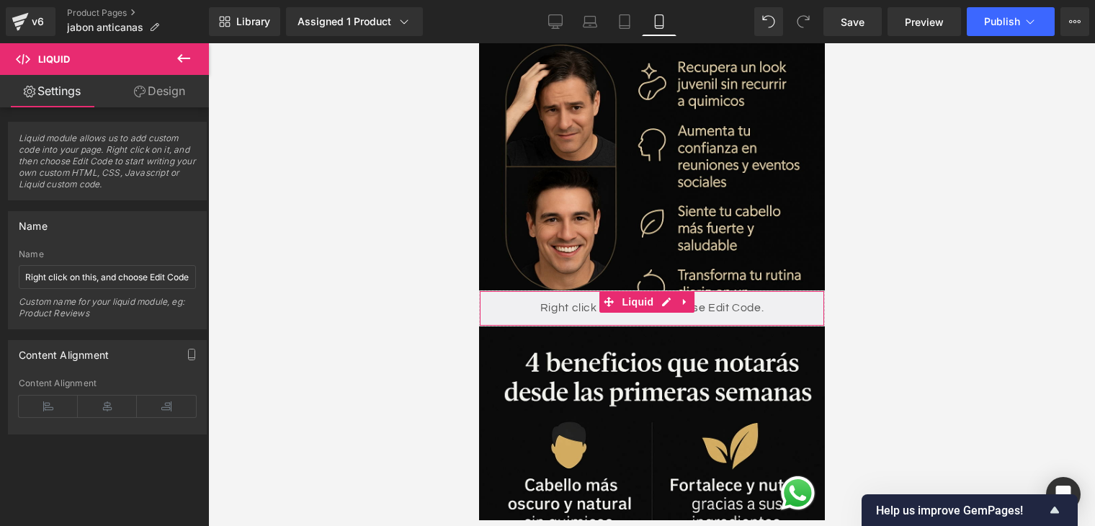
click at [753, 290] on div "Liquid" at bounding box center [652, 308] width 346 height 36
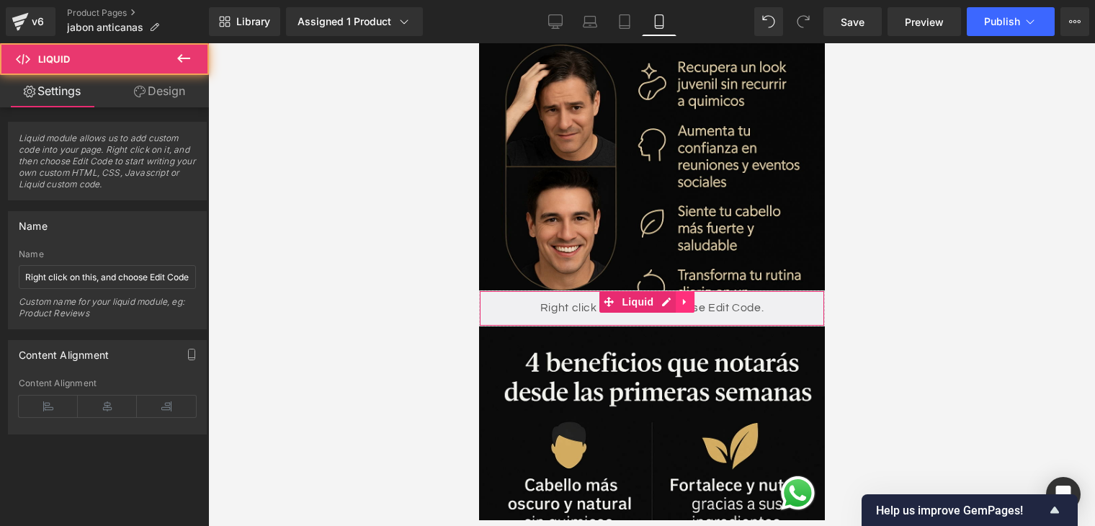
click at [690, 291] on link at bounding box center [684, 302] width 19 height 22
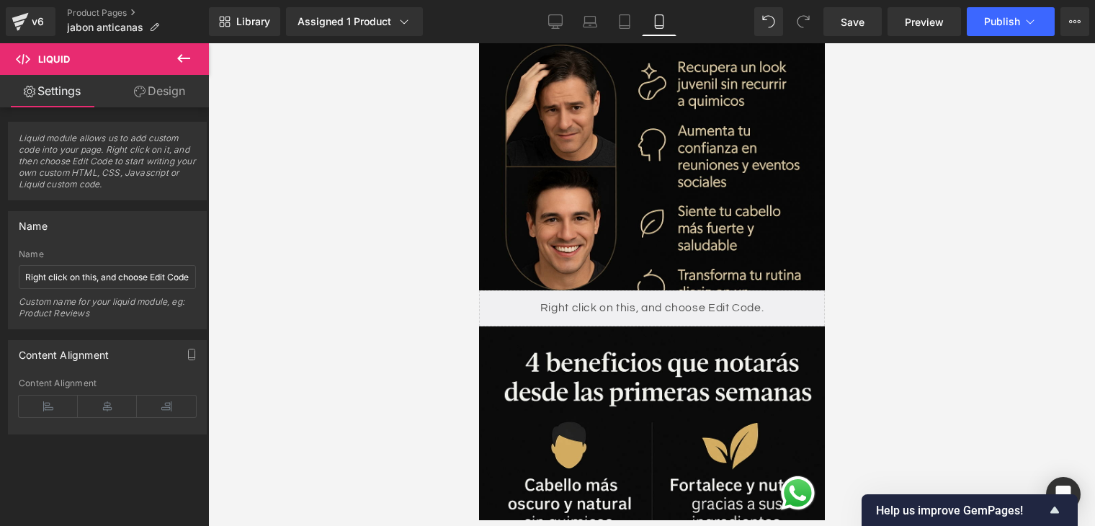
scroll to position [865, 0]
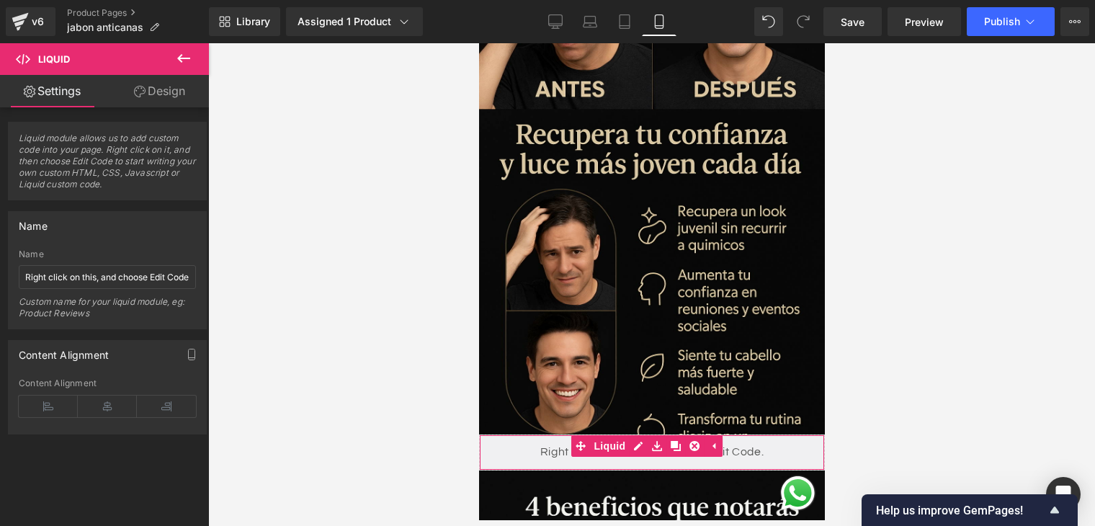
click at [158, 99] on link "Design" at bounding box center [159, 91] width 104 height 32
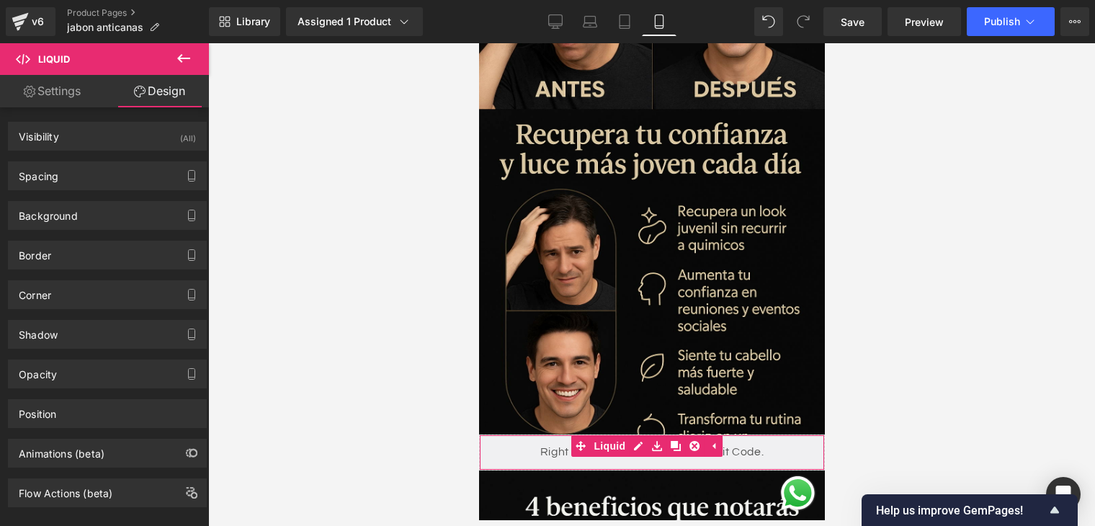
click at [40, 96] on link "Settings" at bounding box center [52, 91] width 104 height 32
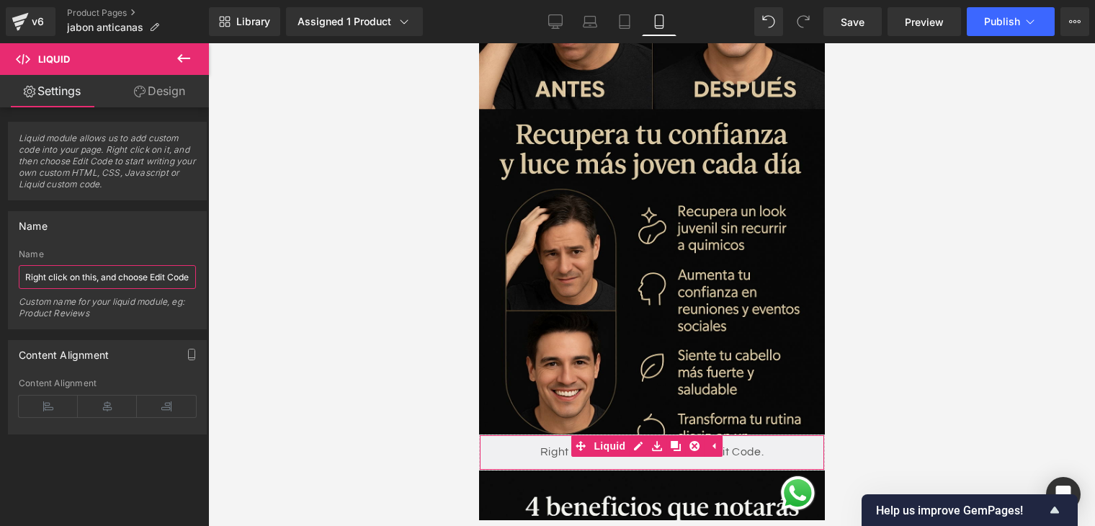
click at [123, 285] on input "Right click on this, and choose Edit Code." at bounding box center [107, 277] width 177 height 24
click at [715, 440] on icon at bounding box center [713, 445] width 10 height 11
click at [684, 442] on icon at bounding box center [683, 445] width 3 height 6
click at [696, 441] on icon at bounding box center [694, 446] width 10 height 10
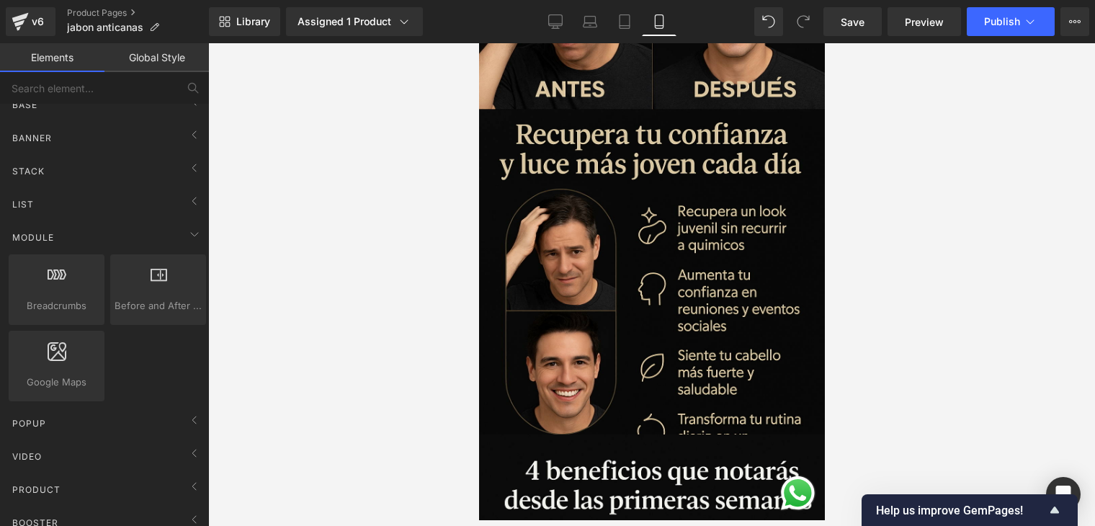
scroll to position [0, 0]
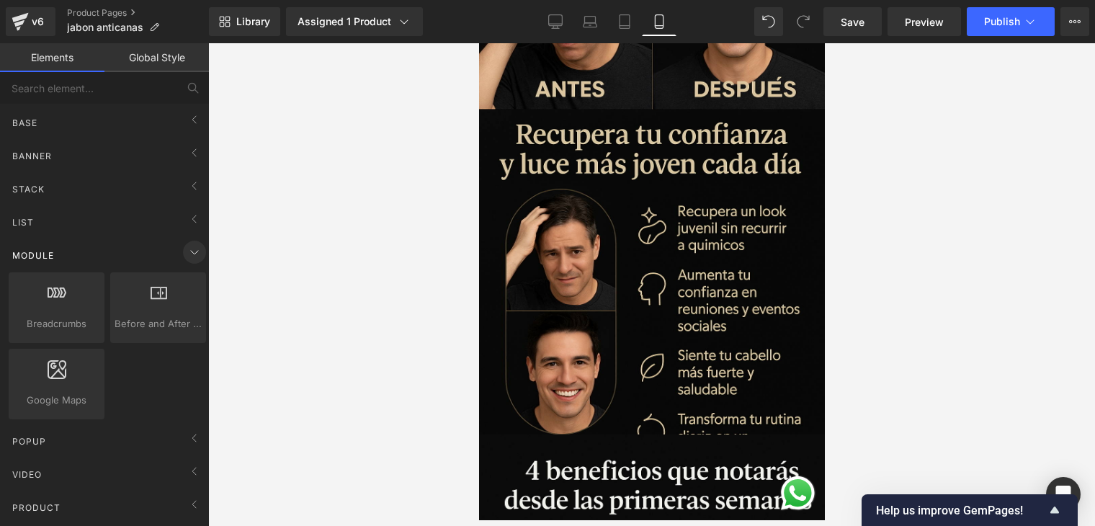
click at [189, 252] on icon at bounding box center [194, 252] width 17 height 17
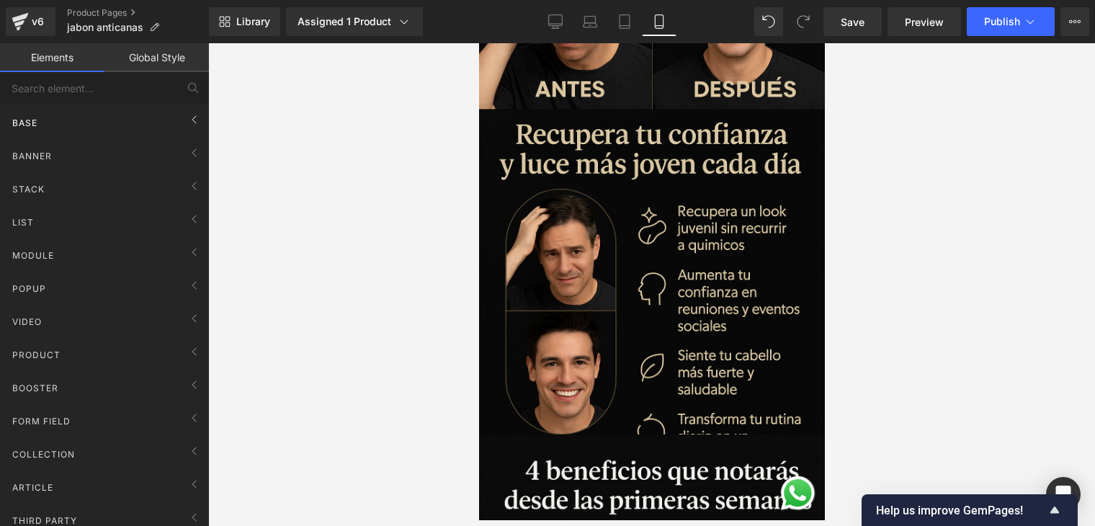
click at [166, 125] on div "Base" at bounding box center [107, 122] width 203 height 29
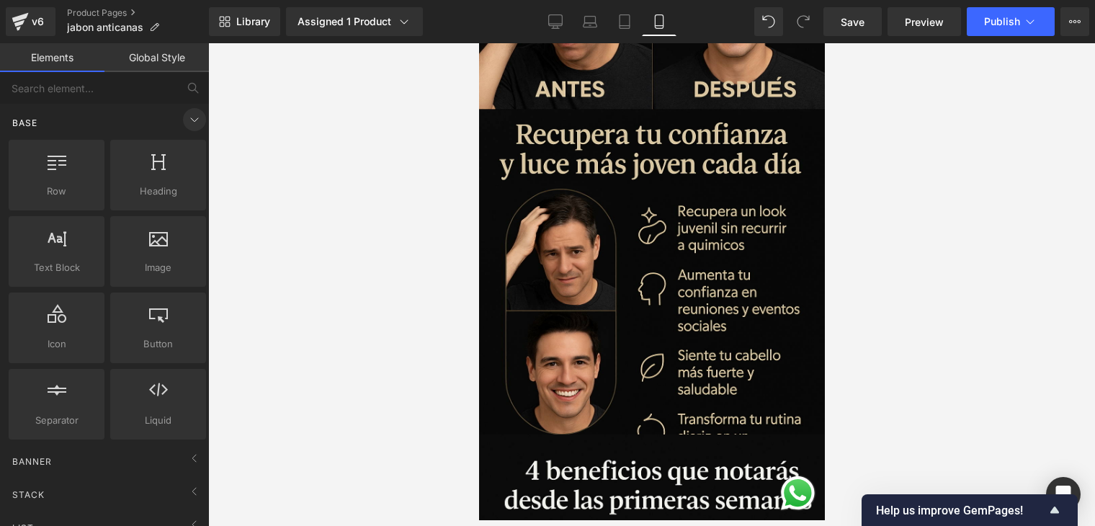
click at [191, 121] on icon at bounding box center [194, 119] width 17 height 17
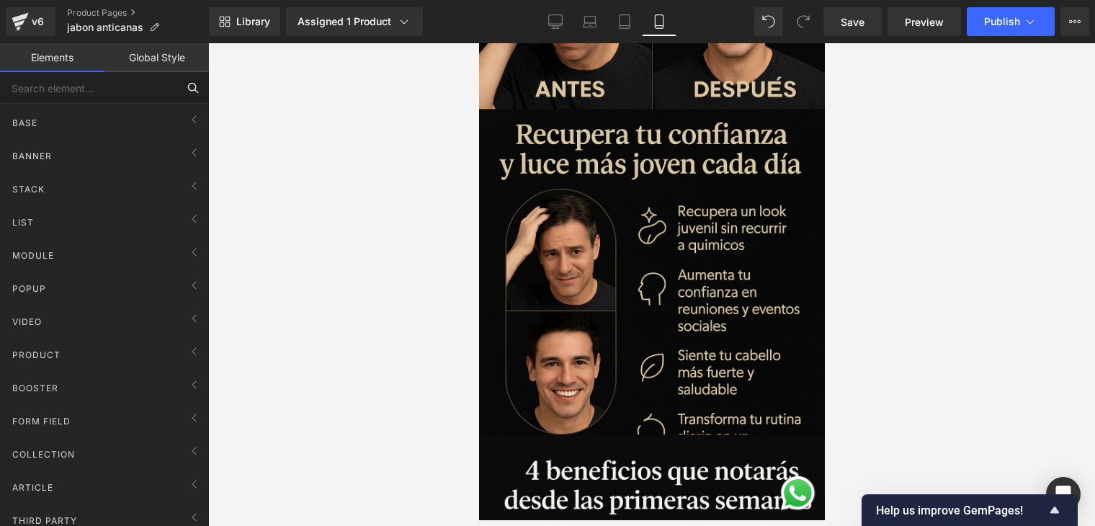
click at [103, 76] on input "text" at bounding box center [88, 88] width 177 height 32
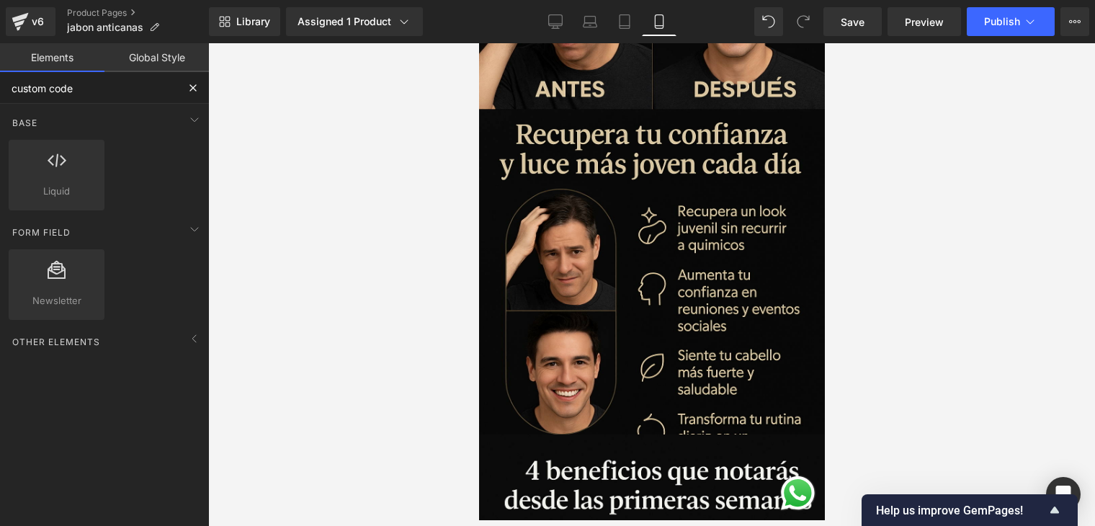
type input "custom code"
click at [59, 184] on span "Liquid" at bounding box center [56, 191] width 87 height 15
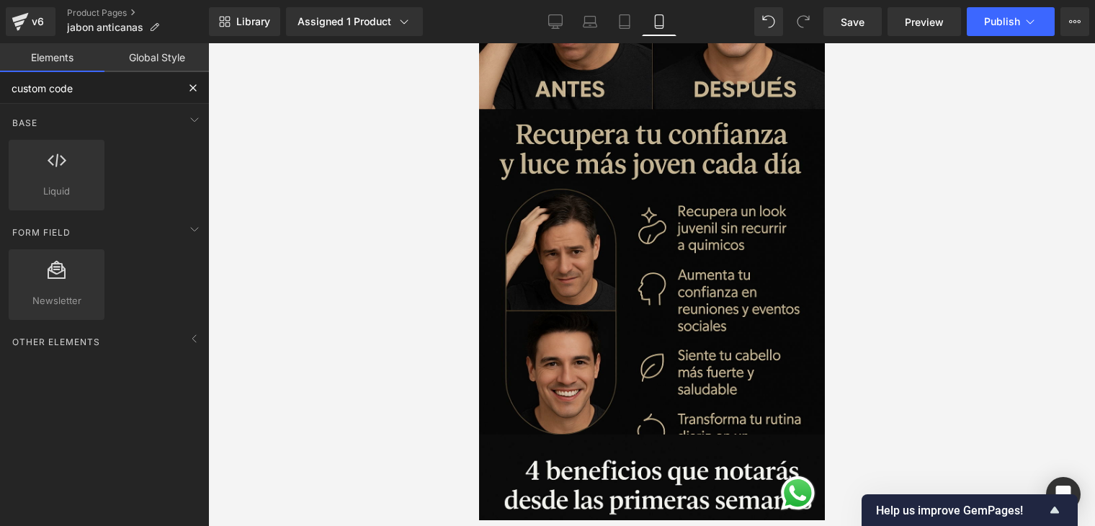
scroll to position [793, 0]
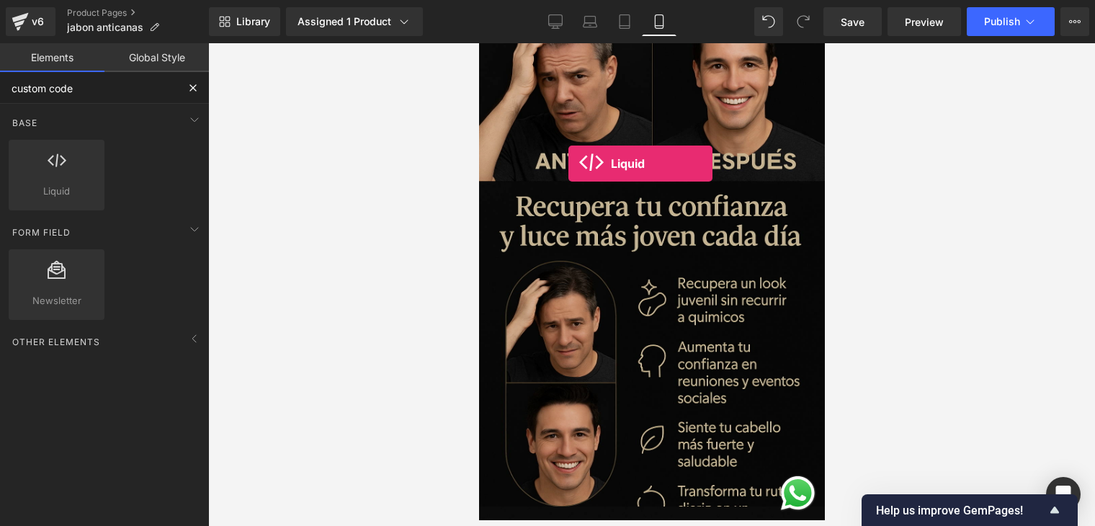
drag, startPoint x: 572, startPoint y: 225, endPoint x: 569, endPoint y: 163, distance: 62.1
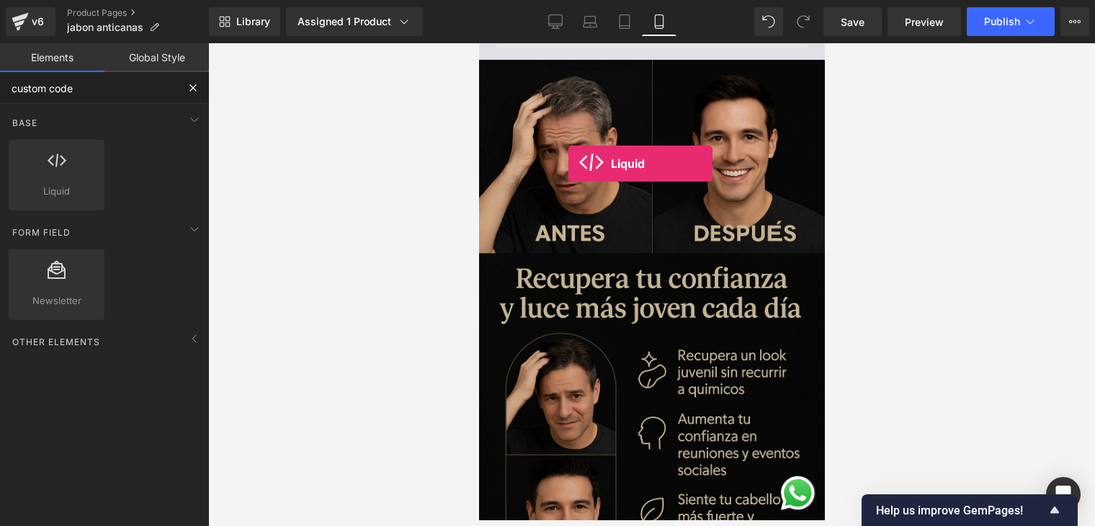
scroll to position [865, 0]
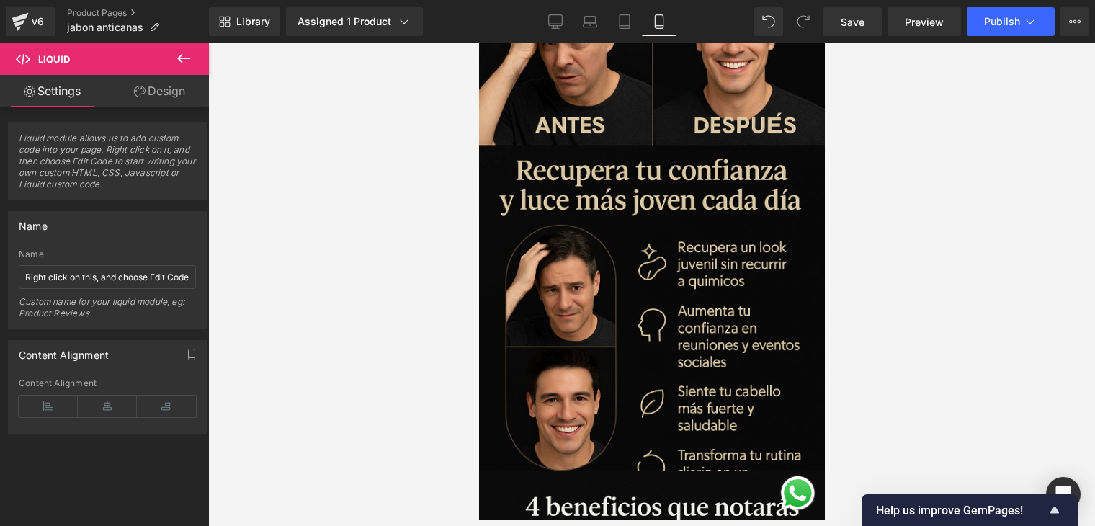
click at [66, 102] on link "Settings" at bounding box center [52, 91] width 104 height 32
click at [153, 90] on link "Design" at bounding box center [159, 91] width 104 height 32
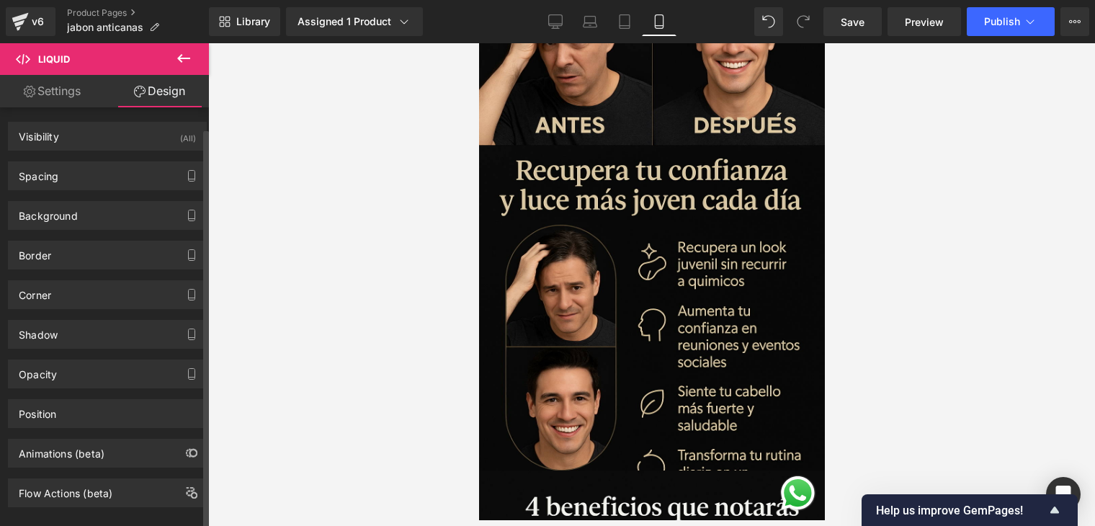
scroll to position [19, 0]
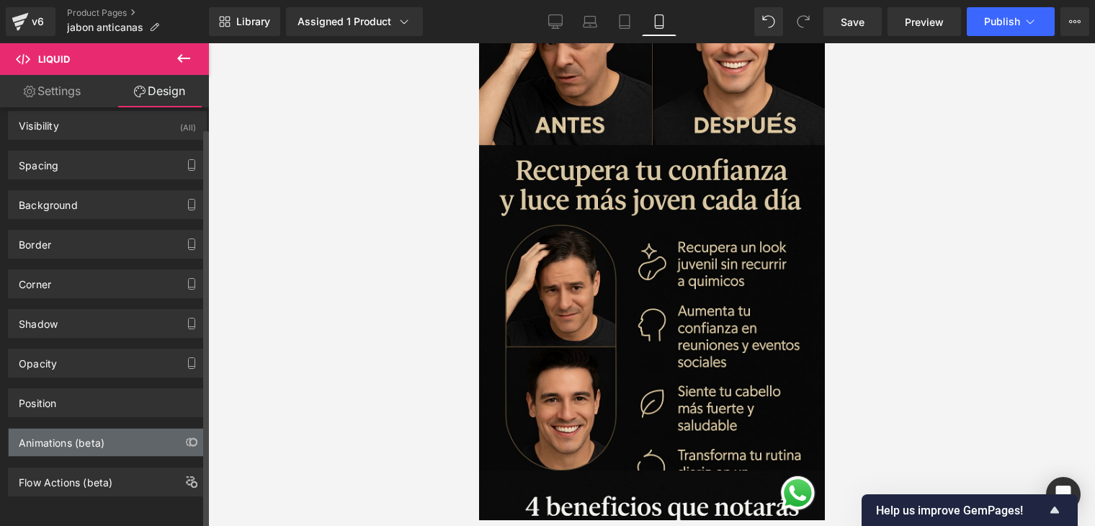
click at [124, 430] on div "Animations (beta)" at bounding box center [107, 442] width 197 height 27
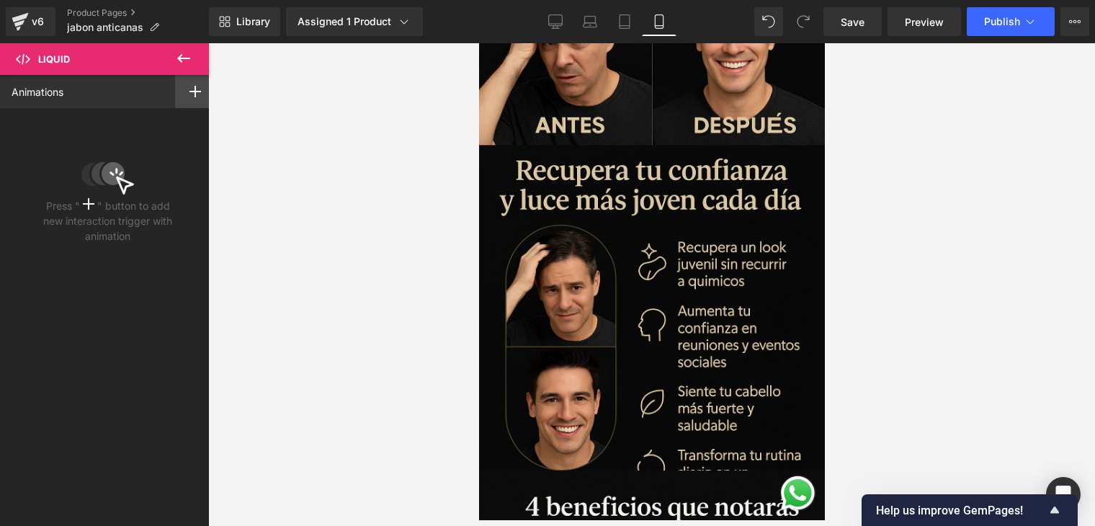
click at [187, 81] on div at bounding box center [195, 91] width 40 height 33
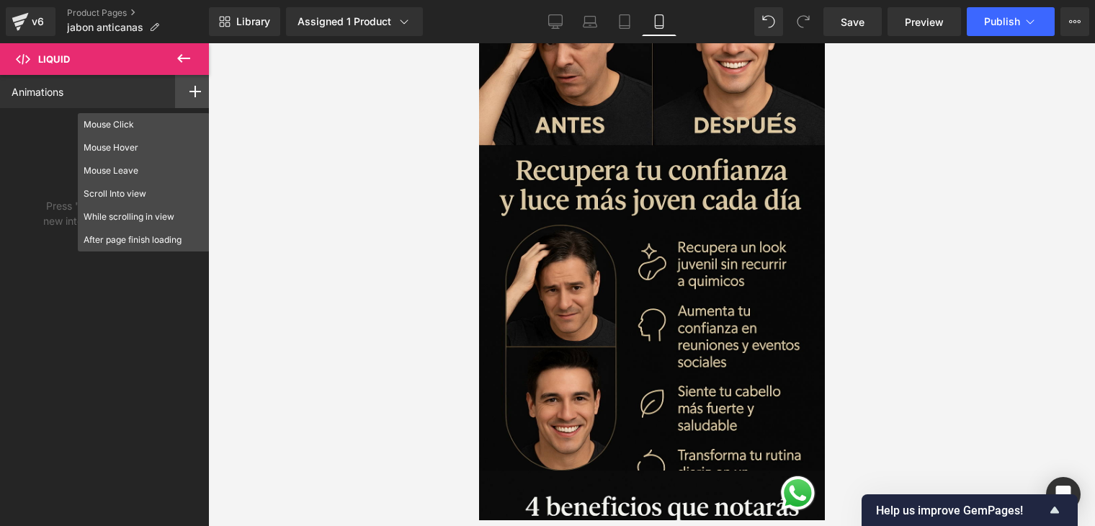
click at [22, 148] on div "Press " " button to add new interaction trigger with animation" at bounding box center [107, 178] width 215 height 141
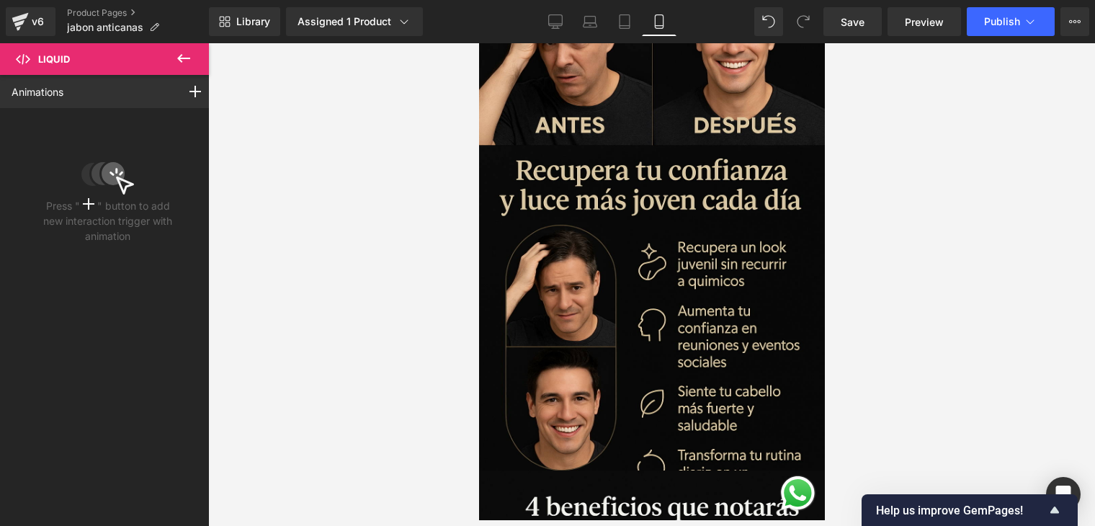
click at [195, 60] on button at bounding box center [184, 59] width 50 height 32
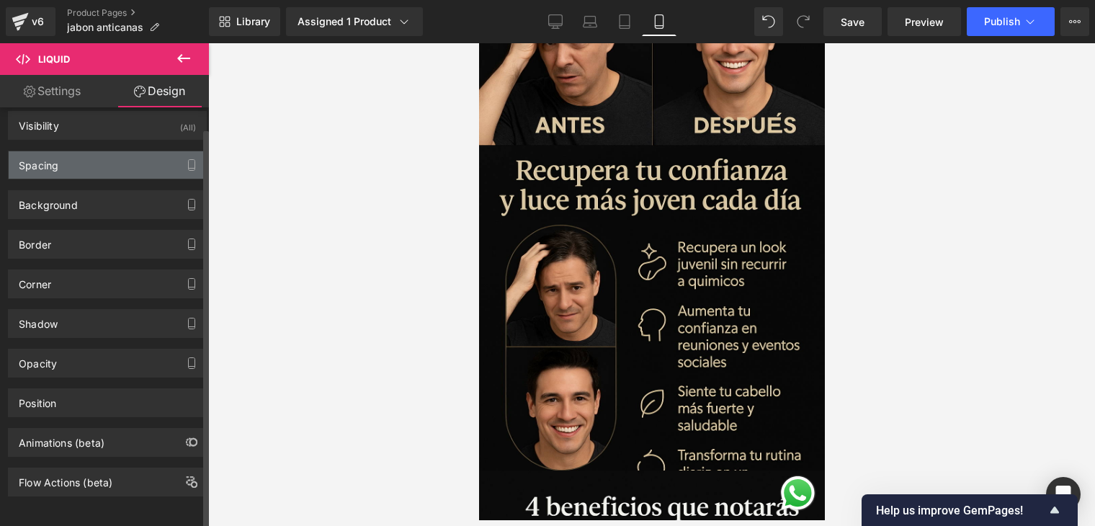
click at [120, 164] on div "Spacing" at bounding box center [107, 164] width 197 height 27
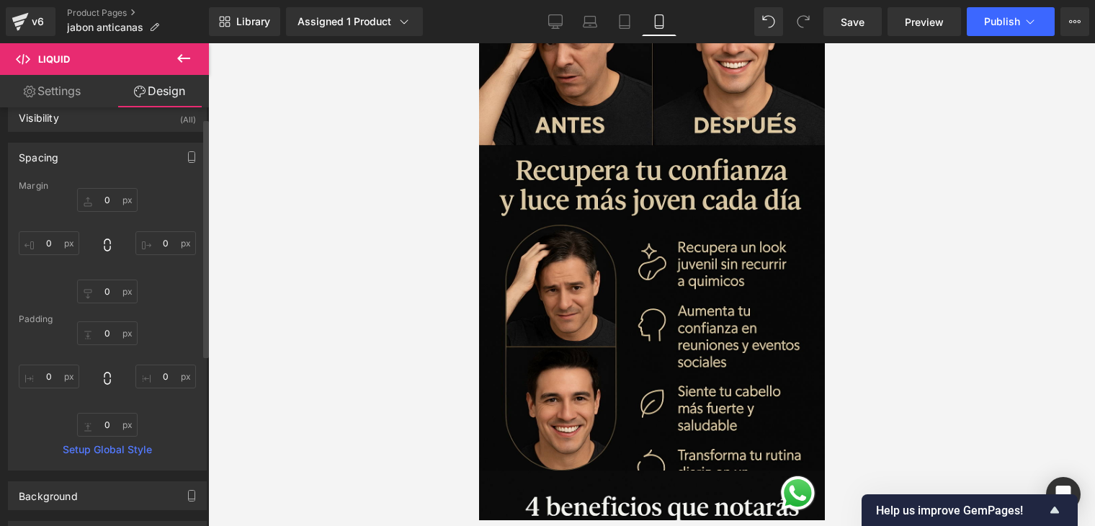
click at [120, 164] on div "Spacing" at bounding box center [107, 156] width 197 height 27
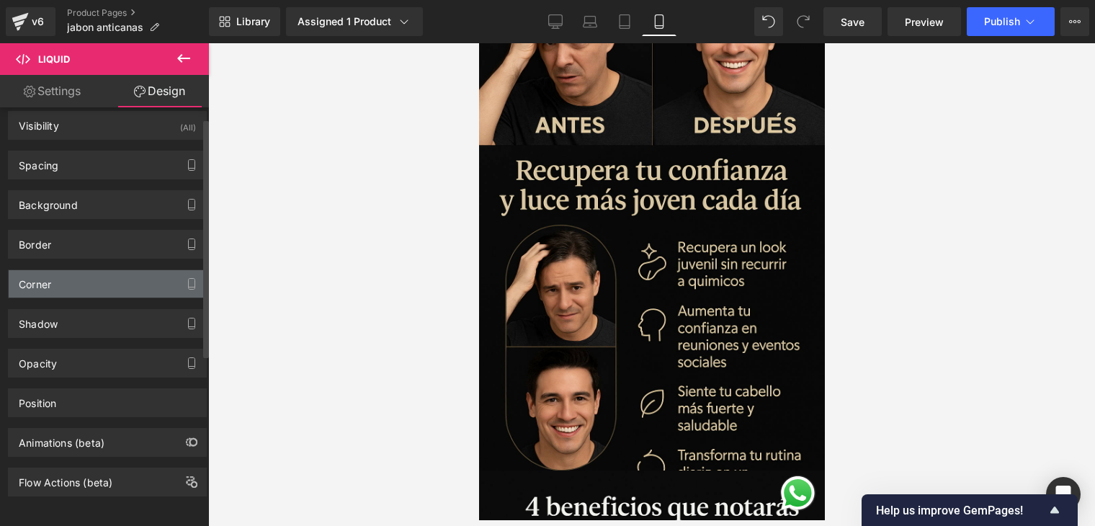
click at [98, 281] on div "Corner" at bounding box center [107, 283] width 197 height 27
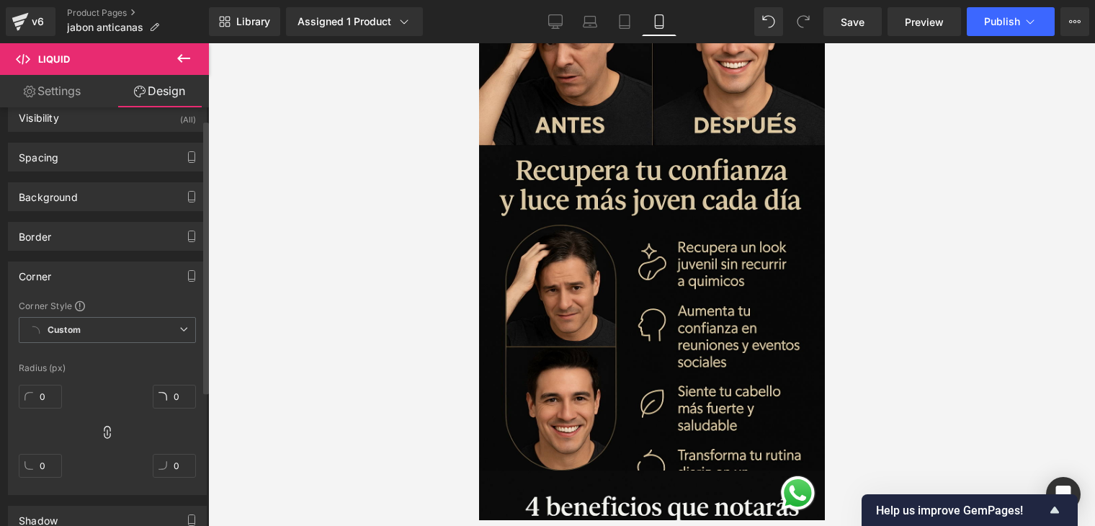
click at [98, 281] on div "Corner" at bounding box center [107, 275] width 197 height 27
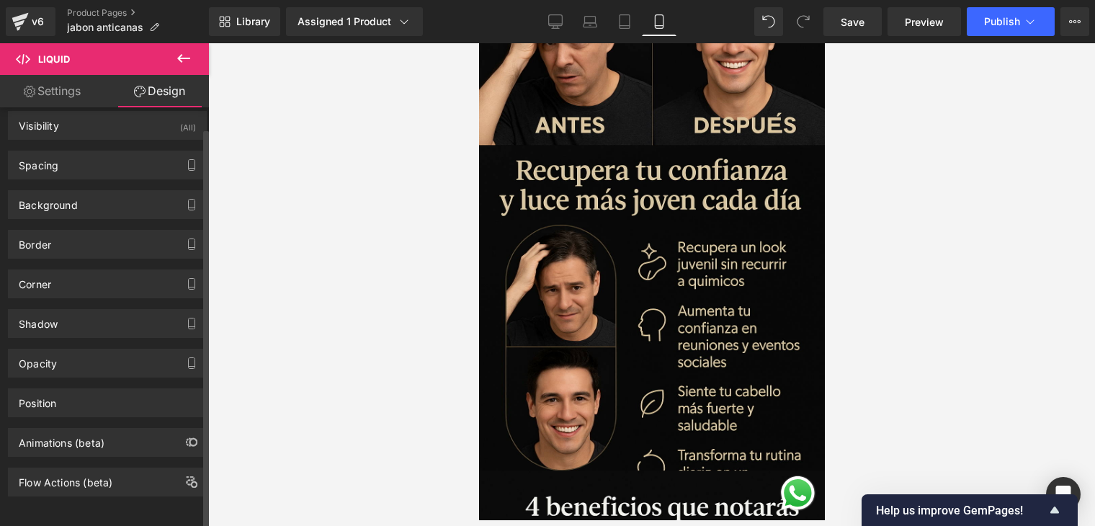
click at [94, 437] on div "Animations (beta)" at bounding box center [62, 439] width 86 height 20
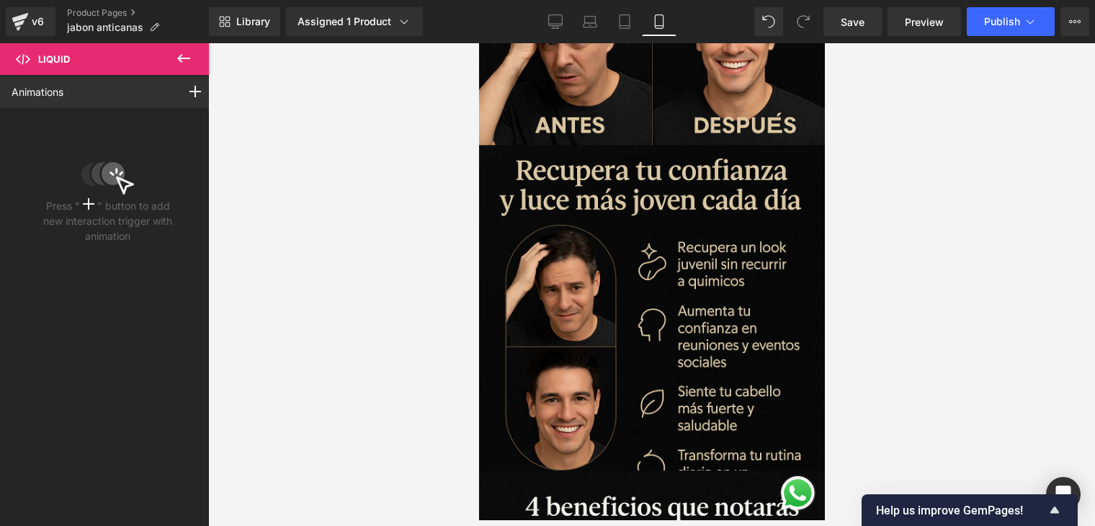
click at [184, 50] on icon at bounding box center [183, 58] width 17 height 17
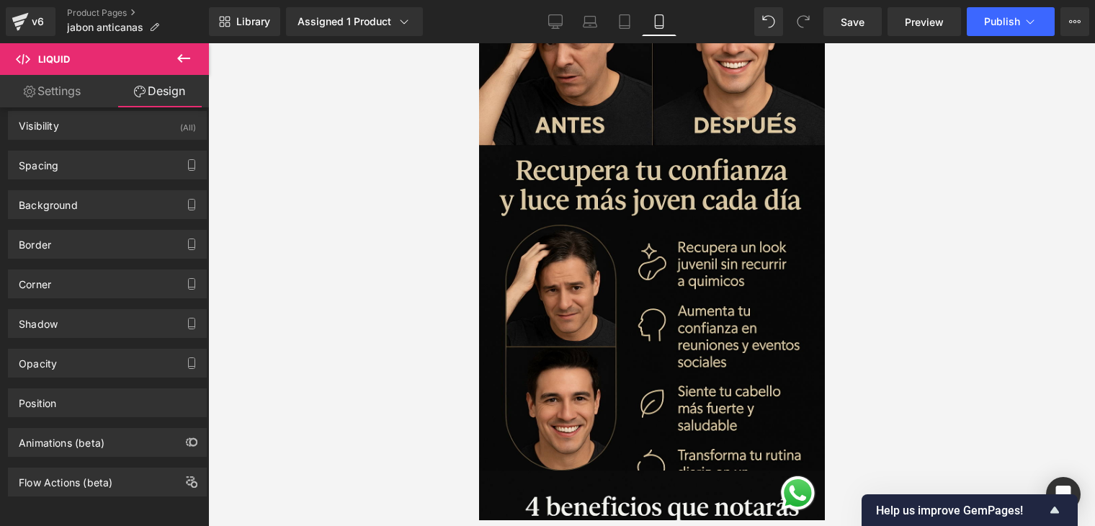
click at [184, 52] on icon at bounding box center [183, 58] width 17 height 17
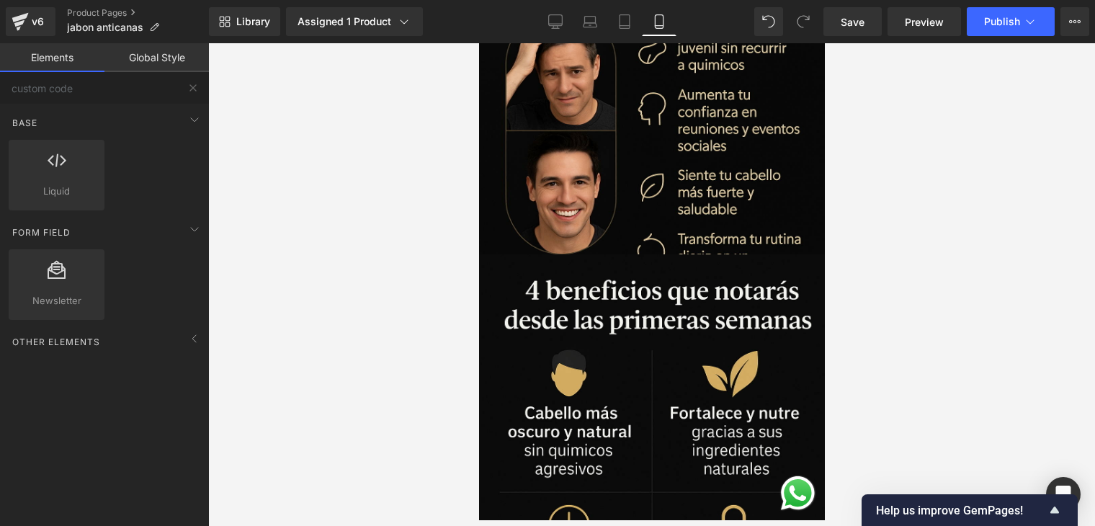
scroll to position [1009, 0]
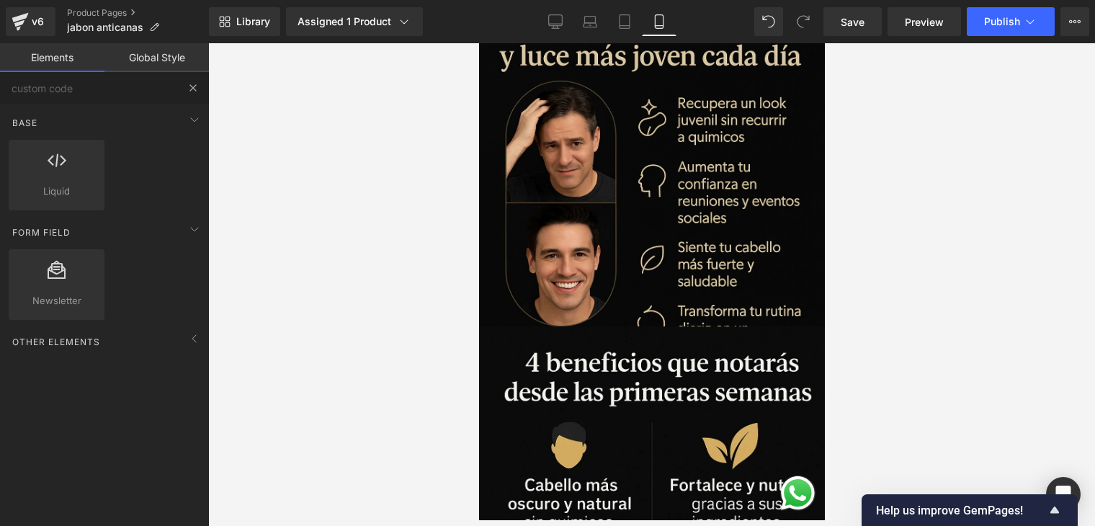
click at [183, 89] on button at bounding box center [193, 88] width 32 height 32
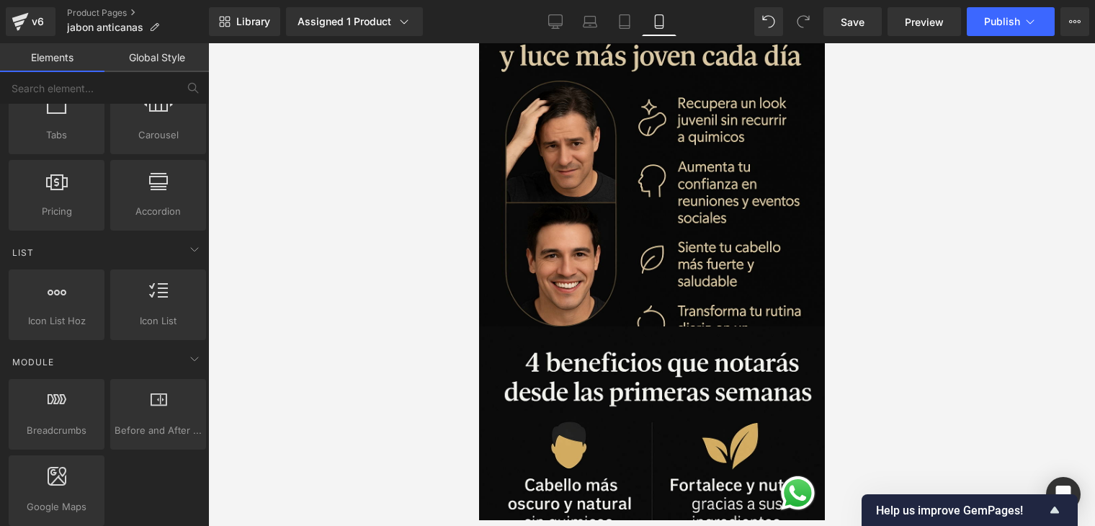
scroll to position [144, 0]
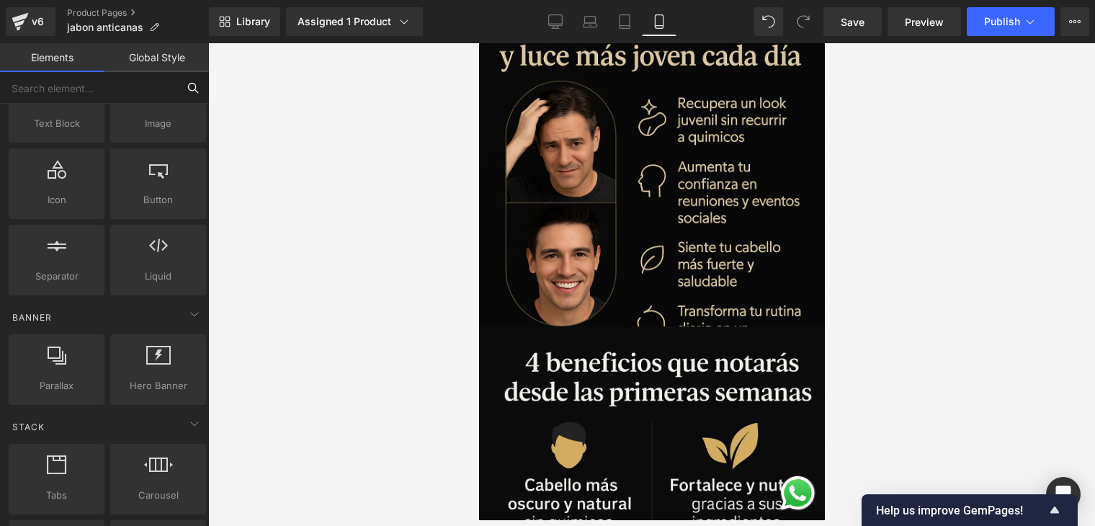
click at [109, 97] on input "text" at bounding box center [88, 88] width 177 height 32
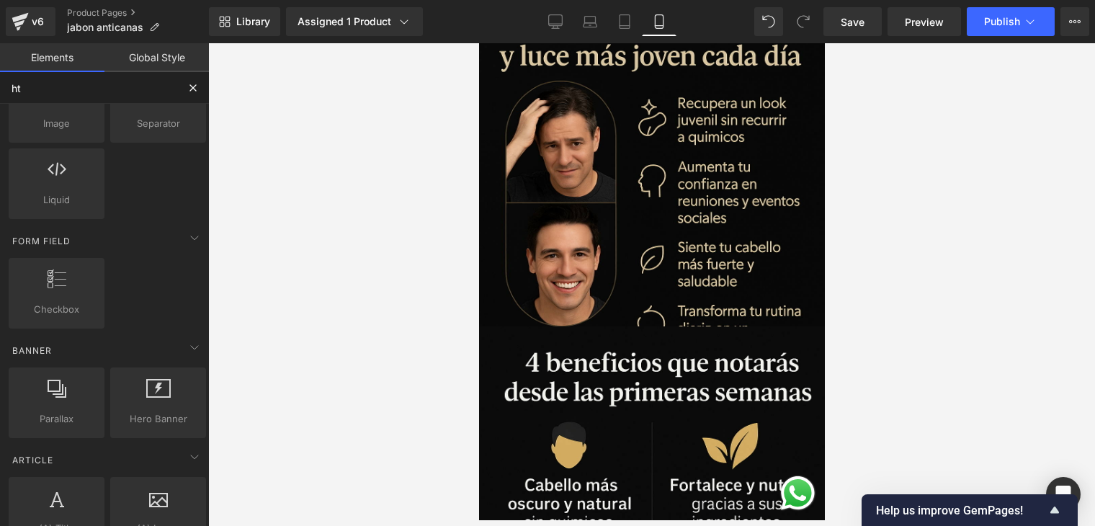
scroll to position [0, 0]
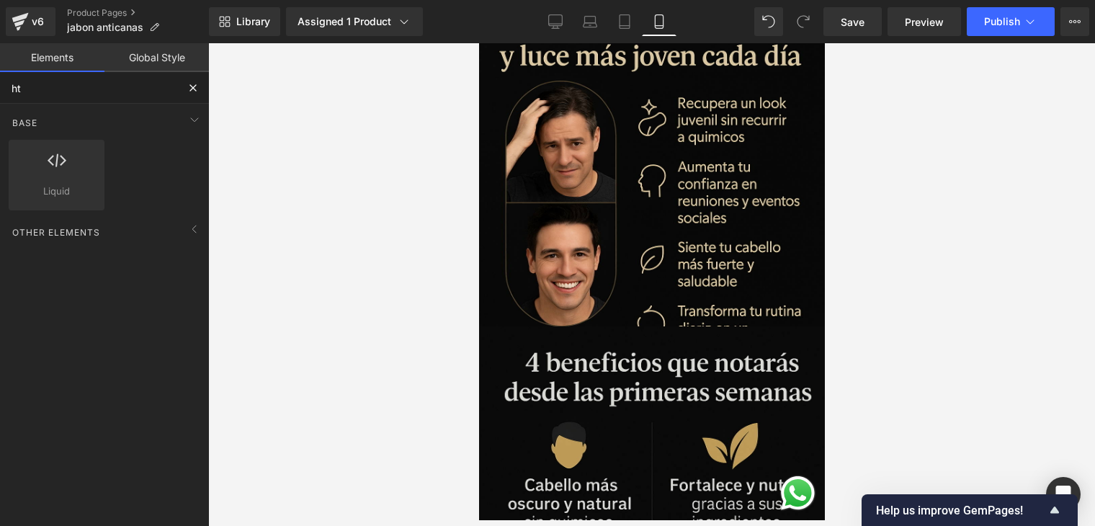
type input "ht"
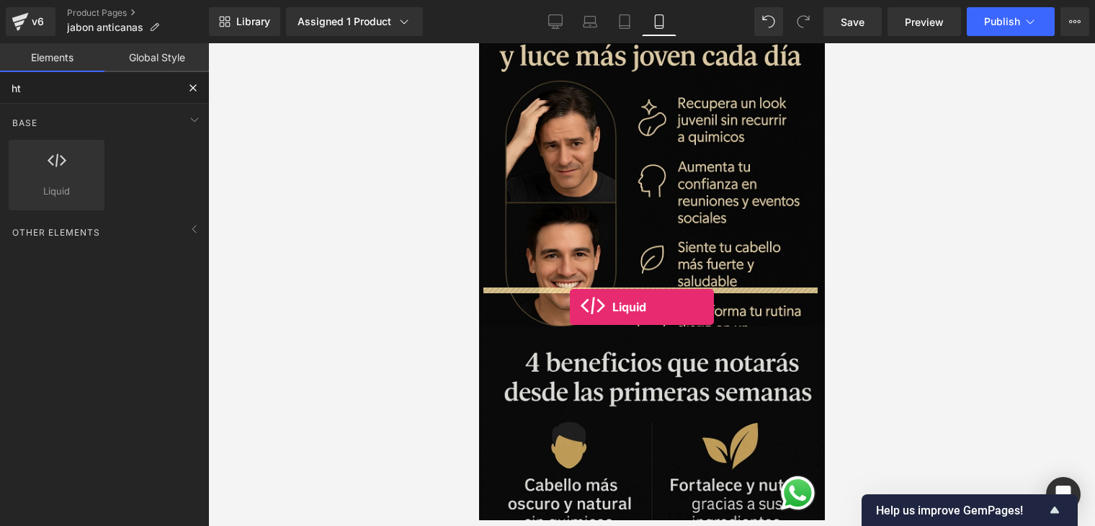
drag, startPoint x: 557, startPoint y: 228, endPoint x: 569, endPoint y: 307, distance: 79.5
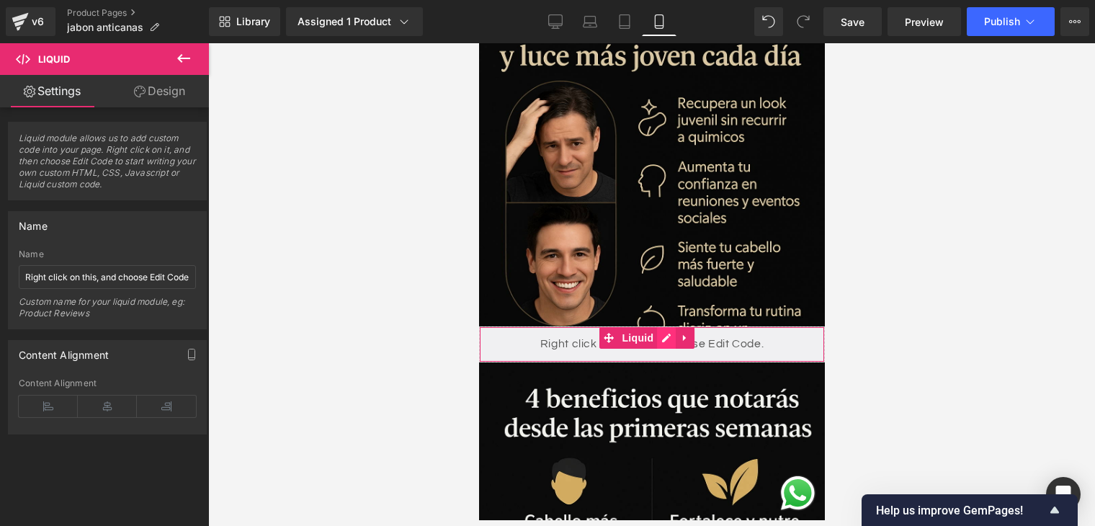
click at [667, 326] on div "Liquid" at bounding box center [652, 344] width 346 height 36
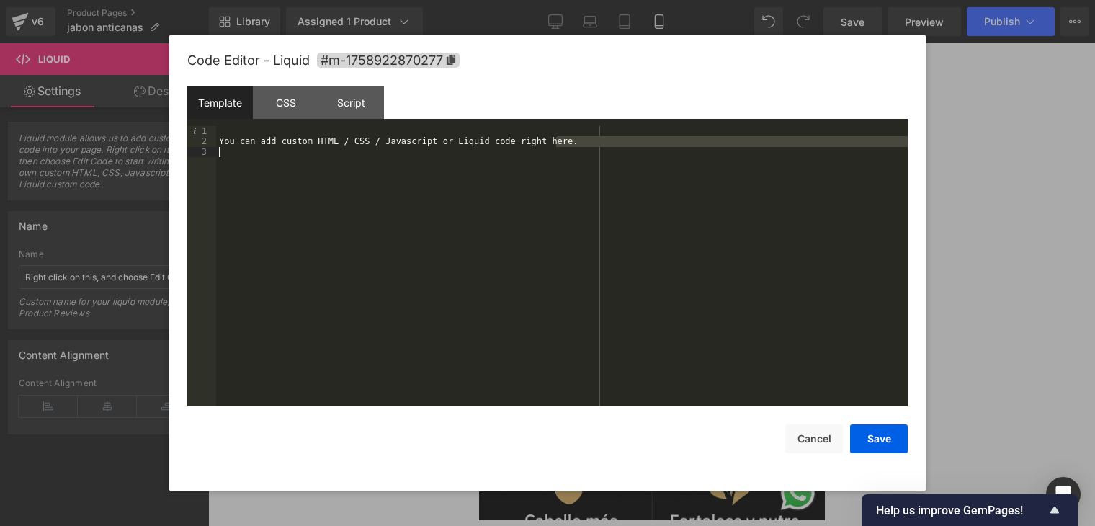
drag, startPoint x: 571, startPoint y: 144, endPoint x: 384, endPoint y: 141, distance: 186.7
click at [296, 151] on div "You can add custom HTML / CSS / Javascript or Liquid code right here." at bounding box center [562, 276] width 692 height 301
drag, startPoint x: 533, startPoint y: 156, endPoint x: 512, endPoint y: 172, distance: 25.7
click at [533, 159] on div "You can add custom HTML / CSS / Javascript or Liquid code right here." at bounding box center [562, 266] width 692 height 280
click at [283, 109] on div "CSS" at bounding box center [286, 102] width 66 height 32
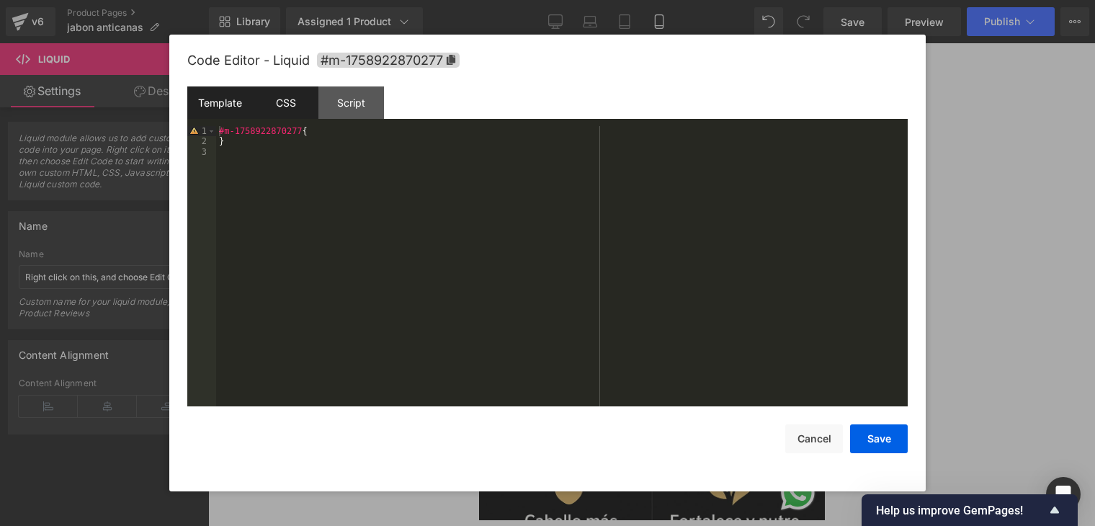
click at [238, 105] on div "Template" at bounding box center [220, 102] width 66 height 32
click at [427, 148] on div "You can add custom HTML / CSS / Javascript or Liquid code right here." at bounding box center [562, 276] width 692 height 301
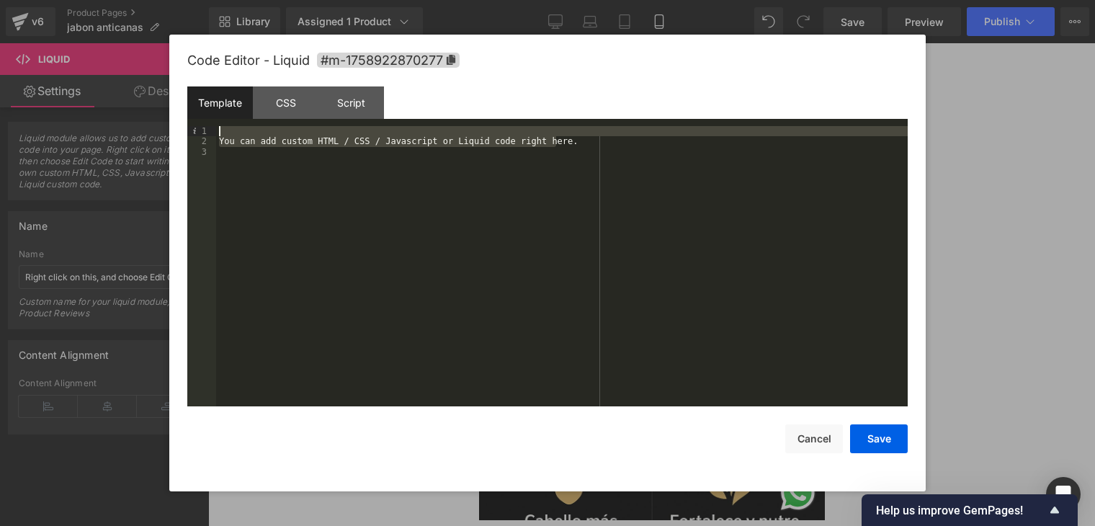
drag, startPoint x: 546, startPoint y: 141, endPoint x: 266, endPoint y: 127, distance: 280.0
click at [266, 127] on div "You can add custom HTML / CSS / Javascript or Liquid code right here." at bounding box center [562, 276] width 692 height 301
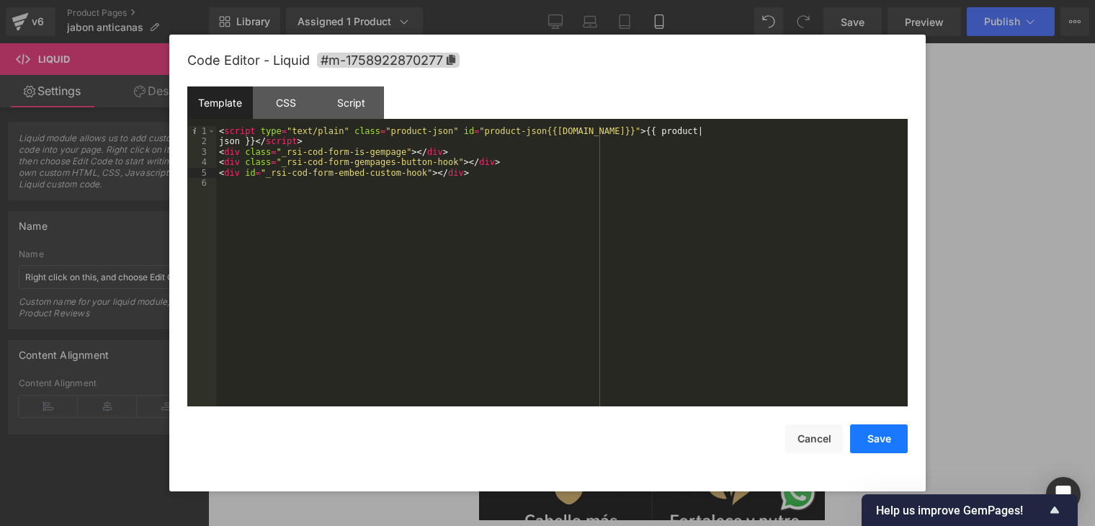
click at [869, 441] on button "Save" at bounding box center [879, 438] width 58 height 29
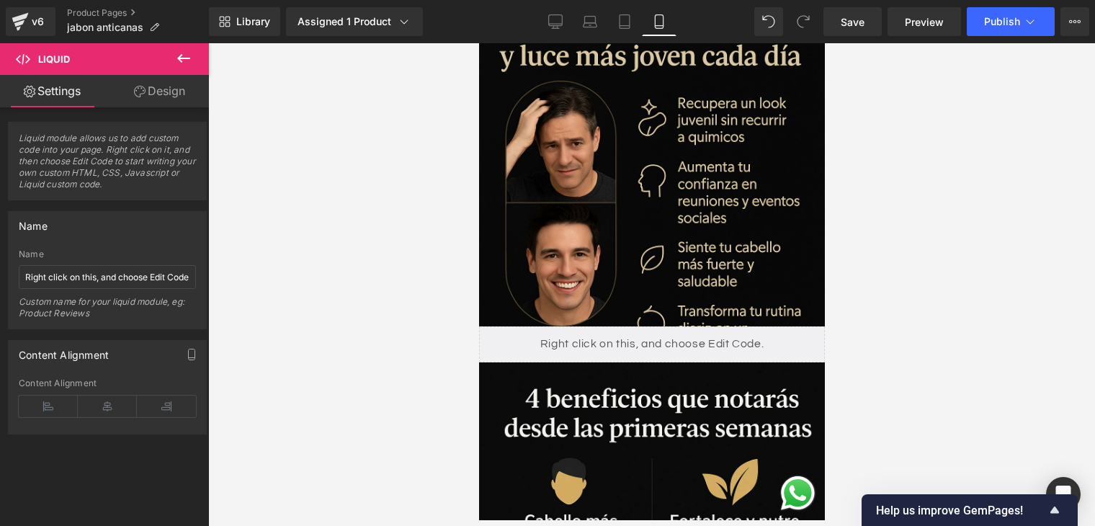
click at [178, 55] on icon at bounding box center [183, 58] width 17 height 17
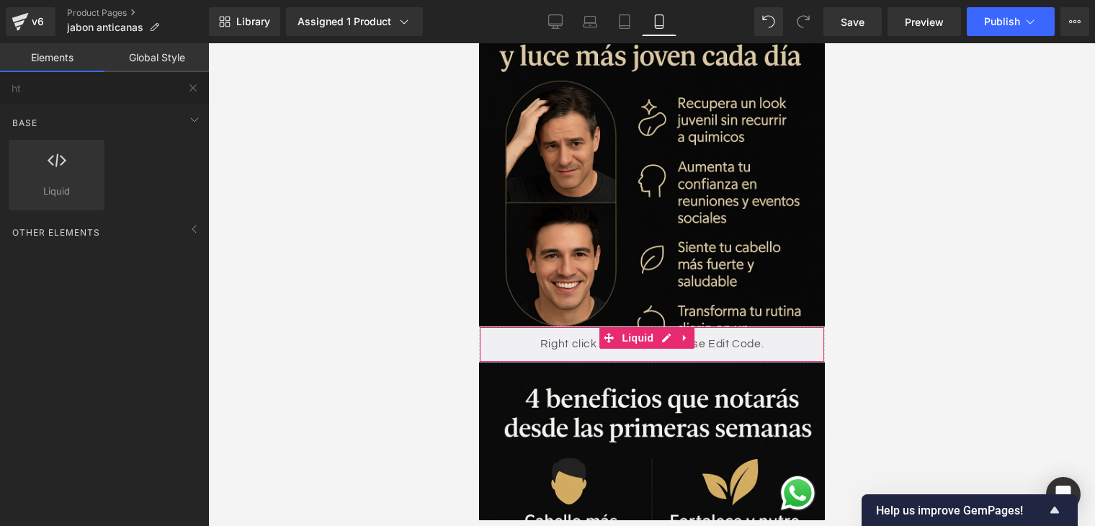
click at [531, 326] on div "Liquid" at bounding box center [652, 344] width 346 height 36
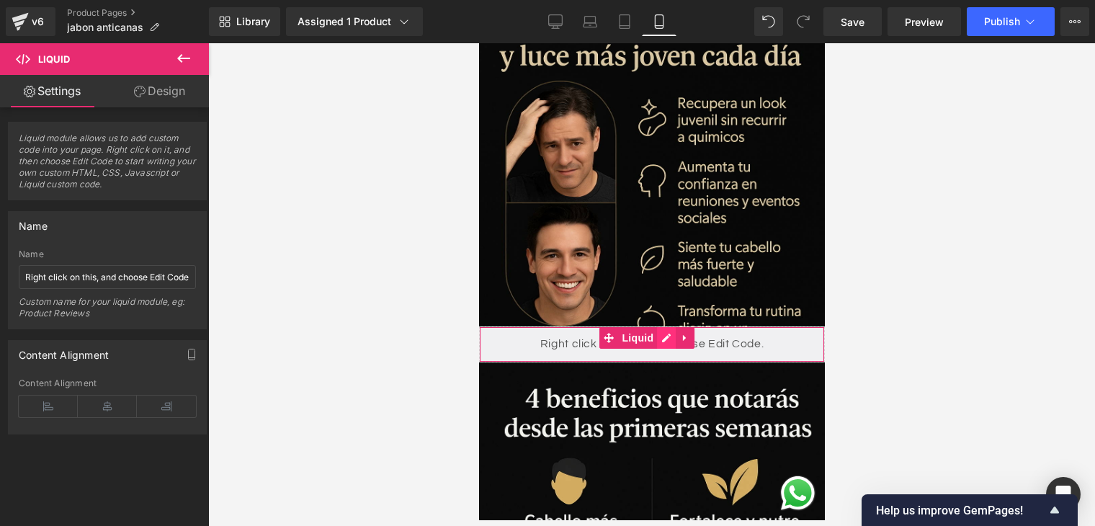
click at [660, 326] on div "Liquid" at bounding box center [652, 344] width 346 height 36
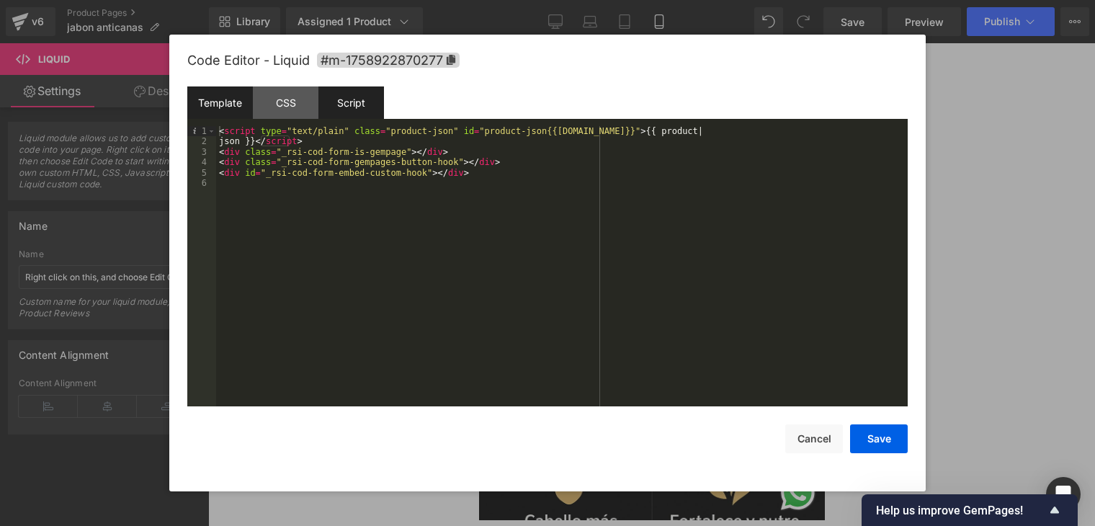
click at [327, 102] on div "Script" at bounding box center [352, 102] width 66 height 32
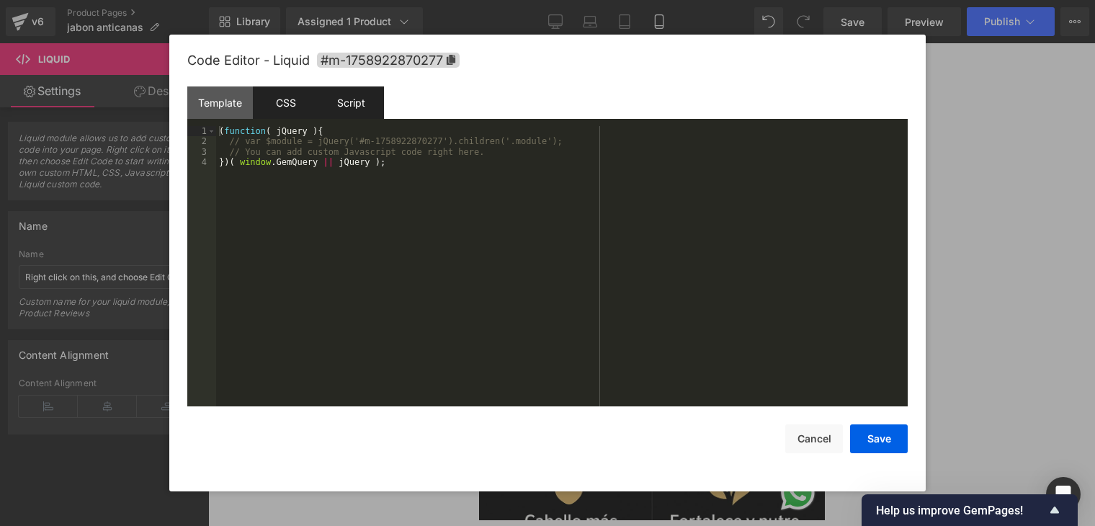
click at [280, 97] on div "CSS" at bounding box center [286, 102] width 66 height 32
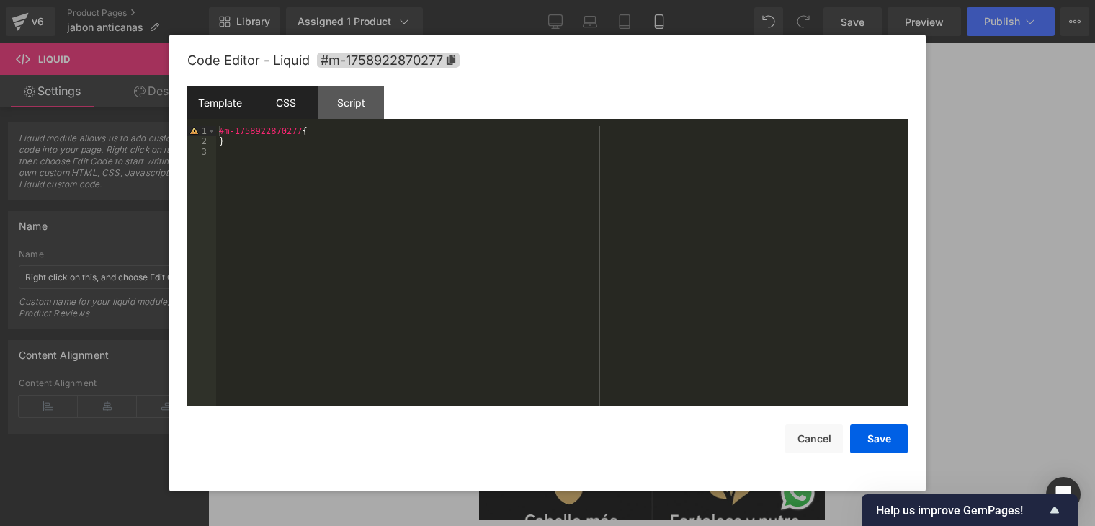
click at [198, 105] on div "Template" at bounding box center [220, 102] width 66 height 32
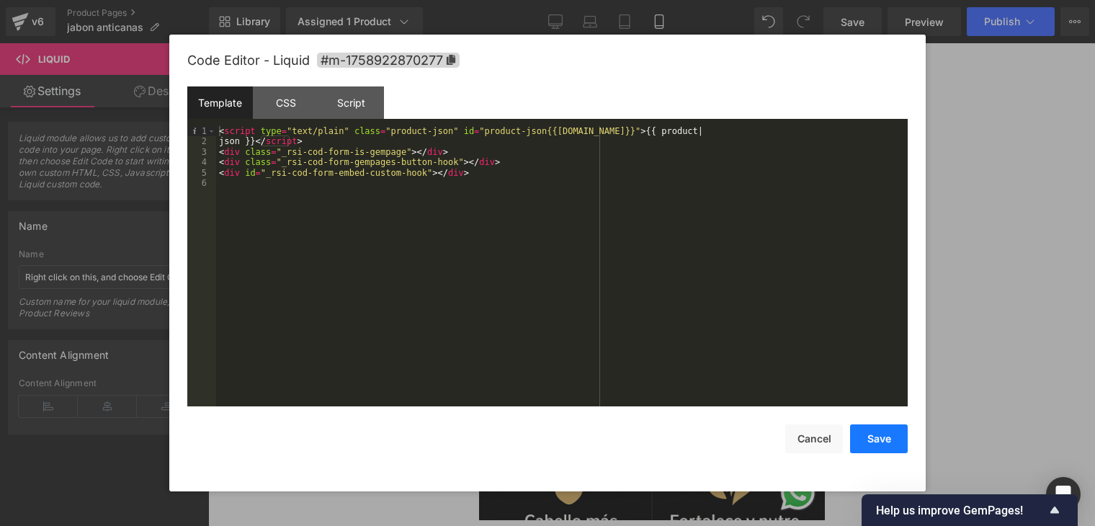
click at [864, 444] on button "Save" at bounding box center [879, 438] width 58 height 29
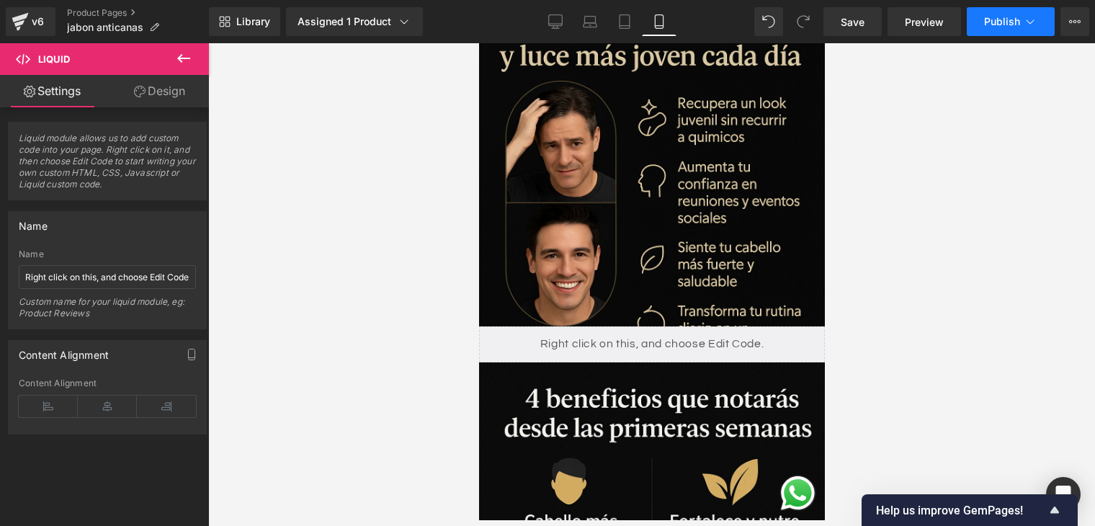
click at [995, 21] on span "Publish" at bounding box center [1002, 22] width 36 height 12
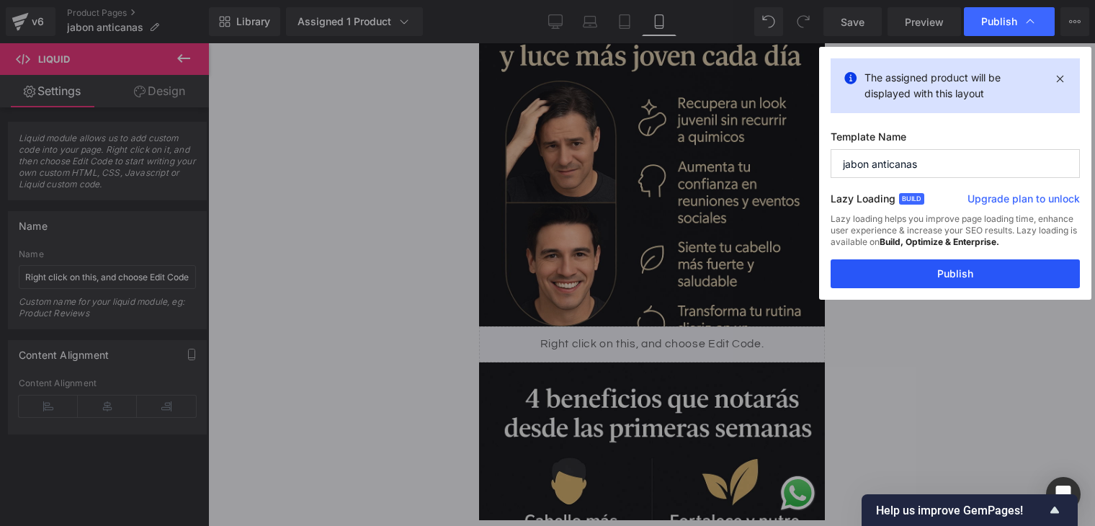
click at [961, 274] on button "Publish" at bounding box center [955, 273] width 249 height 29
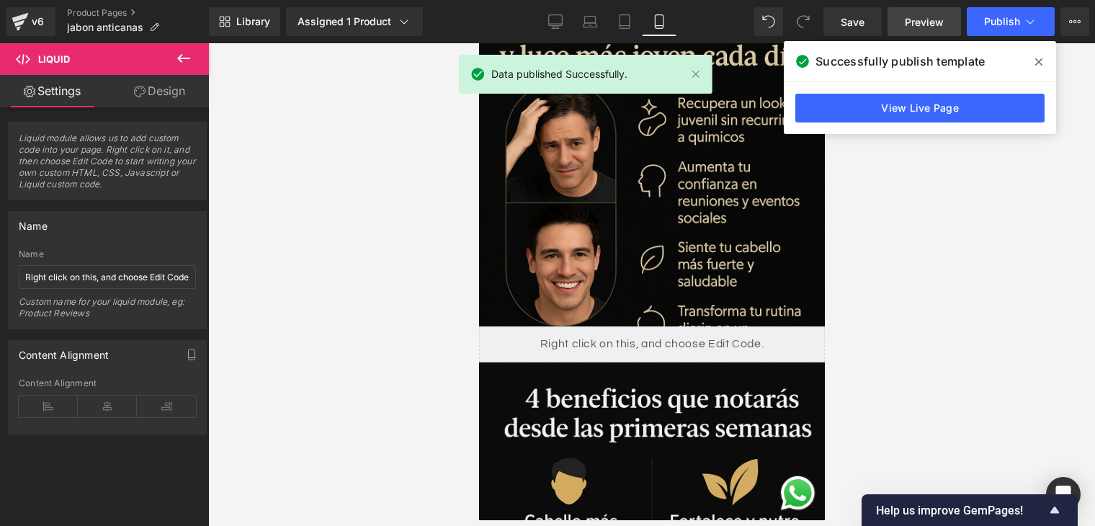
click at [947, 21] on link "Preview" at bounding box center [925, 21] width 74 height 29
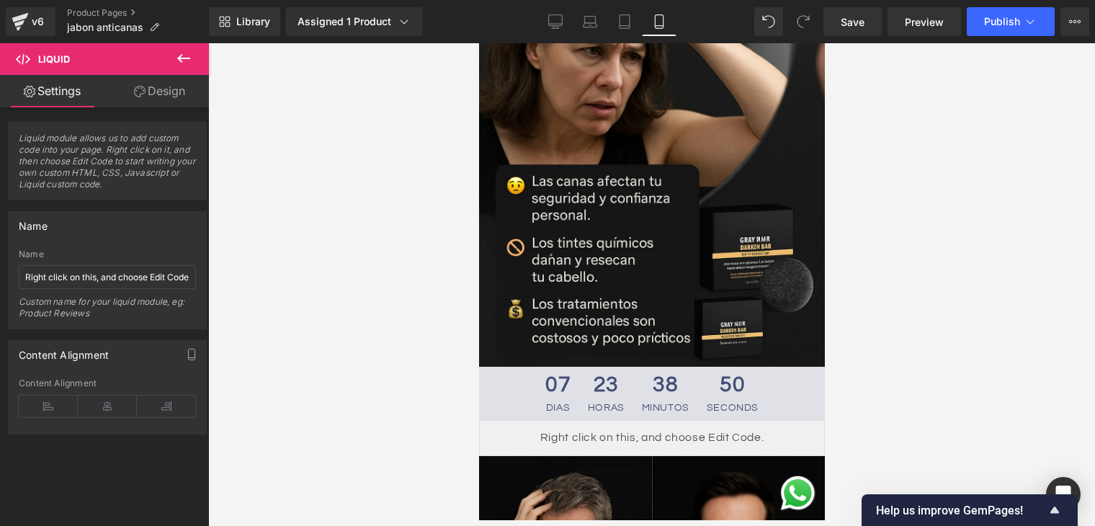
scroll to position [504, 0]
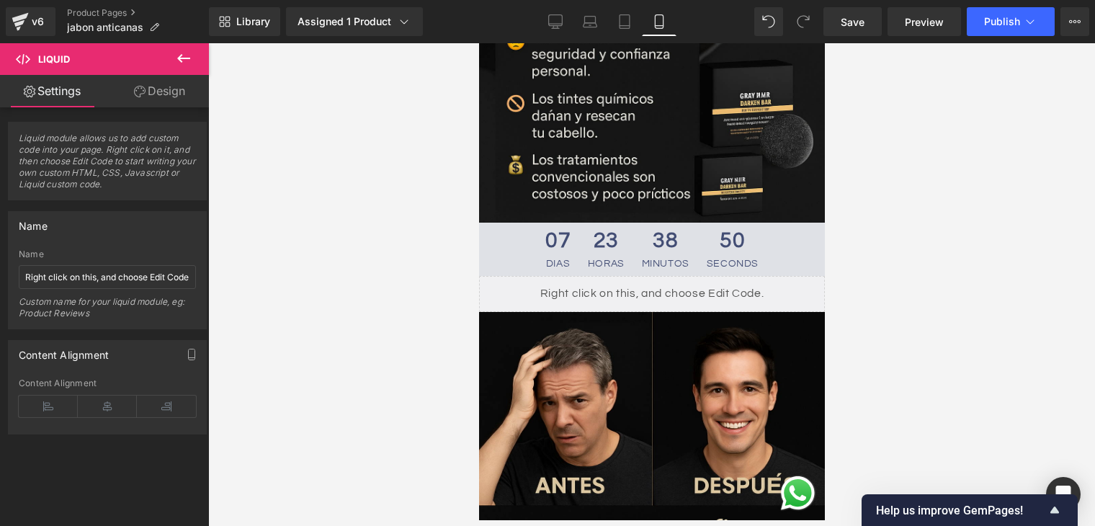
click at [628, 276] on div "Liquid" at bounding box center [652, 294] width 346 height 36
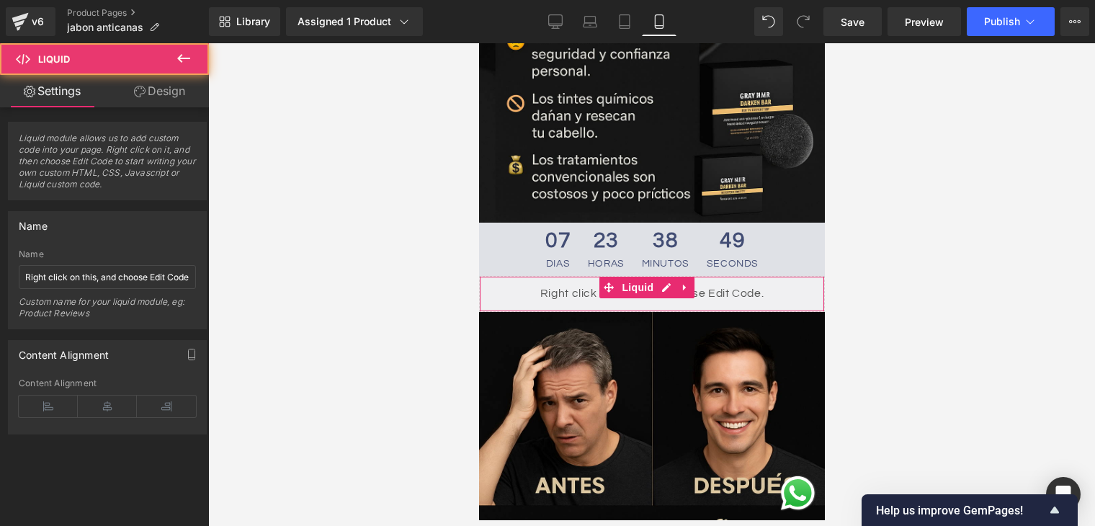
click at [690, 277] on link at bounding box center [684, 288] width 19 height 22
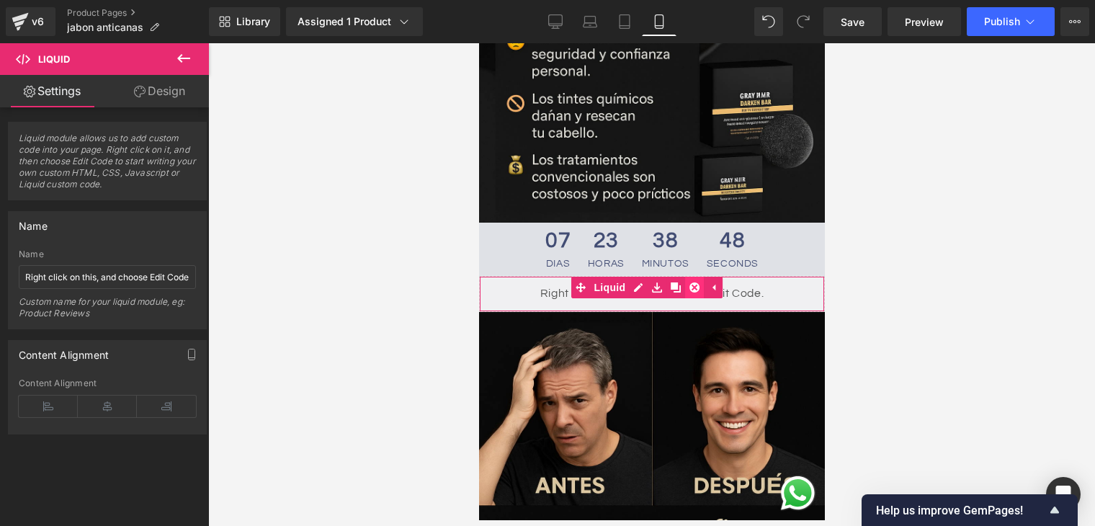
click at [694, 282] on icon at bounding box center [694, 287] width 10 height 10
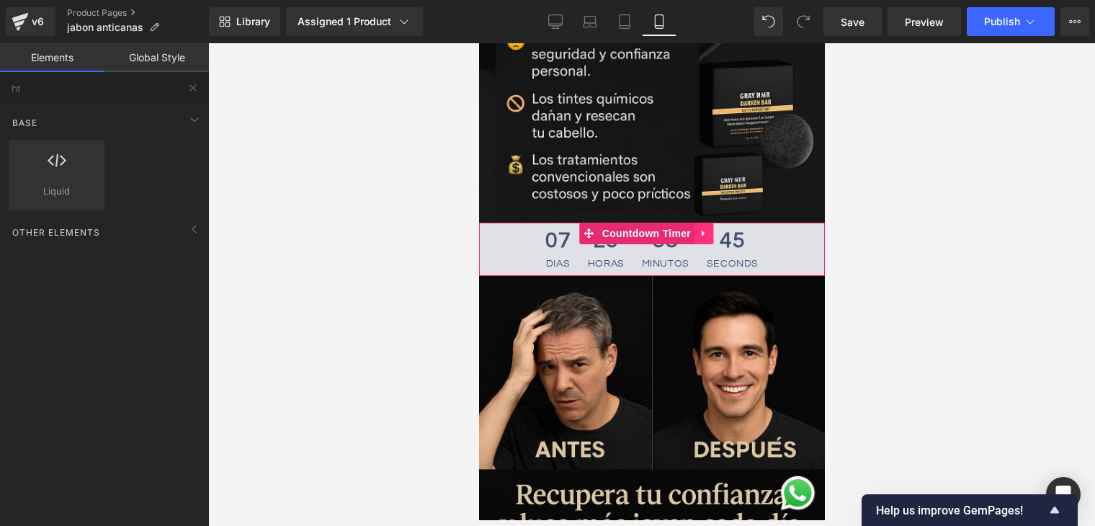
click at [702, 230] on icon at bounding box center [702, 233] width 3 height 6
click at [607, 231] on span "23" at bounding box center [605, 244] width 37 height 29
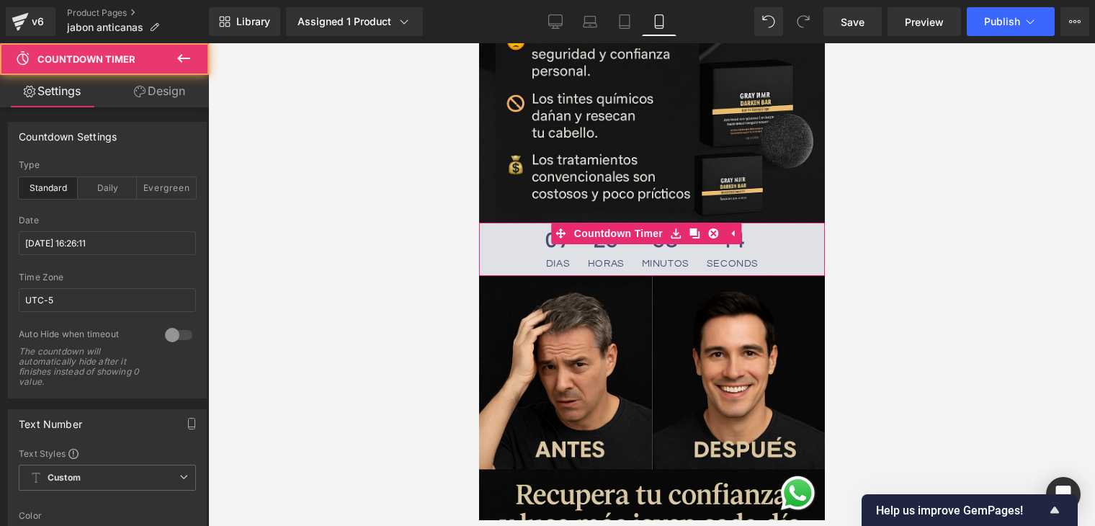
click at [680, 259] on span "minutos" at bounding box center [665, 264] width 48 height 10
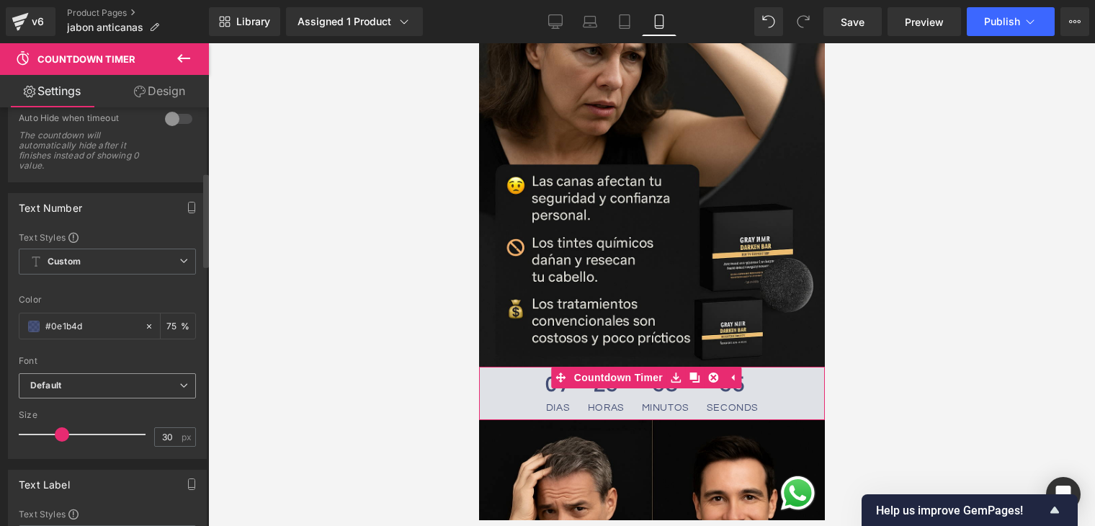
scroll to position [288, 0]
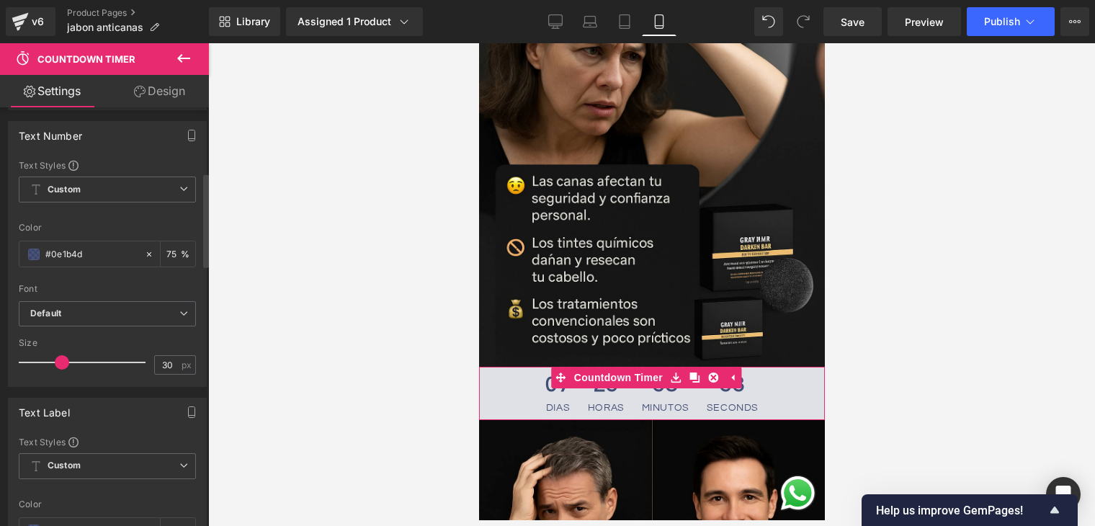
click at [63, 355] on span at bounding box center [62, 362] width 14 height 14
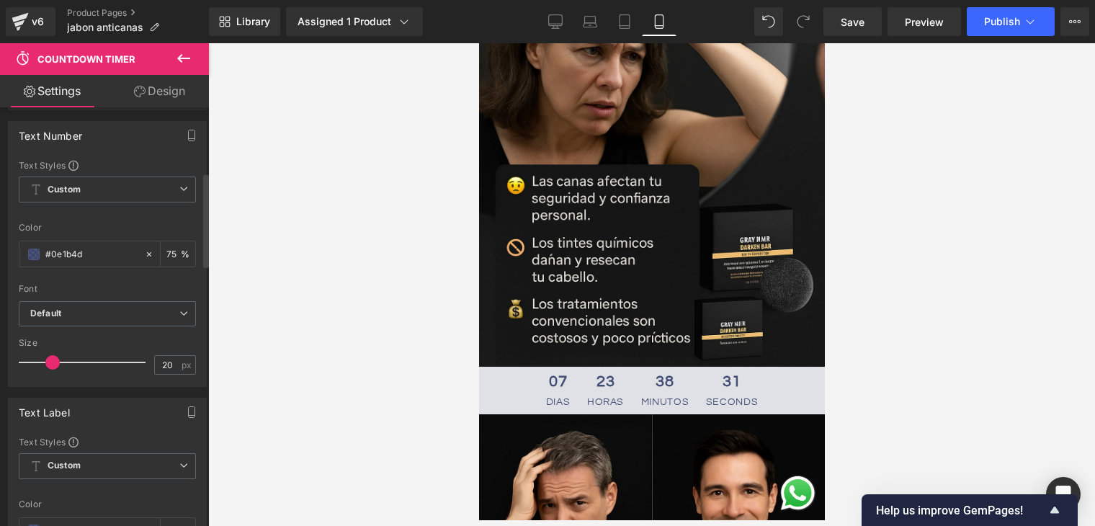
drag, startPoint x: 63, startPoint y: 355, endPoint x: 50, endPoint y: 364, distance: 15.6
click at [50, 364] on span at bounding box center [52, 362] width 14 height 14
type input "19"
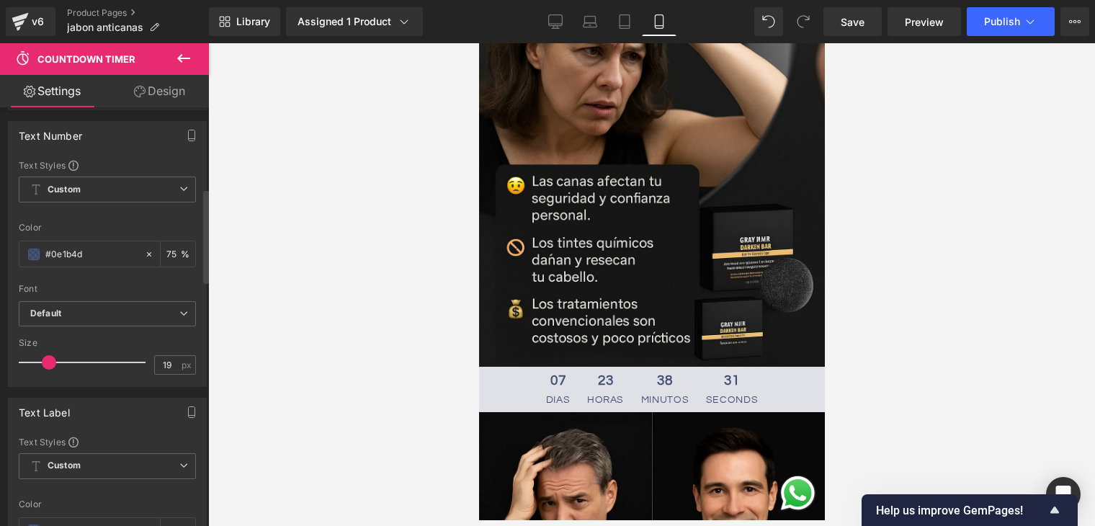
scroll to position [360, 0]
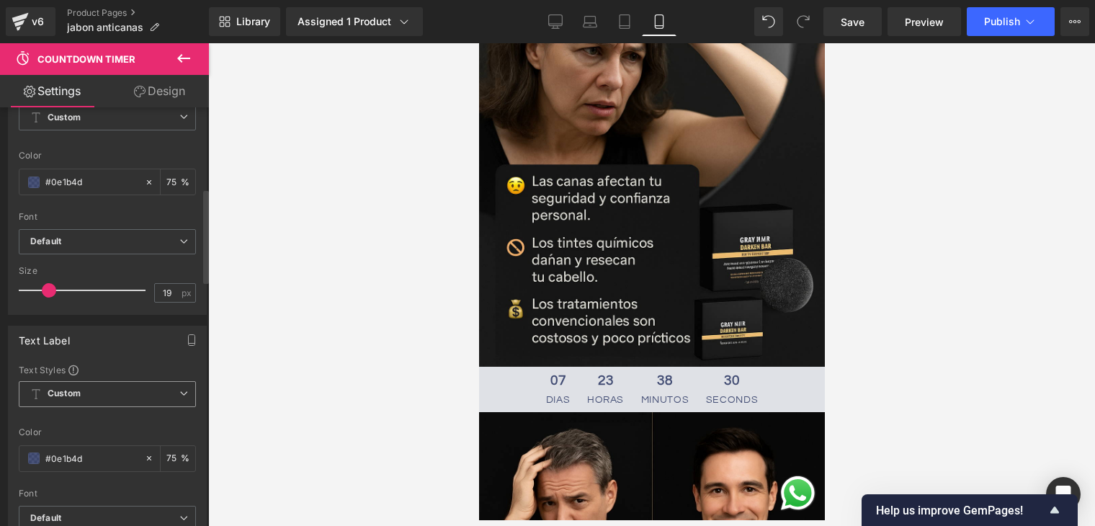
click at [130, 386] on span "Custom Setup Global Style" at bounding box center [107, 394] width 177 height 26
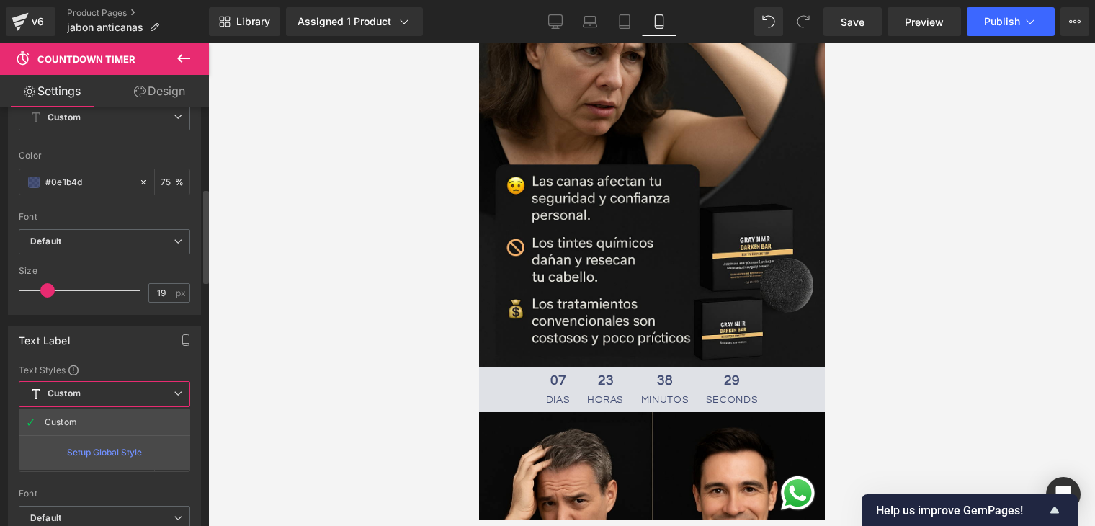
click at [121, 448] on div "Setup Global Style" at bounding box center [105, 452] width 172 height 34
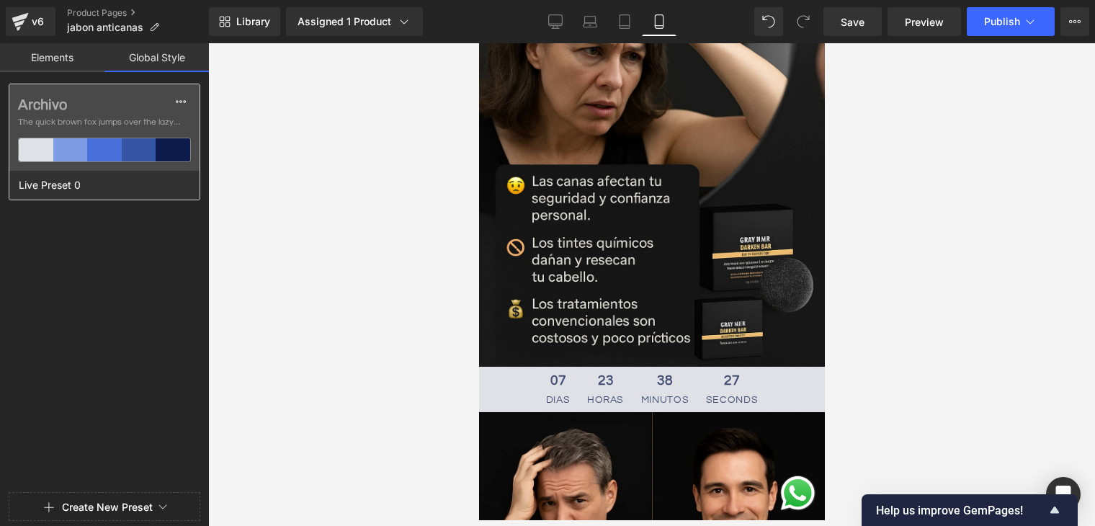
click at [139, 151] on div at bounding box center [139, 149] width 35 height 23
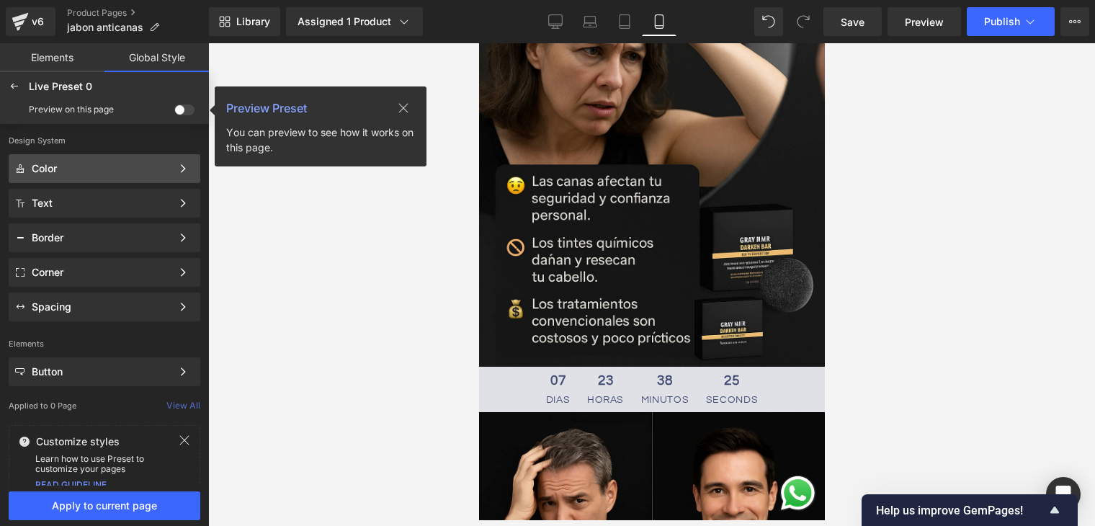
click at [153, 170] on div "Color" at bounding box center [102, 169] width 140 height 12
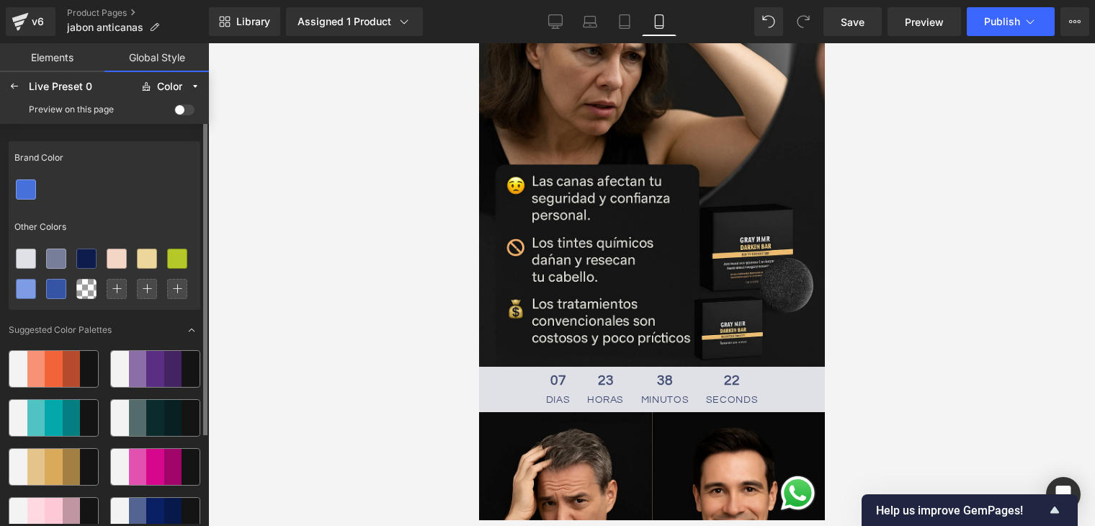
click at [191, 364] on div at bounding box center [191, 369] width 18 height 36
click at [86, 251] on div at bounding box center [86, 258] width 19 height 19
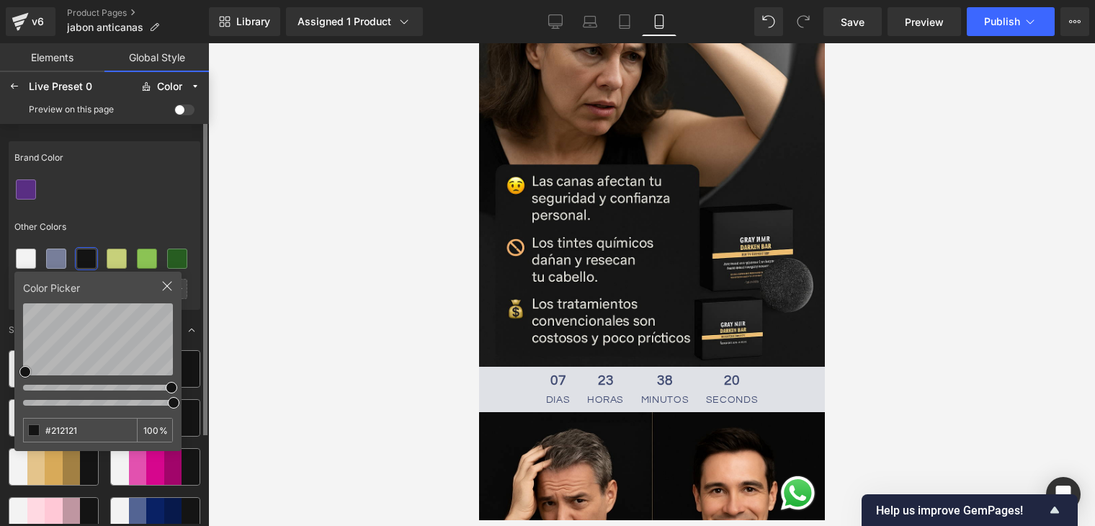
type input "#141414"
click at [178, 295] on div "Color Picker #141414 100 %" at bounding box center [97, 361] width 167 height 179
click at [215, 182] on div at bounding box center [651, 284] width 887 height 483
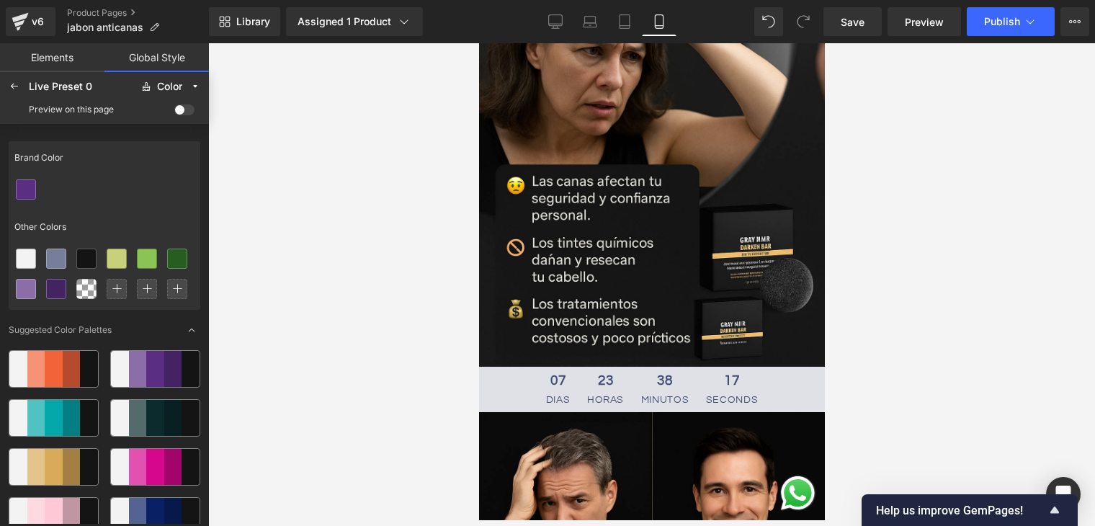
click at [178, 107] on span at bounding box center [184, 109] width 20 height 11
click at [174, 112] on input "checkbox" at bounding box center [174, 112] width 0 height 0
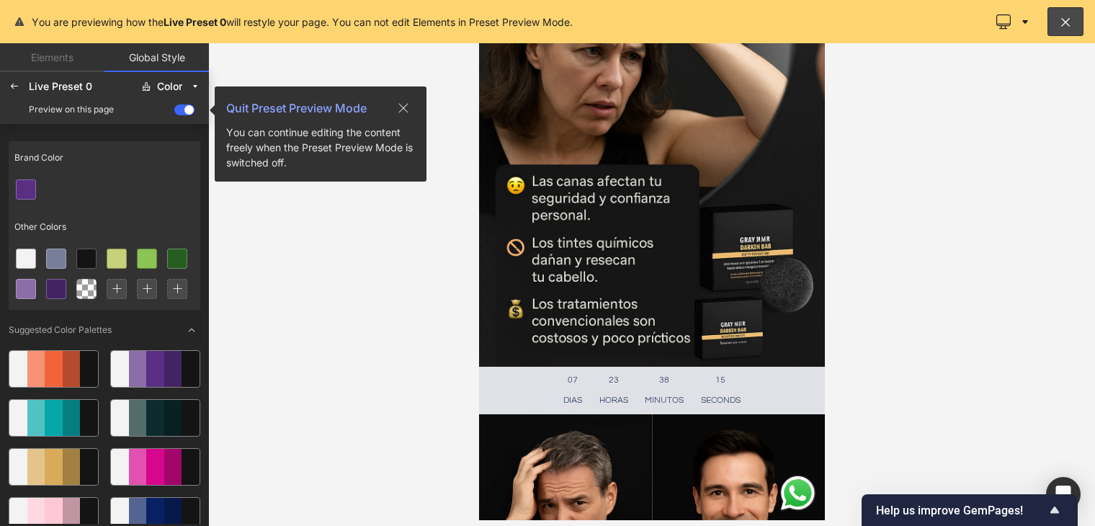
click at [187, 110] on span at bounding box center [184, 109] width 20 height 11
click at [174, 112] on input "checkbox" at bounding box center [174, 112] width 0 height 0
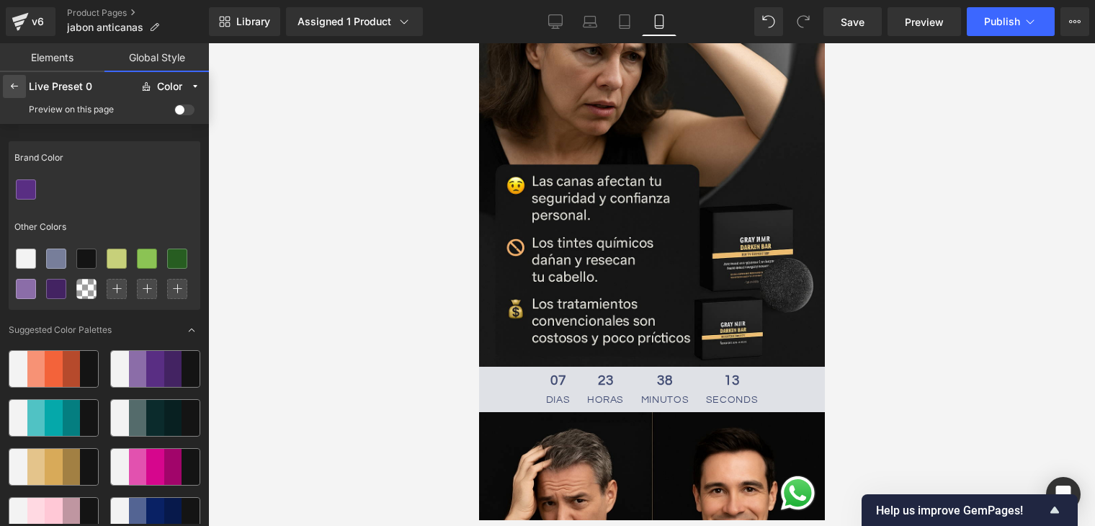
click at [8, 79] on div at bounding box center [14, 86] width 23 height 23
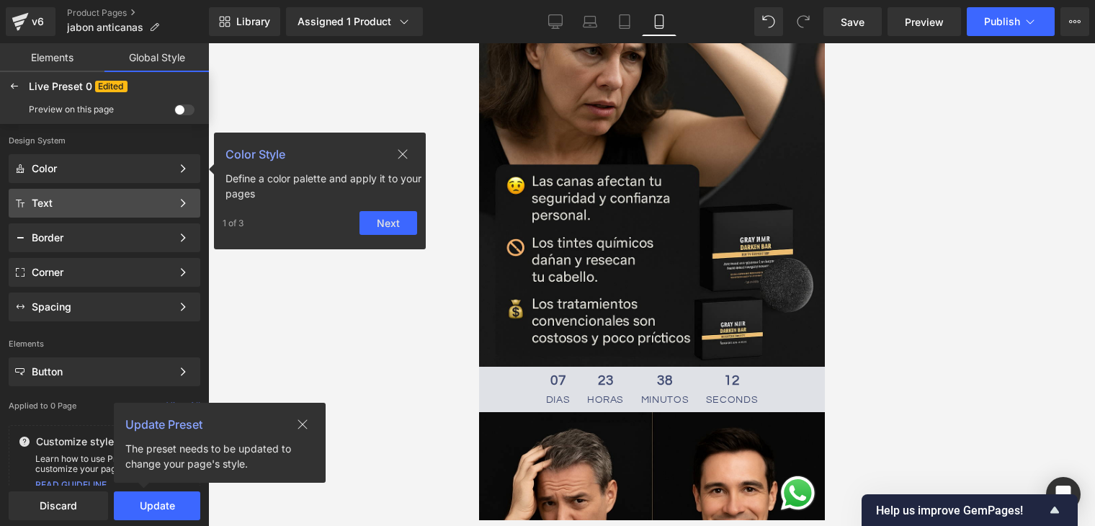
click at [117, 206] on div "Text" at bounding box center [102, 203] width 140 height 12
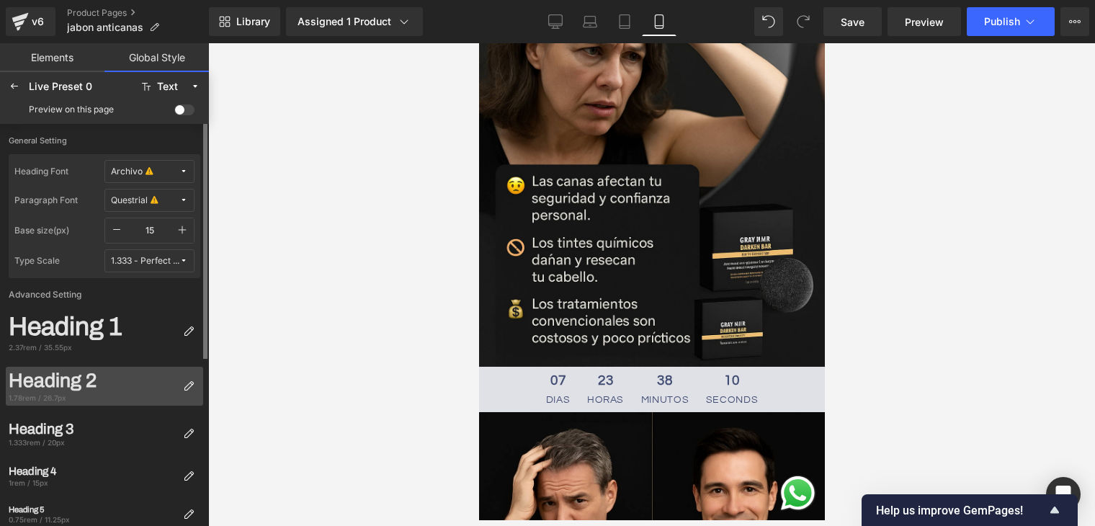
scroll to position [72, 0]
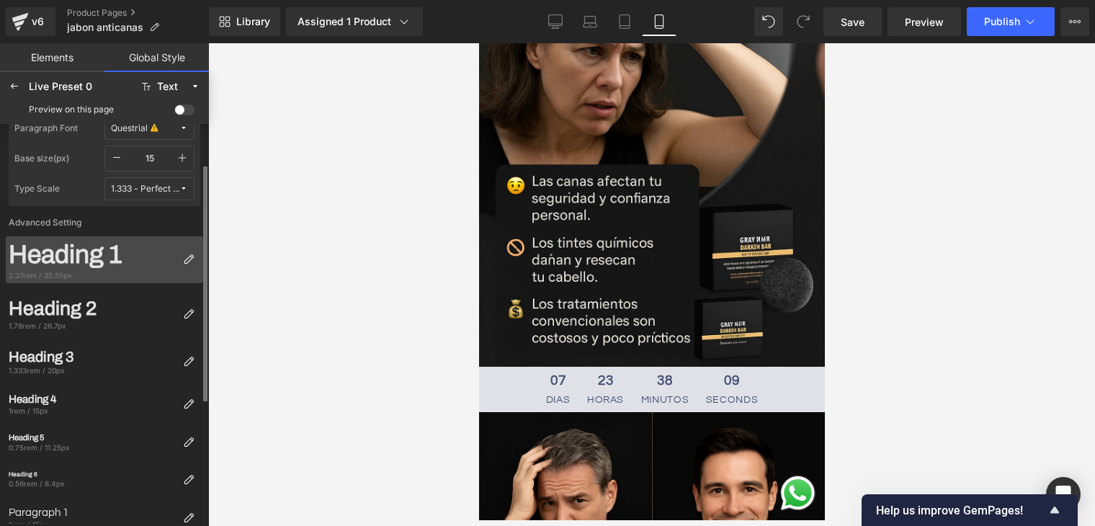
click at [110, 255] on div "Heading 1" at bounding box center [93, 254] width 169 height 31
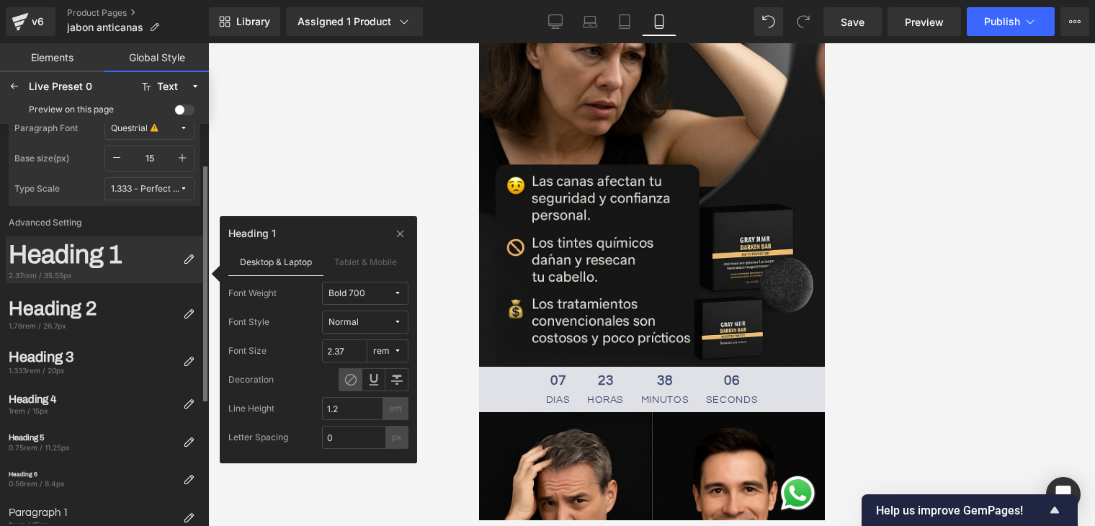
scroll to position [0, 0]
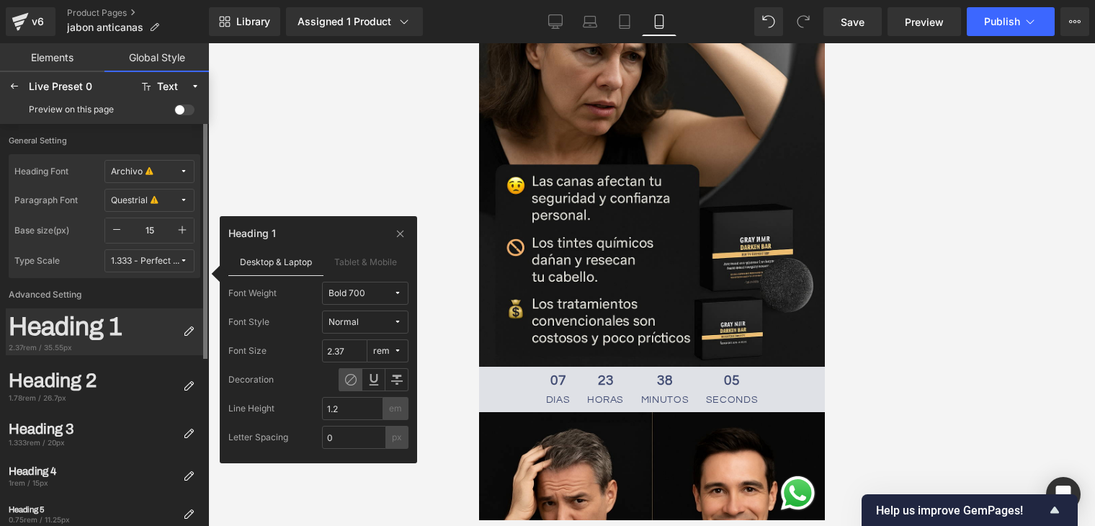
click at [301, 156] on div at bounding box center [651, 284] width 887 height 483
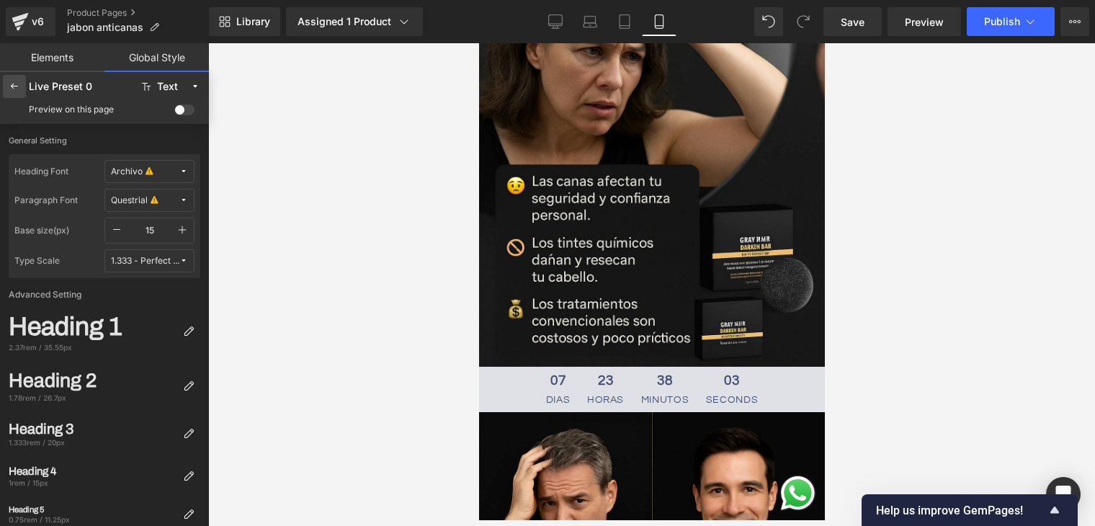
click at [17, 89] on icon at bounding box center [15, 87] width 12 height 12
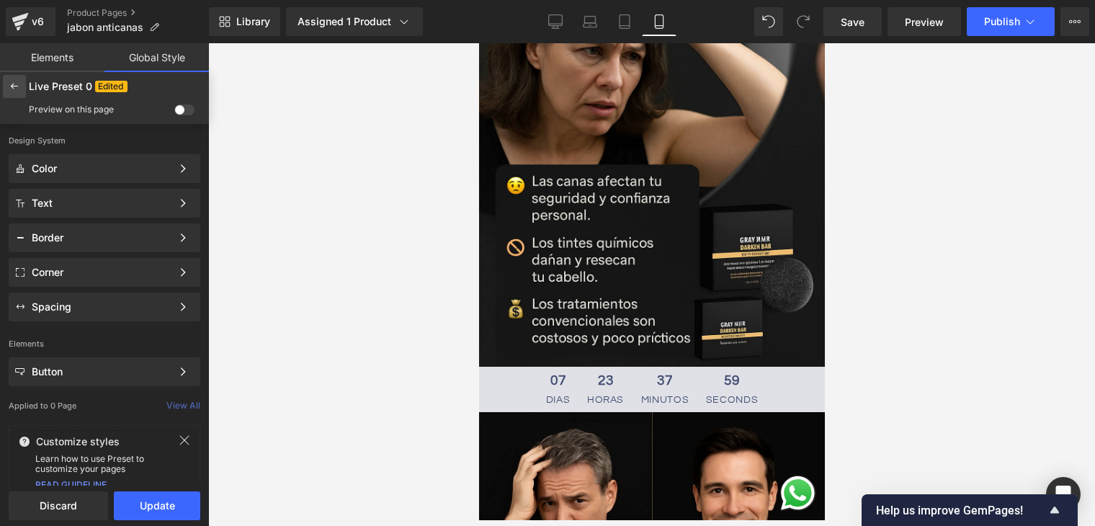
click at [20, 89] on div at bounding box center [14, 86] width 23 height 23
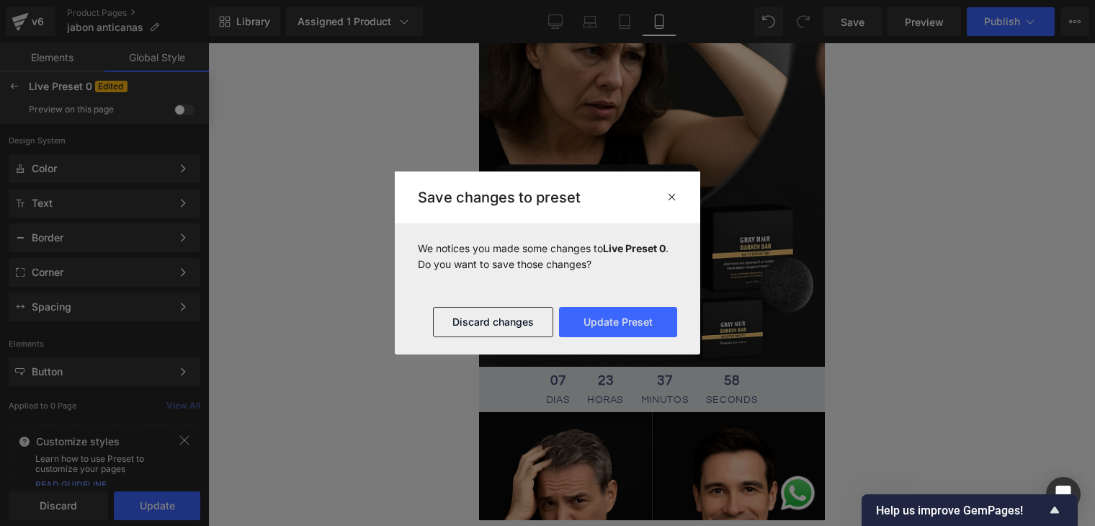
click at [505, 341] on footer "Discard changes Update Preset" at bounding box center [548, 322] width 306 height 65
click at [496, 326] on button "Discard changes" at bounding box center [493, 322] width 120 height 30
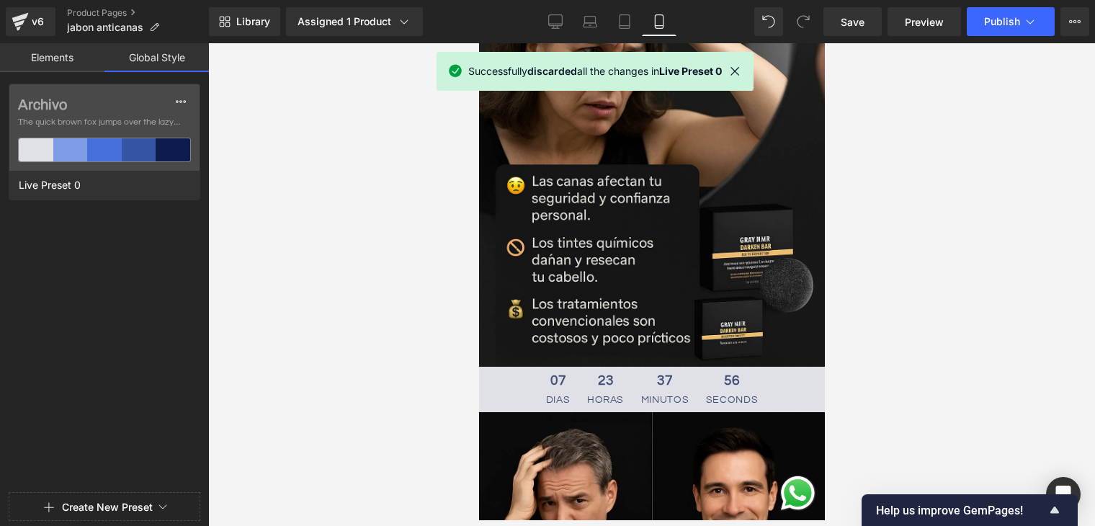
click at [69, 53] on link "Elements" at bounding box center [52, 57] width 104 height 29
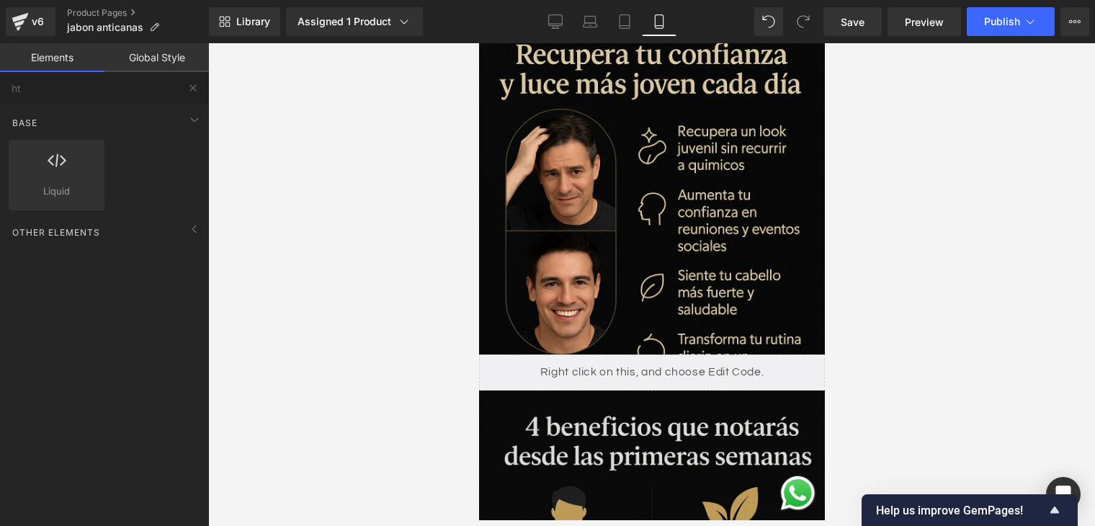
scroll to position [1009, 0]
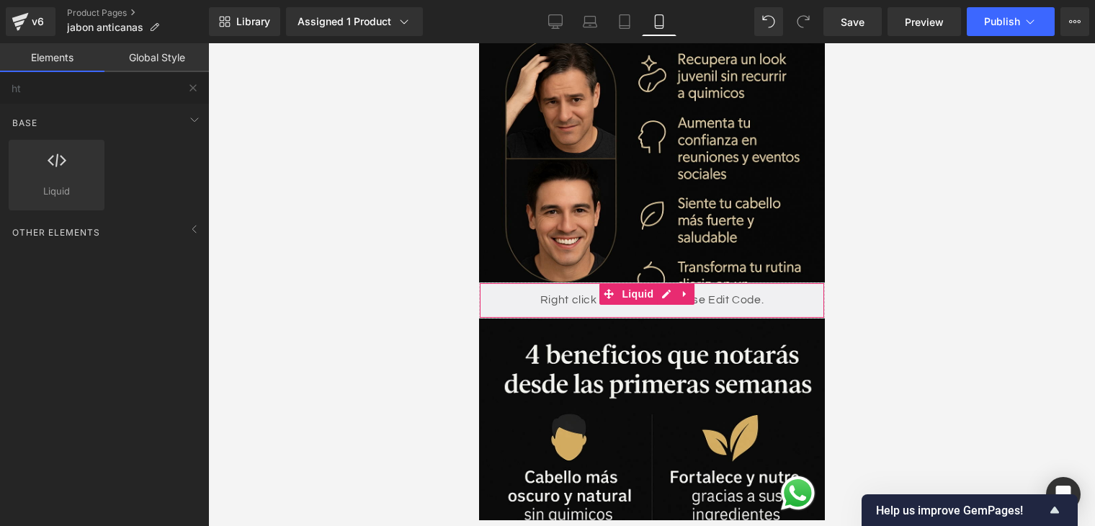
click at [754, 282] on div "Liquid" at bounding box center [652, 300] width 346 height 36
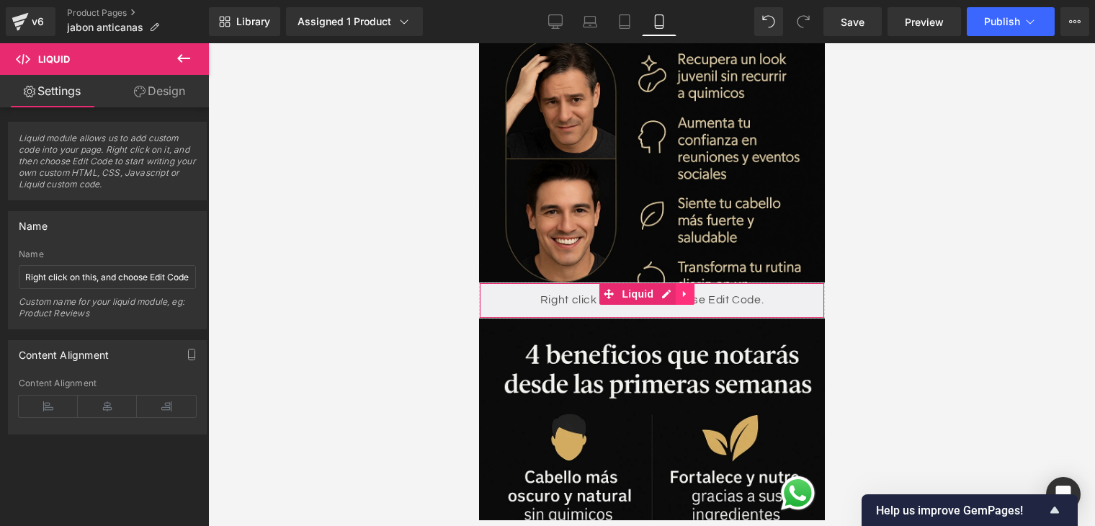
click at [687, 288] on icon at bounding box center [685, 293] width 10 height 11
click at [672, 289] on icon at bounding box center [675, 294] width 10 height 10
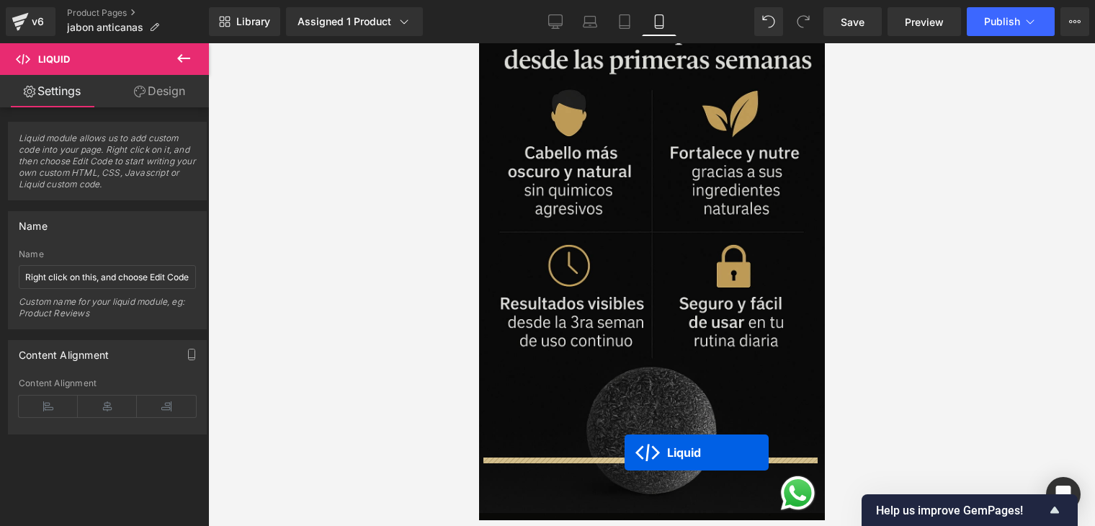
drag, startPoint x: 603, startPoint y: 290, endPoint x: 628, endPoint y: 448, distance: 159.0
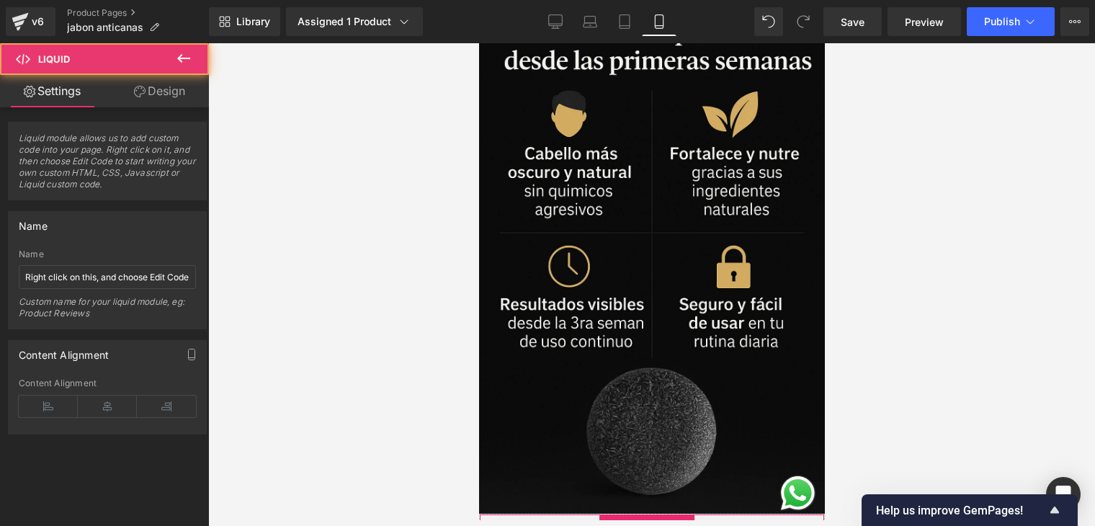
scroll to position [1693, 0]
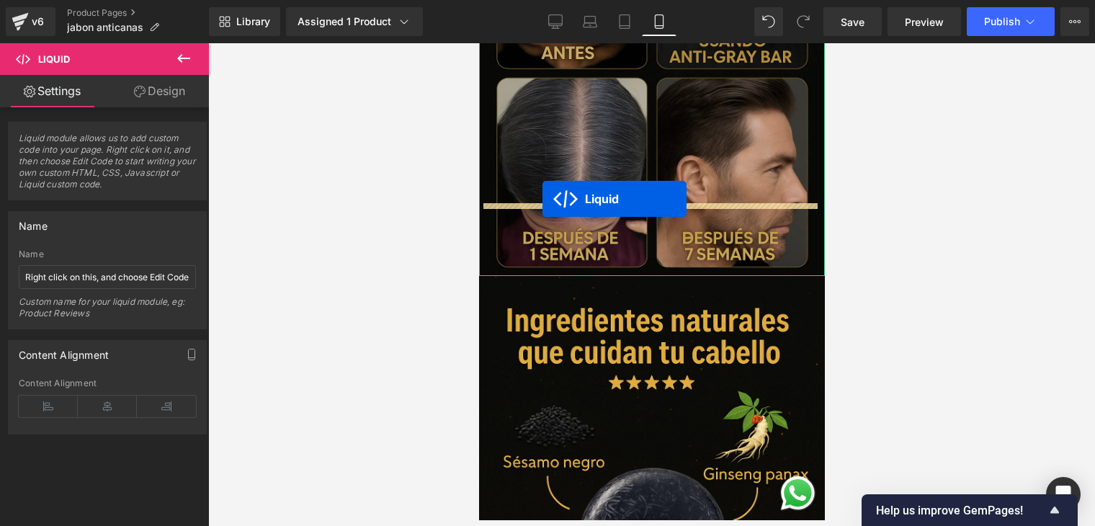
drag, startPoint x: 611, startPoint y: 111, endPoint x: 542, endPoint y: 200, distance: 112.4
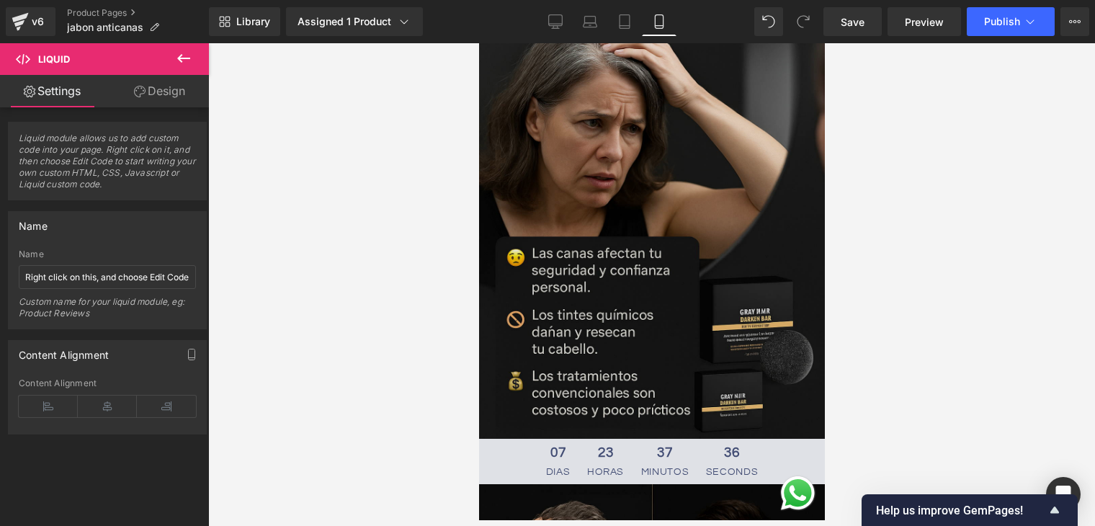
scroll to position [72, 0]
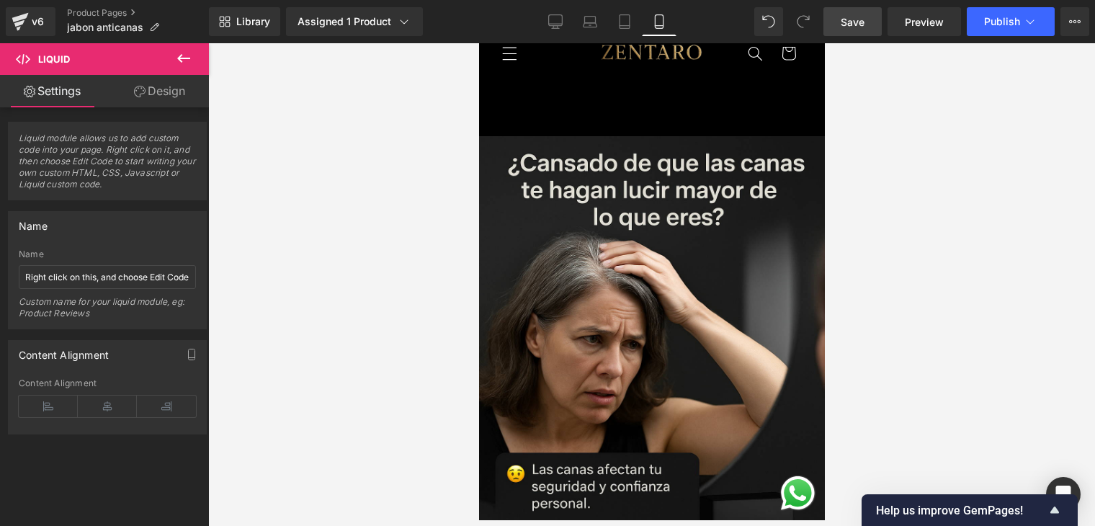
click at [862, 23] on span "Save" at bounding box center [853, 21] width 24 height 15
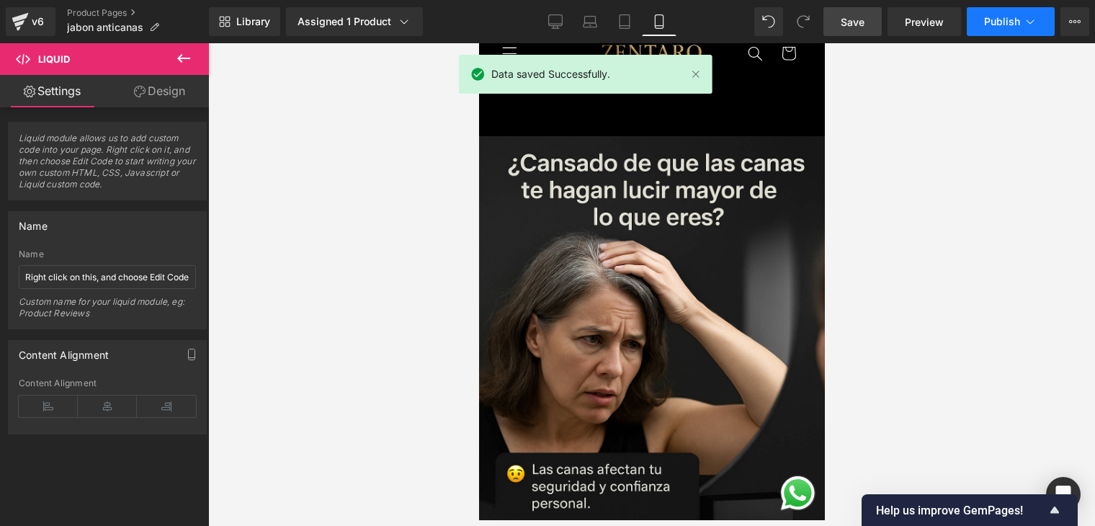
click at [980, 24] on button "Publish" at bounding box center [1011, 21] width 88 height 29
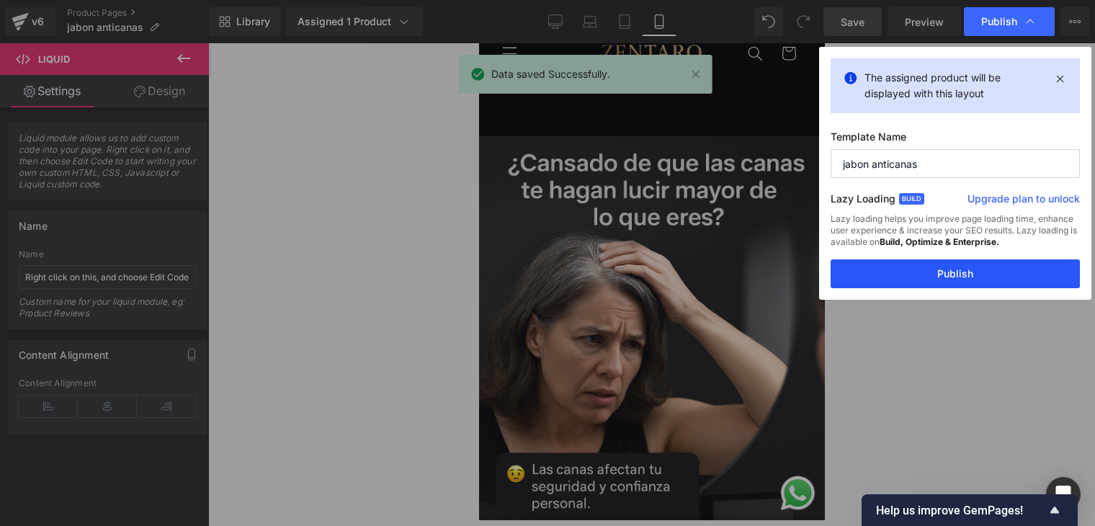
click at [957, 277] on button "Publish" at bounding box center [955, 273] width 249 height 29
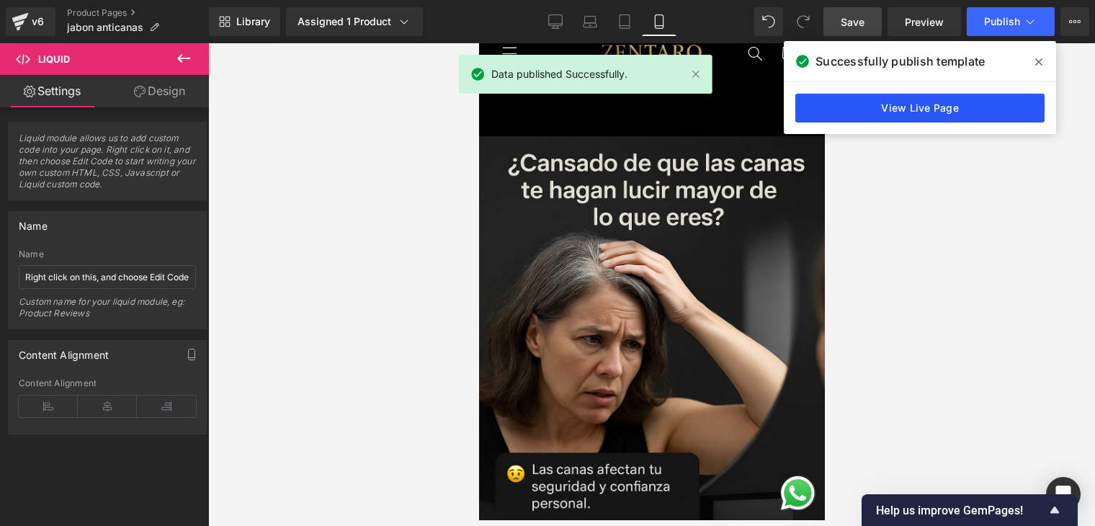
click at [948, 109] on link "View Live Page" at bounding box center [920, 108] width 249 height 29
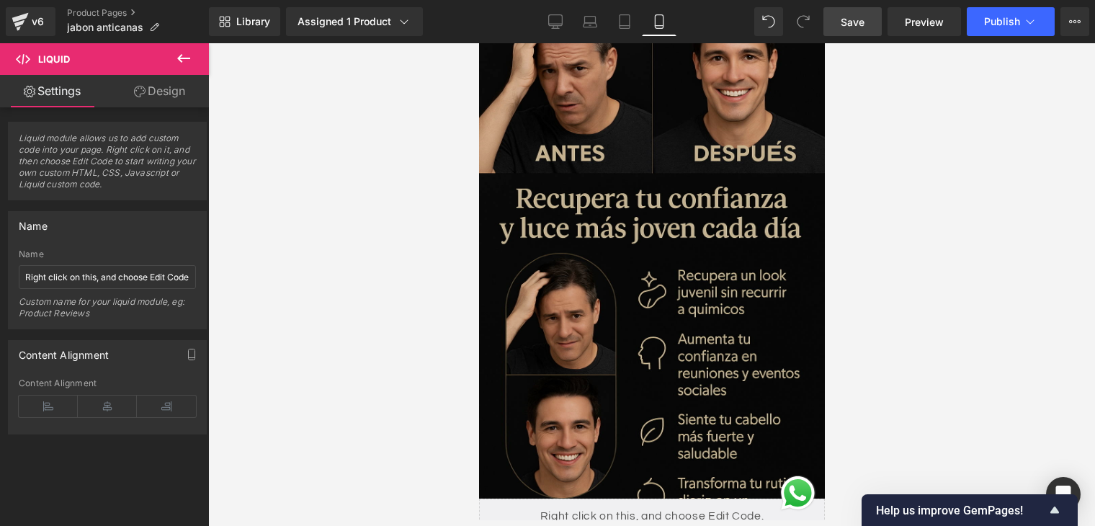
scroll to position [1009, 0]
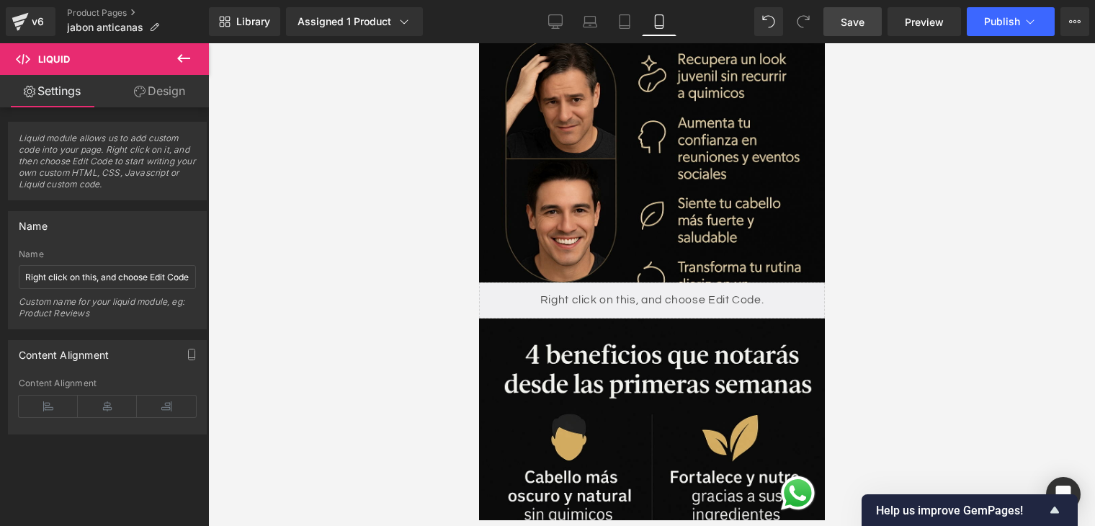
click at [531, 282] on div "Liquid" at bounding box center [652, 300] width 346 height 36
click at [638, 282] on div "Liquid" at bounding box center [652, 300] width 346 height 36
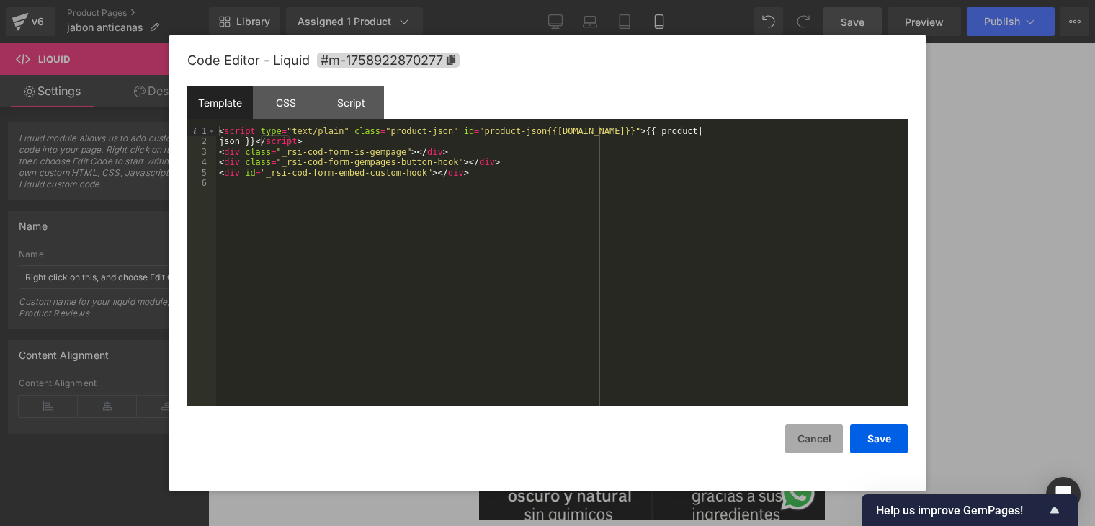
click at [811, 429] on button "Cancel" at bounding box center [815, 438] width 58 height 29
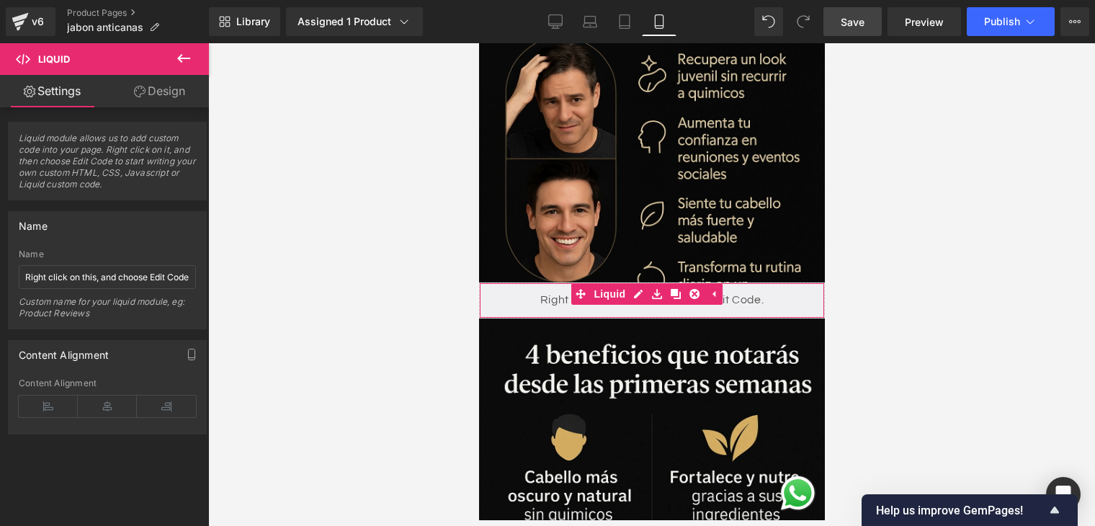
click at [170, 87] on link "Design" at bounding box center [159, 91] width 104 height 32
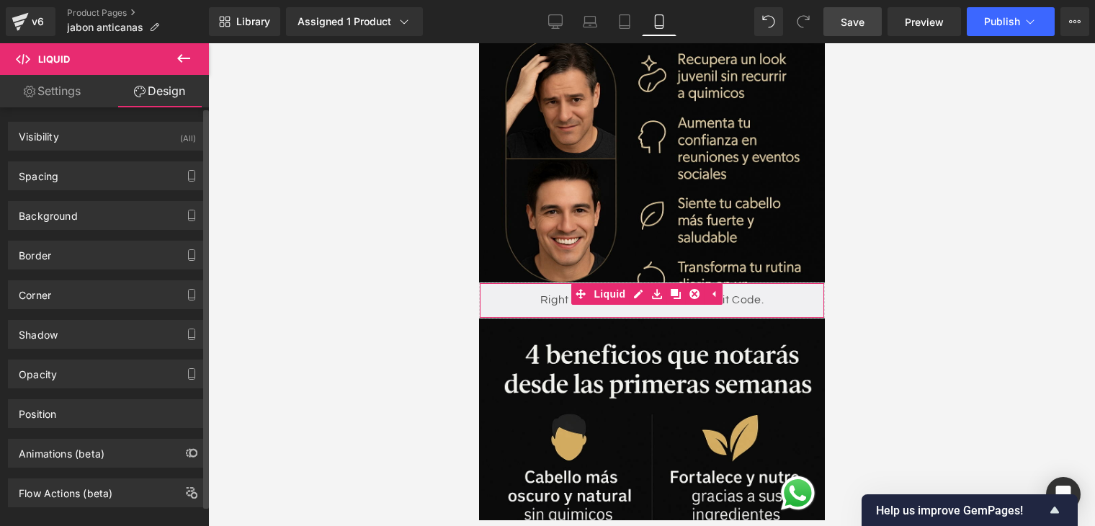
scroll to position [19, 0]
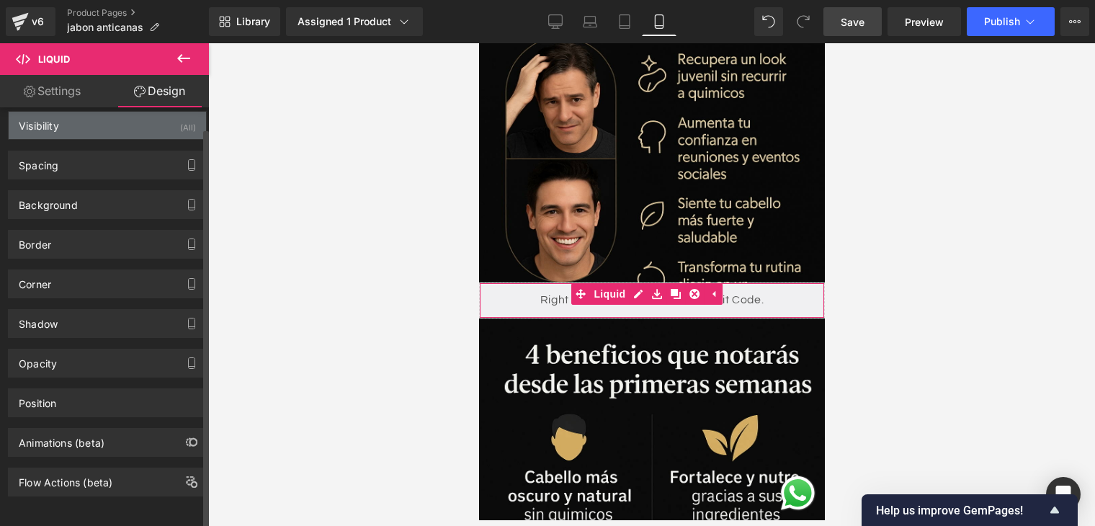
click at [124, 127] on div "Visibility (All)" at bounding box center [107, 125] width 197 height 27
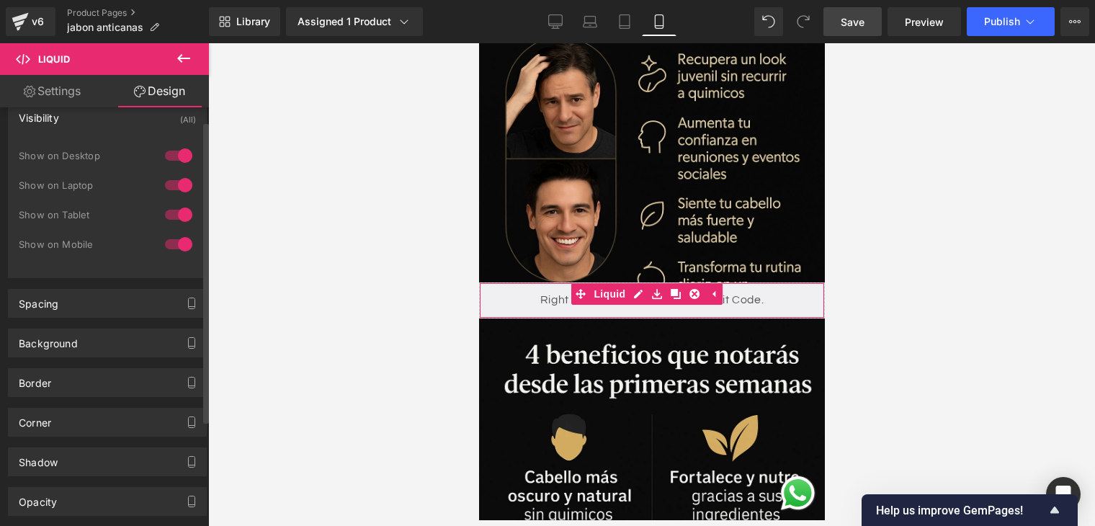
click at [124, 127] on div "Visibility (All)" at bounding box center [107, 117] width 197 height 27
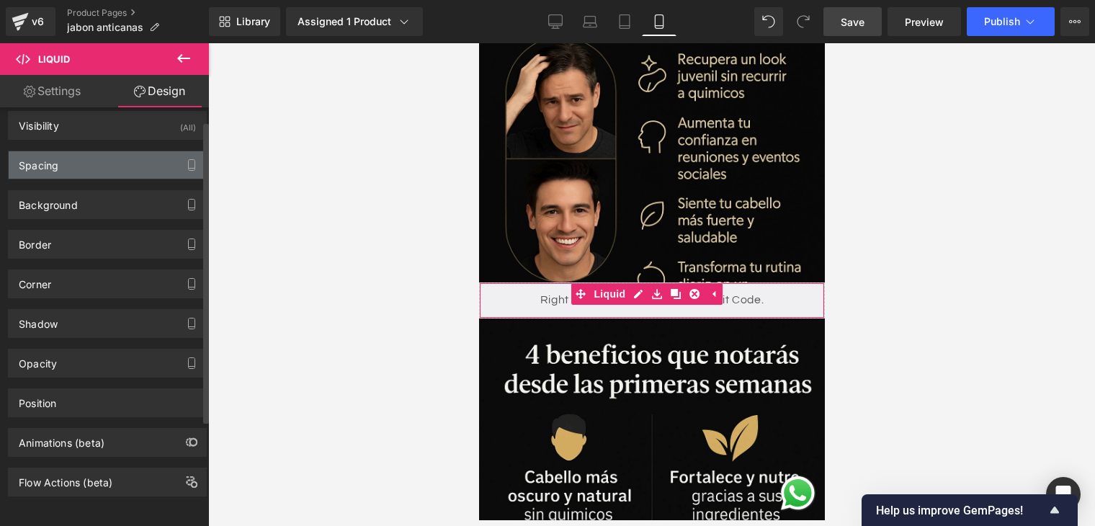
click at [114, 167] on div "Spacing" at bounding box center [107, 164] width 197 height 27
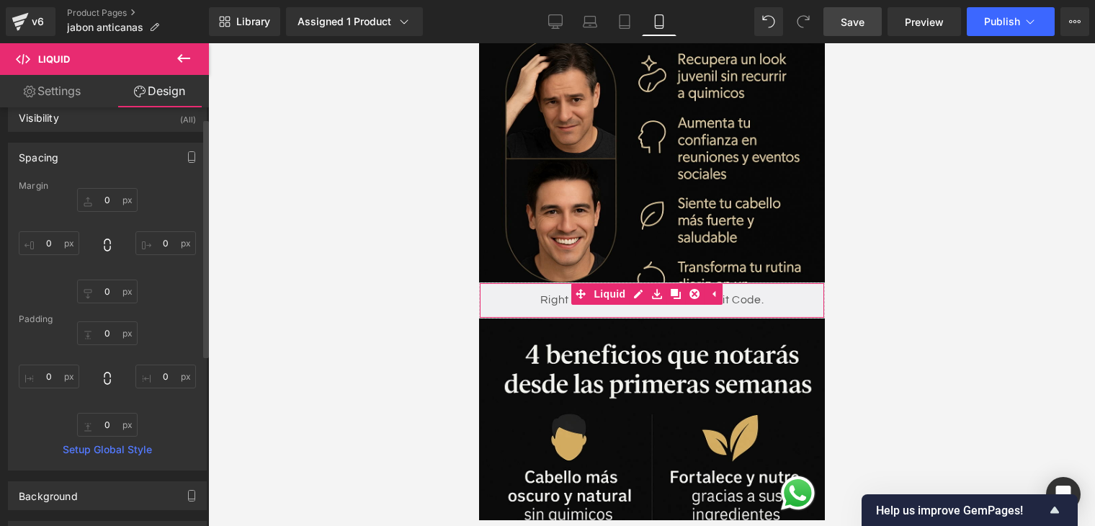
click at [114, 162] on div "Spacing" at bounding box center [107, 156] width 197 height 27
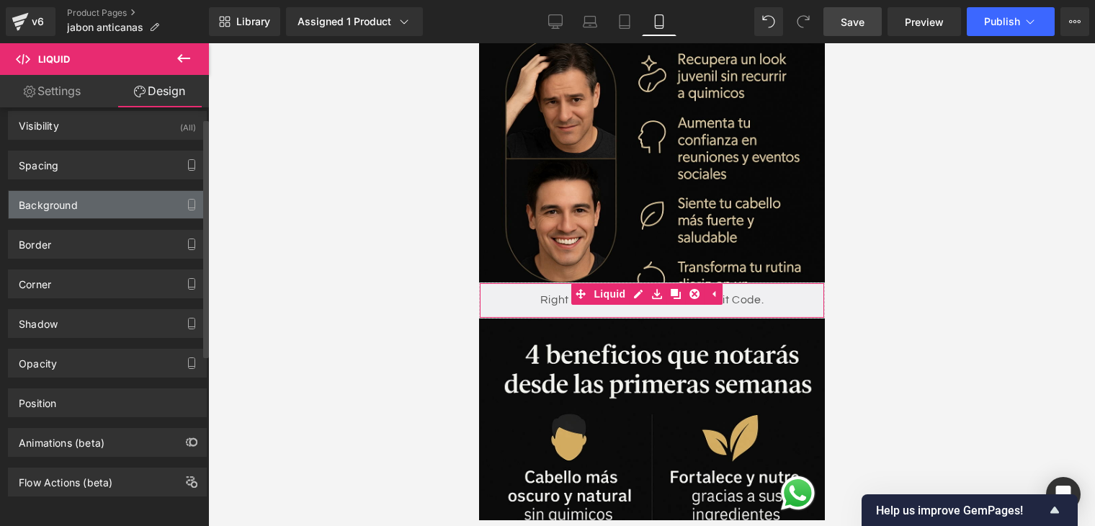
click at [112, 197] on div "Background" at bounding box center [107, 204] width 197 height 27
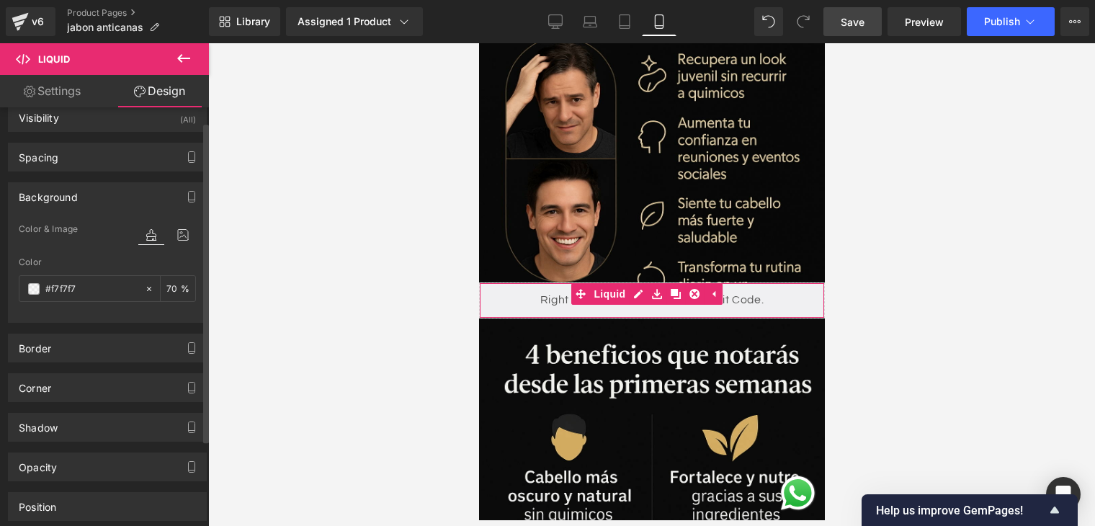
click at [112, 195] on div "Background" at bounding box center [107, 196] width 197 height 27
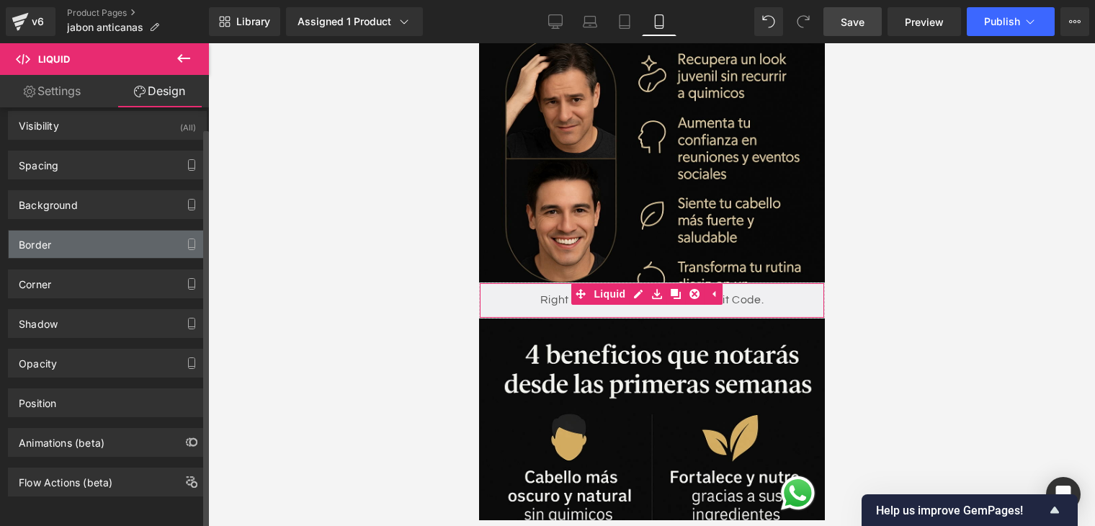
click at [106, 236] on div "Border" at bounding box center [107, 244] width 197 height 27
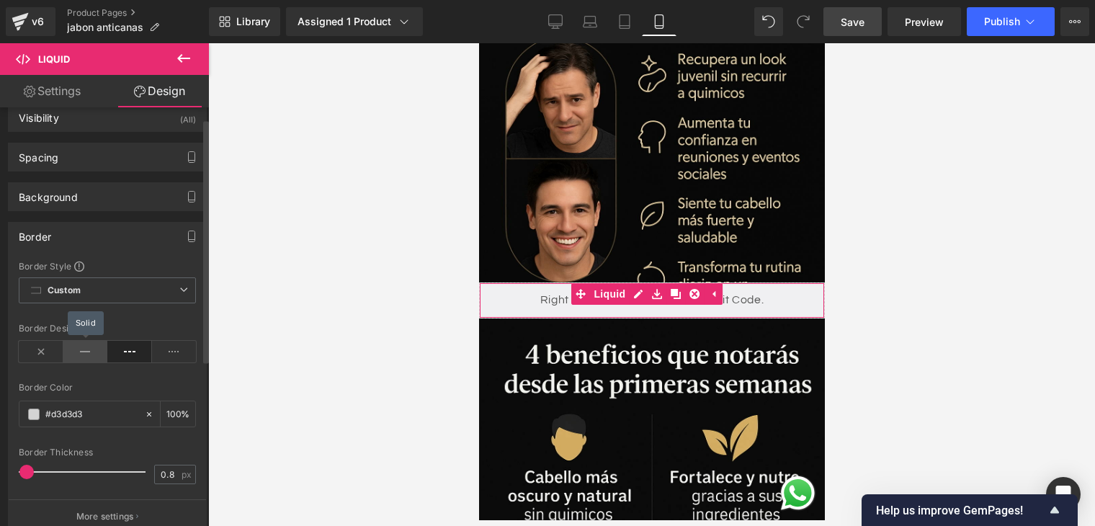
click at [86, 352] on icon at bounding box center [85, 352] width 45 height 22
click at [118, 285] on span "Custom Setup Global Style" at bounding box center [107, 290] width 177 height 26
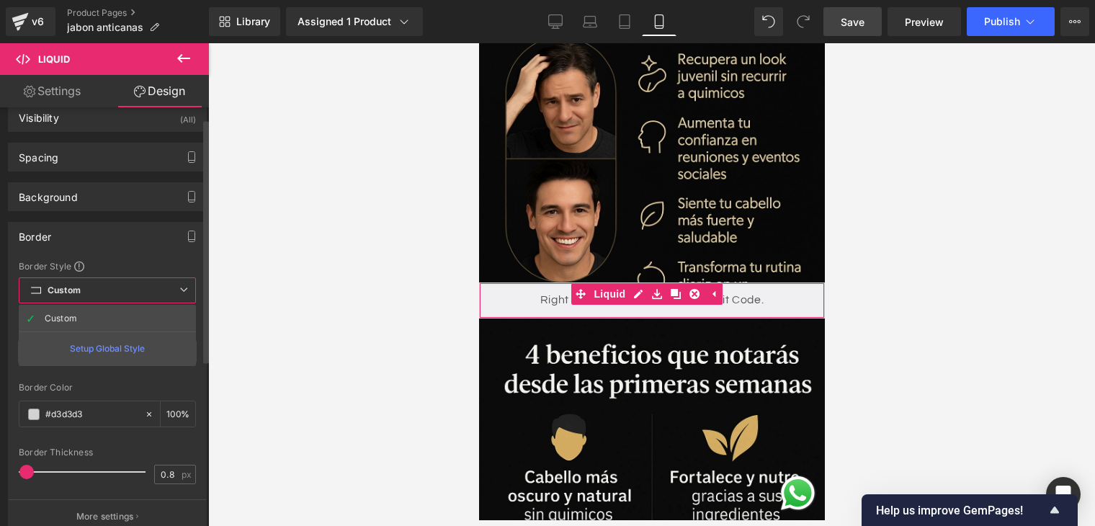
drag, startPoint x: 118, startPoint y: 285, endPoint x: 118, endPoint y: 298, distance: 12.3
click at [118, 287] on span "Custom Setup Global Style" at bounding box center [107, 290] width 177 height 26
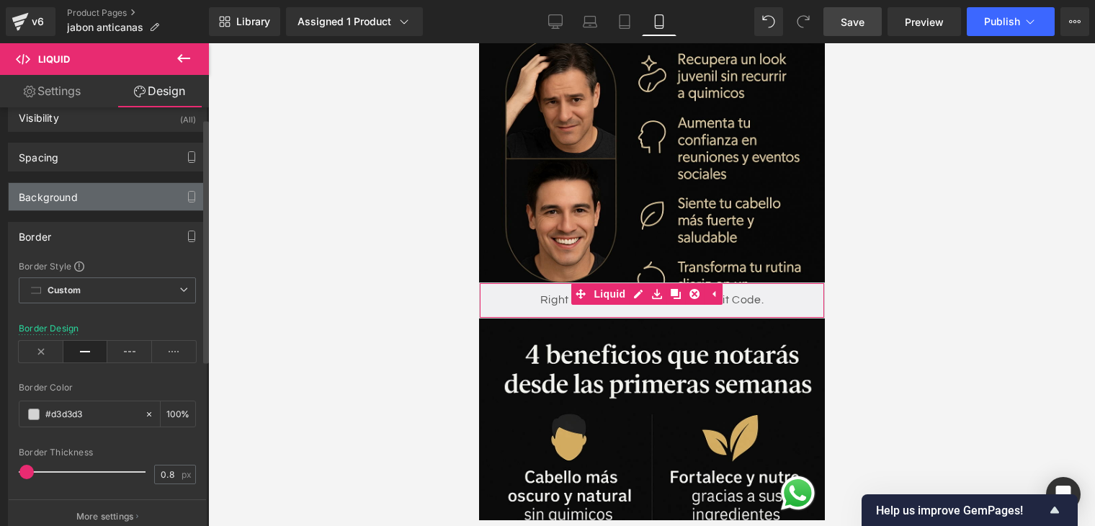
click at [136, 201] on div "Background" at bounding box center [107, 196] width 197 height 27
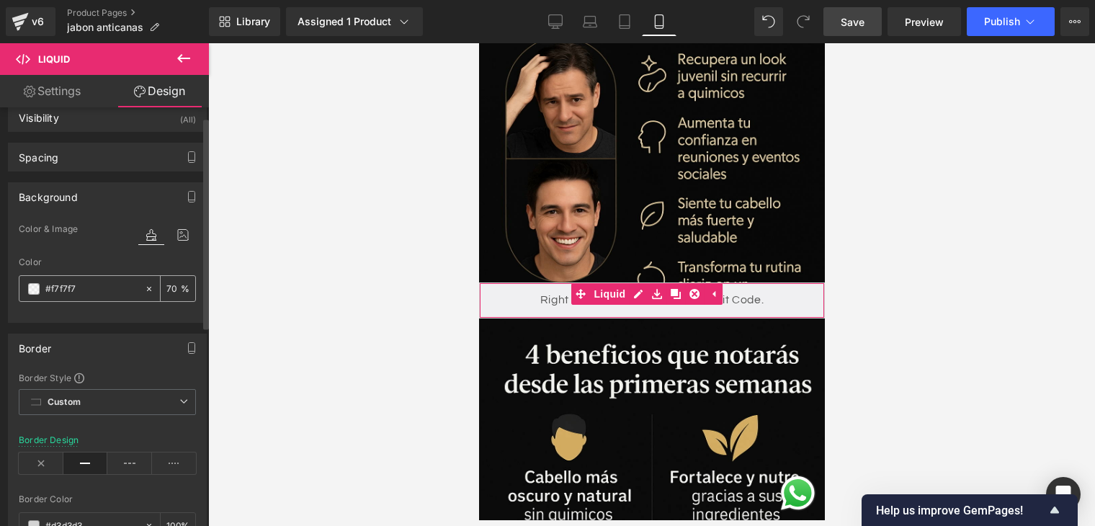
click at [101, 290] on input "#f7f7f7" at bounding box center [91, 289] width 92 height 16
click at [33, 290] on span at bounding box center [34, 289] width 12 height 12
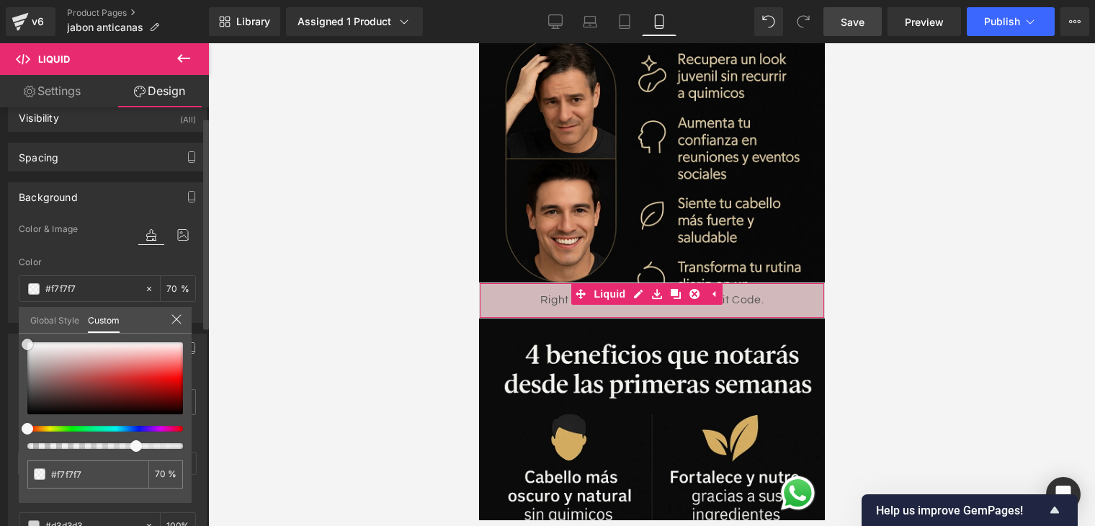
type input "#cba8a8"
type input "#cca8a8"
type input "#cdabab"
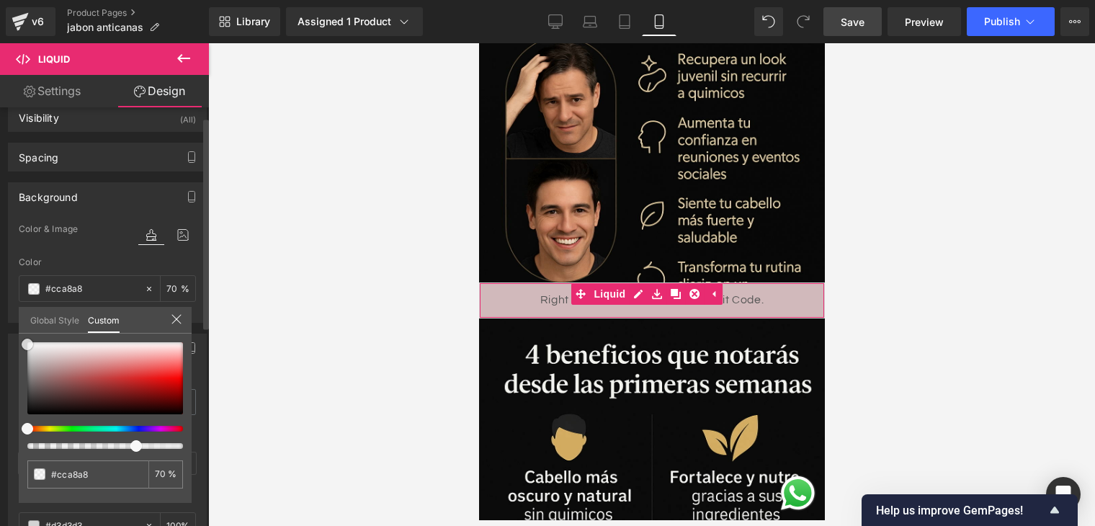
type input "#cdabab"
type input "#d8b5b5"
type input "#e1bbbb"
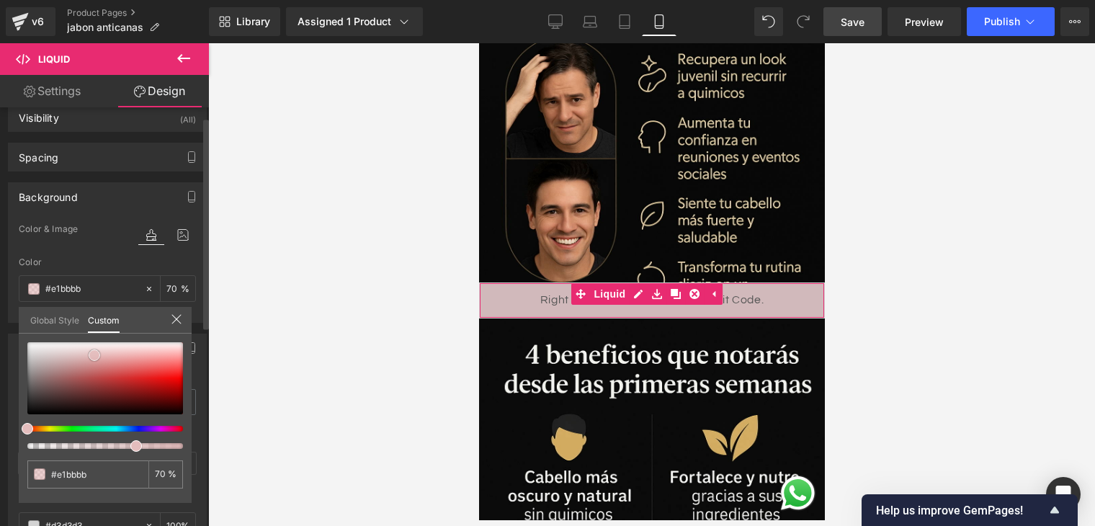
type input "#e5bcbc"
type input "#e8b9b9"
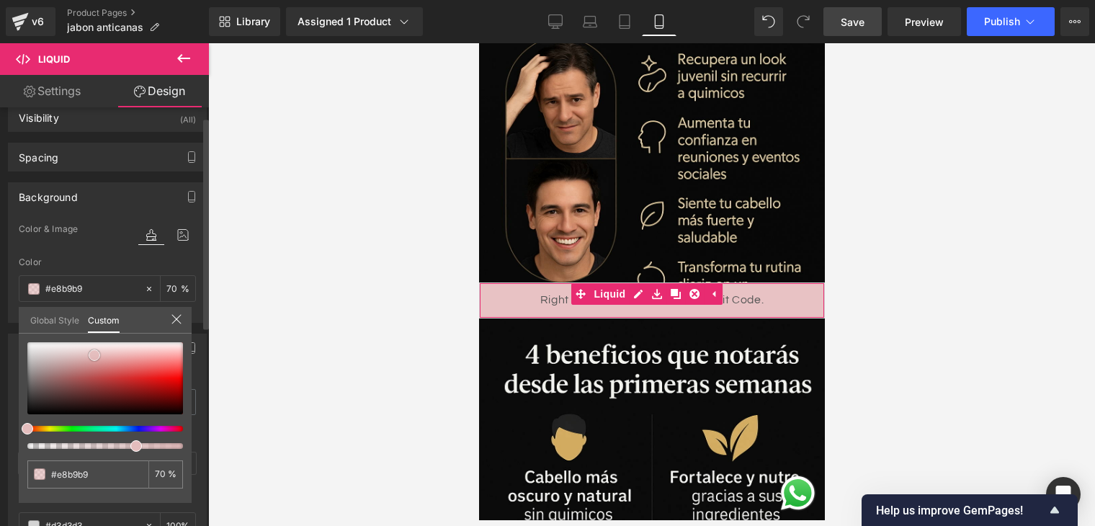
type input "#ebb6b6"
type input "#f0b1b1"
type input "#f5b6b6"
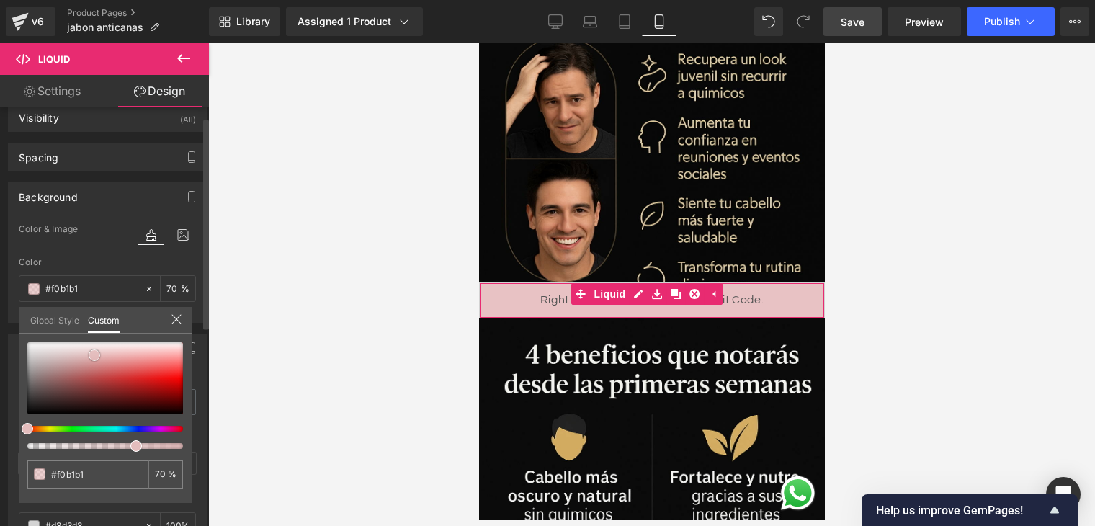
type input "#f5b6b6"
type input "#f6baba"
type input "#f8b9b9"
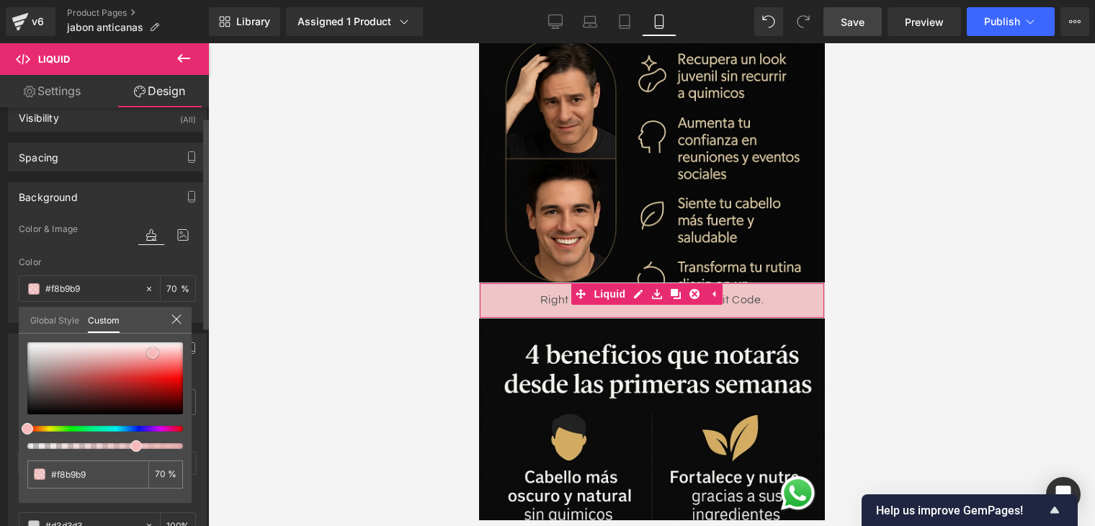
type input "#fac6c6"
type input "#fbc4c4"
drag, startPoint x: 68, startPoint y: 361, endPoint x: 177, endPoint y: 352, distance: 109.2
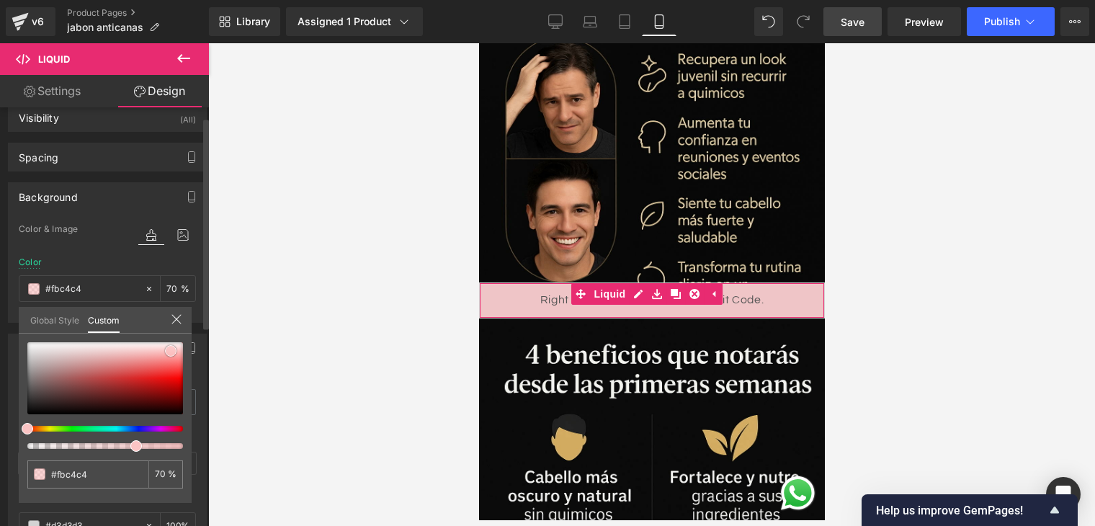
click at [172, 351] on div at bounding box center [105, 378] width 156 height 72
type input "#fbc0c0"
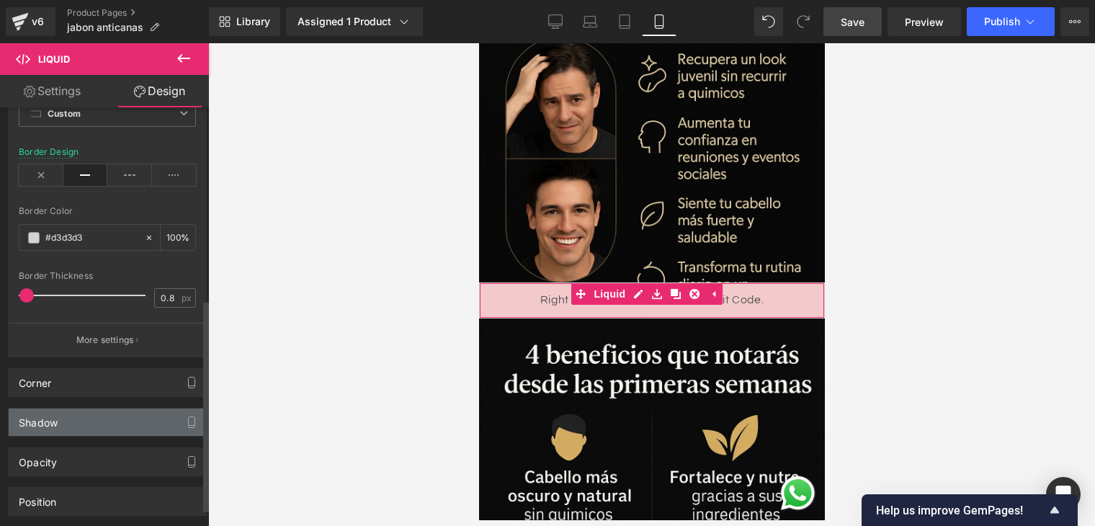
scroll to position [413, 0]
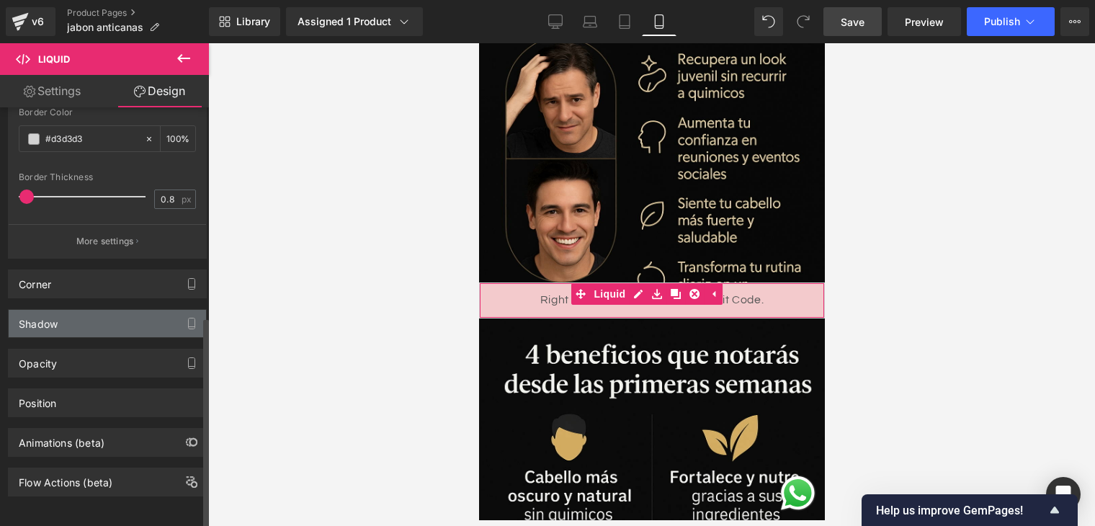
click at [125, 312] on div "Shadow" at bounding box center [107, 323] width 197 height 27
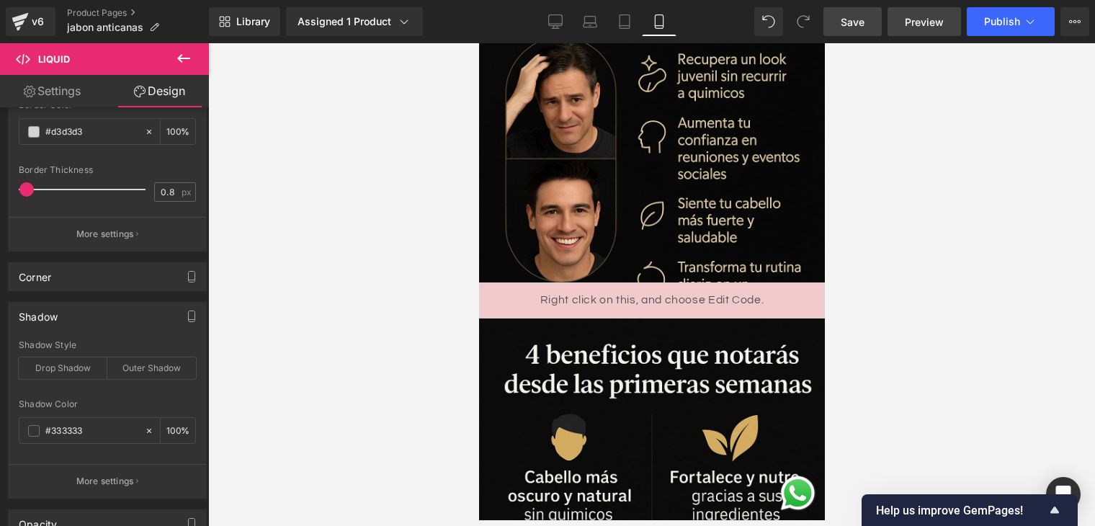
click at [932, 22] on span "Preview" at bounding box center [924, 21] width 39 height 15
click at [639, 282] on div "Liquid" at bounding box center [652, 300] width 346 height 36
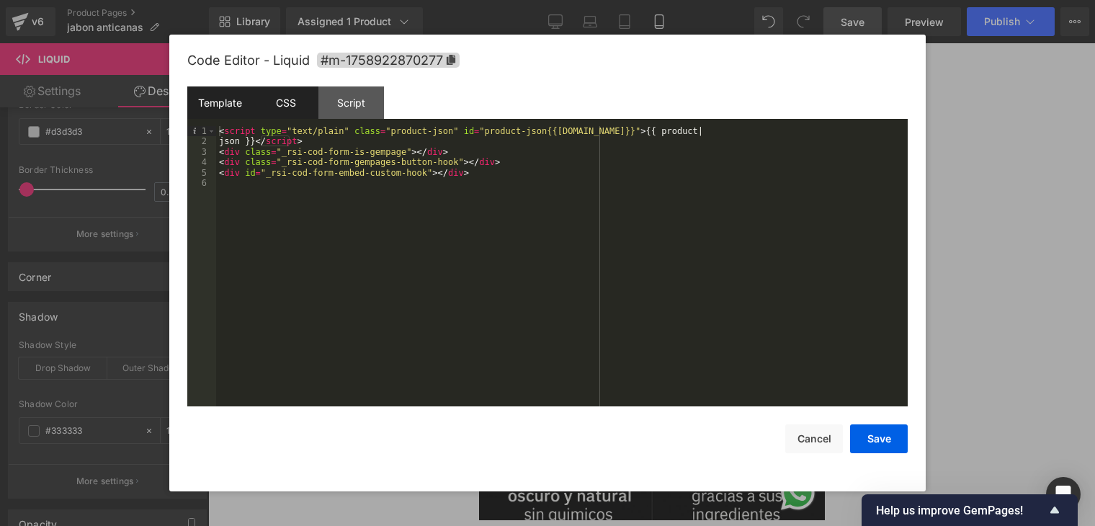
click at [295, 104] on div "CSS" at bounding box center [286, 102] width 66 height 32
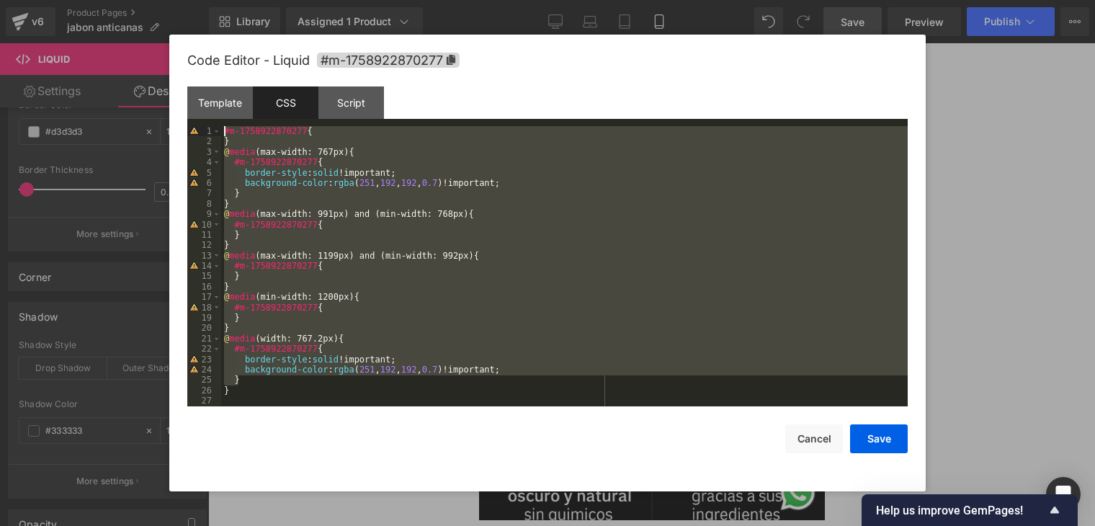
drag, startPoint x: 510, startPoint y: 381, endPoint x: 229, endPoint y: 132, distance: 374.7
click at [226, 130] on div "#m-1758922870277 { } @ media (max-width: 767px) { #m-1758922870277 { border-sty…" at bounding box center [564, 276] width 687 height 301
click at [436, 384] on div "#m-1758922870277 { } @ media (max-width: 767px) { #m-1758922870277 { border-sty…" at bounding box center [564, 266] width 687 height 280
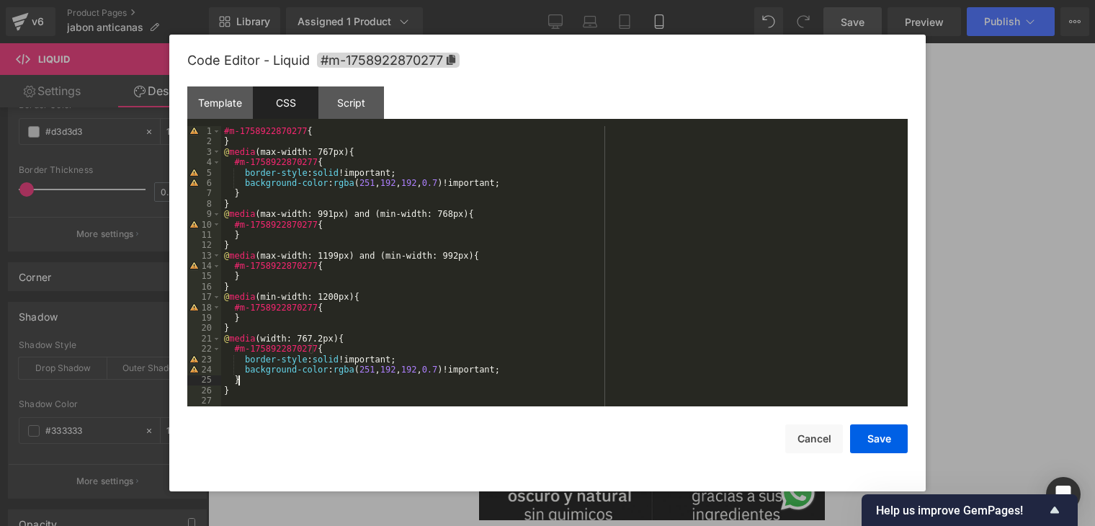
click at [282, 387] on div "#m-1758922870277 { } @ media (max-width: 767px) { #m-1758922870277 { border-sty…" at bounding box center [564, 276] width 687 height 301
click at [268, 397] on div "#m-1758922870277 { } @ media (max-width: 767px) { #m-1758922870277 { border-sty…" at bounding box center [564, 276] width 687 height 301
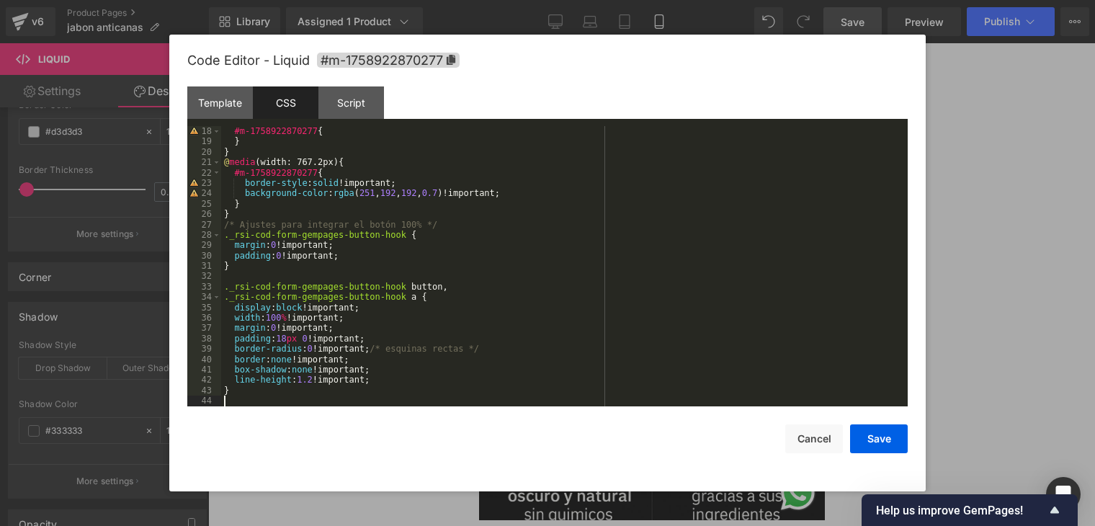
scroll to position [176, 0]
click at [868, 439] on button "Save" at bounding box center [879, 438] width 58 height 29
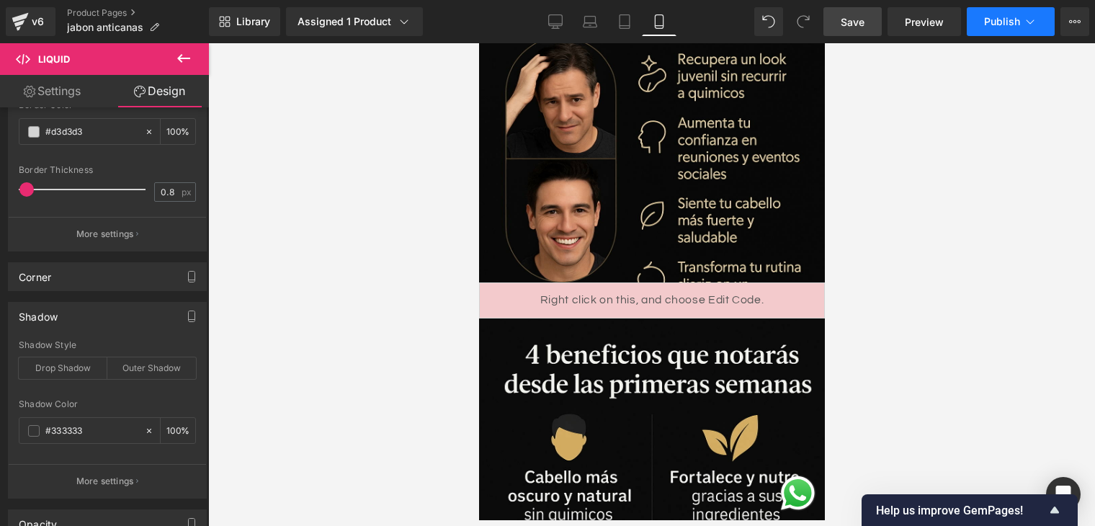
click at [983, 27] on button "Publish" at bounding box center [1011, 21] width 88 height 29
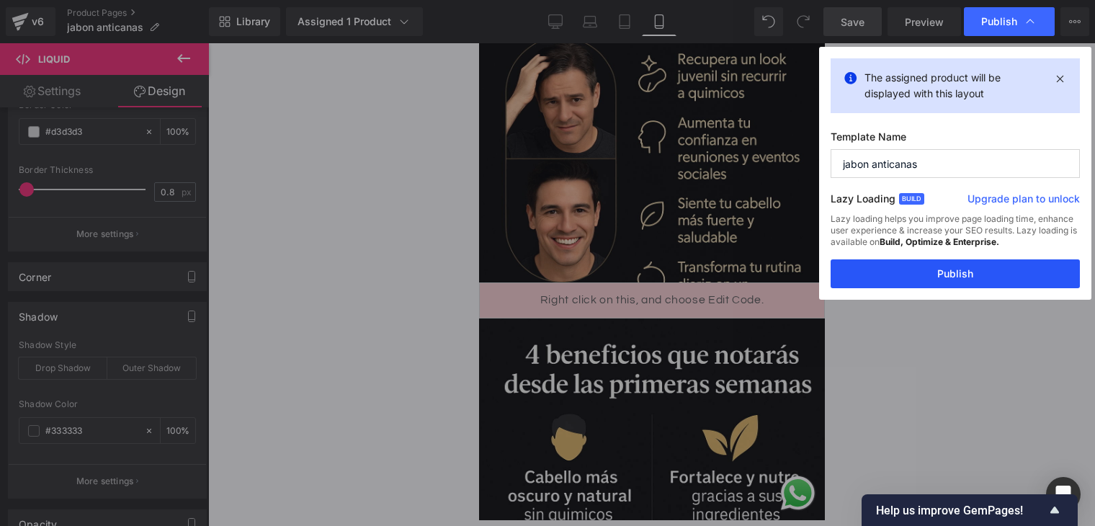
click at [919, 277] on button "Publish" at bounding box center [955, 273] width 249 height 29
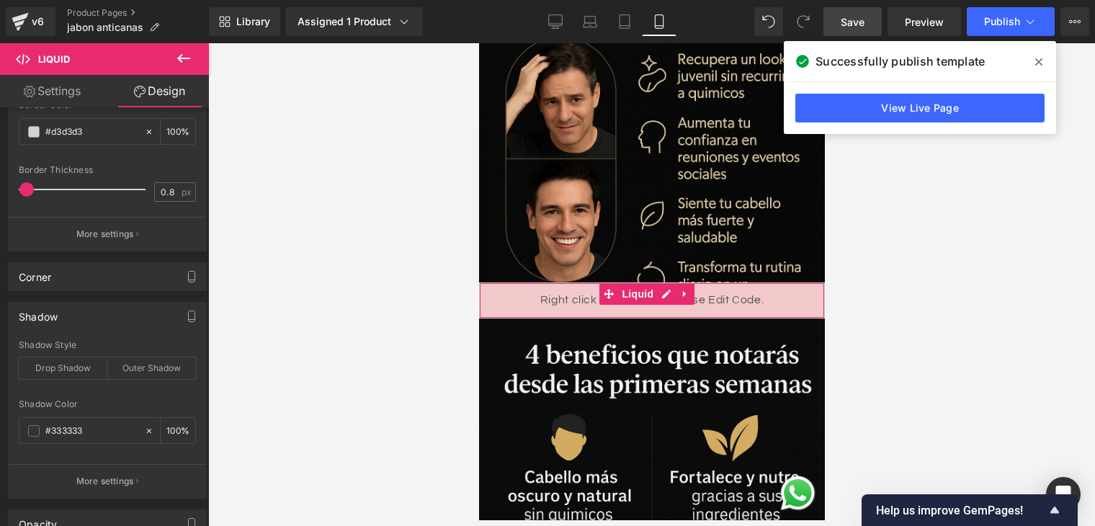
click at [667, 282] on div "Liquid" at bounding box center [652, 300] width 346 height 36
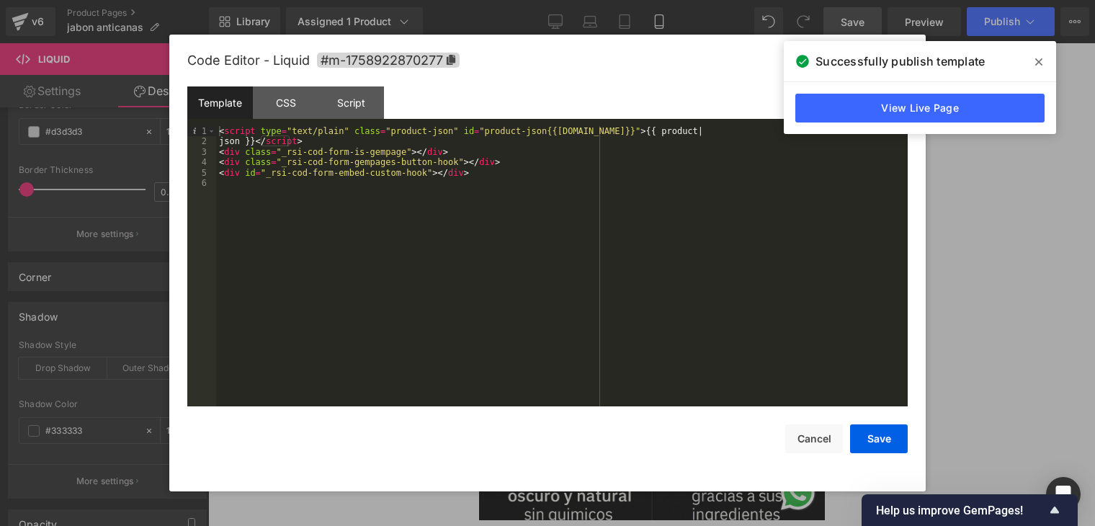
drag, startPoint x: 1039, startPoint y: 55, endPoint x: 1008, endPoint y: 77, distance: 38.2
click at [1040, 55] on span at bounding box center [1039, 61] width 23 height 23
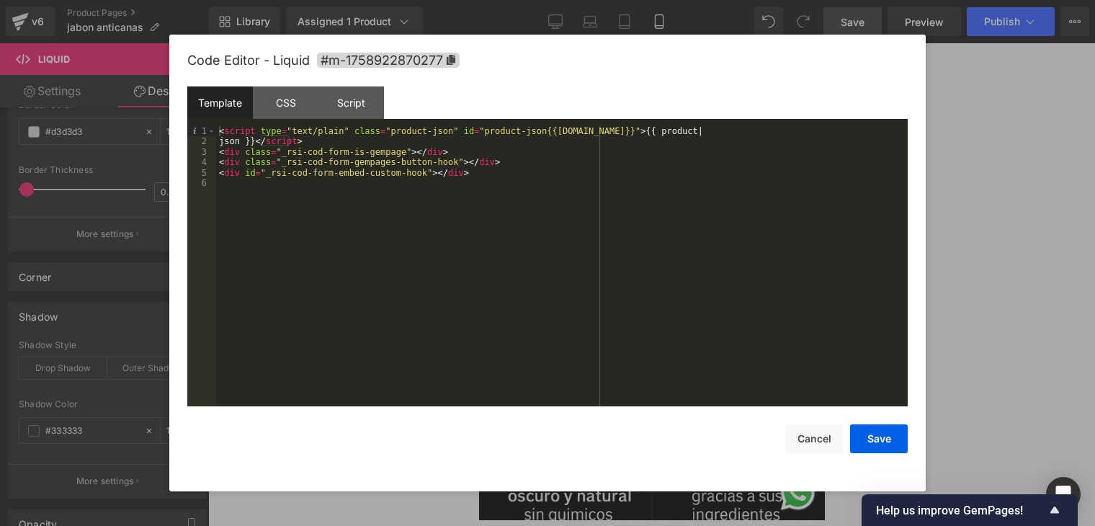
drag, startPoint x: 1089, startPoint y: 329, endPoint x: 1059, endPoint y: 329, distance: 30.3
click at [1088, 329] on div at bounding box center [547, 263] width 1095 height 526
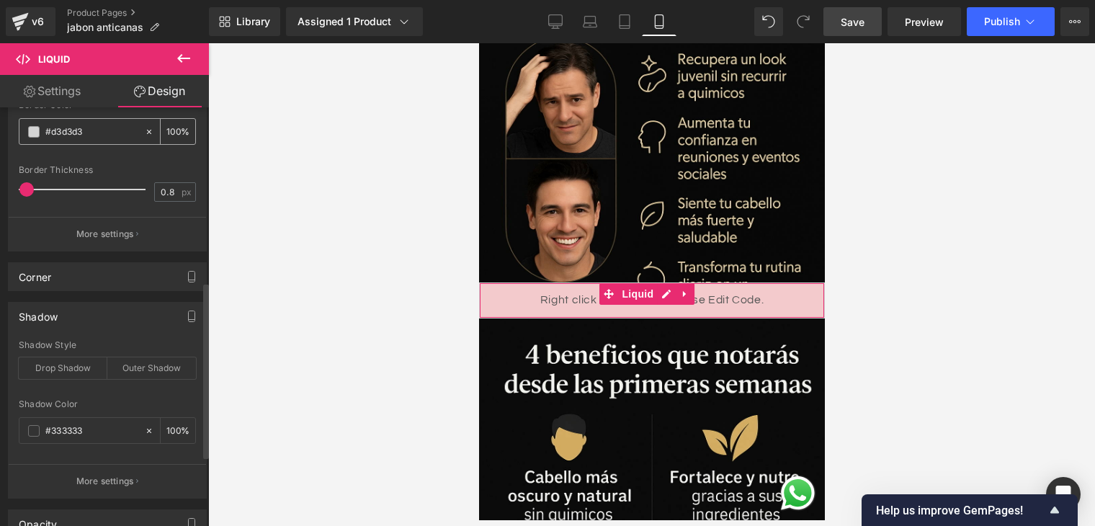
click at [84, 120] on div "#d3d3d3" at bounding box center [81, 131] width 125 height 25
click at [89, 130] on input "#d3d3d3" at bounding box center [91, 132] width 92 height 16
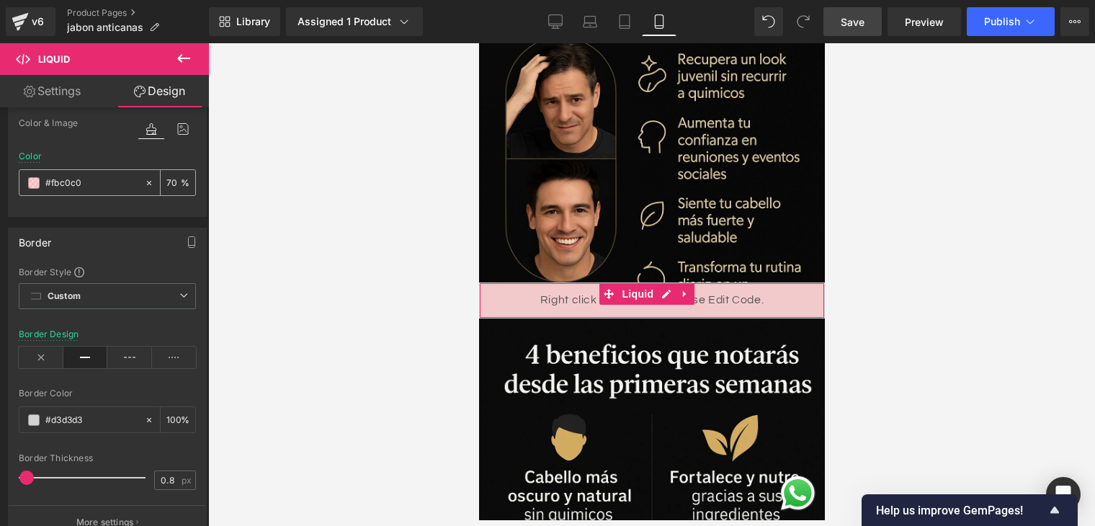
click at [76, 182] on input "#fbc0c0" at bounding box center [91, 183] width 92 height 16
click at [36, 182] on span at bounding box center [34, 183] width 12 height 12
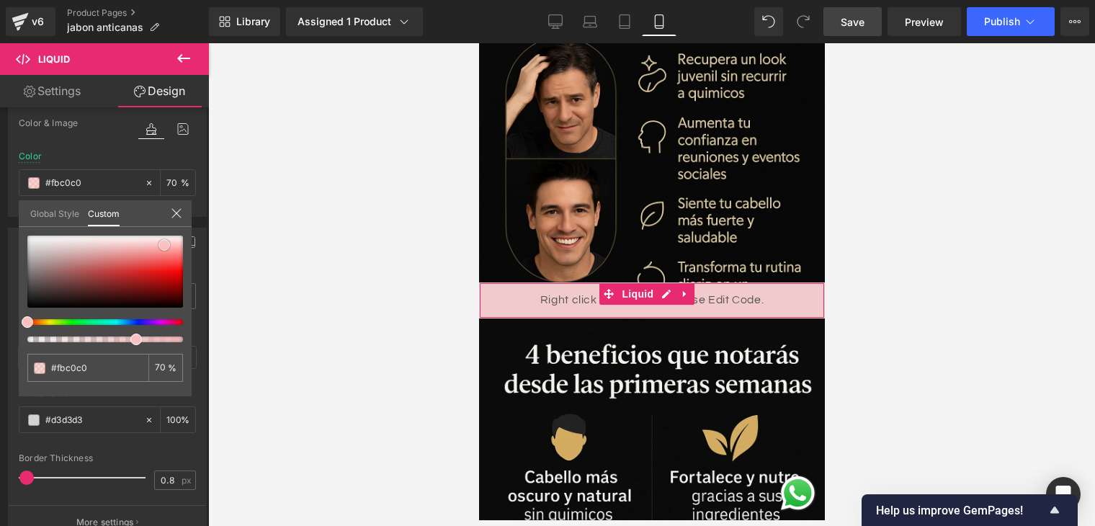
type input "#f9b8b8"
type input "#e85d5d"
type input "#da3838"
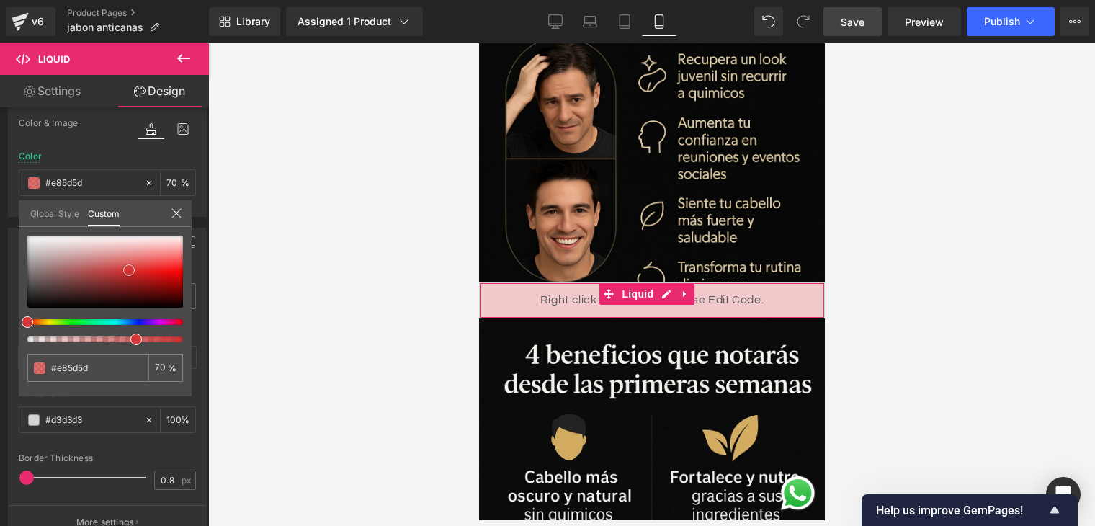
type input "#da3838"
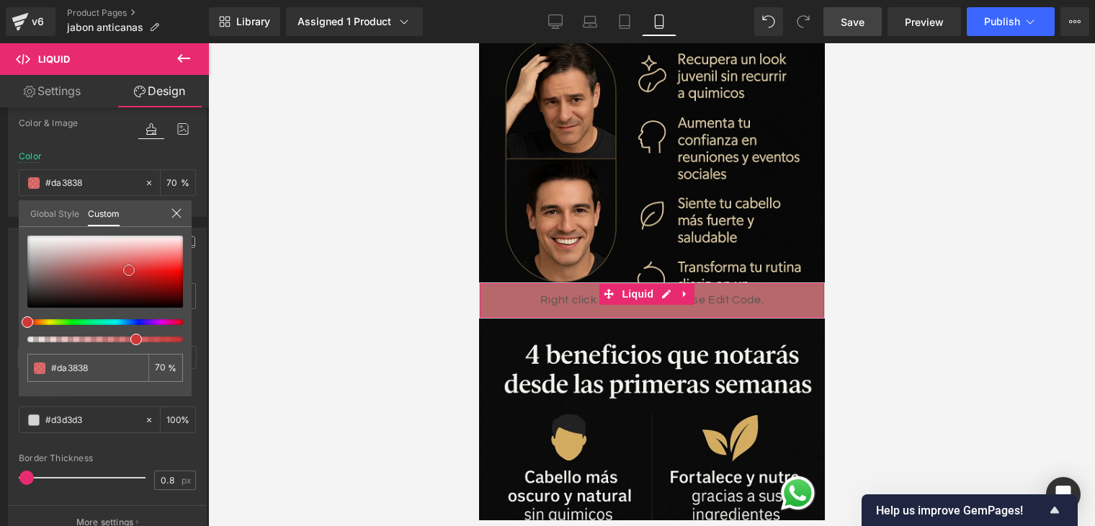
type input "#a53535"
type input "#743939"
type input "#533636"
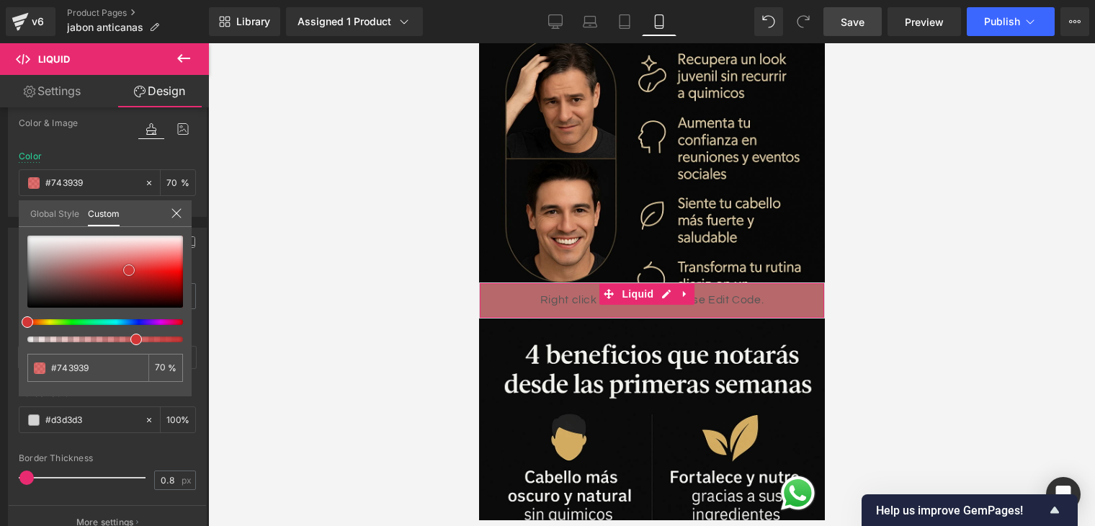
type input "#533636"
type input "#4f3535"
type input "#483131"
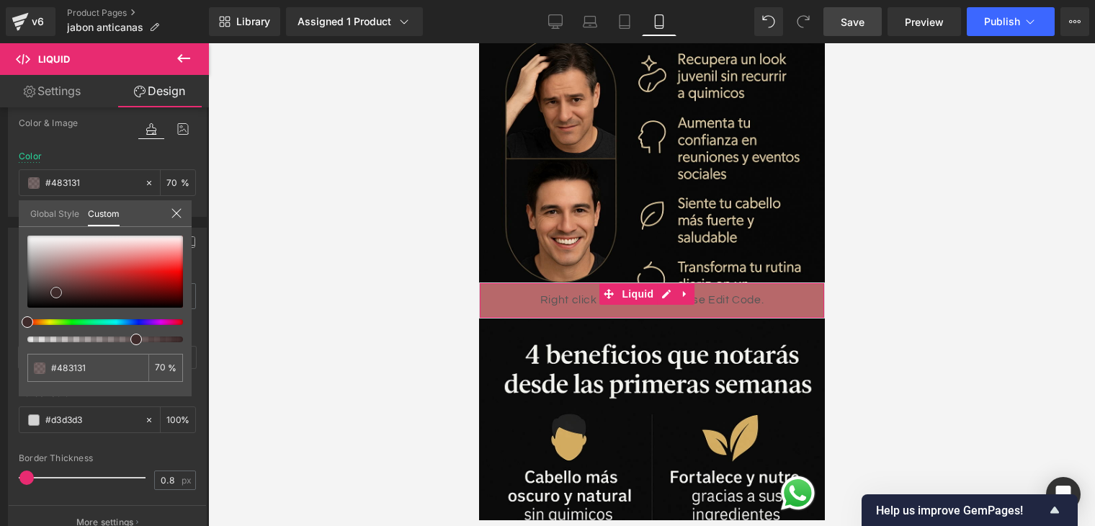
type input "#3f2b2b"
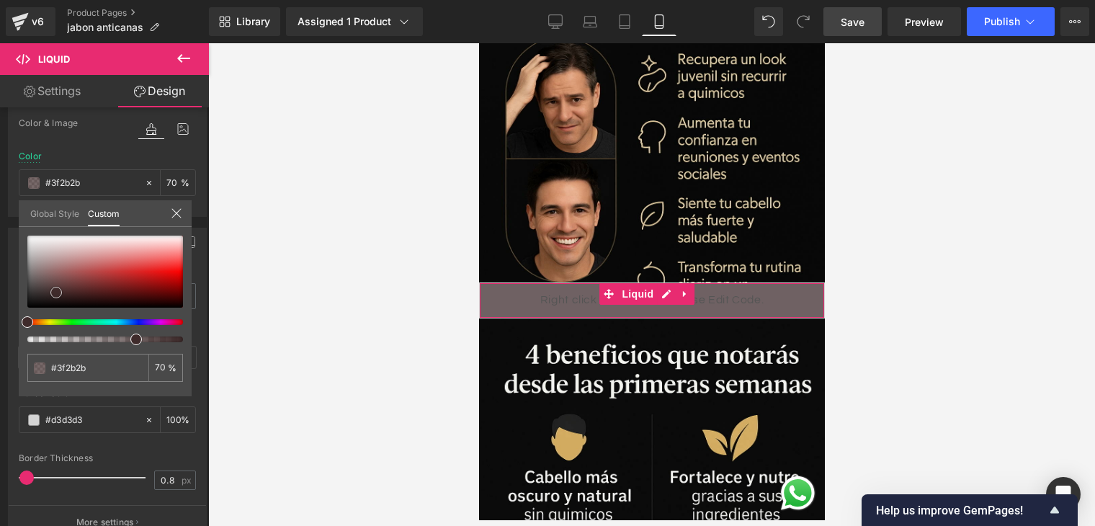
type input "#382828"
type input "#1a1818"
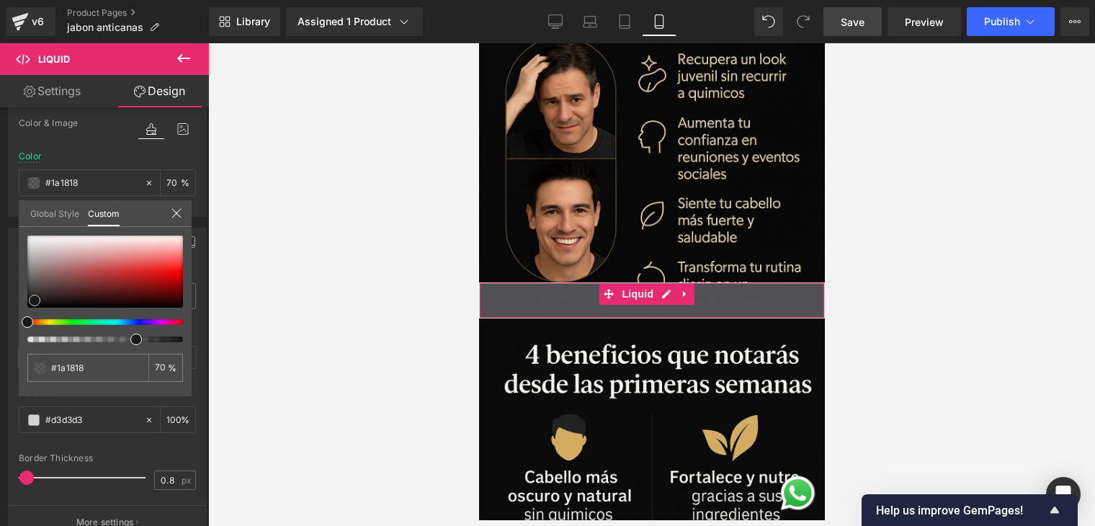
type input "#151313"
type input "#121111"
type input "#0a0a0a"
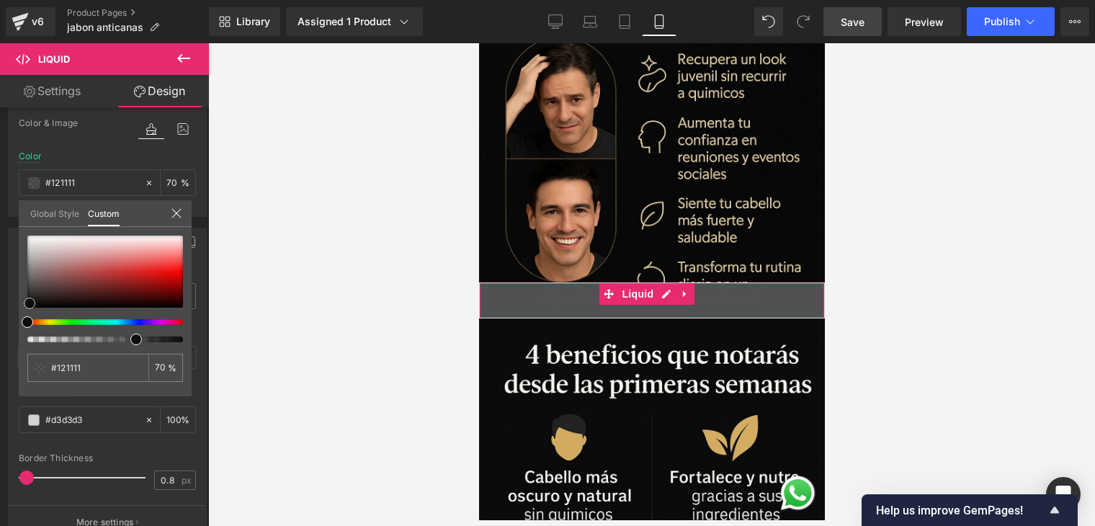
type input "#0a0a0a"
type input "#050505"
type input "#000000"
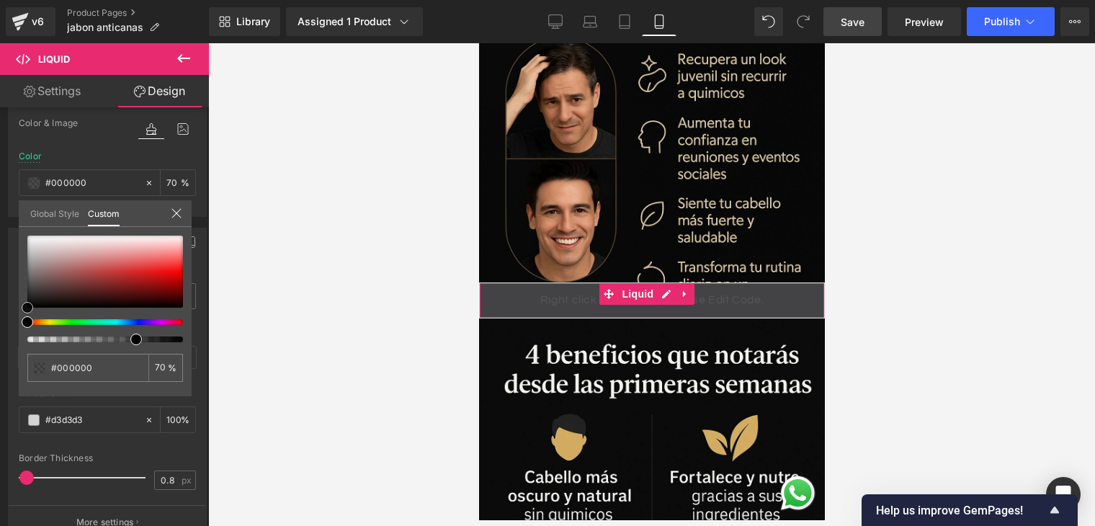
drag, startPoint x: 160, startPoint y: 244, endPoint x: 11, endPoint y: 320, distance: 167.6
click at [11, 217] on div "Background Color & Image color rgba(0, 0, 0, 0.7) Color #000000 70 % Image Repl…" at bounding box center [107, 141] width 215 height 151
type input "74"
type input "76"
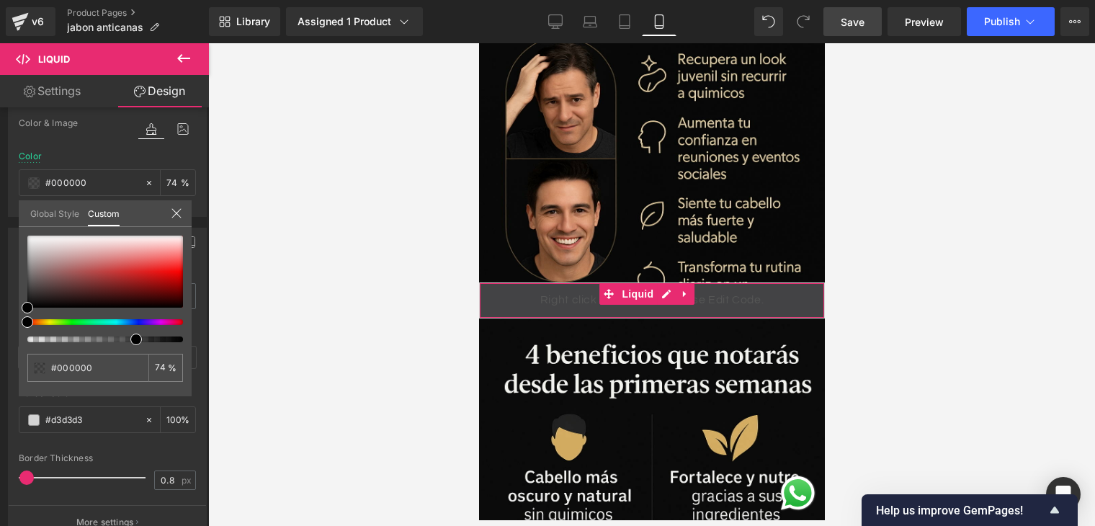
type input "76"
type input "80"
type input "84"
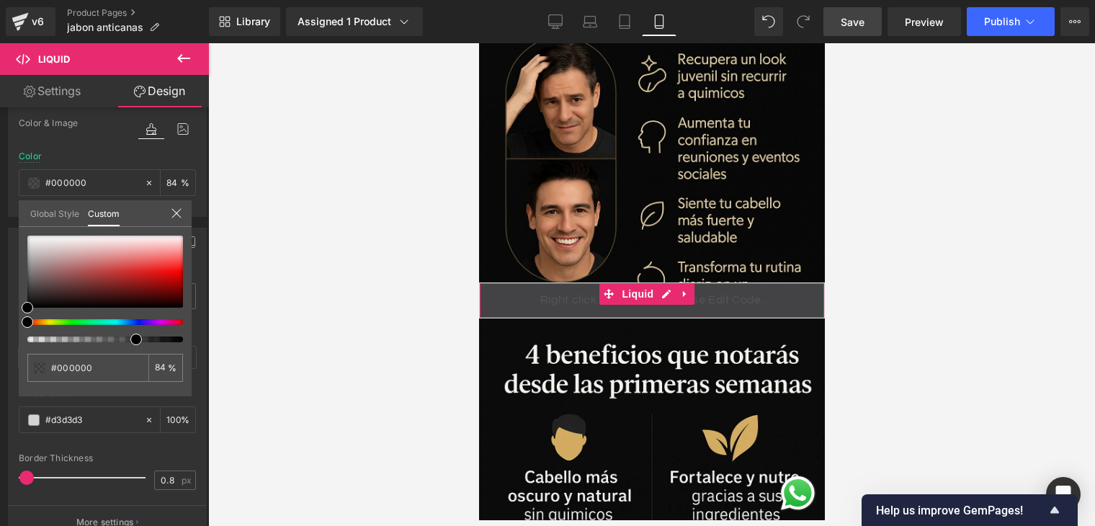
type input "91"
type input "95"
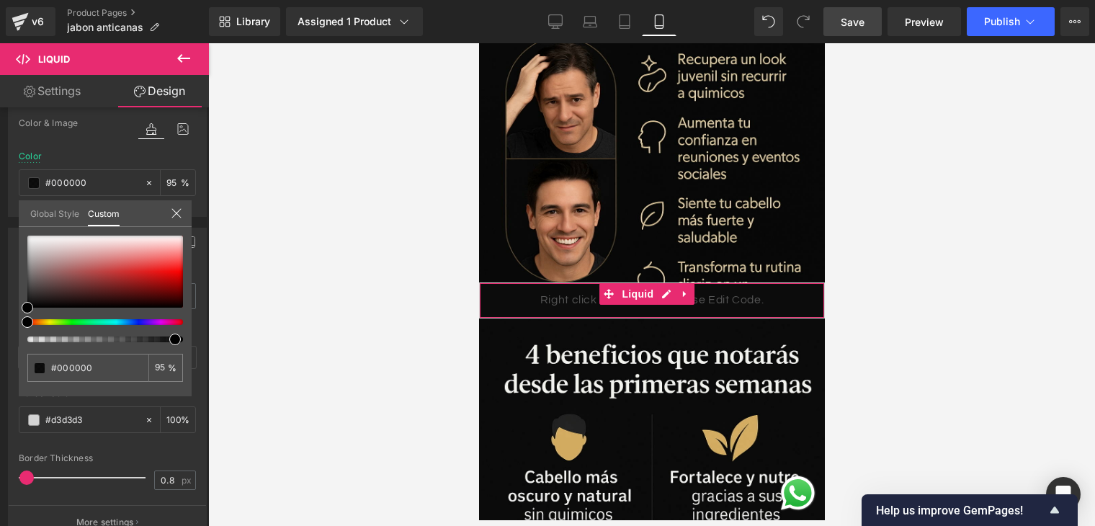
type input "98"
drag, startPoint x: 134, startPoint y: 338, endPoint x: 245, endPoint y: 337, distance: 111.0
click at [204, 338] on div "Visibility (All) 0|0|0|0 1 Show on Desktop 1 Show on Laptop 1 Show on Tablet 1 …" at bounding box center [104, 319] width 209 height 425
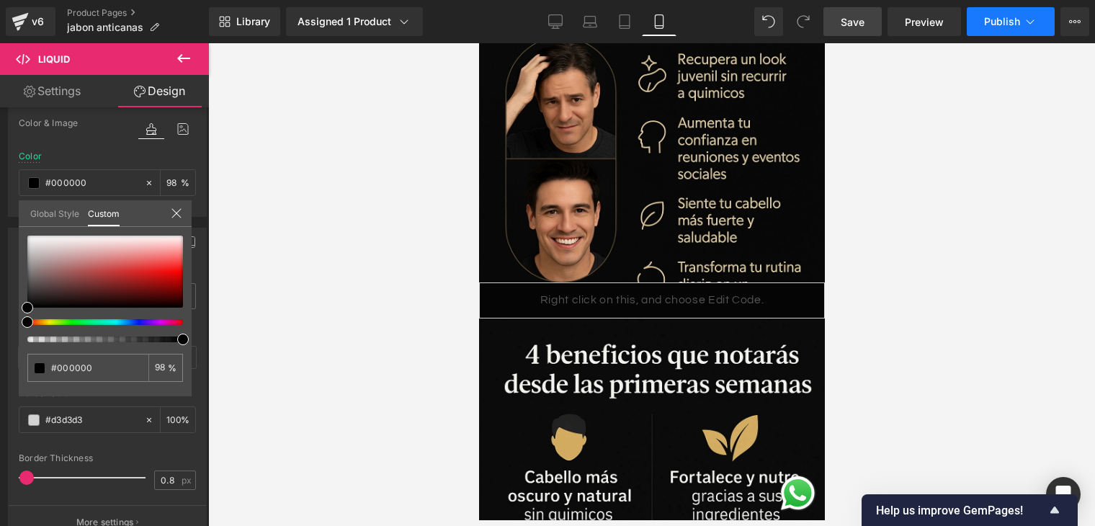
click at [982, 32] on button "Publish" at bounding box center [1011, 21] width 88 height 29
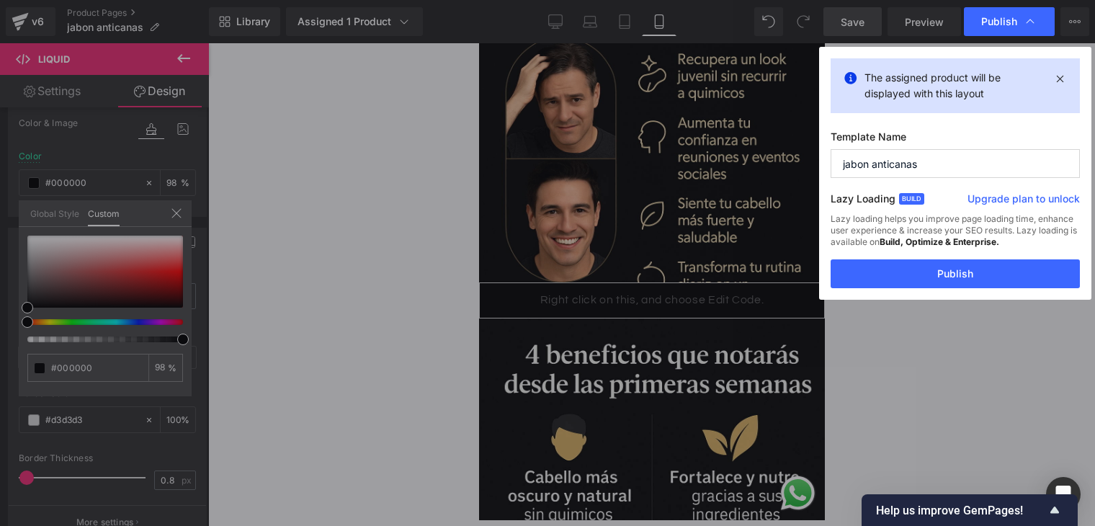
click at [960, 258] on div "Lazy loading helps you improve page loading time, enhance user experience & inc…" at bounding box center [955, 236] width 249 height 46
click at [961, 267] on button "Publish" at bounding box center [955, 273] width 249 height 29
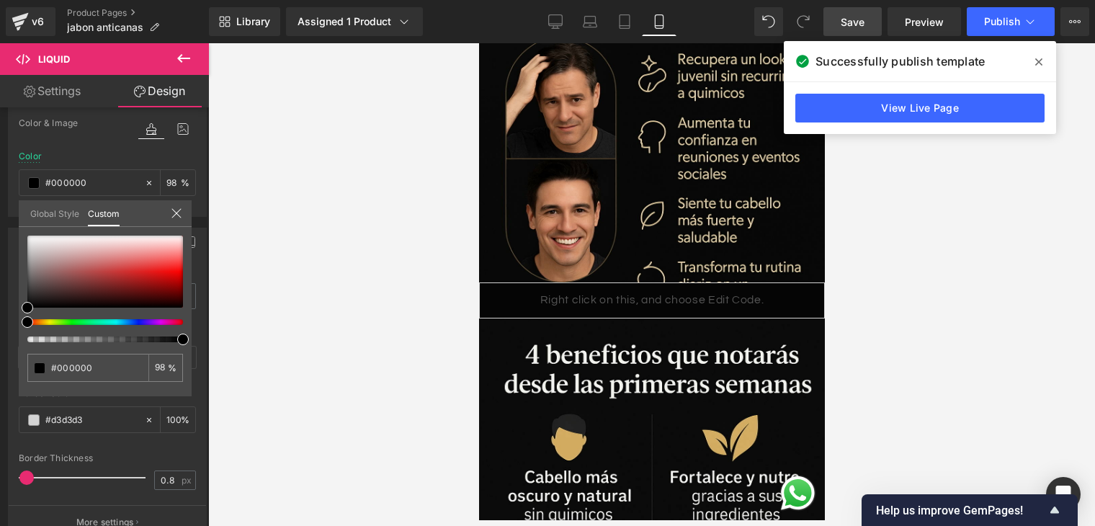
click at [863, 264] on div at bounding box center [651, 284] width 887 height 483
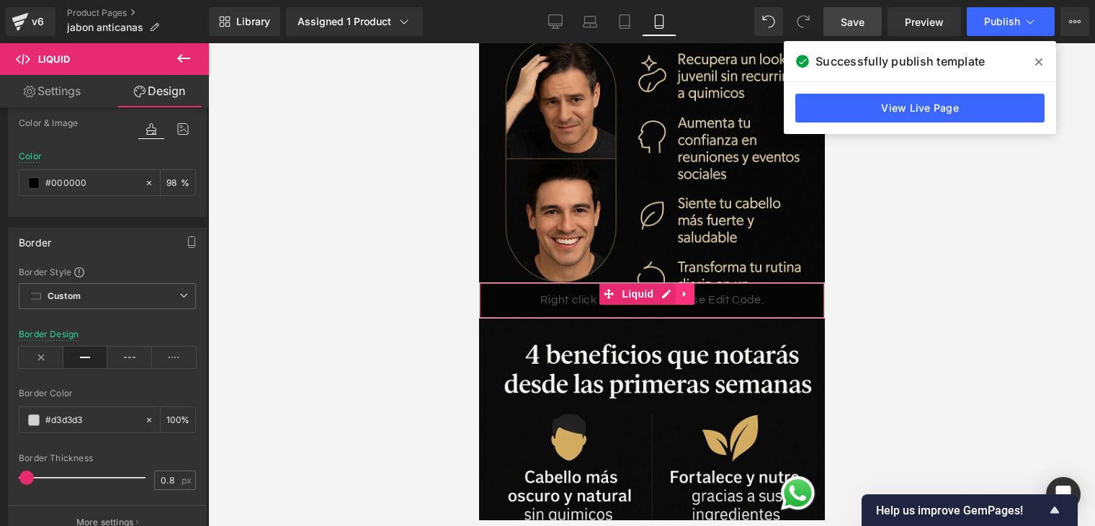
click at [685, 288] on icon at bounding box center [685, 293] width 10 height 11
click at [699, 283] on link at bounding box center [694, 294] width 19 height 22
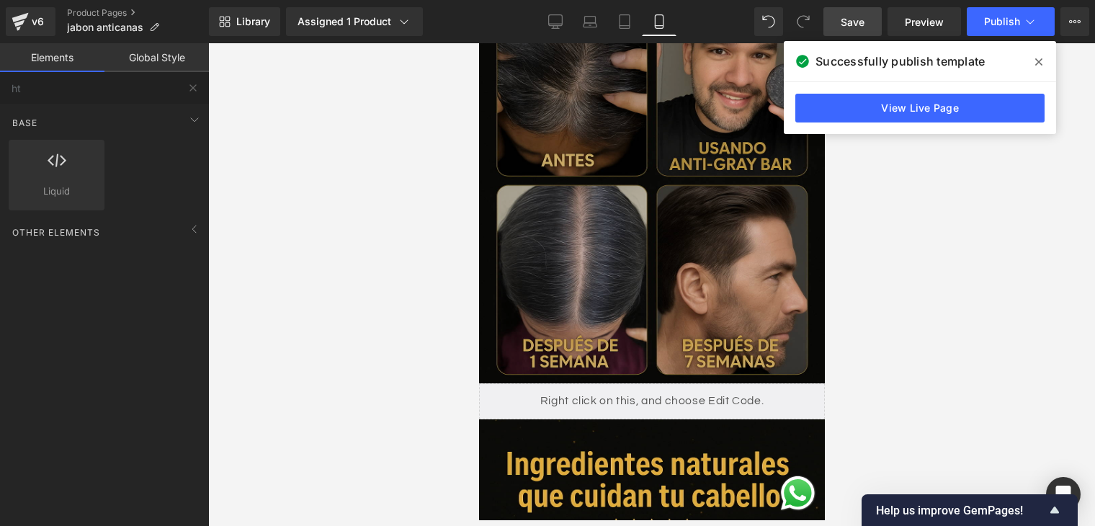
scroll to position [2018, 0]
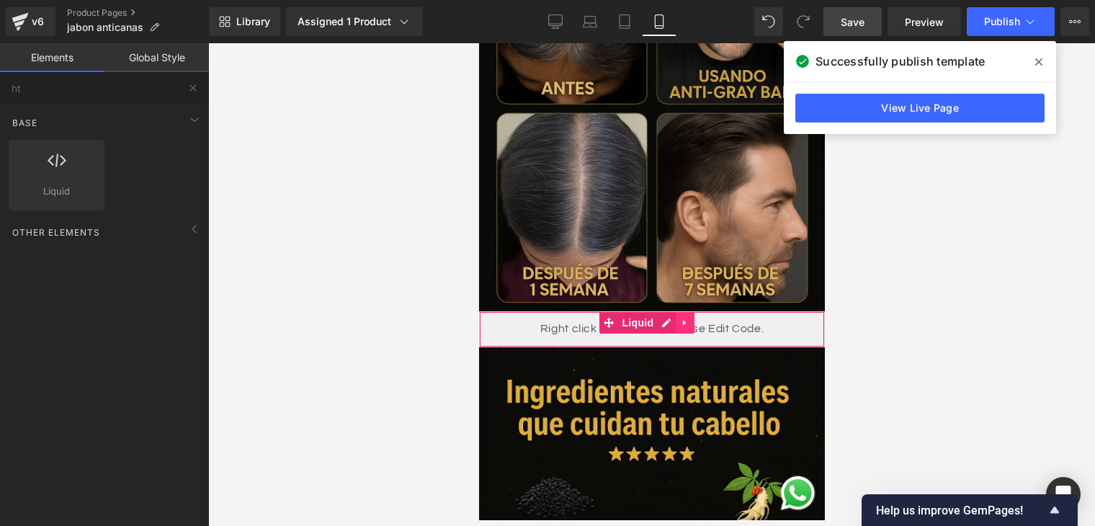
click at [683, 312] on link at bounding box center [684, 323] width 19 height 22
click at [698, 318] on icon at bounding box center [694, 323] width 10 height 10
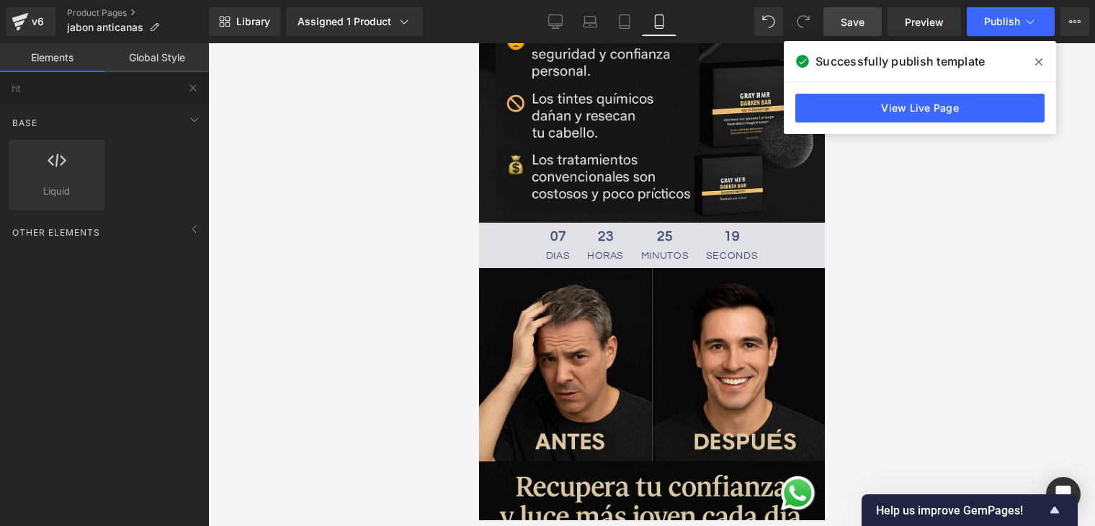
scroll to position [432, 0]
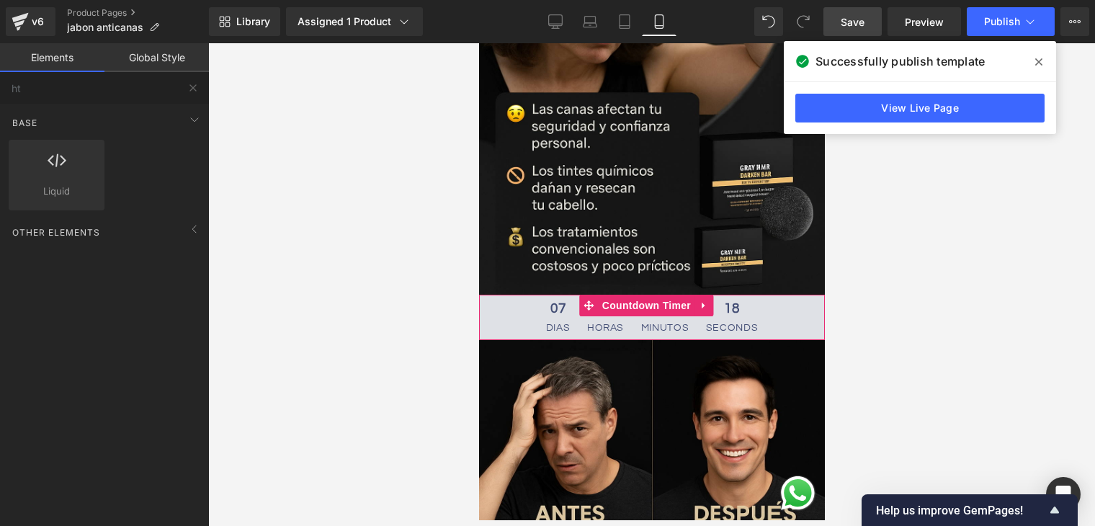
click at [765, 295] on div "07 [PERSON_NAME] 23 horas 25 minutos 18 Seconds" at bounding box center [652, 317] width 346 height 45
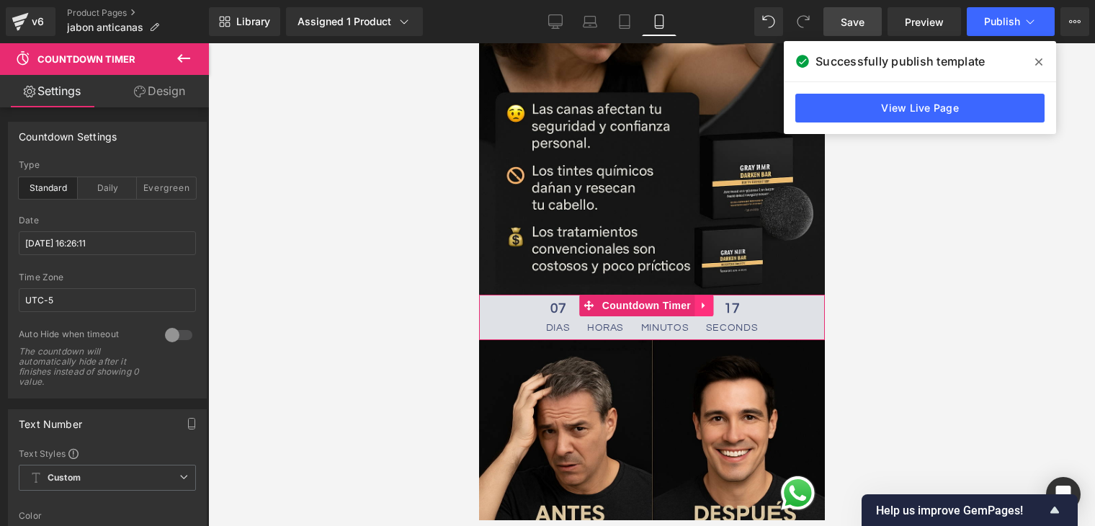
click at [708, 295] on link at bounding box center [703, 306] width 19 height 22
click at [718, 295] on link at bounding box center [712, 306] width 19 height 22
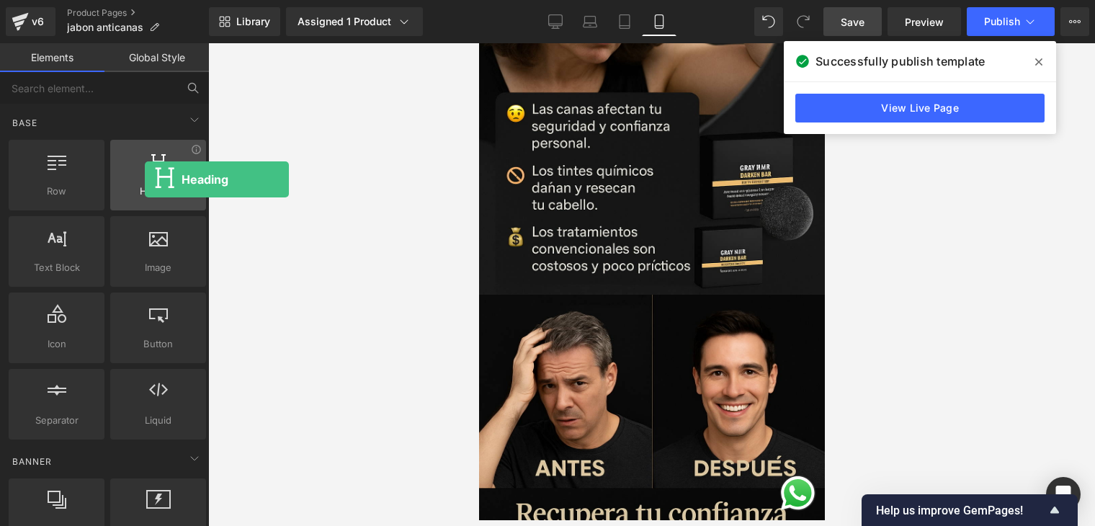
click at [145, 179] on div at bounding box center [158, 167] width 87 height 32
click at [154, 184] on span "Heading" at bounding box center [158, 191] width 87 height 15
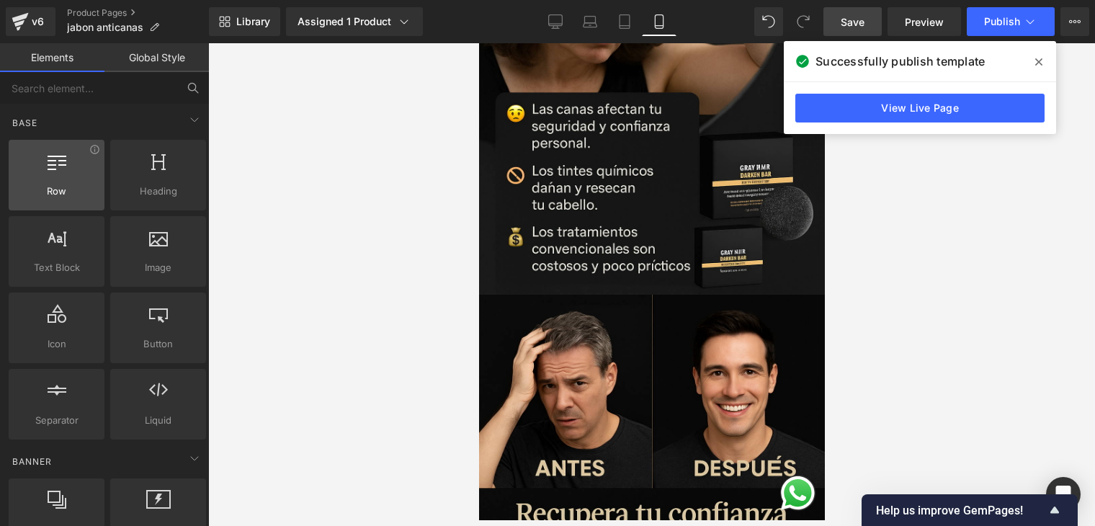
click at [81, 181] on div at bounding box center [56, 167] width 87 height 32
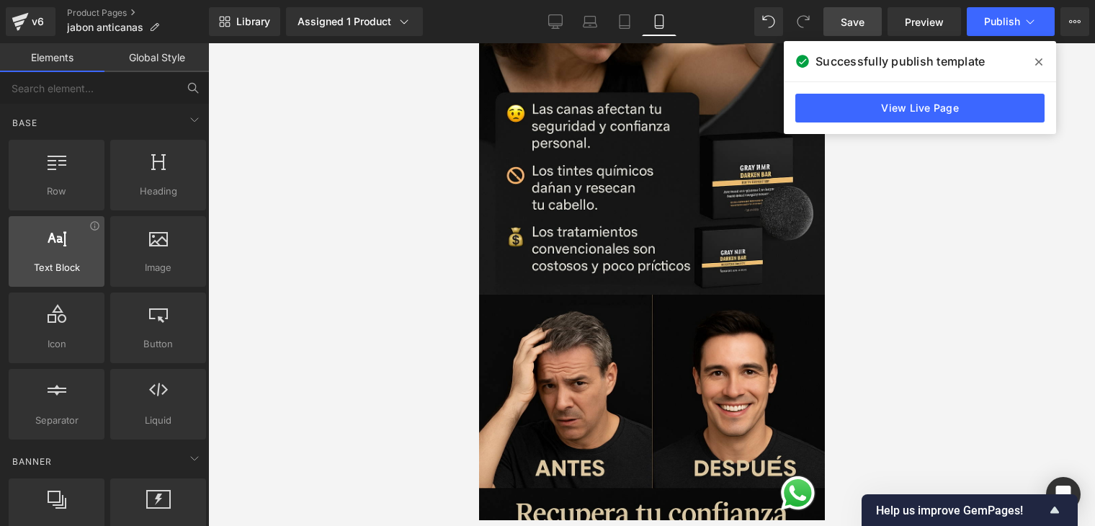
click at [74, 244] on div at bounding box center [56, 244] width 87 height 32
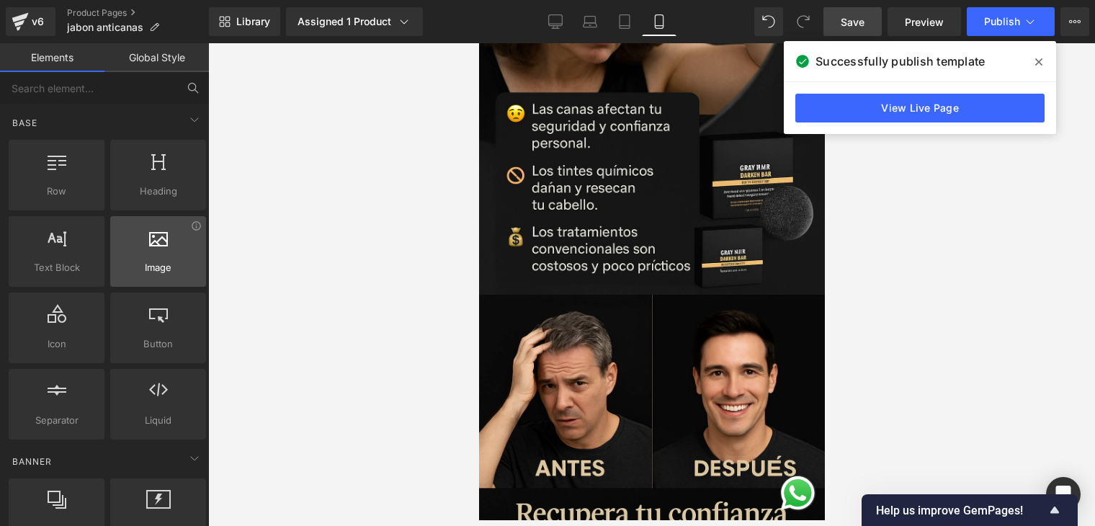
click at [149, 243] on icon at bounding box center [158, 237] width 19 height 19
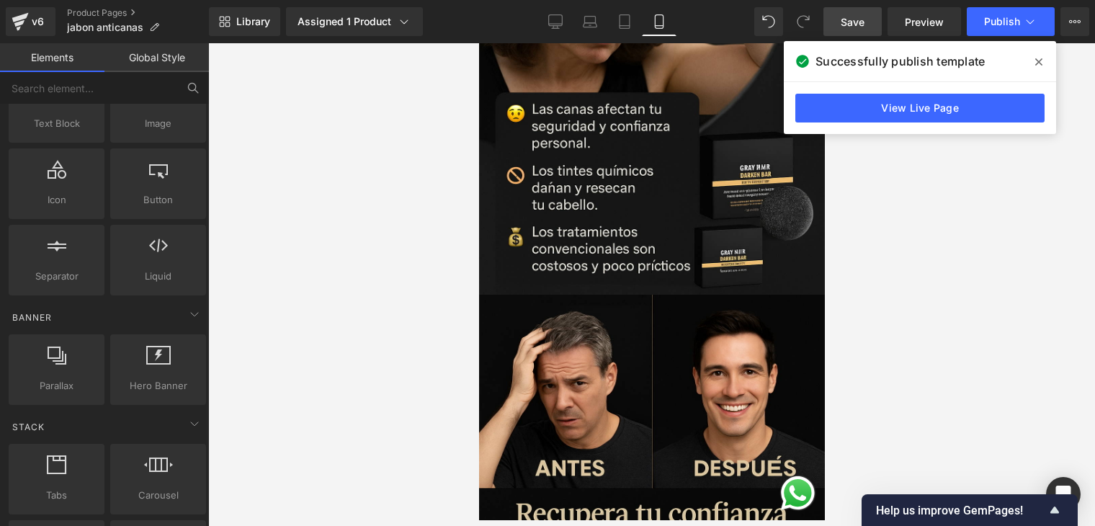
scroll to position [72, 0]
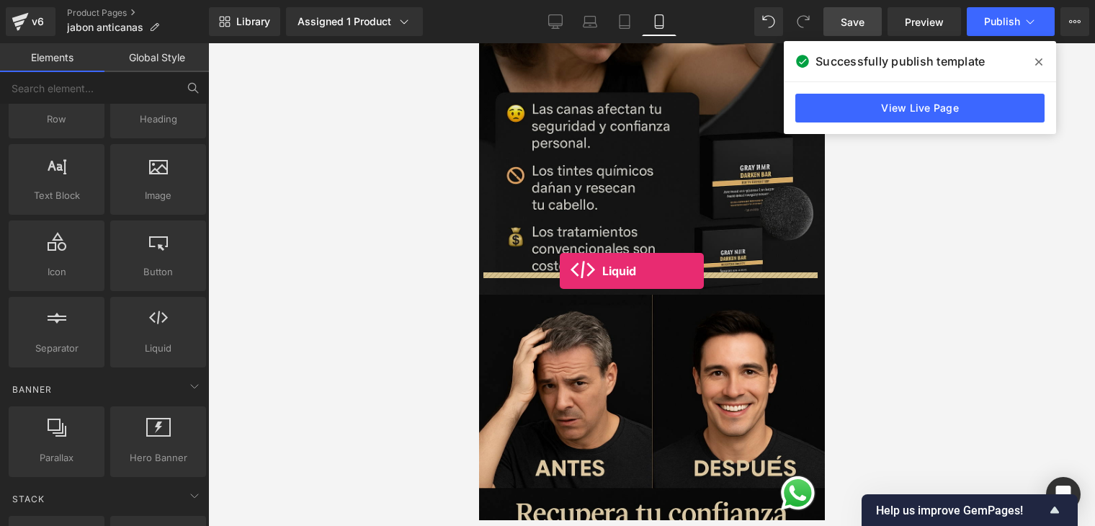
drag, startPoint x: 638, startPoint y: 370, endPoint x: 560, endPoint y: 272, distance: 125.6
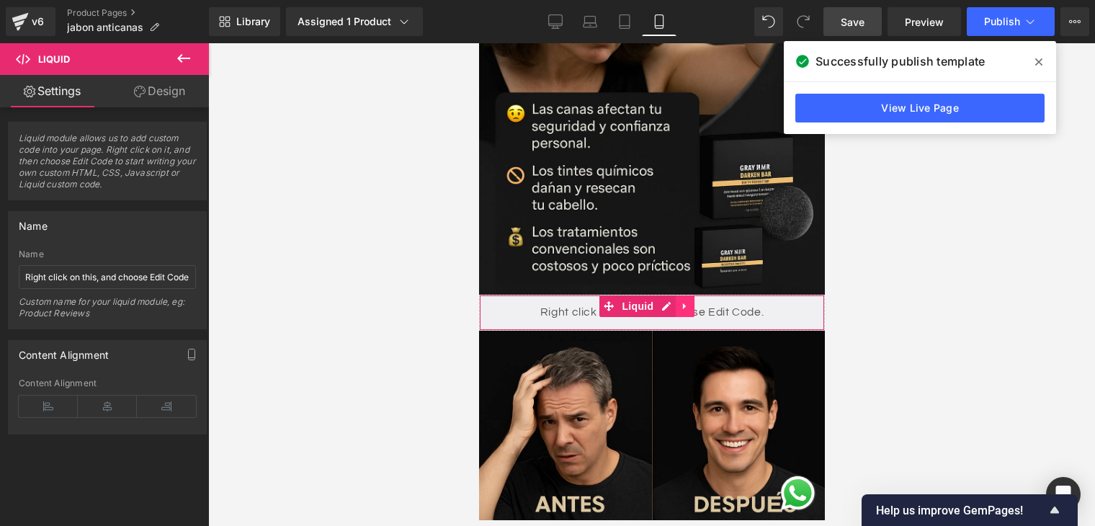
click at [692, 295] on link at bounding box center [684, 306] width 19 height 22
click at [697, 301] on icon at bounding box center [694, 306] width 10 height 10
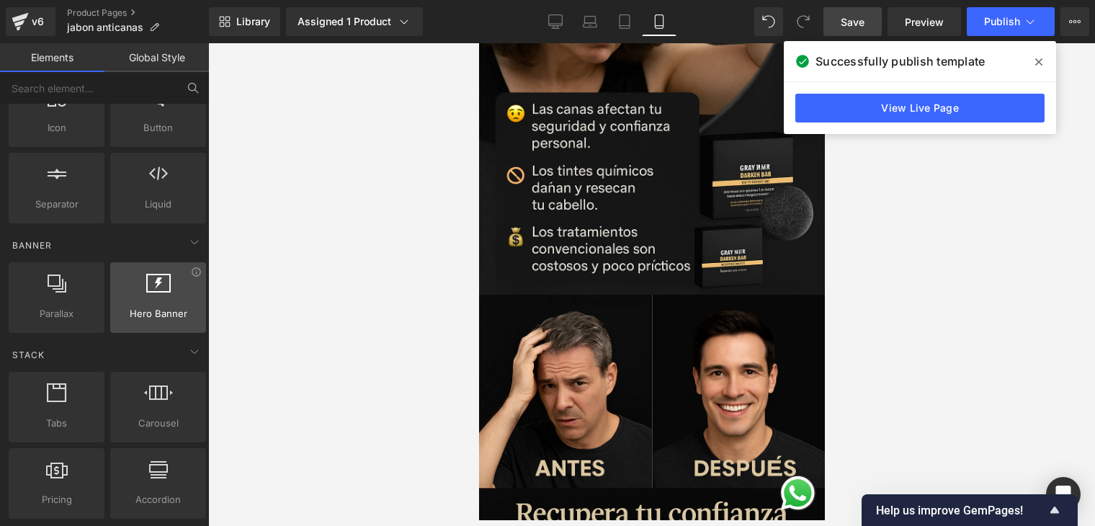
scroll to position [360, 0]
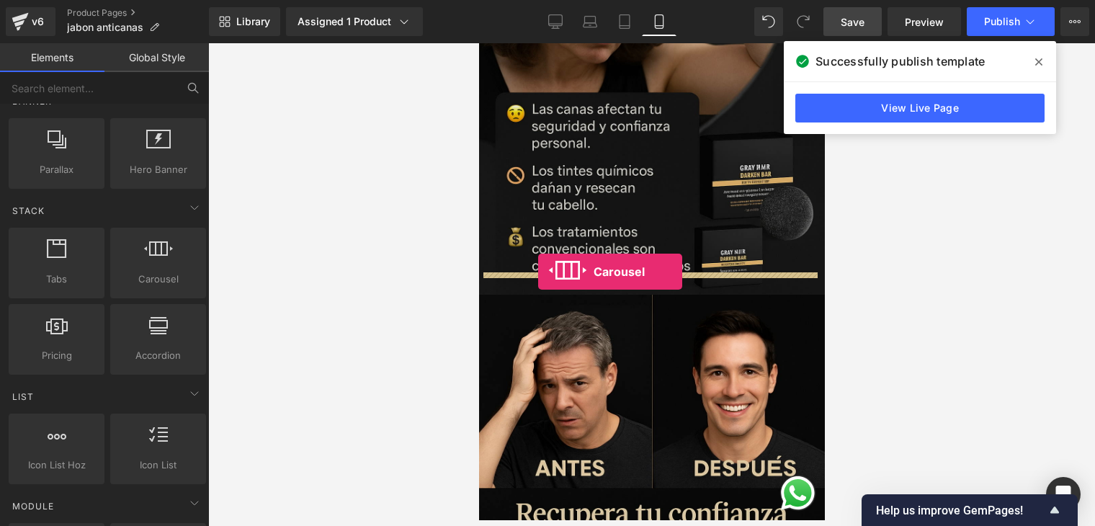
drag, startPoint x: 644, startPoint y: 321, endPoint x: 538, endPoint y: 272, distance: 117.4
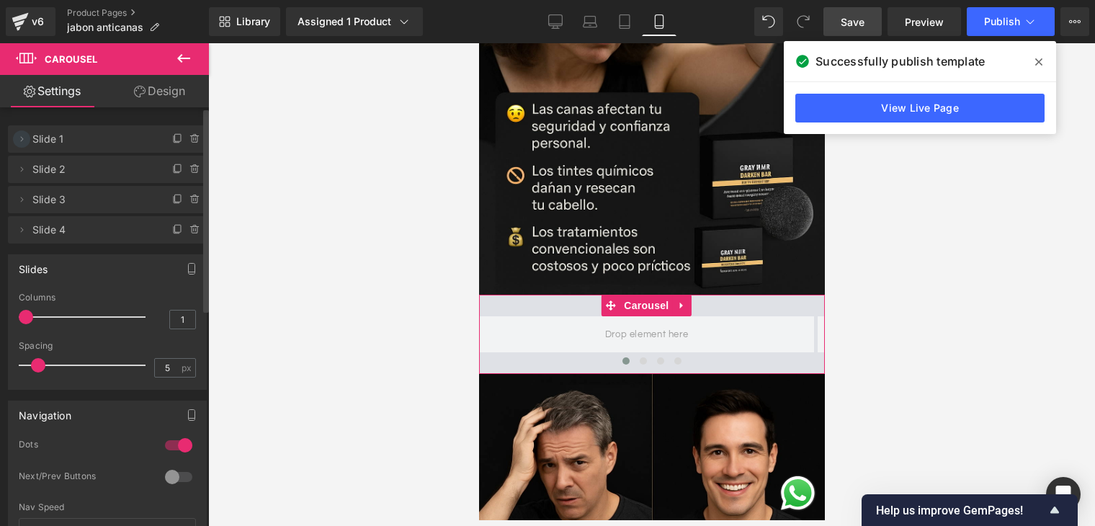
click at [25, 139] on icon at bounding box center [22, 139] width 12 height 12
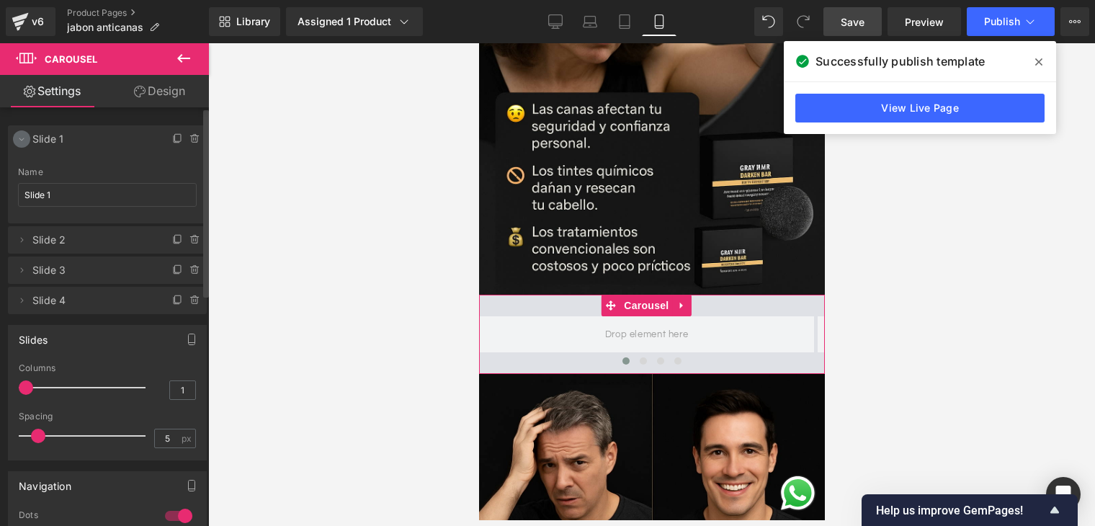
click at [23, 141] on icon at bounding box center [22, 139] width 12 height 12
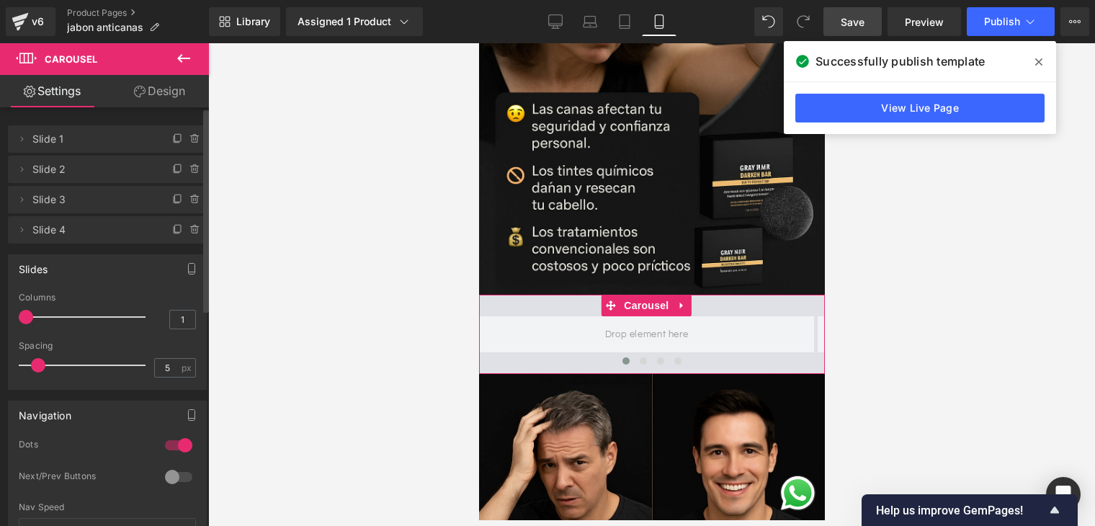
click at [86, 150] on span "Slide 1" at bounding box center [92, 138] width 121 height 27
click at [642, 295] on span "Carousel" at bounding box center [646, 306] width 52 height 22
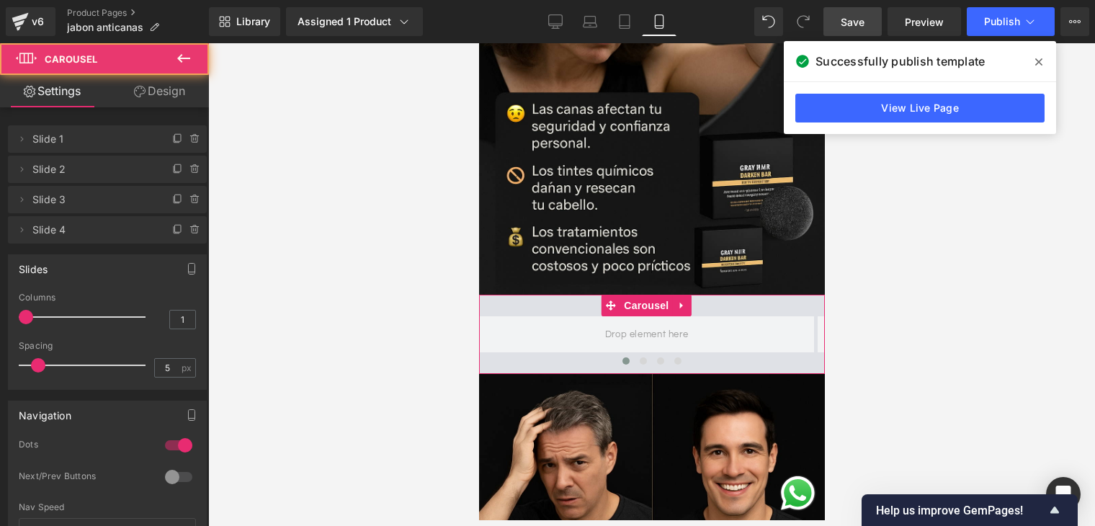
click at [689, 295] on link at bounding box center [681, 306] width 19 height 22
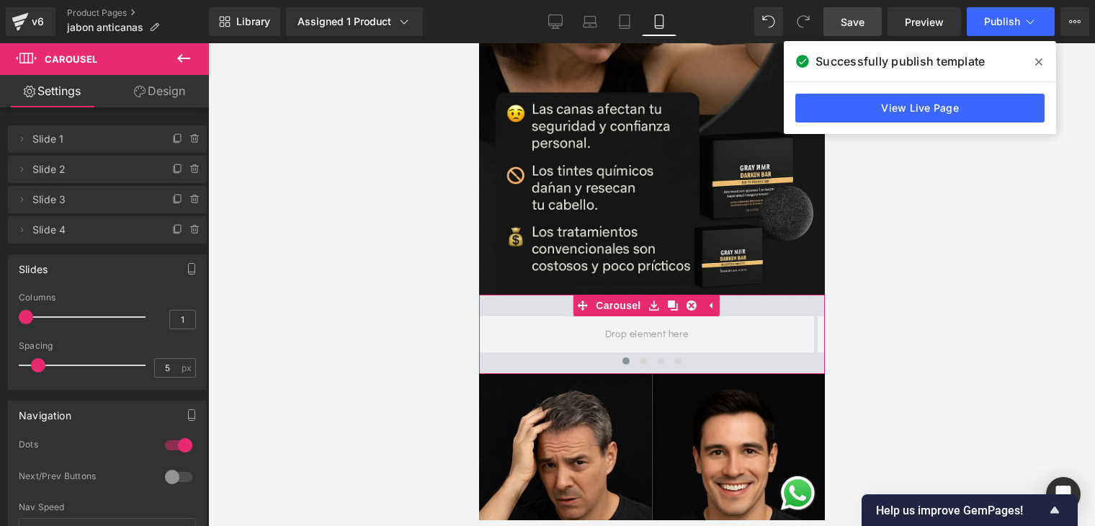
drag, startPoint x: 164, startPoint y: 94, endPoint x: 35, endPoint y: 81, distance: 129.7
click at [164, 94] on link "Design" at bounding box center [159, 91] width 104 height 32
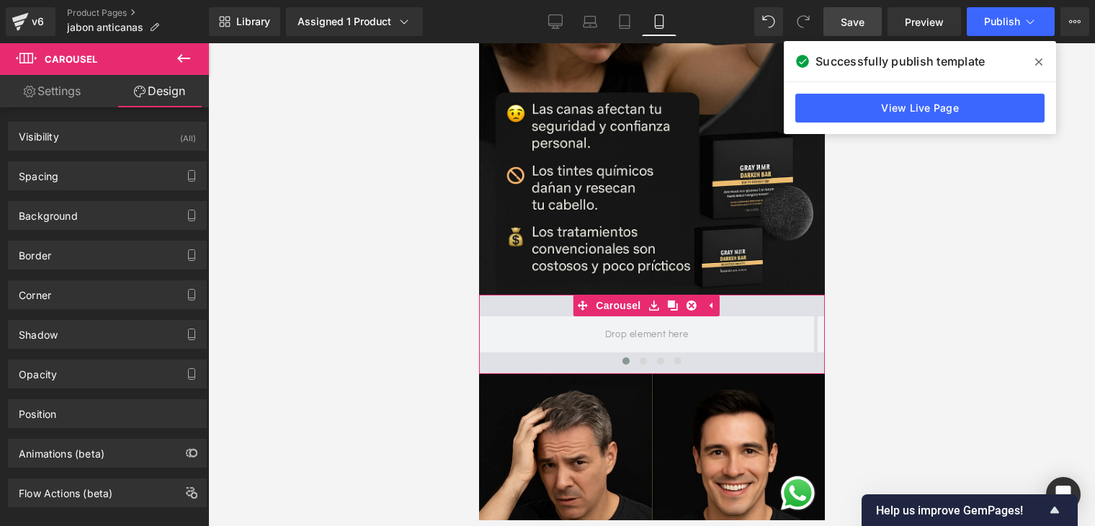
click at [35, 80] on link "Settings" at bounding box center [52, 91] width 104 height 32
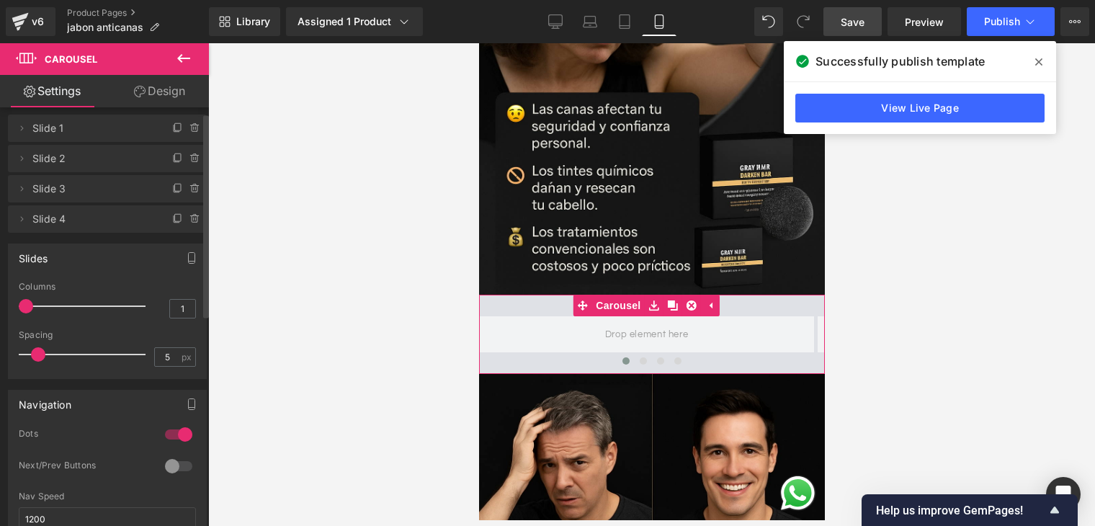
scroll to position [0, 0]
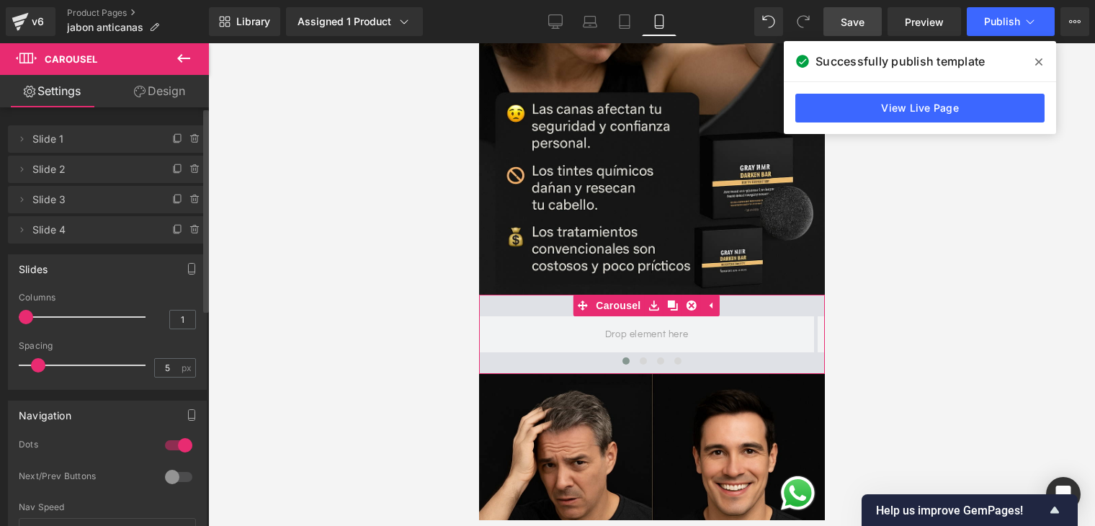
click at [73, 151] on span "Slide 1" at bounding box center [92, 138] width 121 height 27
click at [30, 145] on li "Delete Cancel Slide 1 Slide 1 Name Slide 1" at bounding box center [107, 138] width 199 height 27
click at [18, 134] on icon at bounding box center [22, 139] width 12 height 12
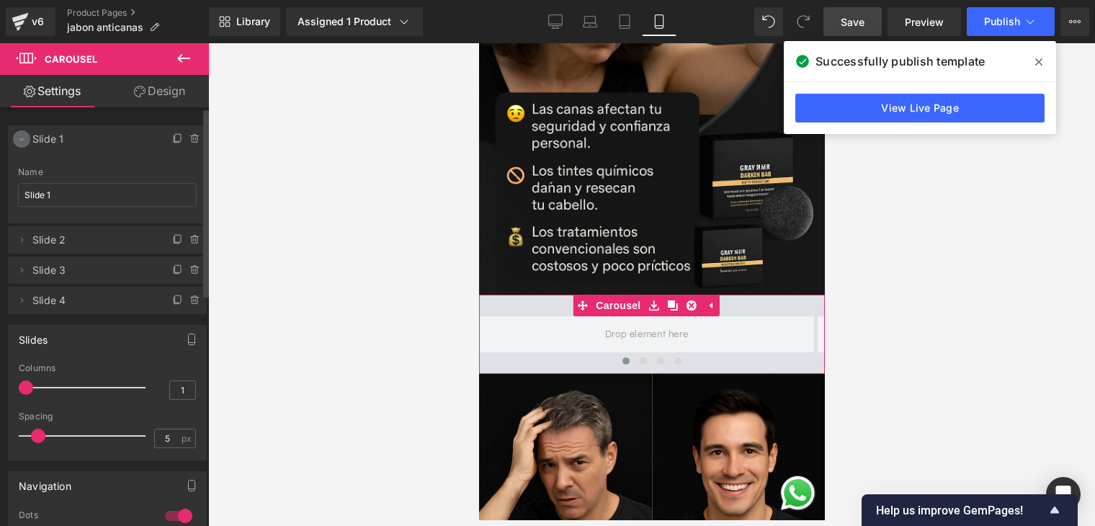
click at [24, 136] on icon at bounding box center [22, 139] width 12 height 12
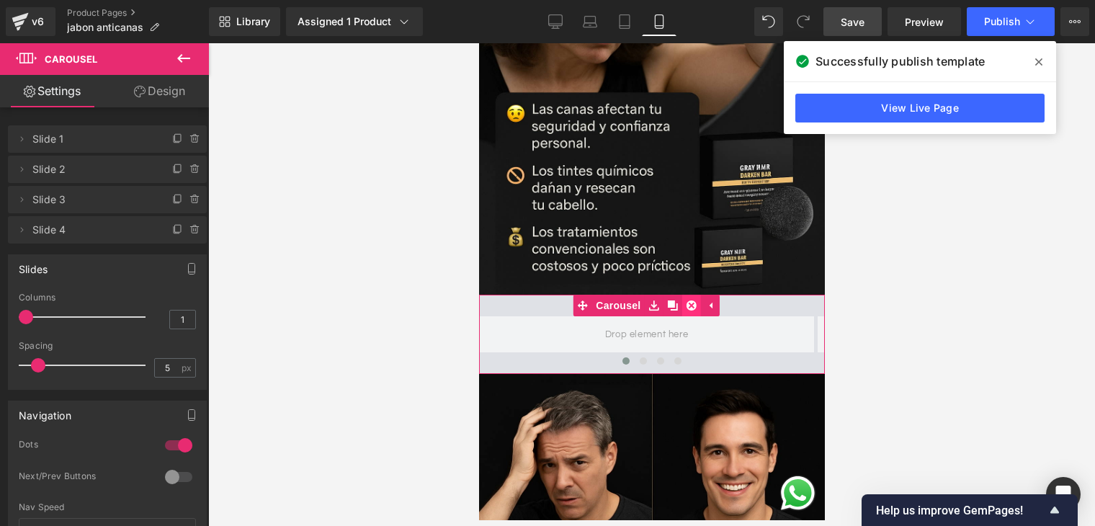
click at [690, 301] on icon at bounding box center [691, 306] width 10 height 10
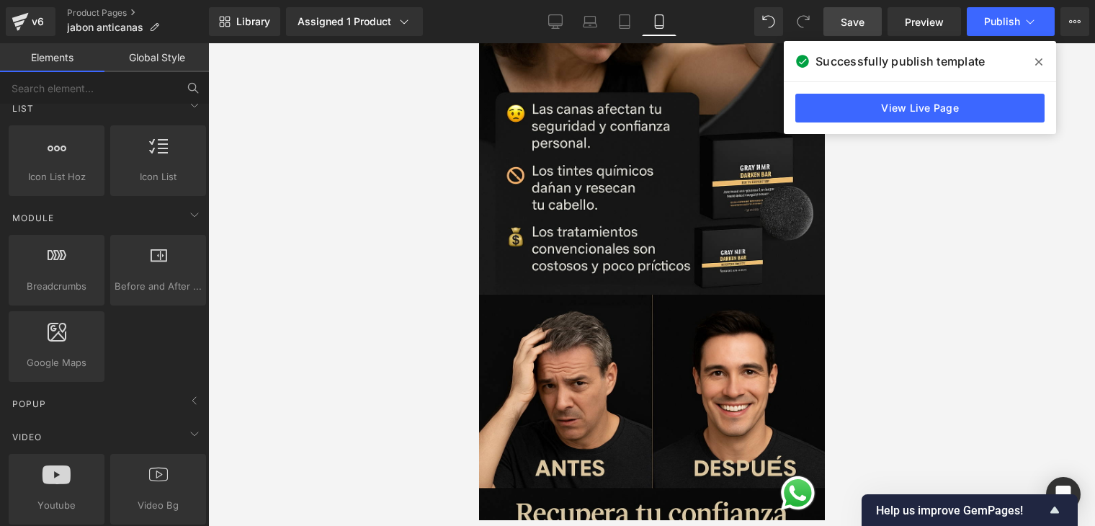
scroll to position [577, 0]
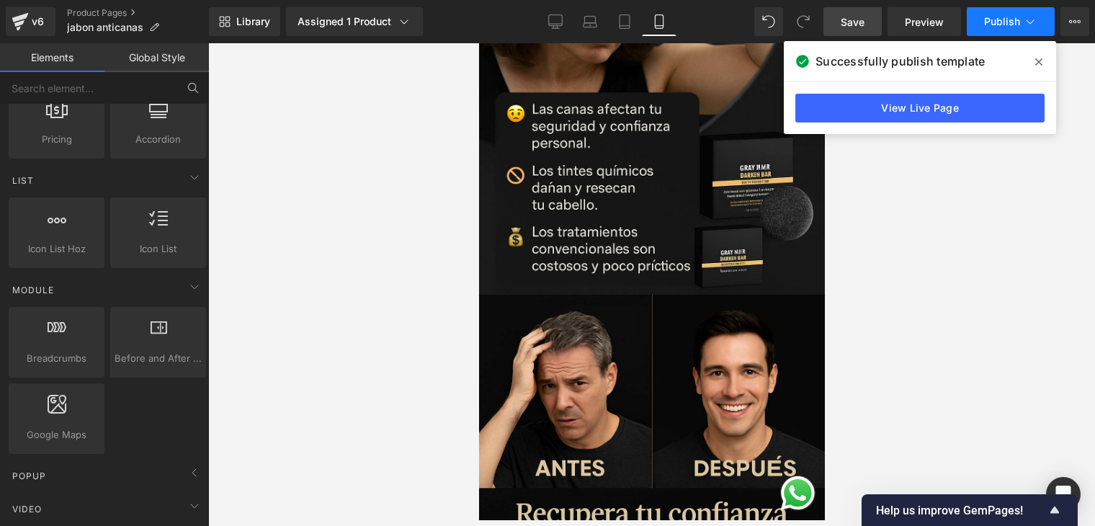
click at [1005, 22] on span "Publish" at bounding box center [1002, 22] width 36 height 12
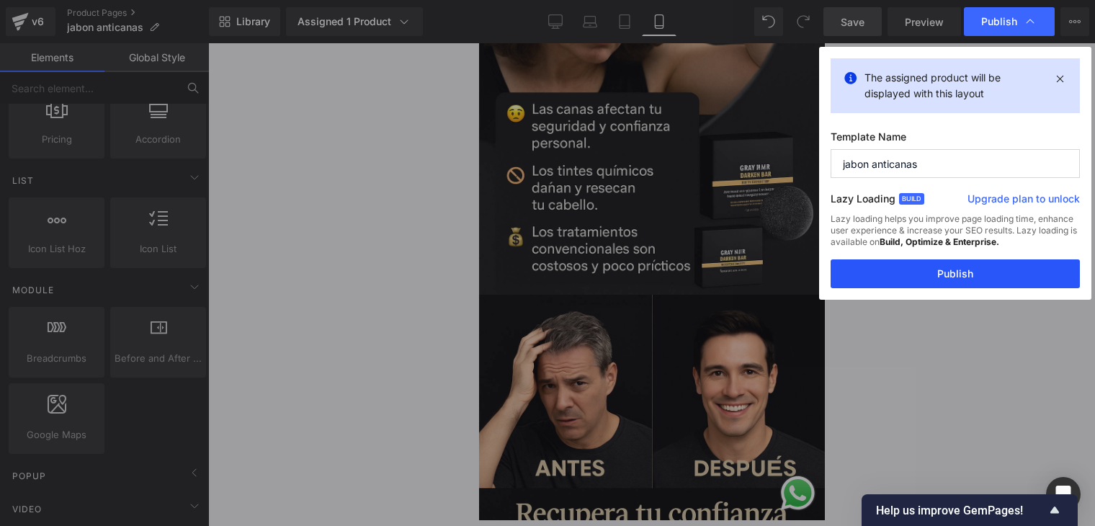
click at [997, 266] on button "Publish" at bounding box center [955, 273] width 249 height 29
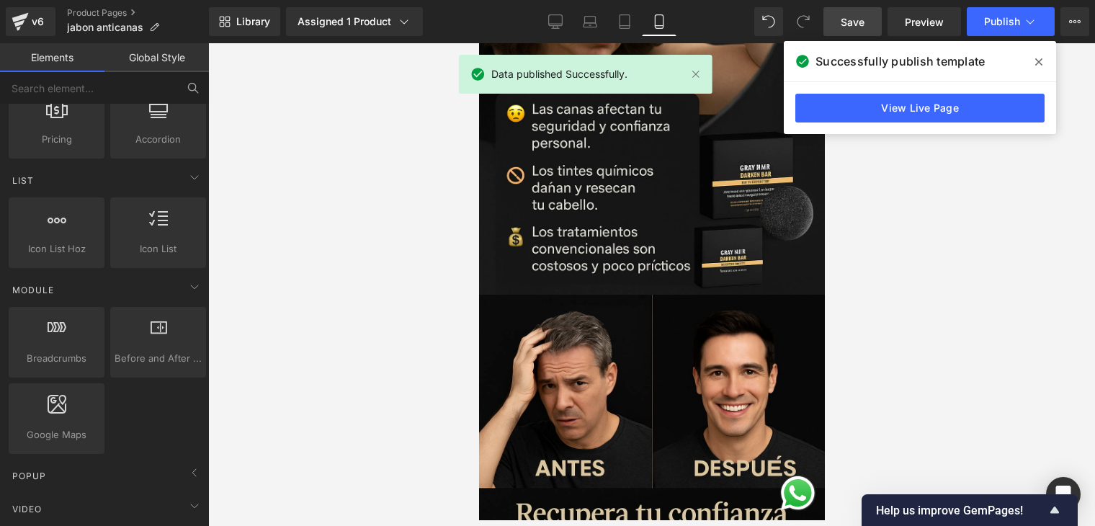
click at [1036, 61] on icon at bounding box center [1039, 62] width 7 height 12
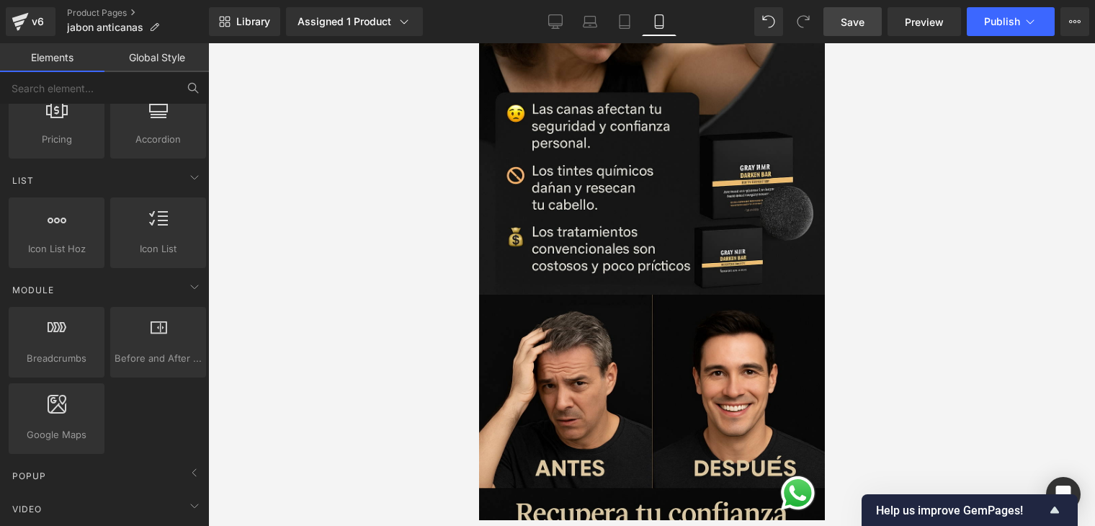
scroll to position [0, 0]
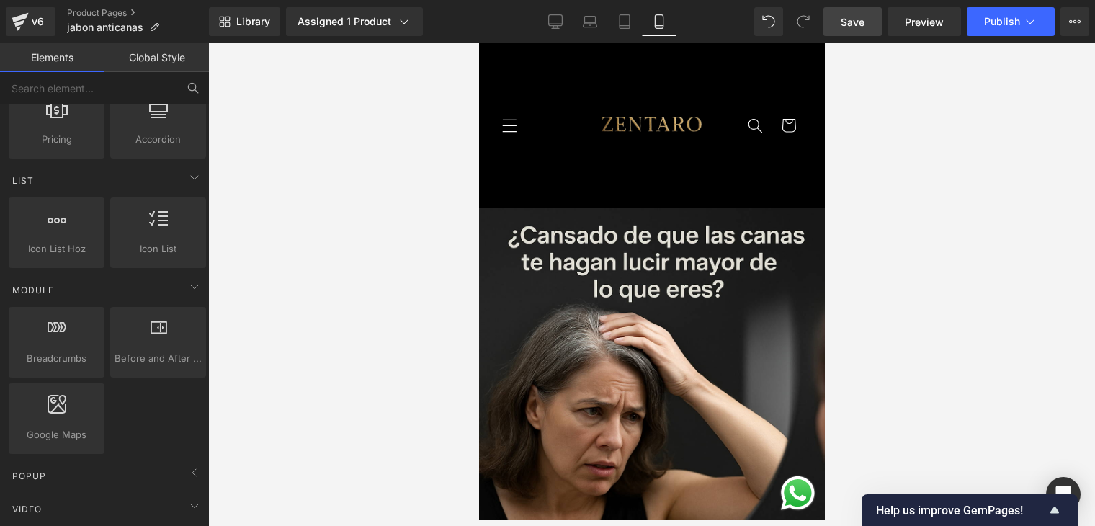
click at [667, 115] on img at bounding box center [651, 125] width 139 height 139
click at [1078, 20] on icon at bounding box center [1075, 22] width 12 height 12
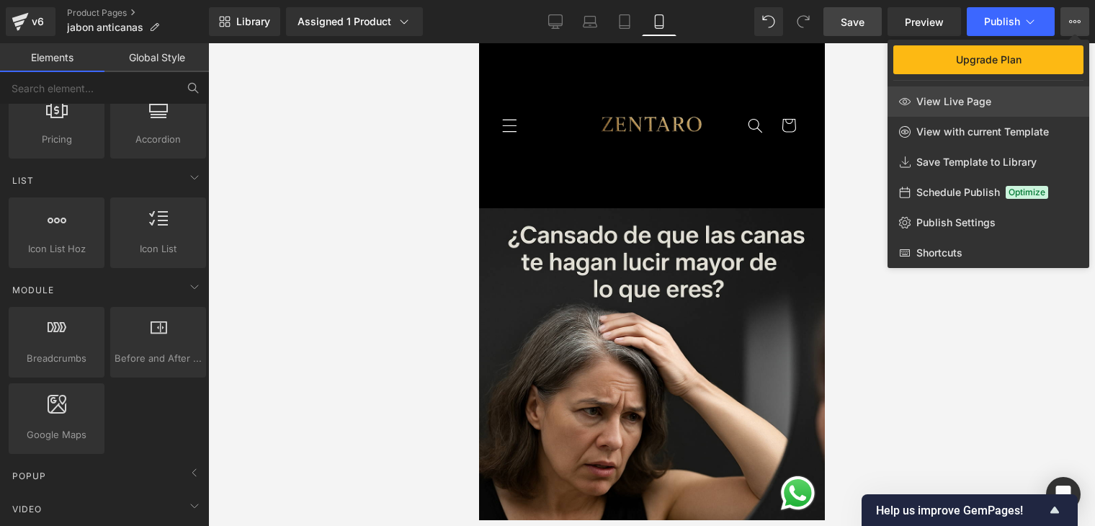
click at [974, 104] on span "View Live Page" at bounding box center [954, 101] width 75 height 13
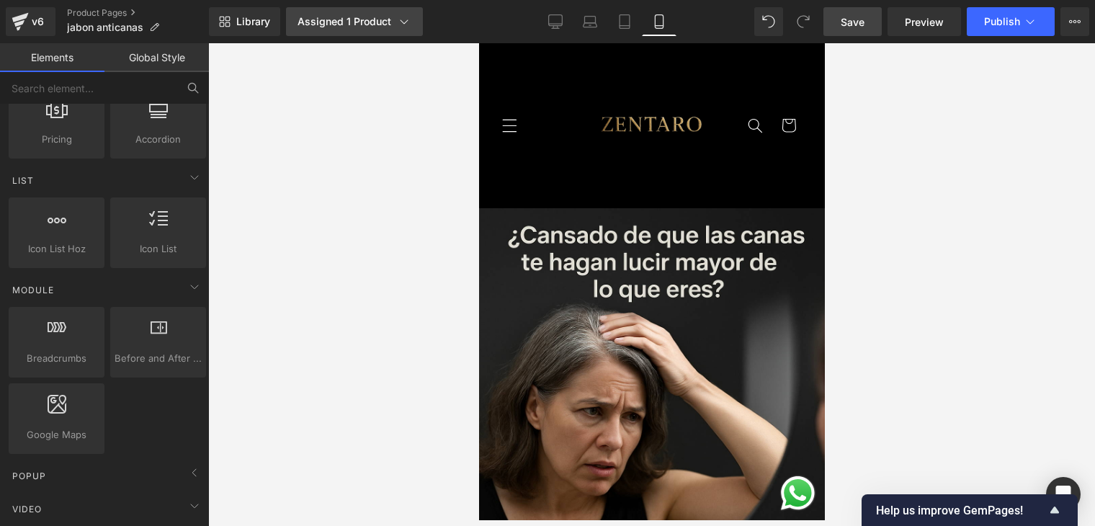
click at [412, 22] on link "Assigned 1 Product" at bounding box center [354, 21] width 137 height 29
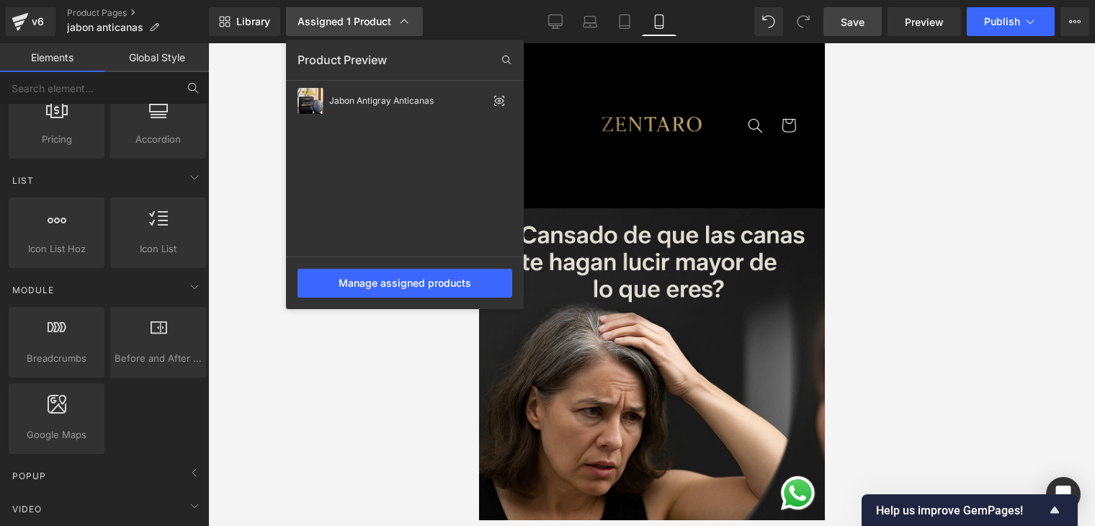
click at [412, 22] on link "Assigned 1 Product" at bounding box center [354, 21] width 137 height 29
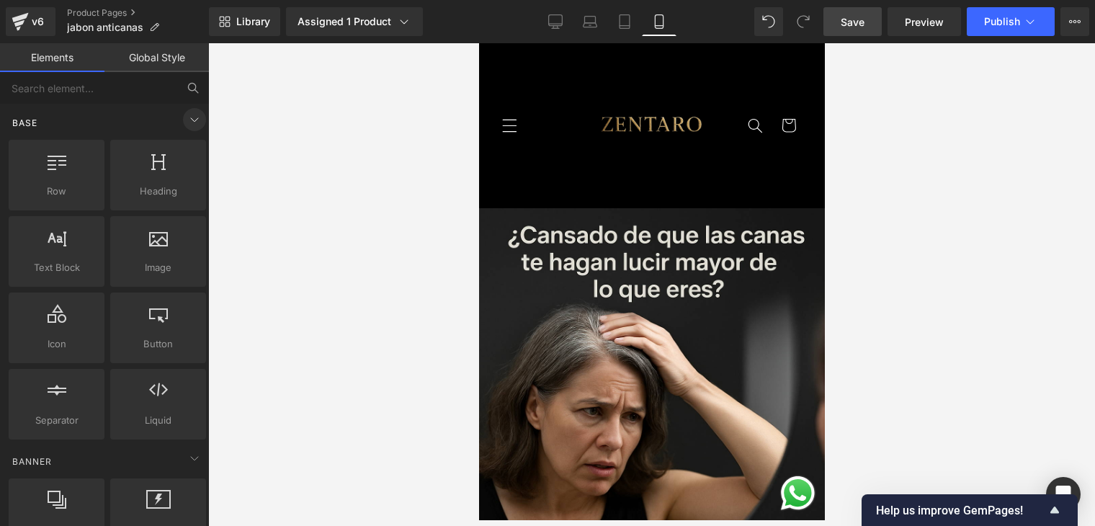
click at [195, 124] on icon at bounding box center [194, 119] width 17 height 17
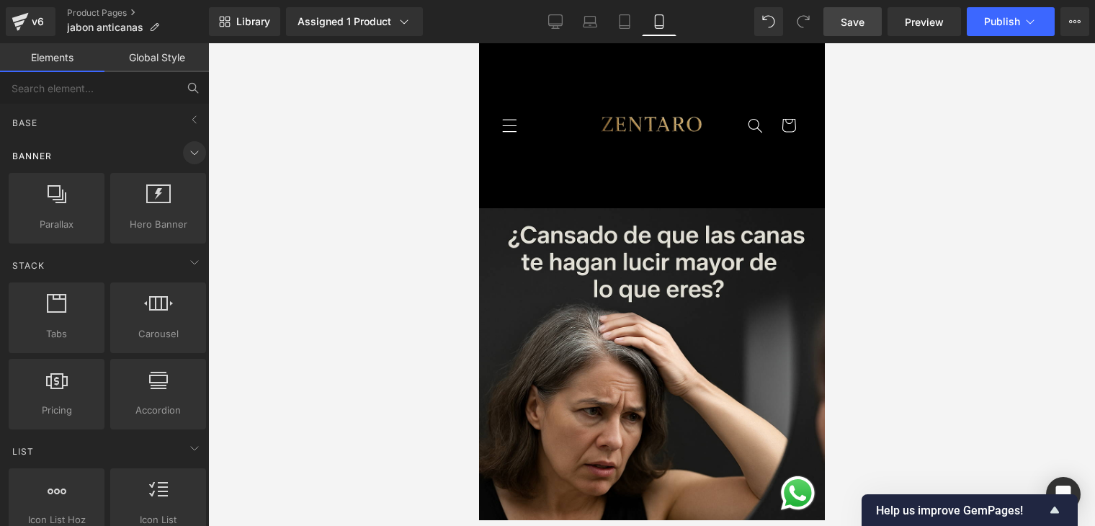
click at [192, 152] on icon at bounding box center [194, 152] width 17 height 17
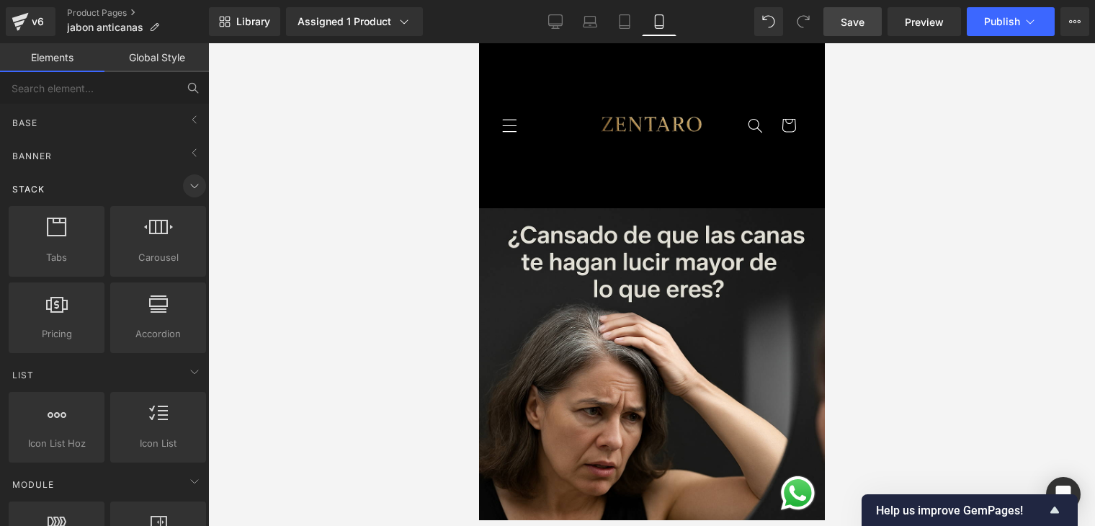
click at [190, 182] on icon at bounding box center [194, 185] width 17 height 17
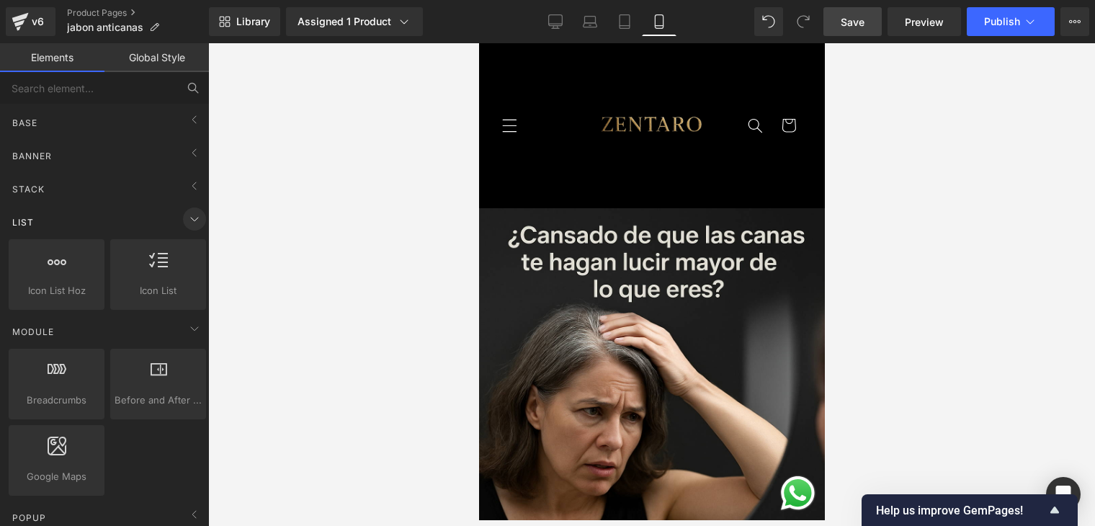
click at [188, 216] on icon at bounding box center [194, 218] width 17 height 17
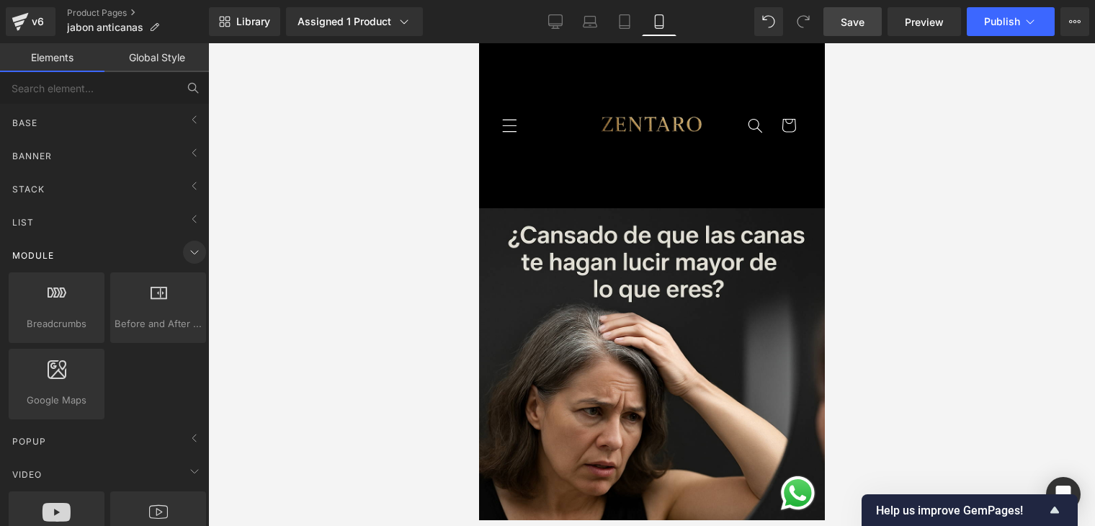
click at [187, 248] on icon at bounding box center [194, 252] width 17 height 17
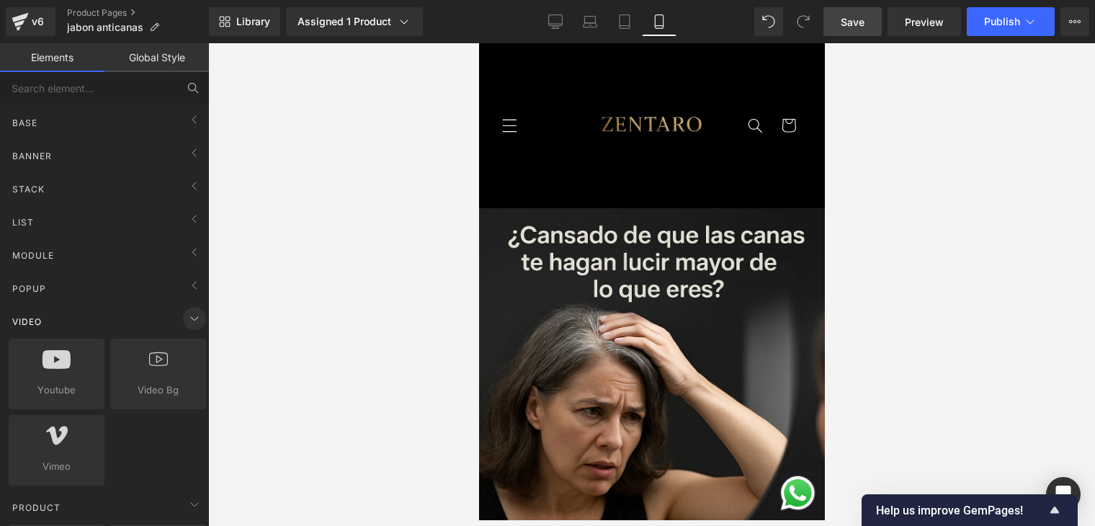
click at [186, 316] on icon at bounding box center [194, 318] width 17 height 17
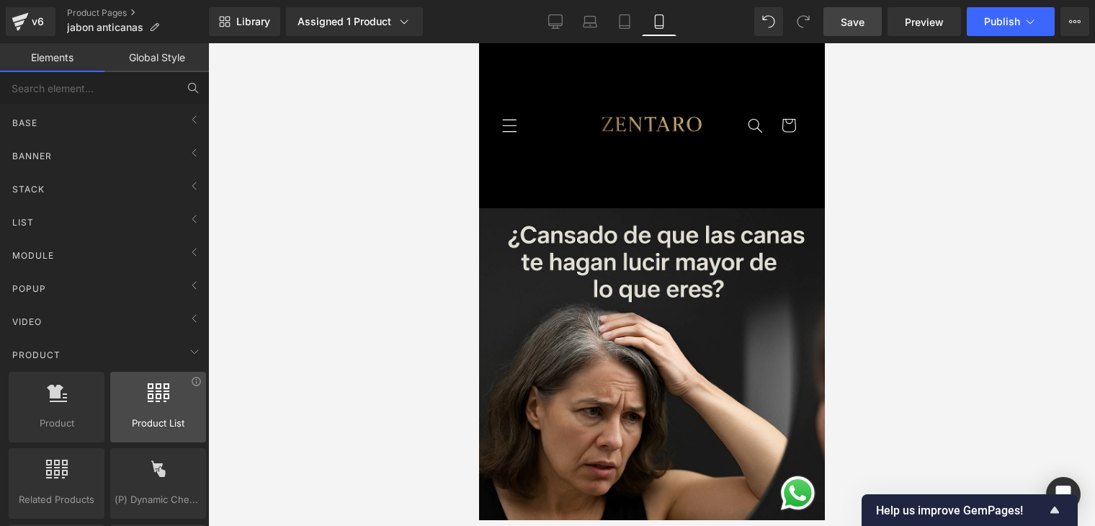
scroll to position [72, 0]
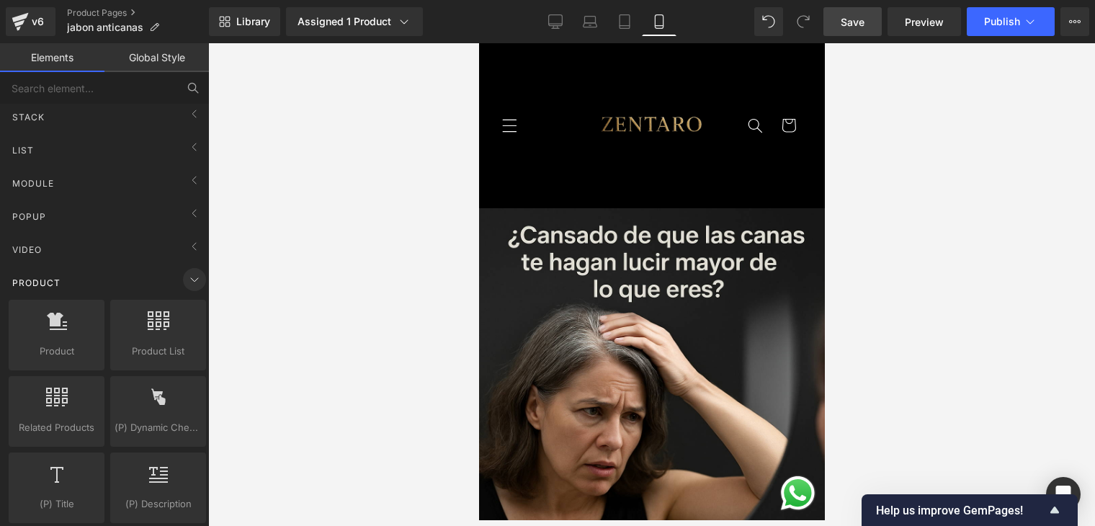
click at [187, 277] on icon at bounding box center [194, 279] width 17 height 17
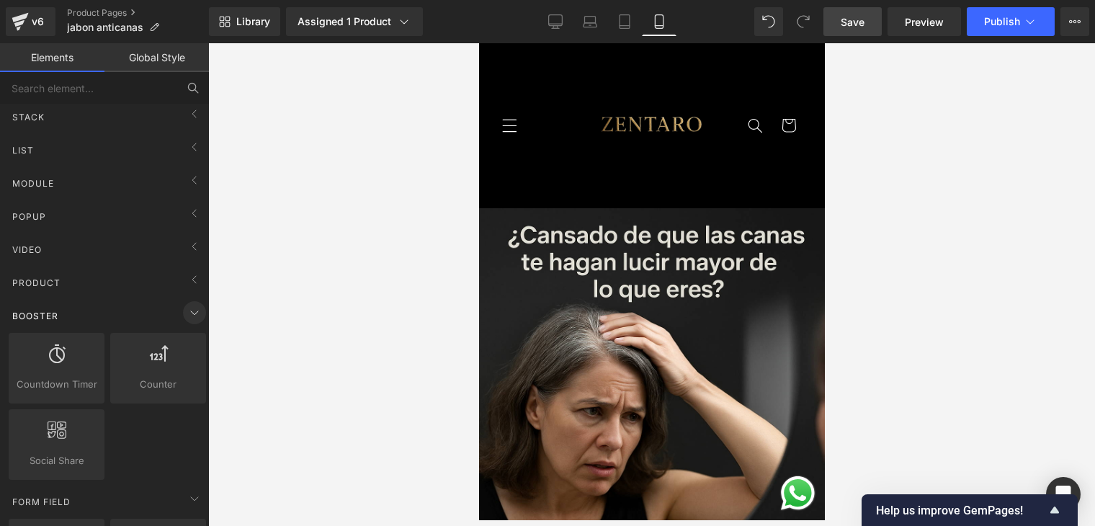
click at [186, 308] on icon at bounding box center [194, 312] width 17 height 17
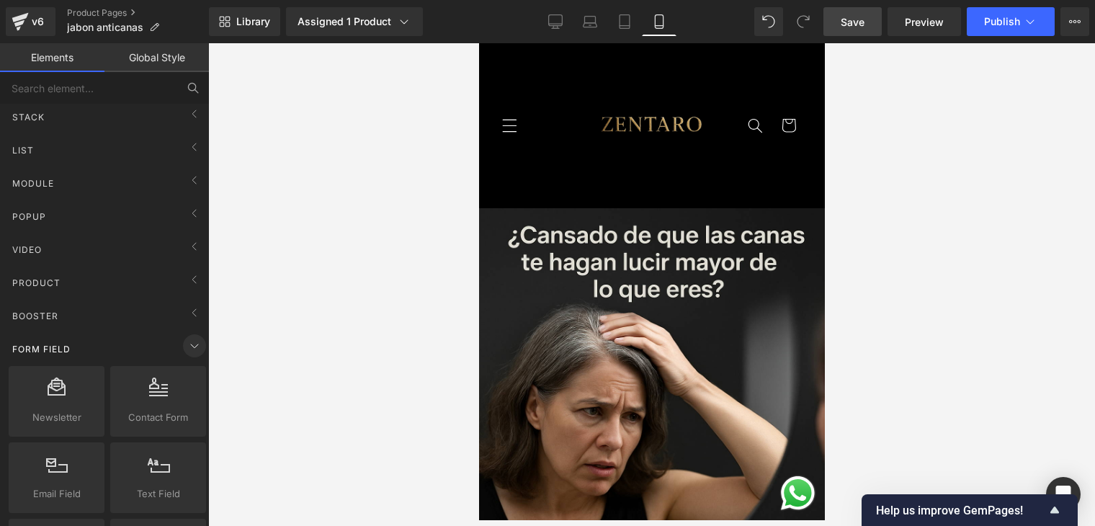
click at [191, 344] on icon at bounding box center [194, 346] width 7 height 4
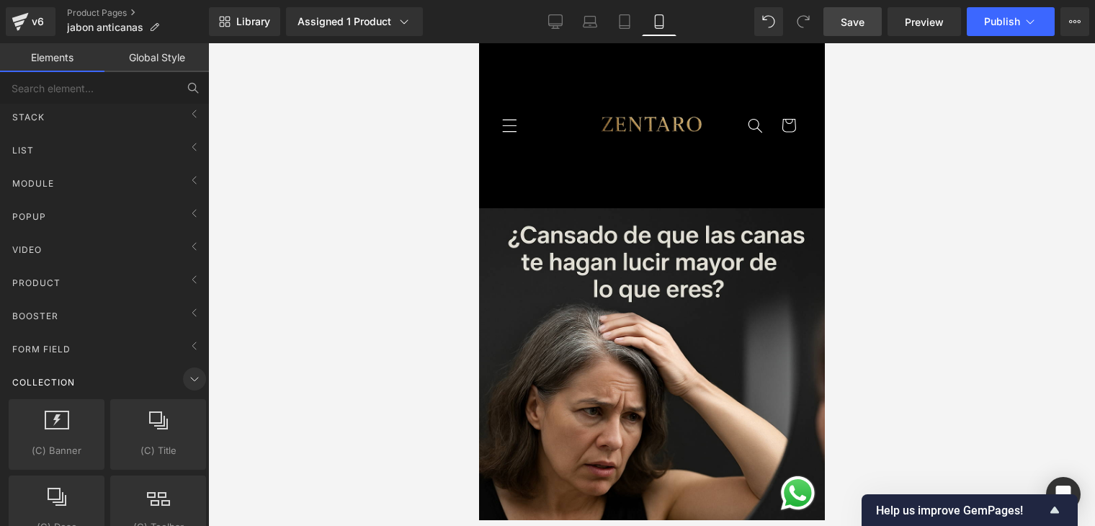
click at [192, 378] on icon at bounding box center [194, 378] width 17 height 17
click at [188, 410] on icon at bounding box center [194, 412] width 17 height 17
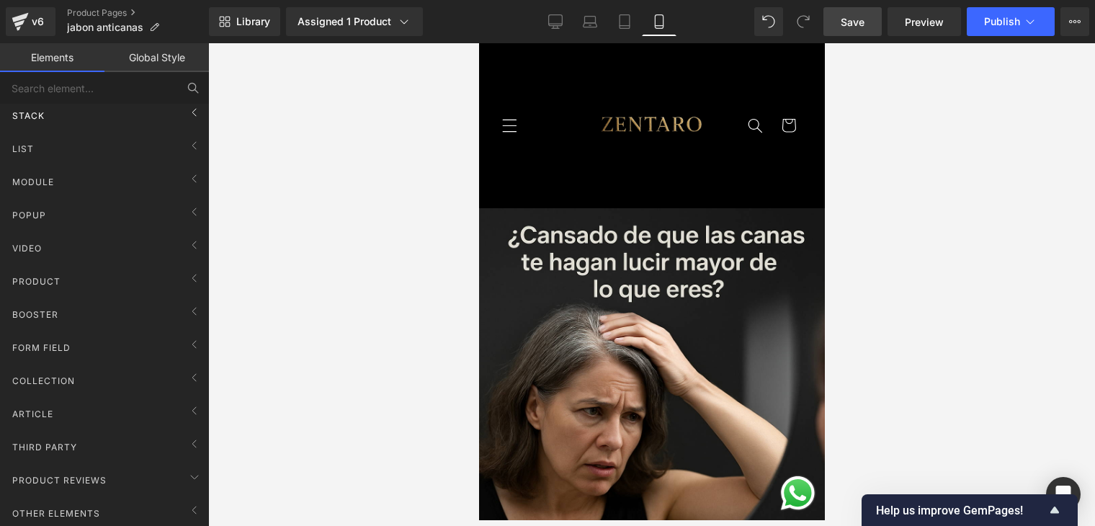
scroll to position [0, 0]
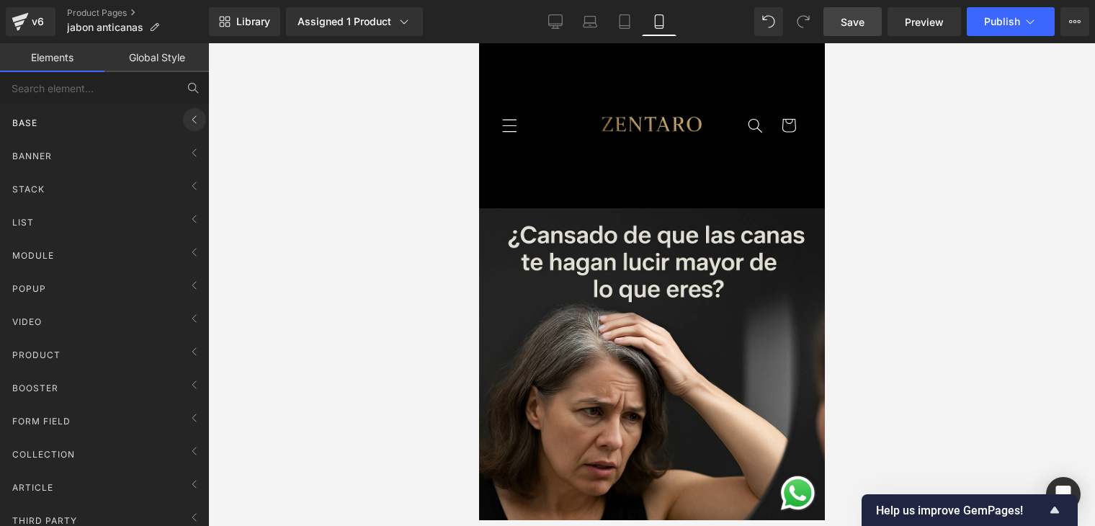
click at [183, 118] on span at bounding box center [194, 119] width 23 height 23
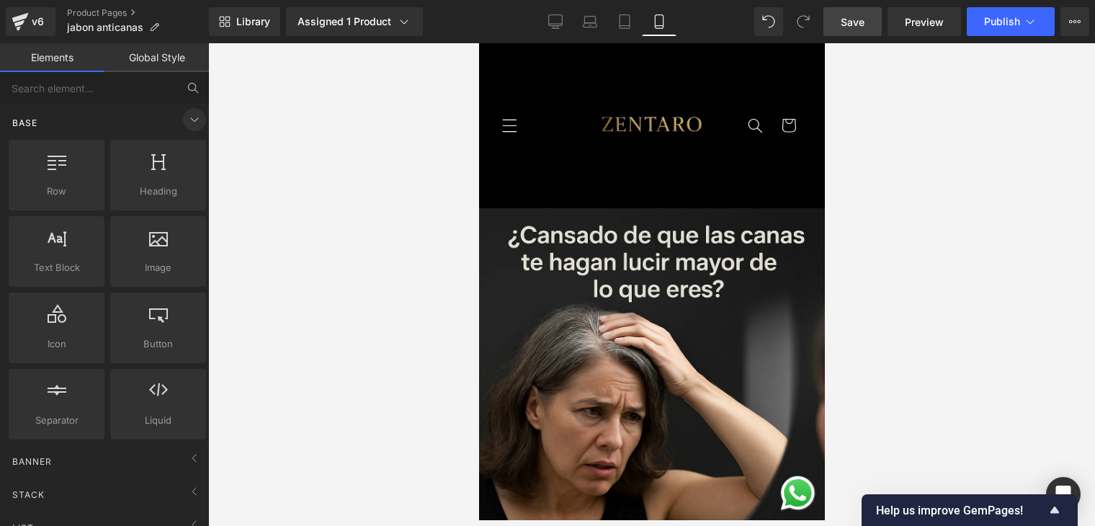
click at [187, 113] on icon at bounding box center [194, 119] width 17 height 17
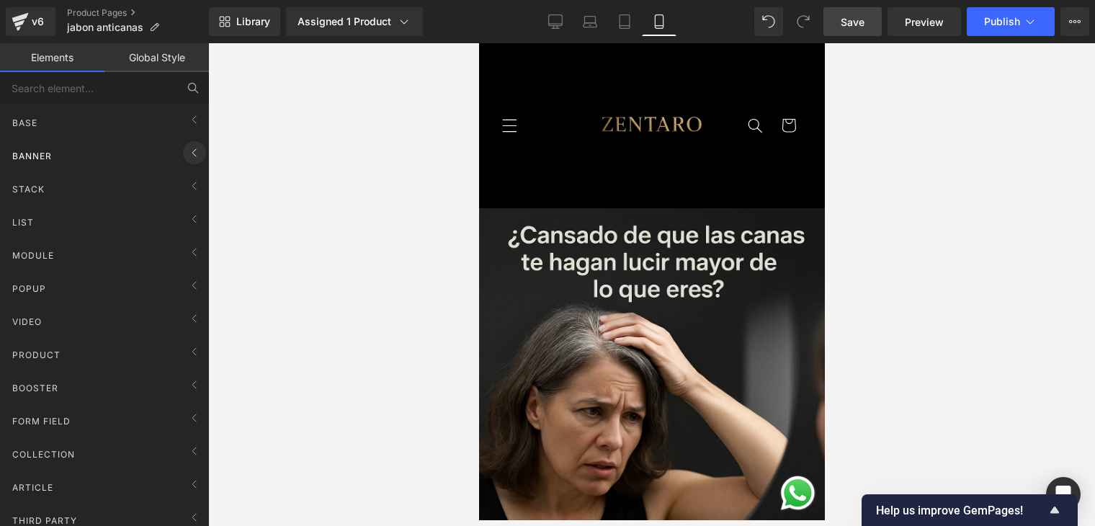
click at [192, 151] on icon at bounding box center [194, 152] width 17 height 17
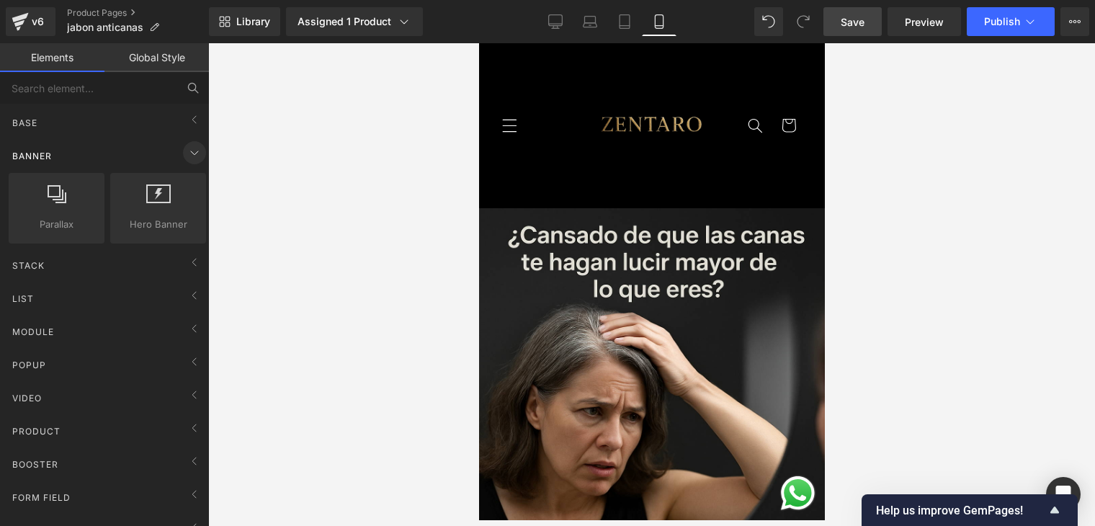
click at [192, 151] on icon at bounding box center [194, 153] width 7 height 4
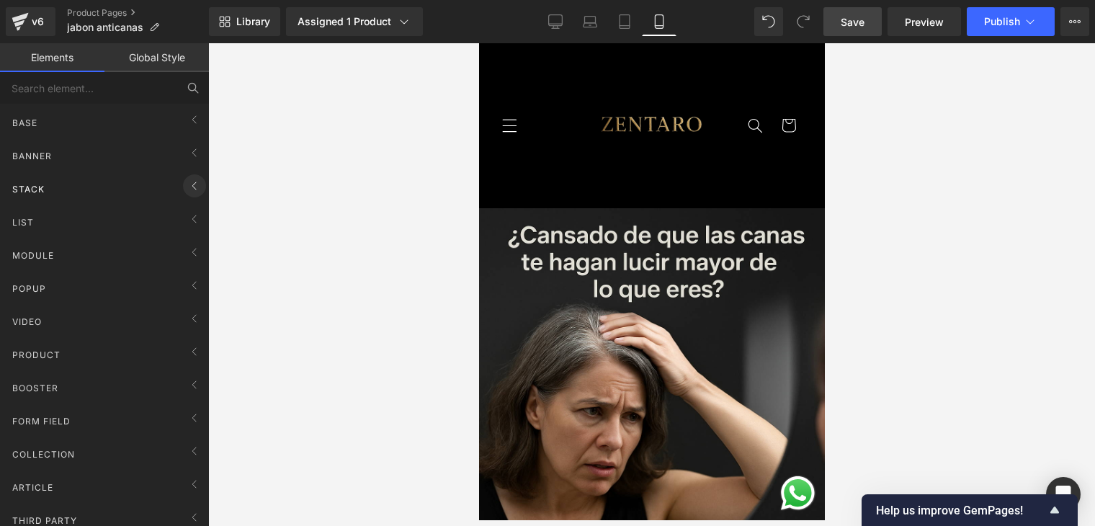
click at [187, 187] on icon at bounding box center [194, 185] width 17 height 17
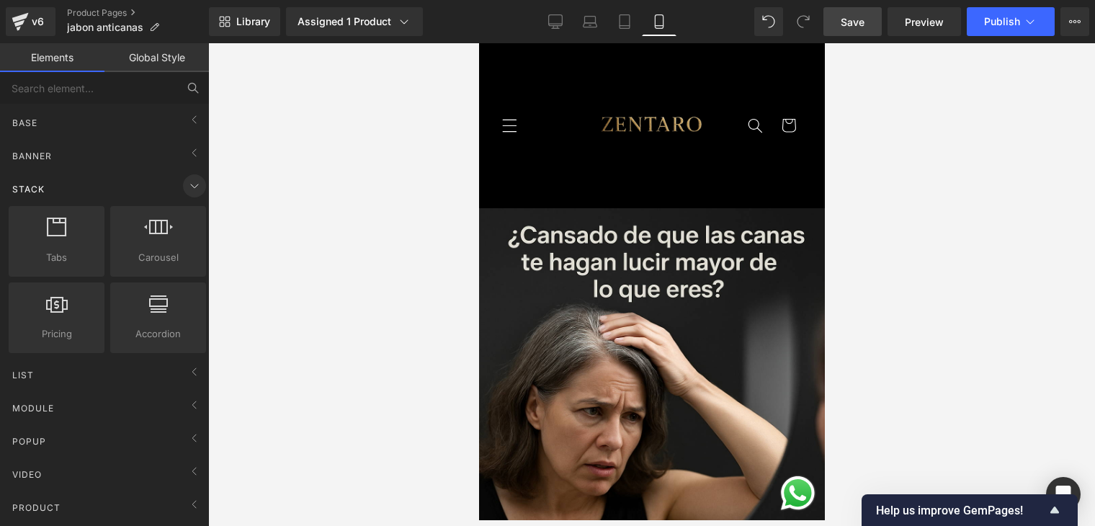
click at [187, 187] on icon at bounding box center [194, 185] width 17 height 17
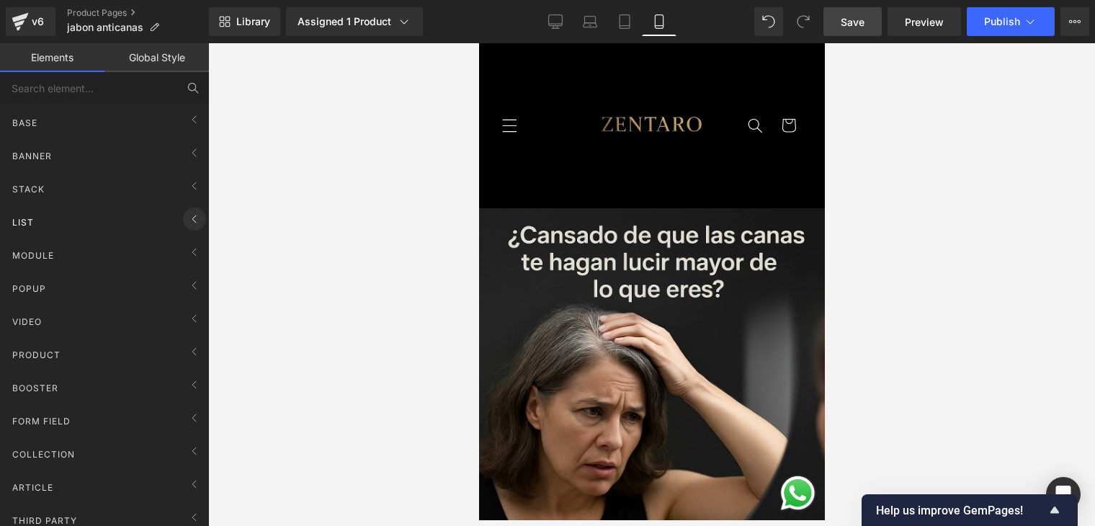
click at [186, 221] on icon at bounding box center [194, 218] width 17 height 17
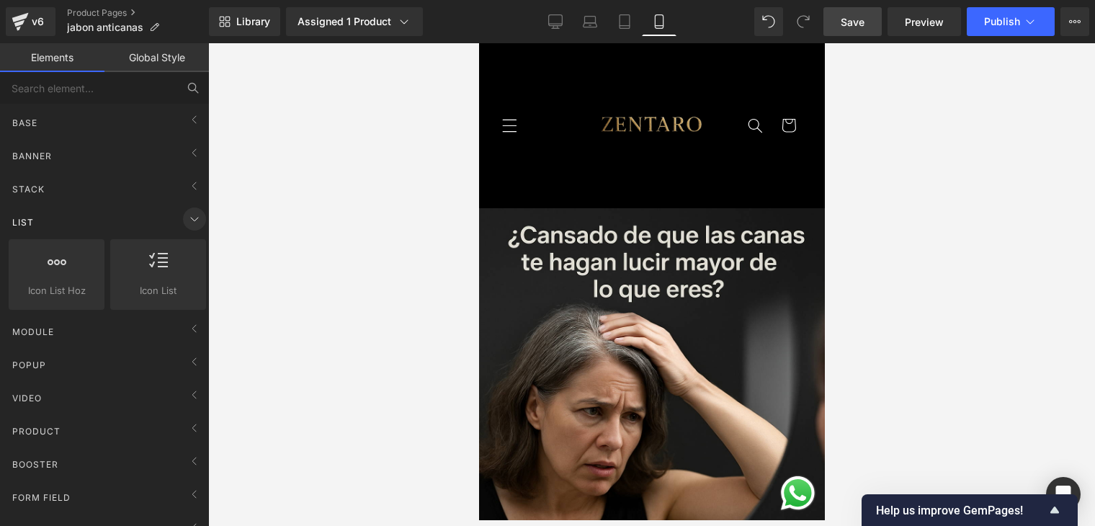
click at [186, 221] on icon at bounding box center [194, 218] width 17 height 17
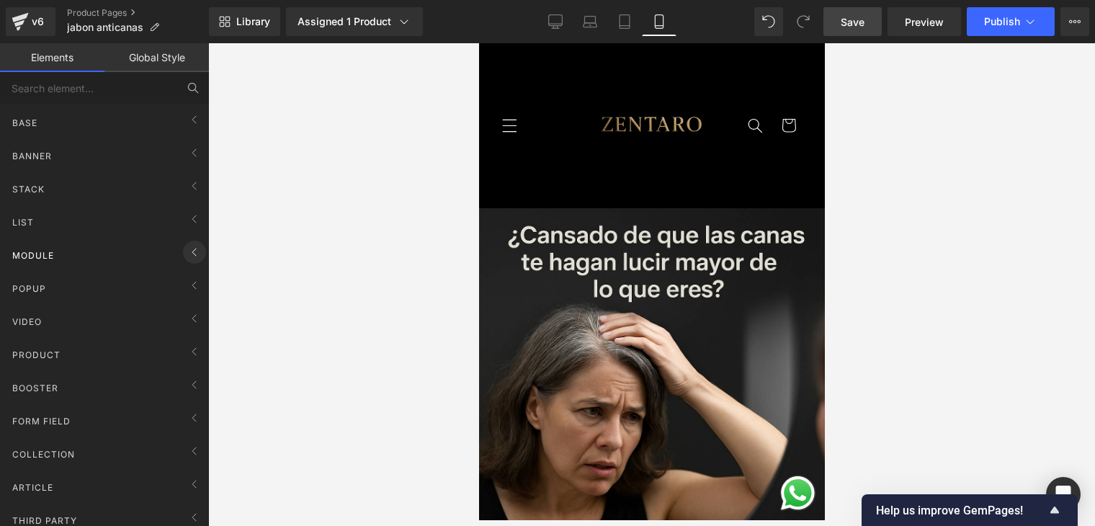
click at [190, 254] on icon at bounding box center [194, 252] width 17 height 17
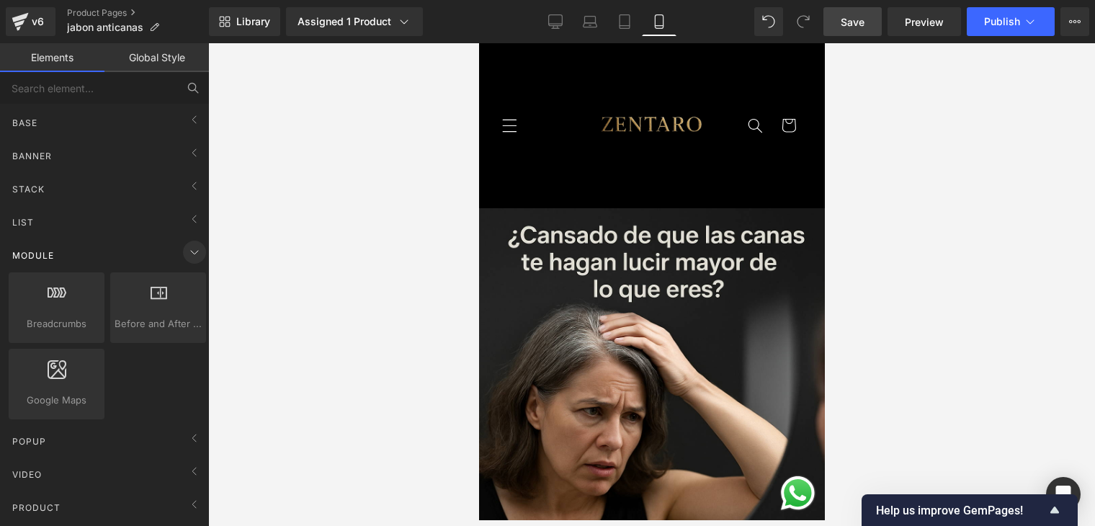
click at [190, 253] on icon at bounding box center [194, 252] width 17 height 17
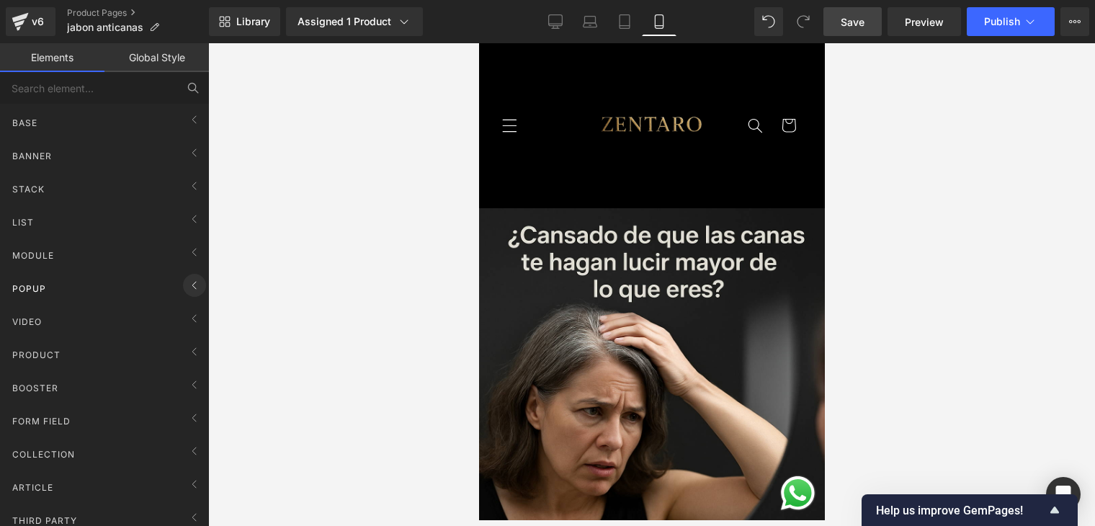
click at [187, 280] on icon at bounding box center [194, 285] width 17 height 17
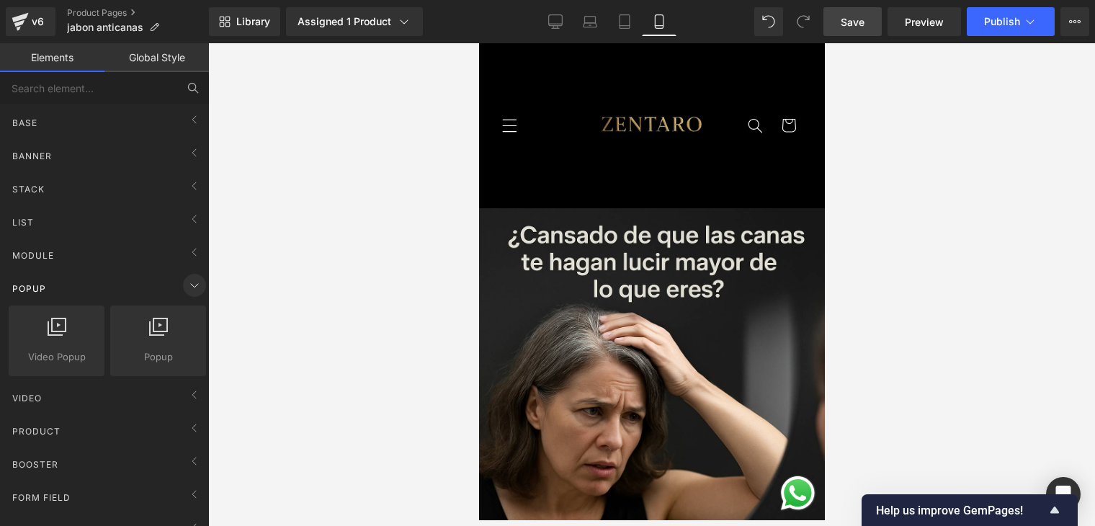
click at [187, 280] on icon at bounding box center [194, 285] width 17 height 17
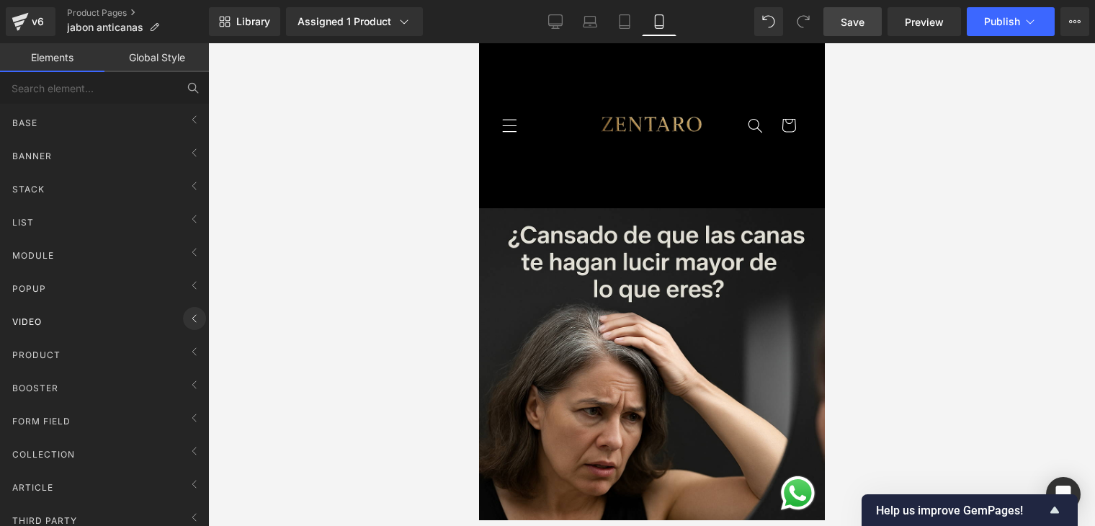
click at [186, 310] on icon at bounding box center [194, 318] width 17 height 17
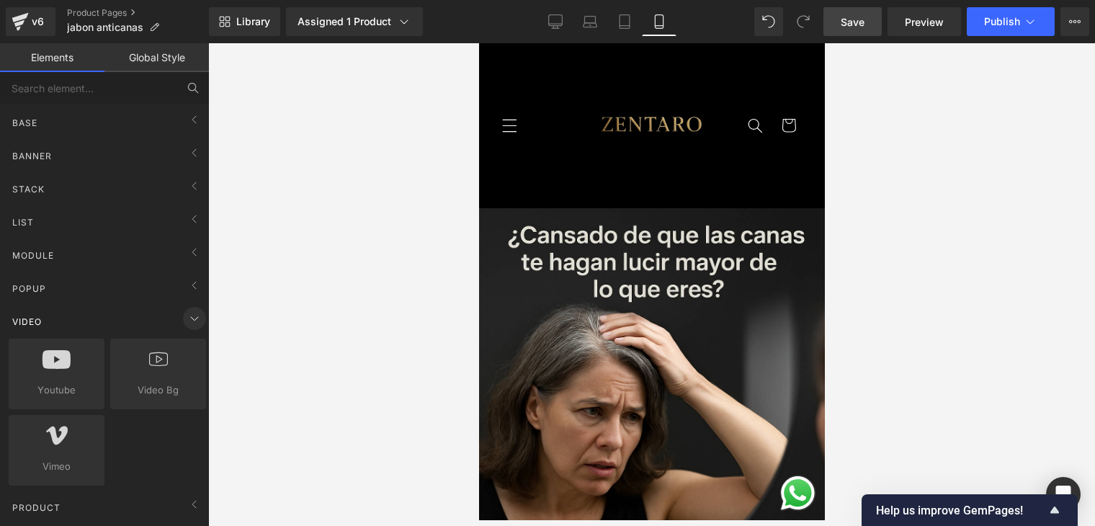
click at [186, 311] on icon at bounding box center [194, 318] width 17 height 17
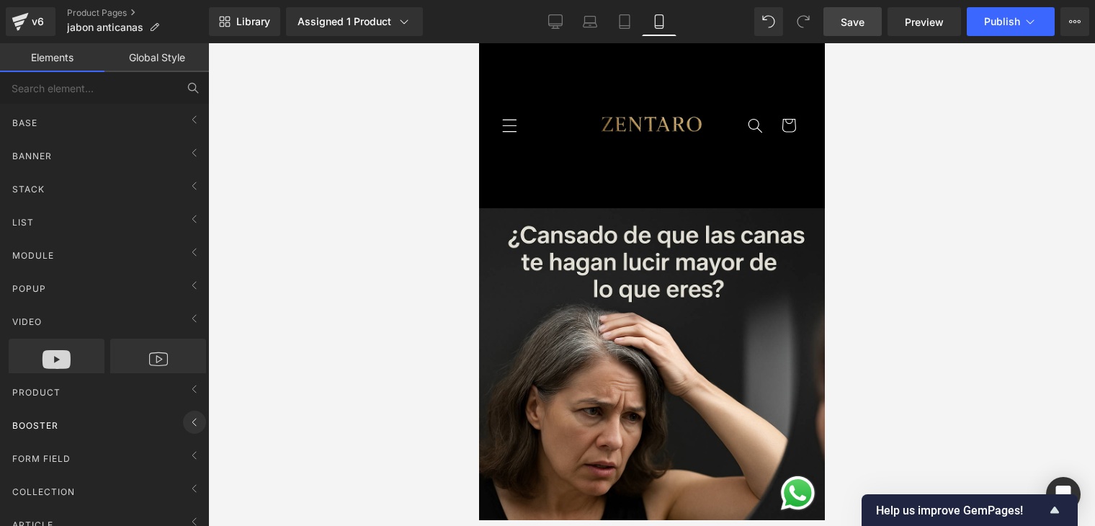
scroll to position [82, 0]
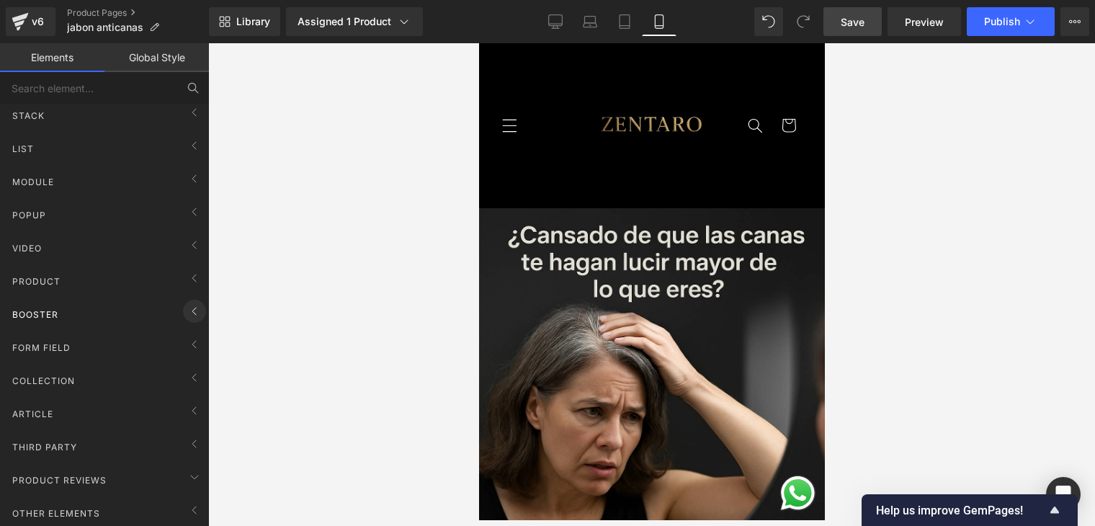
click at [186, 303] on icon at bounding box center [194, 311] width 17 height 17
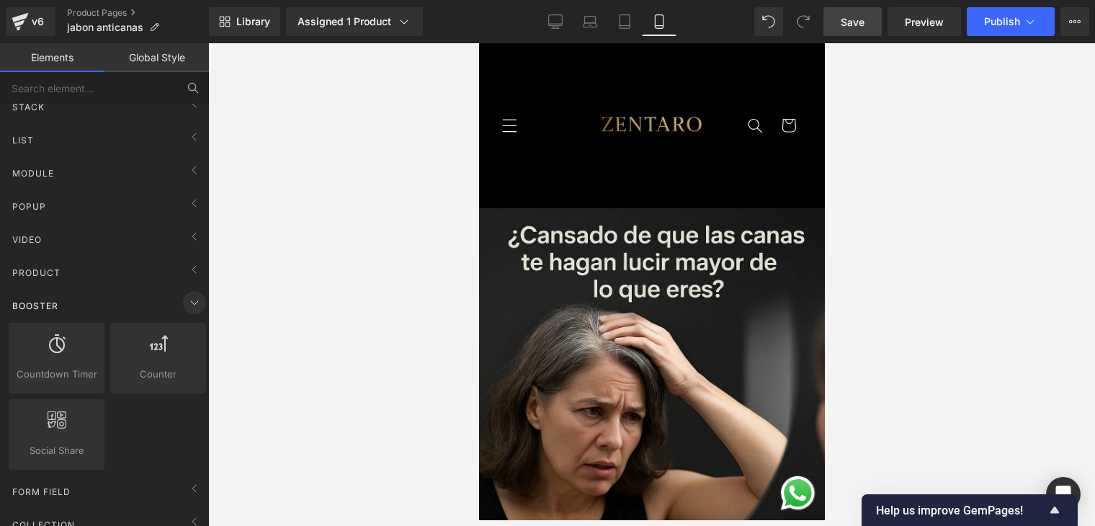
click at [186, 303] on icon at bounding box center [194, 302] width 17 height 17
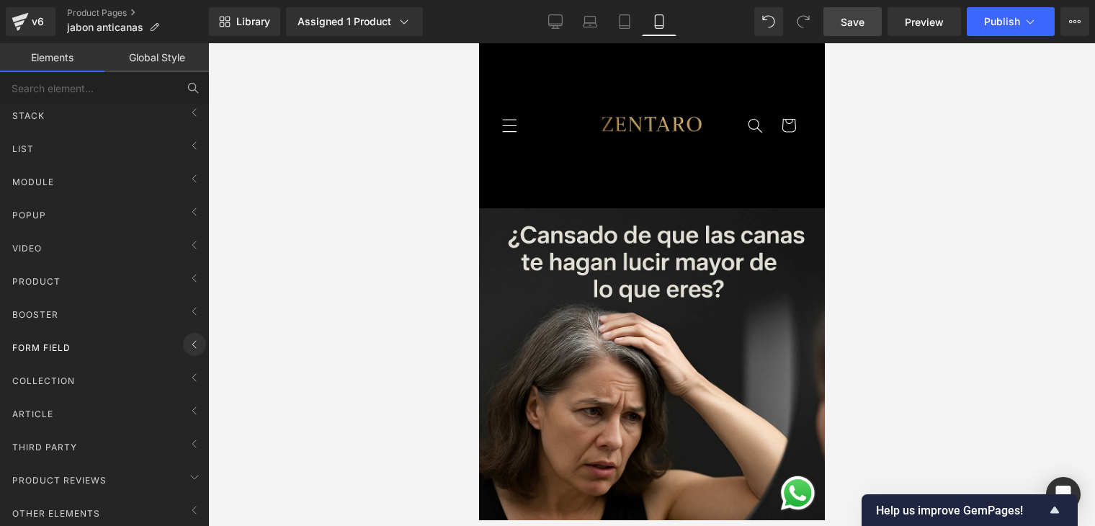
click at [186, 336] on icon at bounding box center [194, 344] width 17 height 17
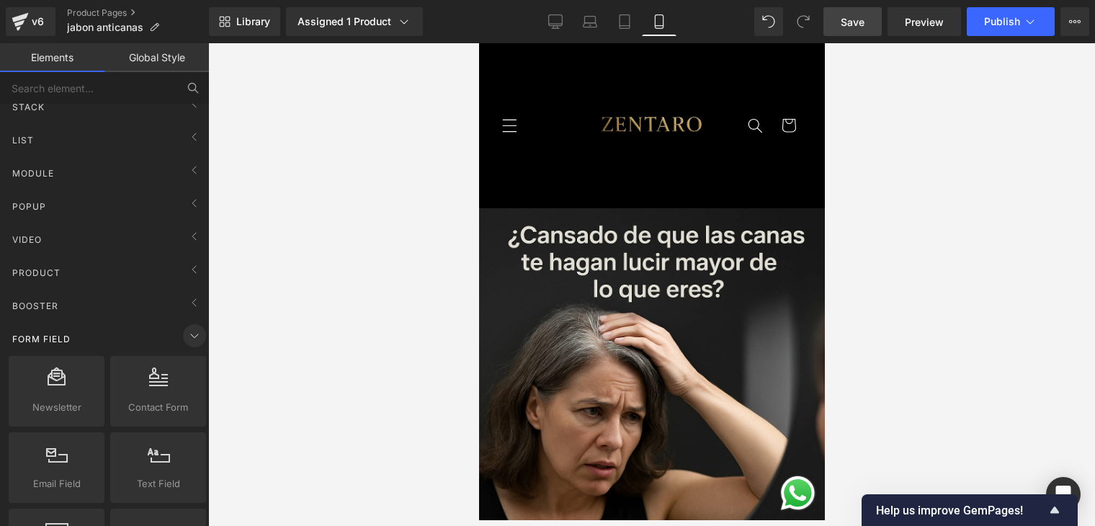
click at [195, 334] on icon at bounding box center [194, 335] width 17 height 17
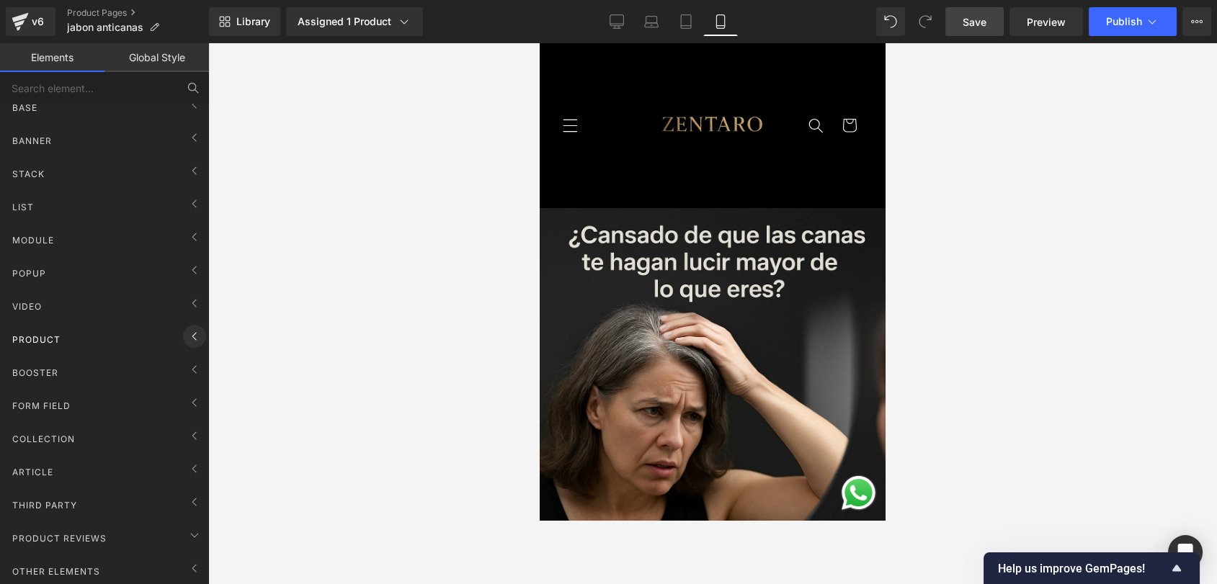
scroll to position [0, 0]
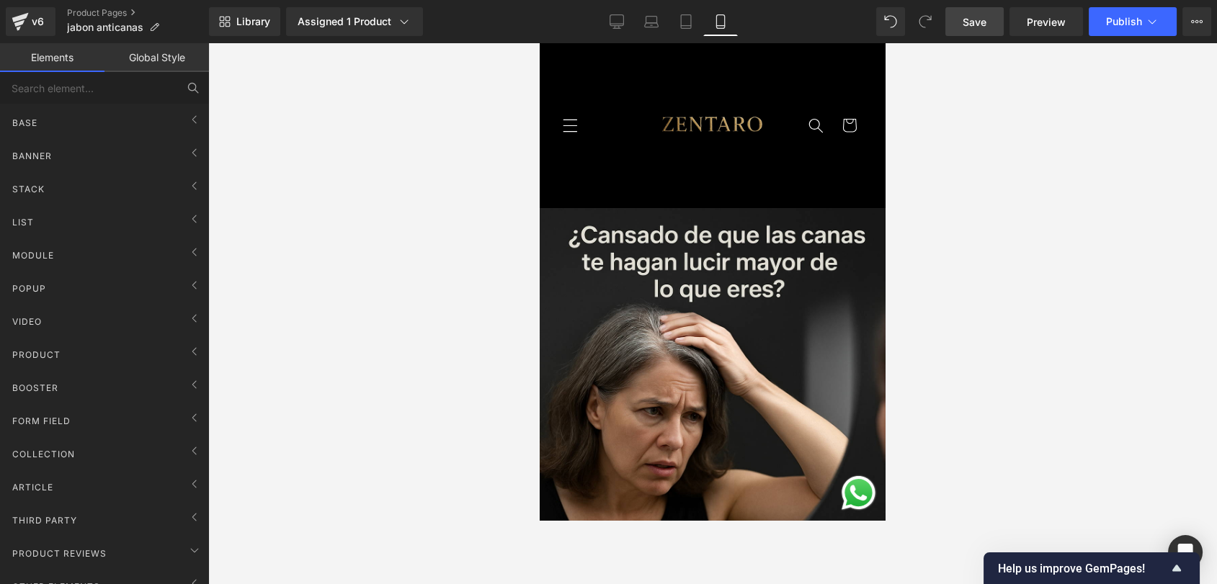
click at [322, 167] on div at bounding box center [712, 313] width 1009 height 541
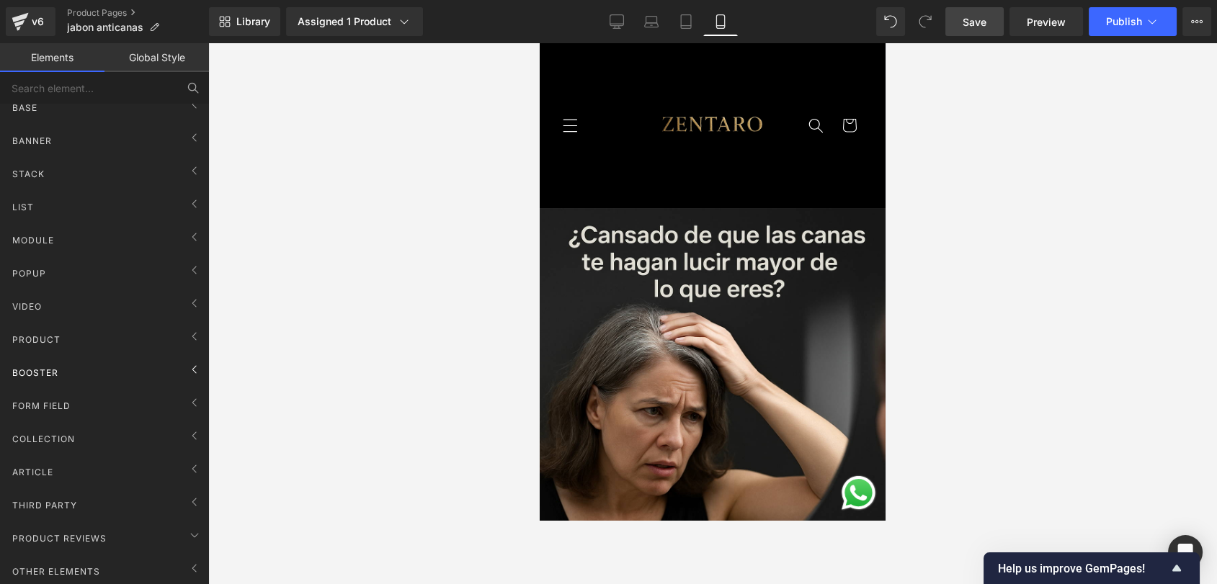
click at [141, 359] on div "Booster" at bounding box center [107, 372] width 203 height 29
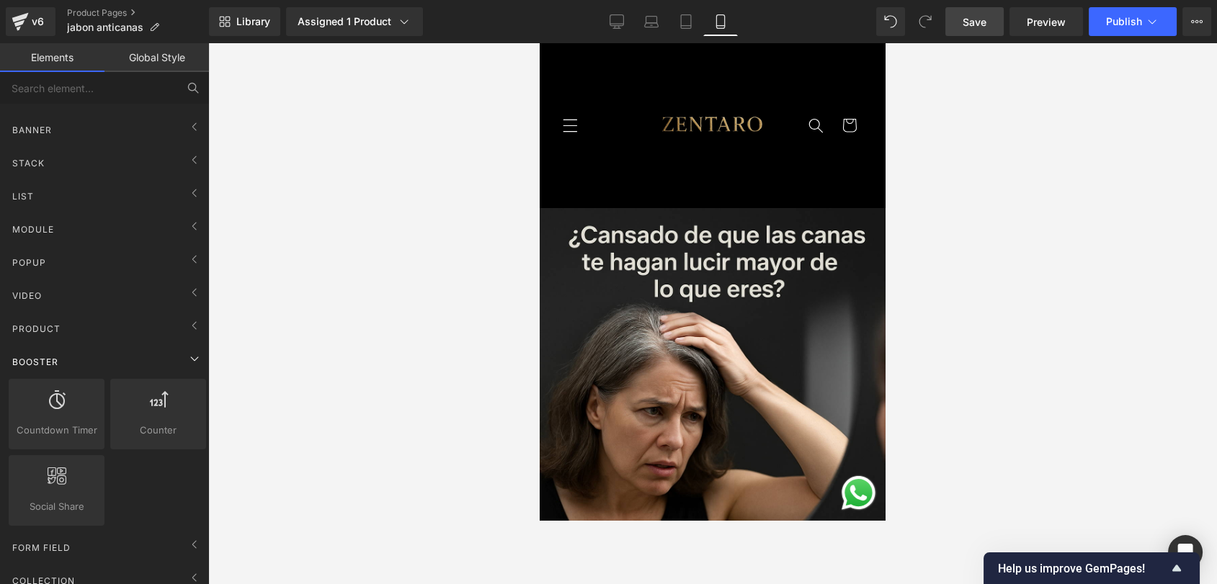
click at [141, 359] on div "Booster" at bounding box center [107, 361] width 203 height 29
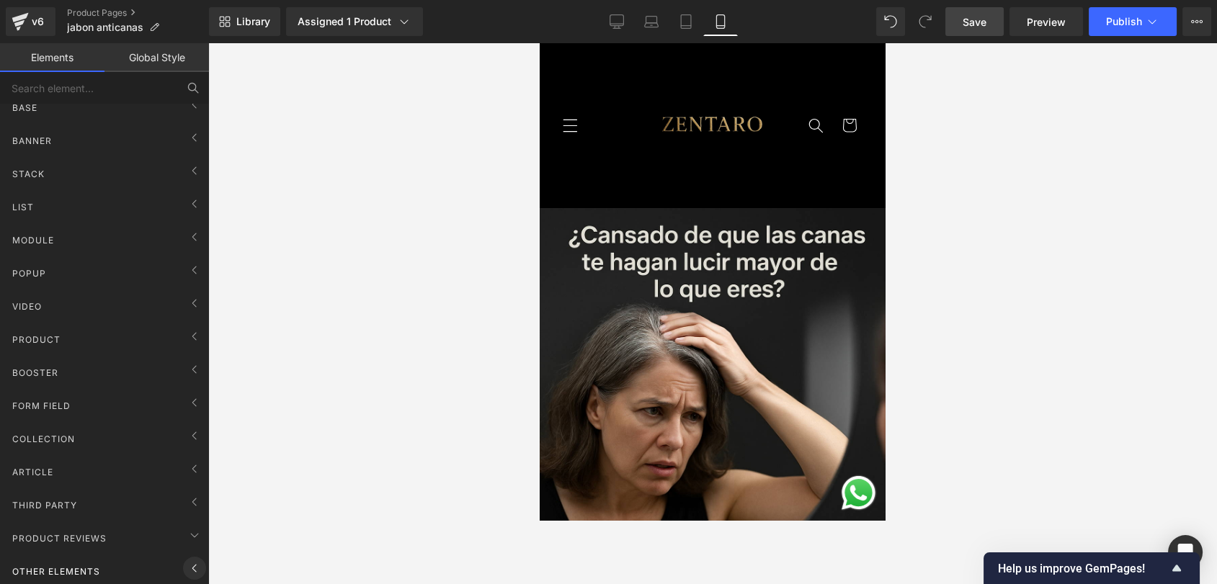
click at [186, 520] on icon at bounding box center [194, 568] width 17 height 17
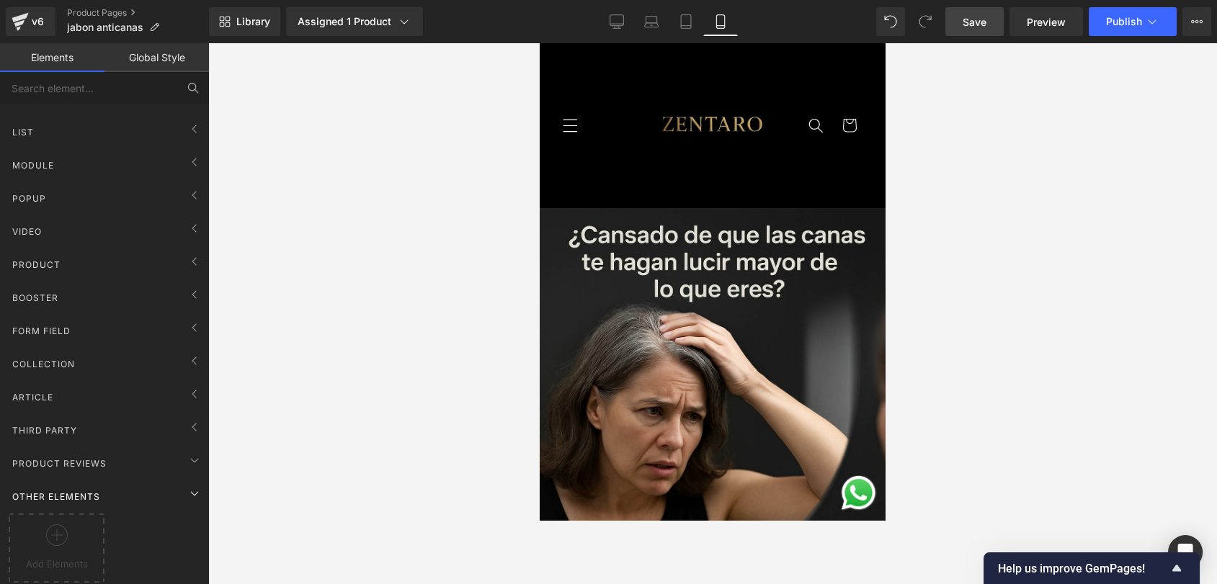
click at [172, 482] on div "Other Elements" at bounding box center [107, 496] width 203 height 29
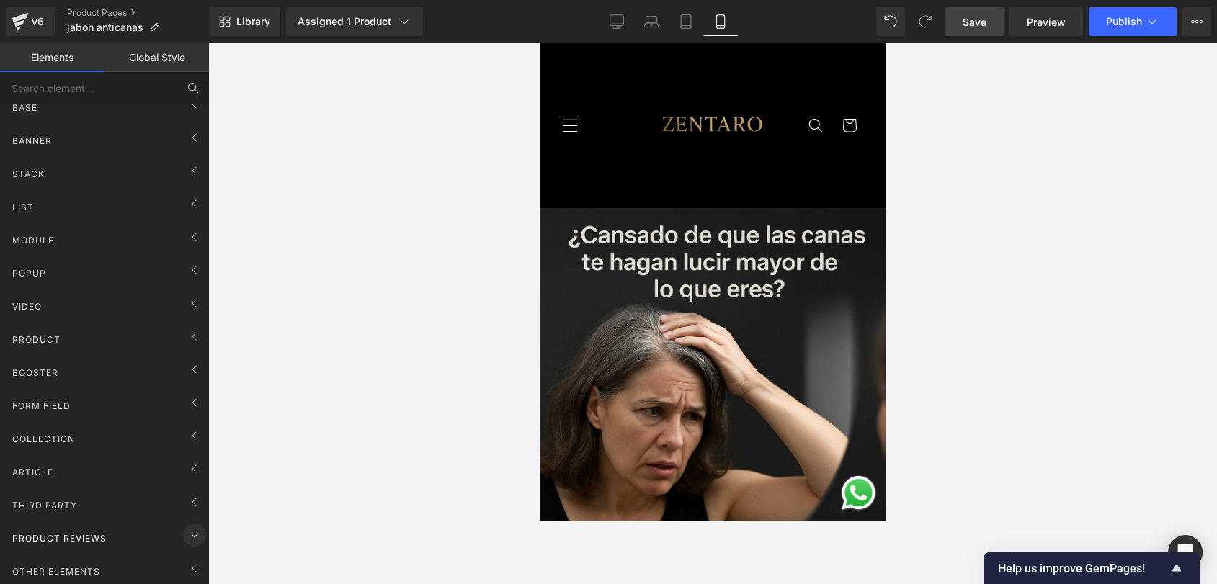
click at [183, 520] on span at bounding box center [194, 535] width 23 height 23
click at [186, 494] on icon at bounding box center [194, 502] width 17 height 17
click at [195, 460] on icon at bounding box center [194, 468] width 17 height 17
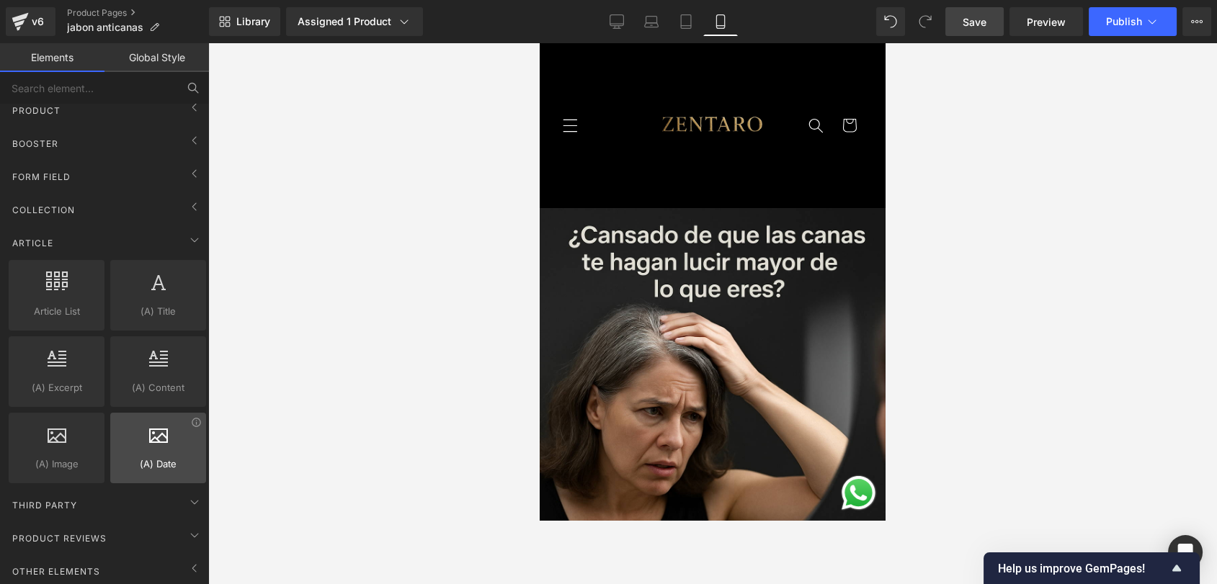
scroll to position [174, 0]
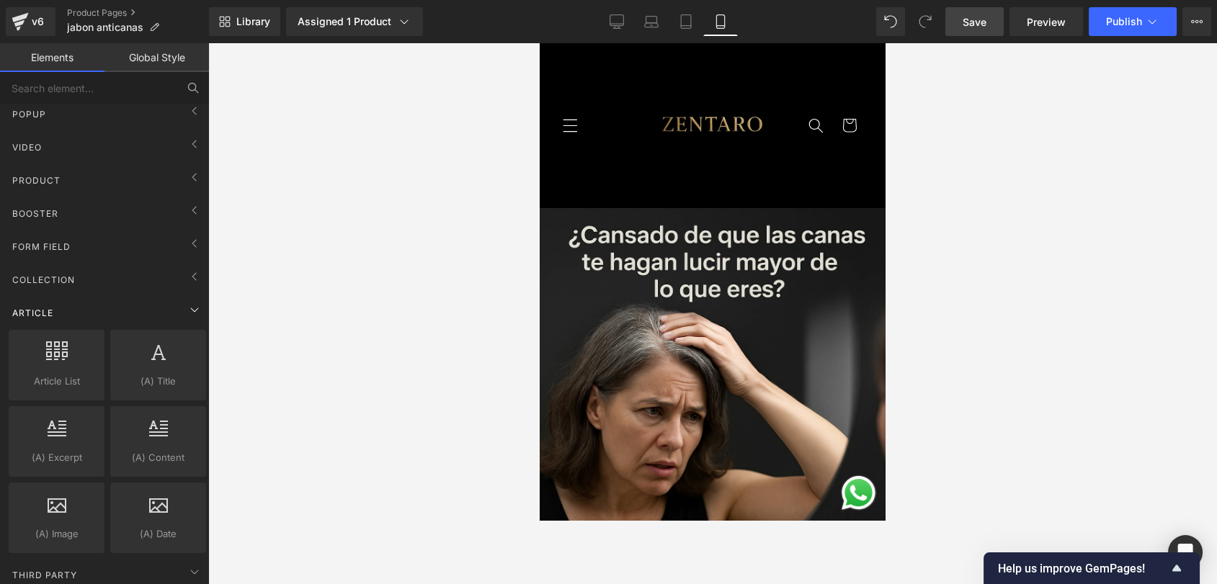
click at [179, 319] on div "Article" at bounding box center [107, 312] width 203 height 29
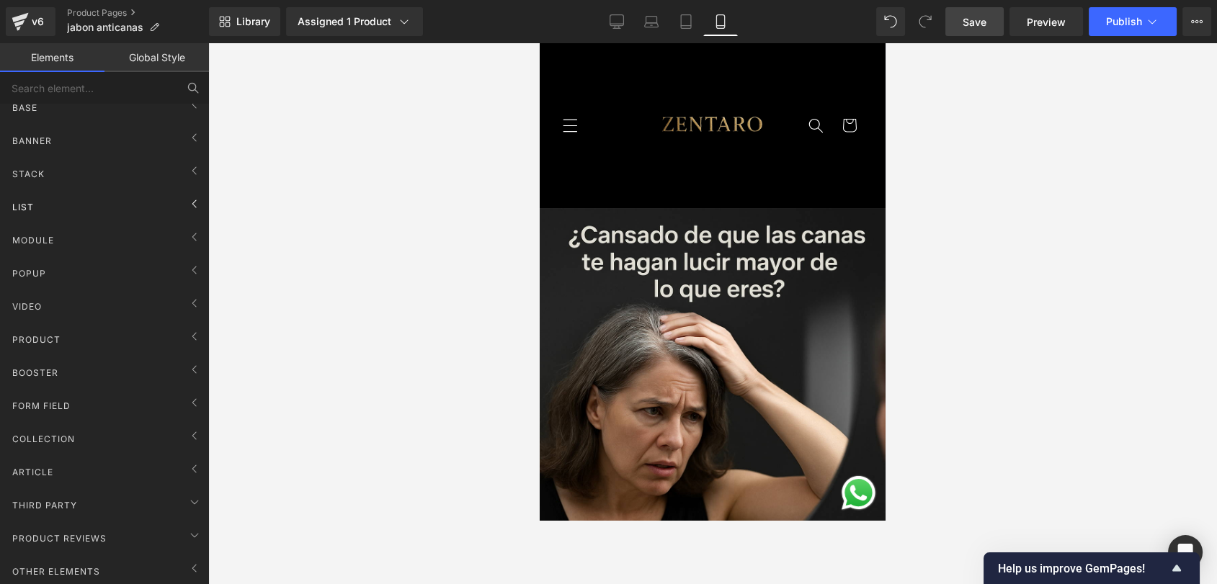
scroll to position [0, 0]
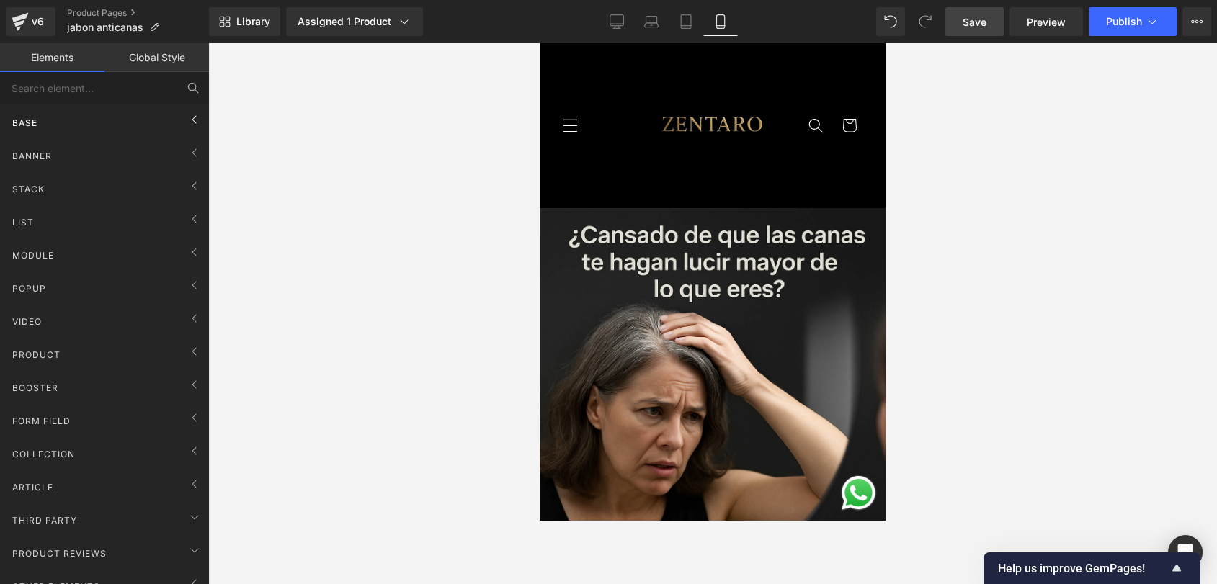
click at [76, 113] on div "Base" at bounding box center [107, 122] width 203 height 29
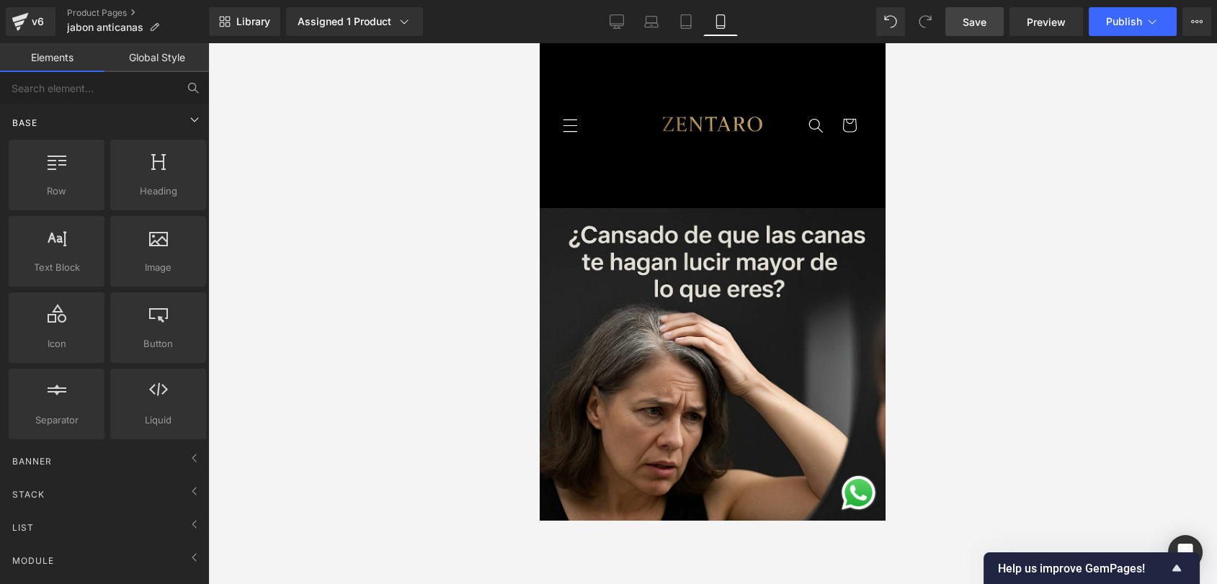
click at [81, 117] on div "Base" at bounding box center [107, 122] width 203 height 29
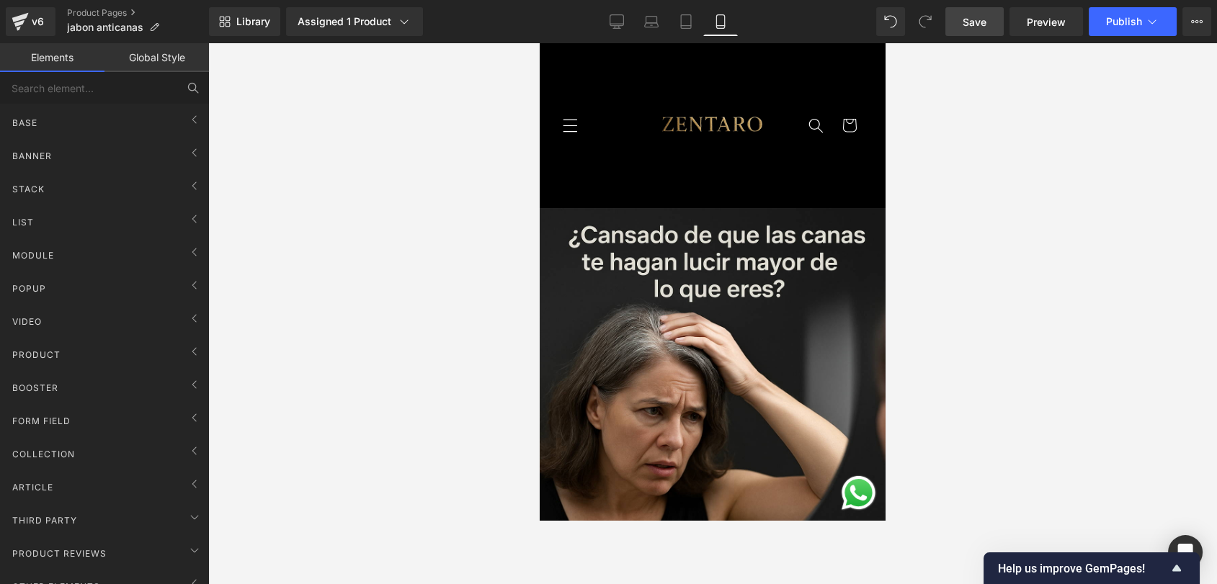
click at [128, 50] on link "Global Style" at bounding box center [156, 57] width 104 height 29
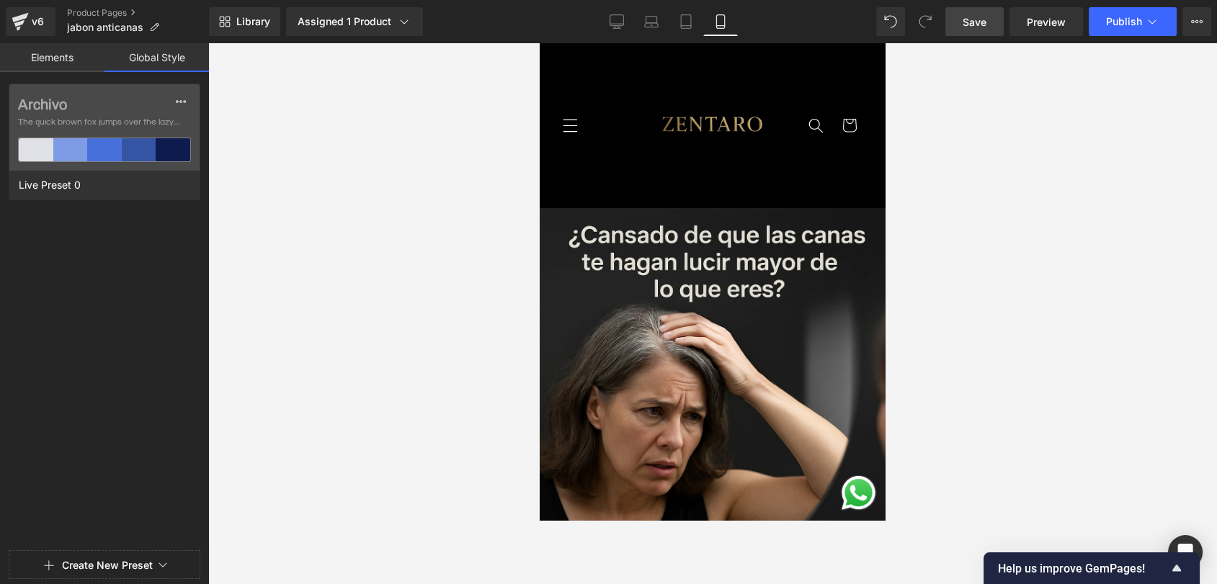
click at [37, 58] on link "Elements" at bounding box center [52, 57] width 104 height 29
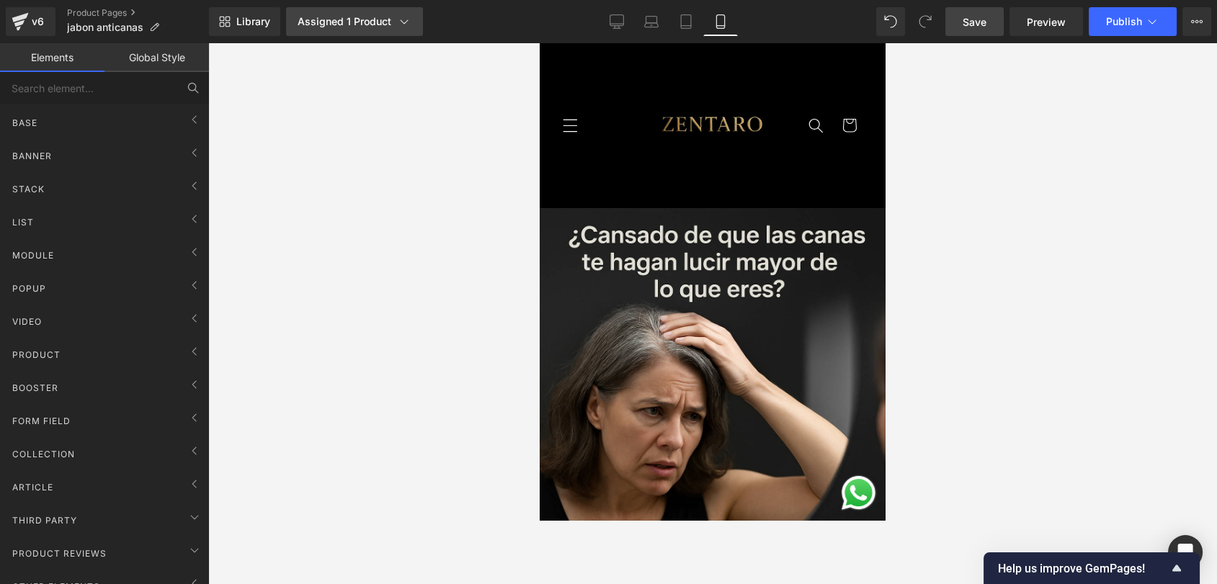
click at [404, 14] on icon at bounding box center [404, 21] width 14 height 14
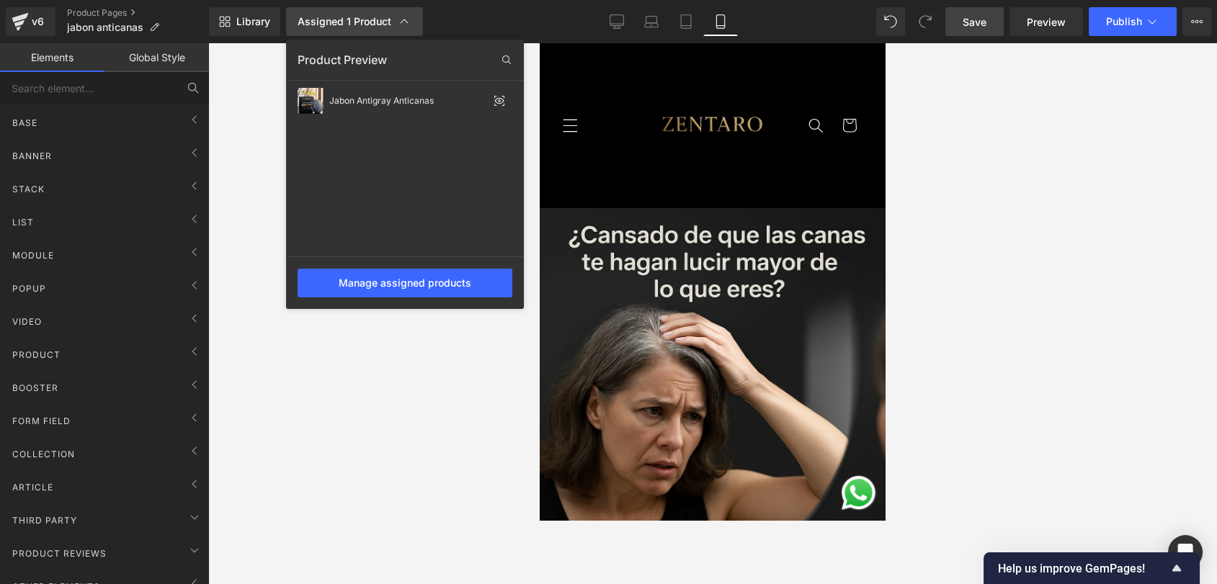
click at [404, 14] on icon at bounding box center [404, 21] width 14 height 14
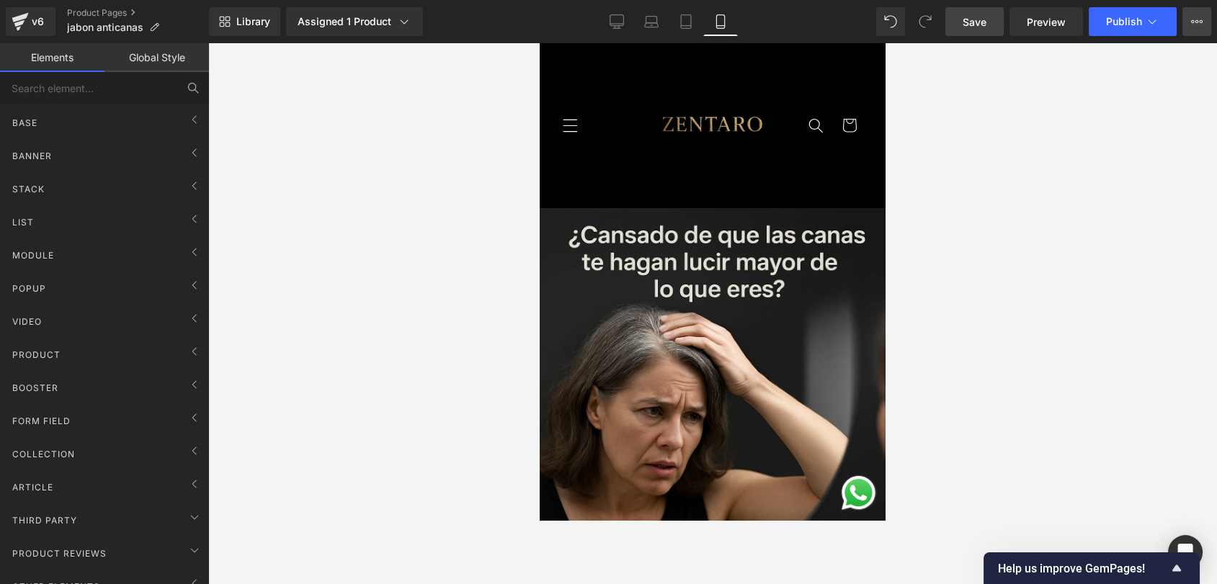
click at [1095, 26] on icon at bounding box center [1197, 22] width 12 height 12
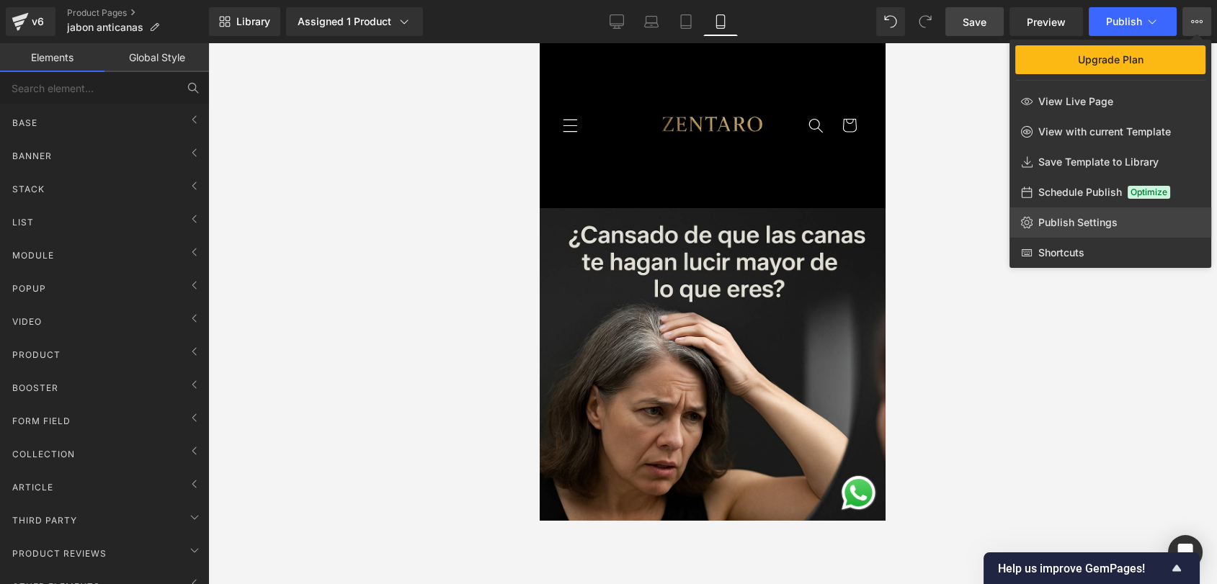
click at [1095, 219] on span "Publish Settings" at bounding box center [1077, 222] width 79 height 13
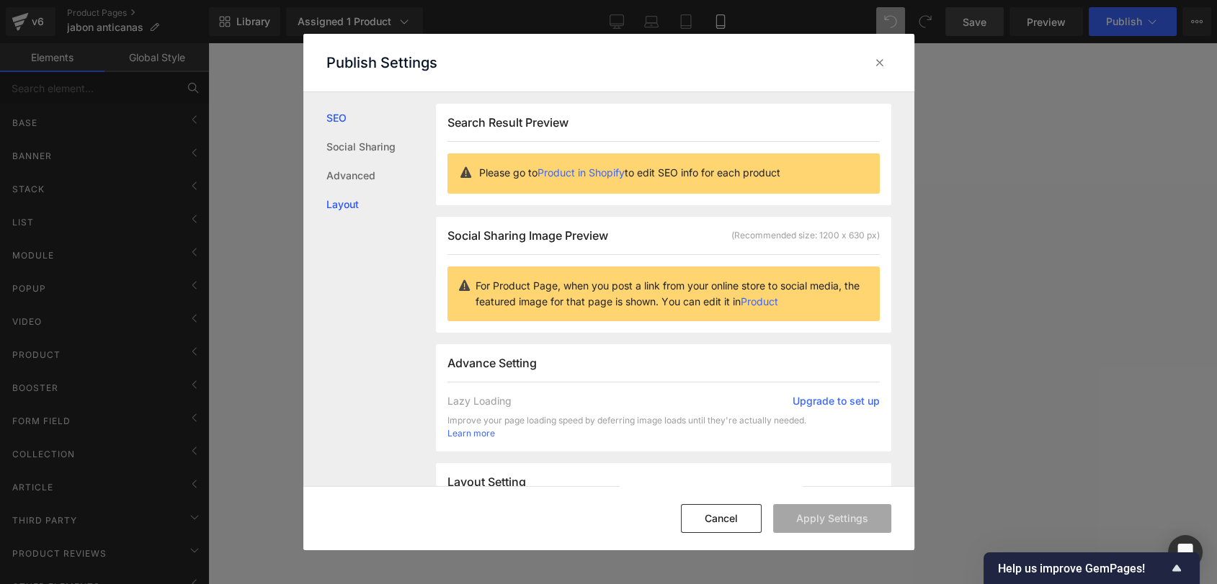
click at [362, 201] on link "Layout" at bounding box center [381, 204] width 110 height 29
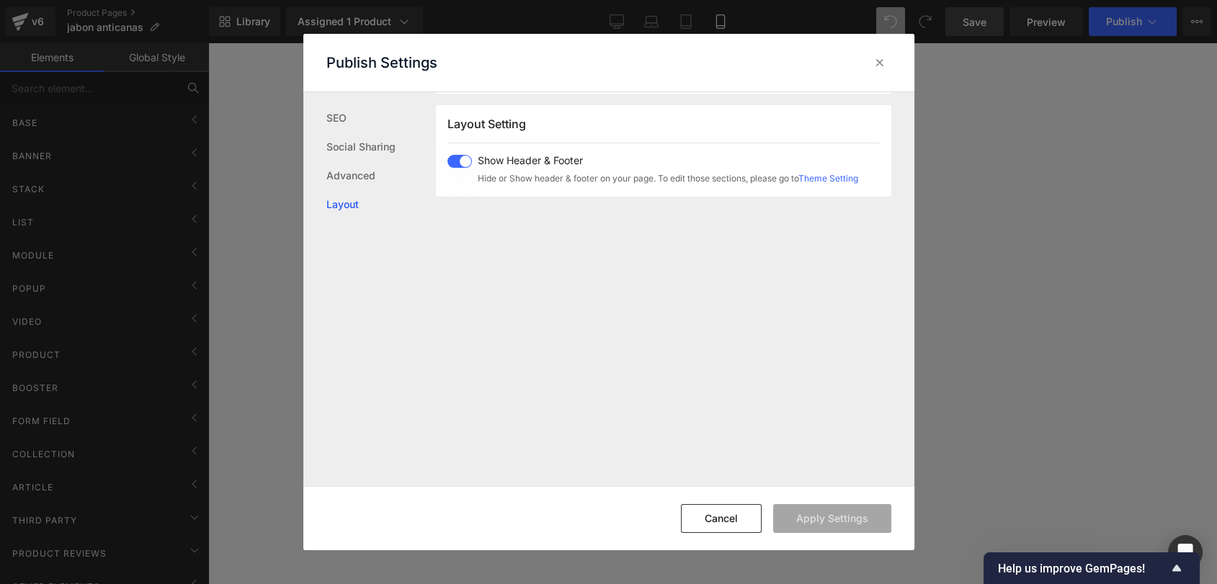
click at [468, 159] on span at bounding box center [460, 161] width 25 height 13
drag, startPoint x: 833, startPoint y: 503, endPoint x: 832, endPoint y: 518, distance: 15.2
click at [833, 504] on div "Cancel Apply Settings" at bounding box center [608, 518] width 611 height 64
click at [836, 520] on button "Apply Settings" at bounding box center [832, 518] width 118 height 29
click at [884, 64] on icon at bounding box center [880, 62] width 14 height 14
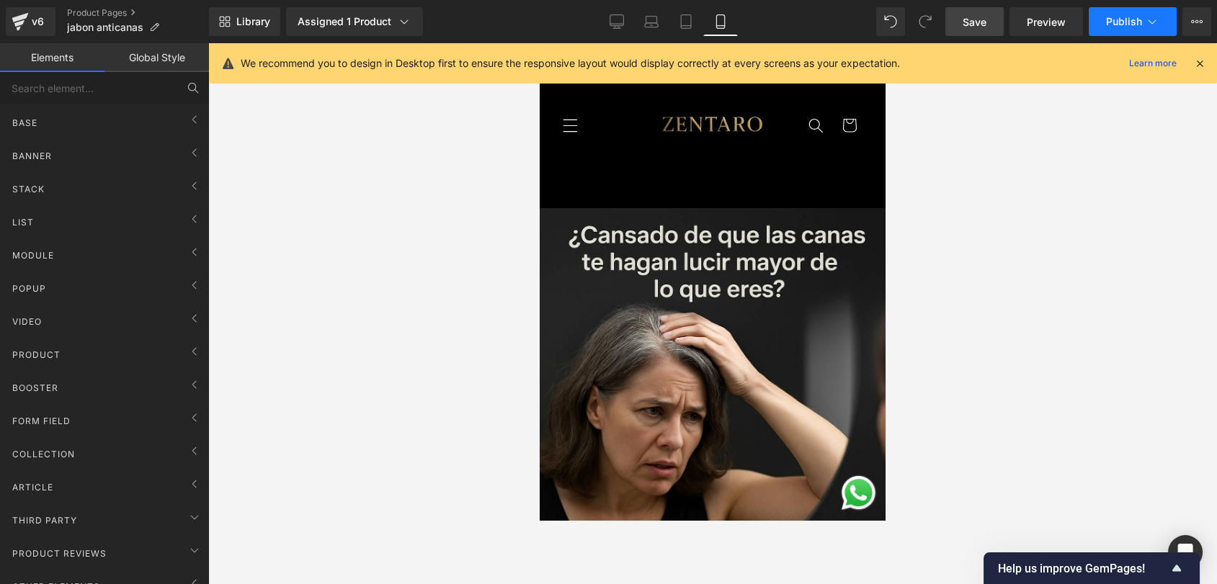
click at [1095, 22] on span "Publish" at bounding box center [1124, 22] width 36 height 12
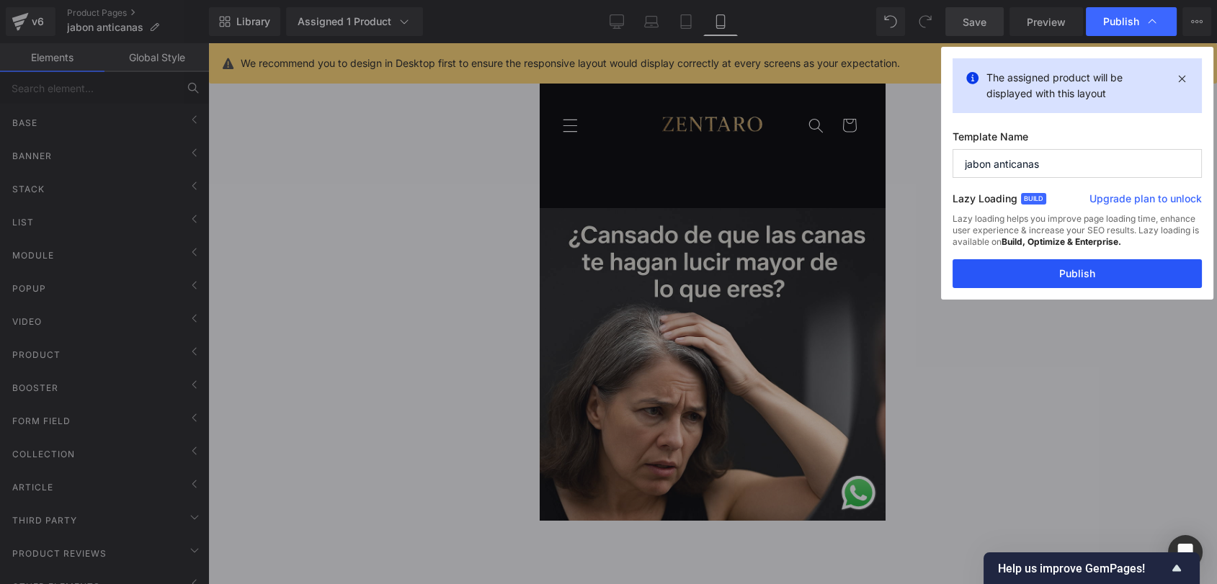
click at [1084, 286] on button "Publish" at bounding box center [1077, 273] width 249 height 29
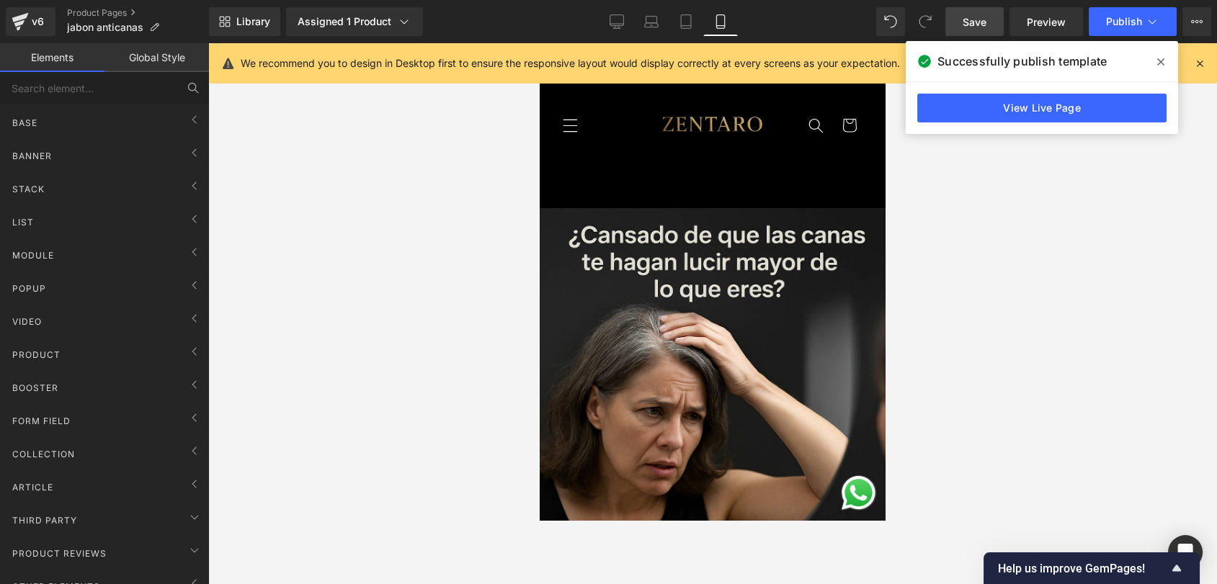
click at [1095, 62] on span at bounding box center [1160, 61] width 23 height 23
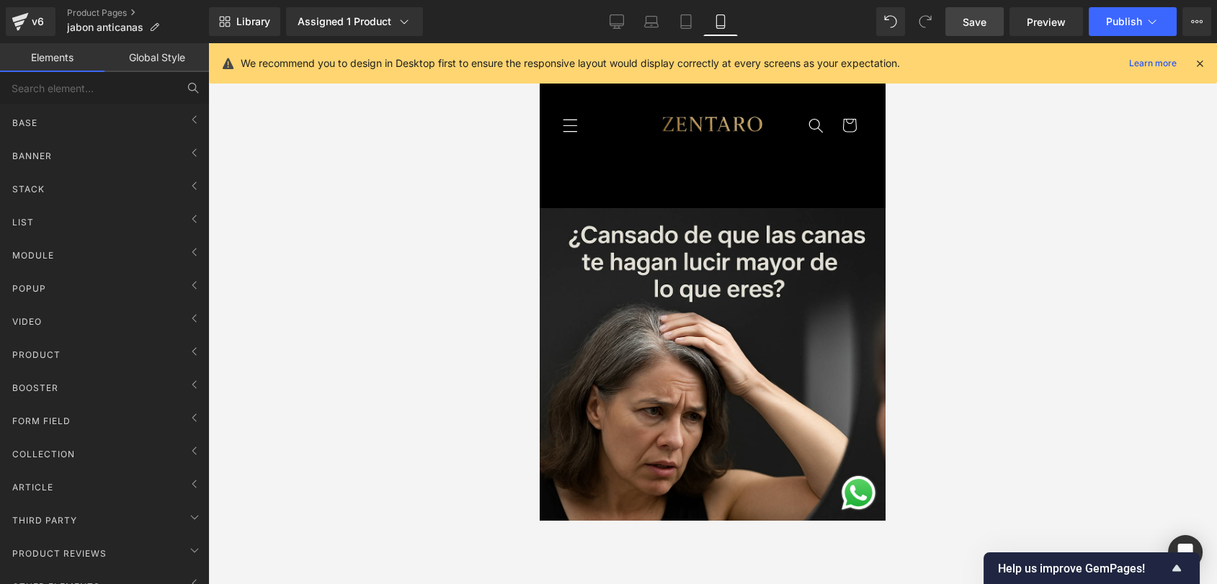
click at [1095, 64] on icon at bounding box center [1199, 63] width 13 height 13
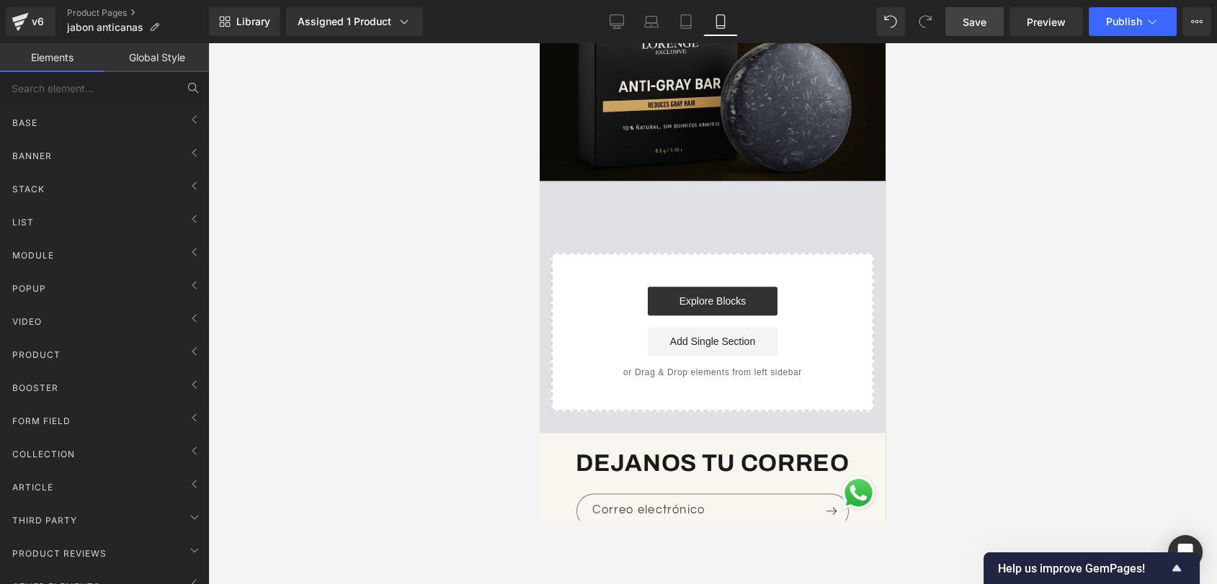
scroll to position [3259, 0]
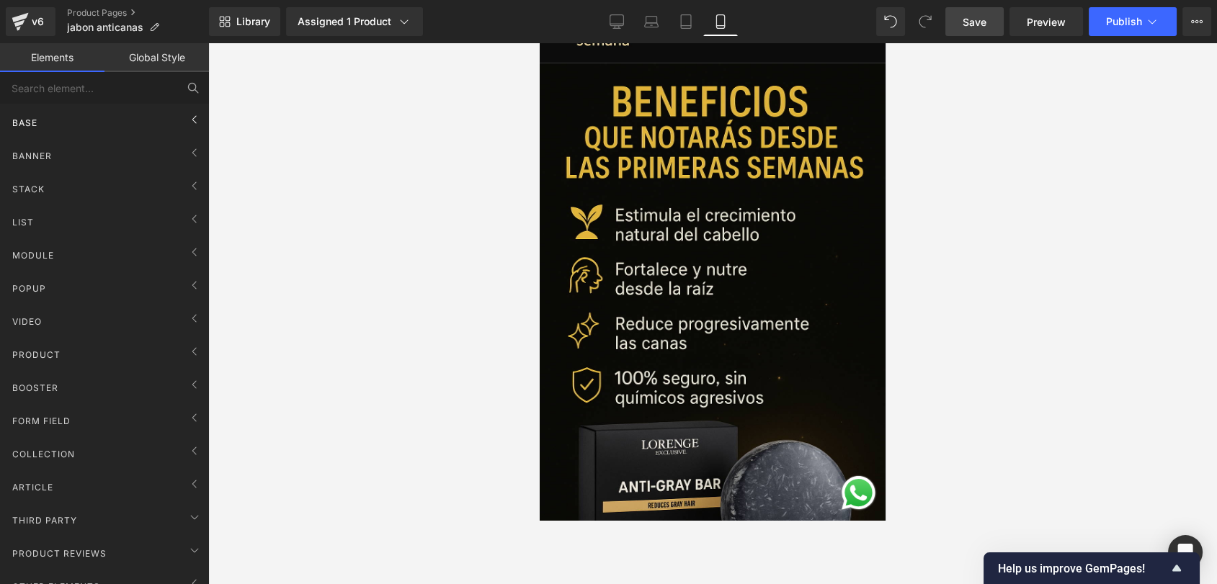
click at [121, 112] on div "Base" at bounding box center [107, 122] width 203 height 29
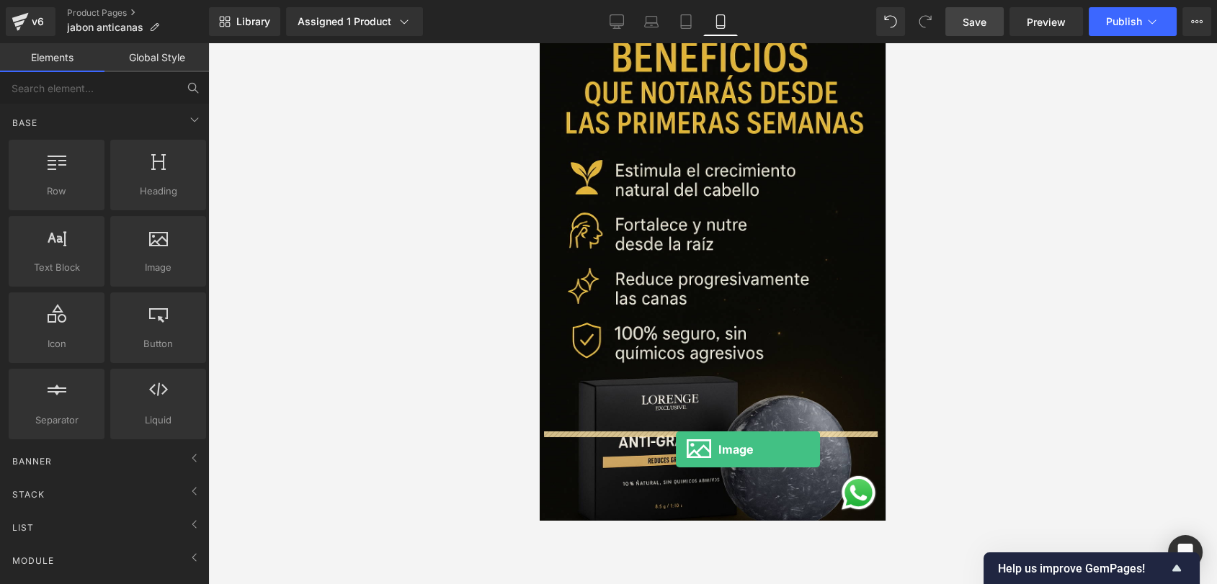
drag, startPoint x: 750, startPoint y: 314, endPoint x: 675, endPoint y: 465, distance: 168.2
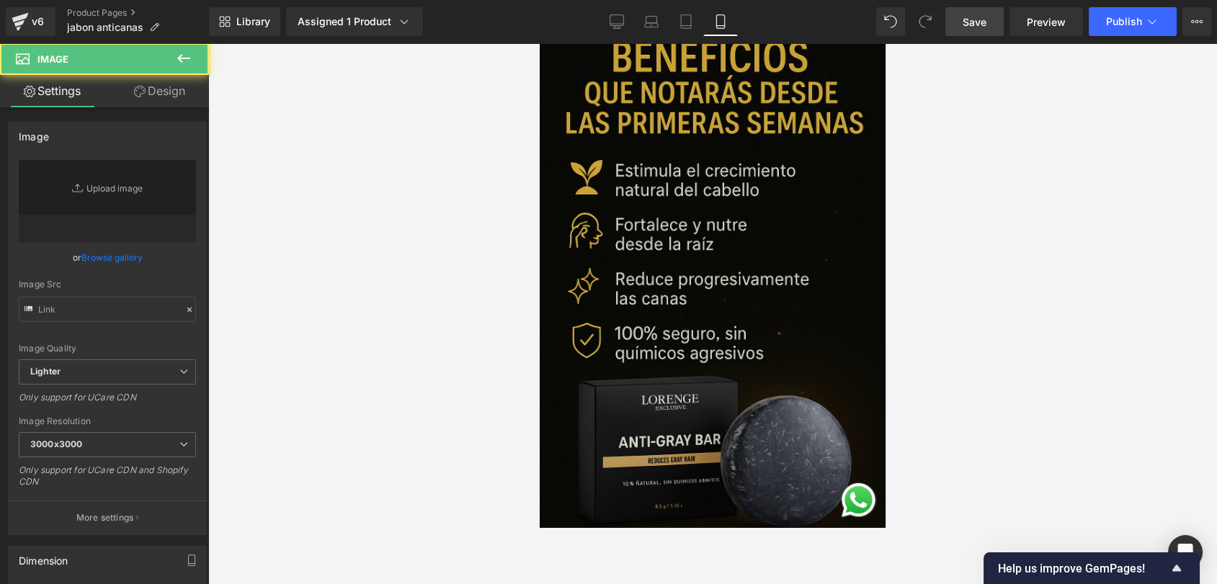
type input "//[DOMAIN_NAME][URL]"
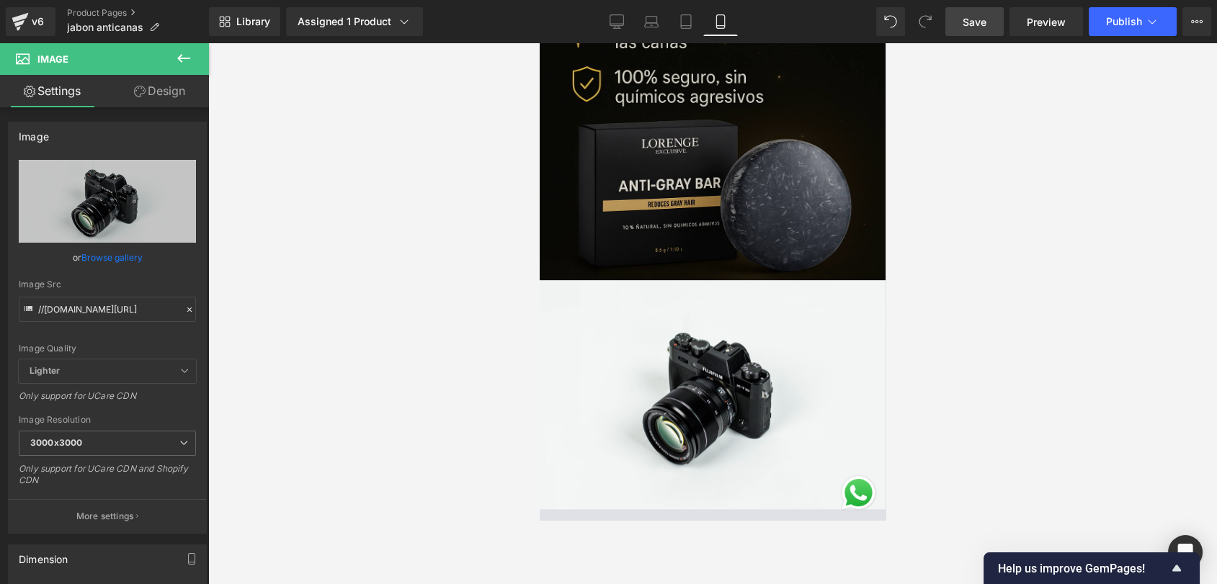
scroll to position [3480, 0]
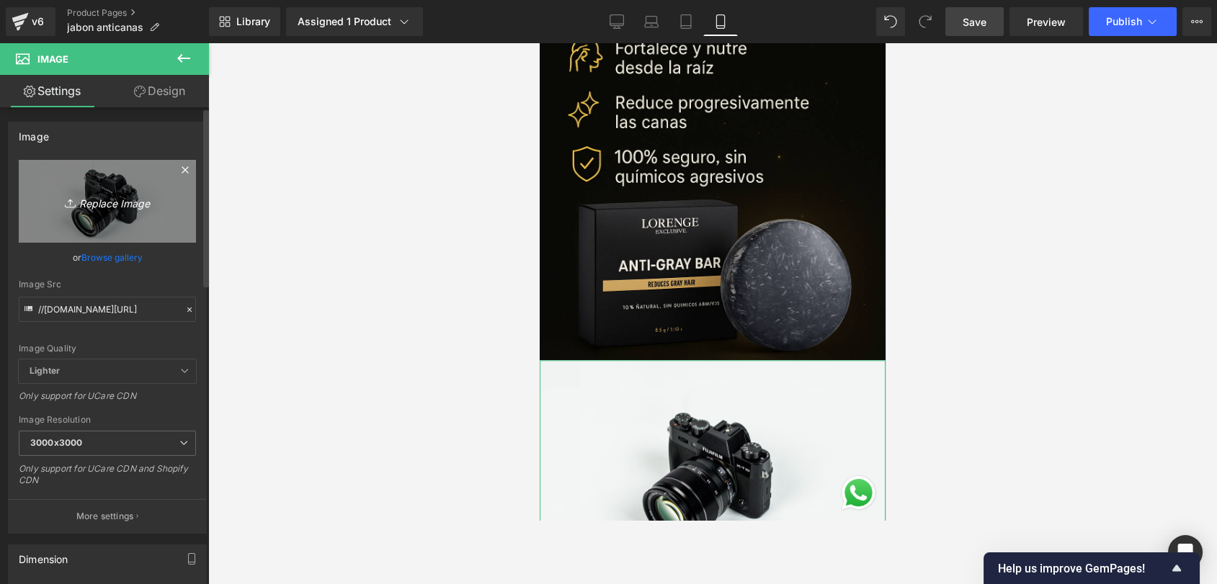
click at [101, 195] on icon "Replace Image" at bounding box center [107, 201] width 115 height 18
type input "C:\fakepath\Diseño sin título (13).png"
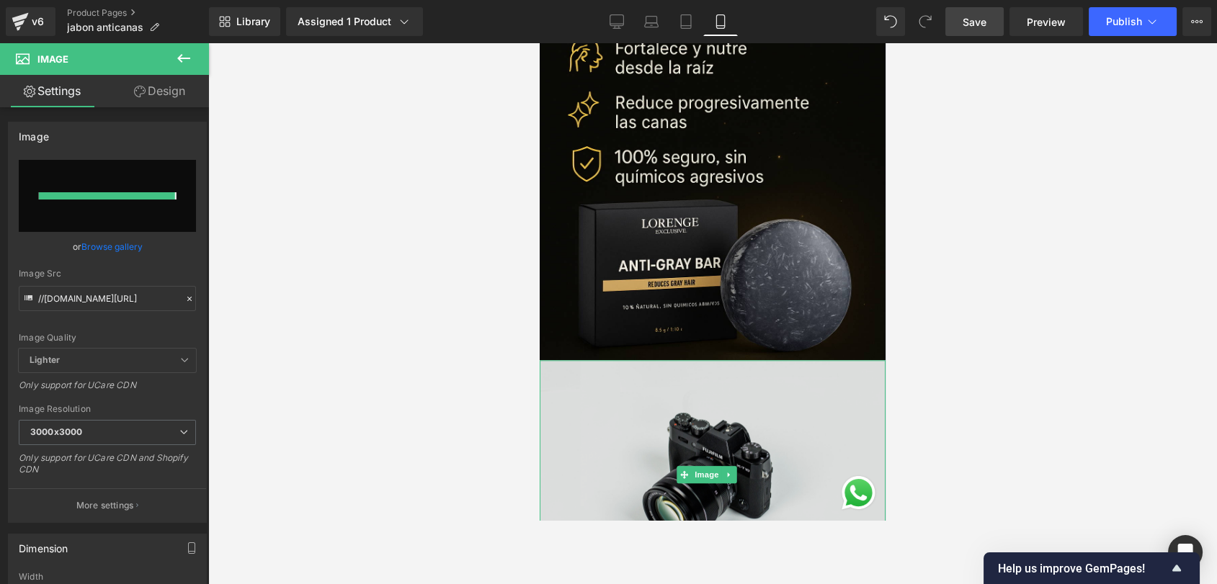
type input "[URL][DOMAIN_NAME]"
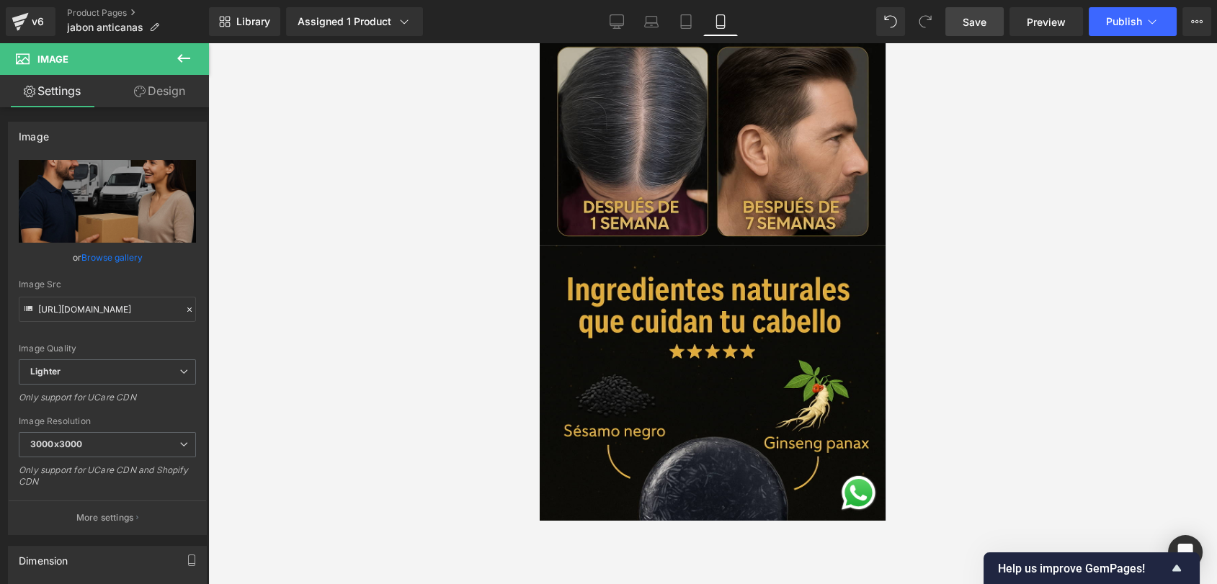
scroll to position [1959, 0]
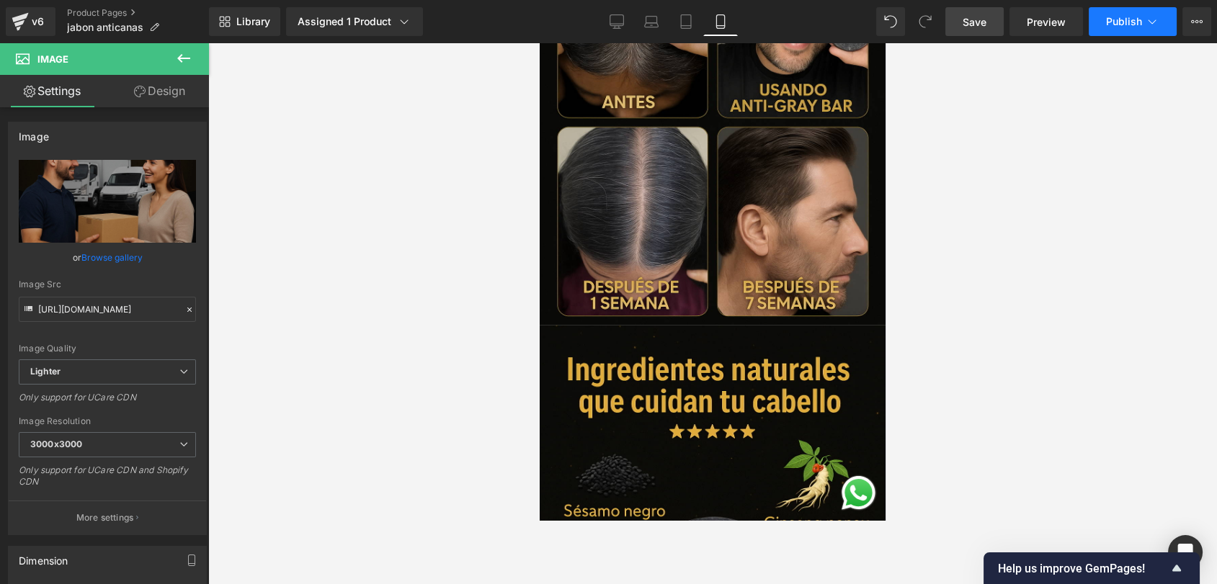
click at [1095, 13] on button "Publish" at bounding box center [1133, 21] width 88 height 29
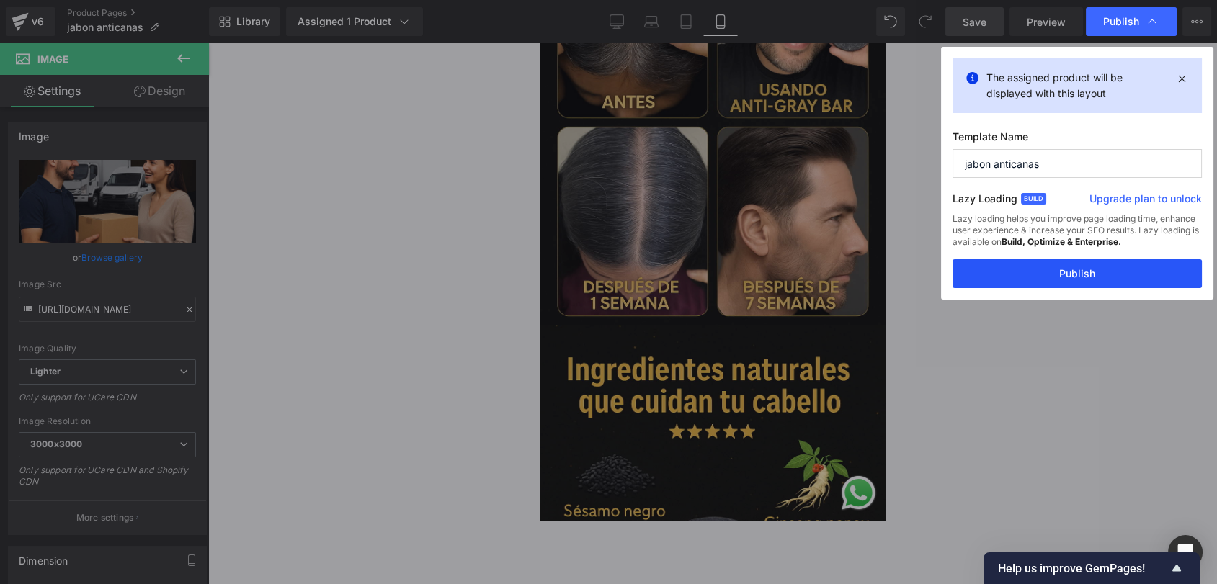
click at [1054, 271] on button "Publish" at bounding box center [1077, 273] width 249 height 29
